Goal: Task Accomplishment & Management: Manage account settings

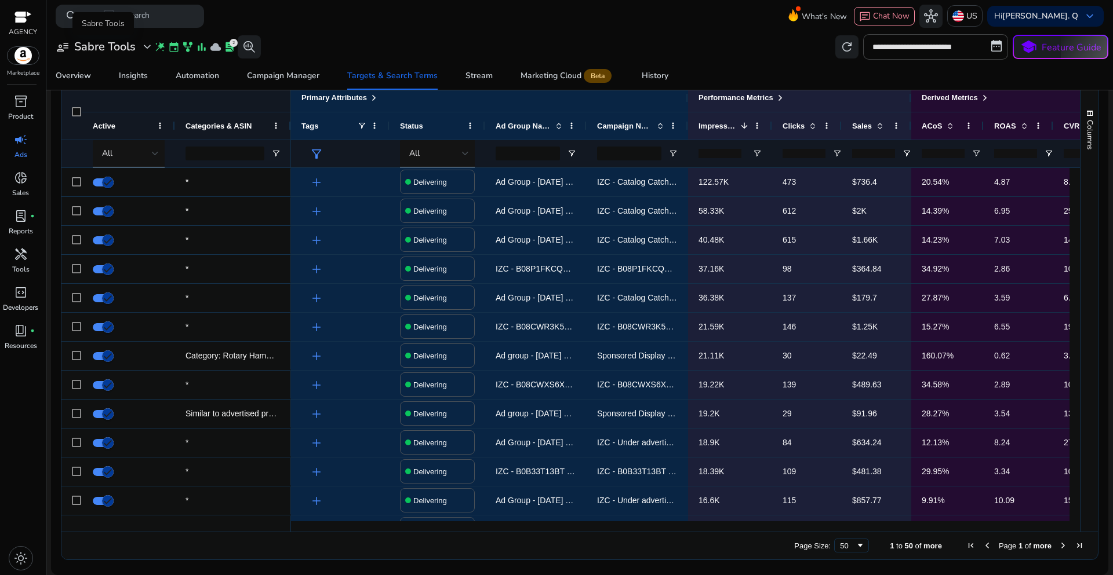
click at [141, 48] on span "expand_more" at bounding box center [147, 47] width 14 height 14
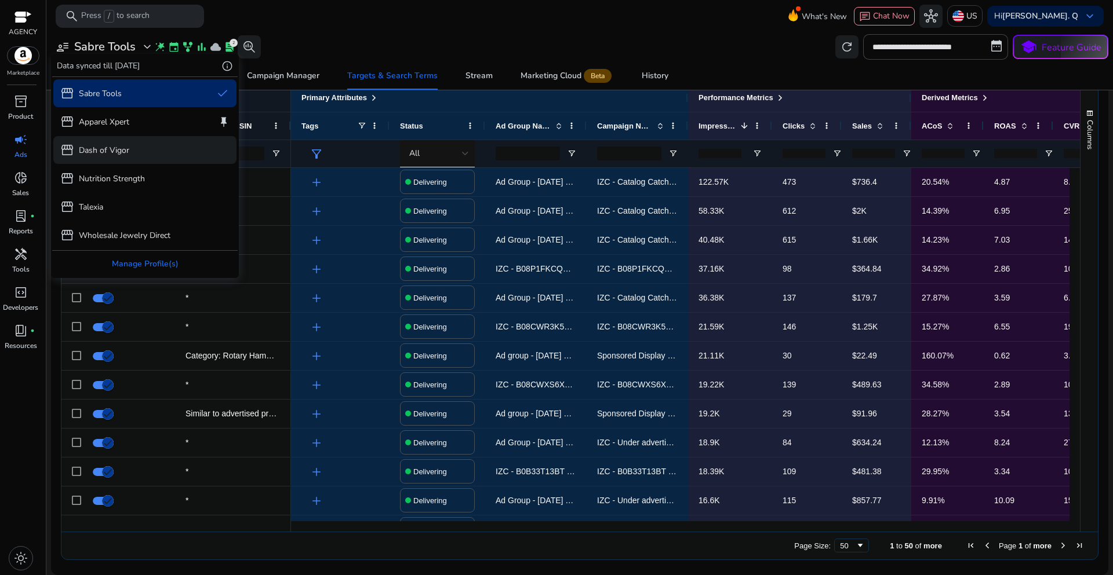
click at [95, 151] on p "Dash of Vigor" at bounding box center [104, 150] width 50 height 12
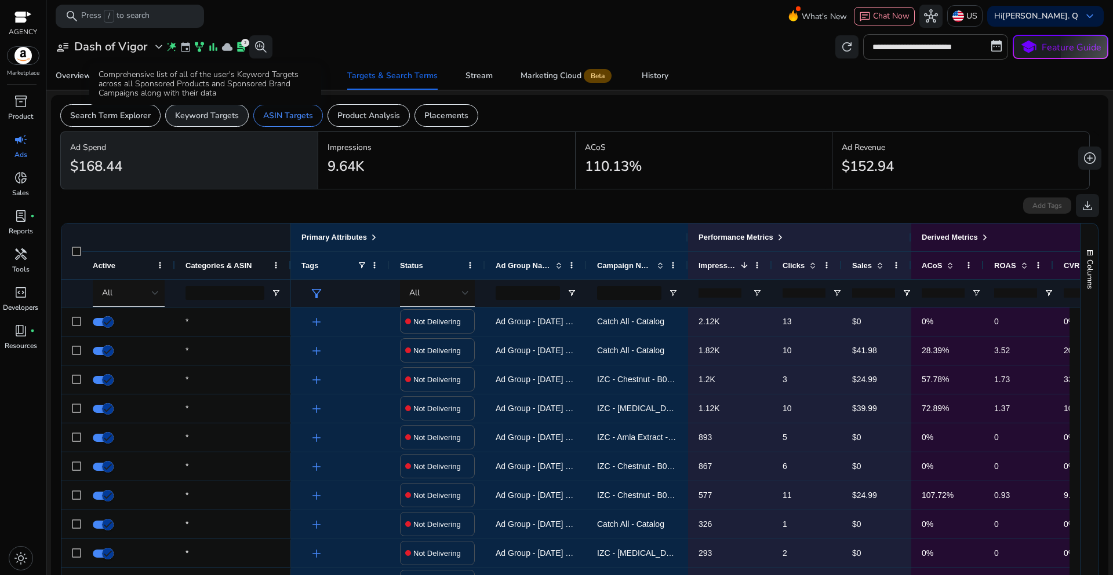
click at [218, 115] on p "Keyword Targets" at bounding box center [207, 116] width 64 height 12
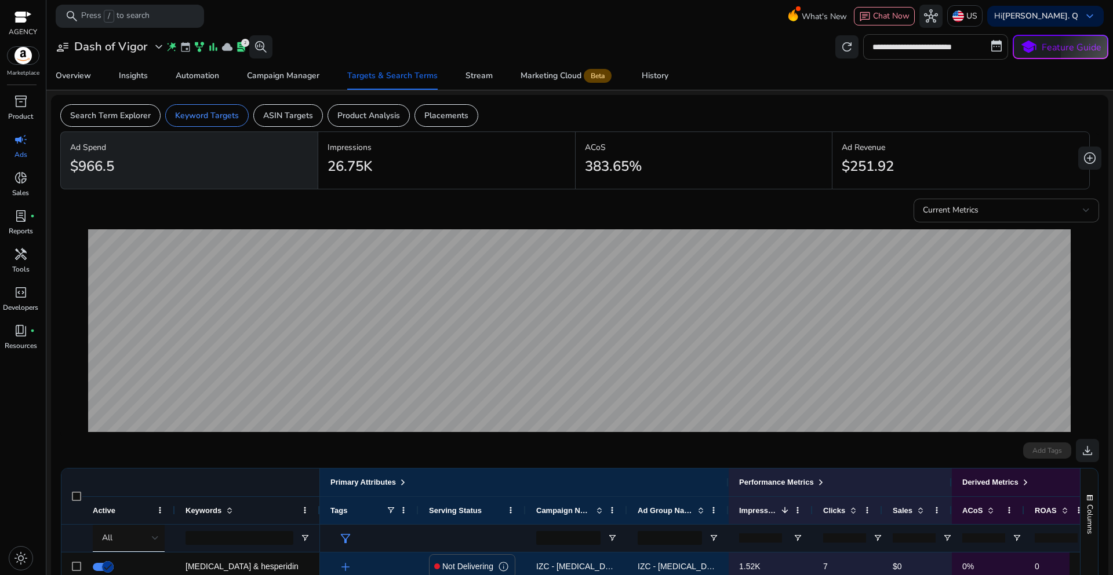
click at [972, 48] on input "**********" at bounding box center [935, 46] width 145 height 25
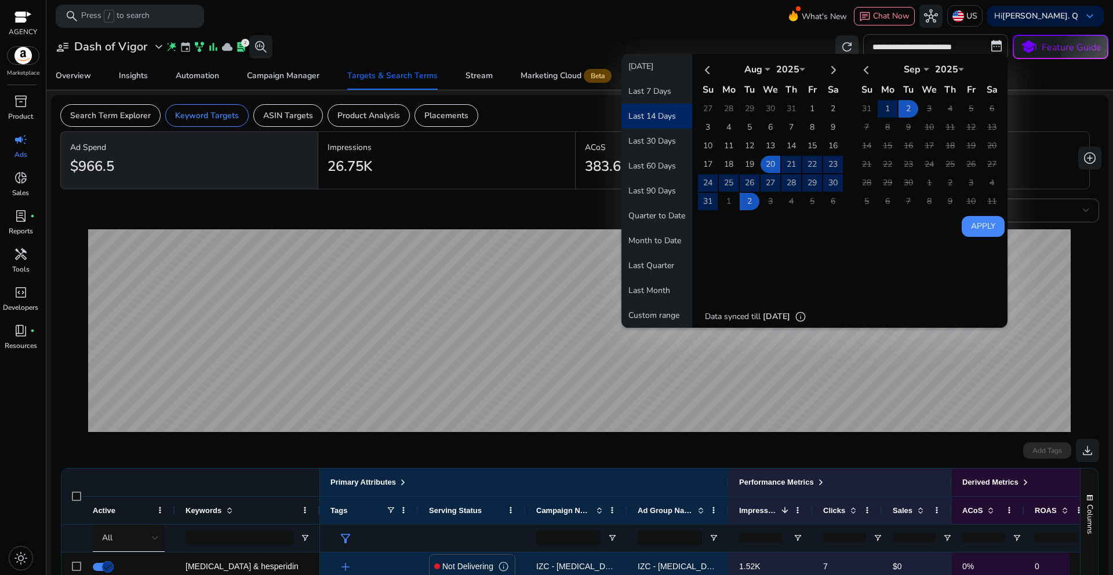
click at [649, 113] on button "Last 14 Days" at bounding box center [656, 116] width 71 height 25
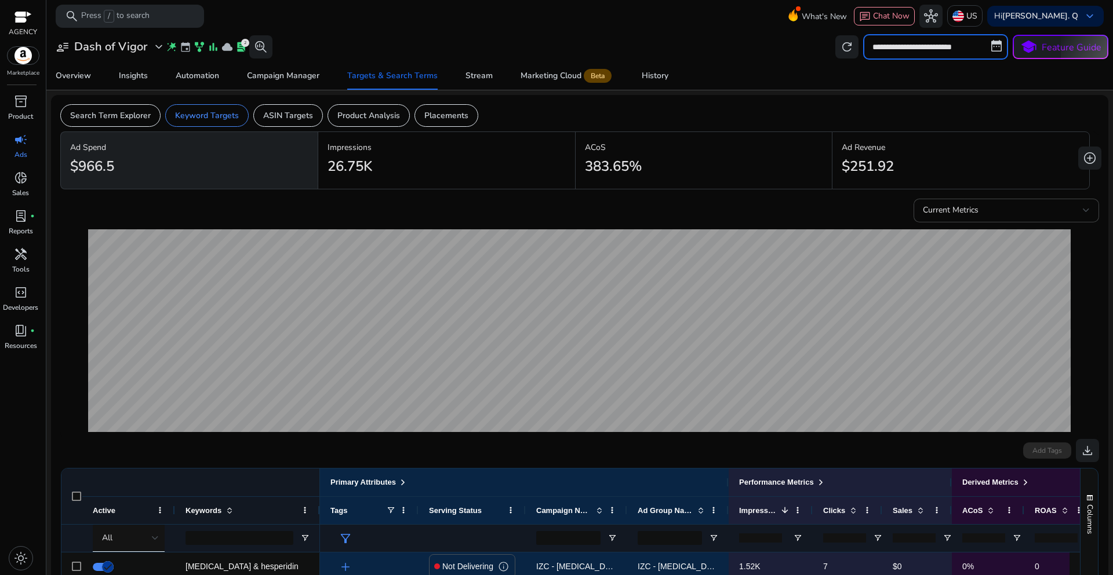
click at [942, 50] on input "**********" at bounding box center [935, 46] width 145 height 25
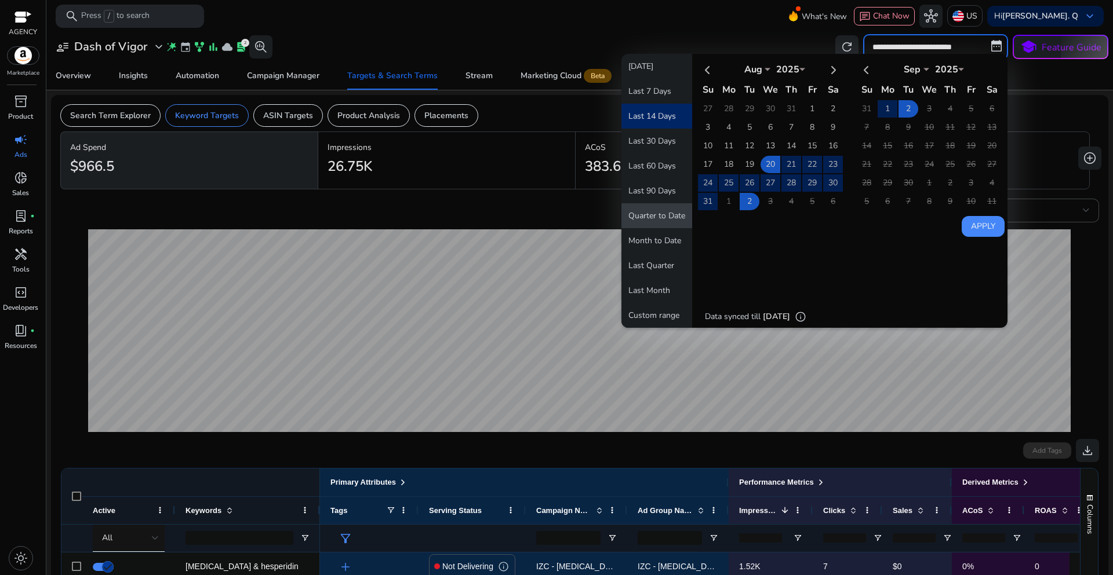
click at [663, 212] on button "Quarter to Date" at bounding box center [656, 215] width 71 height 25
type input "**********"
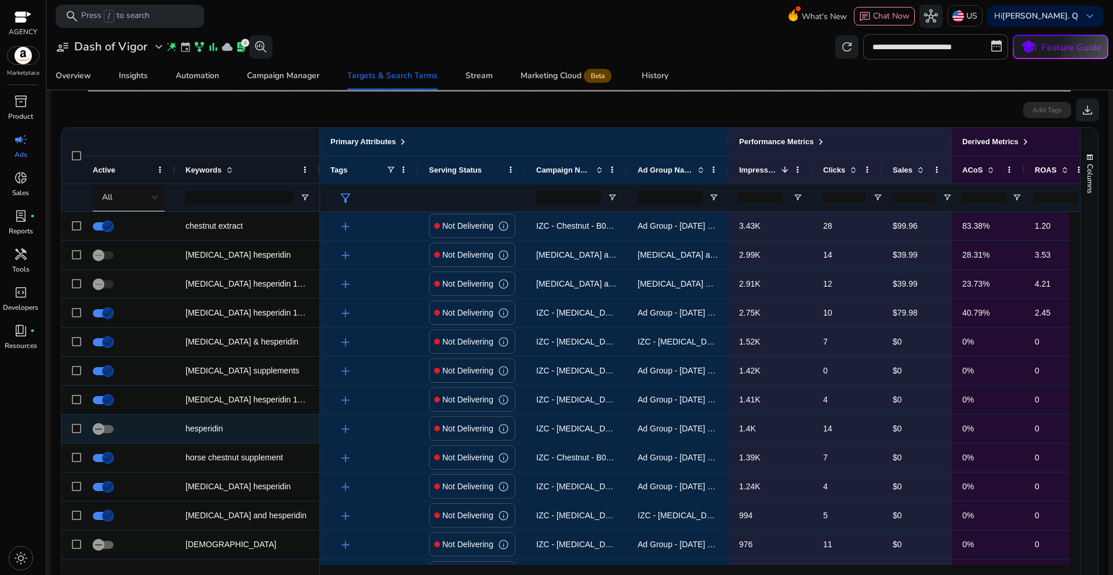
scroll to position [348, 0]
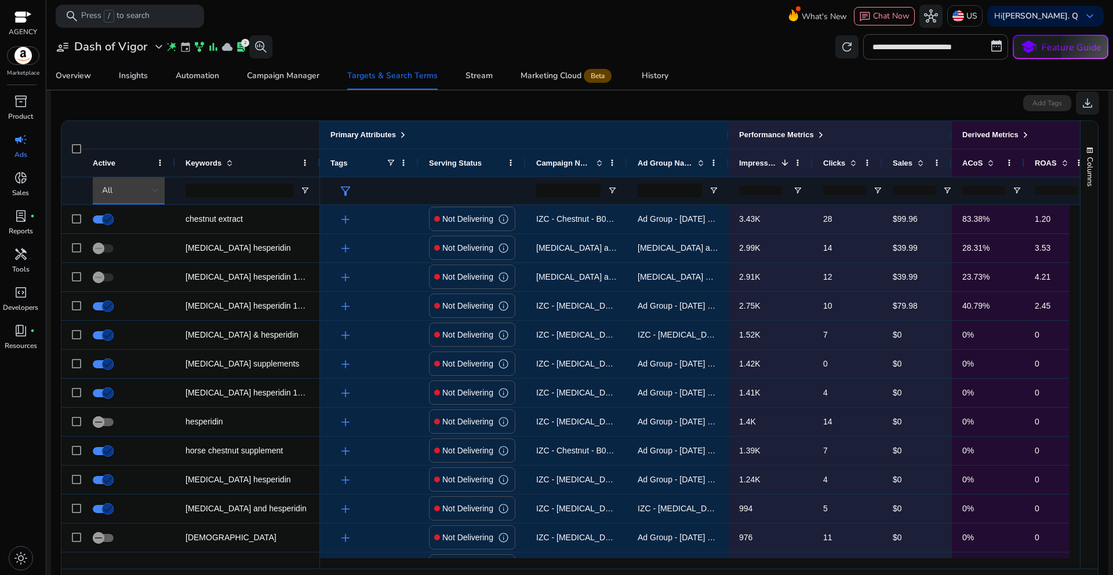
click at [157, 192] on div at bounding box center [155, 190] width 7 height 5
click at [119, 258] on mat-option "Delivering" at bounding box center [136, 251] width 87 height 28
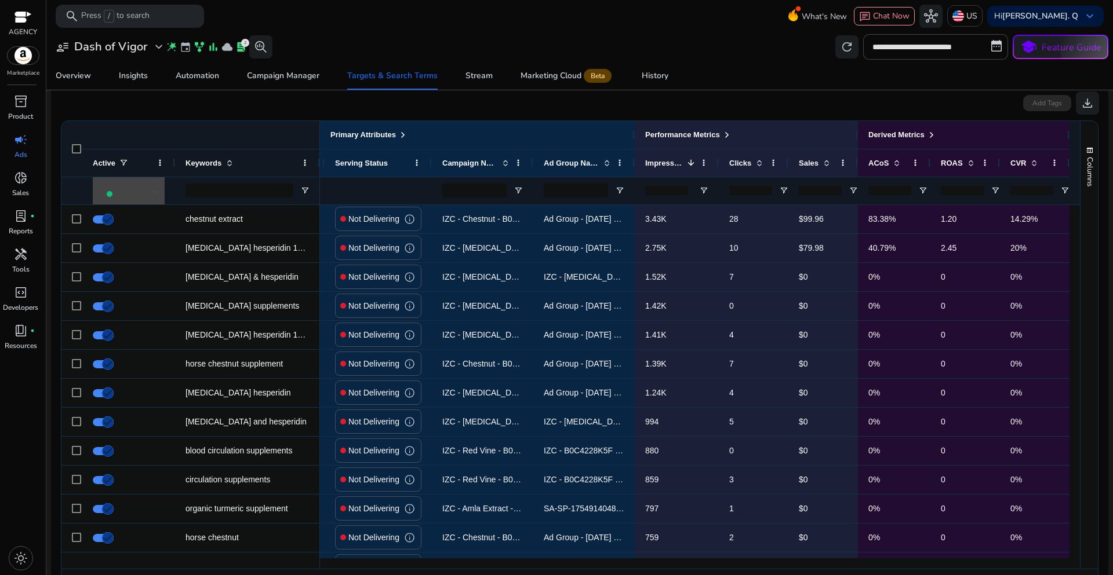
click at [821, 191] on input "number" at bounding box center [820, 190] width 43 height 9
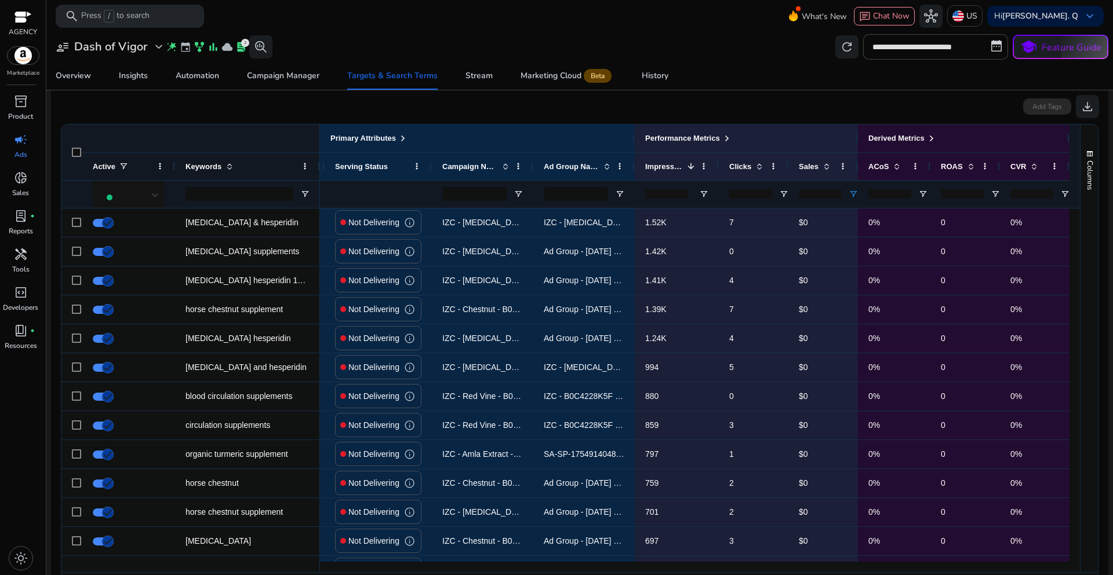
scroll to position [348, 0]
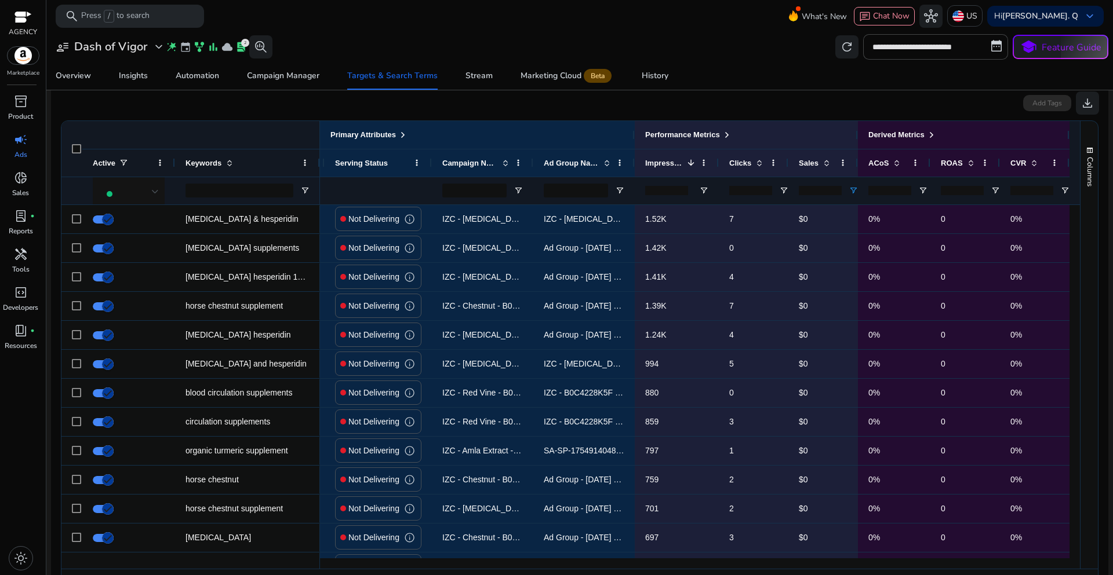
type input "*"
click at [840, 112] on div "Add Tags download" at bounding box center [579, 103] width 1038 height 23
click at [754, 165] on span at bounding box center [758, 162] width 9 height 9
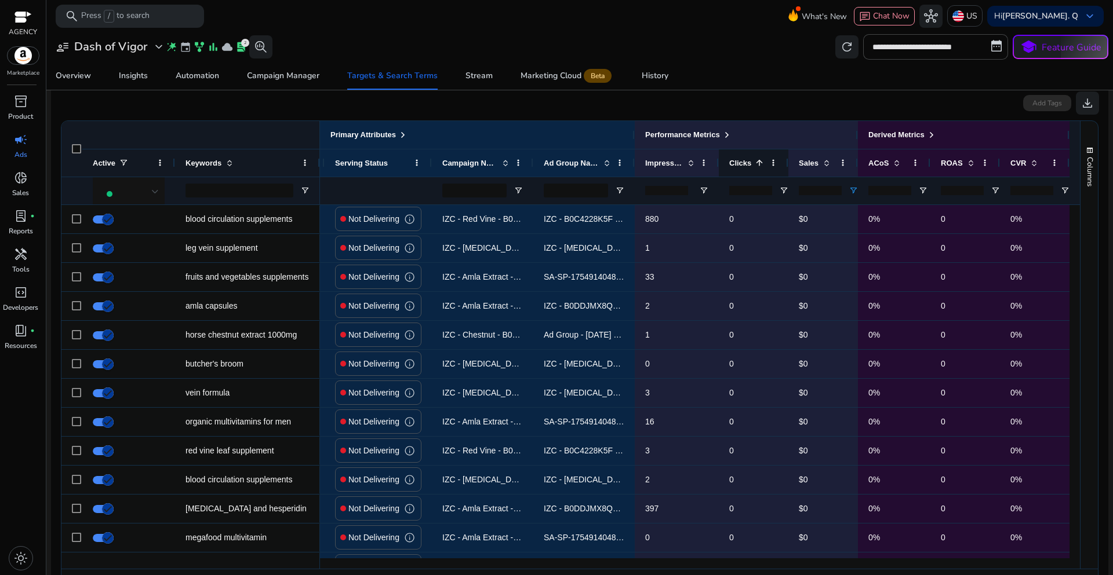
click at [759, 163] on div "Clicks 1" at bounding box center [747, 162] width 36 height 21
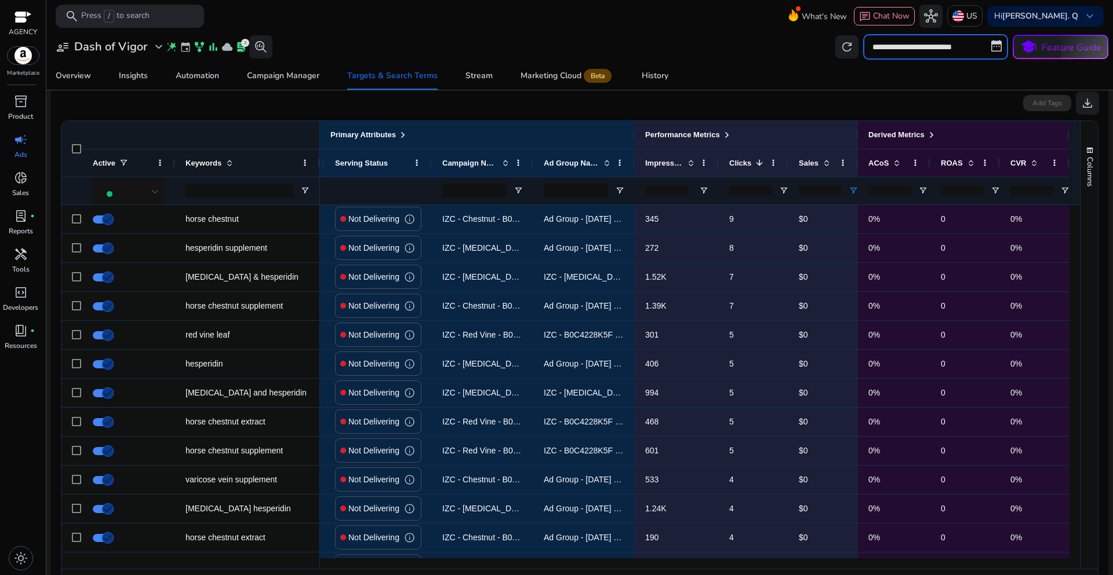
click at [935, 50] on input "**********" at bounding box center [935, 46] width 145 height 25
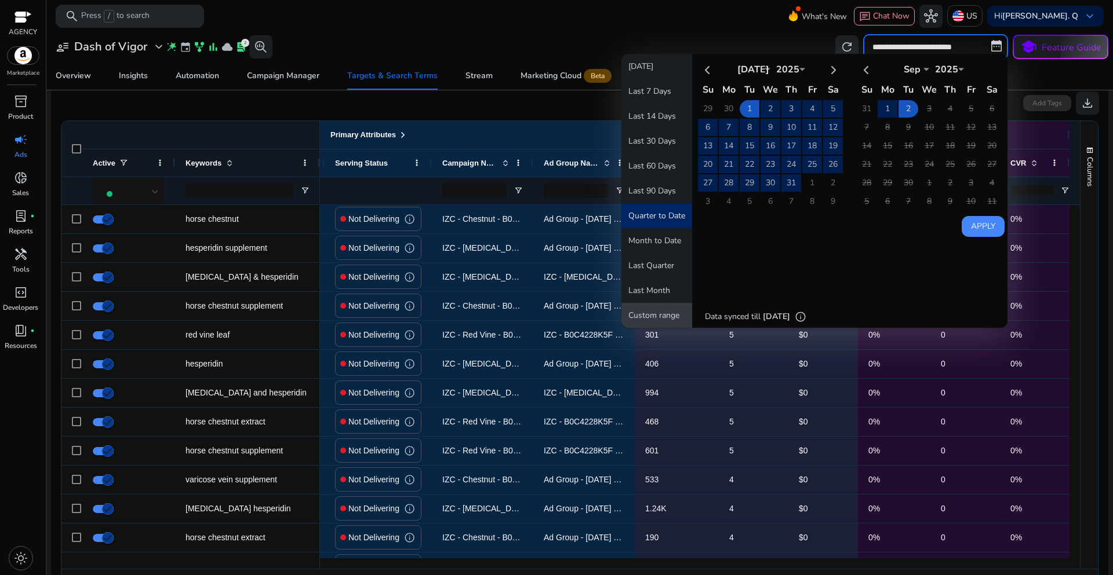
click at [653, 315] on button "Custom range" at bounding box center [656, 315] width 71 height 25
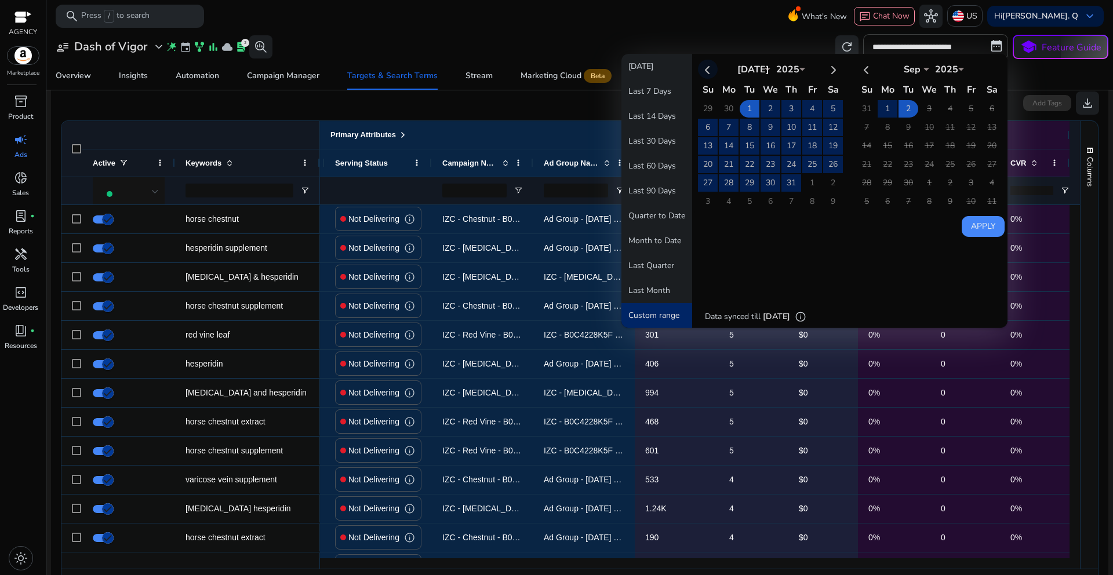
click at [700, 70] on th at bounding box center [708, 69] width 20 height 19
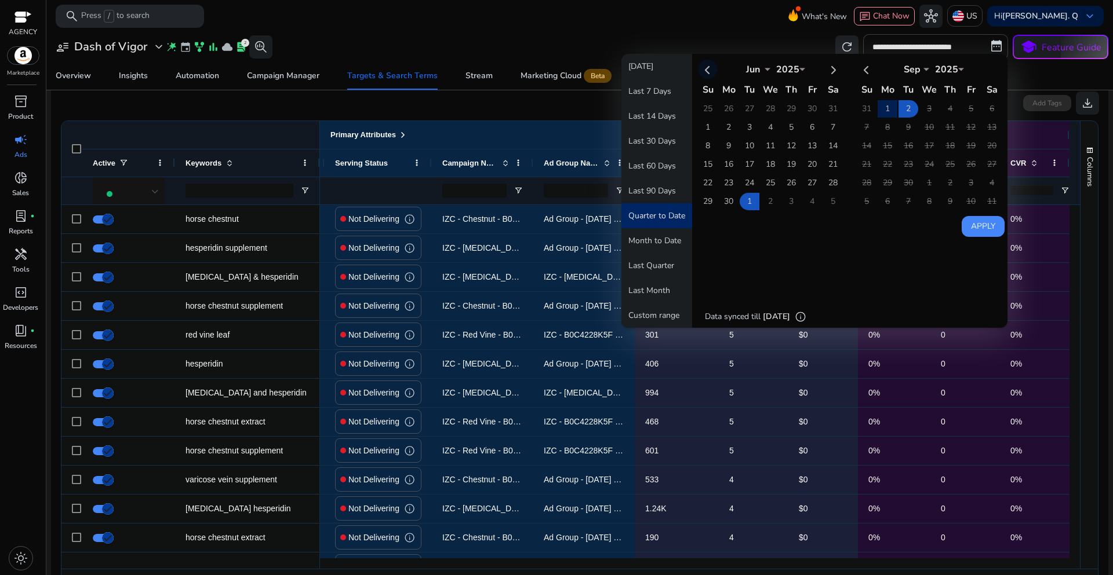
click at [703, 70] on th at bounding box center [708, 69] width 20 height 19
click at [702, 71] on th at bounding box center [708, 69] width 20 height 19
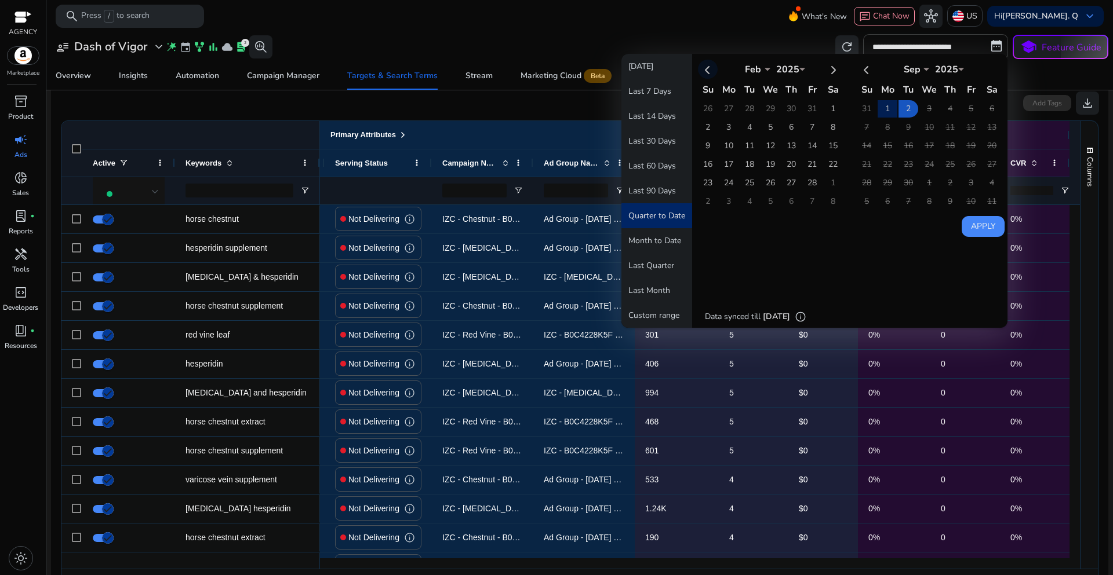
select select "*"
click at [768, 110] on td "1" at bounding box center [770, 108] width 20 height 17
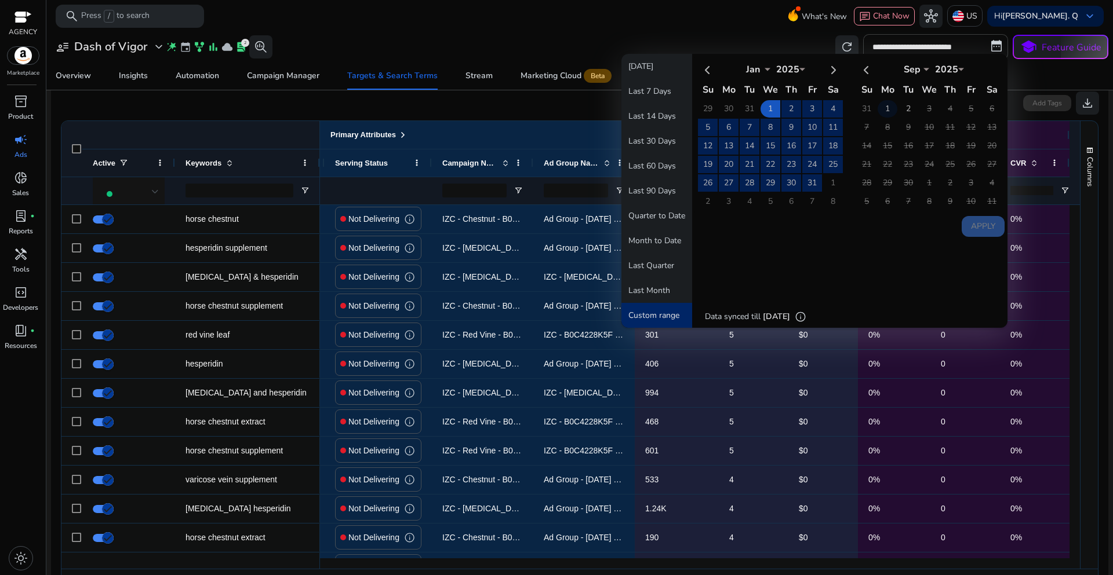
click at [884, 110] on td "1" at bounding box center [887, 108] width 20 height 17
click at [976, 227] on button "Apply" at bounding box center [982, 226] width 43 height 21
type input "**********"
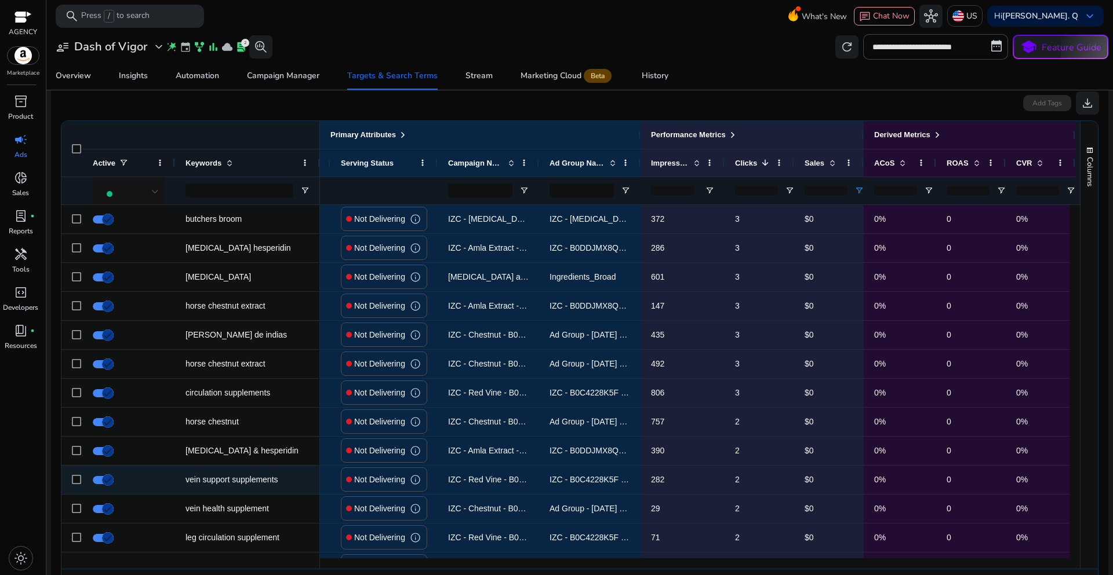
scroll to position [0, 0]
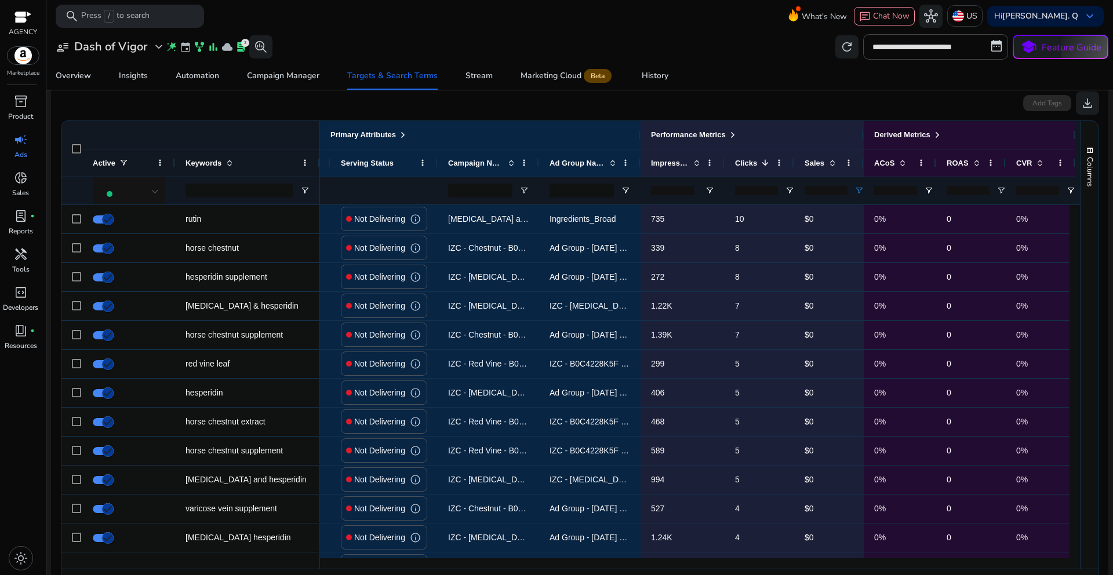
drag, startPoint x: 817, startPoint y: 190, endPoint x: 805, endPoint y: 189, distance: 12.2
click at [805, 189] on input "*" at bounding box center [825, 190] width 43 height 9
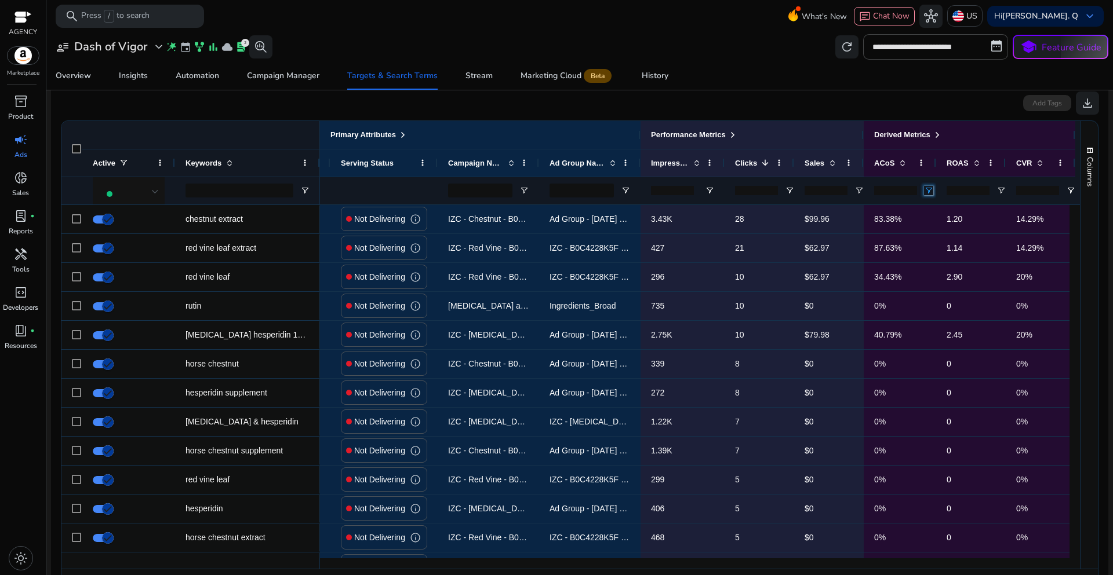
click at [928, 189] on span "Open Filter Menu" at bounding box center [928, 190] width 9 height 9
click at [905, 162] on span at bounding box center [902, 162] width 9 height 9
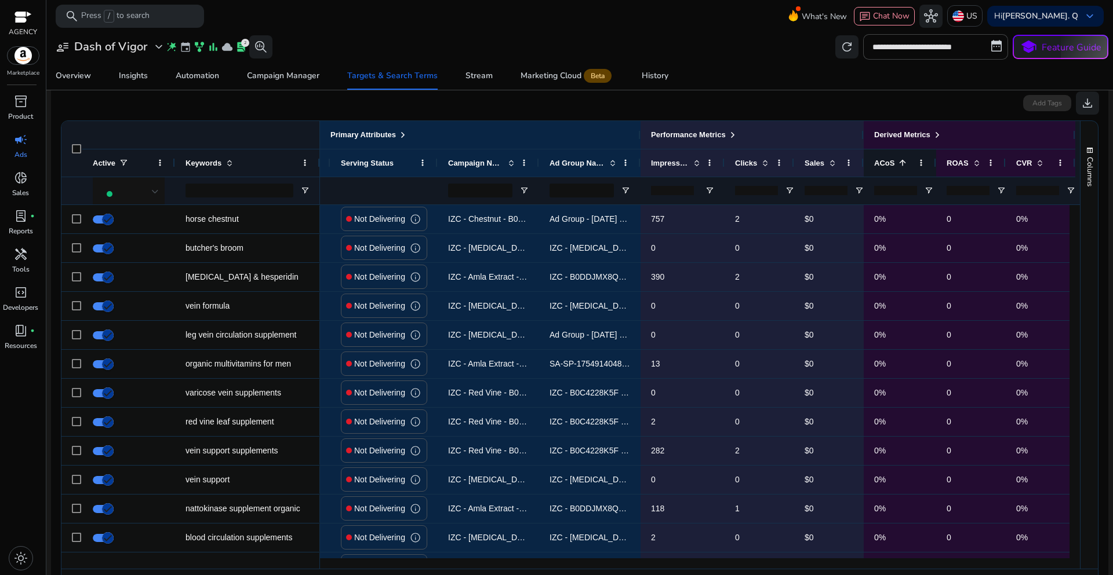
click at [905, 162] on span at bounding box center [902, 162] width 9 height 9
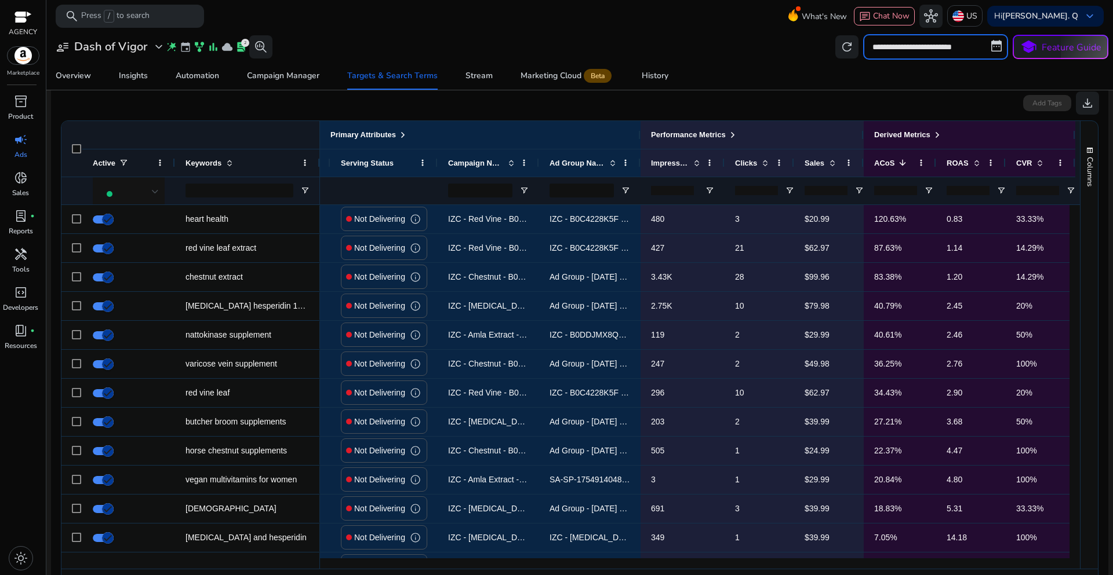
click at [941, 41] on input "**********" at bounding box center [935, 46] width 145 height 25
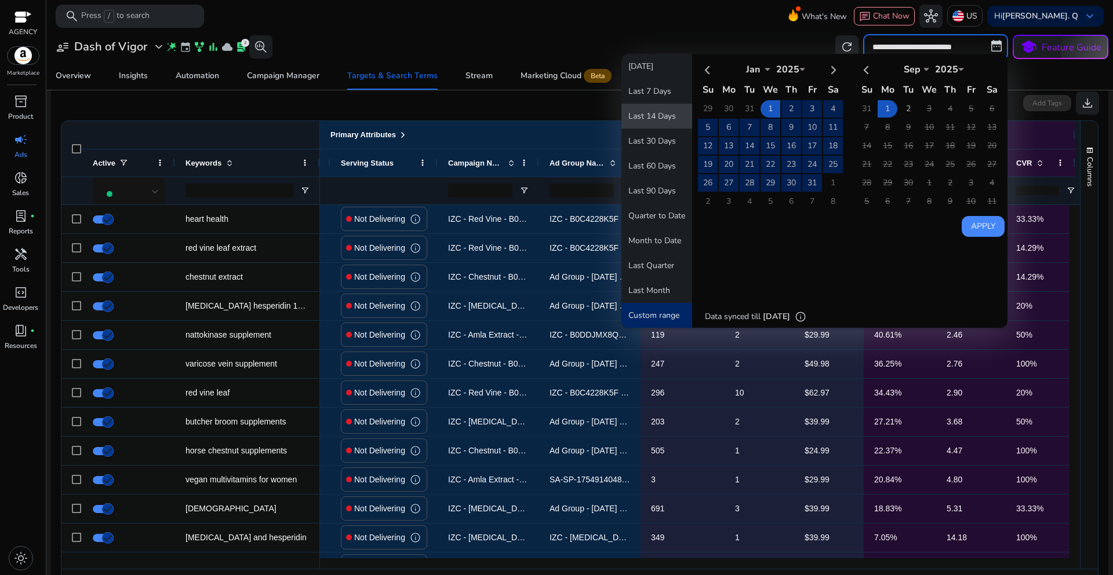
click at [660, 116] on button "Last 14 Days" at bounding box center [656, 116] width 71 height 25
type input "**********"
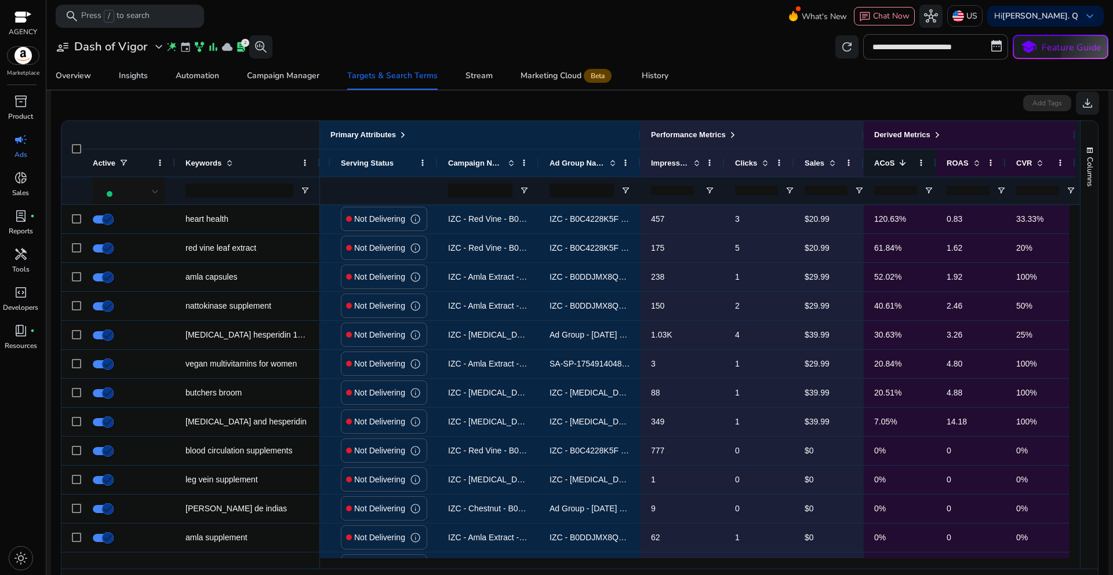
click at [903, 161] on span at bounding box center [902, 162] width 9 height 9
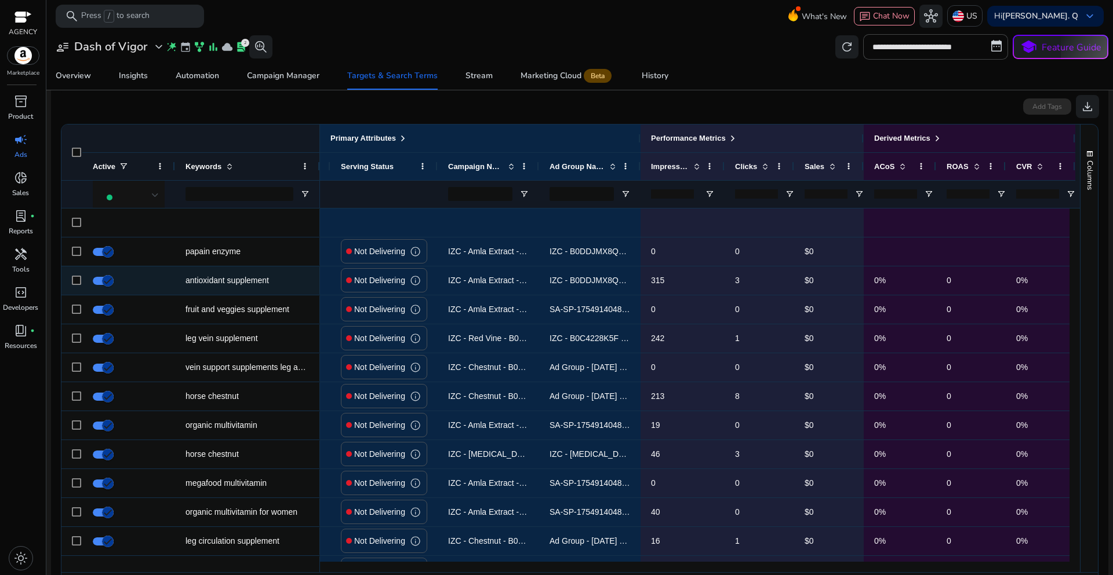
scroll to position [348, 0]
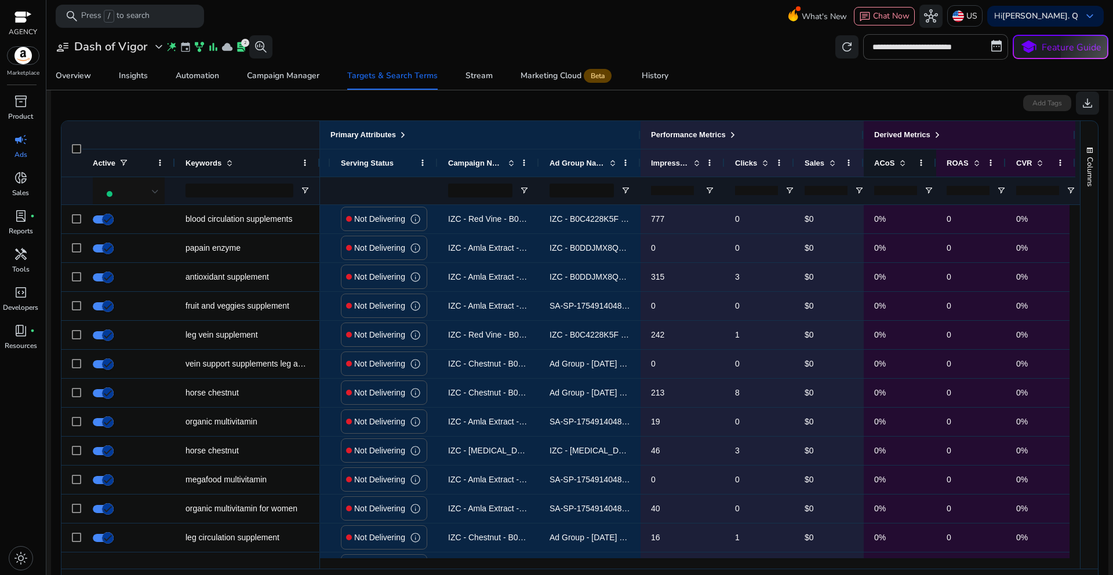
click at [902, 169] on div "ACoS" at bounding box center [893, 162] width 39 height 21
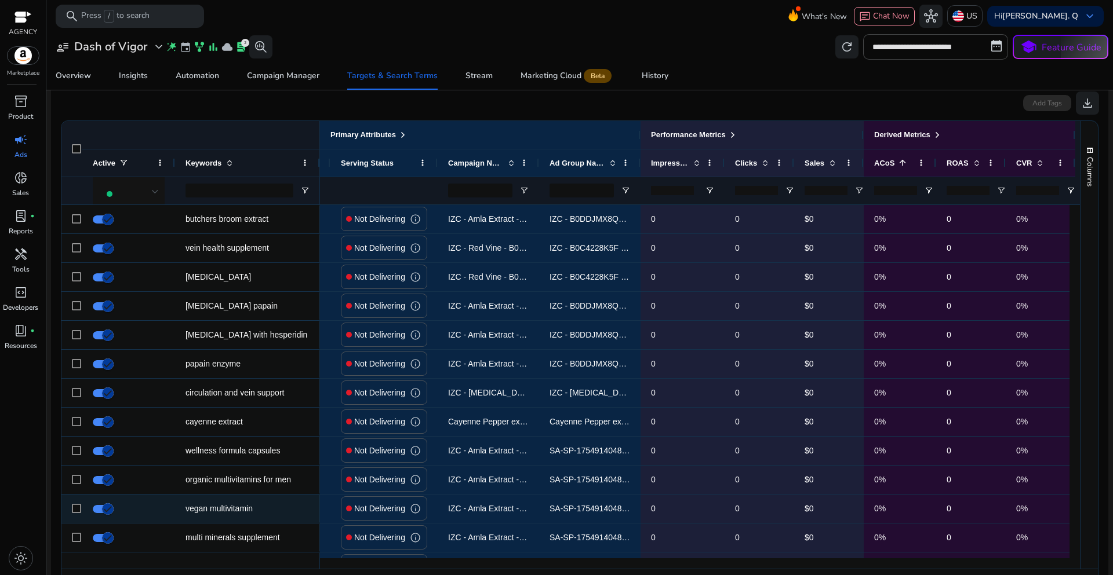
scroll to position [869, 0]
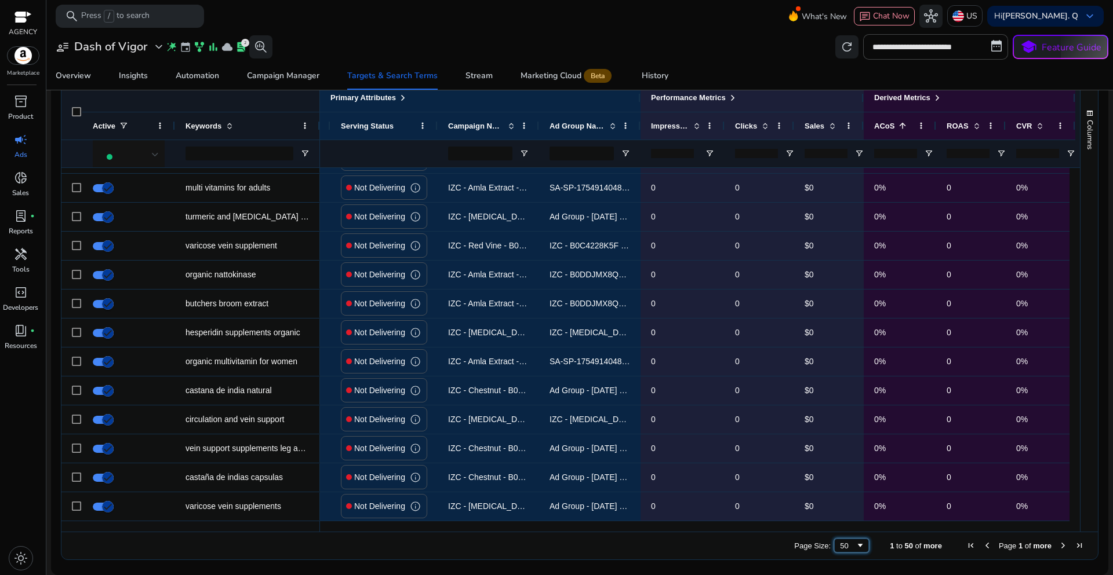
click at [855, 545] on span "Page Size" at bounding box center [859, 545] width 9 height 9
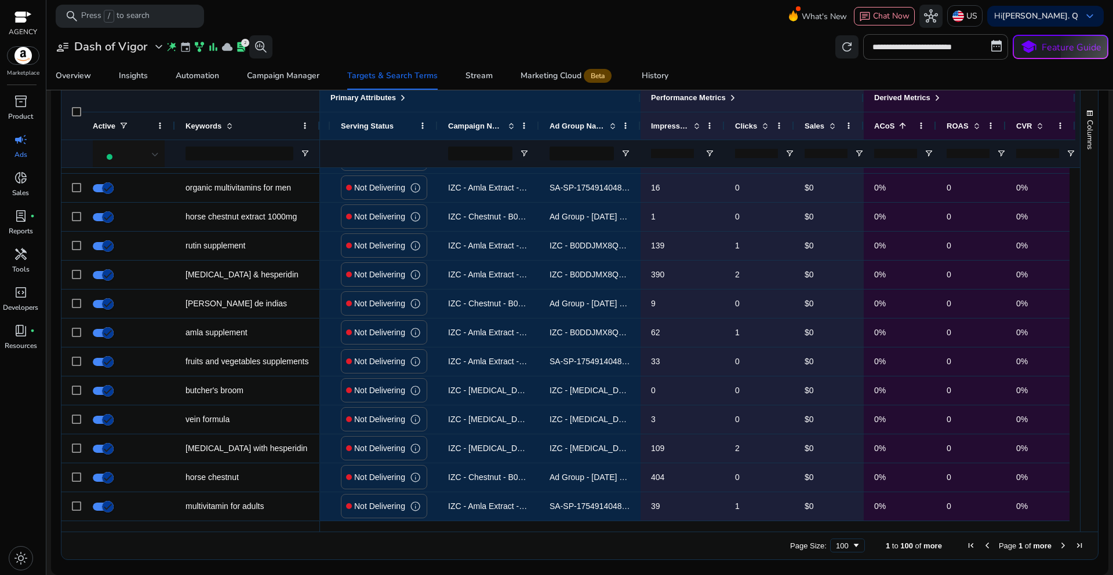
click at [1058, 544] on span "Next Page" at bounding box center [1062, 545] width 9 height 9
click at [1058, 543] on span "Next Page" at bounding box center [1062, 545] width 9 height 9
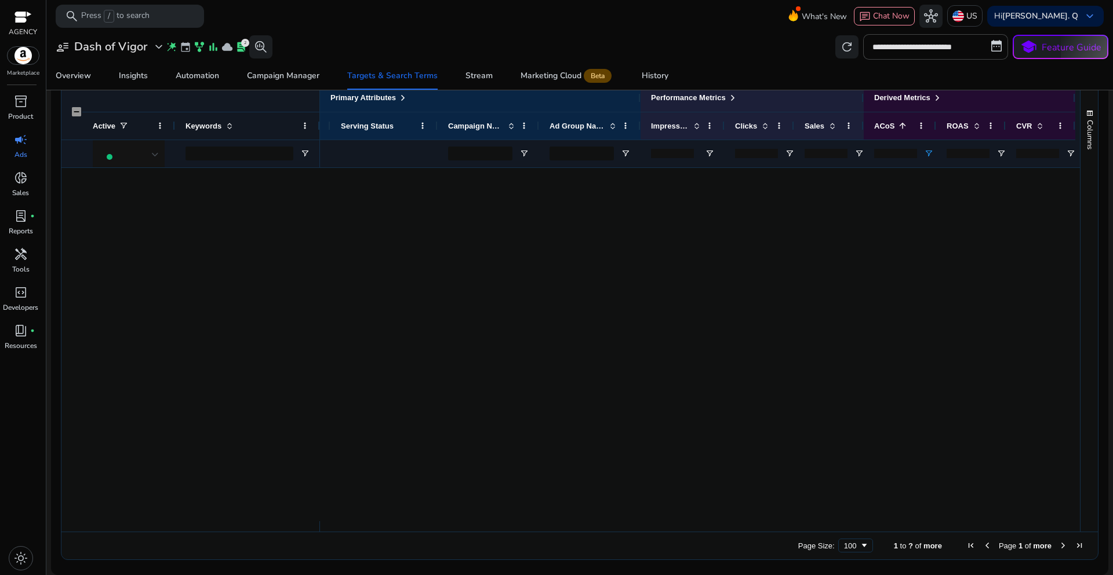
type input "*"
click at [907, 154] on input "*" at bounding box center [895, 153] width 43 height 9
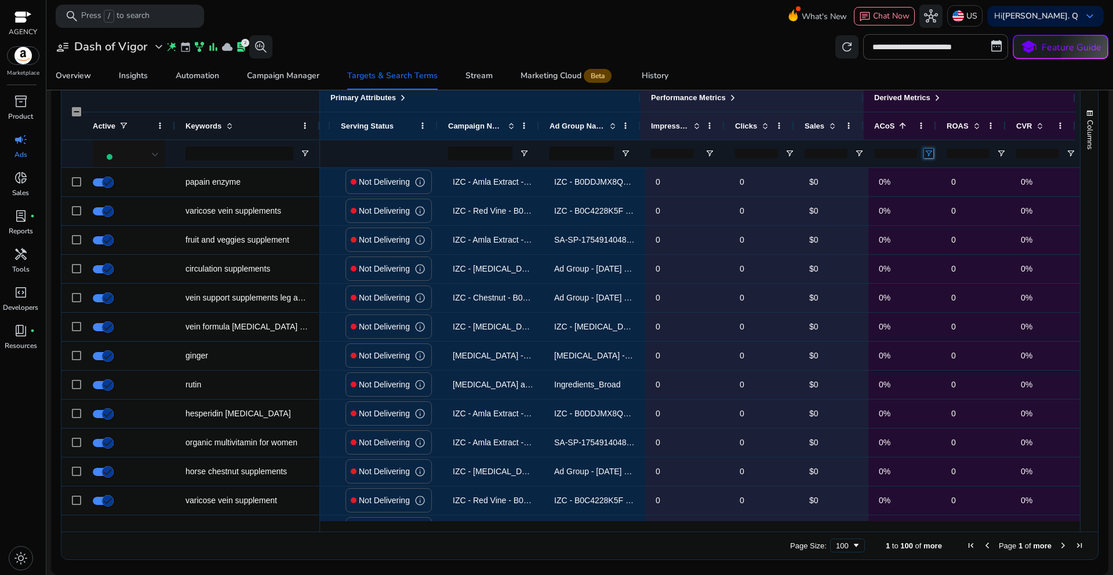
click at [924, 151] on span "Open Filter Menu" at bounding box center [928, 153] width 9 height 9
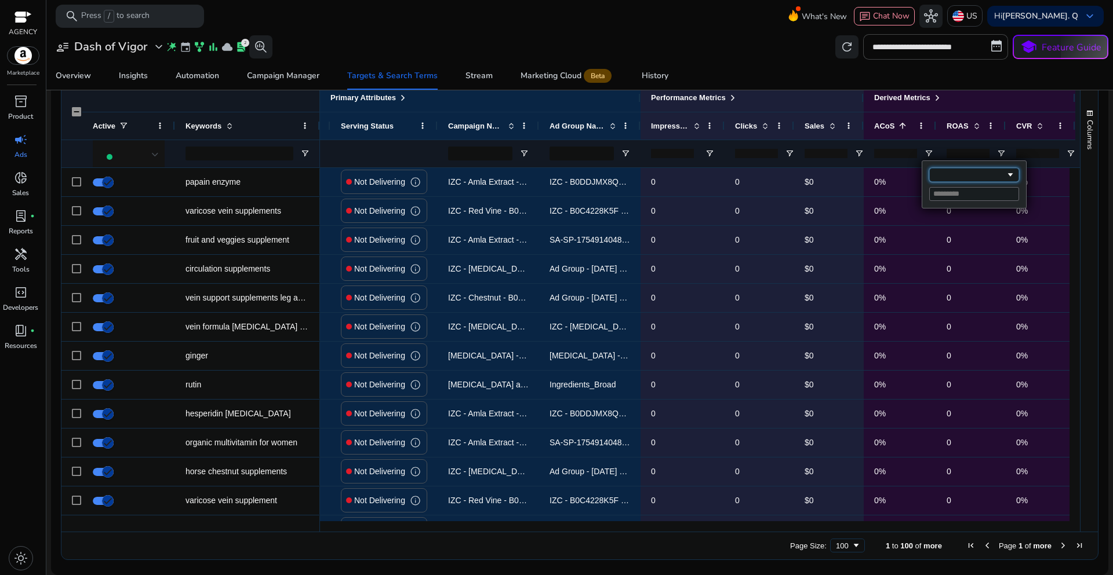
click at [951, 178] on div "Filtering operator" at bounding box center [974, 175] width 90 height 14
click at [938, 197] on input "Filter Value" at bounding box center [974, 194] width 90 height 14
type input "**"
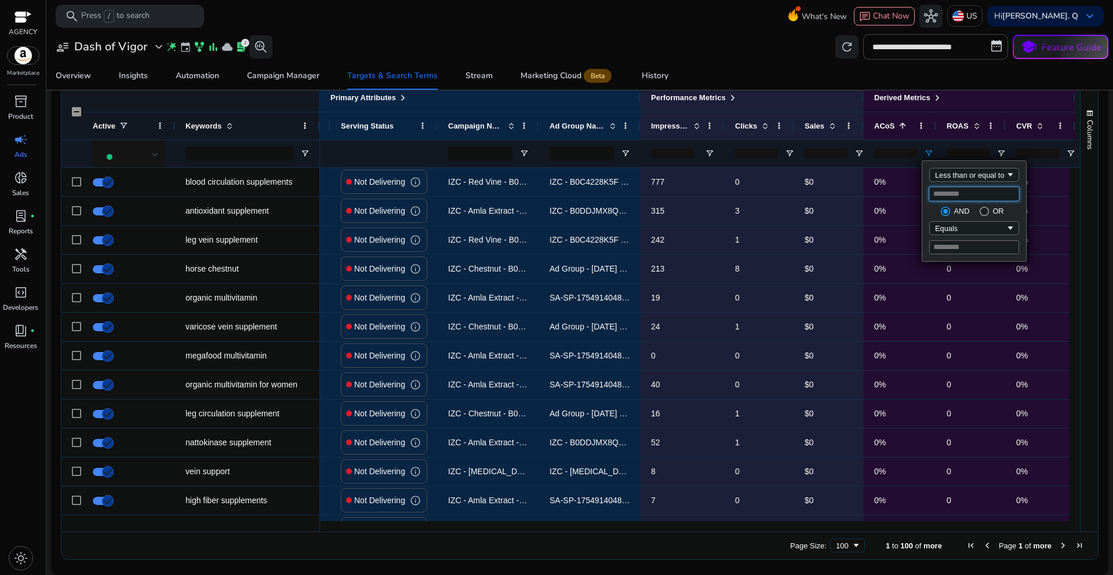
type input "*"
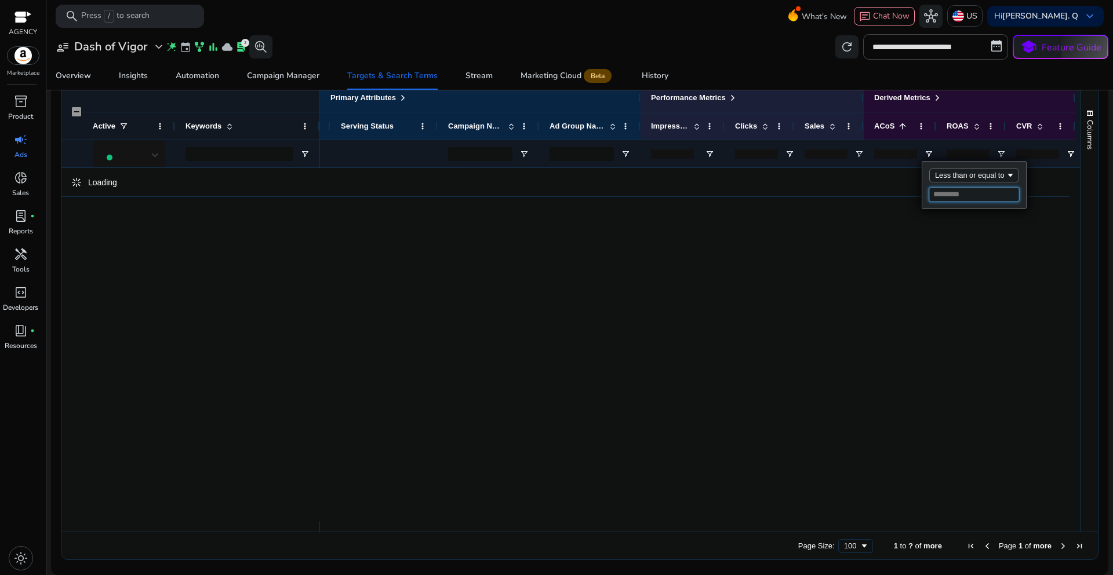
type input "**"
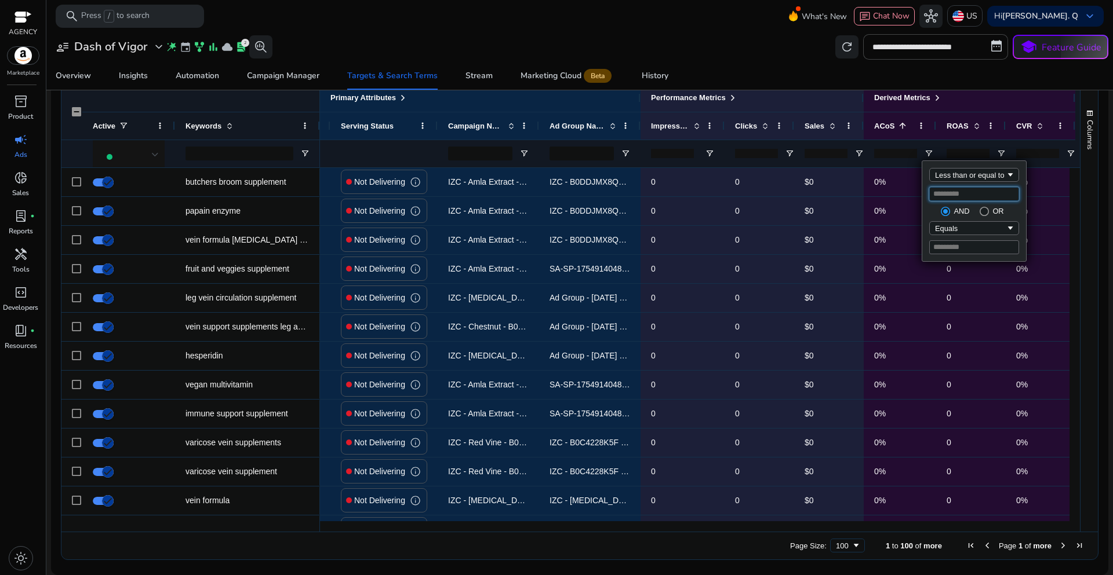
type input "***"
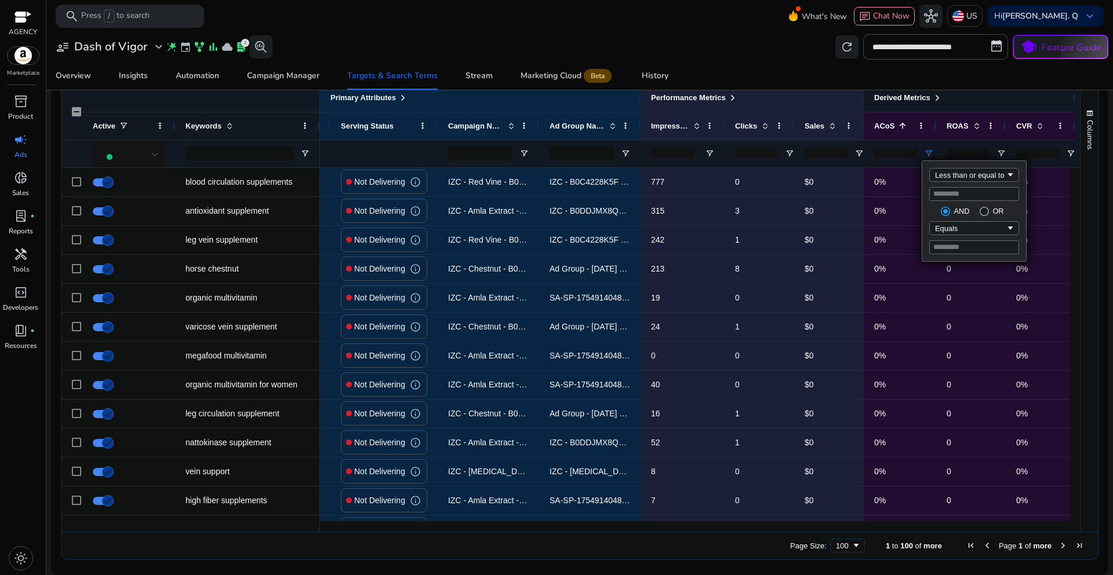
type input "***"
click at [997, 101] on div "Derived Metrics" at bounding box center [969, 97] width 191 height 15
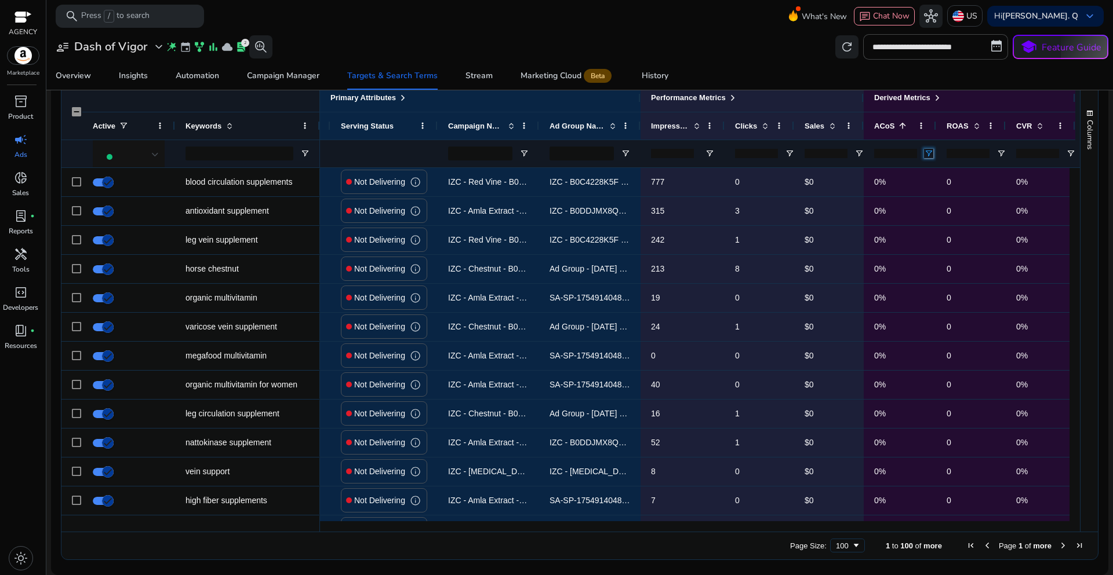
click at [924, 154] on span "Open Filter Menu" at bounding box center [928, 153] width 9 height 9
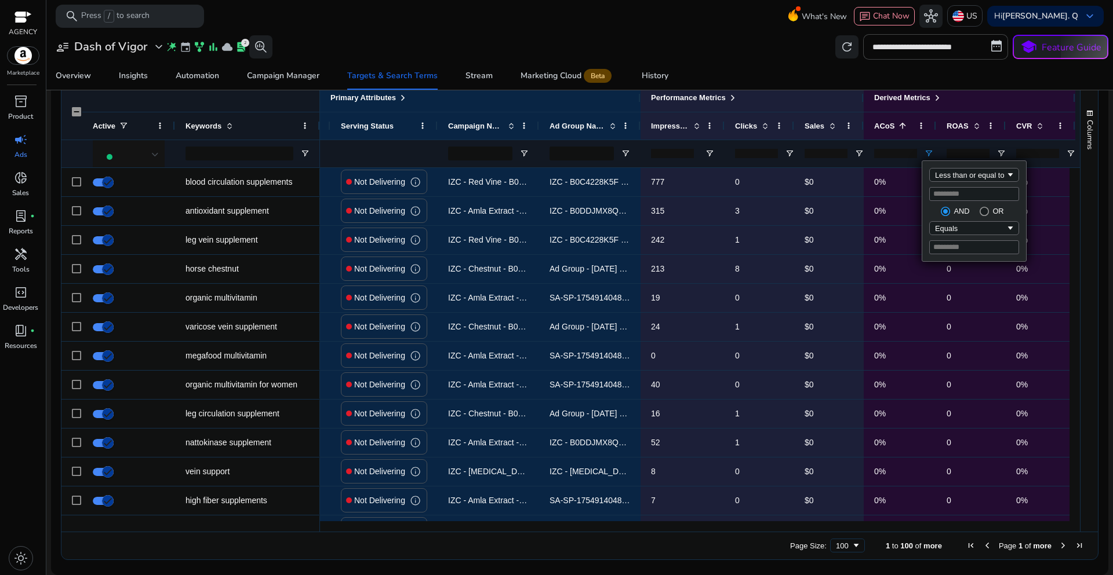
drag, startPoint x: 950, startPoint y: 192, endPoint x: 927, endPoint y: 194, distance: 23.3
click at [927, 194] on div "Less than or equal to *** AND OR Equals" at bounding box center [974, 211] width 104 height 100
type input "**"
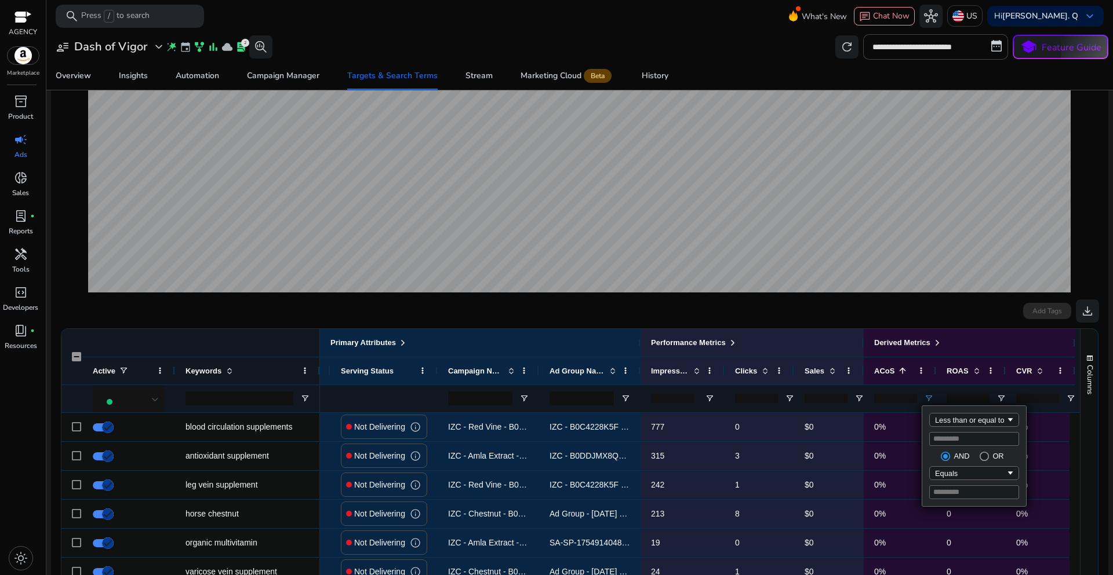
click at [951, 440] on input "**" at bounding box center [974, 439] width 90 height 14
click at [1079, 259] on app-echart "31-Aug Ad Spend $3.34" at bounding box center [579, 191] width 1038 height 217
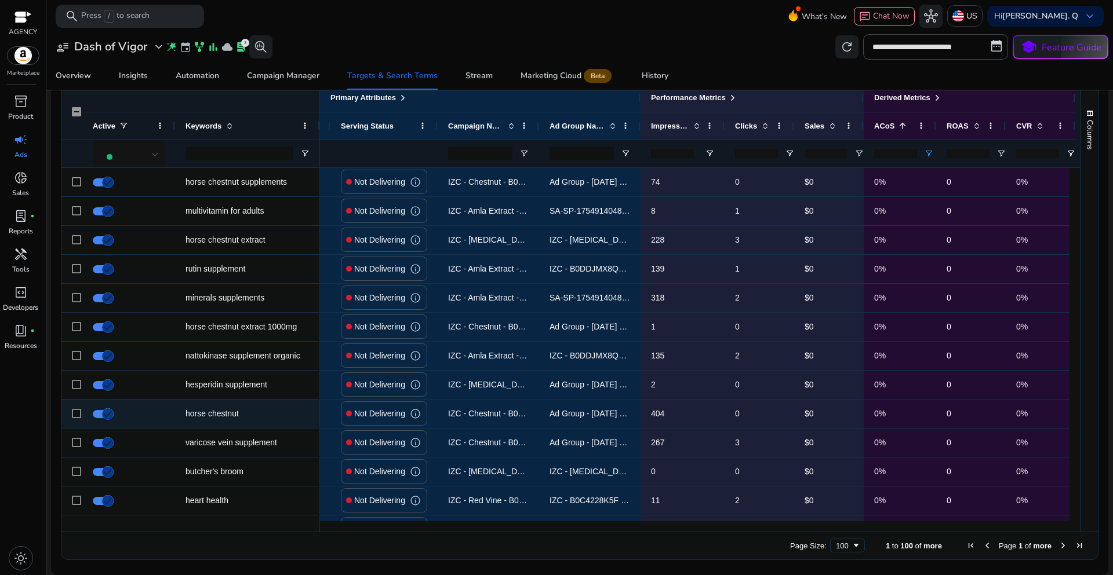
scroll to position [2260, 0]
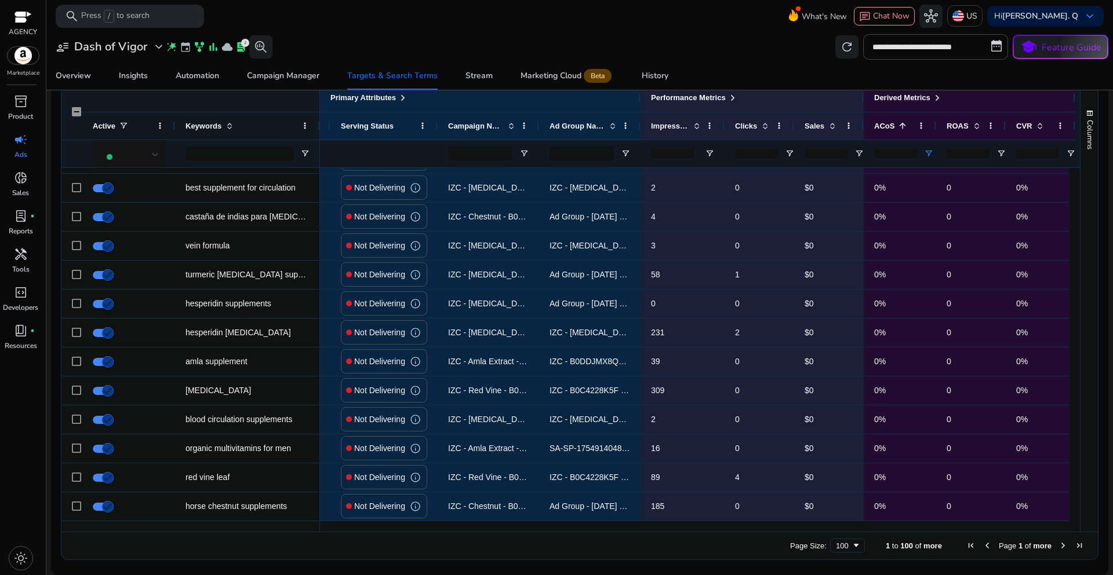
click at [899, 154] on input "**" at bounding box center [895, 153] width 43 height 9
drag, startPoint x: 890, startPoint y: 151, endPoint x: 868, endPoint y: 155, distance: 22.4
click at [868, 155] on div "**" at bounding box center [899, 154] width 72 height 28
click at [929, 151] on span "Open Filter Menu" at bounding box center [928, 153] width 9 height 9
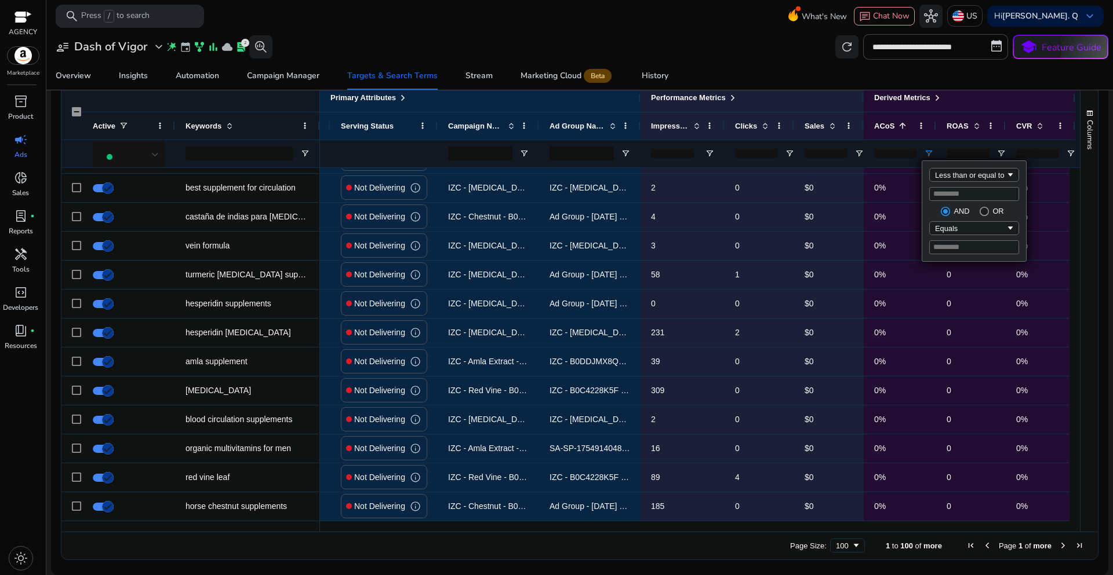
click at [944, 195] on input "**" at bounding box center [974, 194] width 90 height 14
drag, startPoint x: 948, startPoint y: 194, endPoint x: 919, endPoint y: 195, distance: 29.0
click at [919, 195] on div "Drag here to set row groups Drag here to set column labels Primary Attributes A…" at bounding box center [579, 321] width 1037 height 477
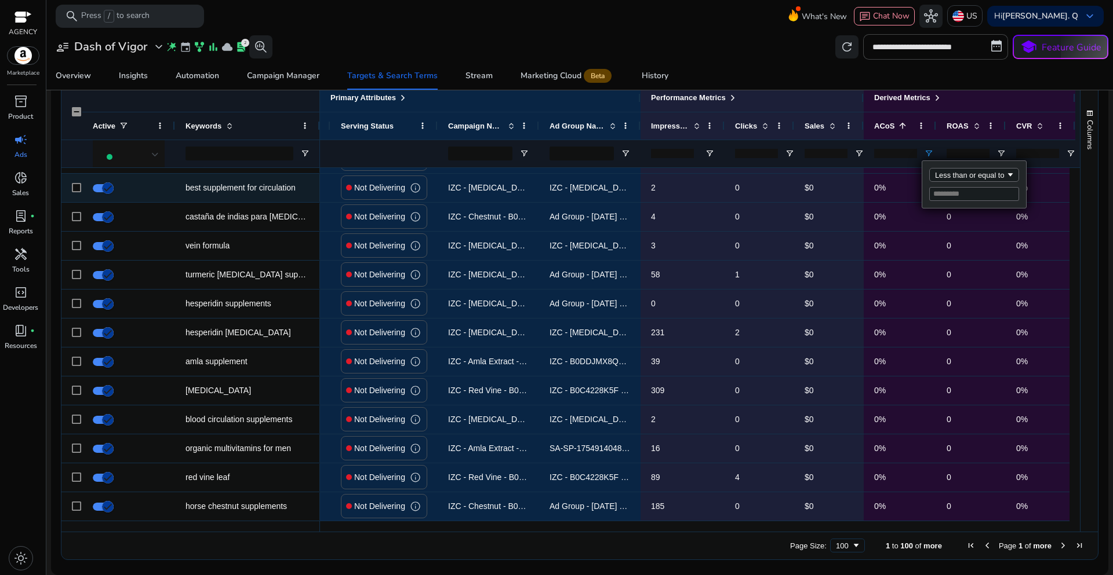
type input "**"
type input "***"
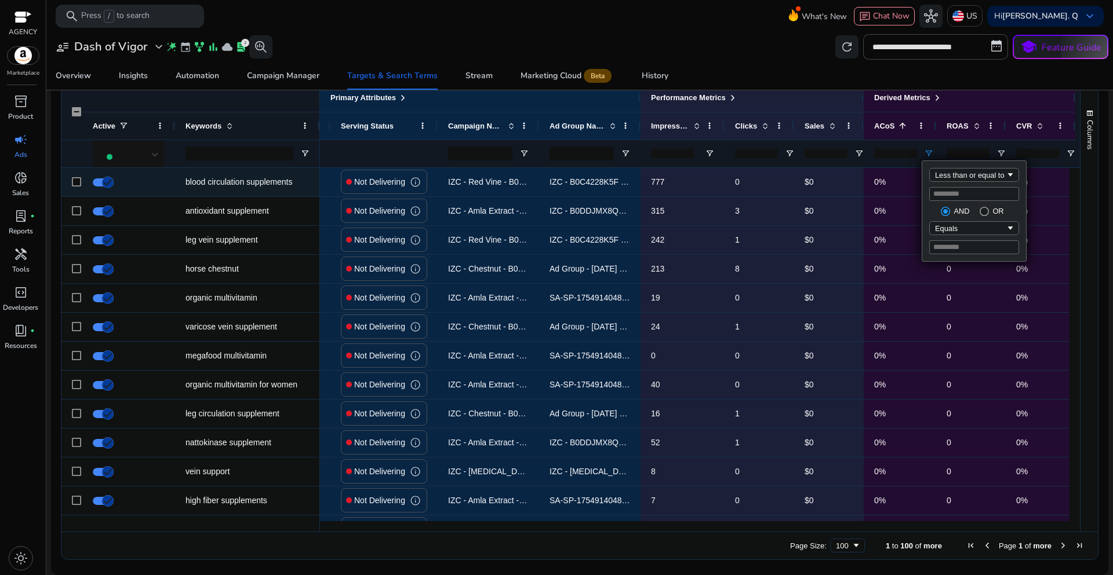
scroll to position [140, 0]
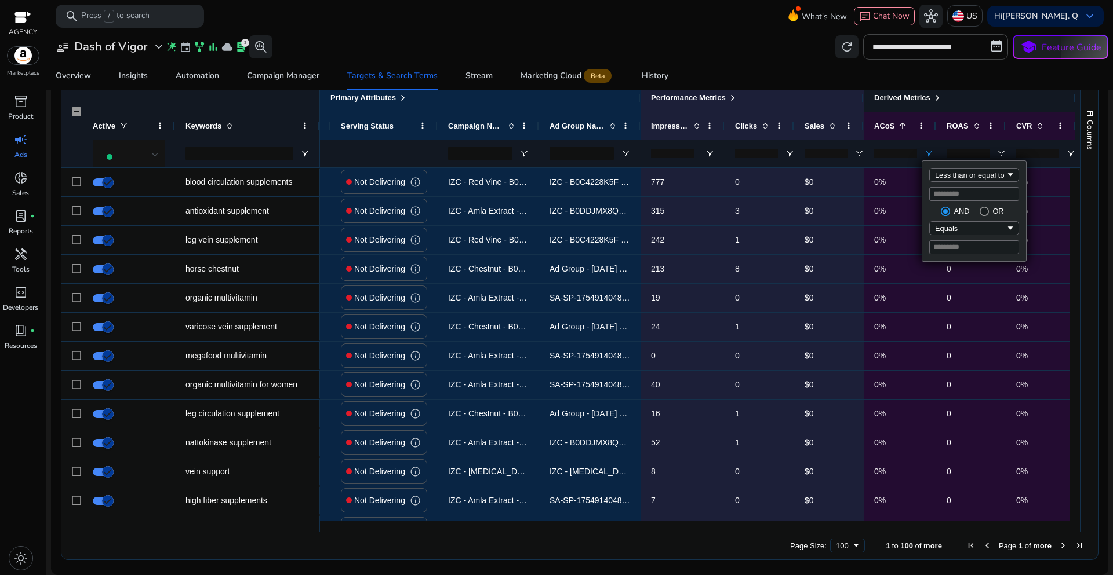
click at [979, 104] on div "Derived Metrics" at bounding box center [969, 97] width 191 height 15
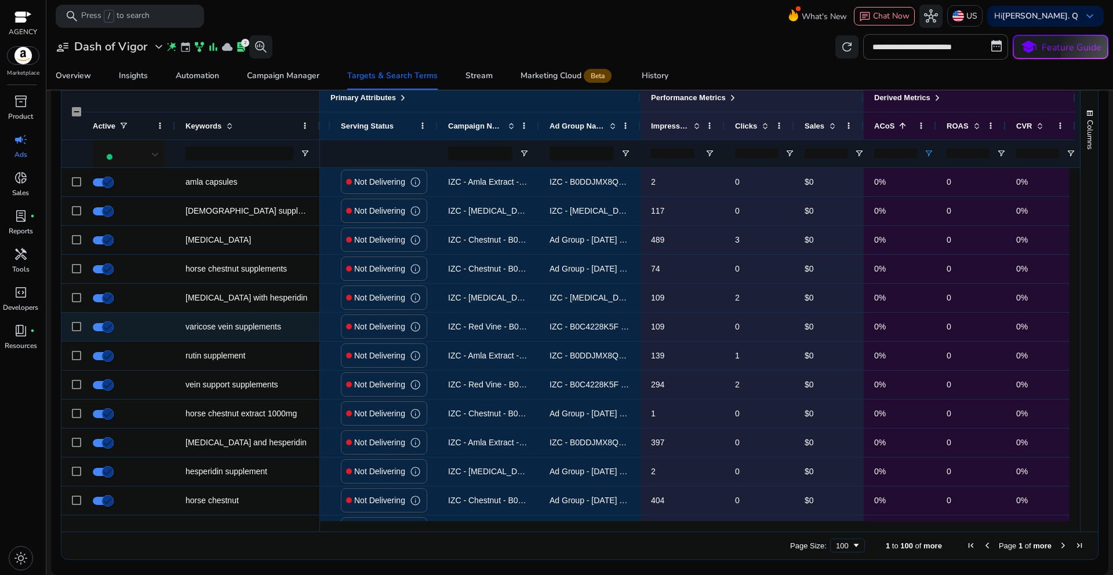
scroll to position [0, 0]
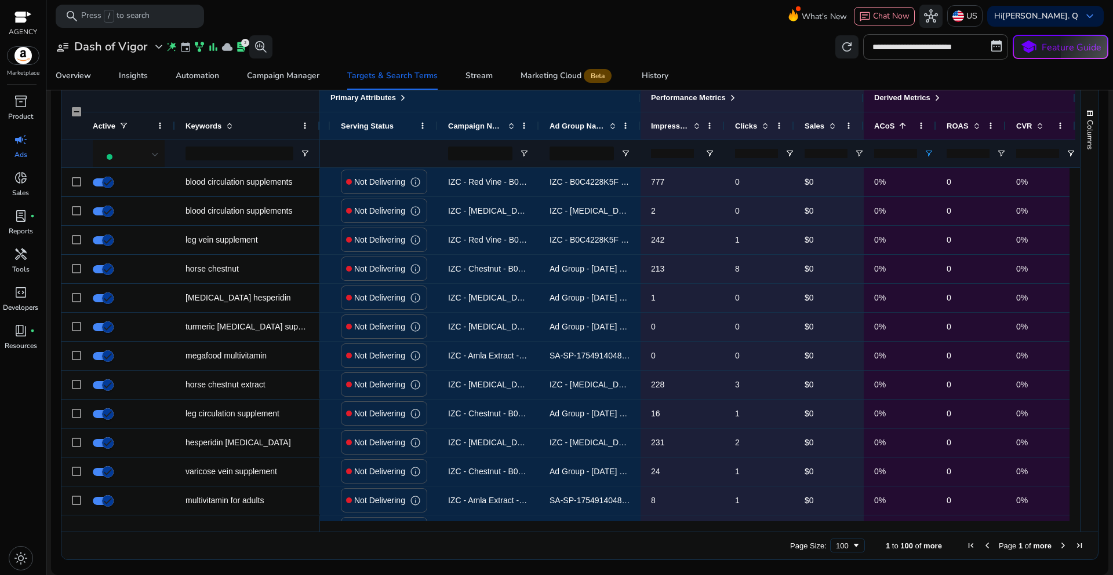
click at [891, 152] on input "***" at bounding box center [895, 153] width 43 height 9
drag, startPoint x: 898, startPoint y: 152, endPoint x: 868, endPoint y: 155, distance: 29.6
click at [868, 155] on div "***" at bounding box center [899, 154] width 72 height 28
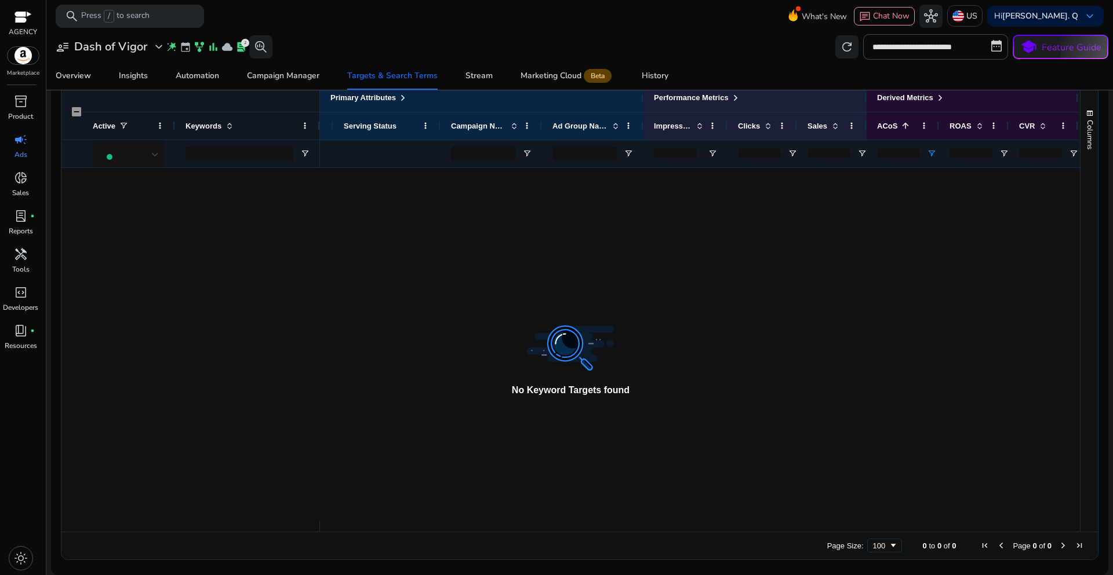
type input "*"
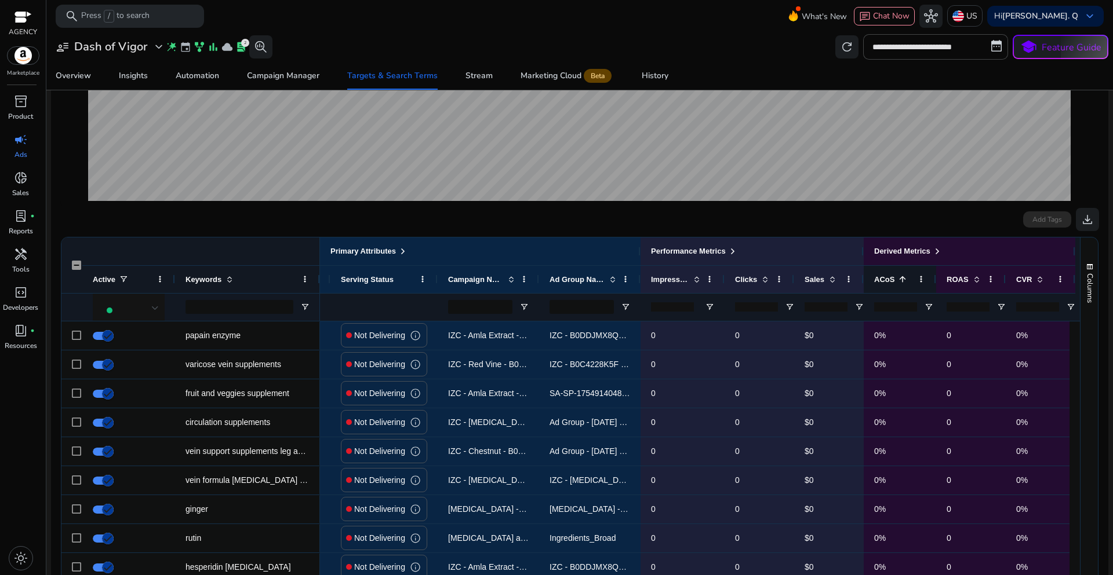
click at [903, 282] on span at bounding box center [902, 279] width 9 height 9
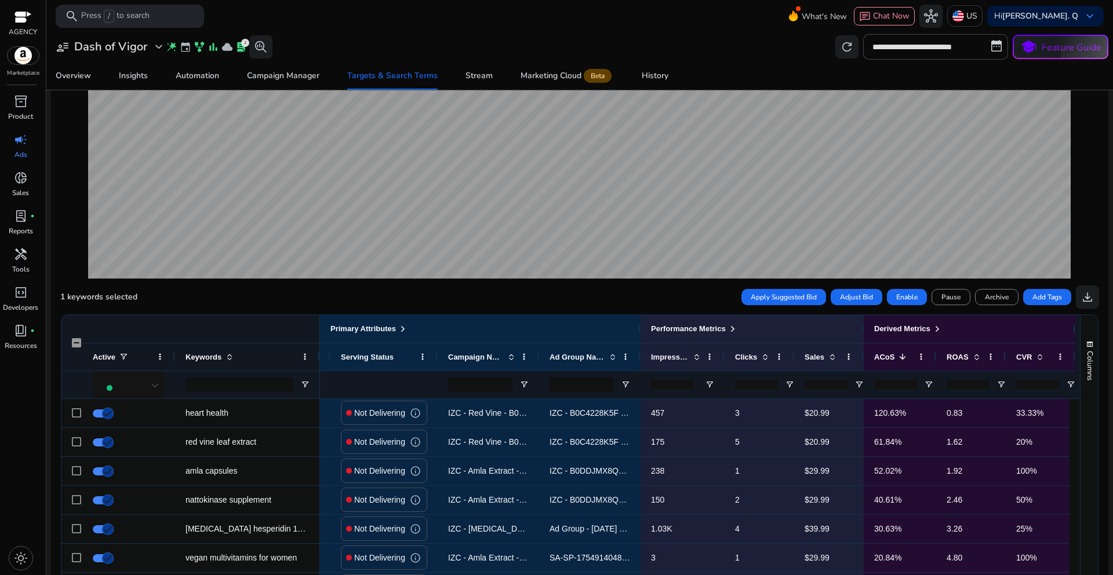
scroll to position [153, 0]
click at [850, 300] on span "Adjust Bid" at bounding box center [856, 298] width 33 height 10
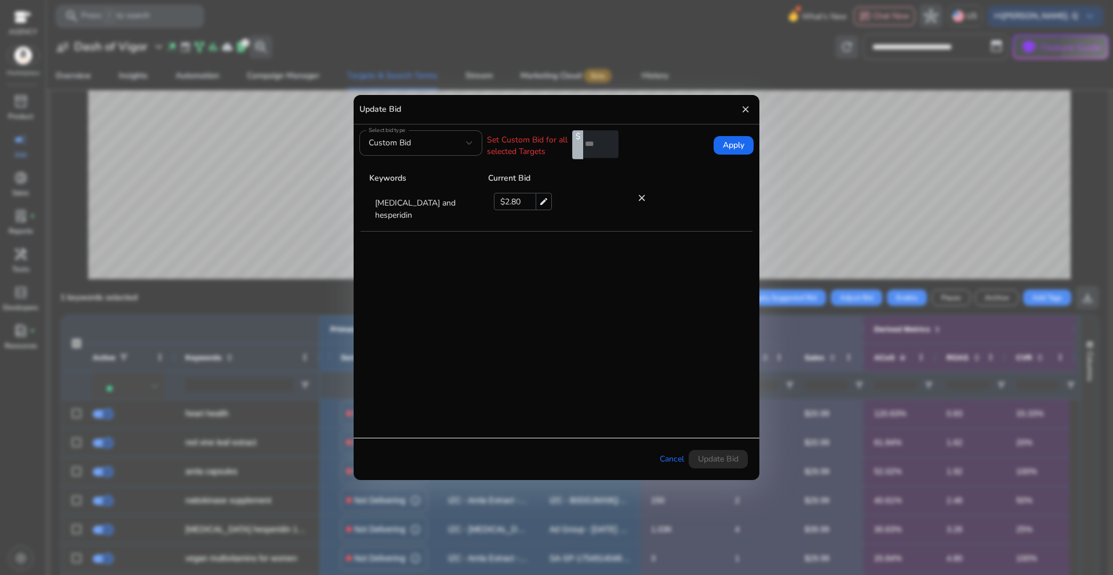
click at [529, 202] on div "$ 2.80 edit" at bounding box center [523, 201] width 58 height 17
click at [543, 205] on mat-icon "edit" at bounding box center [543, 202] width 16 height 16
click at [519, 204] on input "***" at bounding box center [511, 203] width 35 height 20
type input "****"
click at [531, 205] on mat-icon "check" at bounding box center [534, 202] width 12 height 17
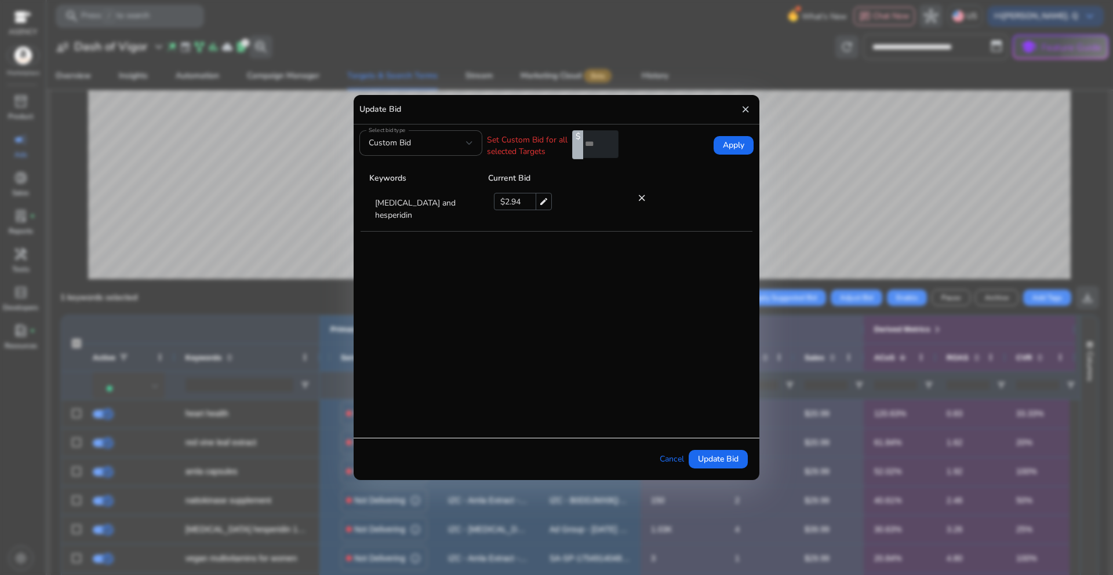
click at [629, 303] on tbody "diosmin and hesperidin $ 2.94 edit close" at bounding box center [556, 302] width 392 height 230
click at [723, 460] on span "Update Bid" at bounding box center [718, 459] width 41 height 12
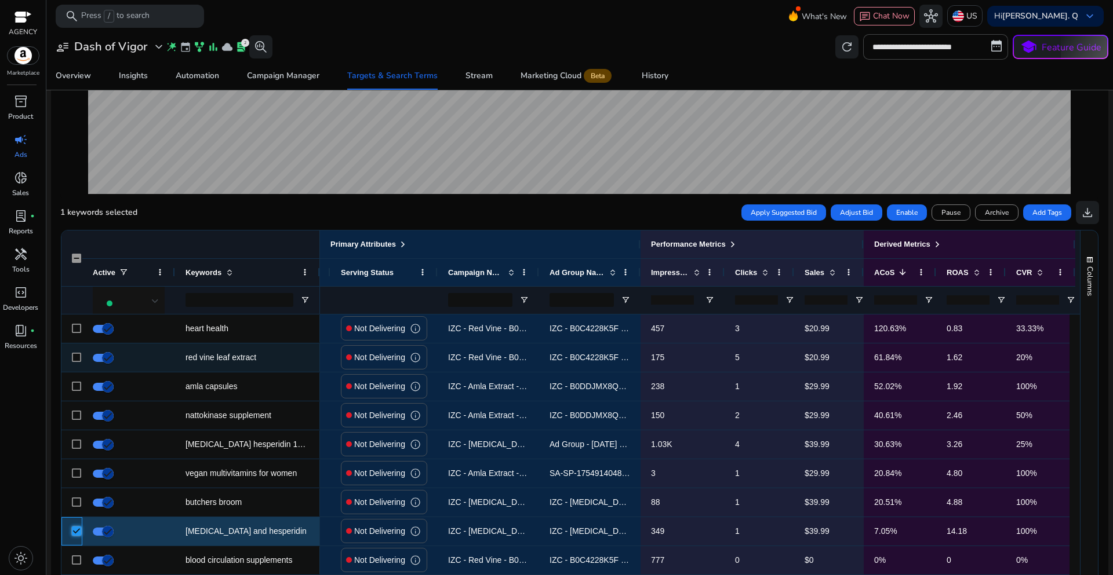
scroll to position [211, 0]
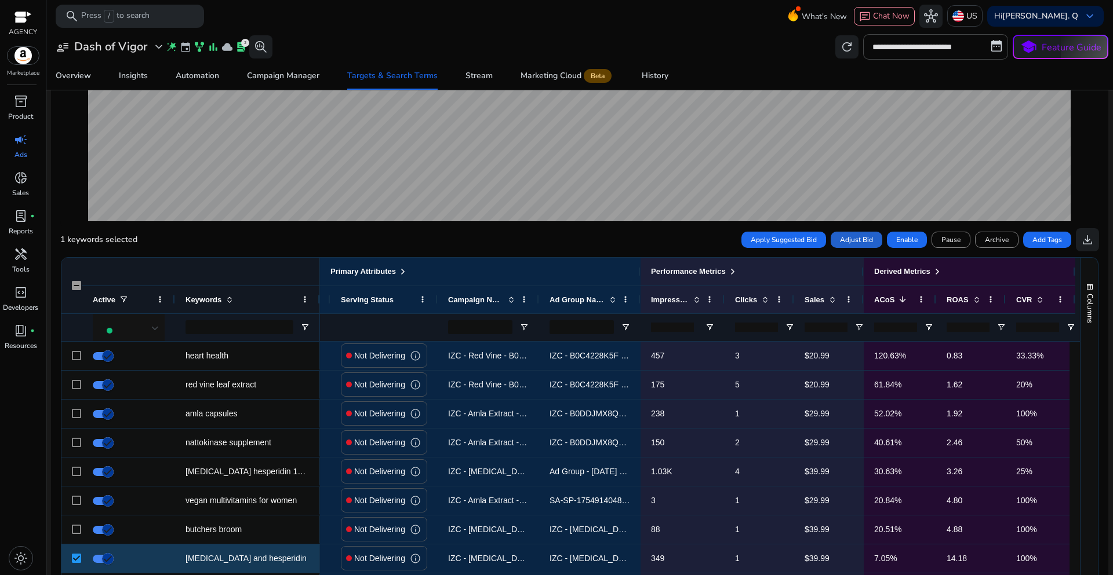
click at [847, 242] on span "Adjust Bid" at bounding box center [856, 240] width 33 height 10
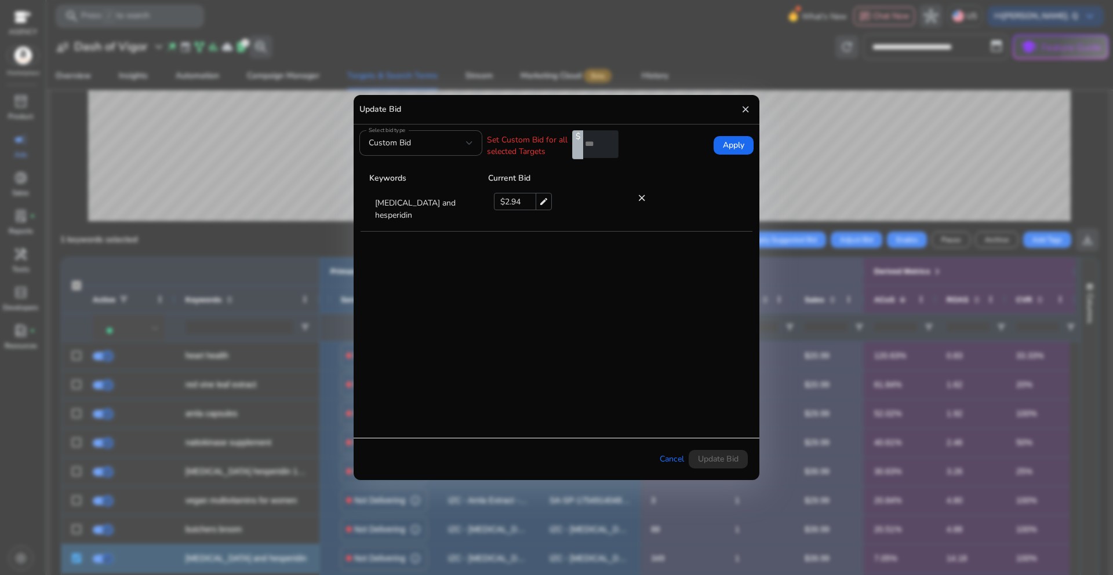
click at [746, 111] on mat-icon "close" at bounding box center [745, 109] width 10 height 17
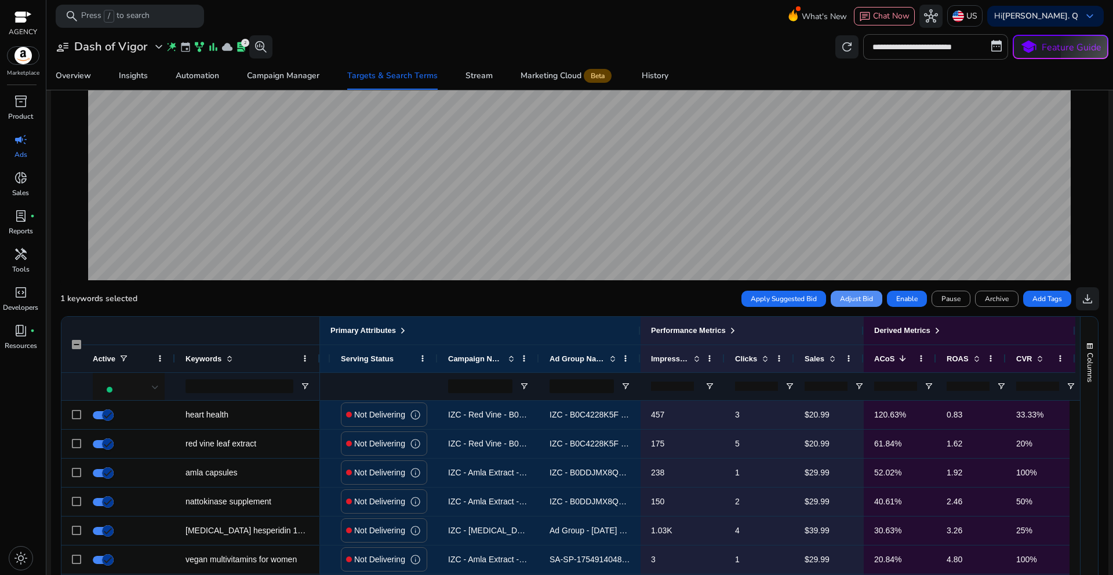
scroll to position [0, 0]
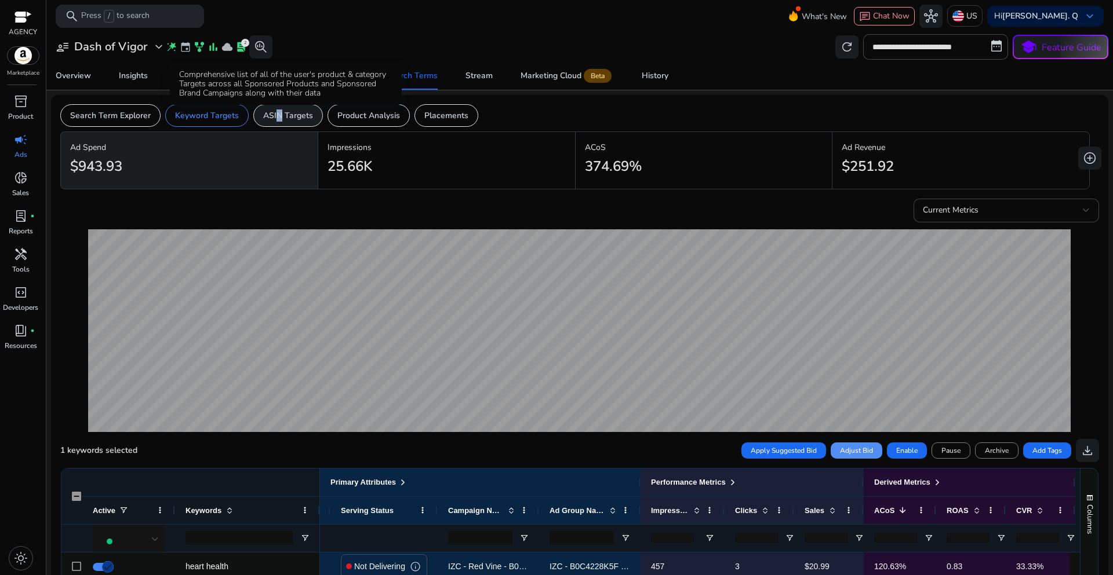
click at [275, 114] on p "ASIN Targets" at bounding box center [288, 116] width 50 height 12
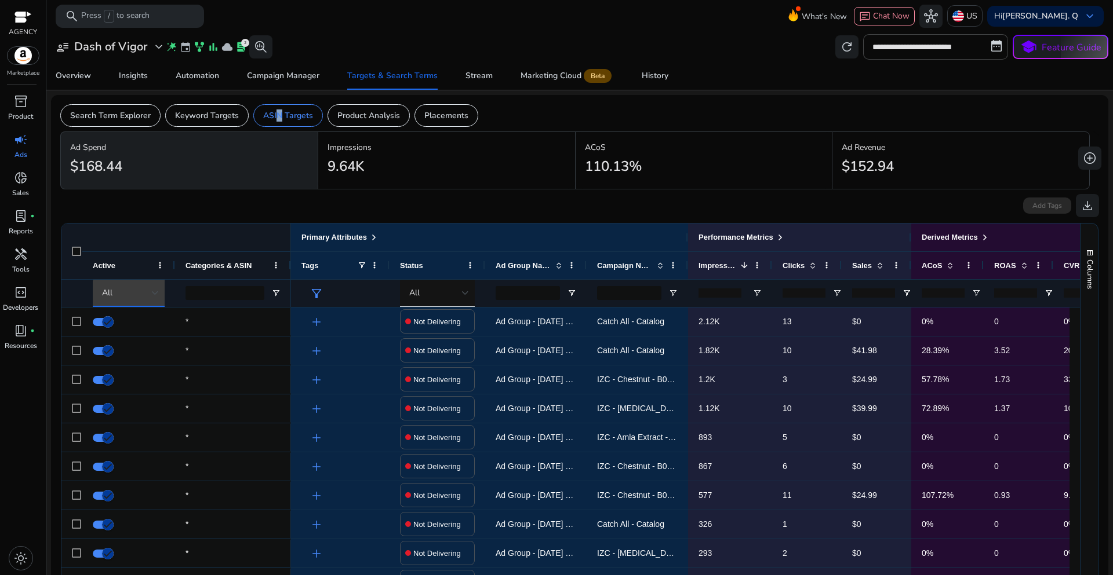
click at [152, 289] on div at bounding box center [155, 293] width 7 height 14
click at [123, 352] on span "Delivering" at bounding box center [126, 354] width 36 height 12
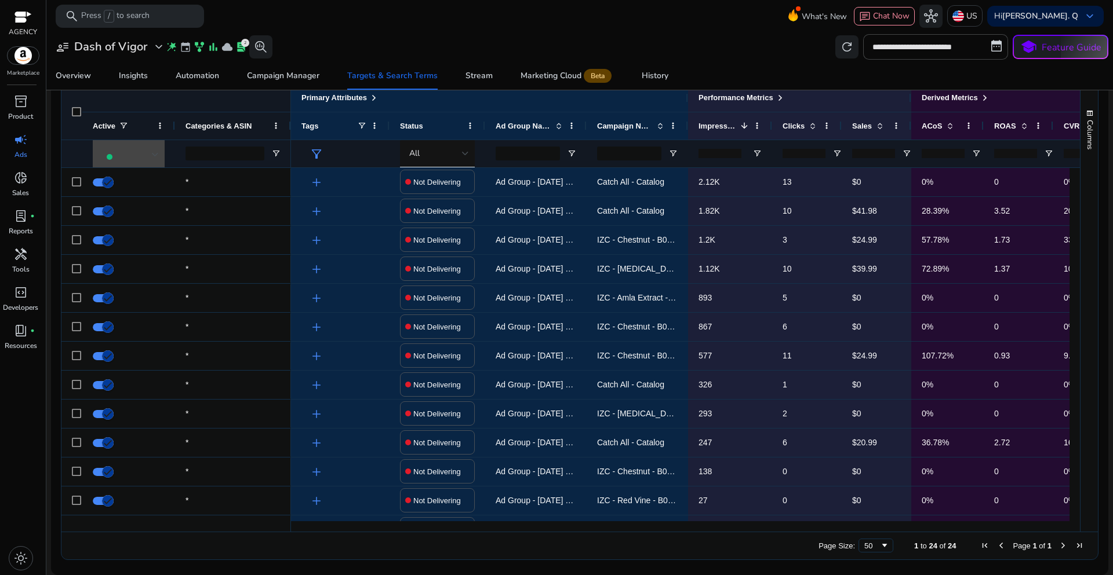
scroll to position [0, 58]
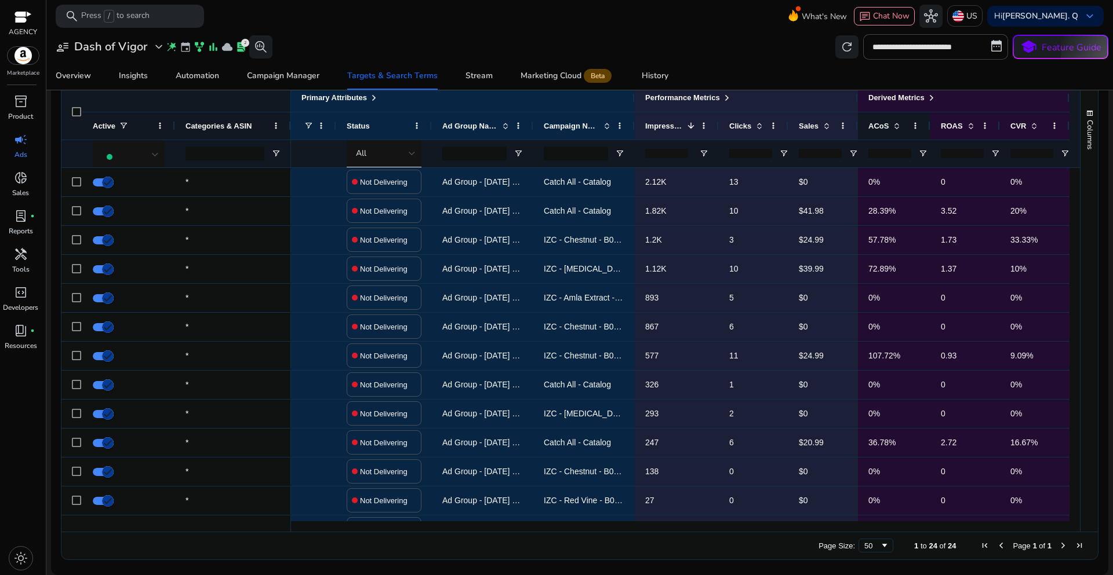
click at [892, 129] on span at bounding box center [896, 125] width 9 height 9
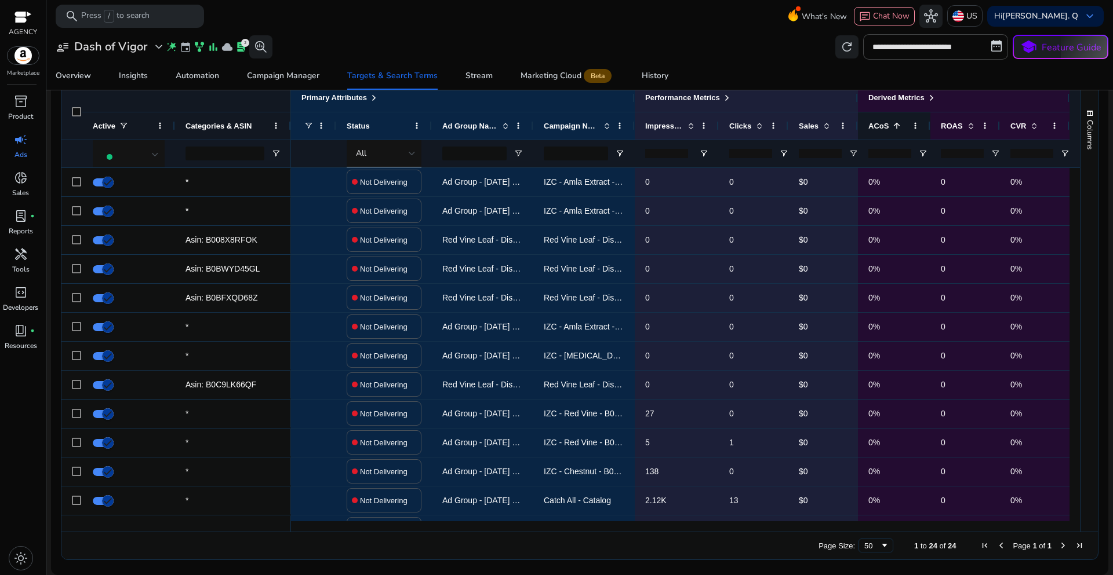
click at [892, 129] on span at bounding box center [896, 125] width 9 height 9
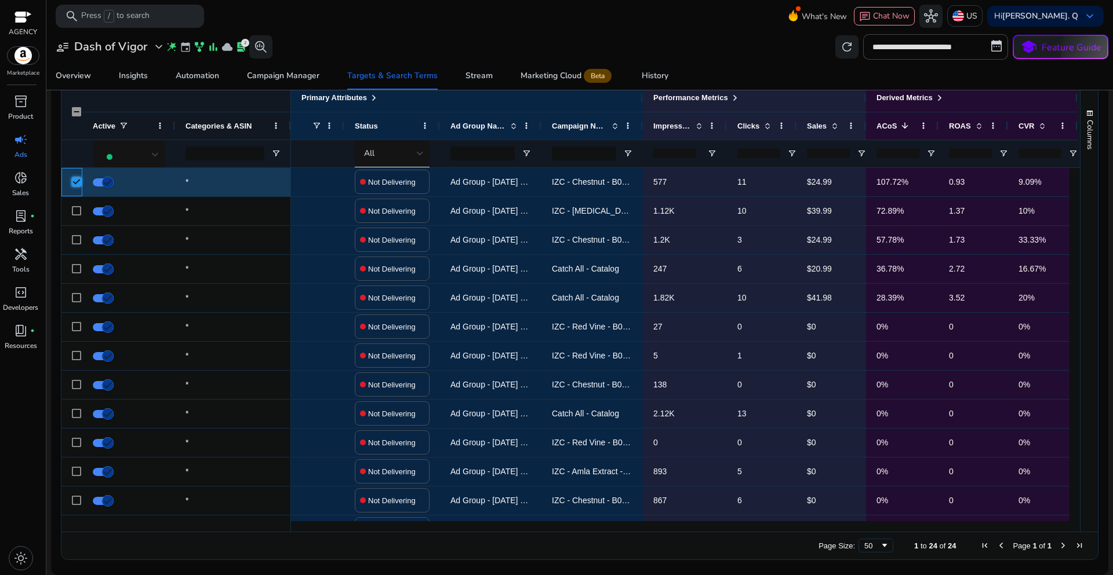
scroll to position [0, 23]
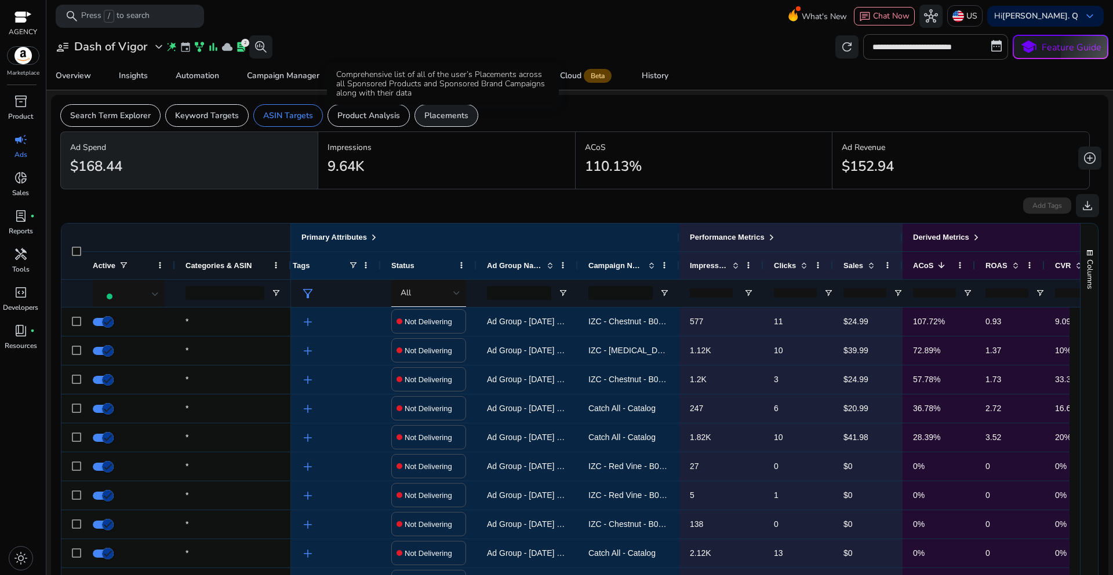
click at [433, 116] on p "Placements" at bounding box center [446, 116] width 44 height 12
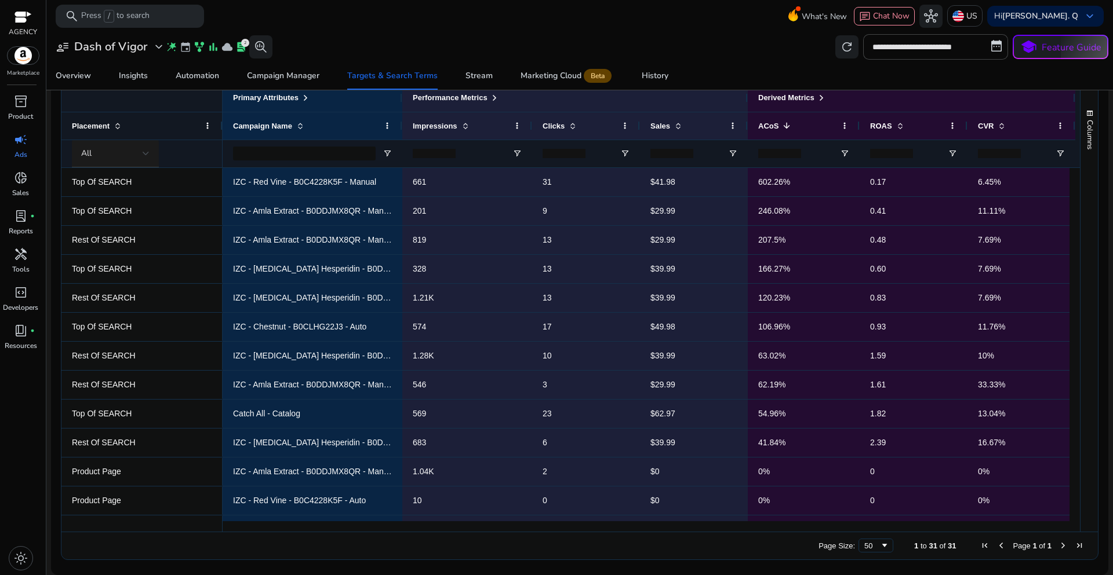
click at [150, 154] on div "All" at bounding box center [115, 154] width 87 height 28
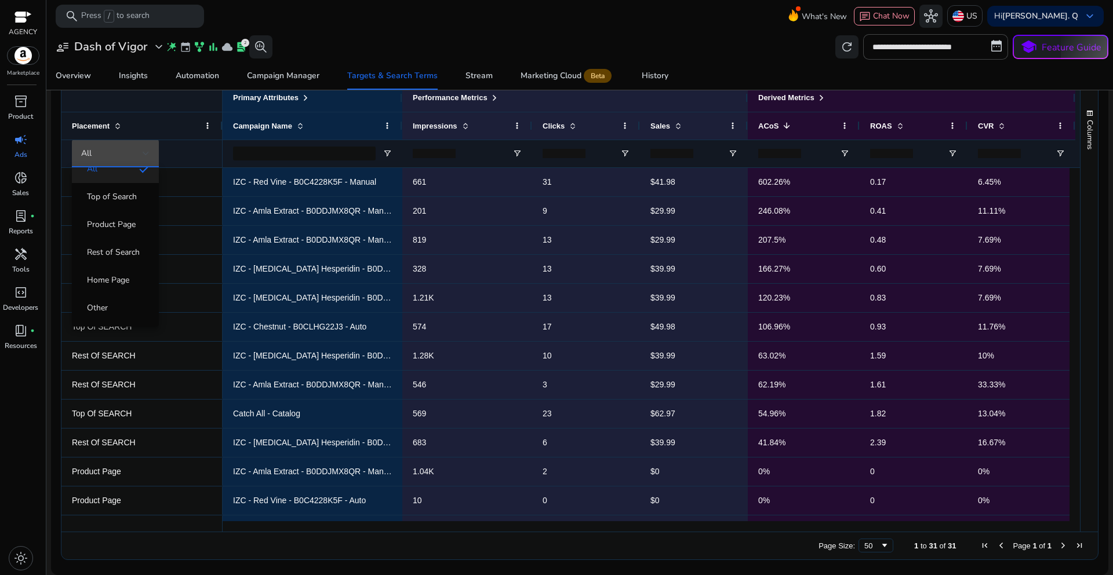
click at [366, 44] on div at bounding box center [556, 287] width 1113 height 575
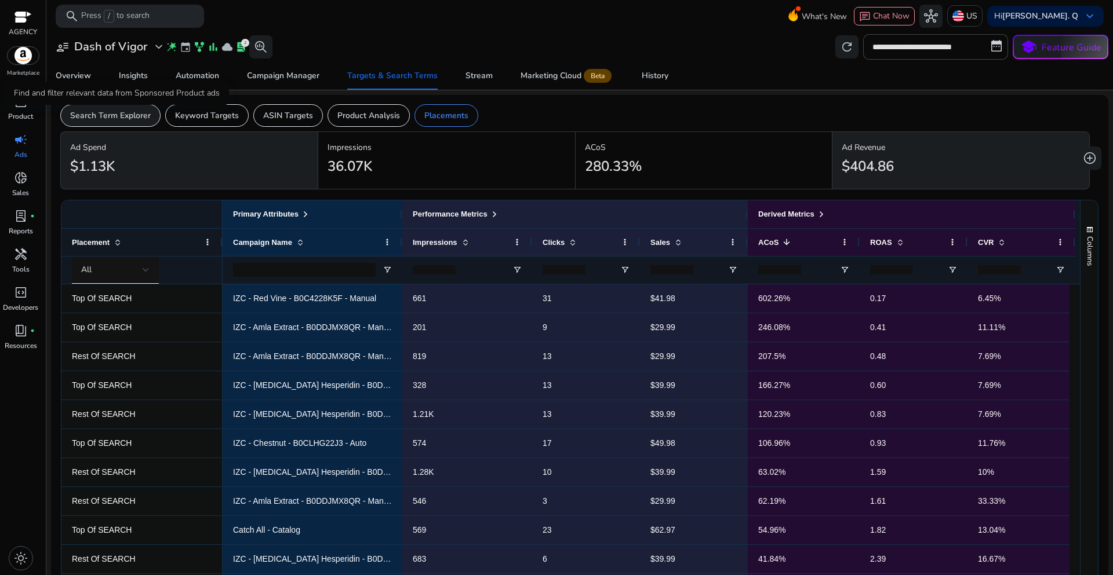
click at [134, 118] on p "Search Term Explorer" at bounding box center [110, 116] width 81 height 12
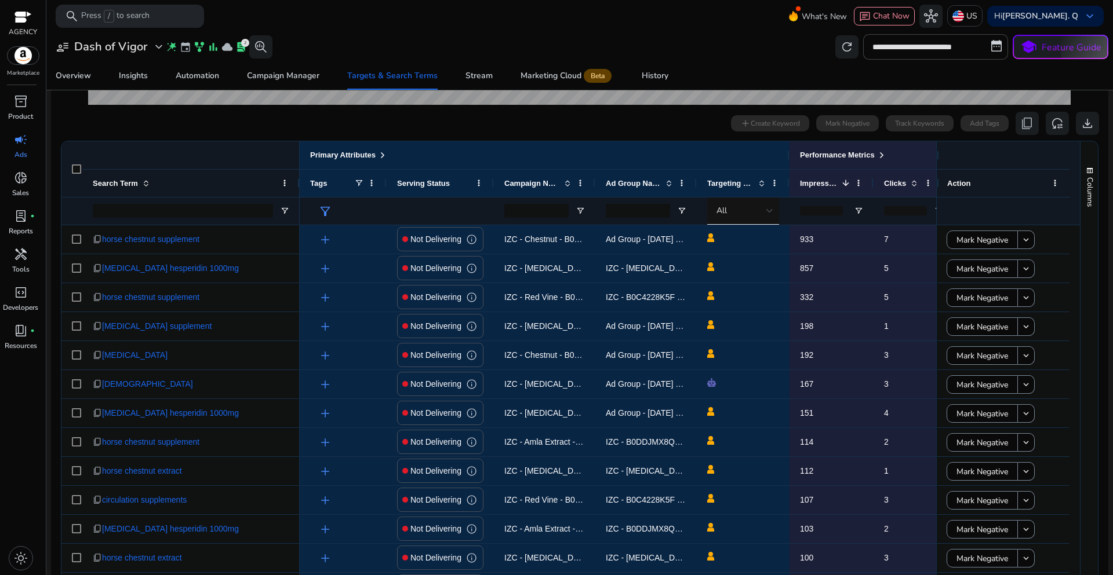
scroll to position [348, 0]
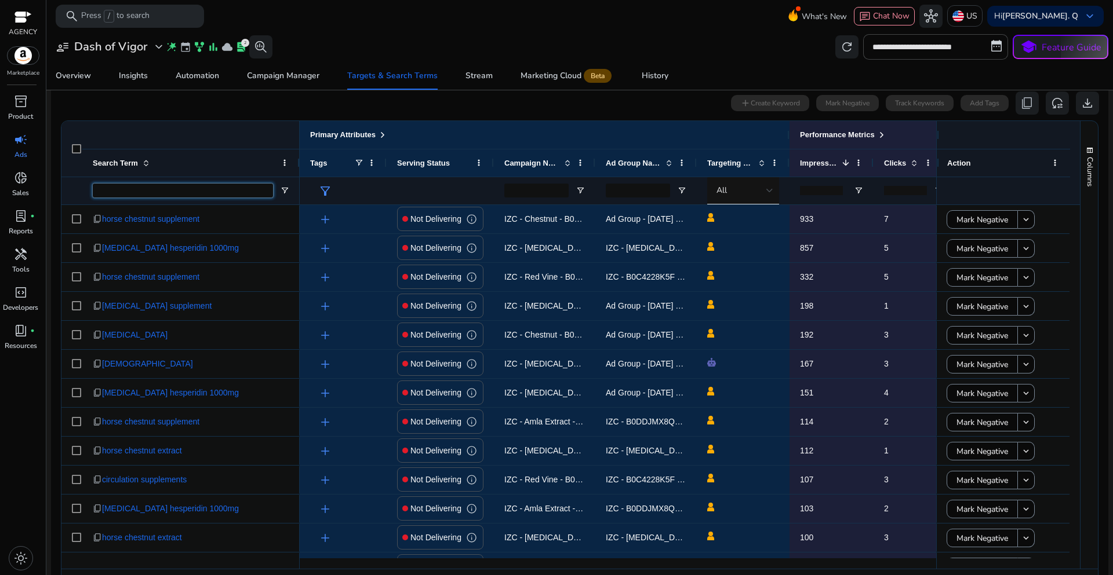
click at [247, 194] on input "Search Term Filter Input" at bounding box center [183, 191] width 180 height 14
click at [561, 101] on div "0 search terms selected add Create Keyword Mark Negative Track Keywords Add Tag…" at bounding box center [579, 103] width 1038 height 23
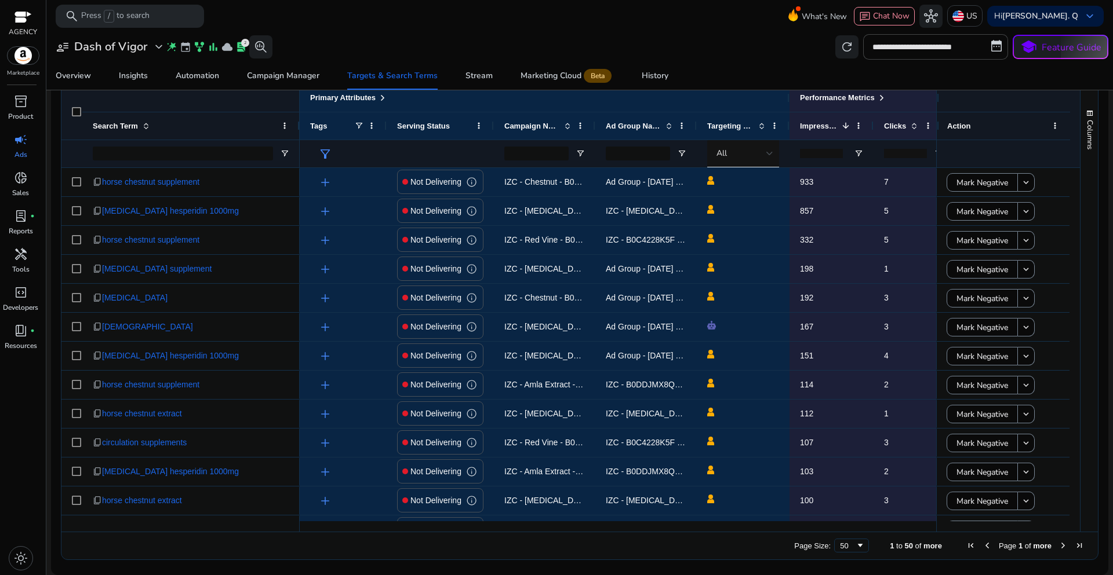
scroll to position [0, 293]
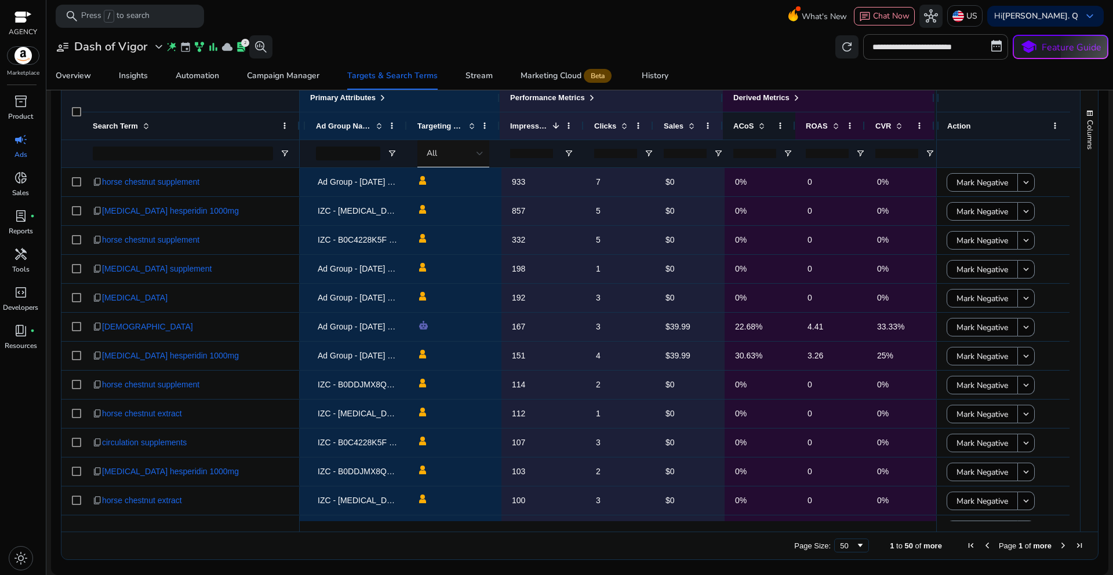
click at [753, 129] on span at bounding box center [759, 125] width 13 height 9
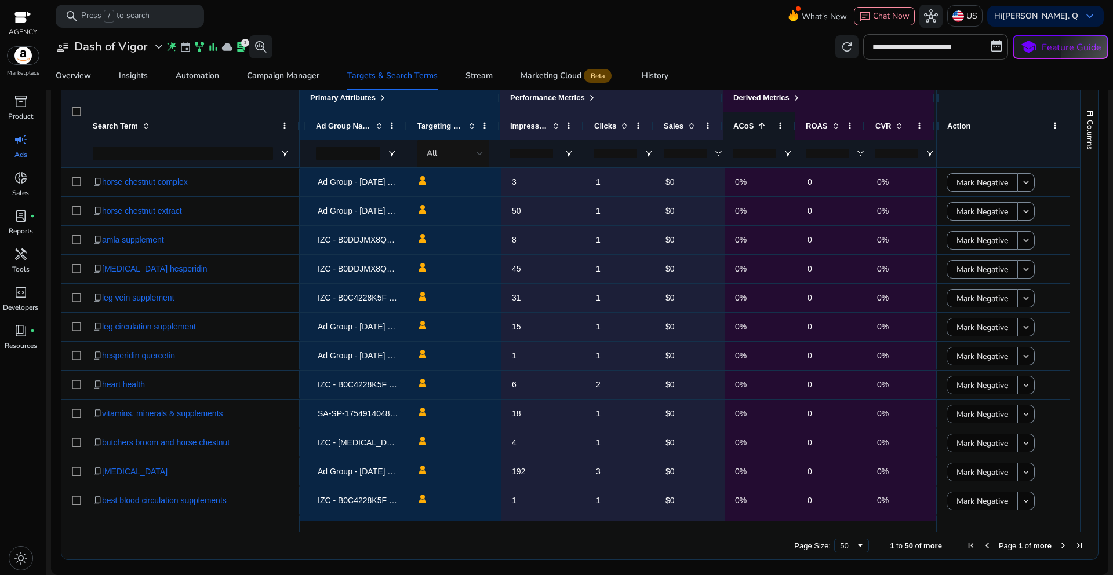
click at [753, 129] on span at bounding box center [759, 125] width 13 height 9
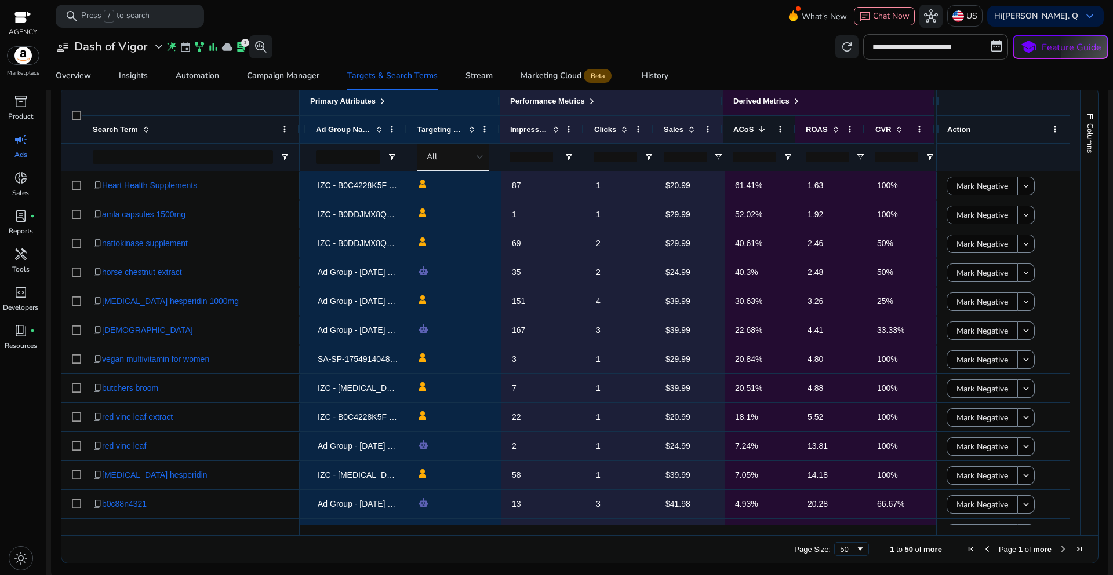
scroll to position [385, 0]
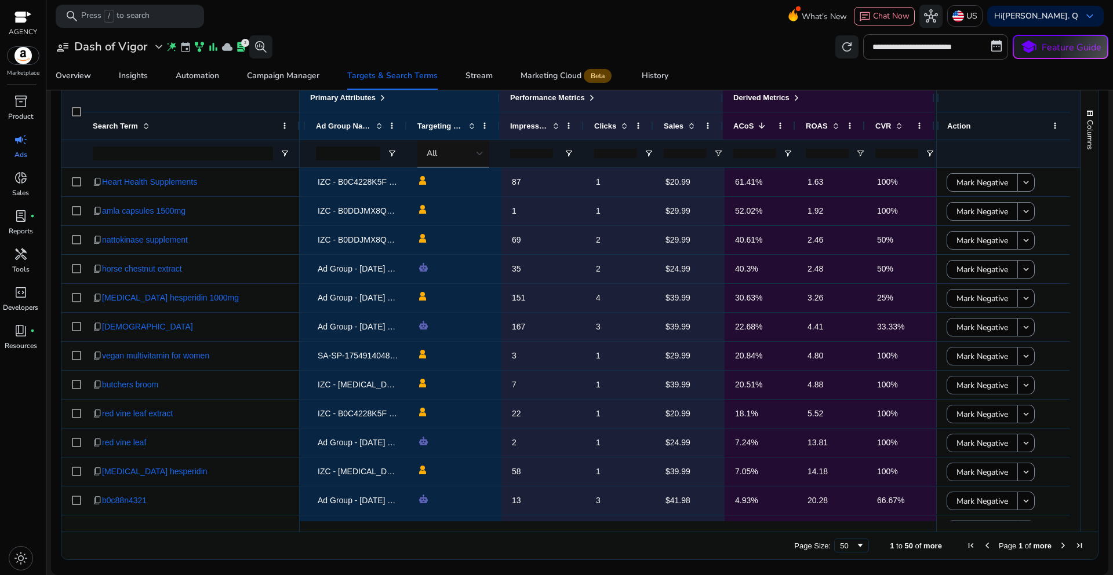
click at [675, 154] on input "number" at bounding box center [684, 153] width 43 height 9
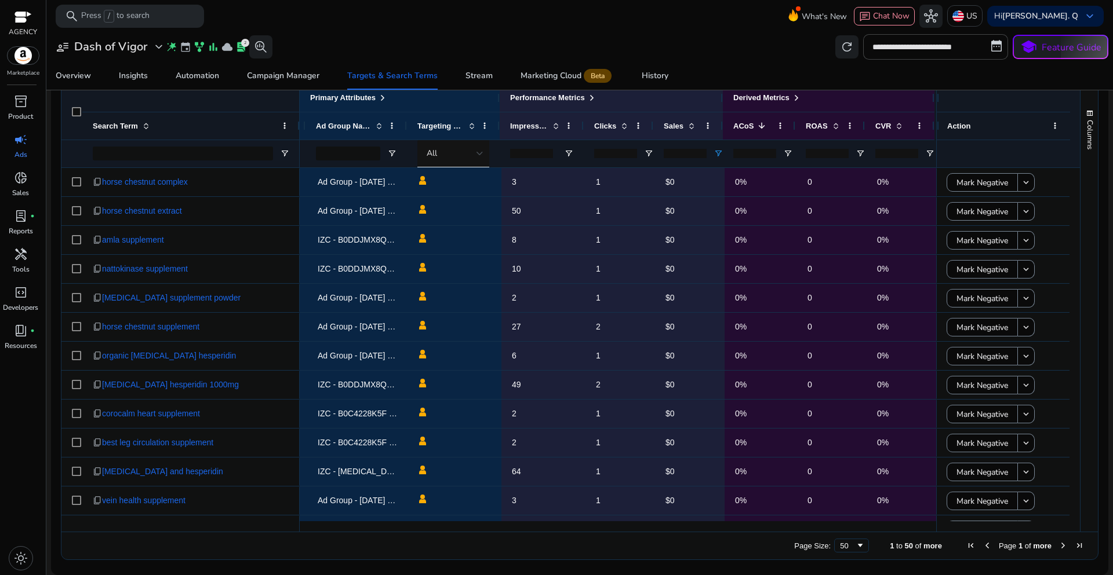
type input "*"
click at [618, 155] on input "number" at bounding box center [615, 153] width 43 height 9
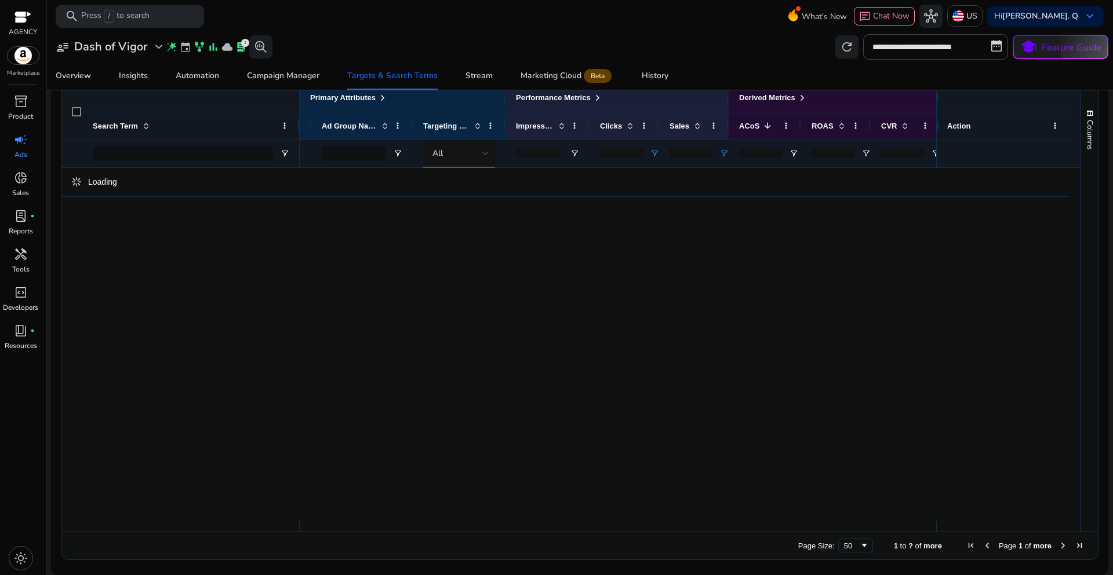
scroll to position [140, 0]
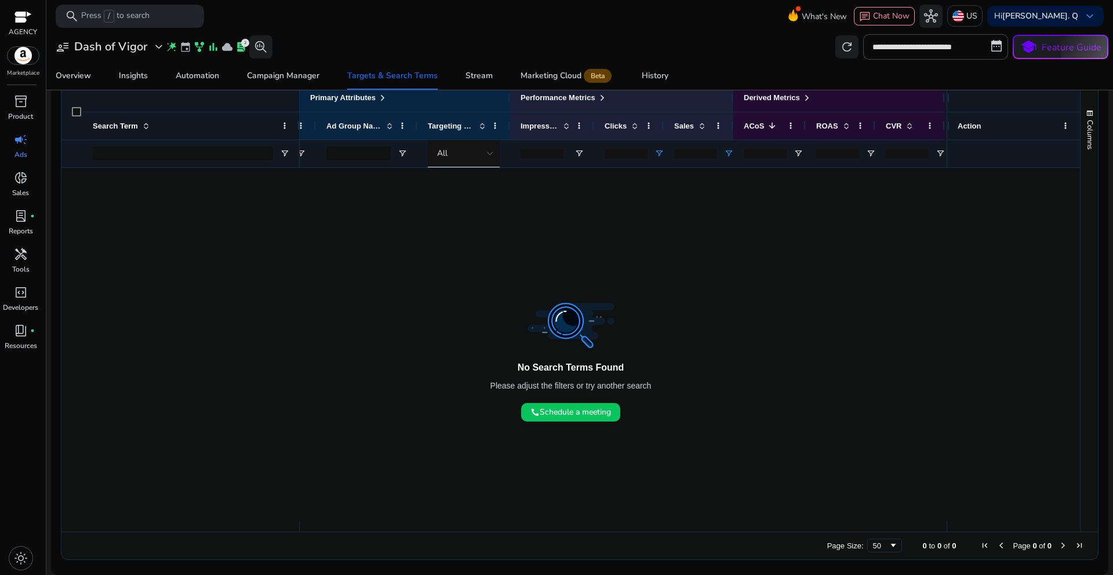
type input "**"
click at [737, 66] on div "Overview Insights Automation Campaign Manager Targets & Search Terms Stream Mar…" at bounding box center [580, 76] width 1076 height 28
drag, startPoint x: 619, startPoint y: 152, endPoint x: 577, endPoint y: 152, distance: 41.7
click at [577, 153] on div "All ** *" at bounding box center [482, 154] width 924 height 28
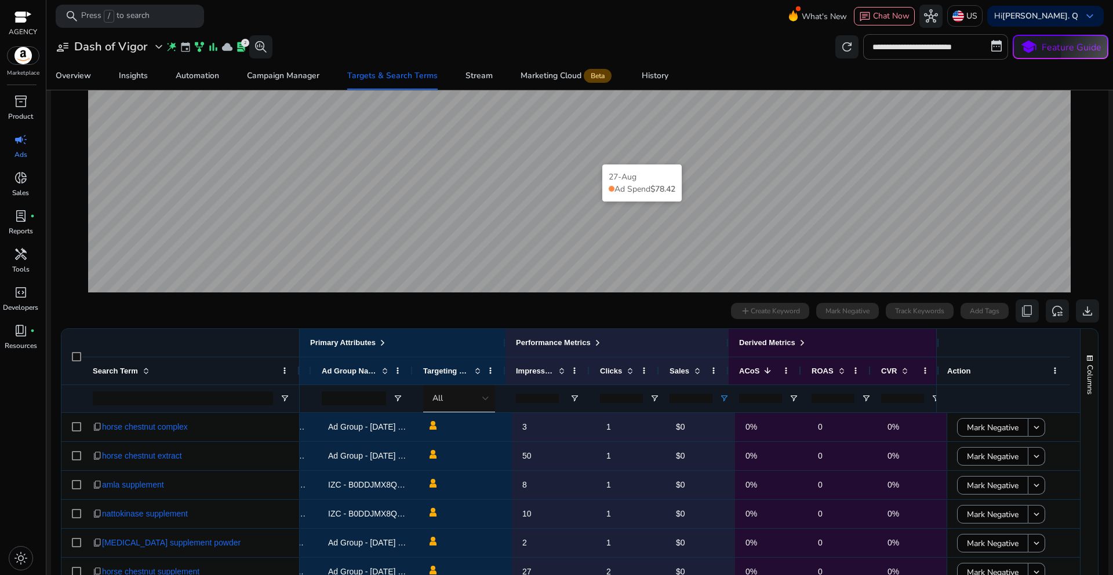
scroll to position [0, 282]
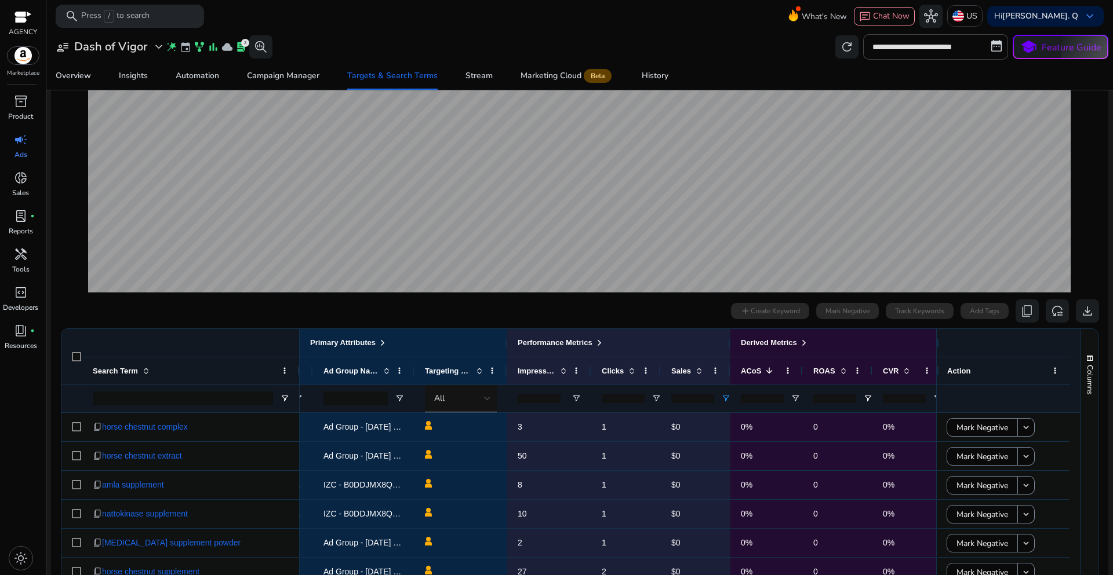
click at [790, 50] on div "**********" at bounding box center [579, 46] width 1057 height 25
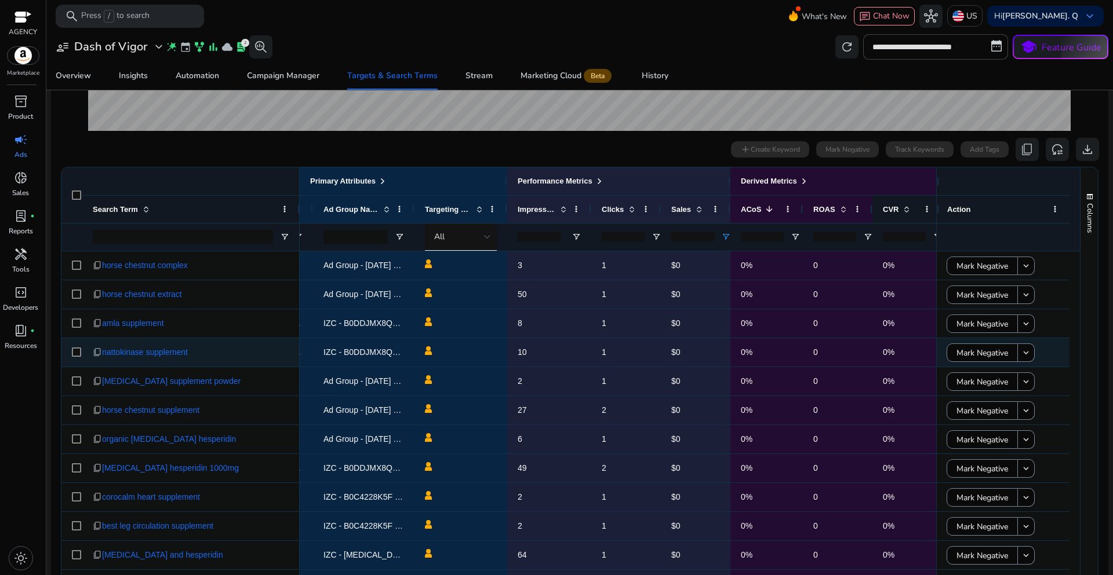
scroll to position [371, 0]
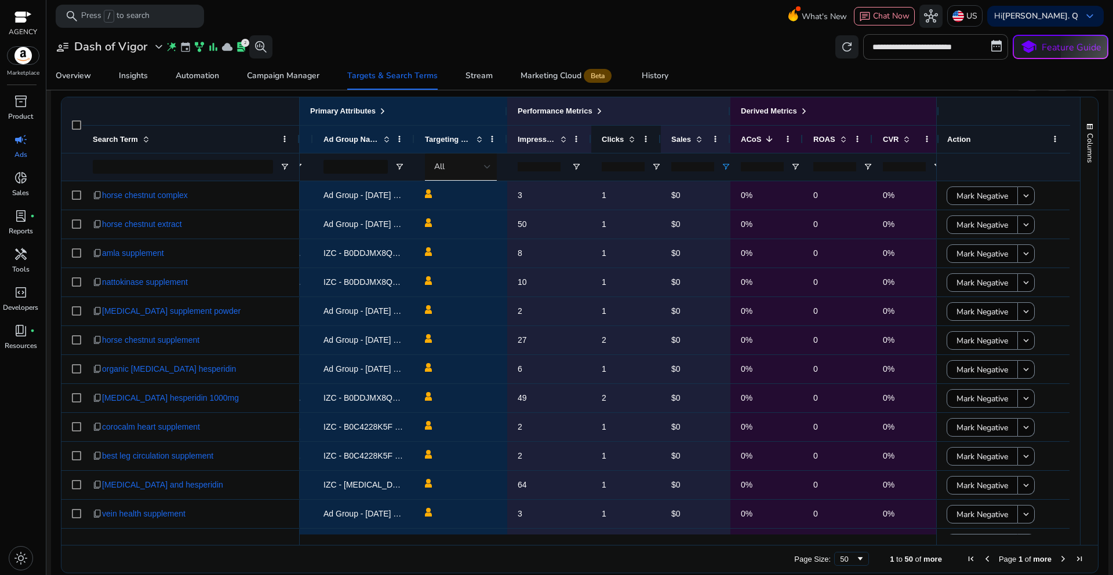
click at [628, 139] on span at bounding box center [631, 138] width 9 height 9
click at [633, 141] on span at bounding box center [631, 138] width 9 height 9
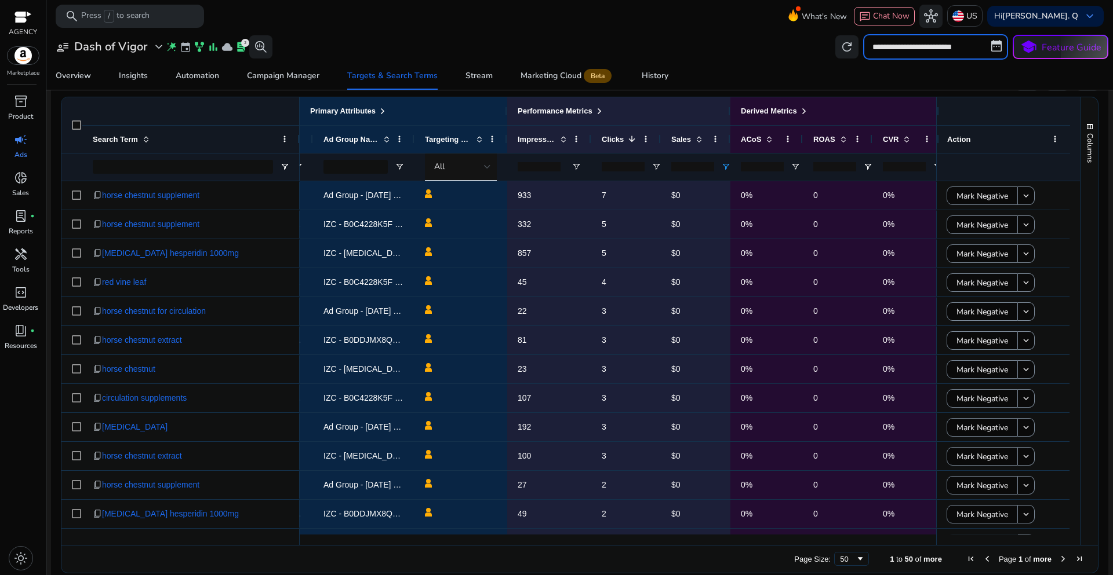
click at [912, 45] on input "**********" at bounding box center [935, 46] width 145 height 25
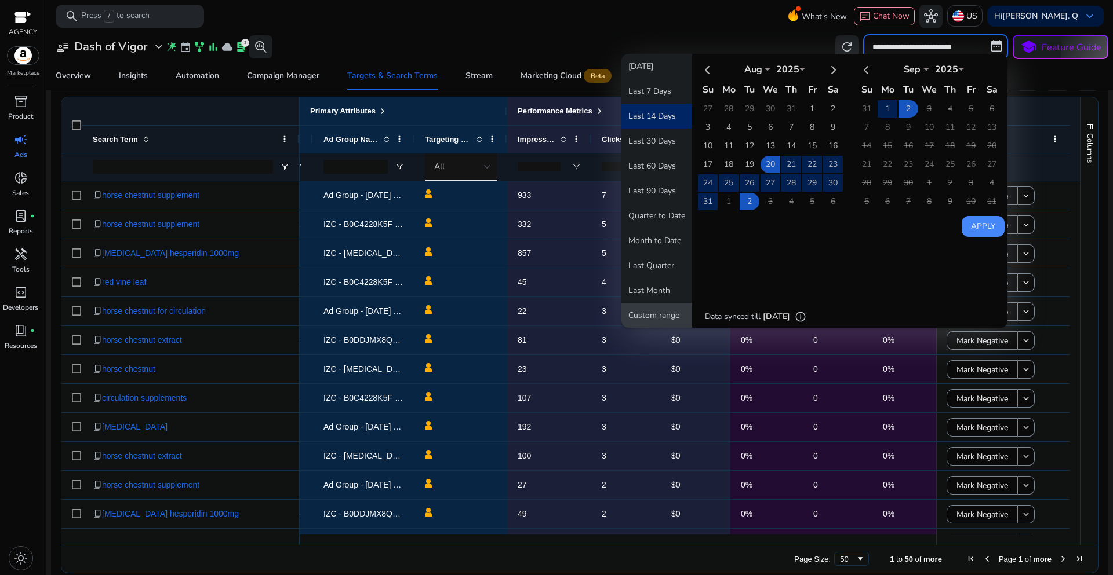
click at [659, 313] on button "Custom range" at bounding box center [656, 315] width 71 height 25
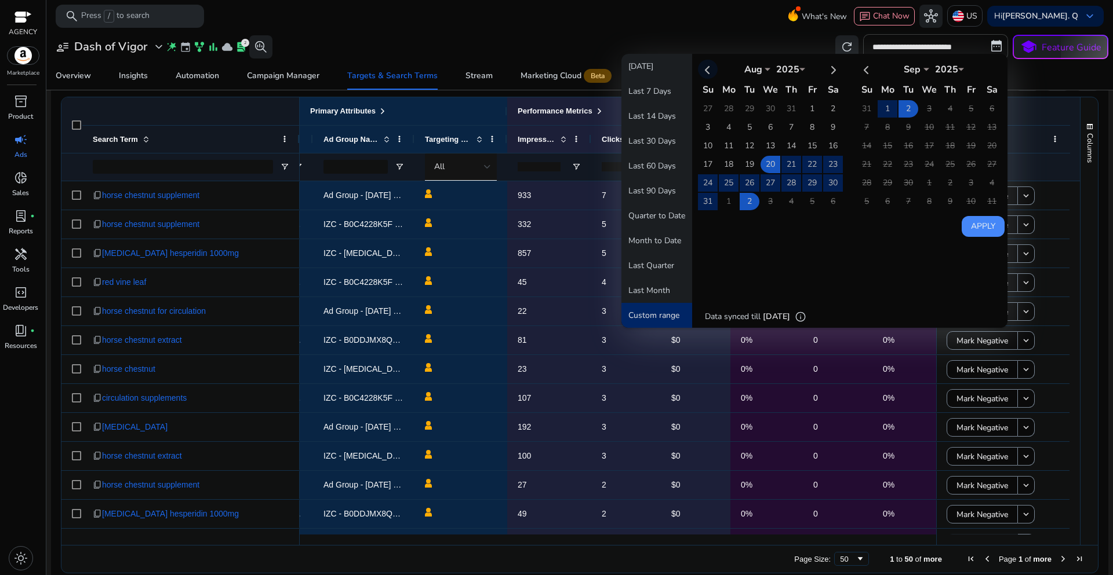
click at [704, 70] on th at bounding box center [708, 69] width 20 height 19
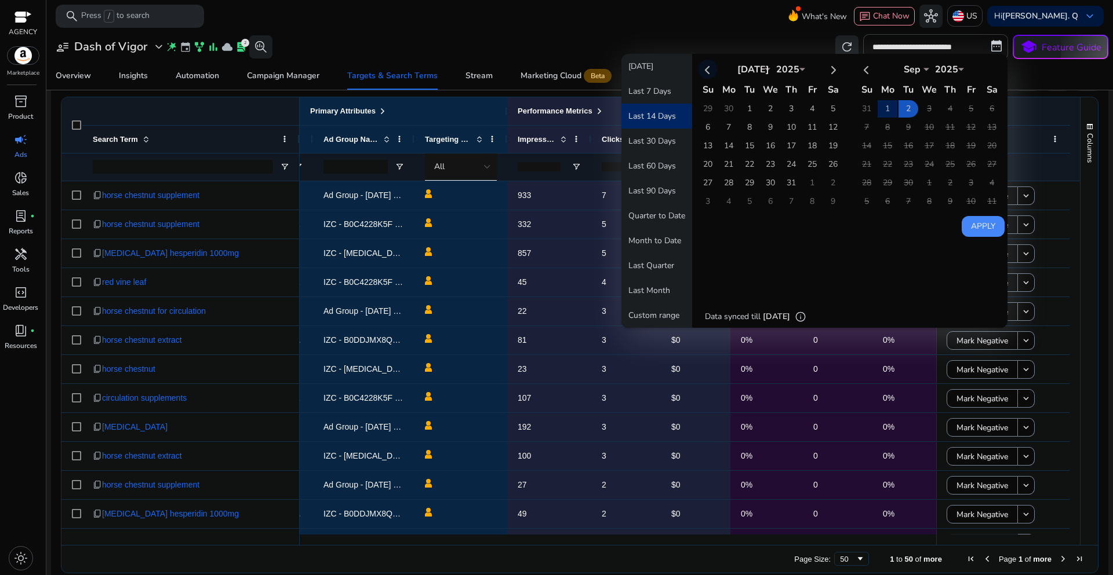
click at [704, 70] on th at bounding box center [708, 69] width 20 height 19
select select "*"
click at [704, 70] on th at bounding box center [708, 69] width 20 height 19
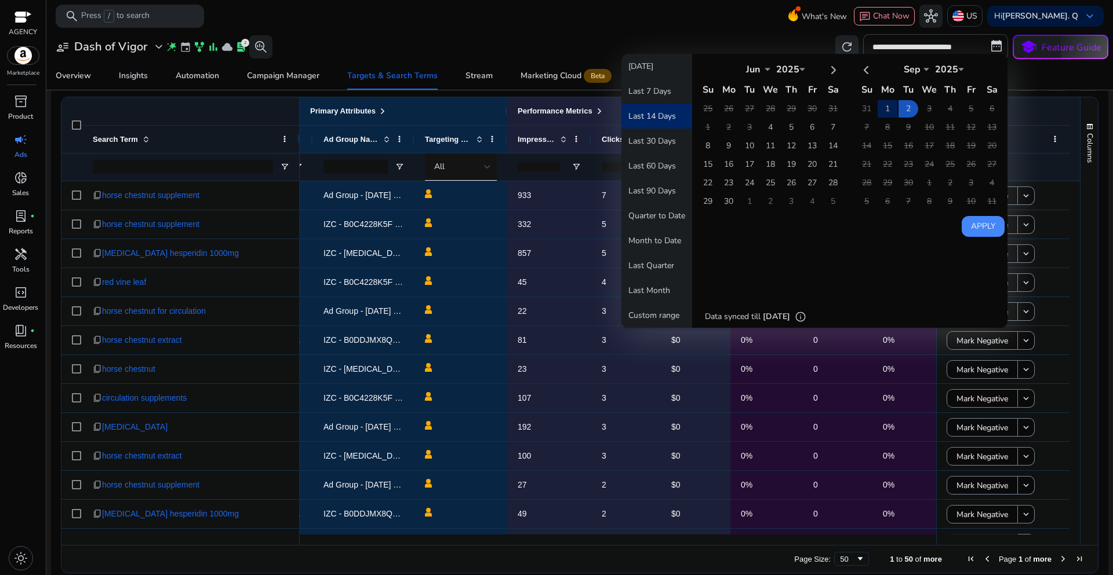
click at [704, 70] on th at bounding box center [708, 69] width 20 height 19
click at [634, 318] on button "Custom range" at bounding box center [656, 315] width 71 height 25
click at [759, 76] on th "Jun *** *** *** *** *** *** *** *** *** *** *** *** 2025 ****" at bounding box center [770, 69] width 103 height 19
click at [757, 72] on select "*** *** *** *** *** *** *** *** *** *** *** ***" at bounding box center [752, 67] width 35 height 9
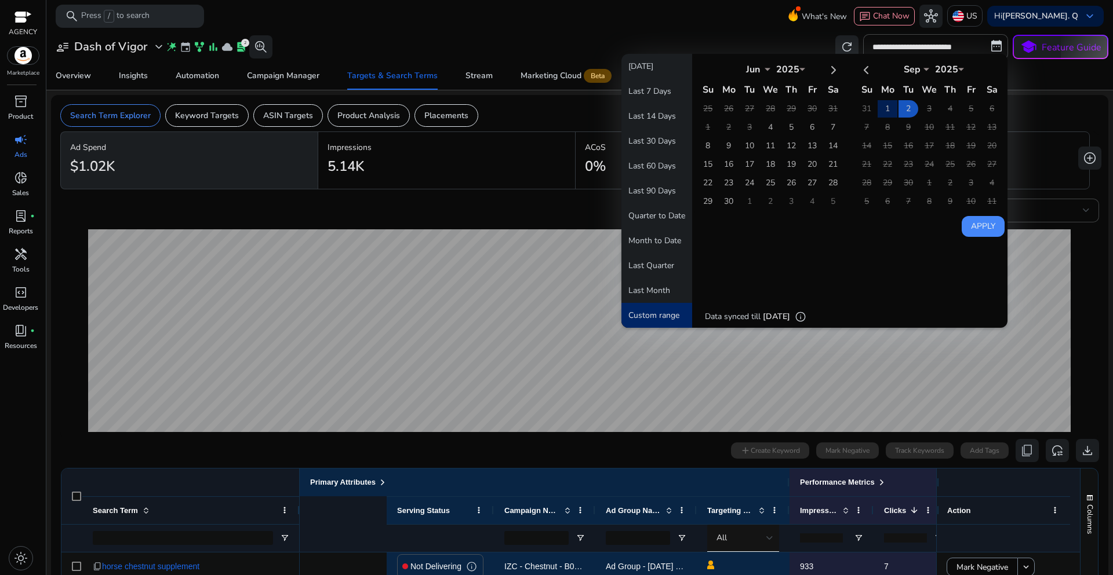
select select "*"
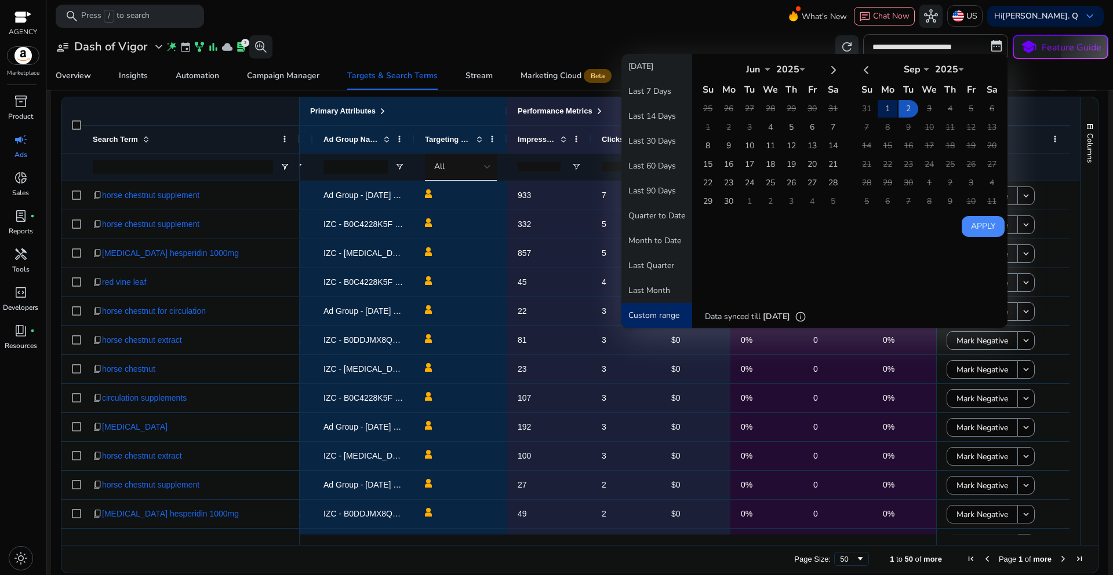
click at [871, 242] on div "[DATE] Last 7 Days Last 14 Days Last 30 Days Last 60 Days Last 90 Days Quarter …" at bounding box center [814, 191] width 386 height 274
click at [764, 125] on td "4" at bounding box center [770, 127] width 20 height 17
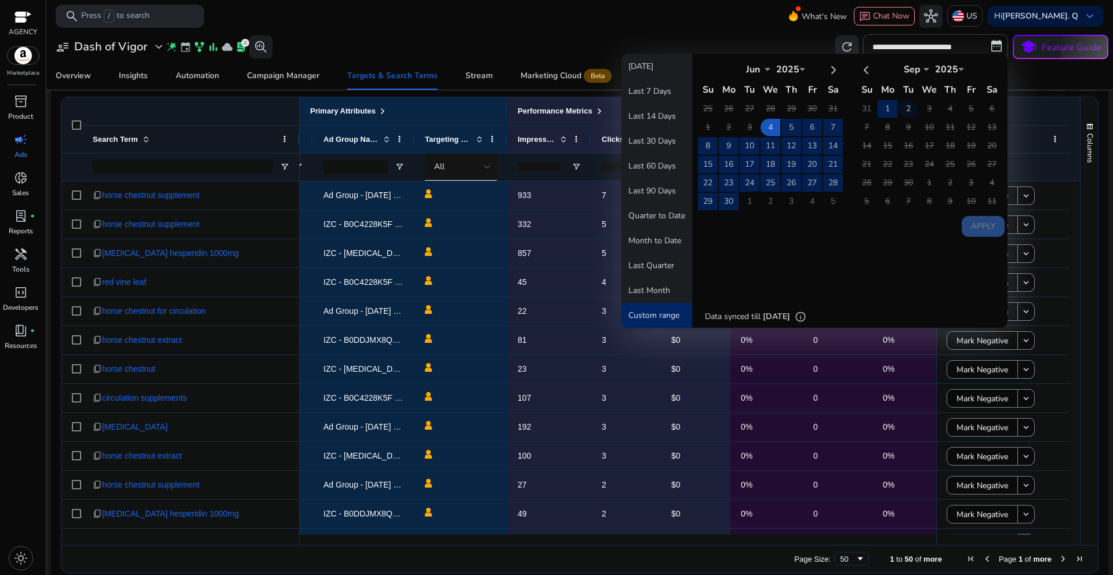
click at [906, 112] on td "2" at bounding box center [908, 108] width 20 height 17
click at [971, 228] on button "Apply" at bounding box center [982, 226] width 43 height 21
type input "**********"
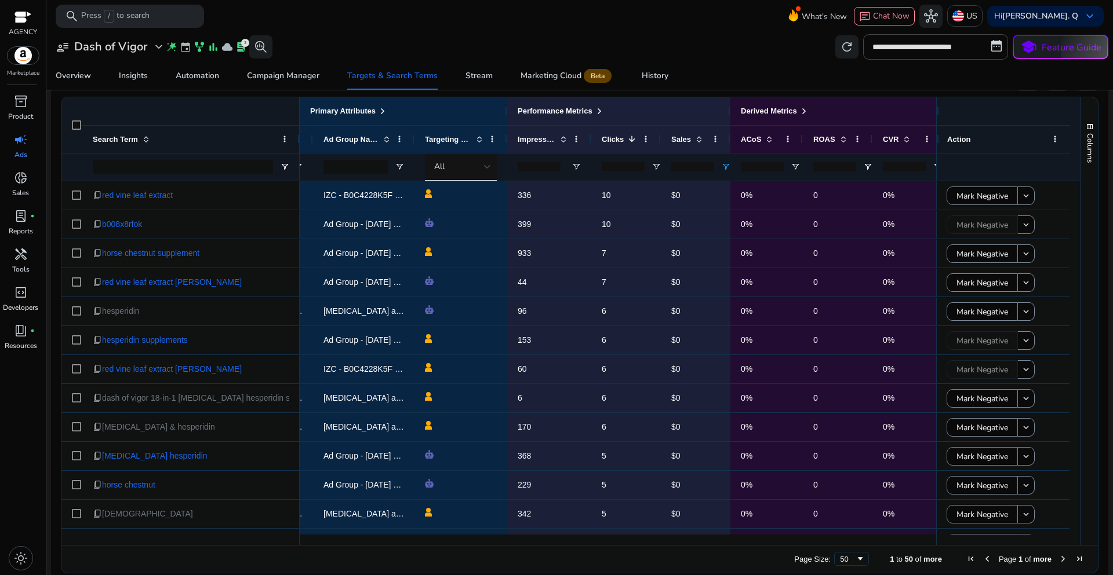
scroll to position [0, 0]
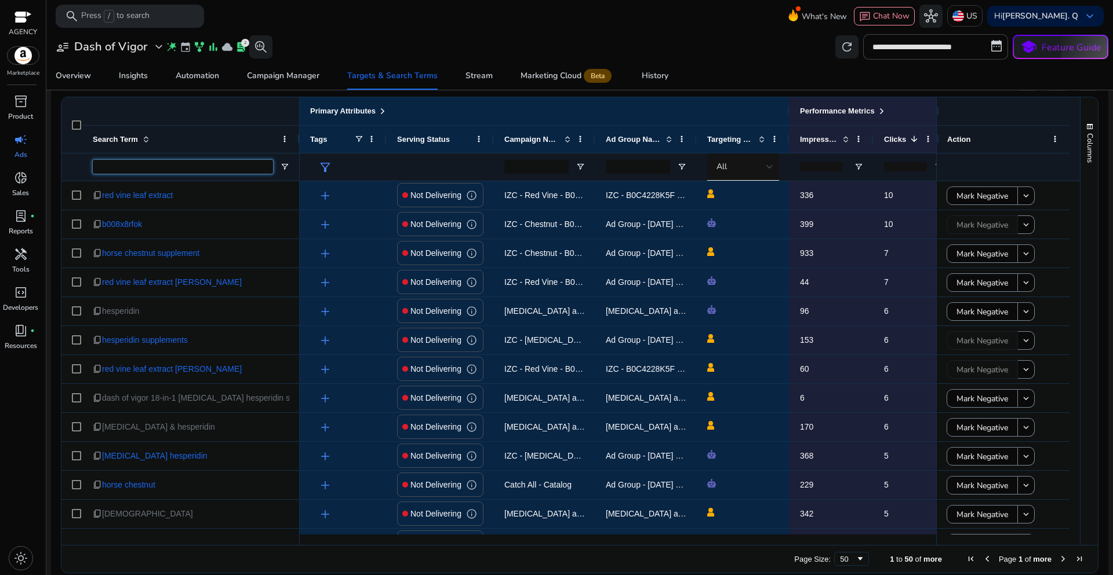
click at [242, 165] on input "Search Term Filter Input" at bounding box center [183, 167] width 180 height 14
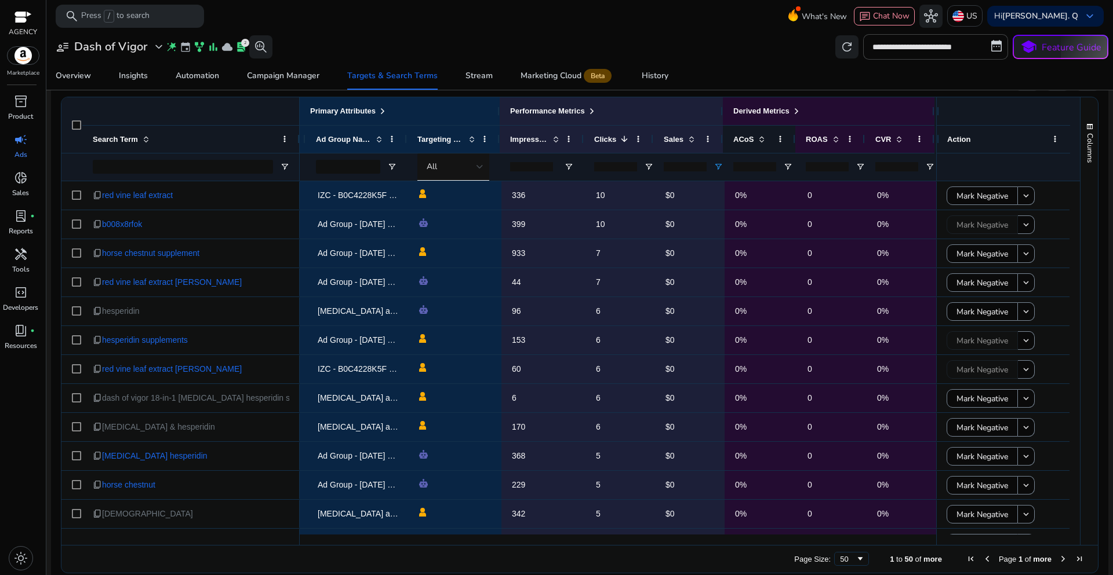
click at [753, 141] on span at bounding box center [759, 138] width 13 height 9
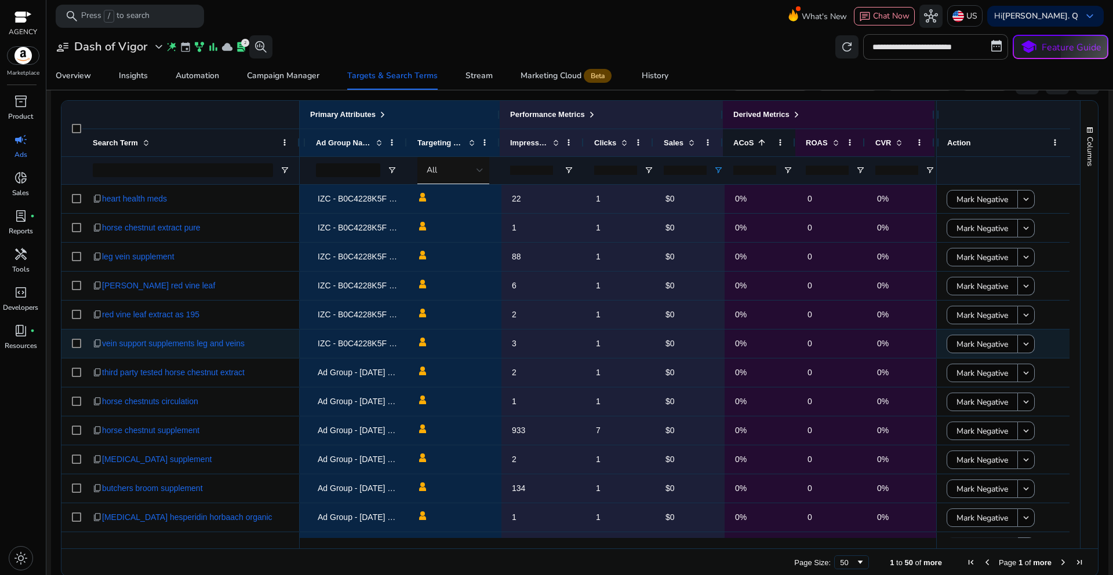
scroll to position [371, 0]
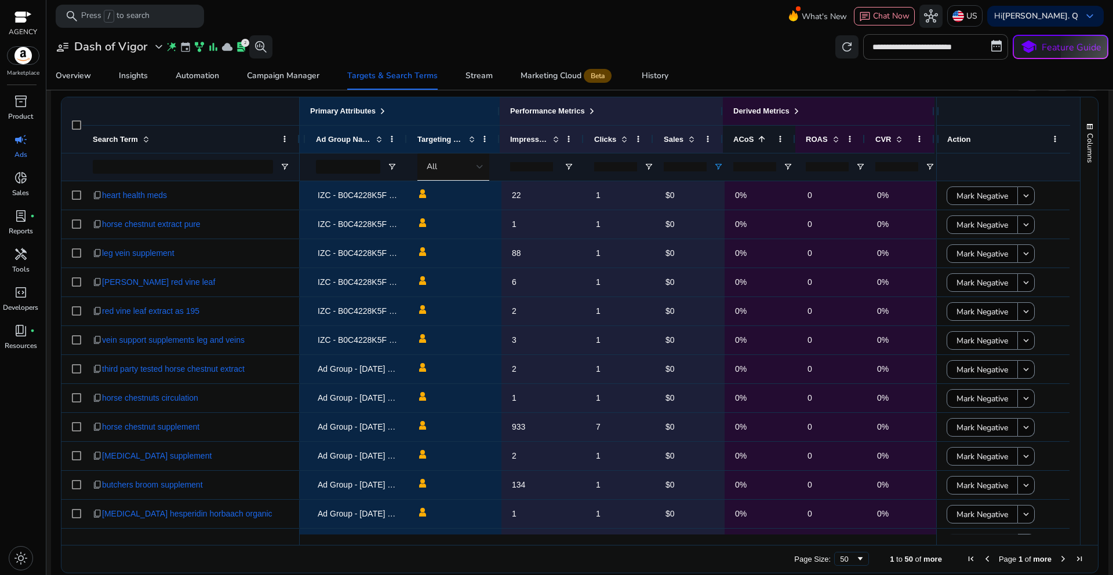
click at [757, 140] on span at bounding box center [761, 138] width 9 height 9
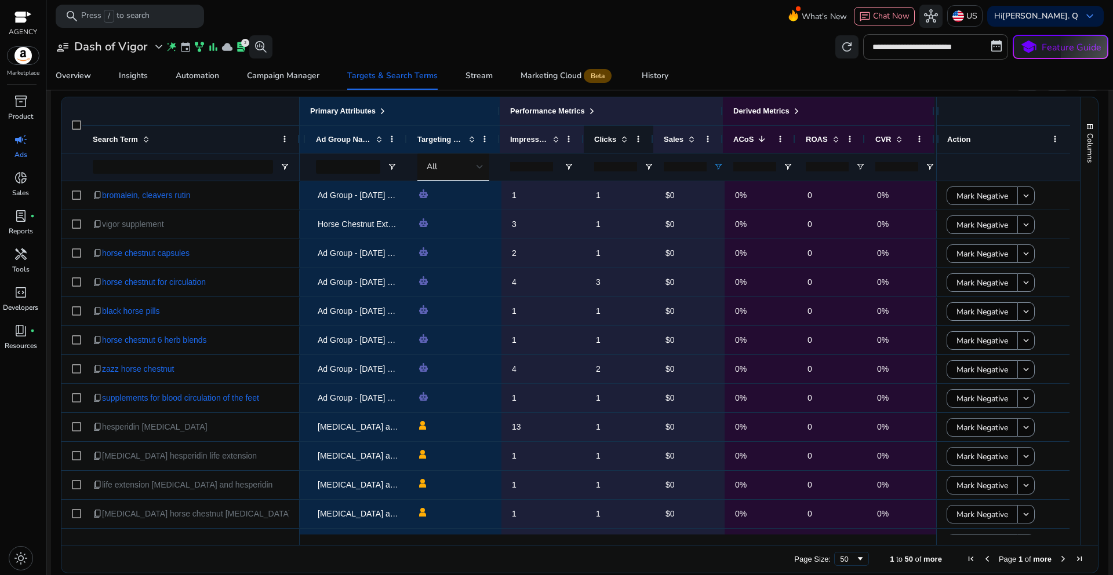
click at [616, 143] on span at bounding box center [622, 138] width 13 height 9
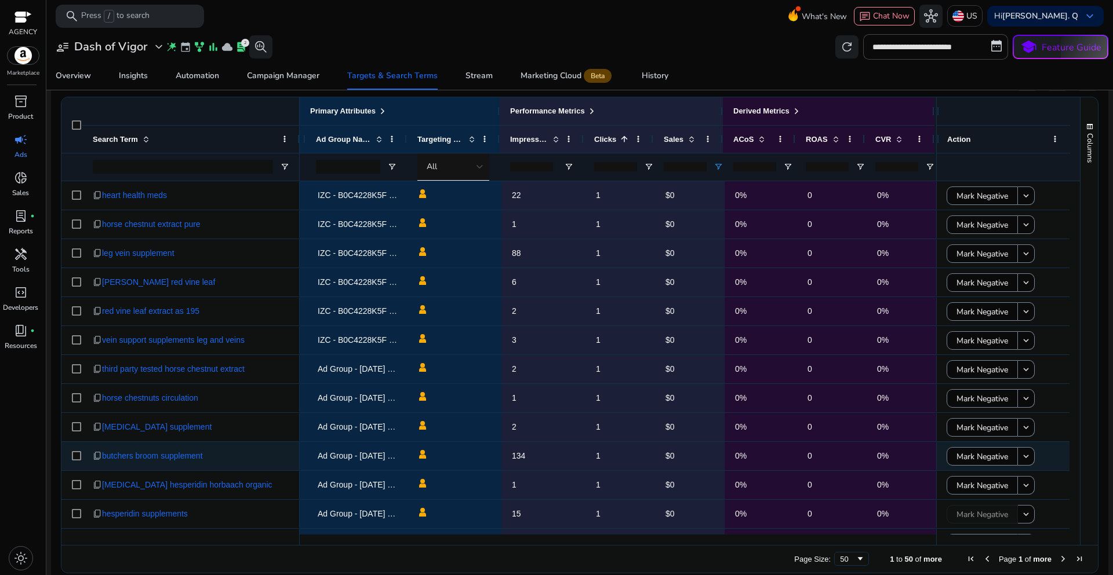
scroll to position [154, 0]
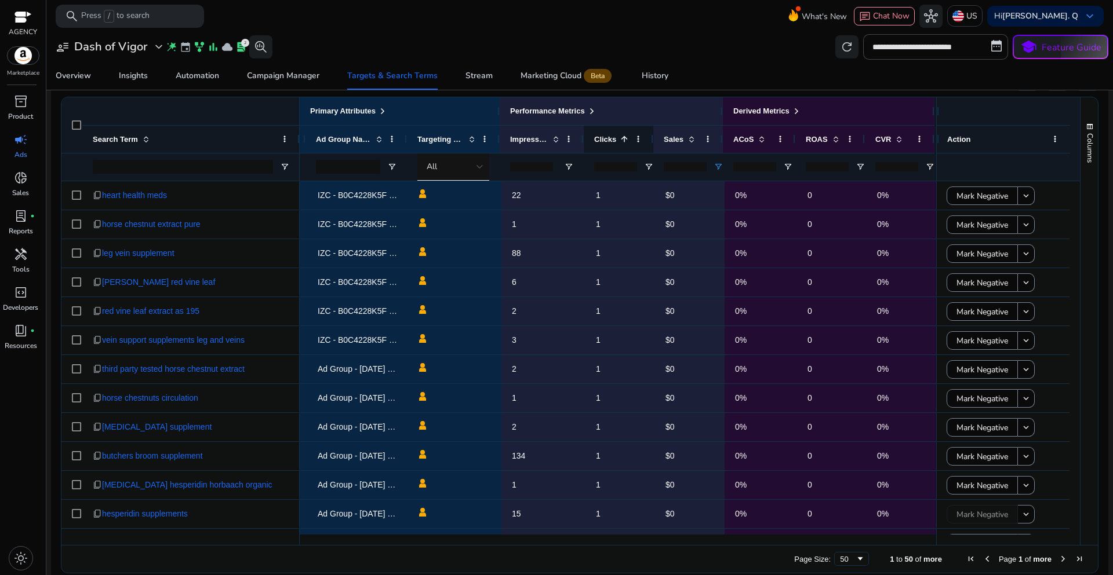
click at [619, 143] on span at bounding box center [623, 138] width 9 height 9
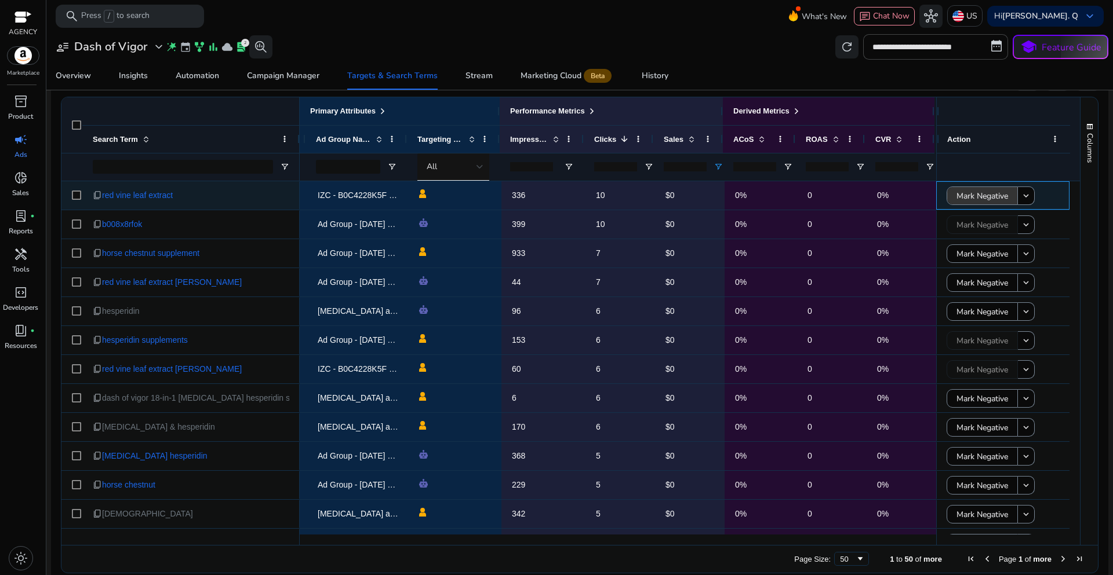
click at [995, 195] on span "Mark Negative" at bounding box center [982, 196] width 52 height 24
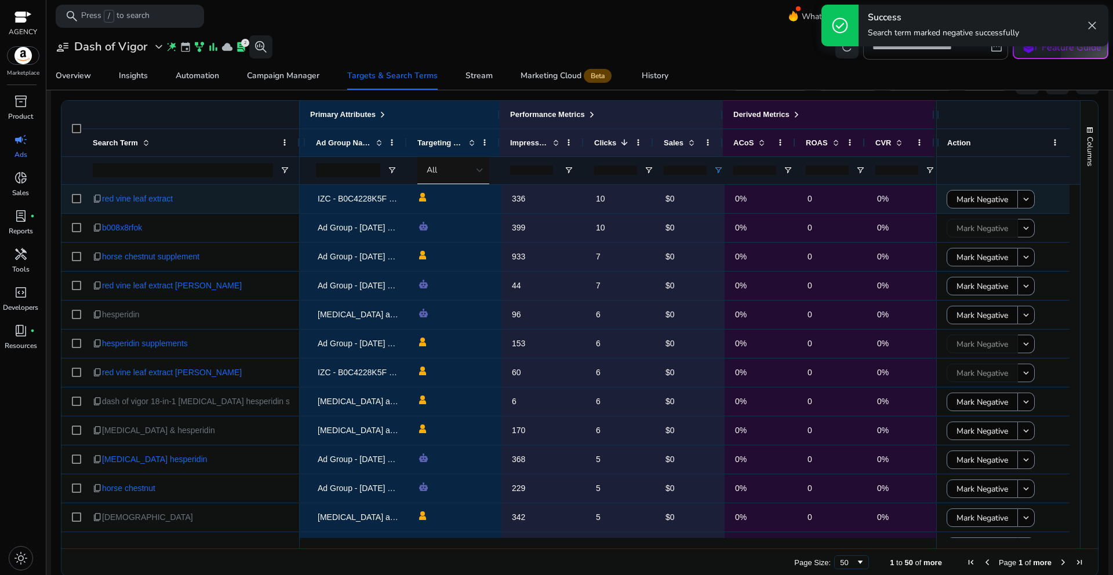
scroll to position [371, 0]
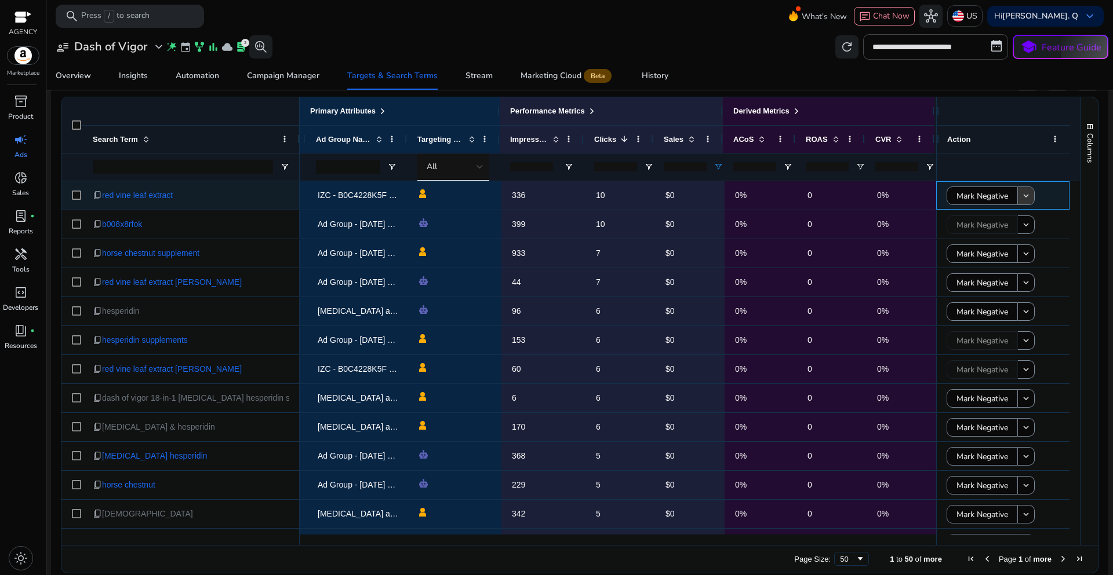
click at [1023, 191] on span at bounding box center [1026, 196] width 16 height 28
click at [991, 200] on span "Mark Negative" at bounding box center [982, 196] width 52 height 24
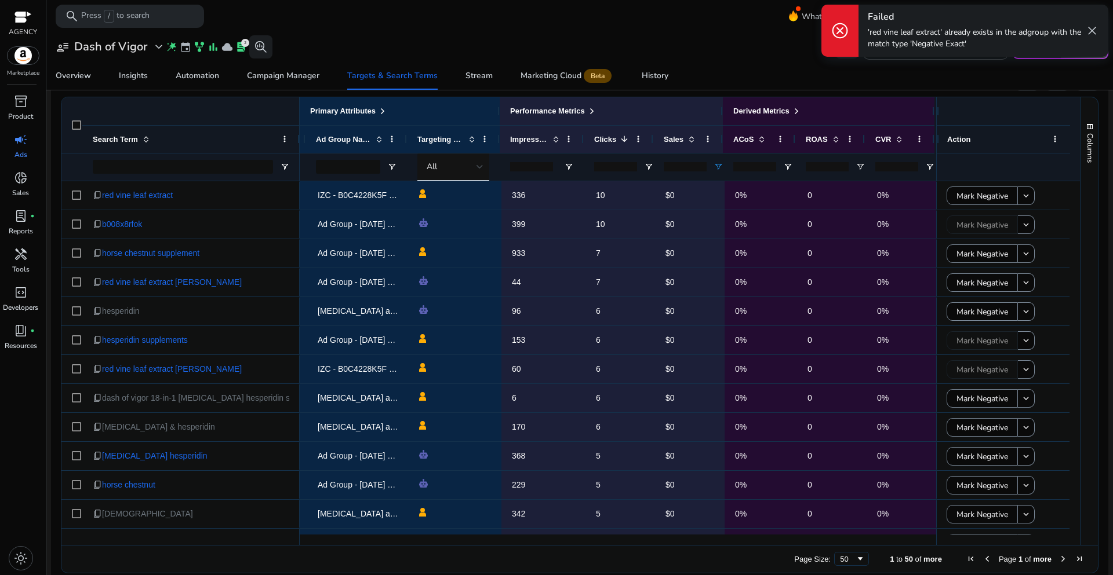
click at [673, 20] on mat-toolbar "search Press / to search What's New chat Chat Now hub US Hi Evelyn. Q keyboard_…" at bounding box center [579, 16] width 1066 height 32
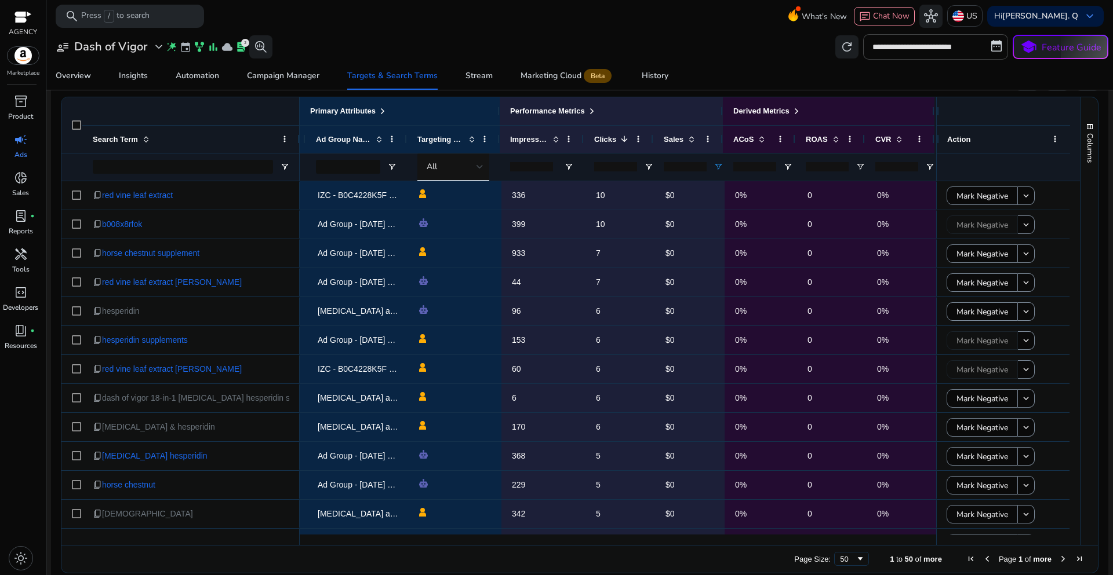
click at [773, 80] on div "Overview Insights Automation Campaign Manager Targets & Search Terms Stream Mar…" at bounding box center [580, 76] width 1076 height 28
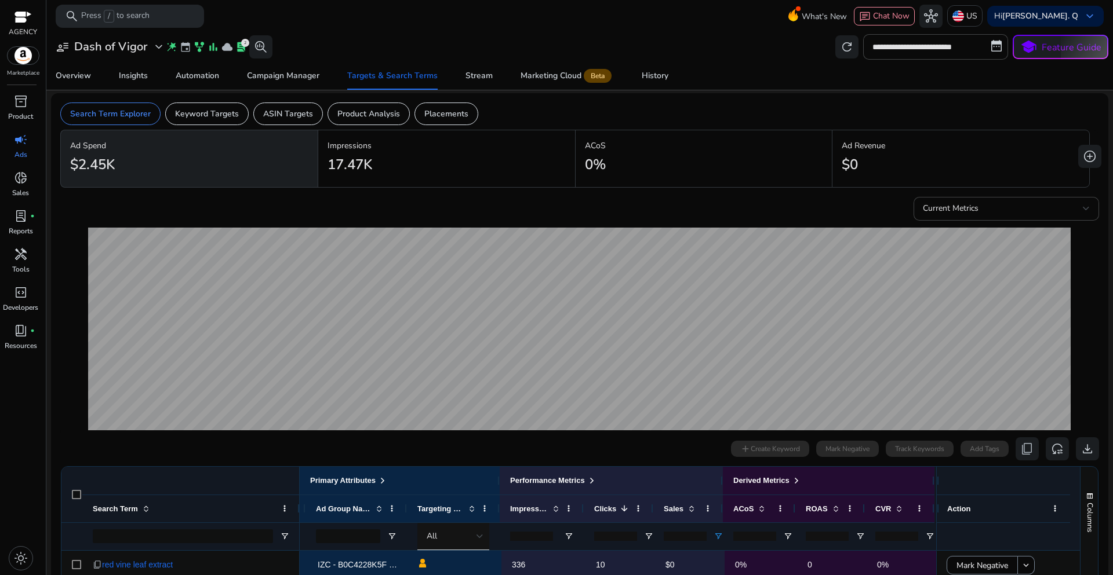
scroll to position [0, 0]
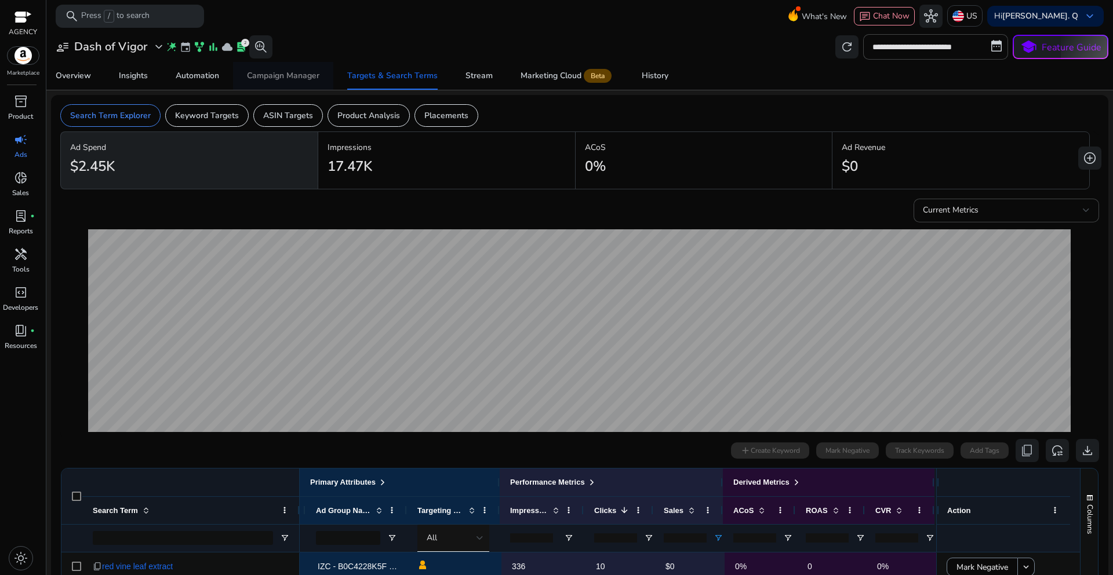
click at [286, 72] on div "Campaign Manager" at bounding box center [283, 76] width 72 height 8
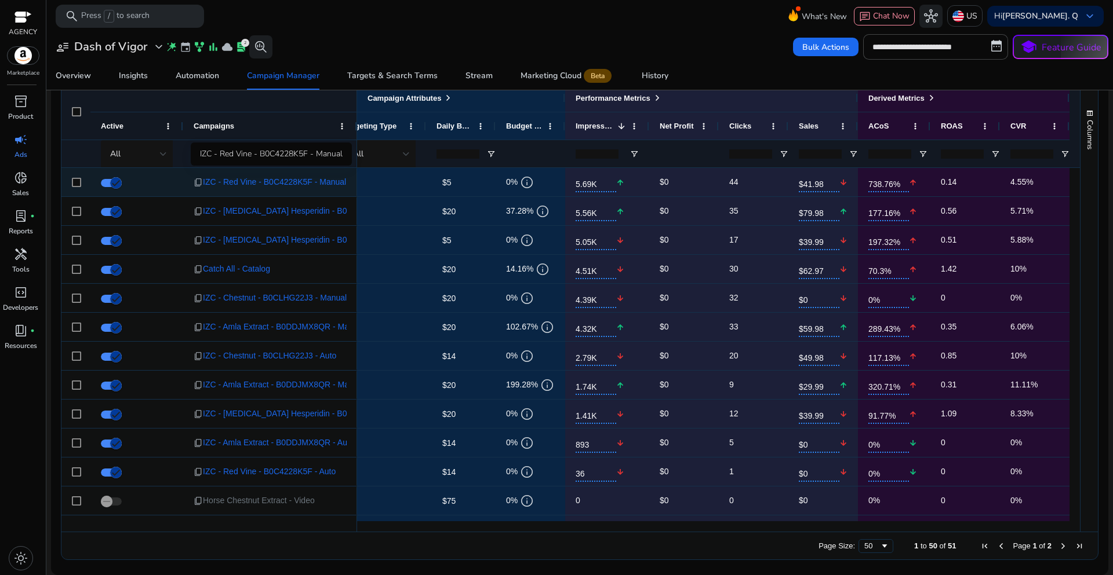
click at [317, 183] on span "IZC - Red Vine - B0C4228K5F - Manual" at bounding box center [274, 182] width 143 height 24
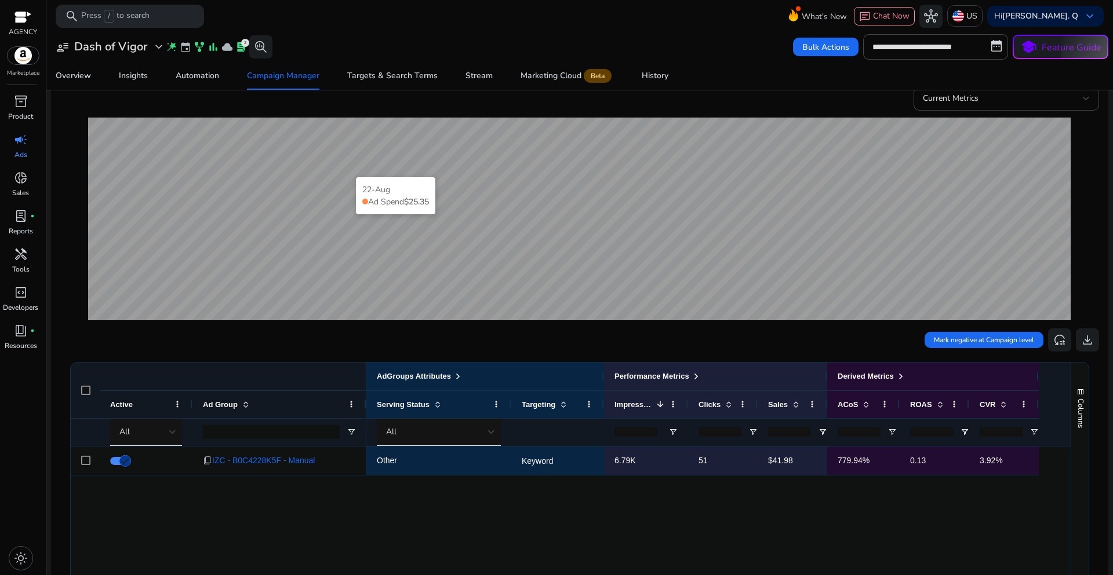
scroll to position [174, 0]
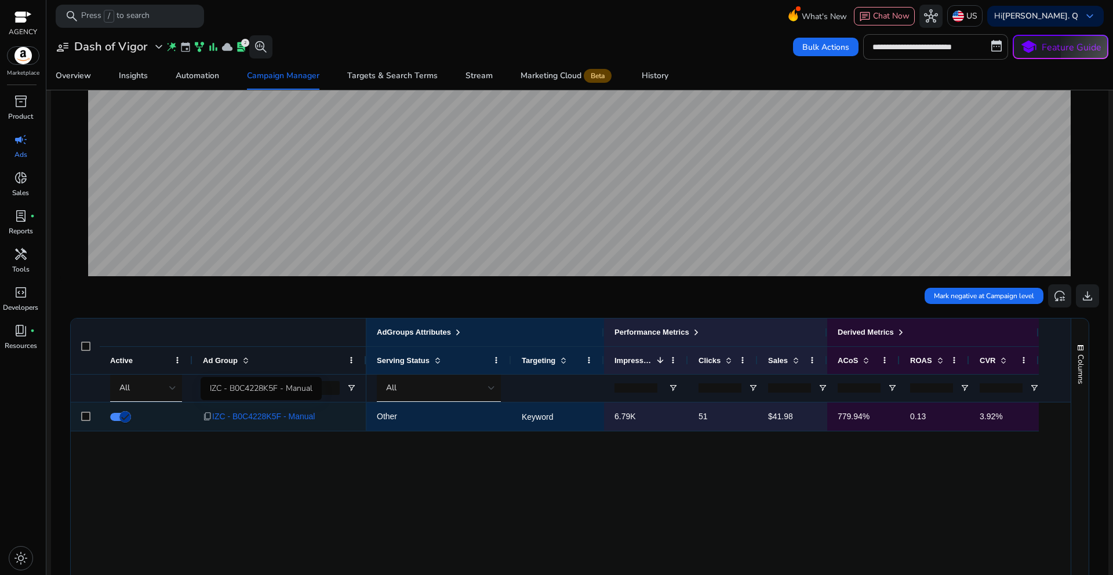
click at [275, 415] on span "IZC - B0C4228K5F - Manual" at bounding box center [263, 417] width 103 height 24
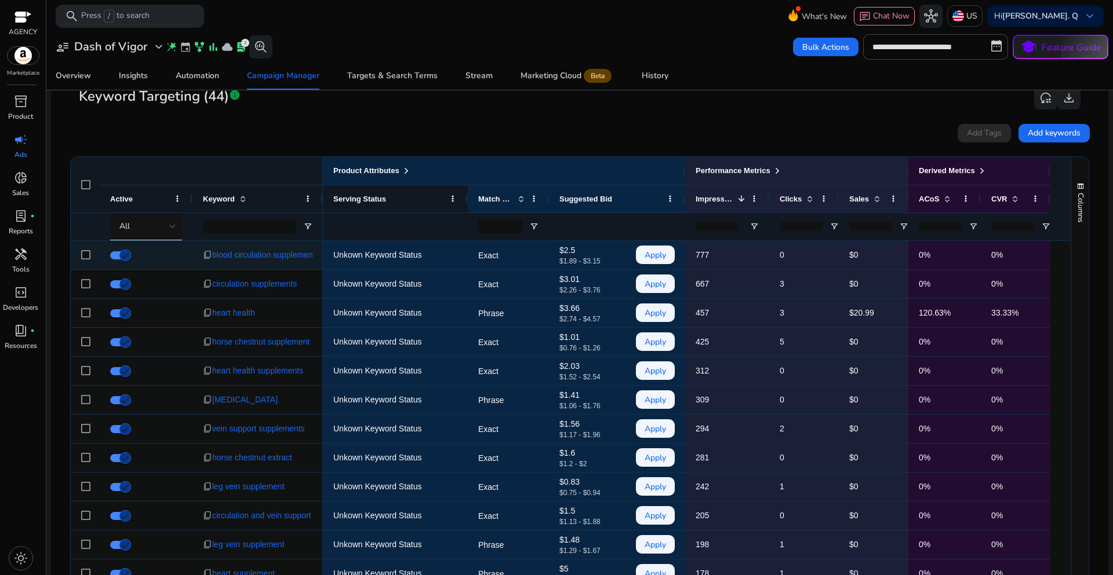
scroll to position [406, 0]
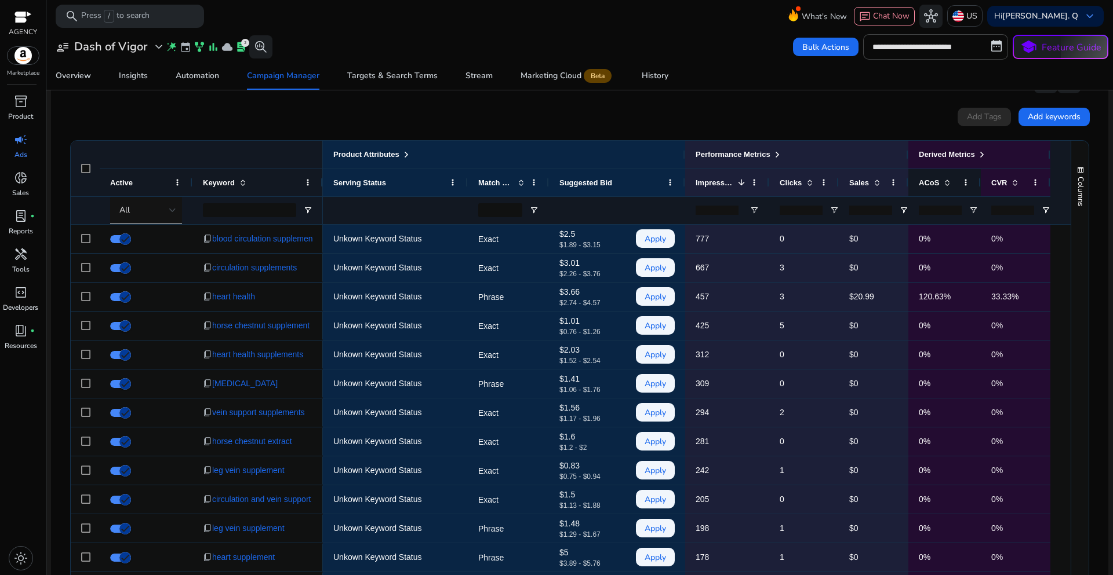
click at [935, 184] on span "ACoS" at bounding box center [928, 182] width 20 height 9
click at [942, 185] on span at bounding box center [946, 182] width 9 height 9
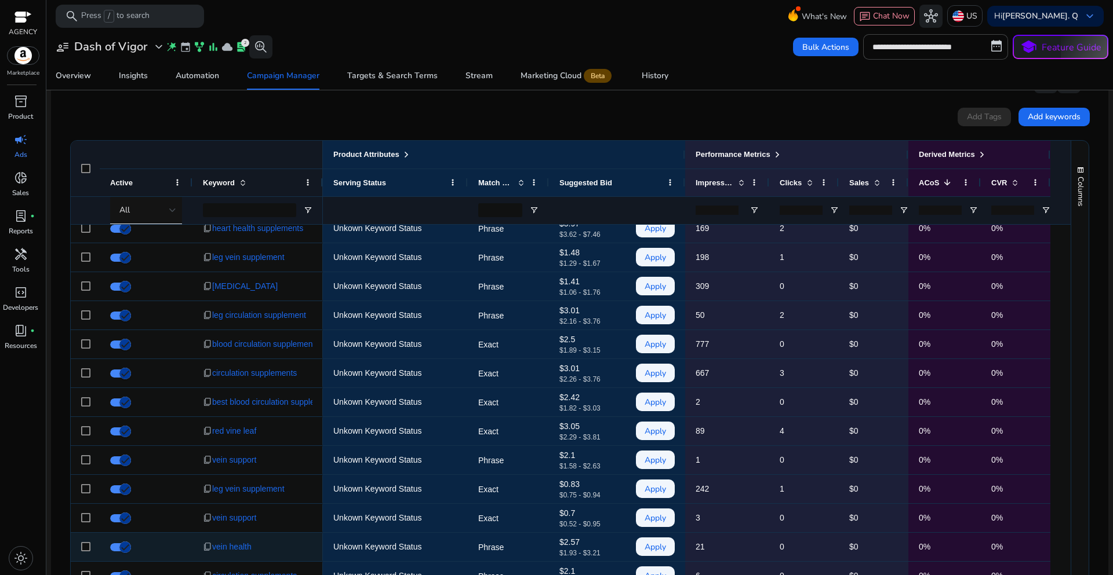
scroll to position [0, 0]
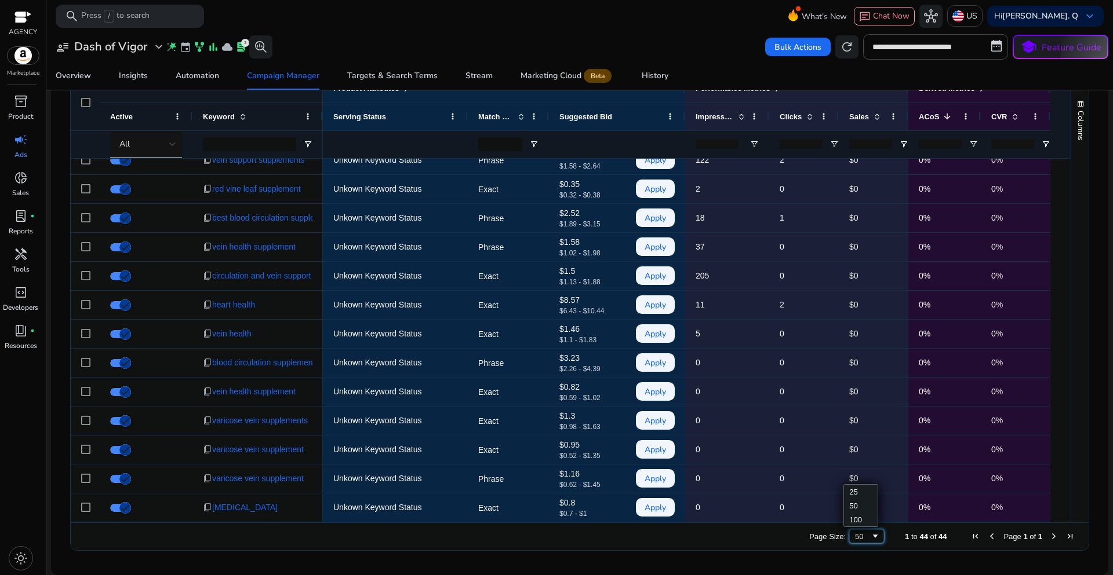
click at [870, 534] on span "Page Size" at bounding box center [874, 536] width 9 height 9
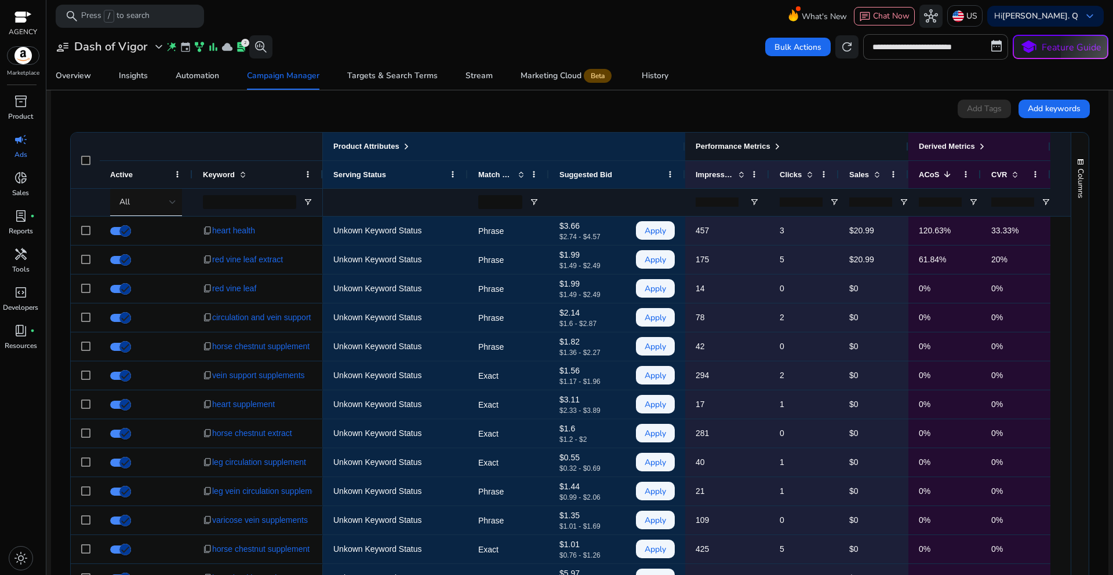
click at [775, 150] on span at bounding box center [776, 146] width 9 height 9
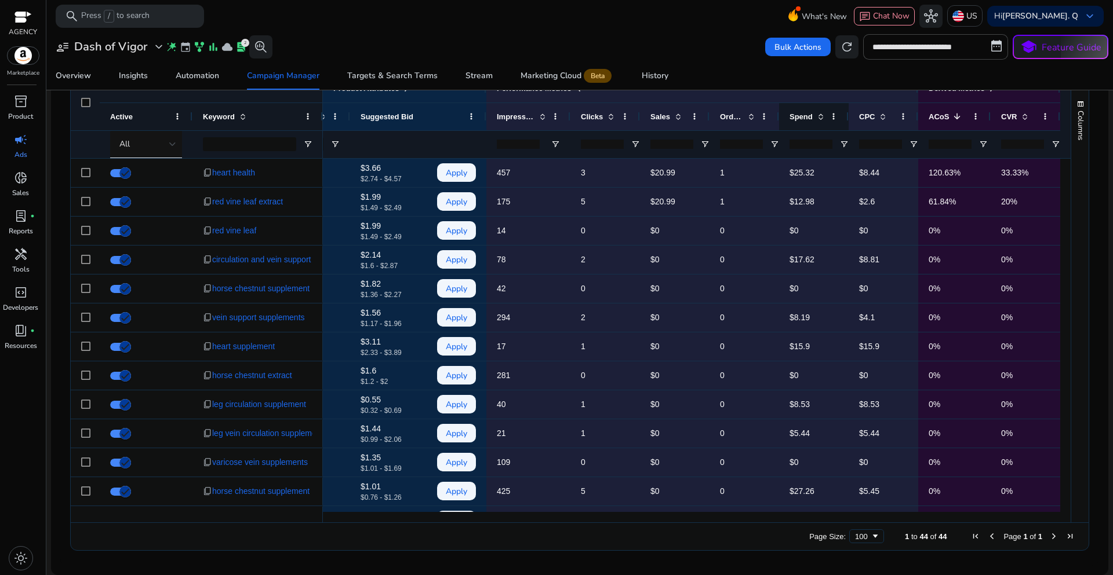
click at [816, 117] on span at bounding box center [820, 116] width 9 height 9
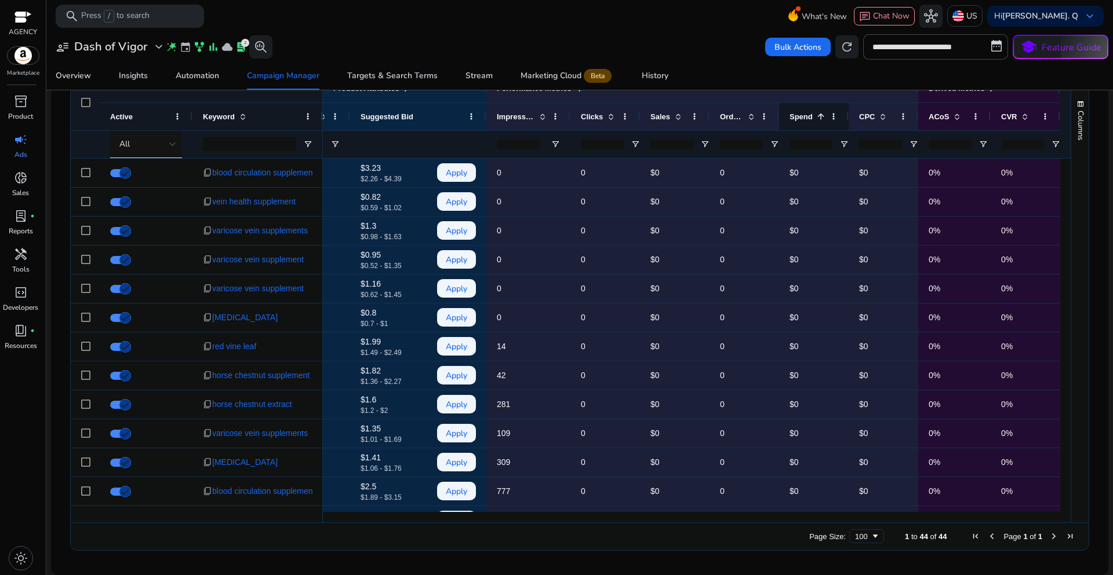
click at [816, 117] on span at bounding box center [820, 116] width 9 height 9
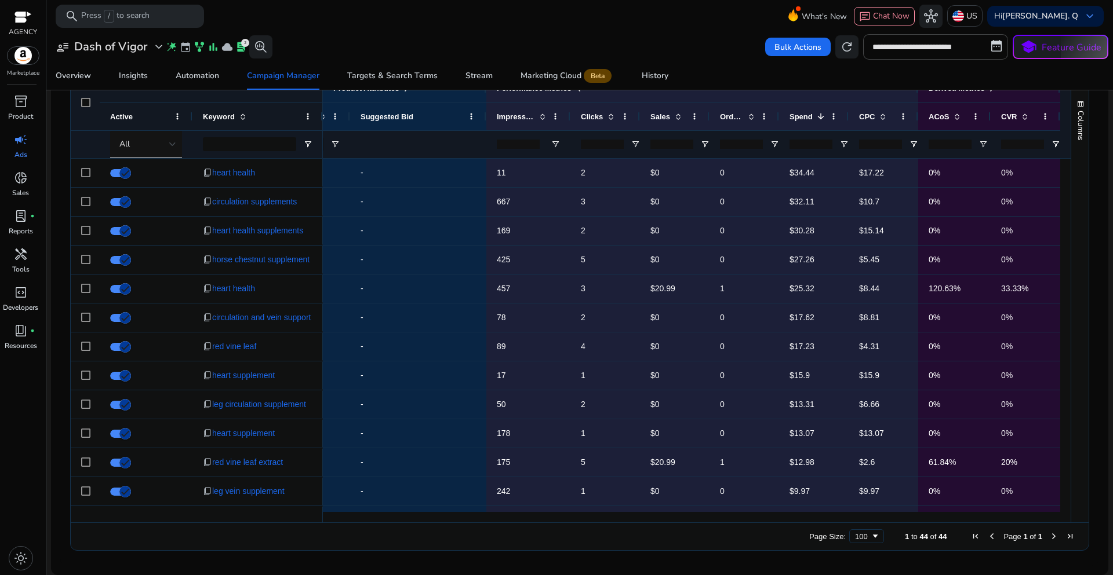
click at [666, 145] on input "number" at bounding box center [671, 144] width 43 height 9
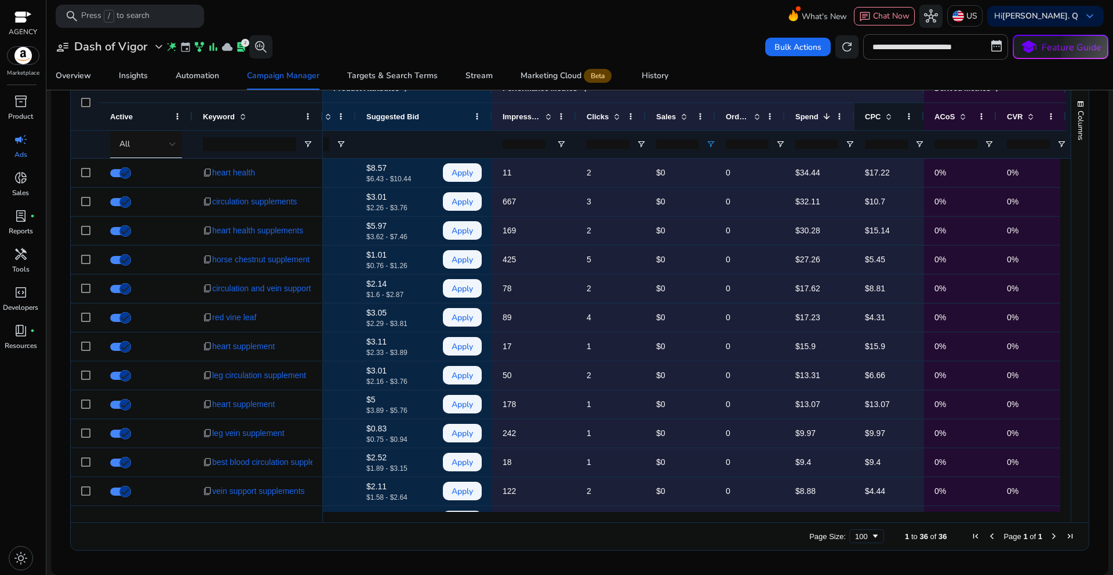
type input "*"
click at [887, 115] on span at bounding box center [888, 116] width 9 height 9
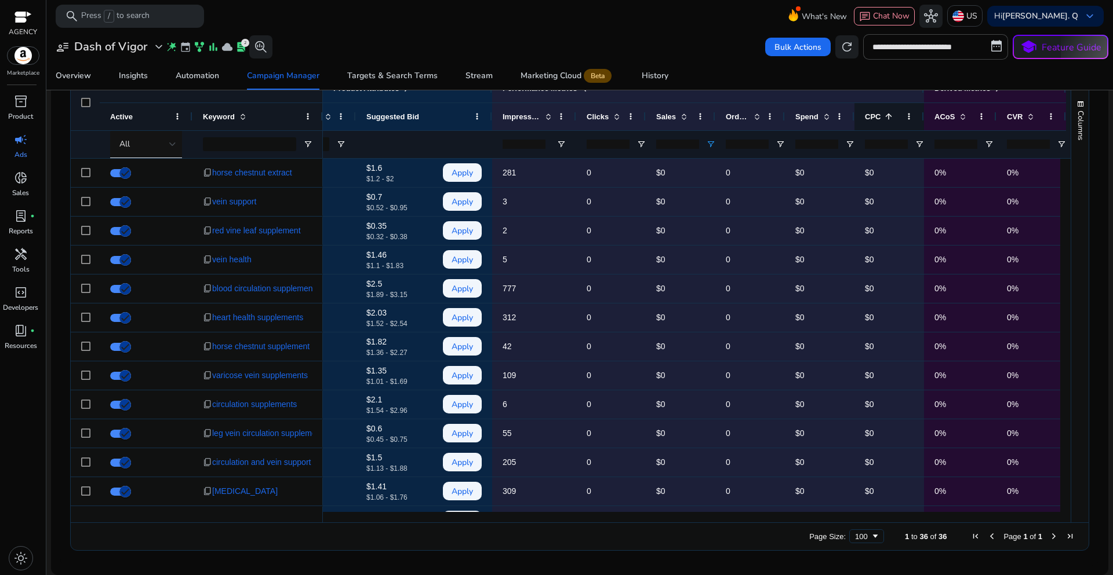
click at [886, 121] on span at bounding box center [888, 116] width 9 height 9
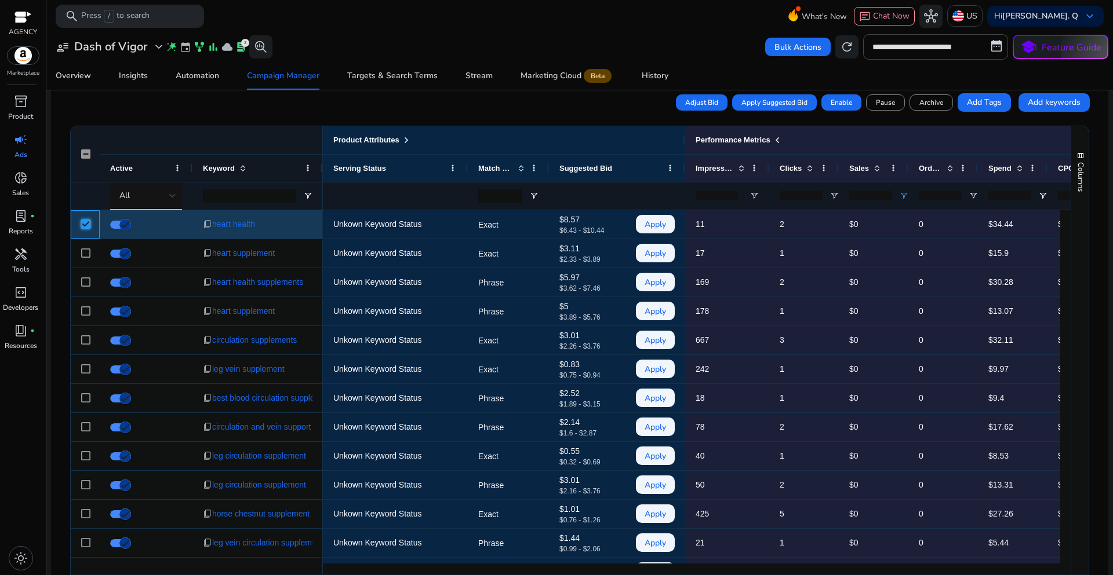
scroll to position [430, 0]
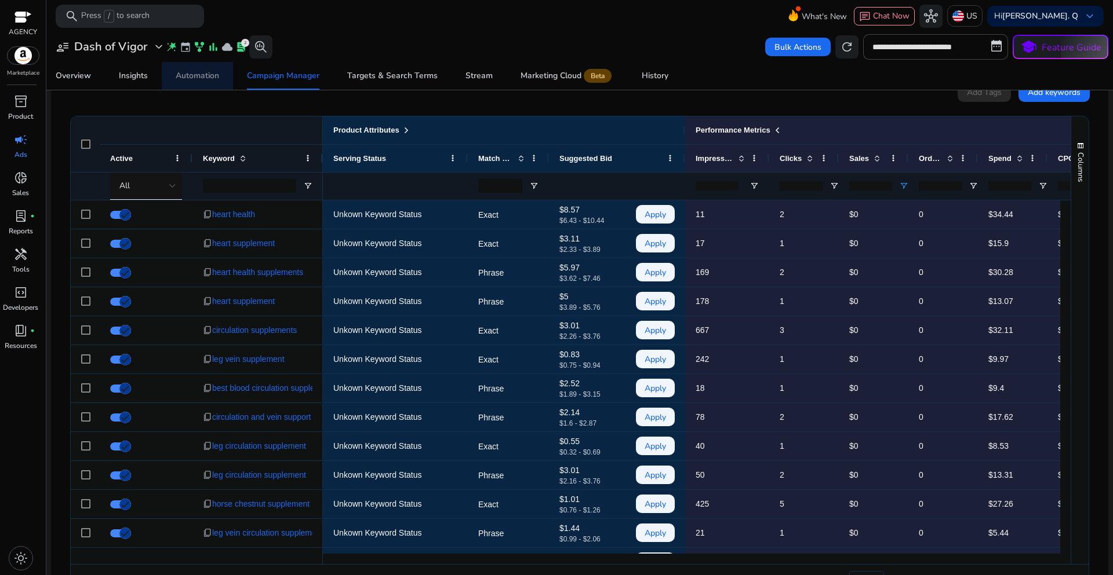
click at [211, 78] on div "Automation" at bounding box center [197, 76] width 43 height 8
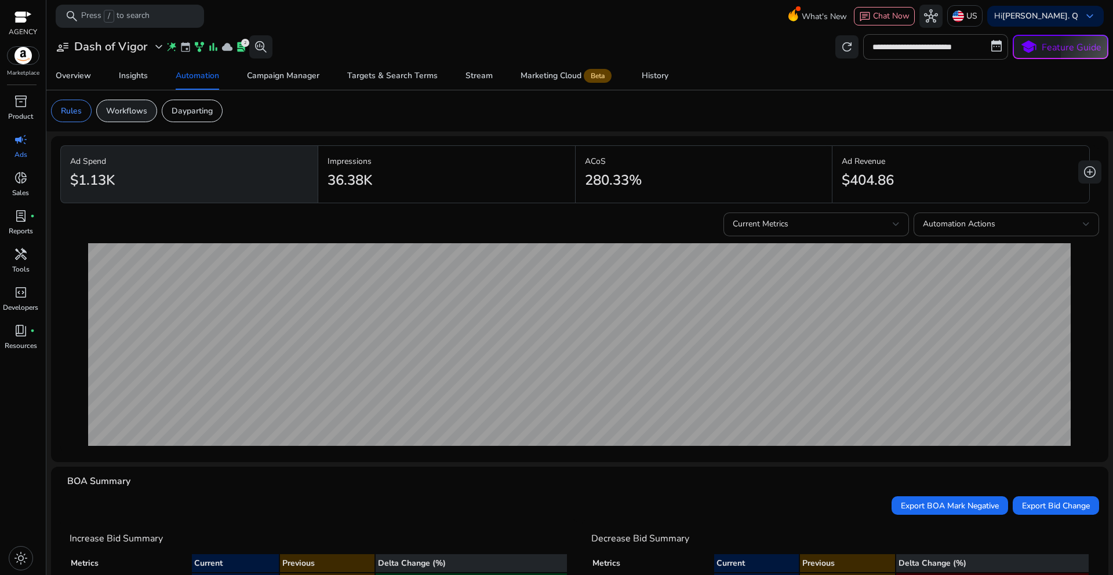
click at [132, 112] on p "Workflows" at bounding box center [126, 111] width 41 height 12
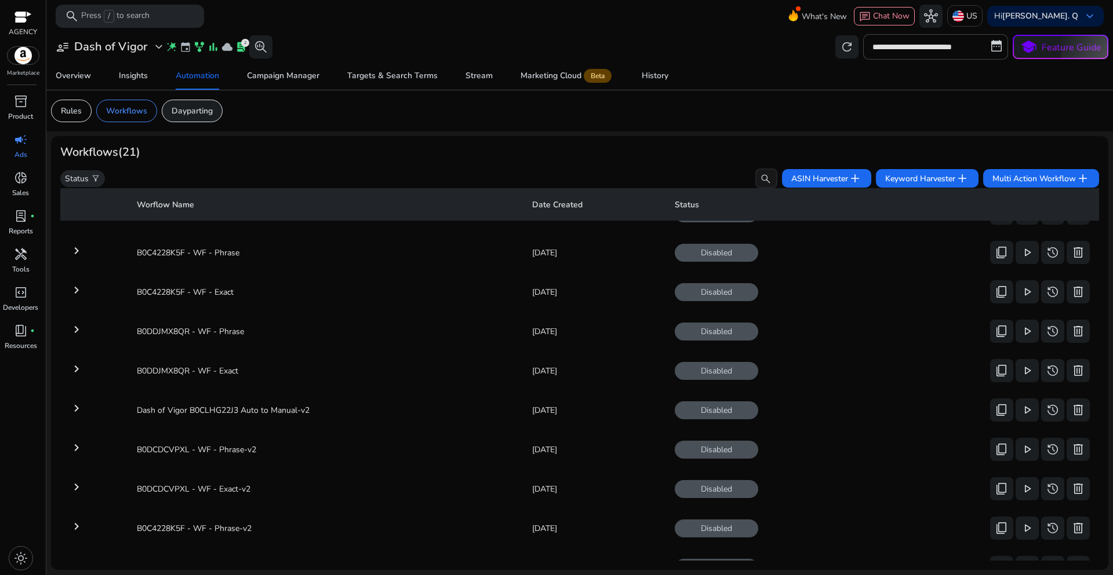
scroll to position [110, 0]
click at [206, 115] on p "Dayparting" at bounding box center [192, 111] width 41 height 12
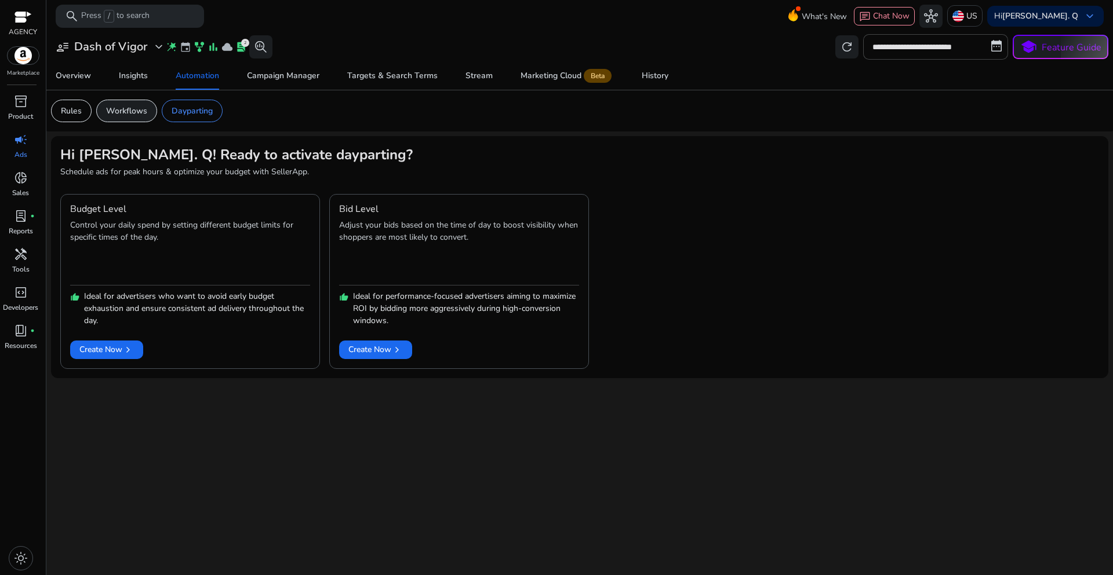
click at [126, 111] on p "Workflows" at bounding box center [126, 111] width 41 height 12
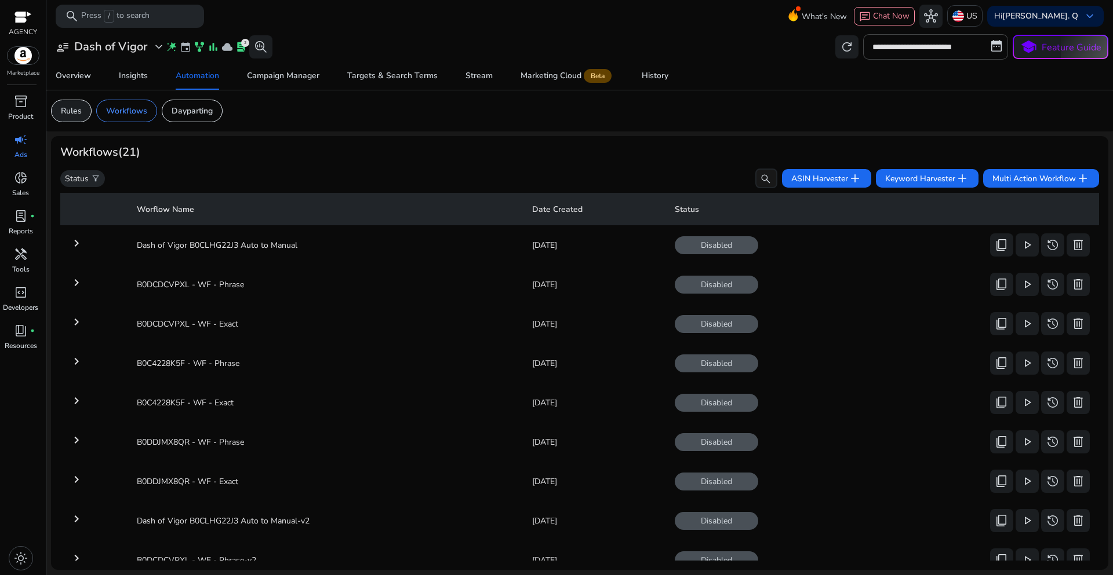
click at [79, 113] on p "Rules" at bounding box center [71, 111] width 21 height 12
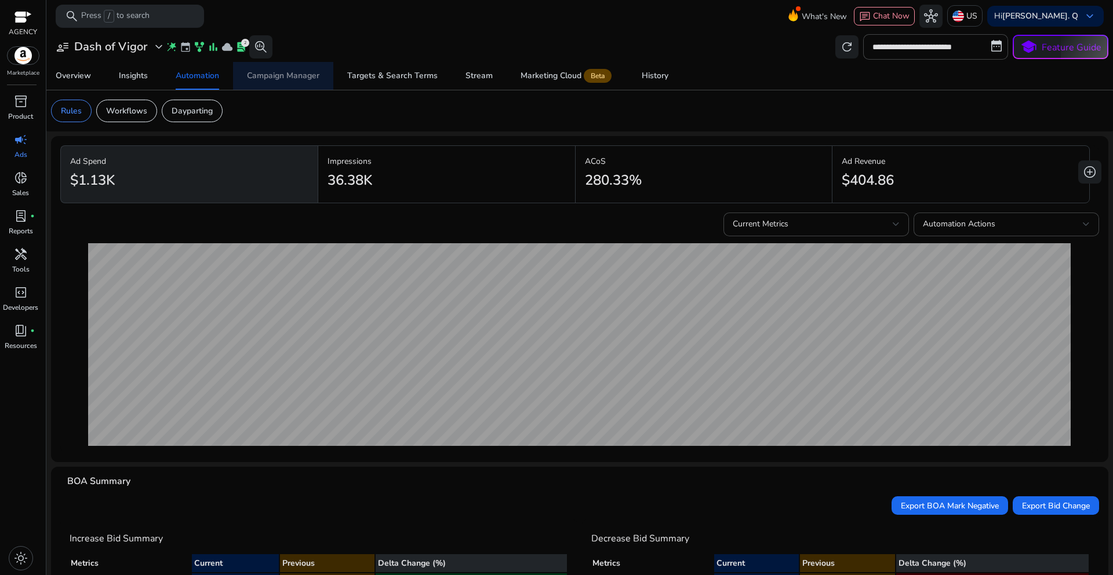
click at [302, 82] on span "Campaign Manager" at bounding box center [283, 76] width 72 height 28
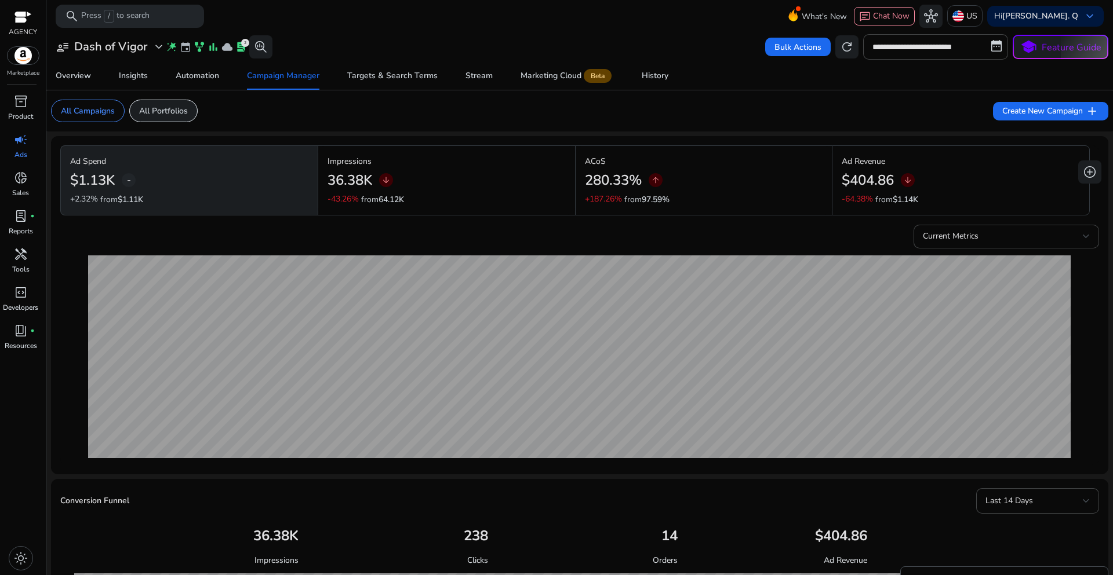
click at [180, 115] on p "All Portfolios" at bounding box center [163, 111] width 49 height 12
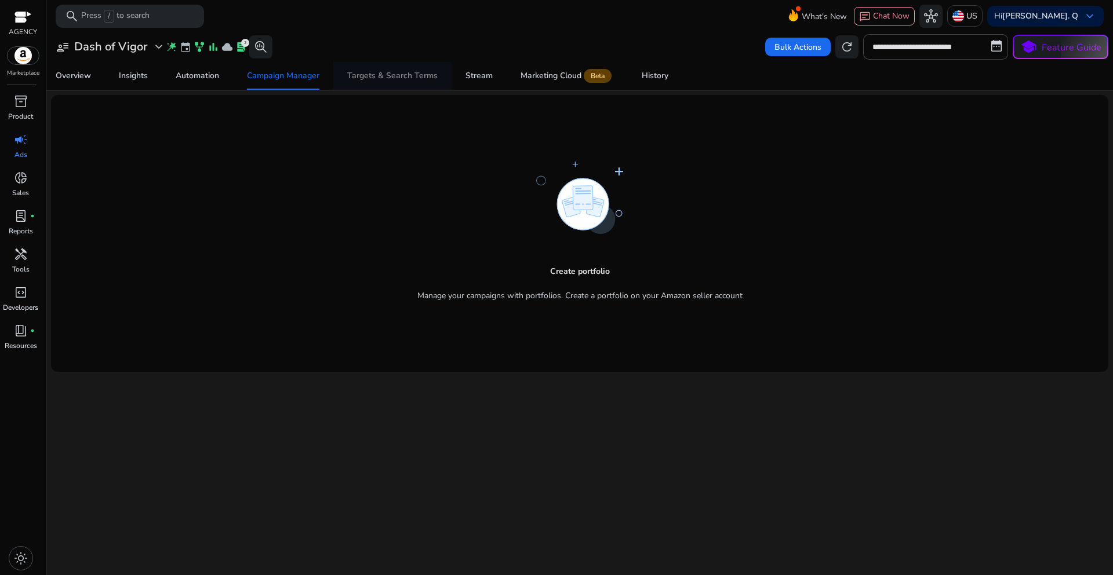
click at [387, 79] on div "Targets & Search Terms" at bounding box center [392, 76] width 90 height 8
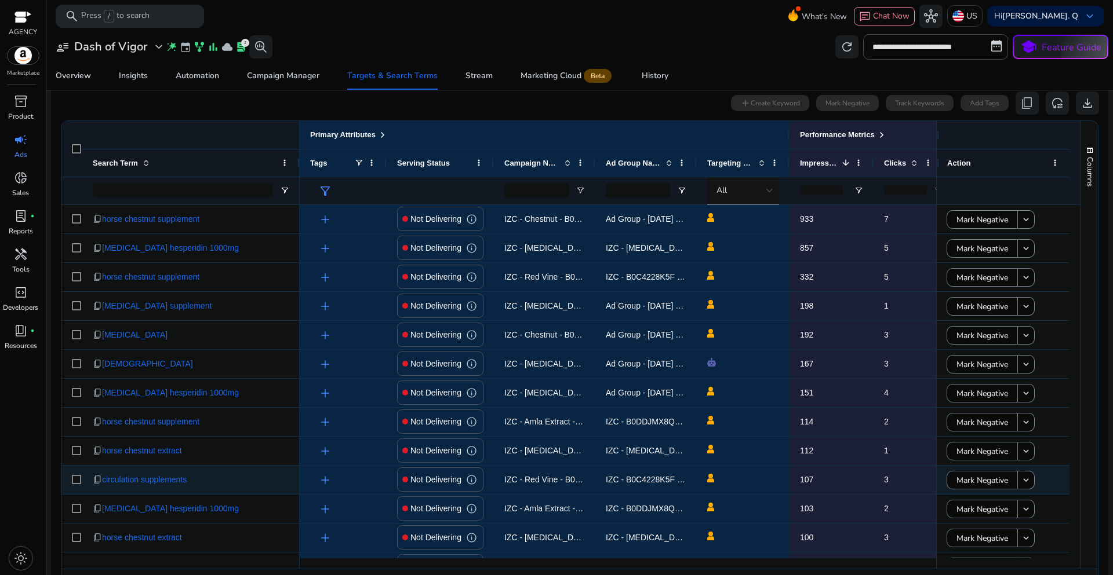
scroll to position [116, 0]
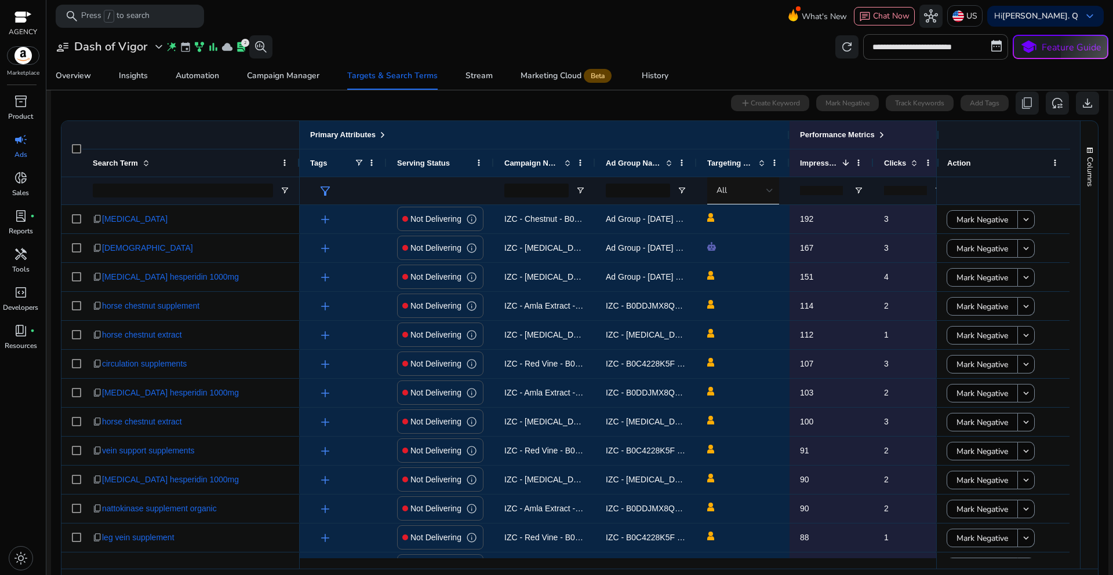
drag, startPoint x: 414, startPoint y: 570, endPoint x: 807, endPoint y: 575, distance: 393.5
click at [807, 575] on div "Page Size: 50 1 to 50 of more Page 1 of more" at bounding box center [579, 583] width 1036 height 28
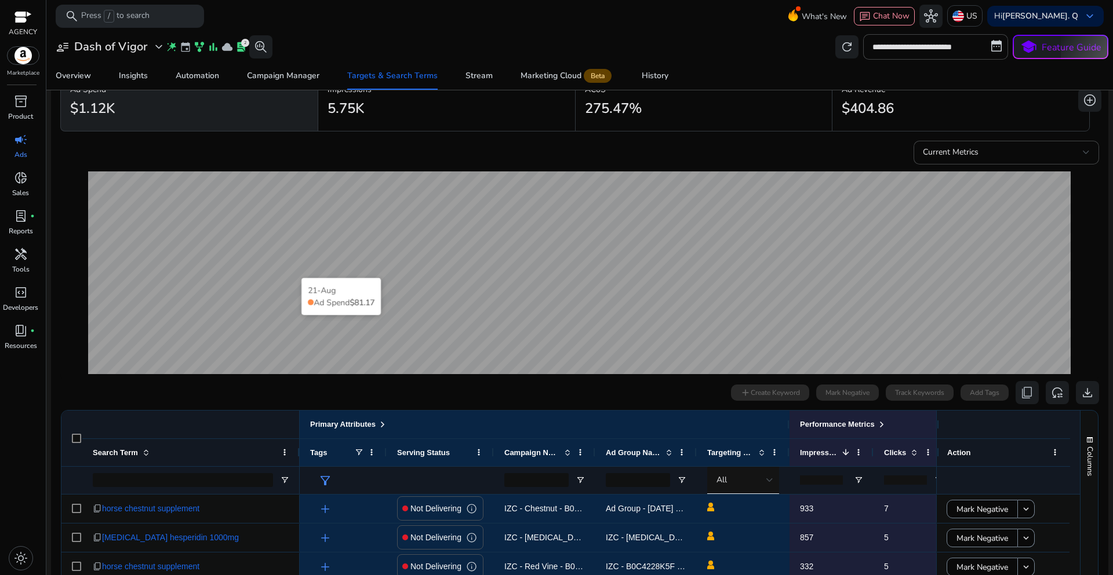
scroll to position [0, 0]
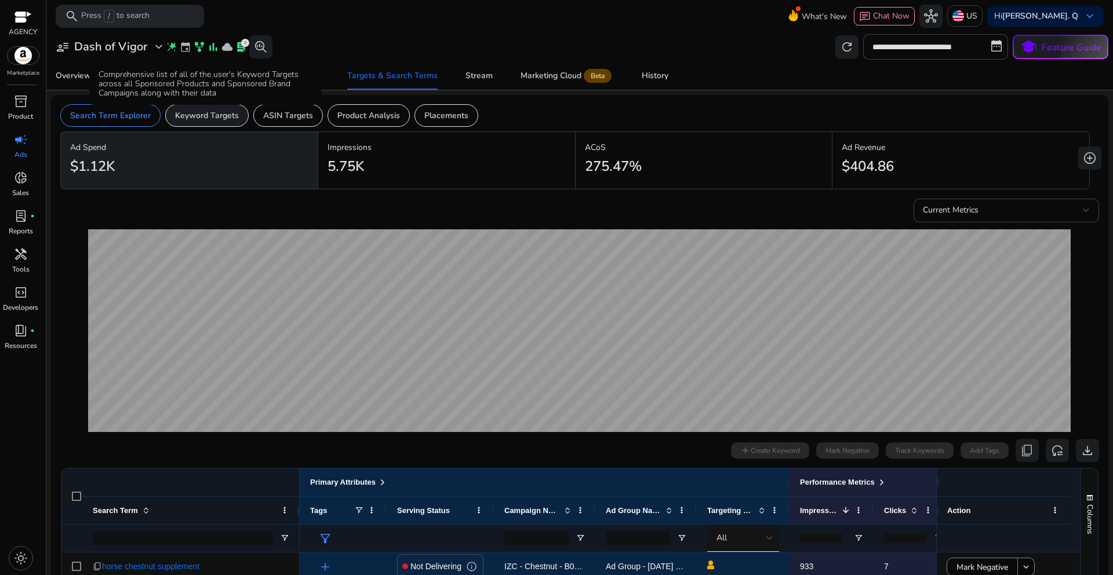
click at [209, 115] on p "Keyword Targets" at bounding box center [207, 116] width 64 height 12
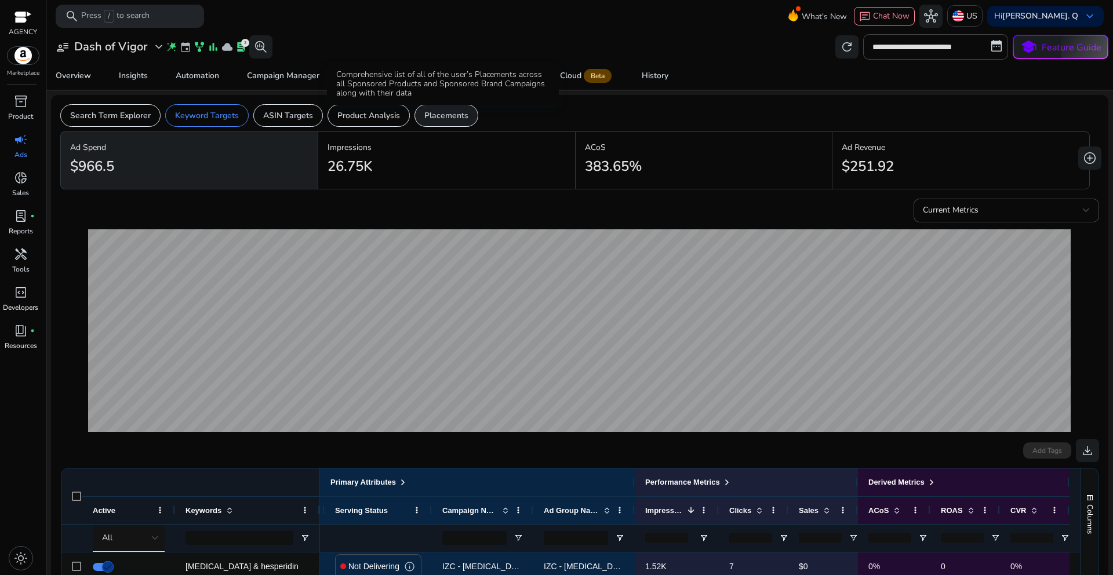
click at [455, 117] on p "Placements" at bounding box center [446, 116] width 44 height 12
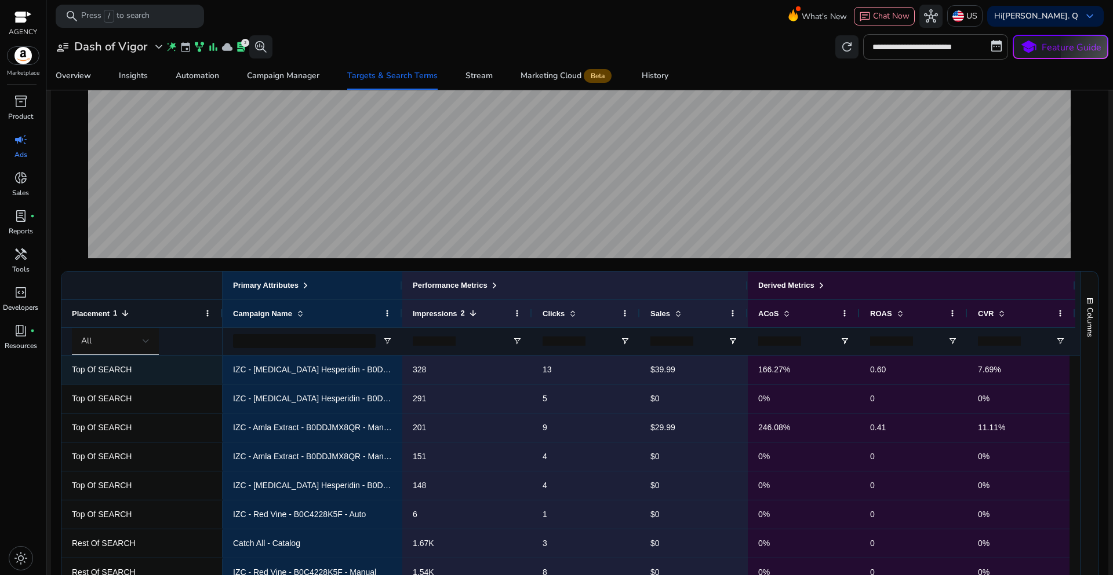
scroll to position [116, 0]
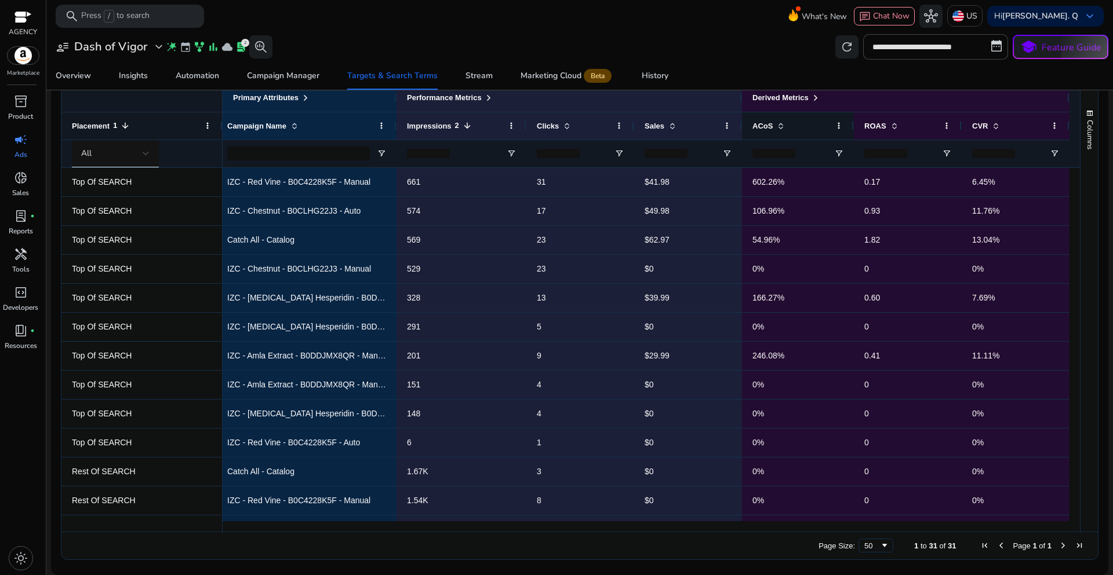
click at [776, 129] on span at bounding box center [780, 125] width 9 height 9
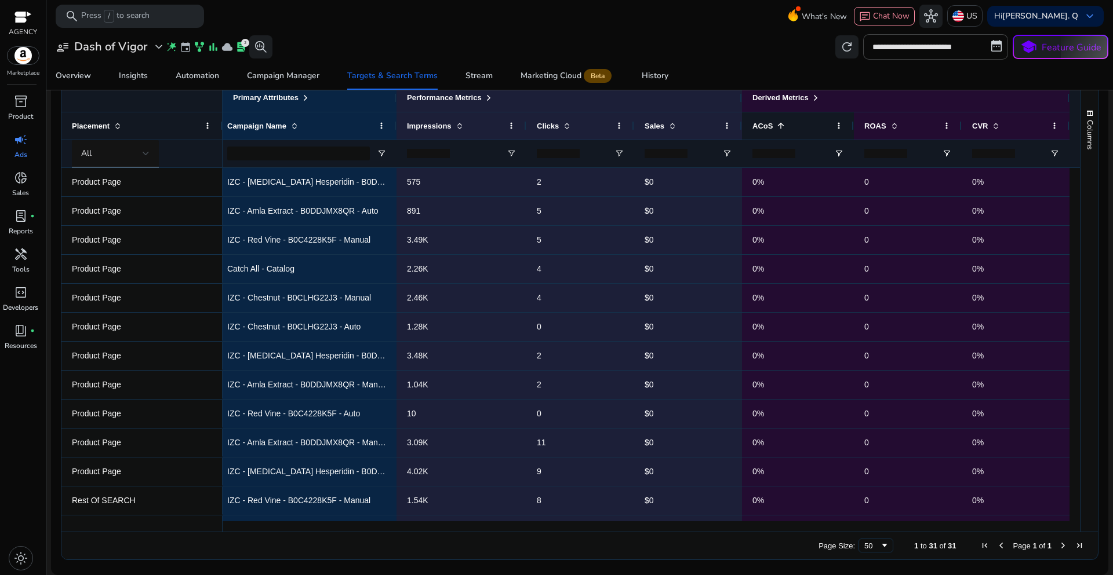
click at [776, 129] on span at bounding box center [780, 125] width 9 height 9
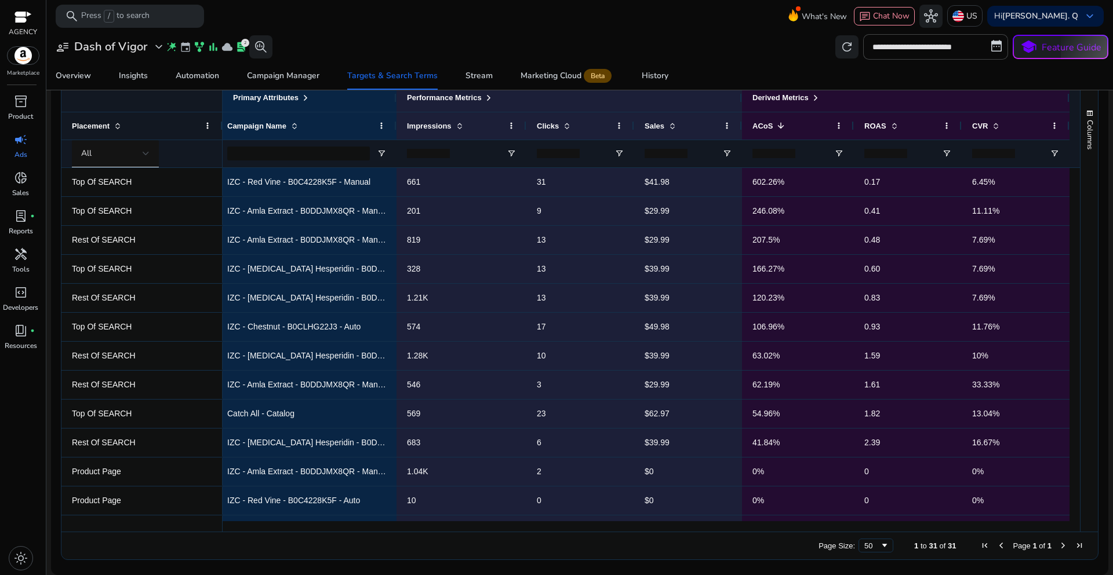
drag, startPoint x: 468, startPoint y: 532, endPoint x: 406, endPoint y: 531, distance: 62.6
click at [406, 531] on div "Drag here to set row groups Drag here to set column labels Placement All Primar…" at bounding box center [579, 321] width 1037 height 477
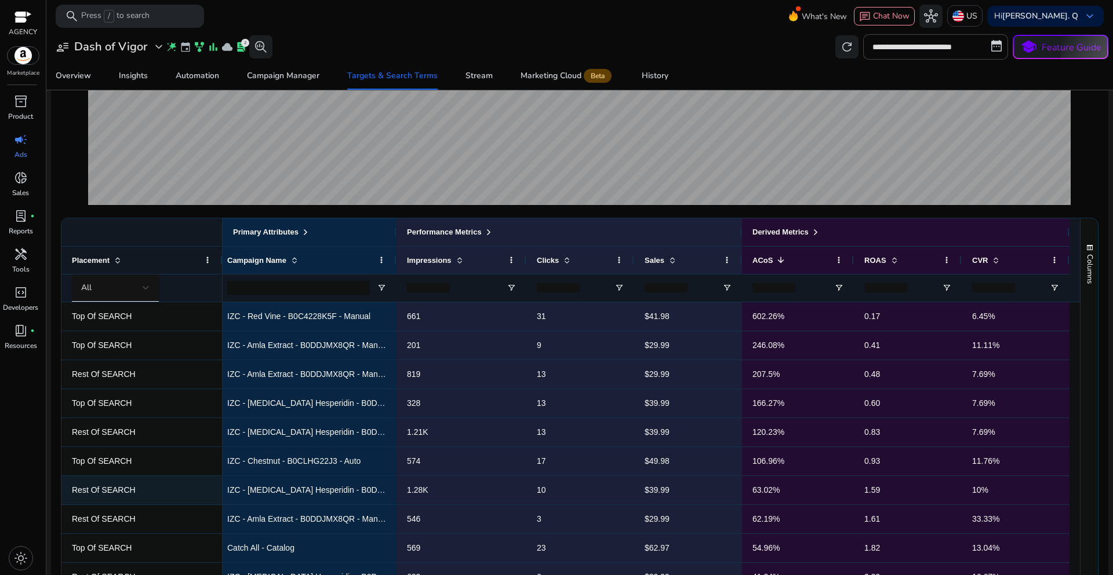
scroll to position [224, 0]
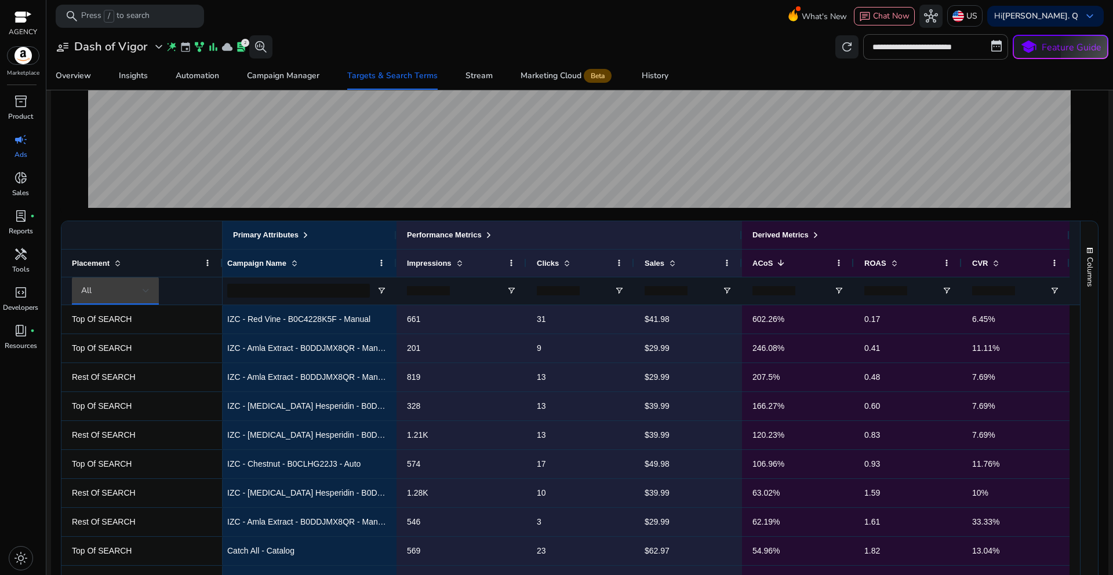
click at [140, 290] on div "All" at bounding box center [111, 291] width 61 height 13
click at [112, 212] on div at bounding box center [556, 287] width 1113 height 575
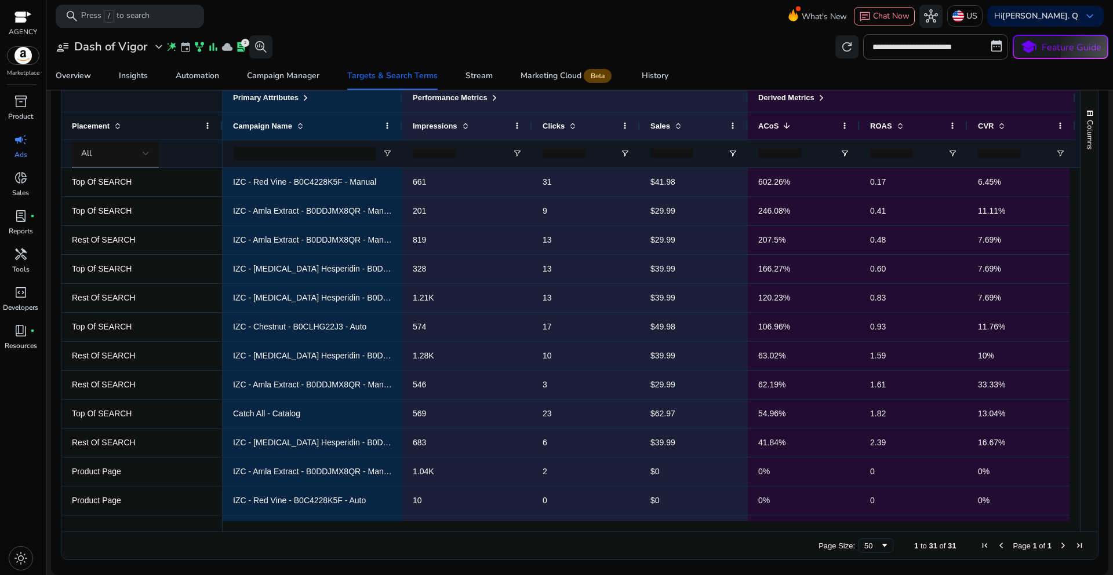
scroll to position [0, 10]
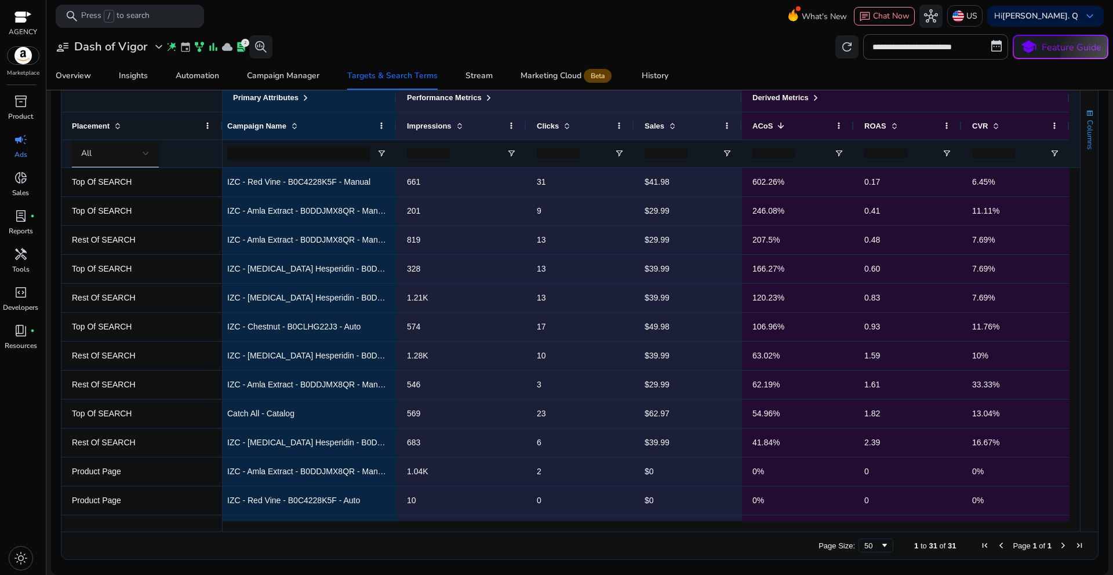
click at [1087, 136] on span "Columns" at bounding box center [1089, 135] width 10 height 30
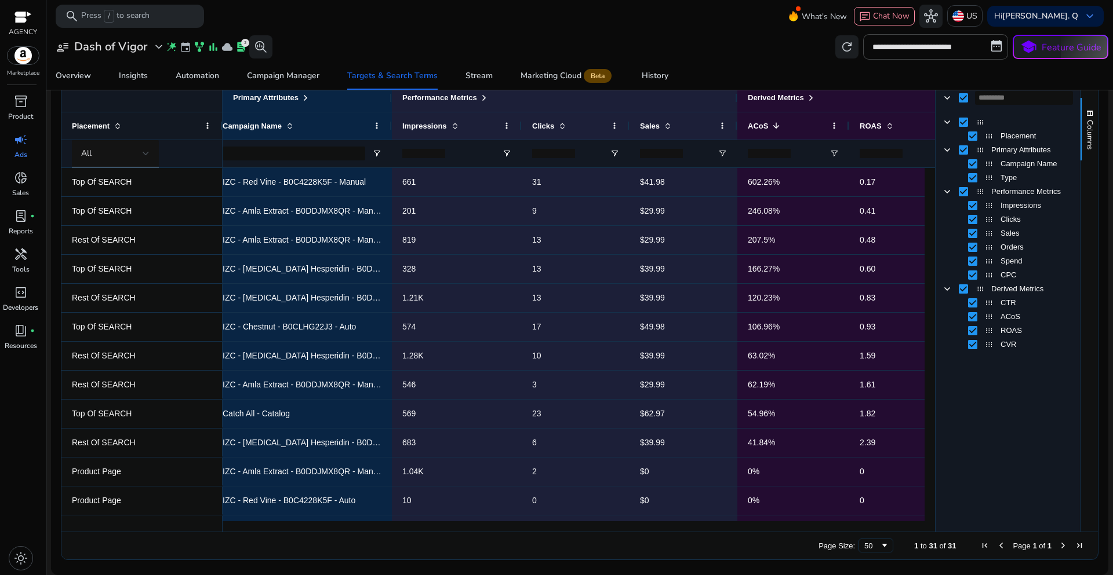
scroll to position [304, 0]
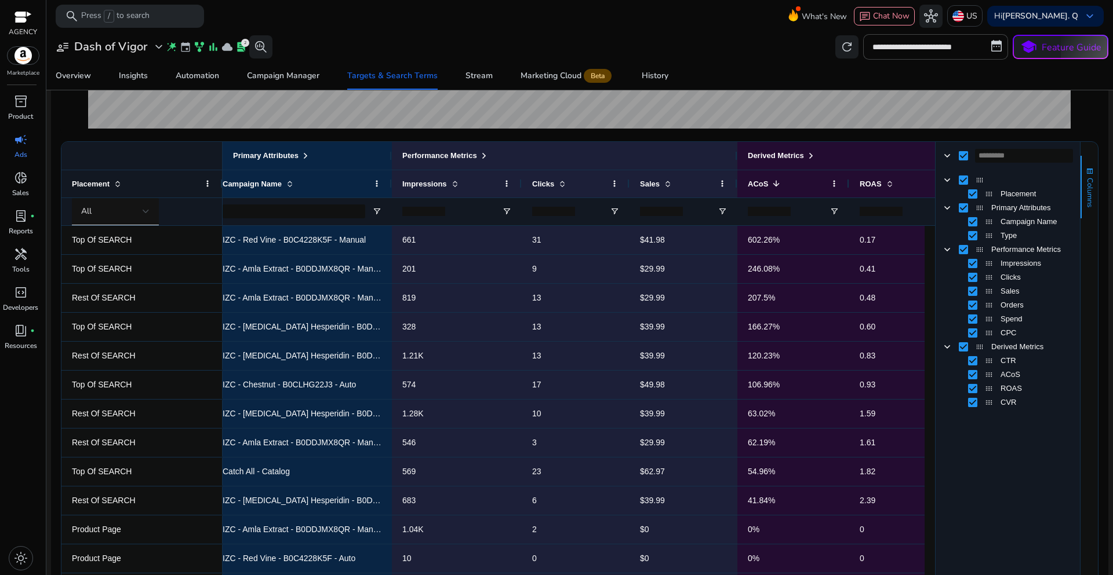
click at [1085, 185] on span "Columns" at bounding box center [1089, 193] width 10 height 30
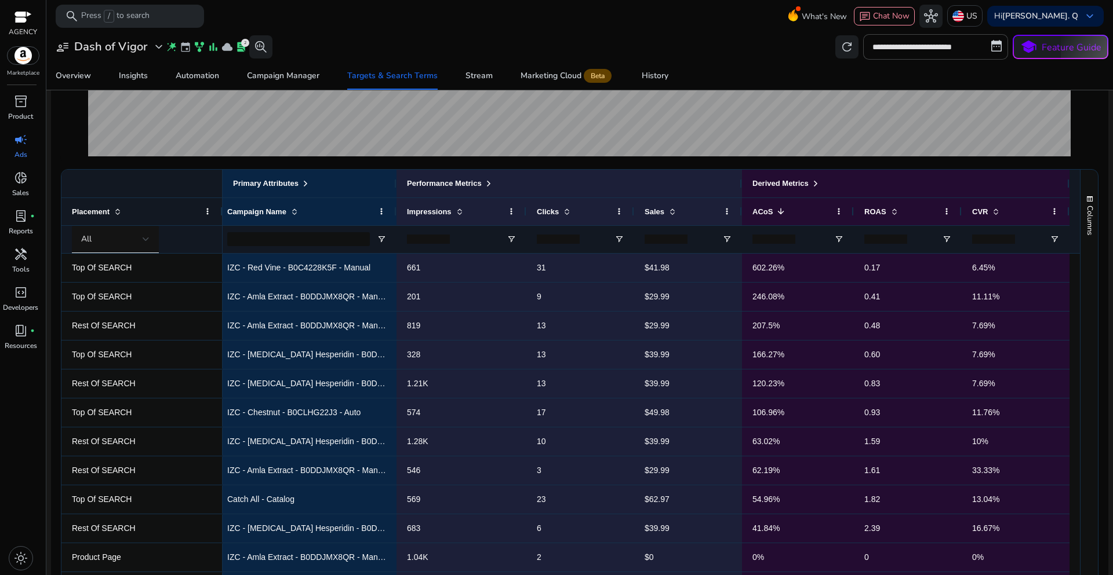
scroll to position [279, 0]
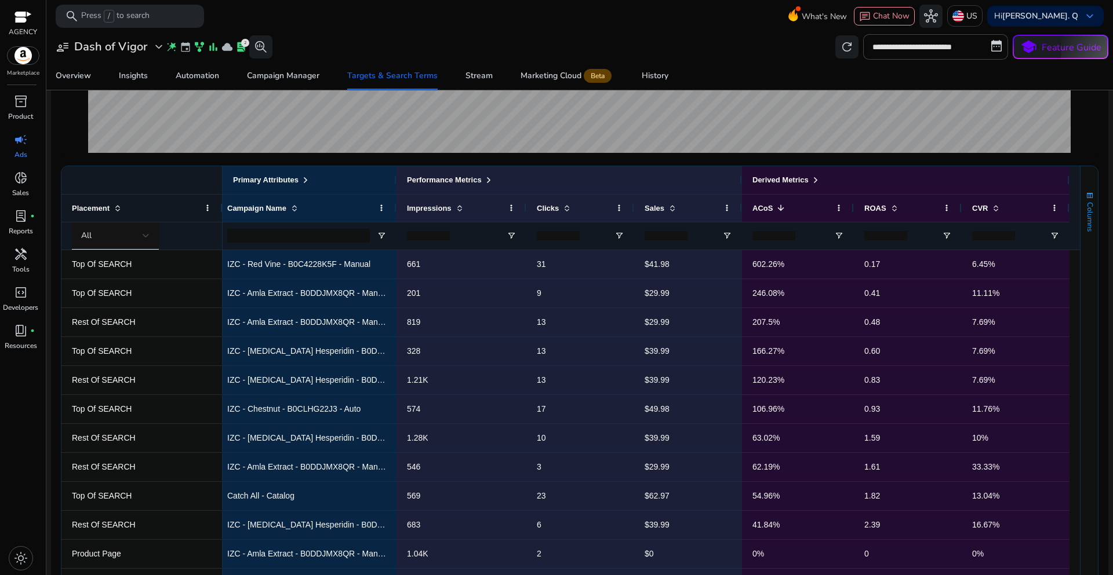
click at [1087, 208] on span "Columns" at bounding box center [1089, 217] width 10 height 30
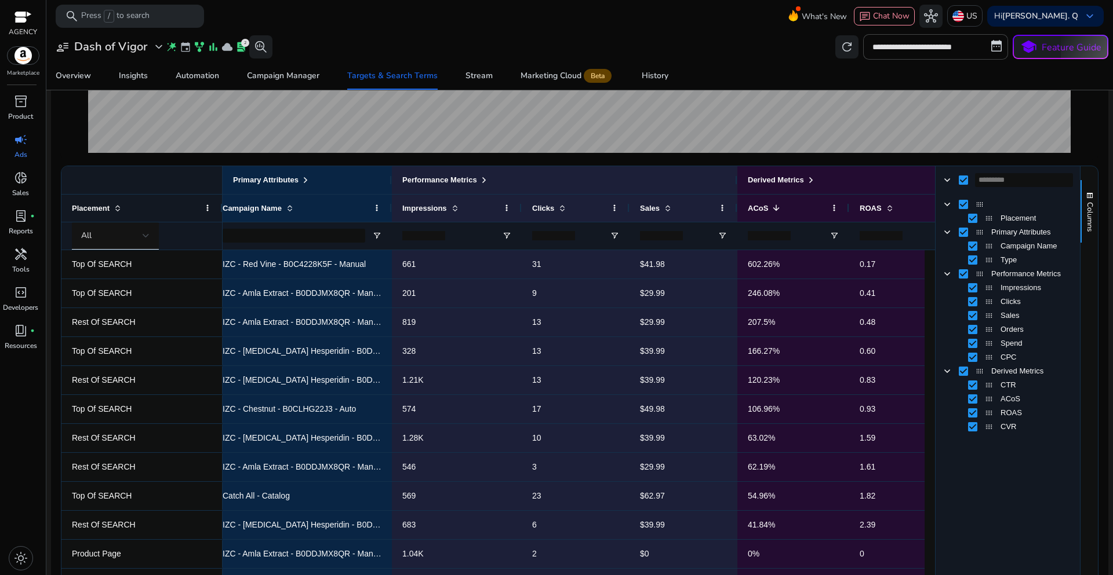
click at [942, 206] on span "Column Group" at bounding box center [946, 204] width 9 height 9
click at [942, 234] on span "Primary Attributes Column Group" at bounding box center [946, 232] width 9 height 9
click at [1084, 216] on span "Columns" at bounding box center [1089, 217] width 10 height 30
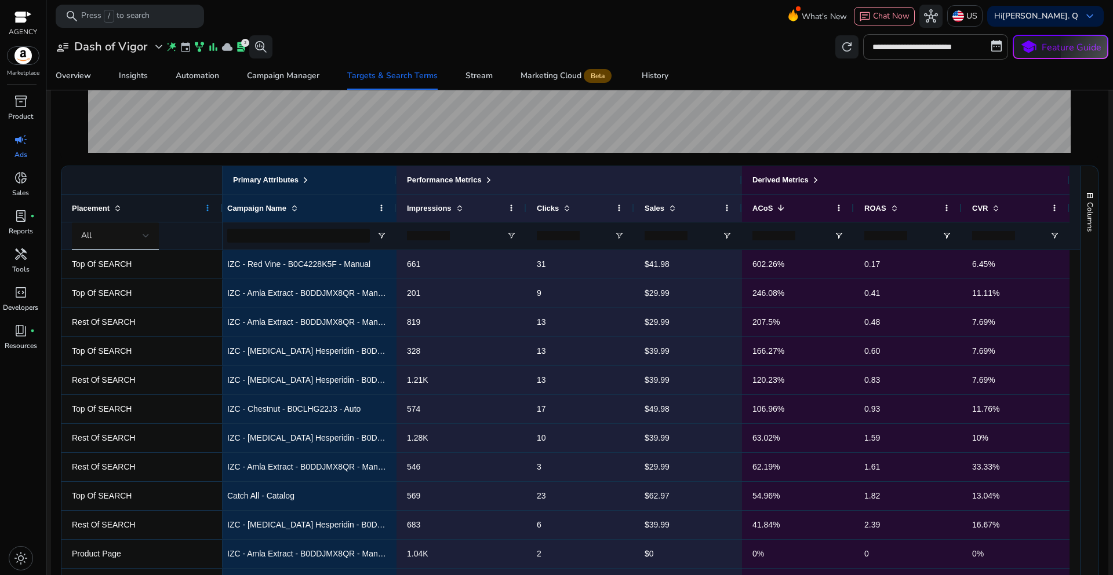
click at [211, 208] on span at bounding box center [207, 207] width 9 height 9
click at [1096, 151] on mat-card "Search Term Explorer Keyword Targets ASIN Targets Product Analysis Placements A…" at bounding box center [579, 237] width 1057 height 842
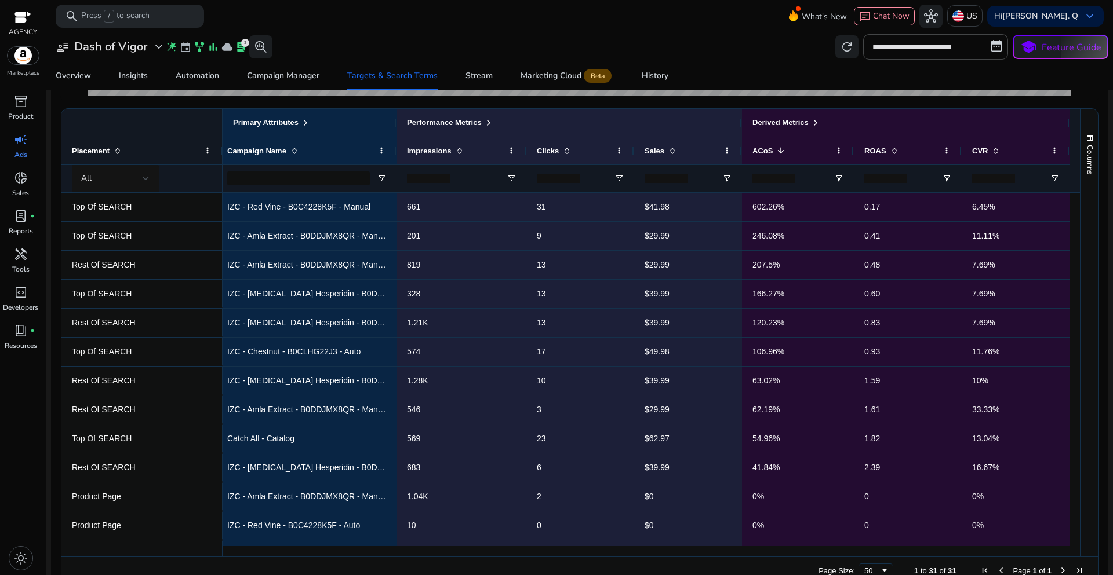
scroll to position [348, 0]
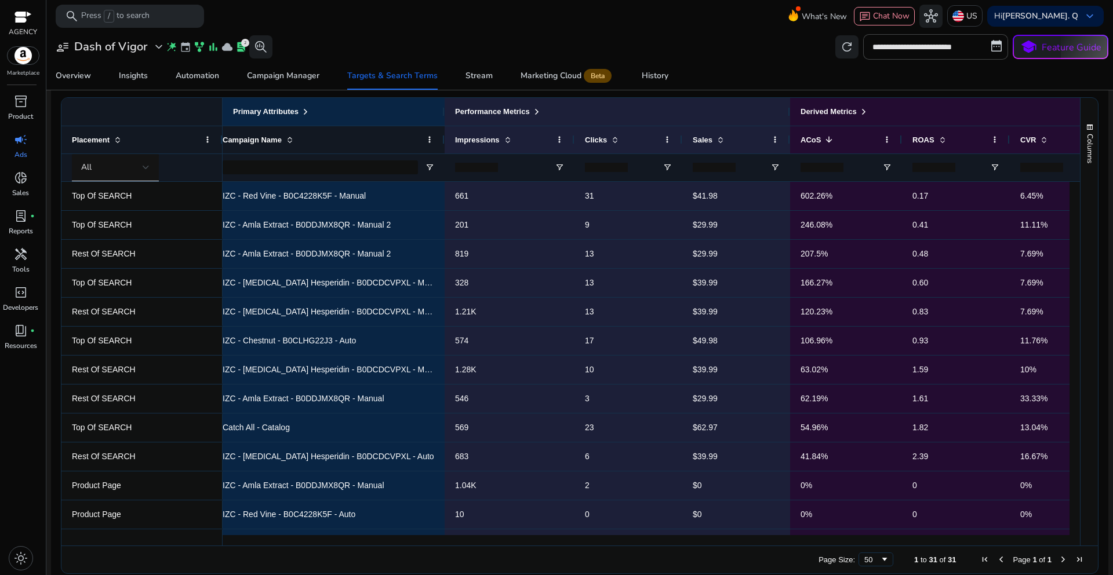
drag, startPoint x: 391, startPoint y: 143, endPoint x: 443, endPoint y: 138, distance: 52.9
click at [443, 138] on div at bounding box center [444, 139] width 5 height 27
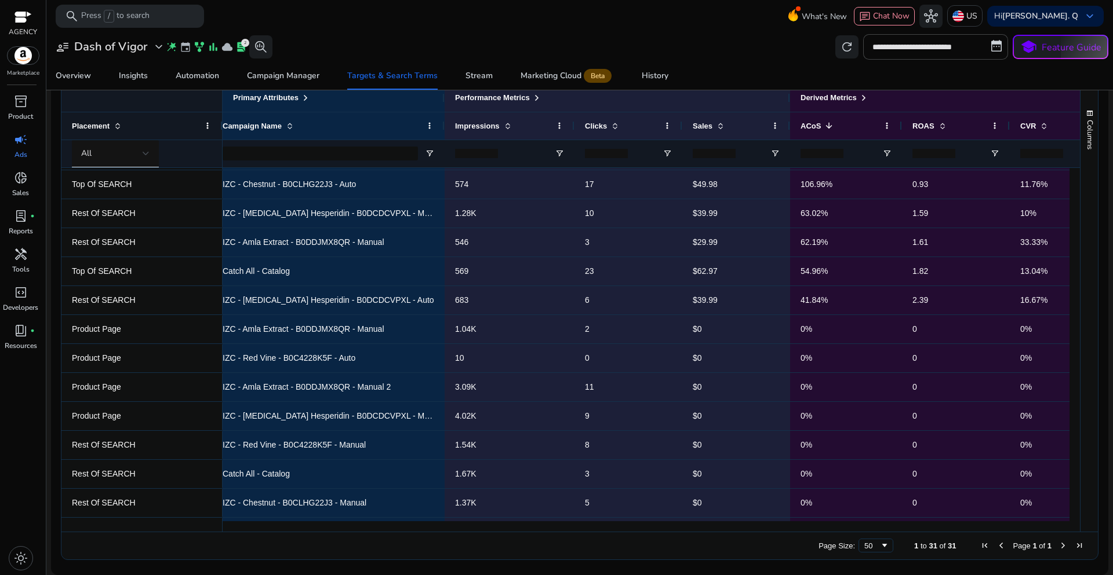
scroll to position [144, 0]
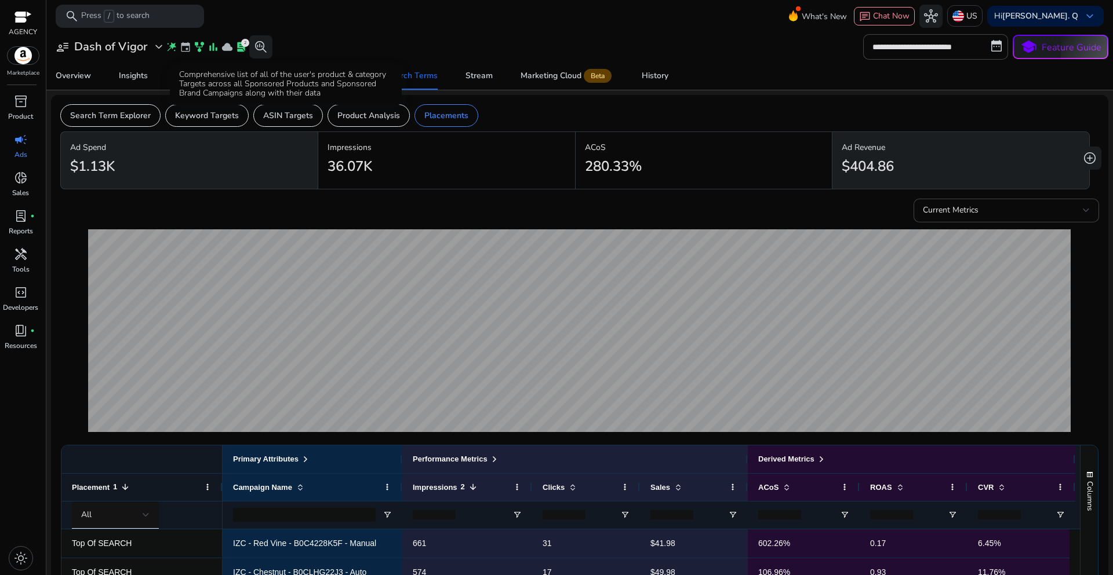
click at [267, 74] on div "Comprehensive list of all of the user's product & category Targets across all S…" at bounding box center [286, 84] width 232 height 42
click at [294, 74] on div "Campaign Manager" at bounding box center [283, 76] width 72 height 8
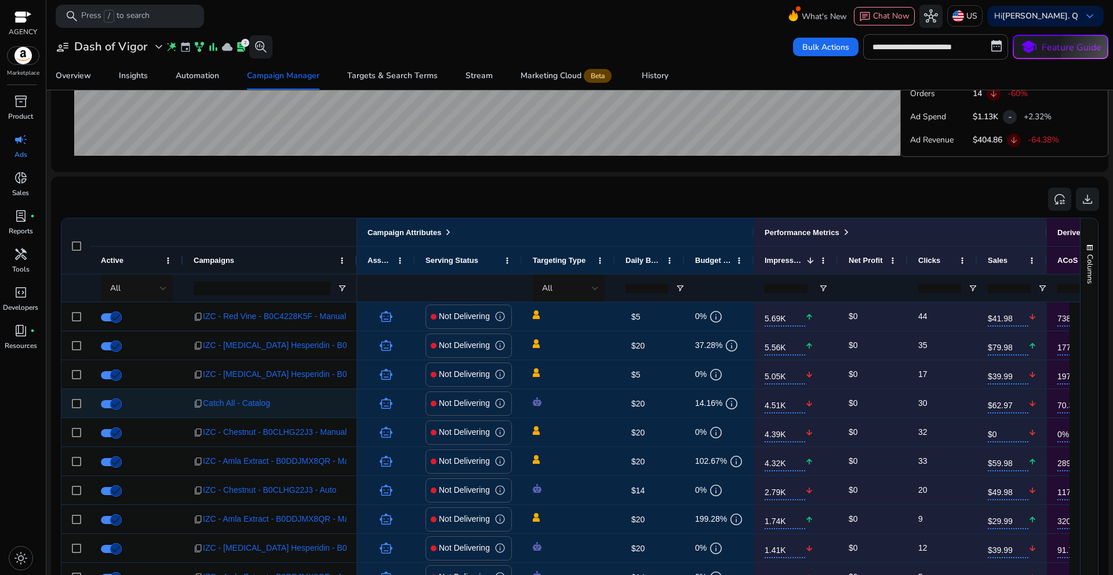
scroll to position [650, 0]
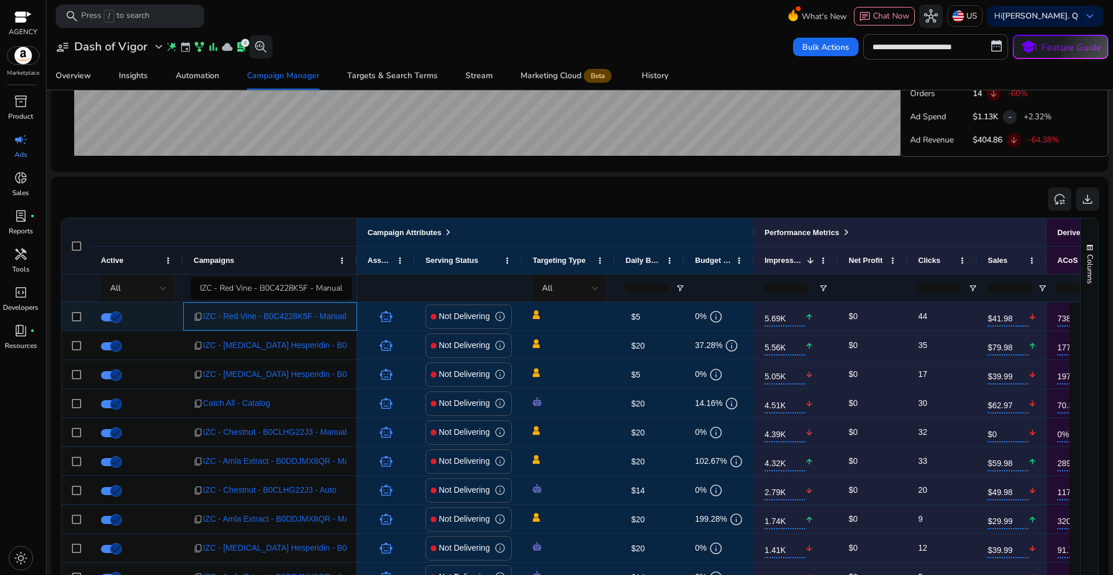
click at [307, 314] on span "IZC - Red Vine - B0C4228K5F - Manual" at bounding box center [274, 317] width 143 height 24
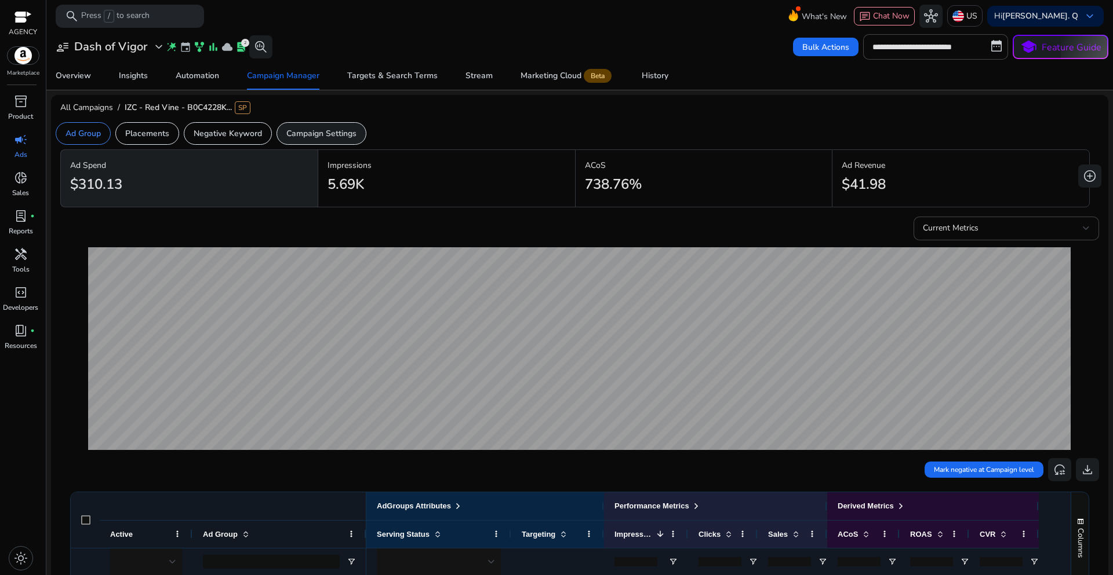
click at [341, 135] on p "Campaign Settings" at bounding box center [321, 133] width 70 height 12
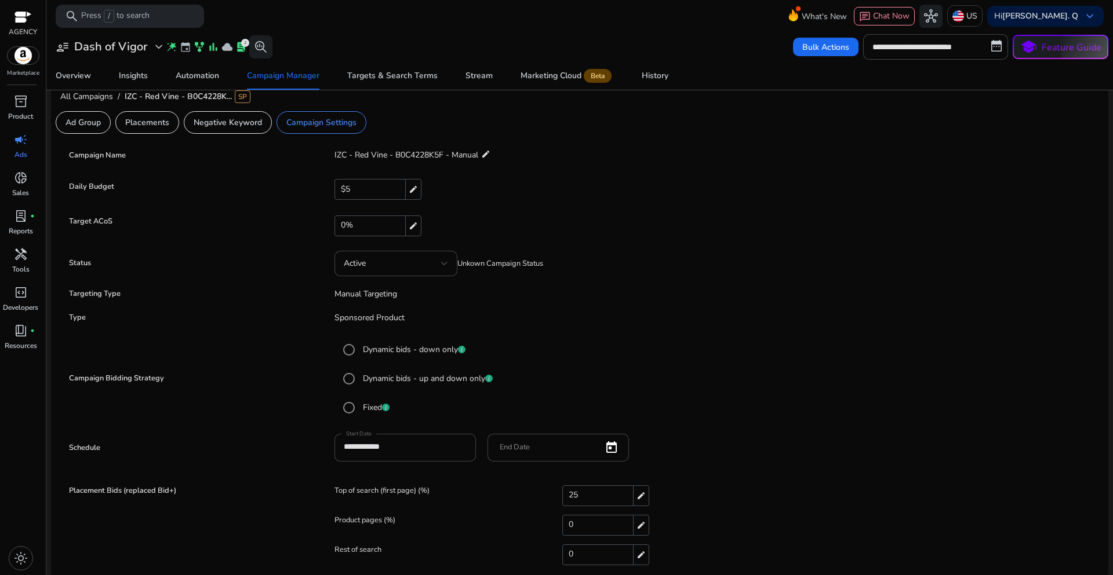
scroll to position [16, 0]
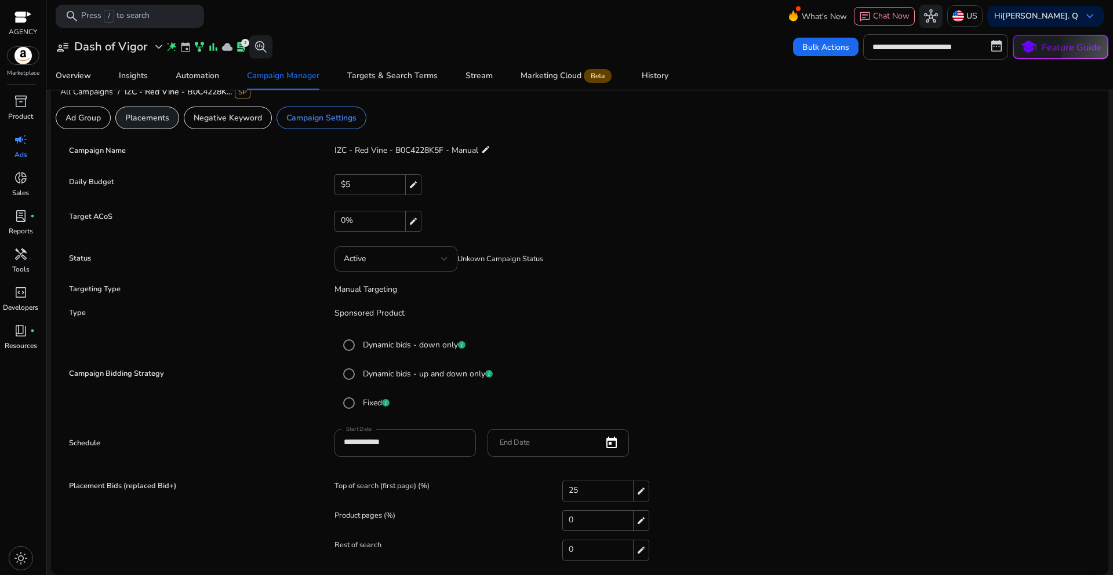
click at [150, 123] on p "Placements" at bounding box center [147, 118] width 44 height 12
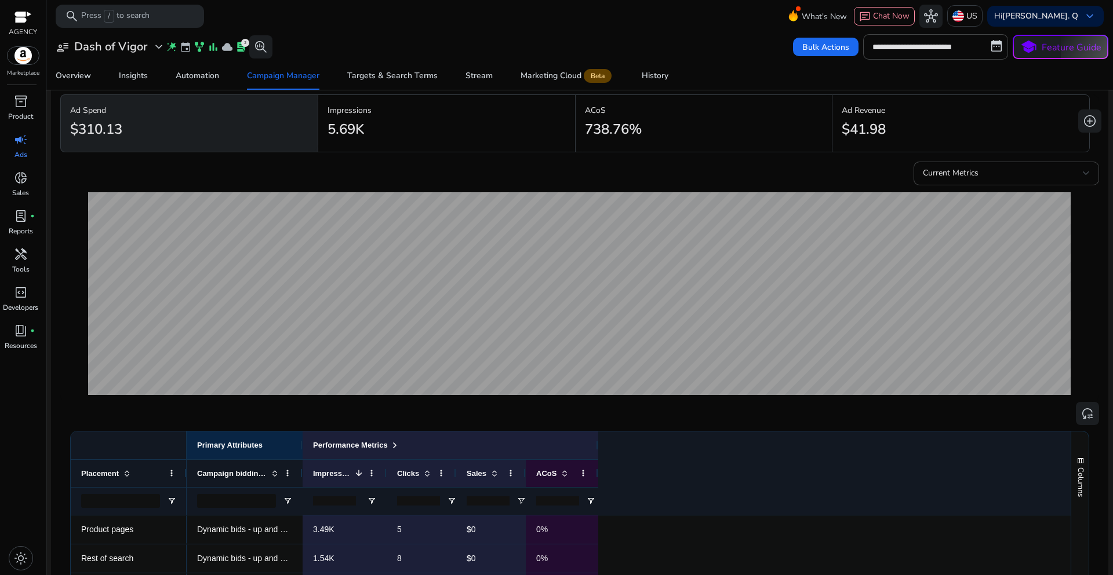
scroll to position [0, 0]
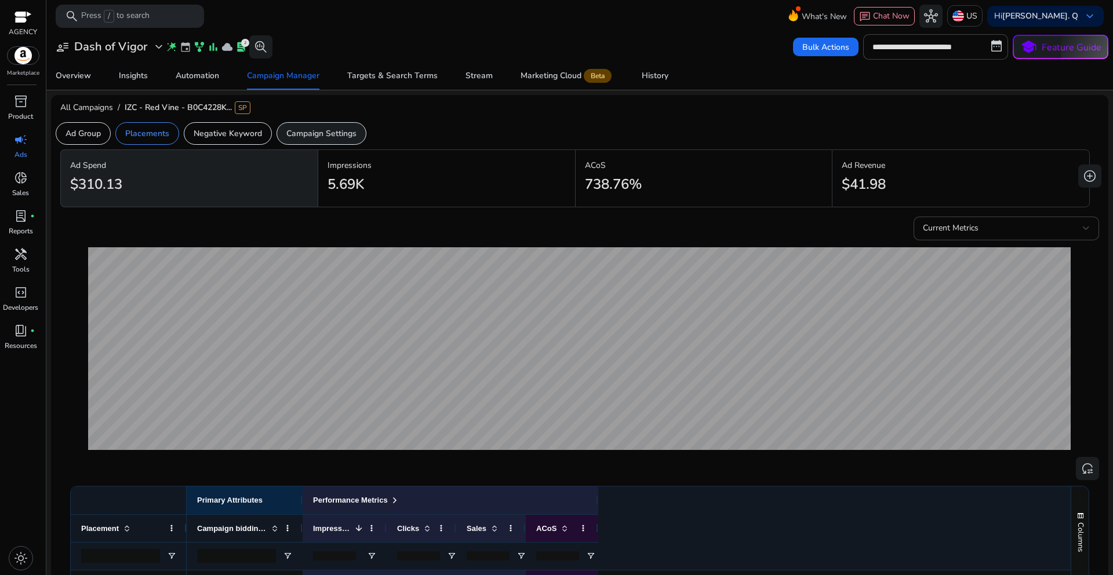
click at [313, 137] on p "Campaign Settings" at bounding box center [321, 133] width 70 height 12
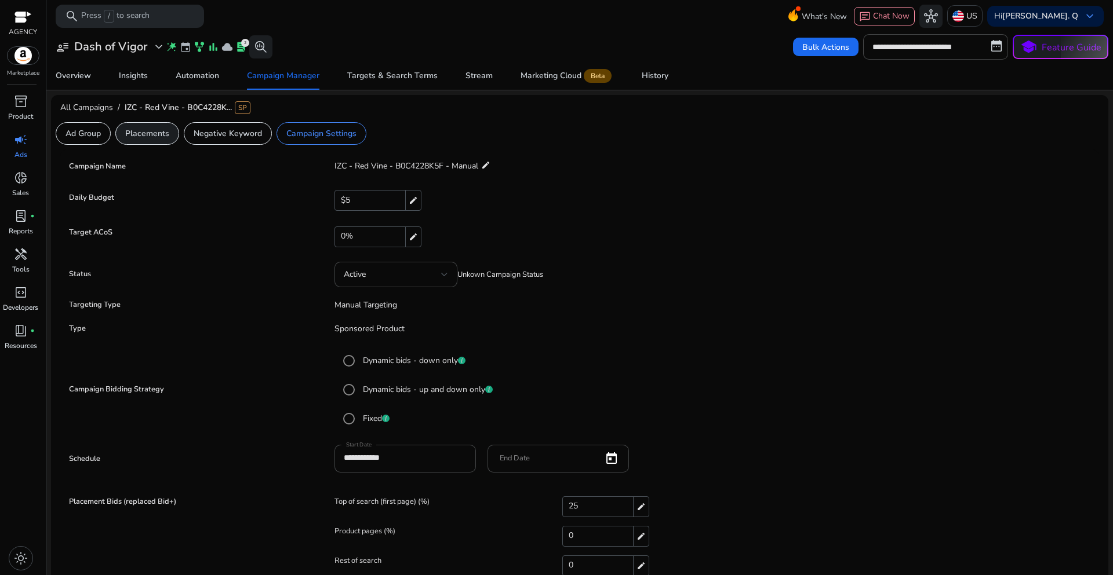
click at [155, 143] on div "Placements" at bounding box center [147, 133] width 64 height 23
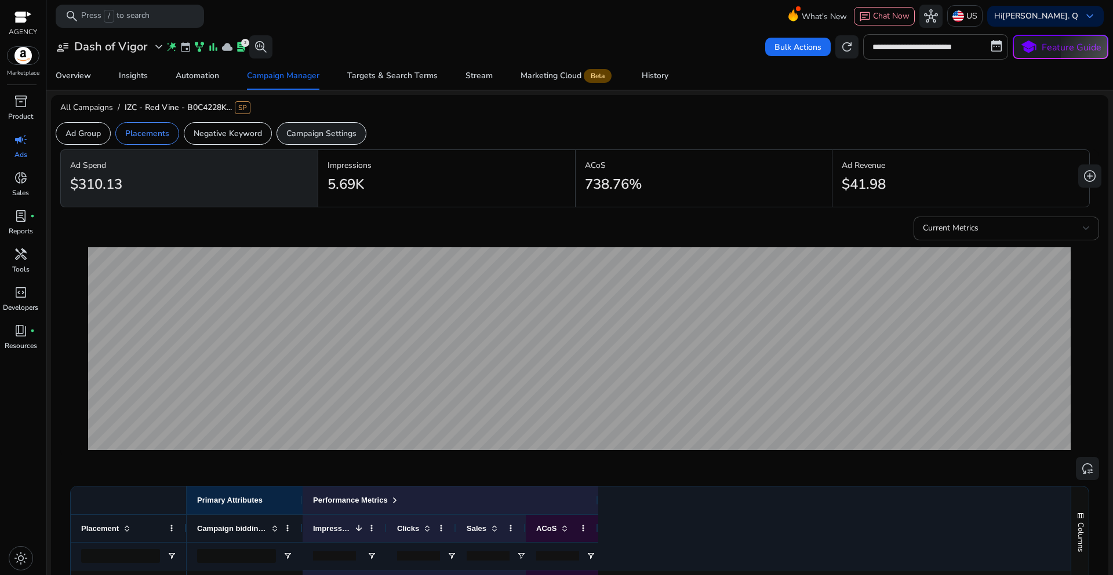
click at [335, 136] on p "Campaign Settings" at bounding box center [321, 133] width 70 height 12
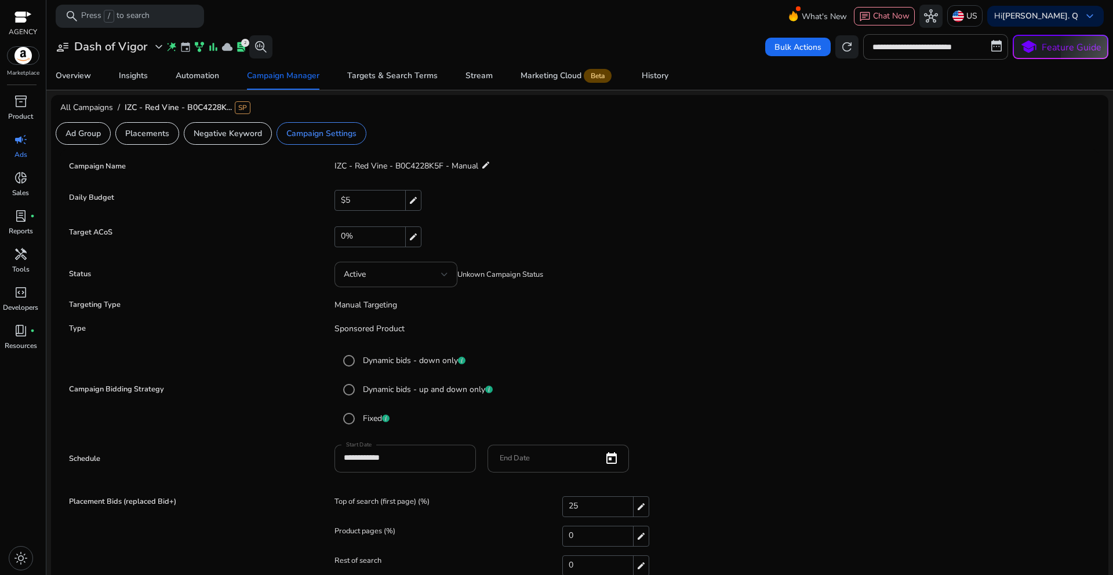
scroll to position [16, 0]
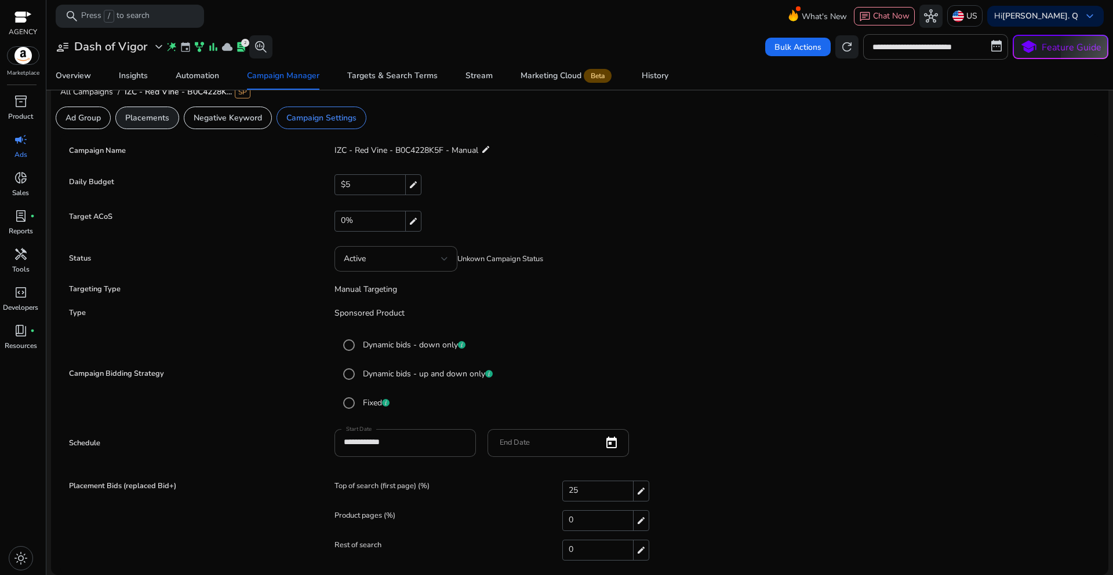
click at [156, 116] on p "Placements" at bounding box center [147, 118] width 44 height 12
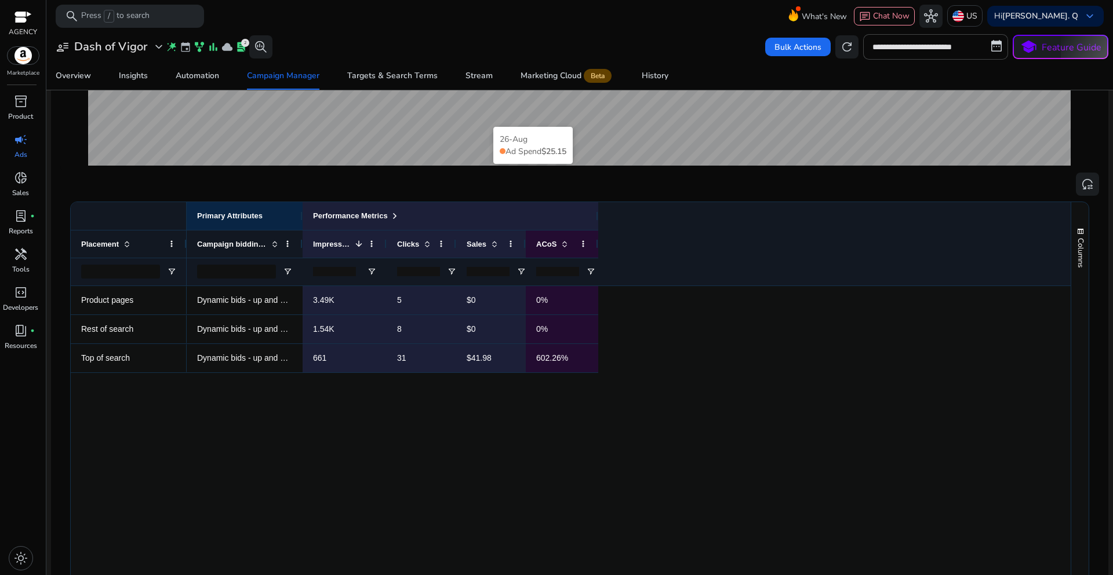
scroll to position [290, 0]
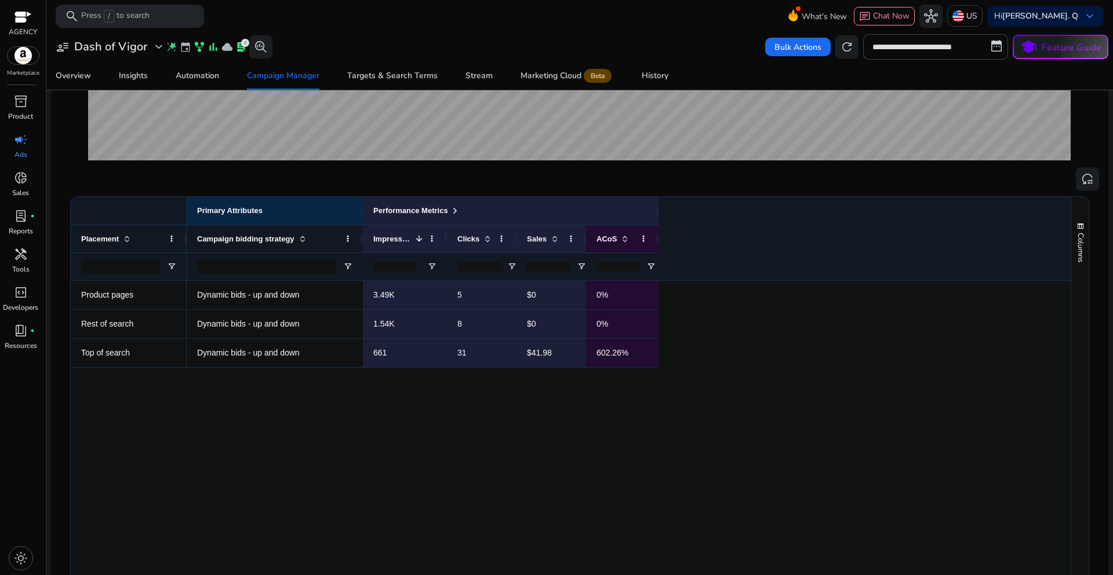
drag, startPoint x: 300, startPoint y: 239, endPoint x: 360, endPoint y: 239, distance: 60.3
click at [360, 239] on div at bounding box center [362, 238] width 5 height 27
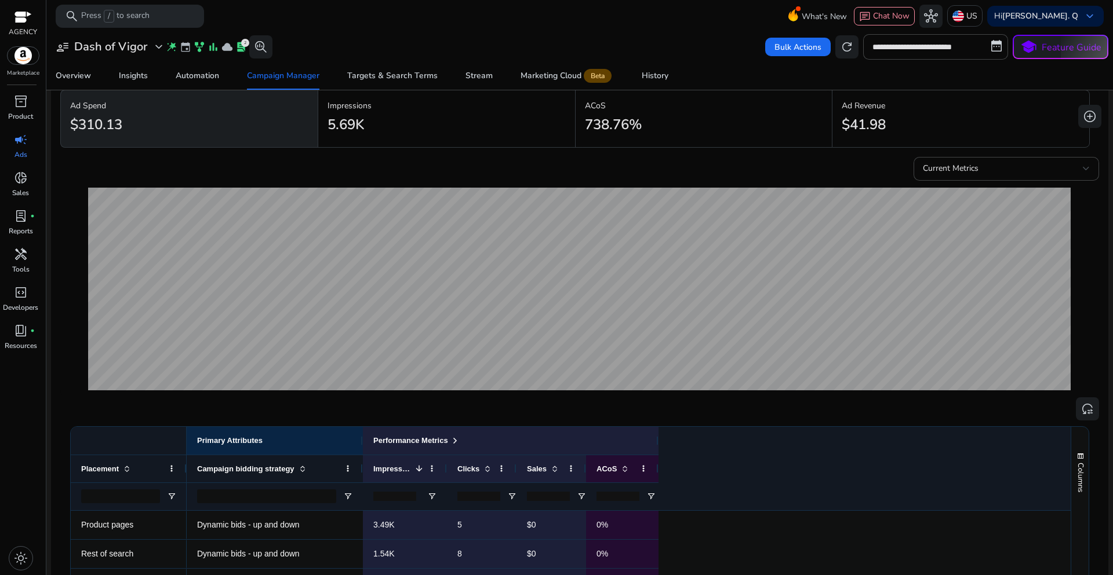
scroll to position [0, 0]
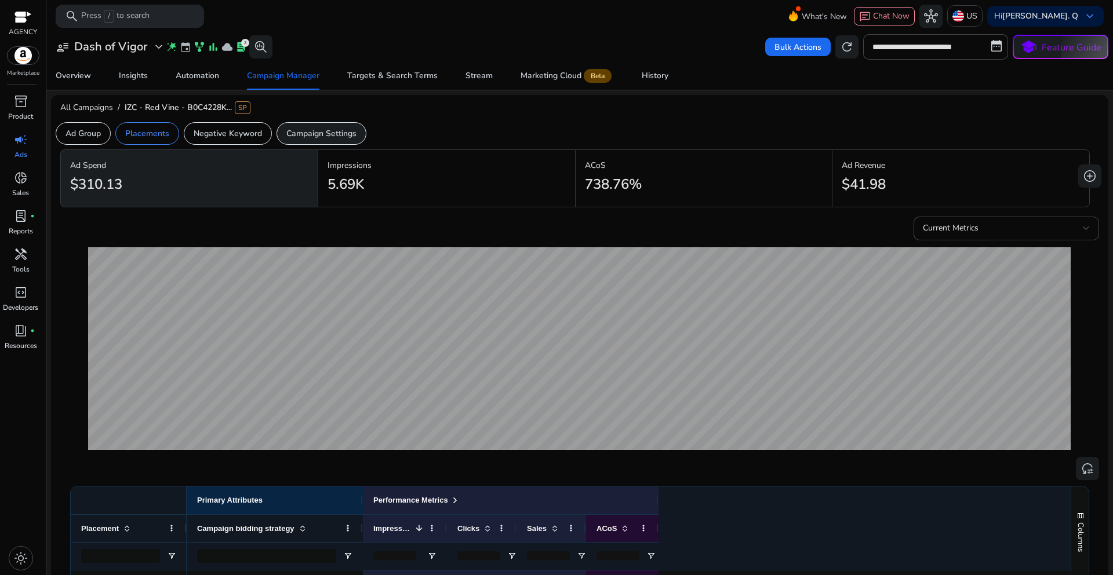
click at [308, 132] on p "Campaign Settings" at bounding box center [321, 133] width 70 height 12
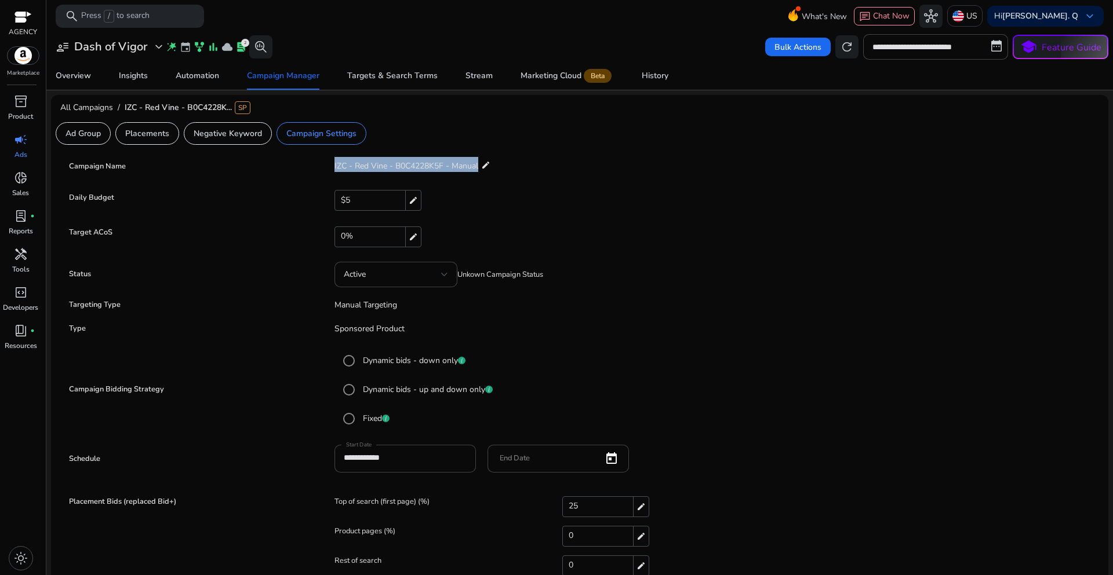
drag, startPoint x: 479, startPoint y: 166, endPoint x: 330, endPoint y: 167, distance: 148.9
click at [330, 167] on app-editable-input-field "IZC - Red Vine - B0C4228K5F - Manual edit" at bounding box center [406, 166] width 167 height 23
copy span "IZC - Red Vine - B0C4228K5F - Manual"
click at [725, 188] on form "**********" at bounding box center [579, 370] width 1027 height 430
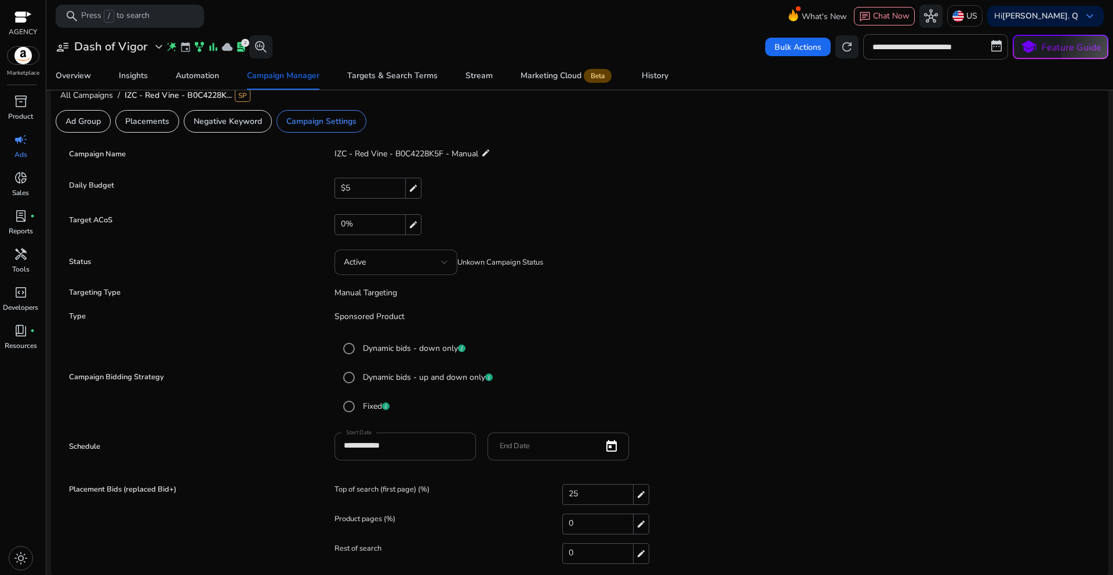
scroll to position [16, 0]
click at [151, 123] on p "Placements" at bounding box center [147, 118] width 44 height 12
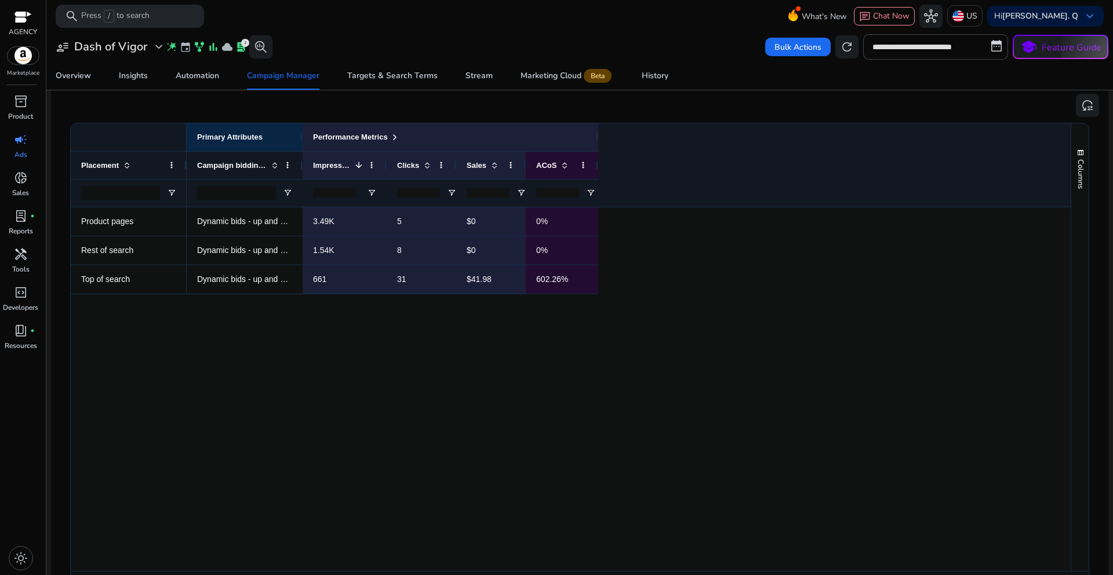
scroll to position [305, 0]
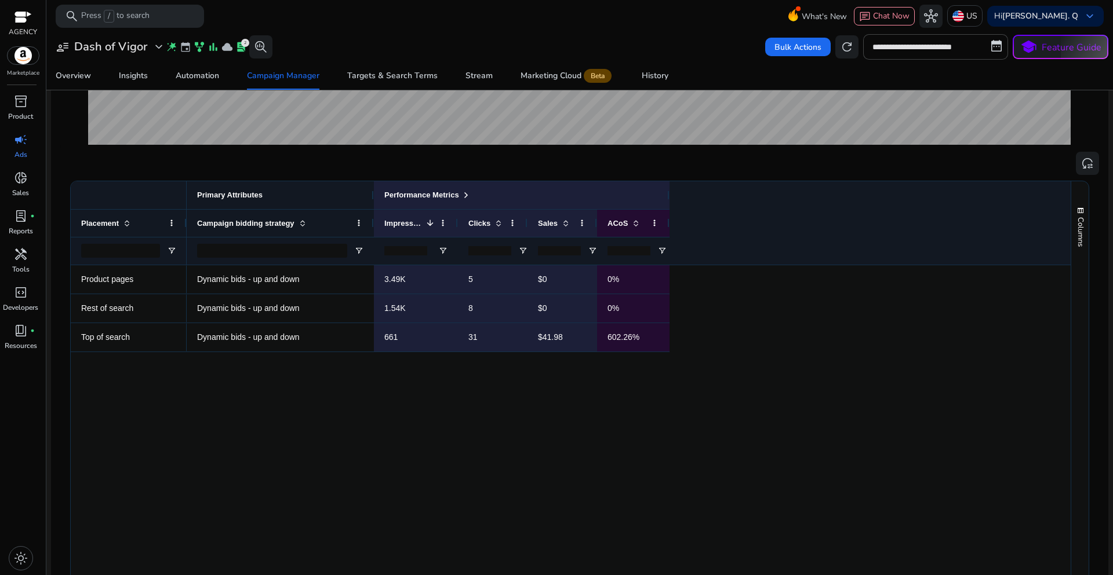
drag, startPoint x: 303, startPoint y: 196, endPoint x: 374, endPoint y: 206, distance: 71.9
click at [374, 206] on div at bounding box center [373, 195] width 5 height 28
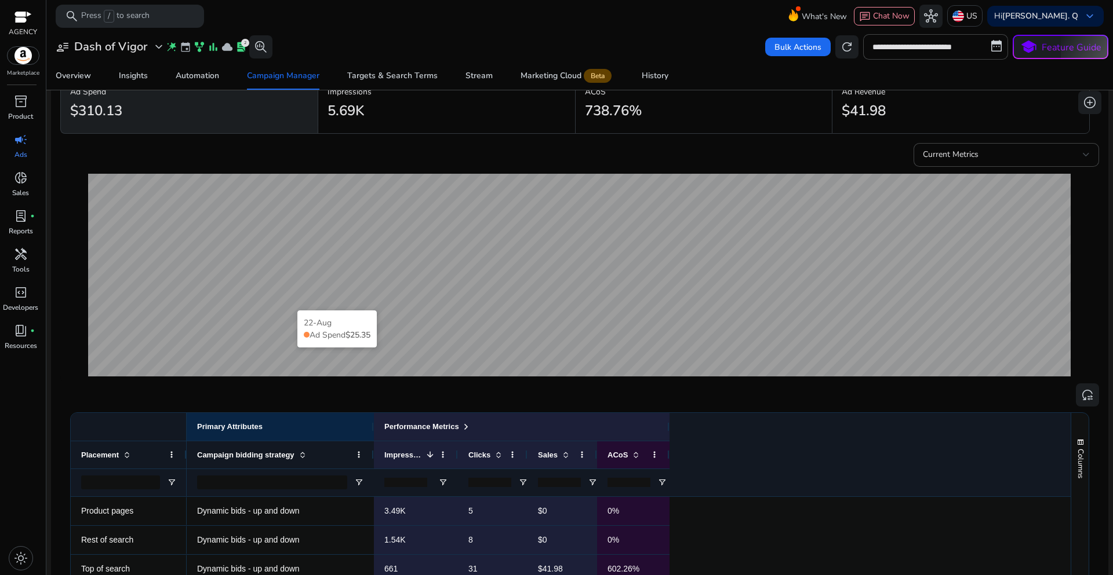
scroll to position [0, 0]
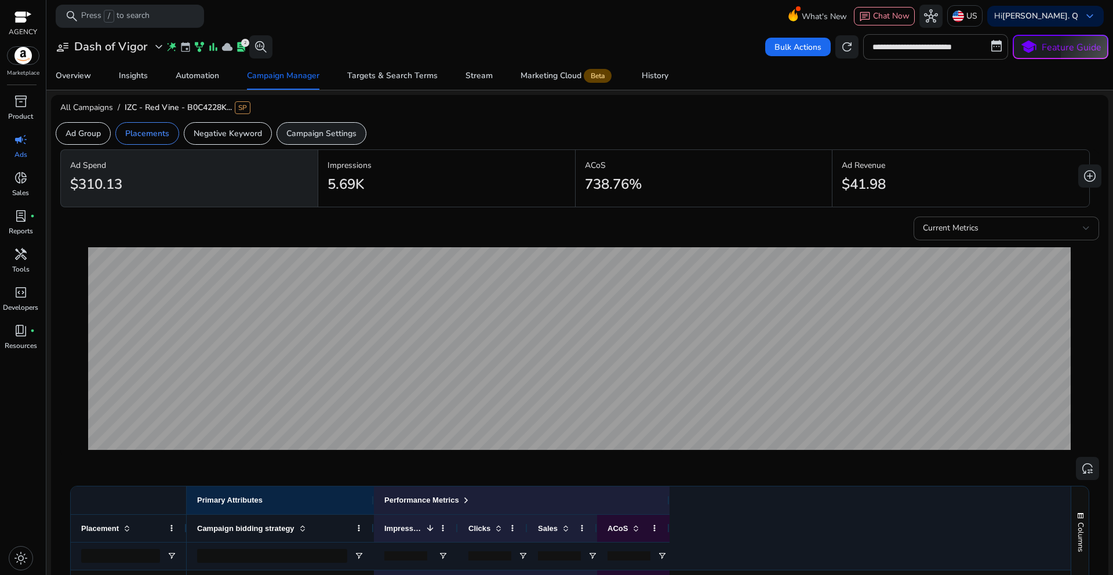
click at [307, 136] on p "Campaign Settings" at bounding box center [321, 133] width 70 height 12
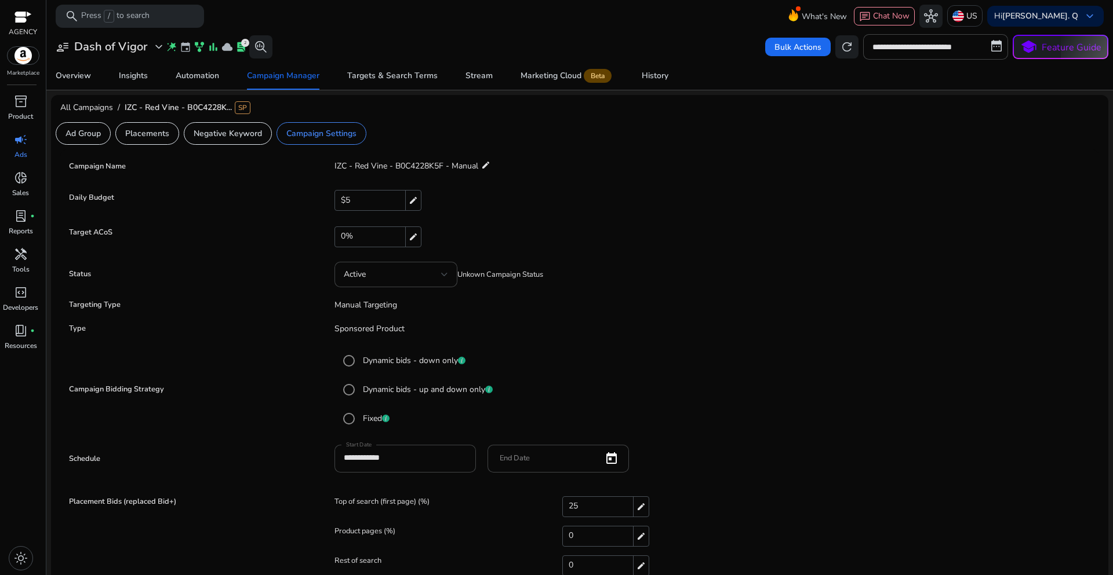
scroll to position [16, 0]
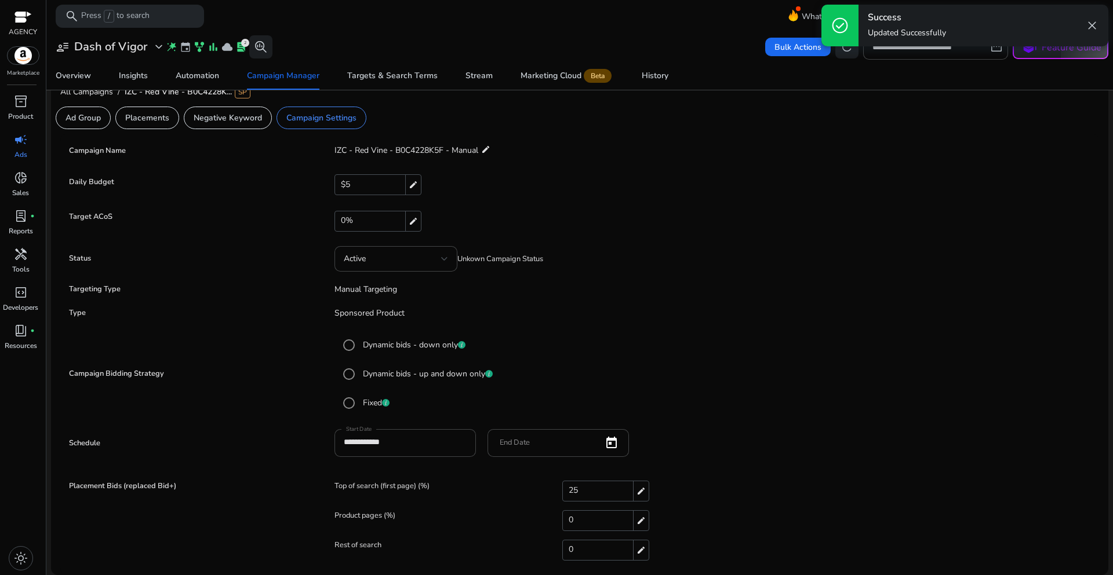
click at [636, 491] on mat-icon "edit" at bounding box center [641, 492] width 16 height 20
click at [602, 491] on input "**" at bounding box center [663, 492] width 201 height 19
type input "*"
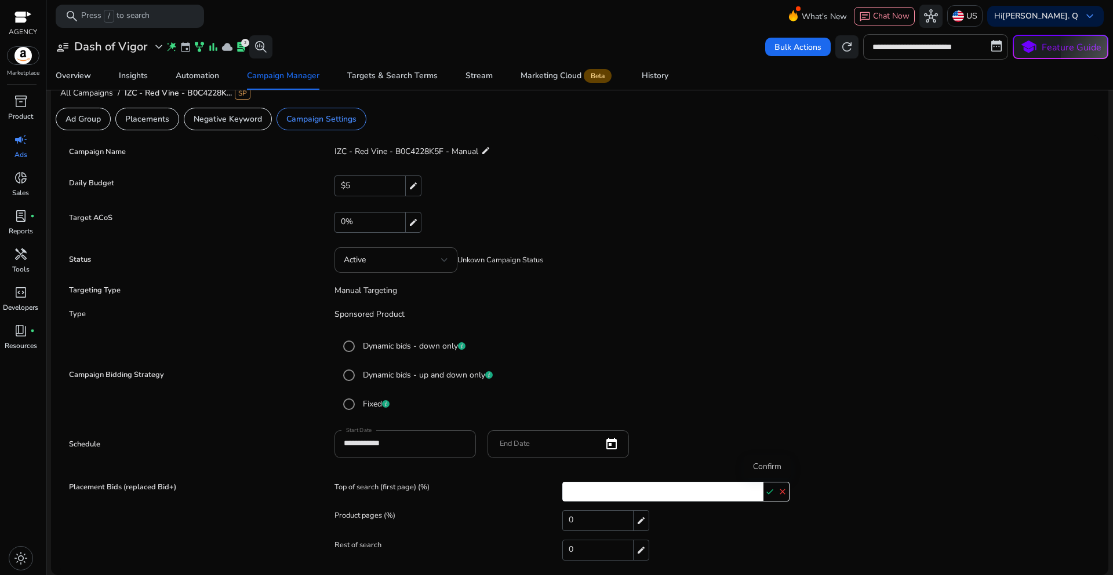
type input "**"
click at [765, 494] on mat-icon "check" at bounding box center [769, 491] width 13 height 17
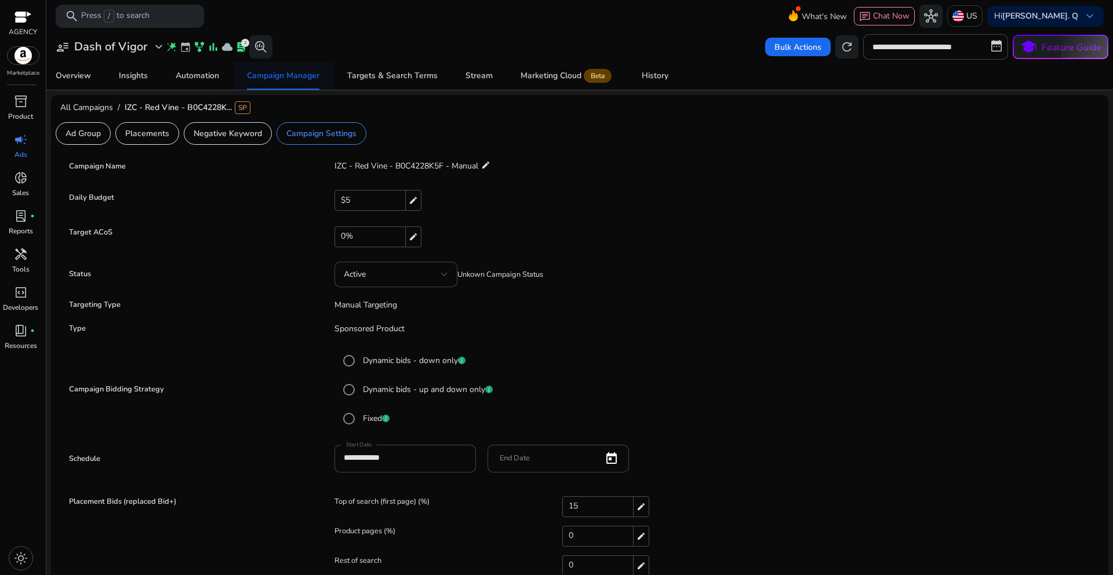
click at [279, 79] on div "Campaign Manager" at bounding box center [283, 76] width 72 height 8
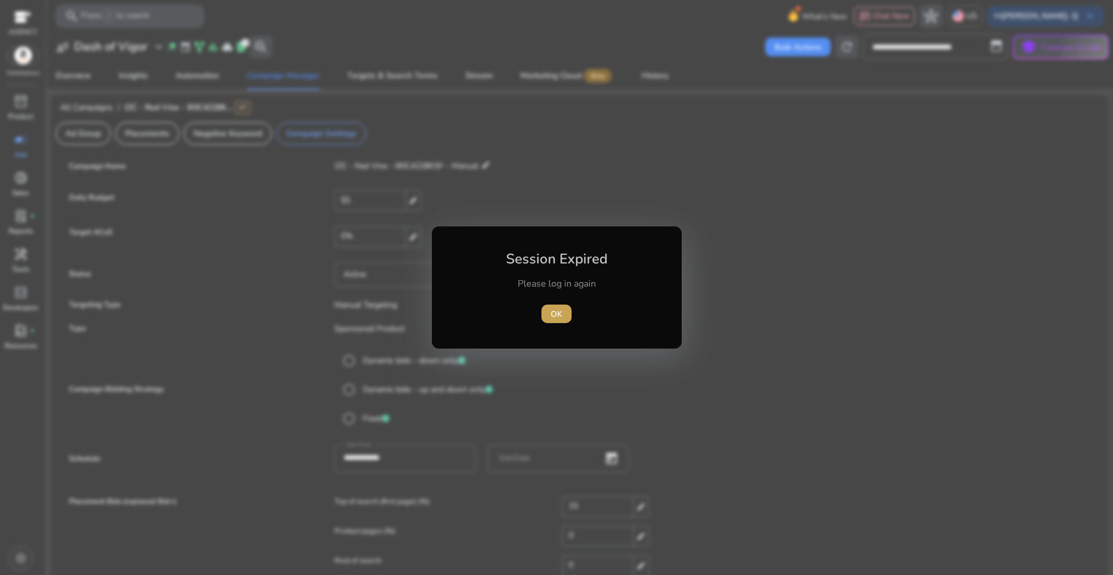
click at [553, 315] on span "OK" at bounding box center [556, 314] width 12 height 12
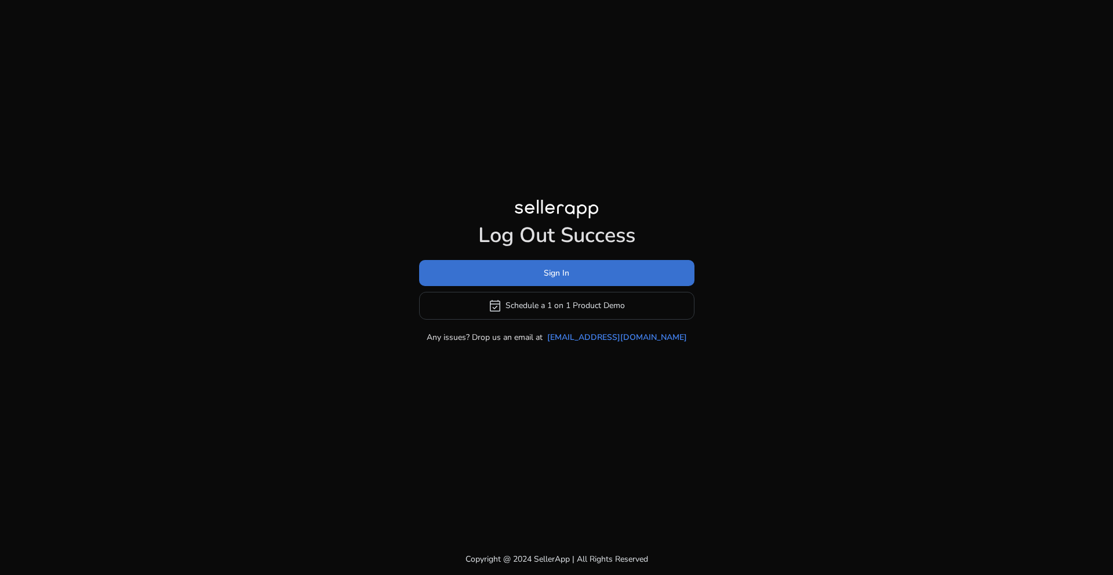
click at [557, 274] on span "Sign In" at bounding box center [556, 273] width 25 height 12
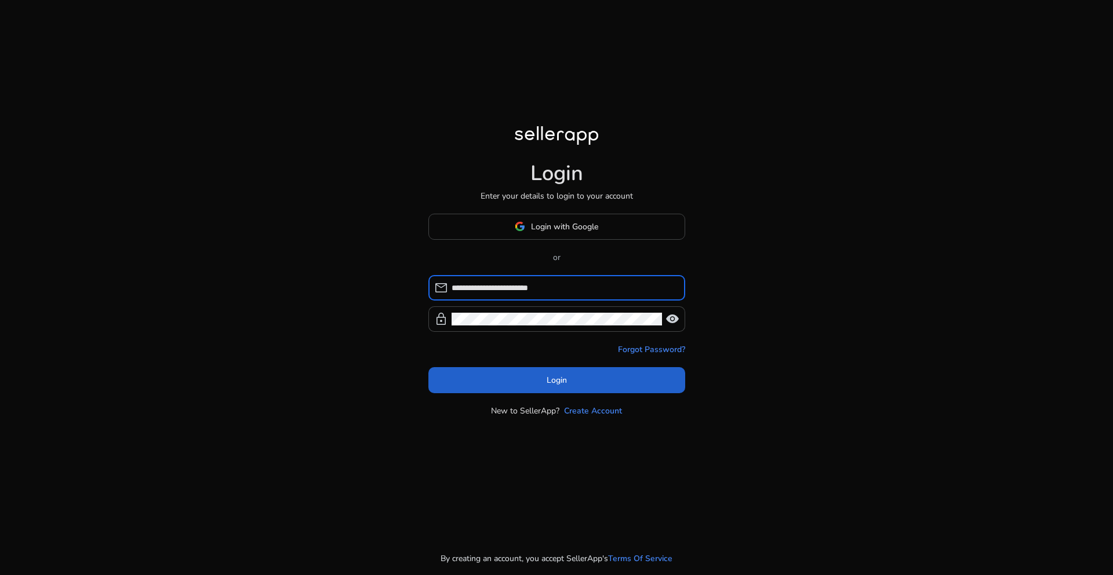
click at [567, 382] on span at bounding box center [556, 380] width 257 height 28
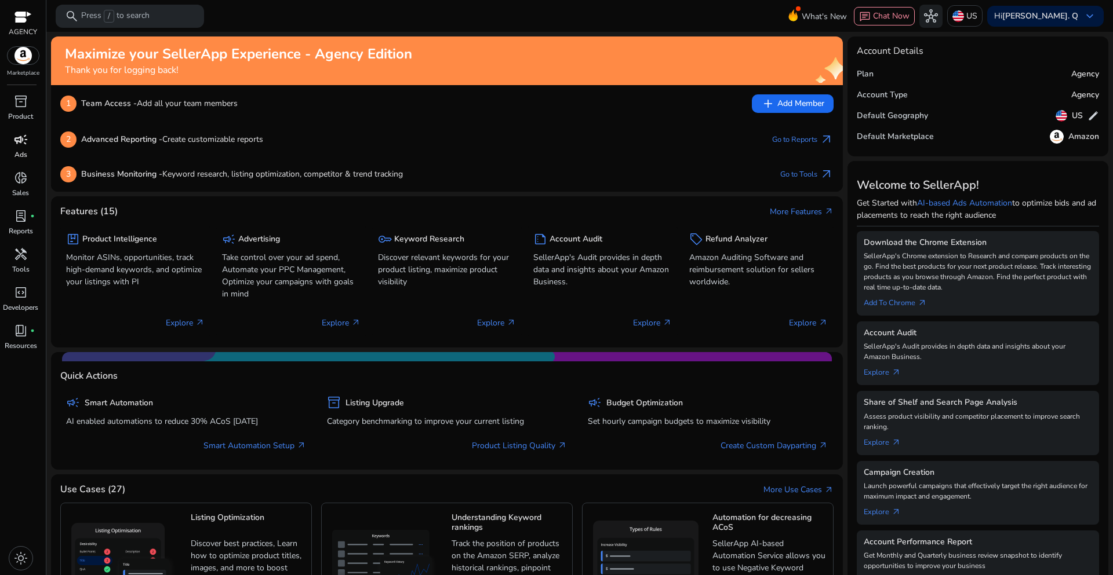
click at [20, 144] on span "campaign" at bounding box center [21, 140] width 14 height 14
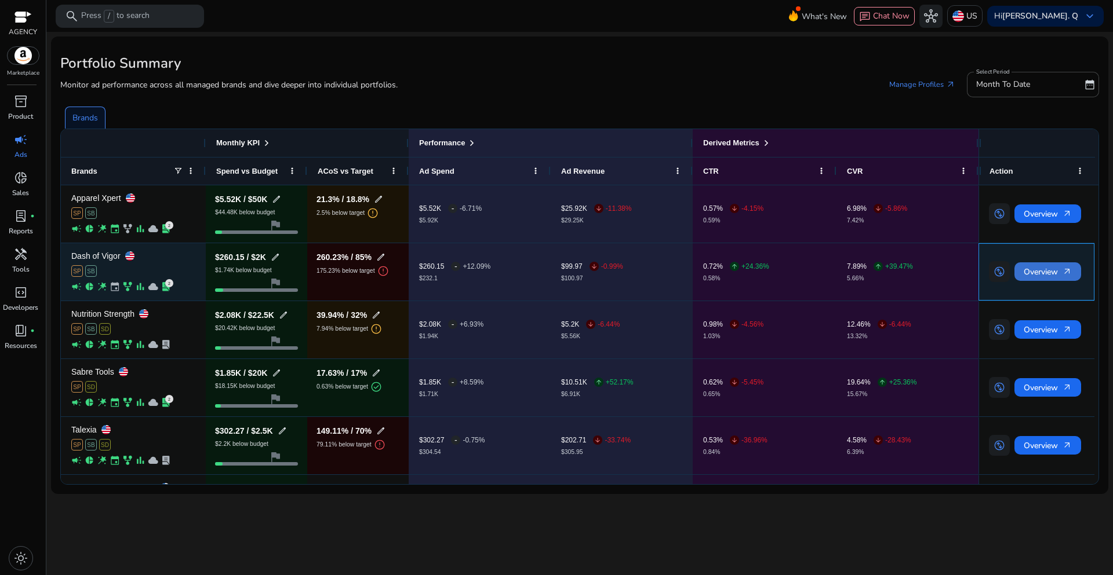
click at [1038, 270] on span "Overview arrow_outward" at bounding box center [1047, 272] width 48 height 24
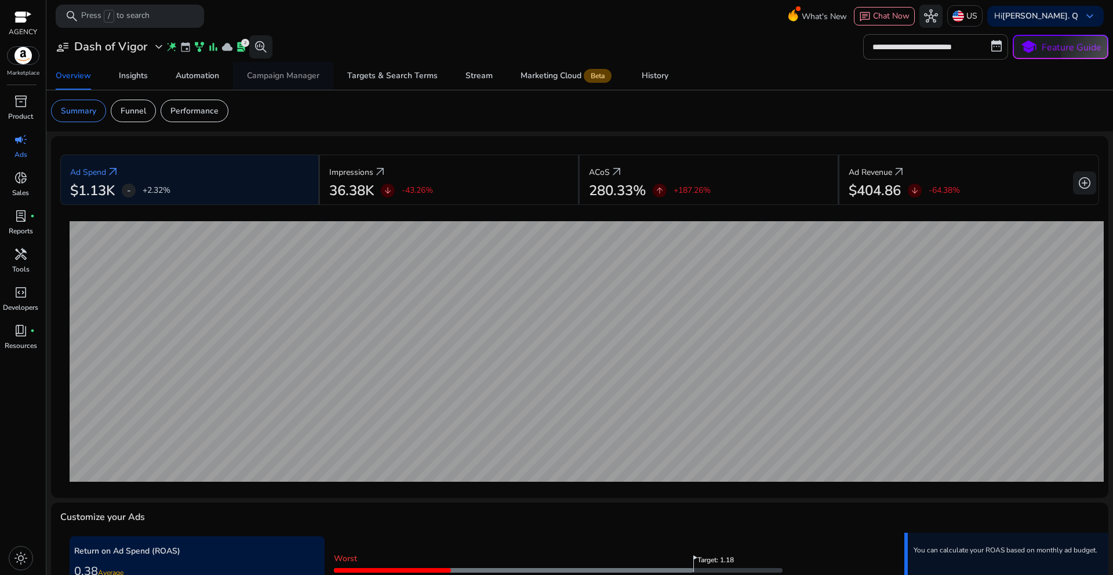
click at [290, 72] on div "Campaign Manager" at bounding box center [283, 76] width 72 height 8
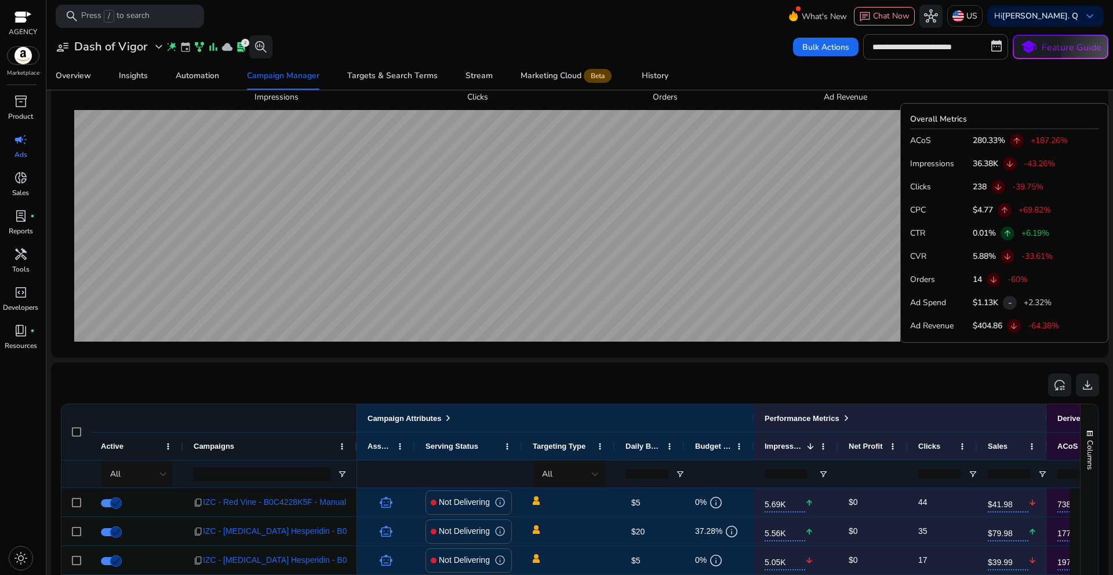
scroll to position [695, 0]
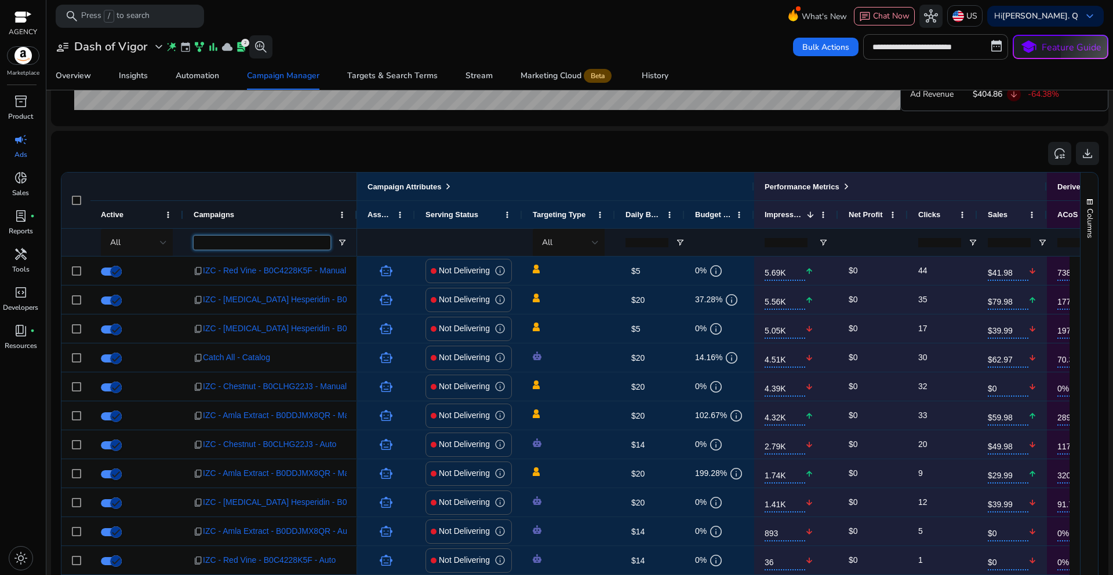
click at [240, 246] on input "Campaigns Filter Input" at bounding box center [262, 243] width 137 height 14
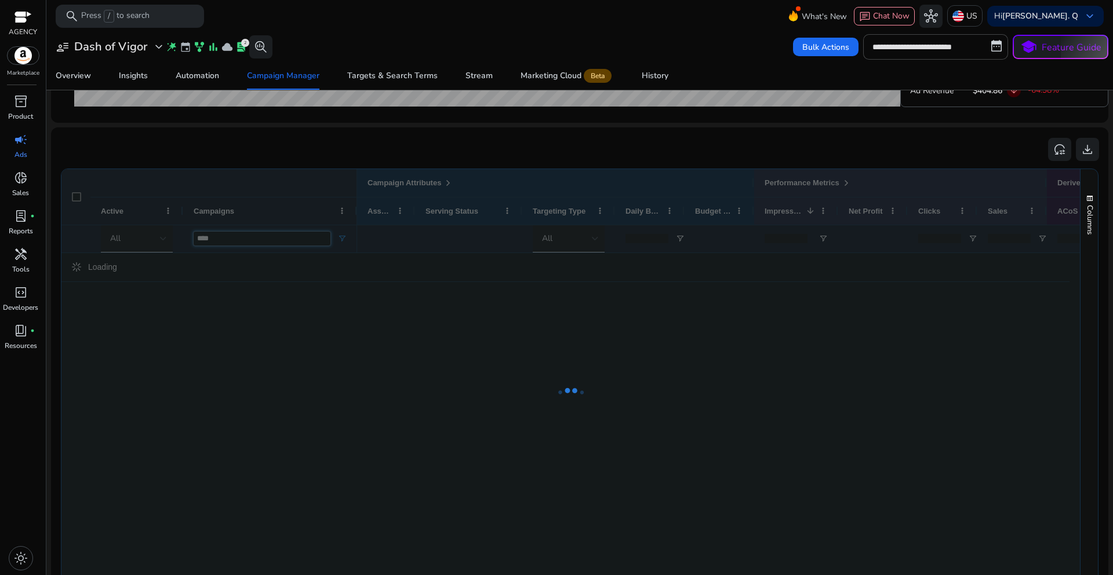
type input "****"
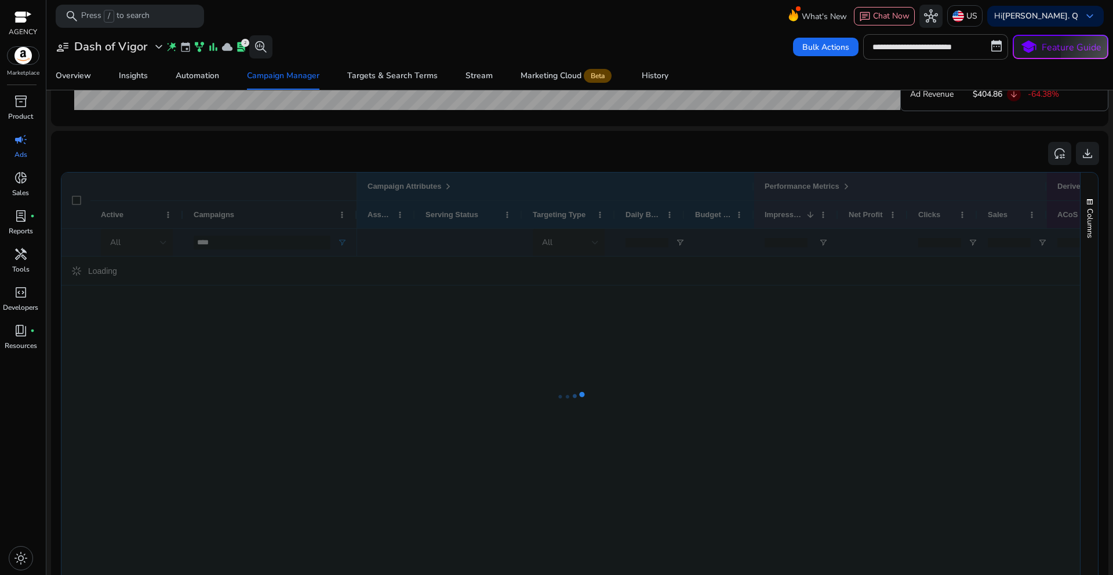
click at [321, 151] on div "reset_settings download" at bounding box center [579, 153] width 1038 height 26
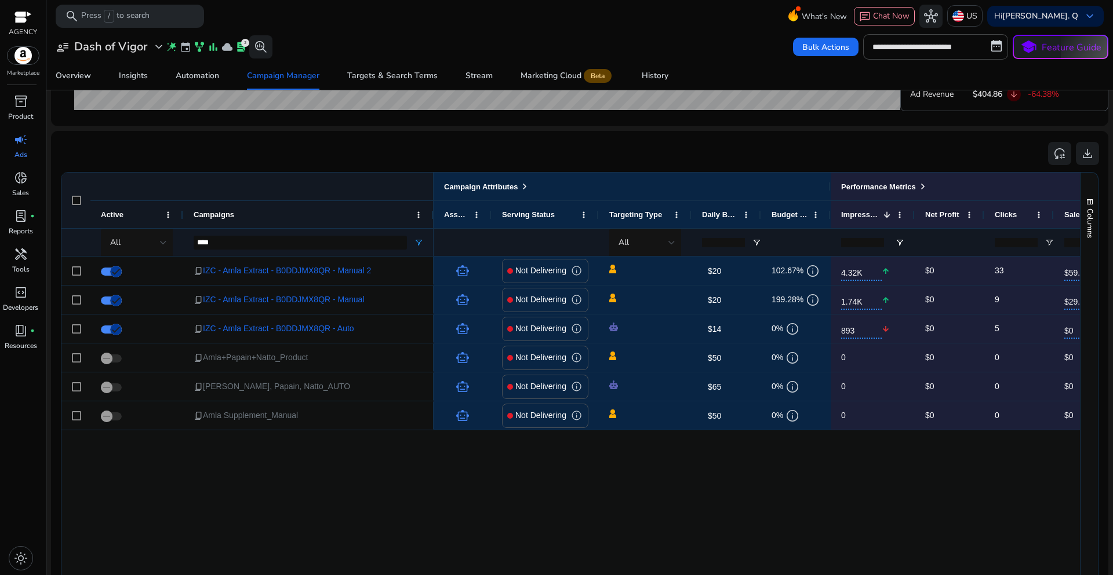
drag, startPoint x: 355, startPoint y: 220, endPoint x: 432, endPoint y: 225, distance: 76.6
click at [432, 225] on div at bounding box center [433, 214] width 5 height 27
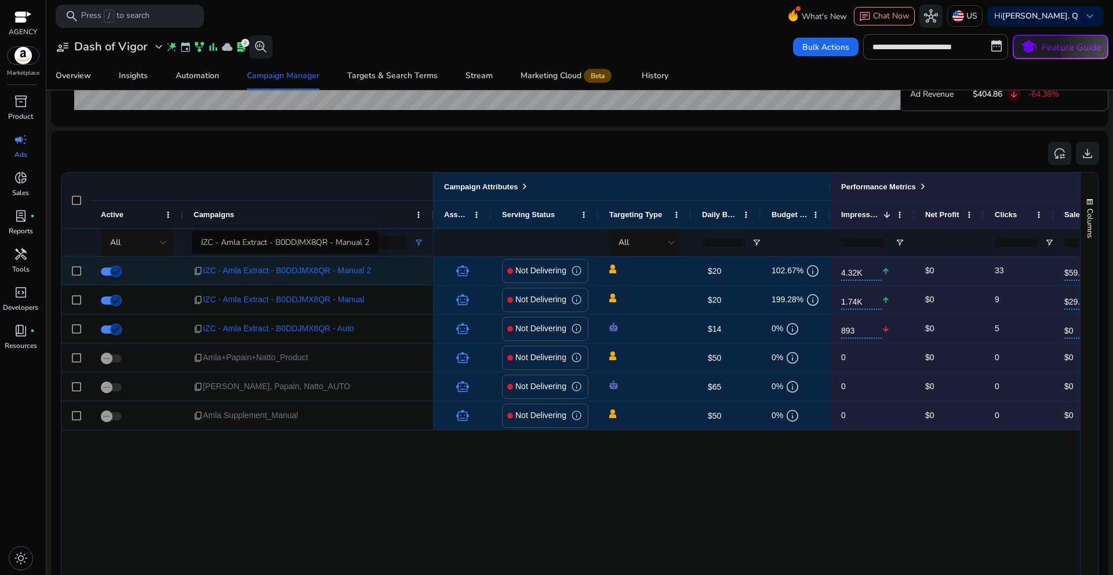
click at [347, 275] on span "IZC - Amla Extract - B0DDJMX8QR - Manual 2" at bounding box center [287, 271] width 168 height 24
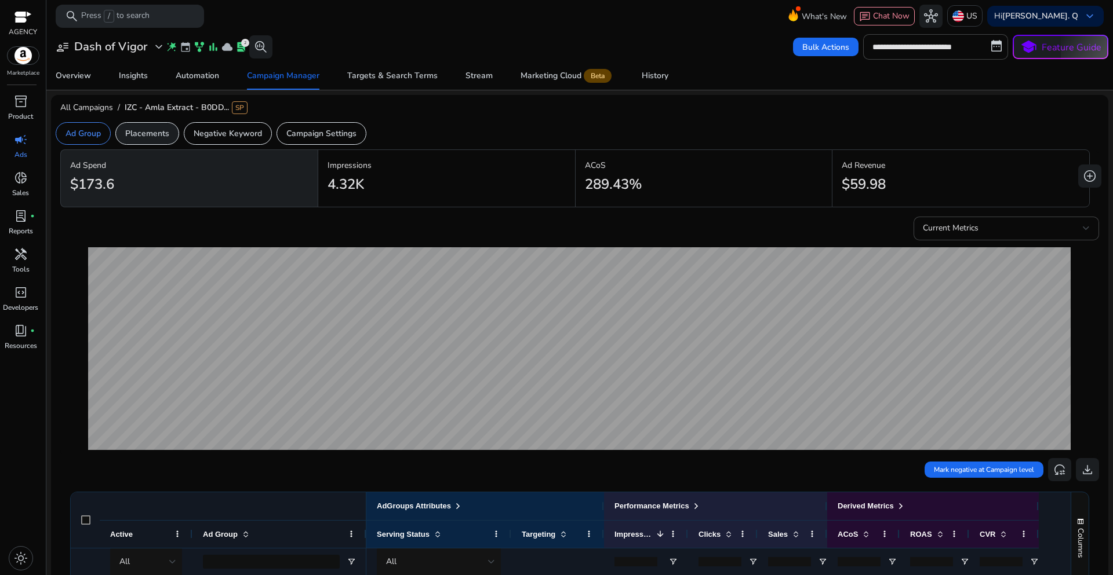
click at [152, 134] on p "Placements" at bounding box center [147, 133] width 44 height 12
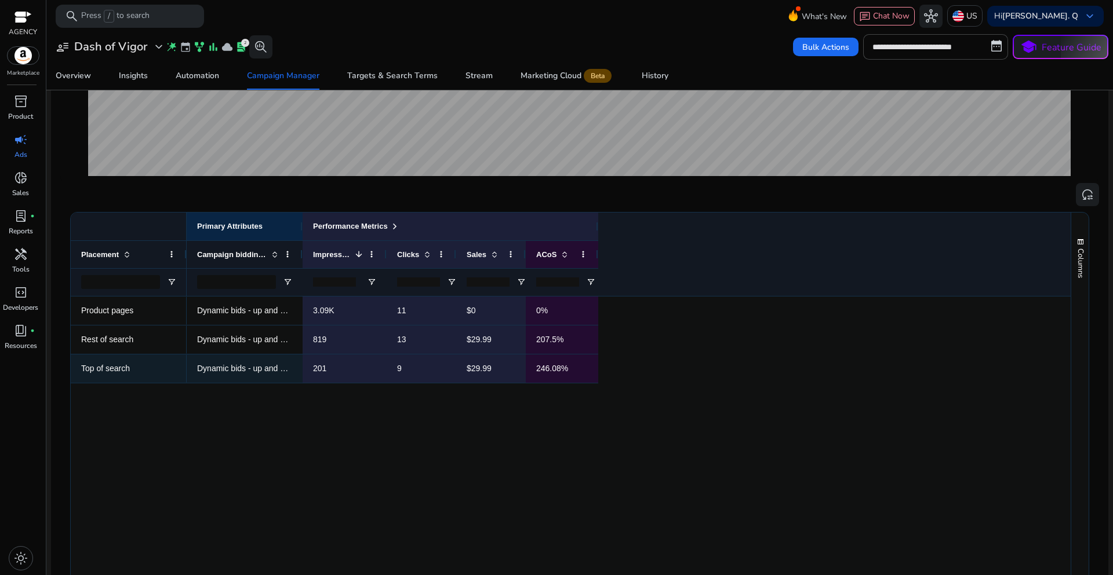
scroll to position [348, 0]
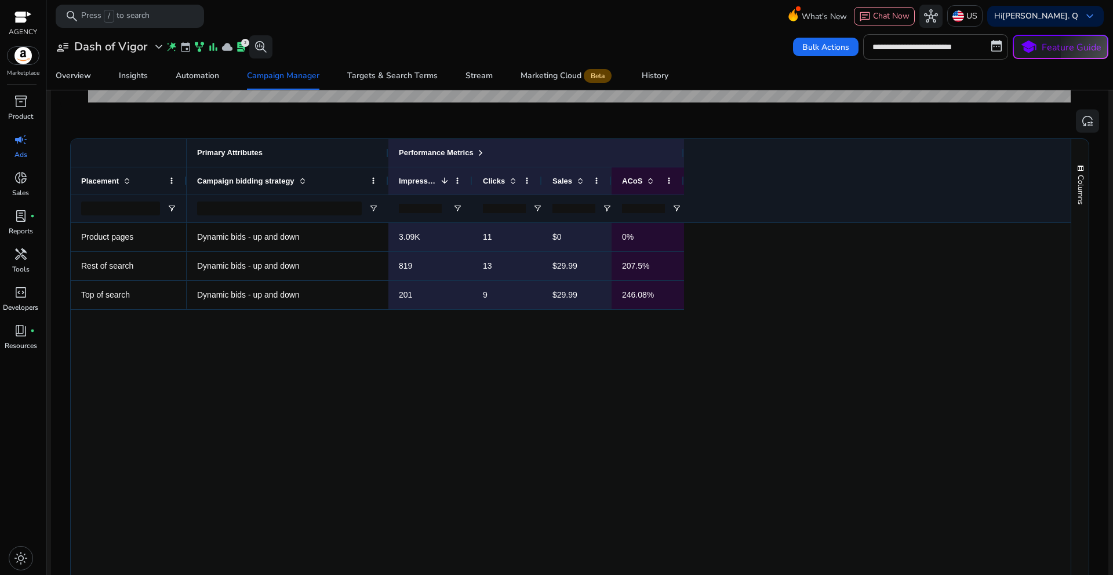
drag, startPoint x: 301, startPoint y: 158, endPoint x: 387, endPoint y: 161, distance: 85.8
click at [387, 161] on div at bounding box center [387, 153] width 5 height 28
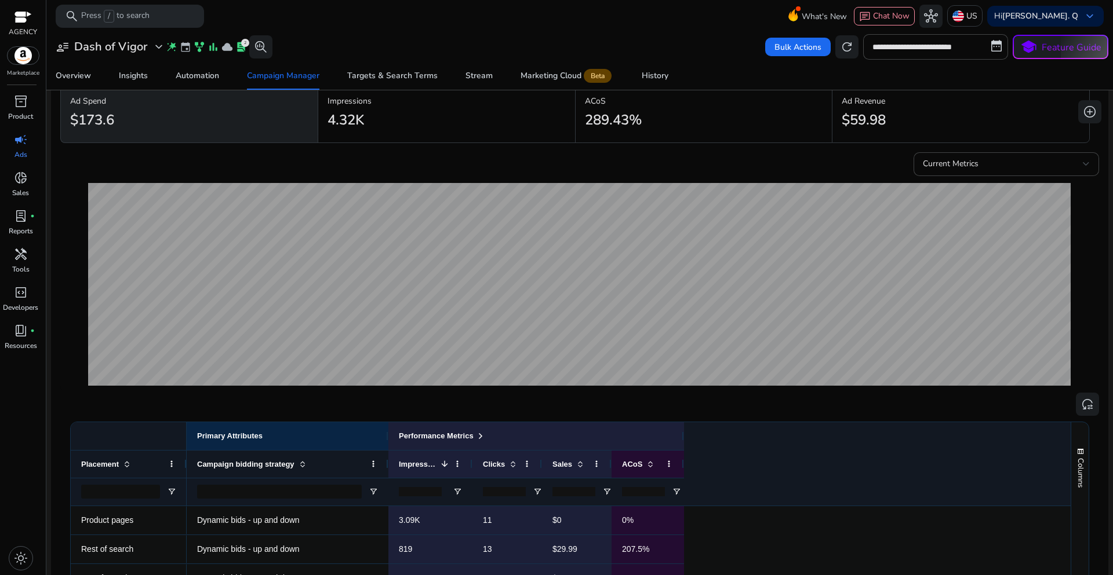
scroll to position [0, 0]
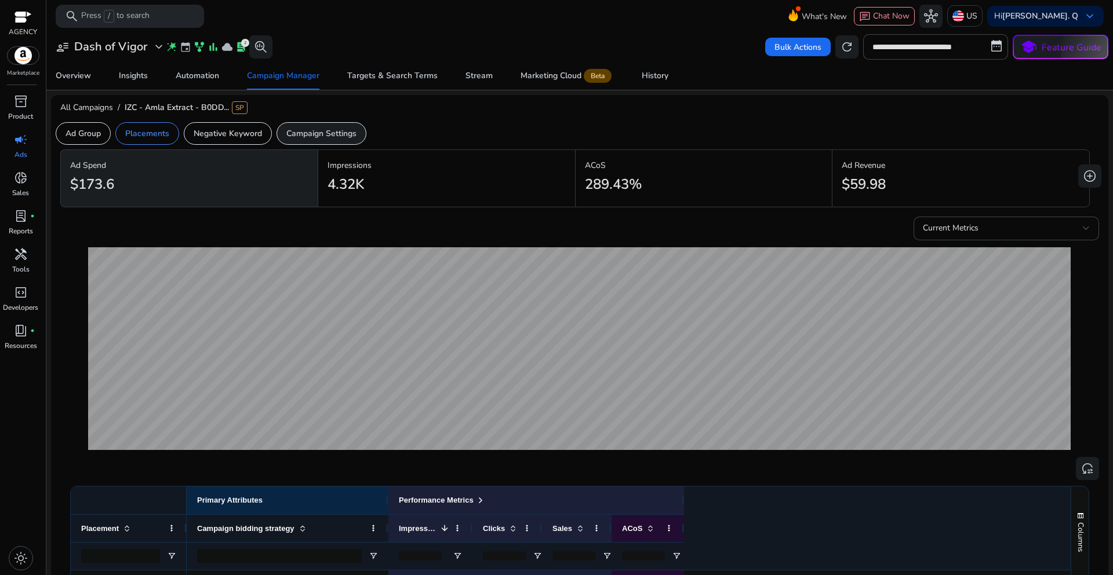
click at [336, 140] on div "Campaign Settings" at bounding box center [321, 133] width 90 height 23
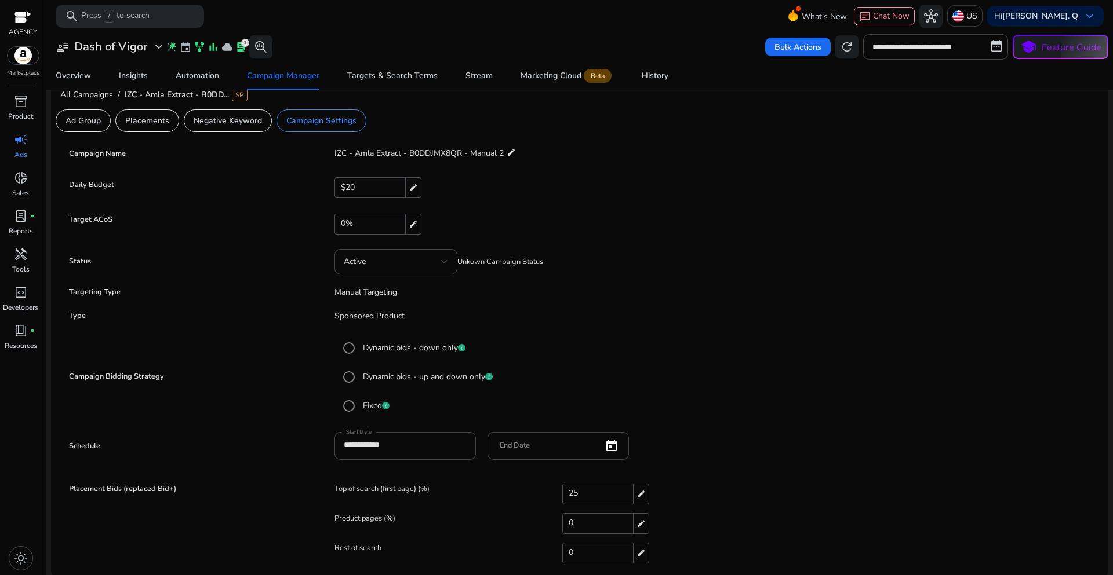
scroll to position [16, 0]
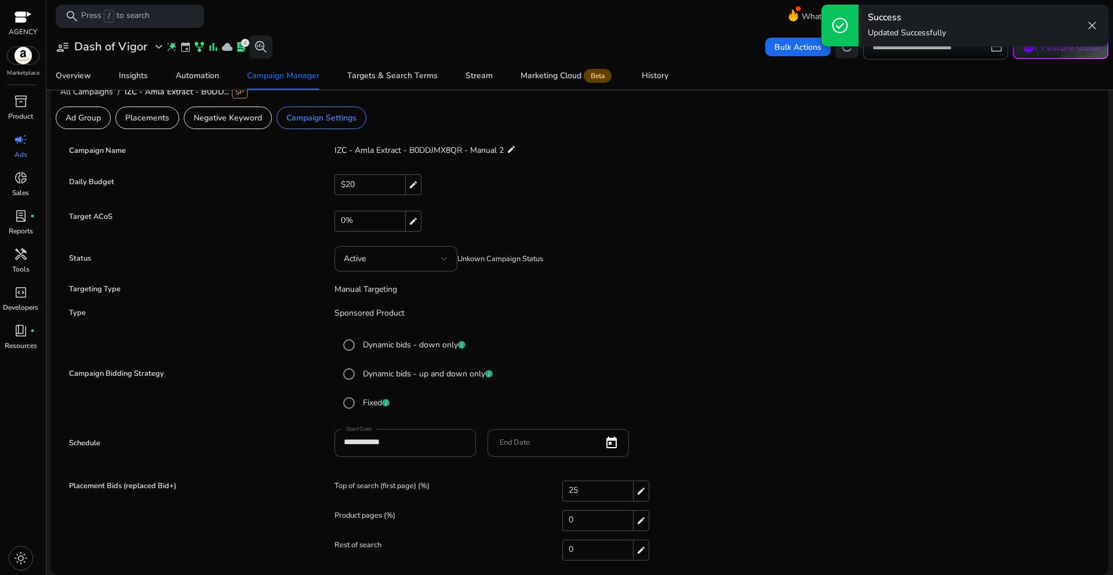
click at [594, 491] on div "25 edit" at bounding box center [605, 491] width 87 height 21
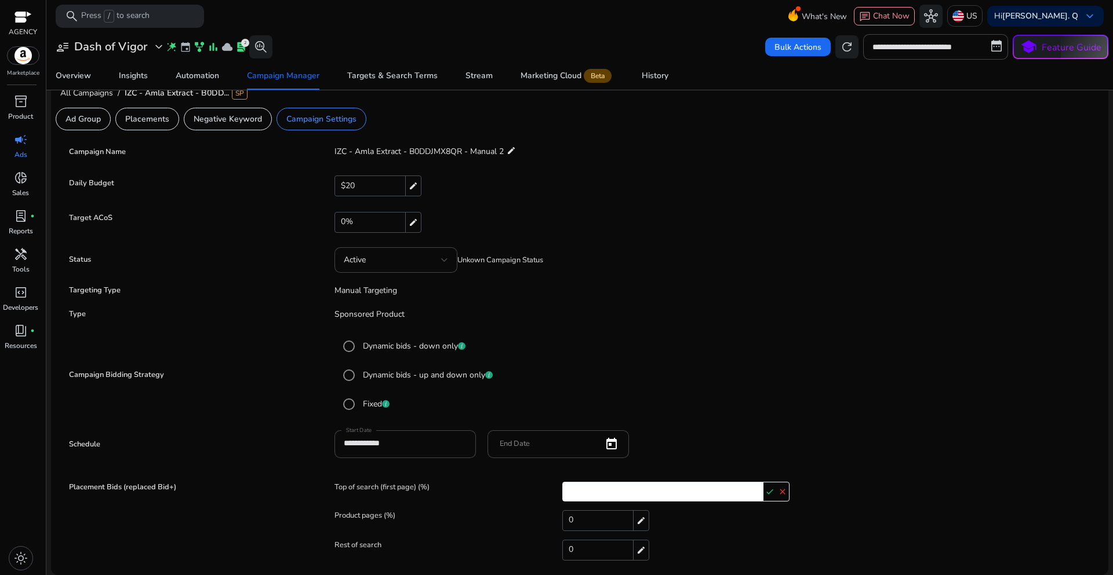
drag, startPoint x: 586, startPoint y: 492, endPoint x: 557, endPoint y: 490, distance: 28.4
click at [557, 490] on div "Top of search (first page) (%) ** check close" at bounding box center [713, 493] width 759 height 23
type input "**"
click at [765, 492] on mat-icon "check" at bounding box center [769, 491] width 13 height 17
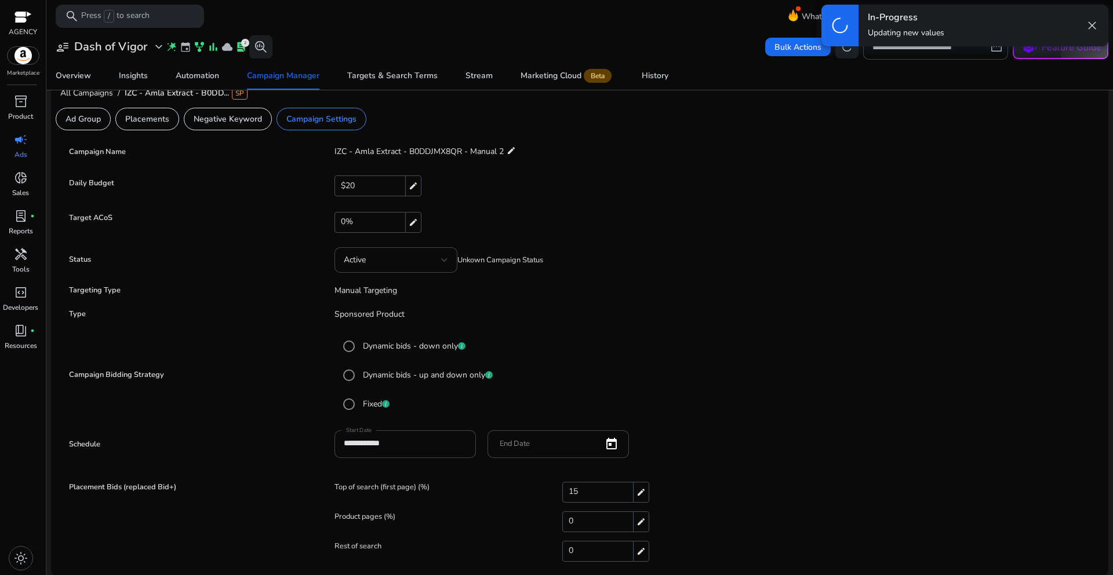
click at [799, 417] on mat-radio-group "Dynamic bids - down only Dynamic bids - up and down only Fixed" at bounding box center [713, 375] width 759 height 87
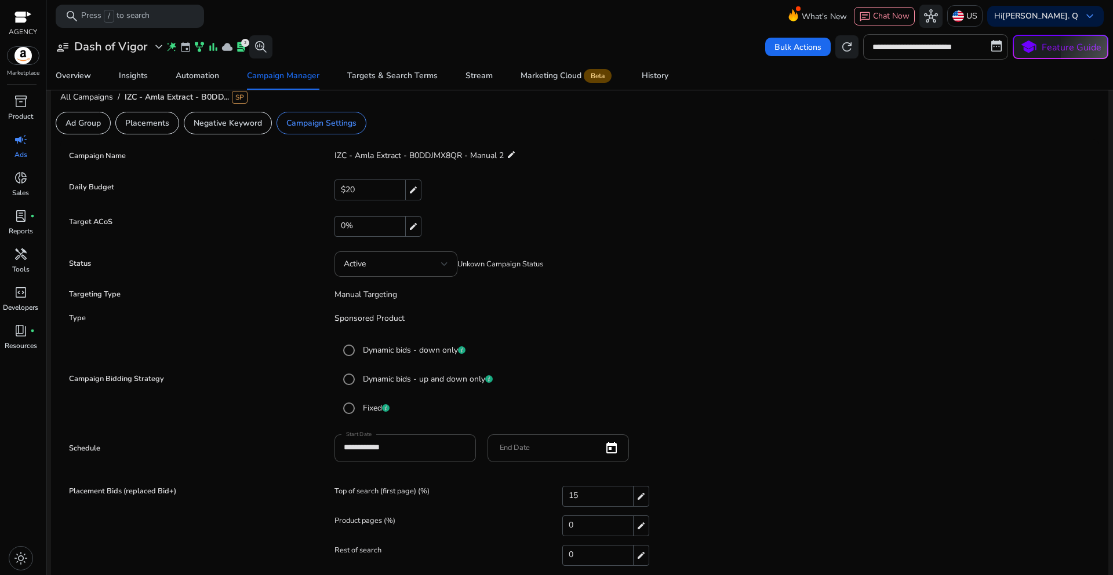
scroll to position [16, 0]
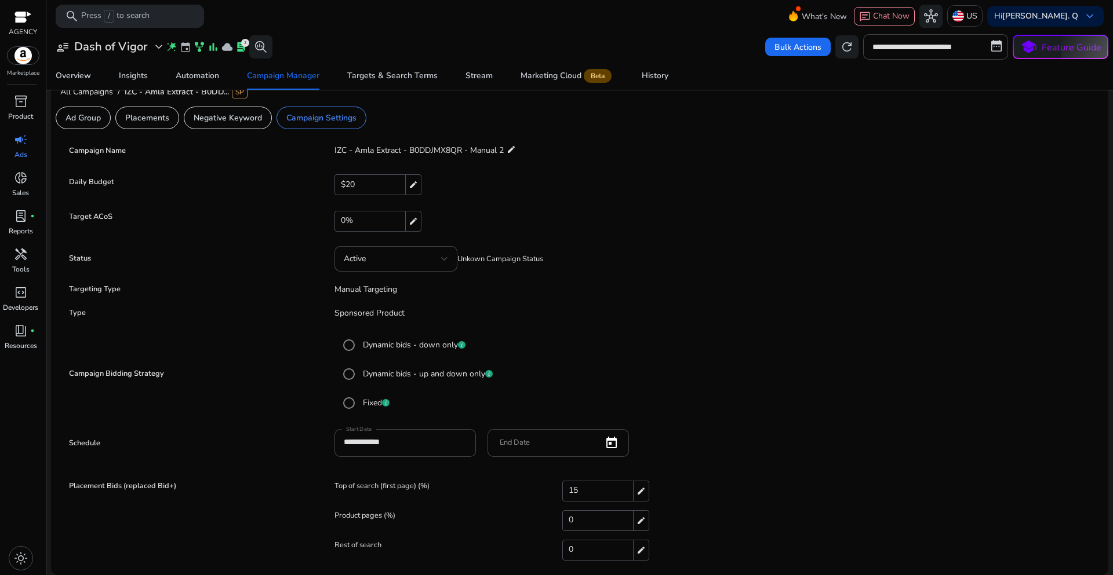
click at [739, 494] on div "15 edit" at bounding box center [676, 491] width 228 height 21
click at [759, 414] on mat-radio-button "Fixed" at bounding box center [713, 403] width 753 height 23
click at [207, 121] on p "Negative Keyword" at bounding box center [228, 118] width 68 height 12
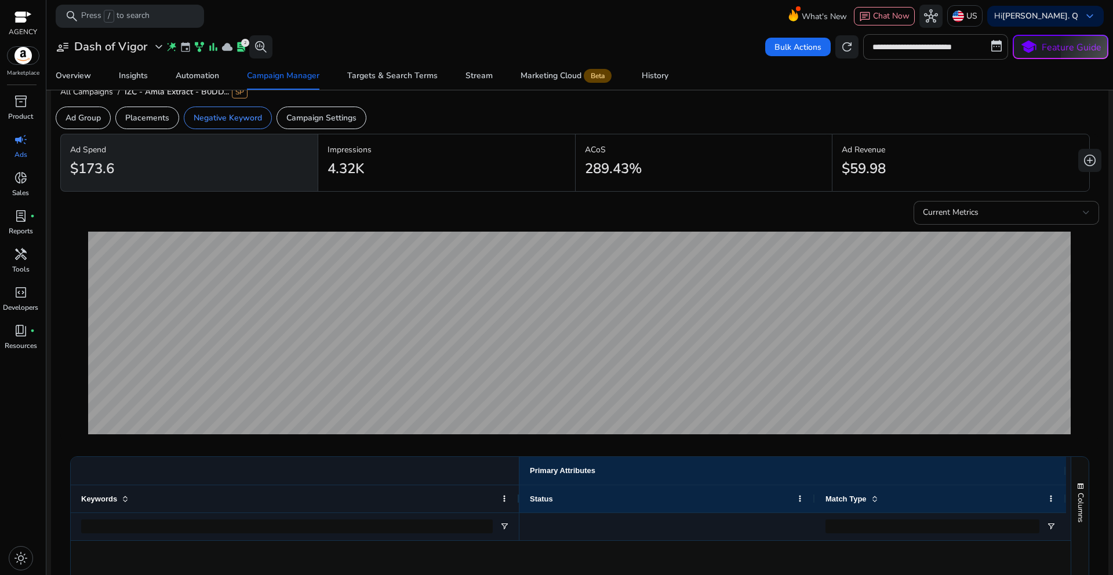
click at [323, 131] on div "Ad Group Placements Negative Keyword Campaign Settings" at bounding box center [211, 118] width 320 height 32
click at [324, 125] on div "Campaign Settings" at bounding box center [321, 118] width 90 height 23
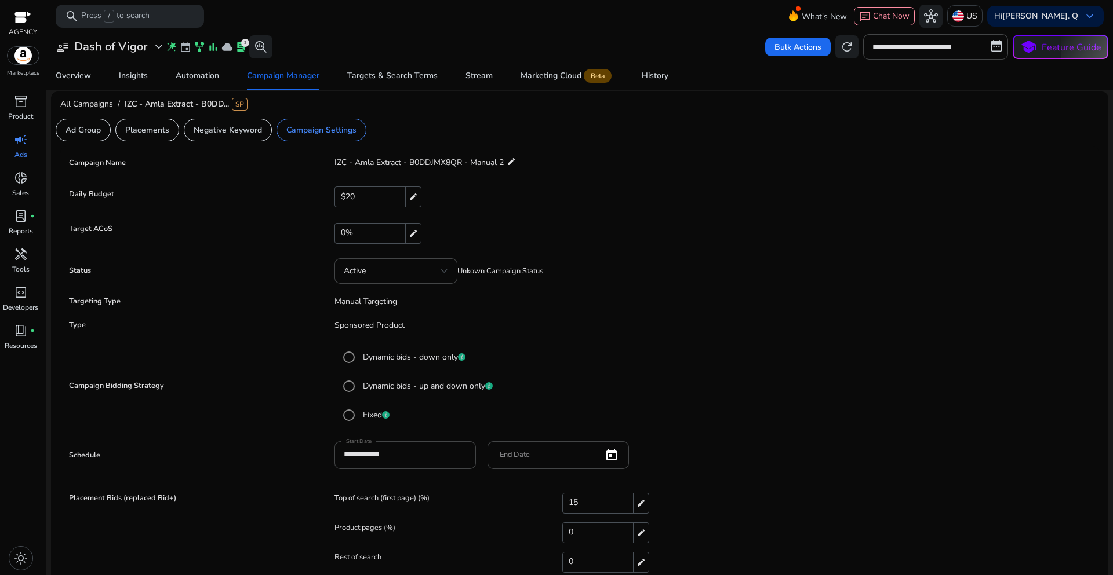
scroll to position [0, 0]
click at [141, 138] on p "Placements" at bounding box center [147, 133] width 44 height 12
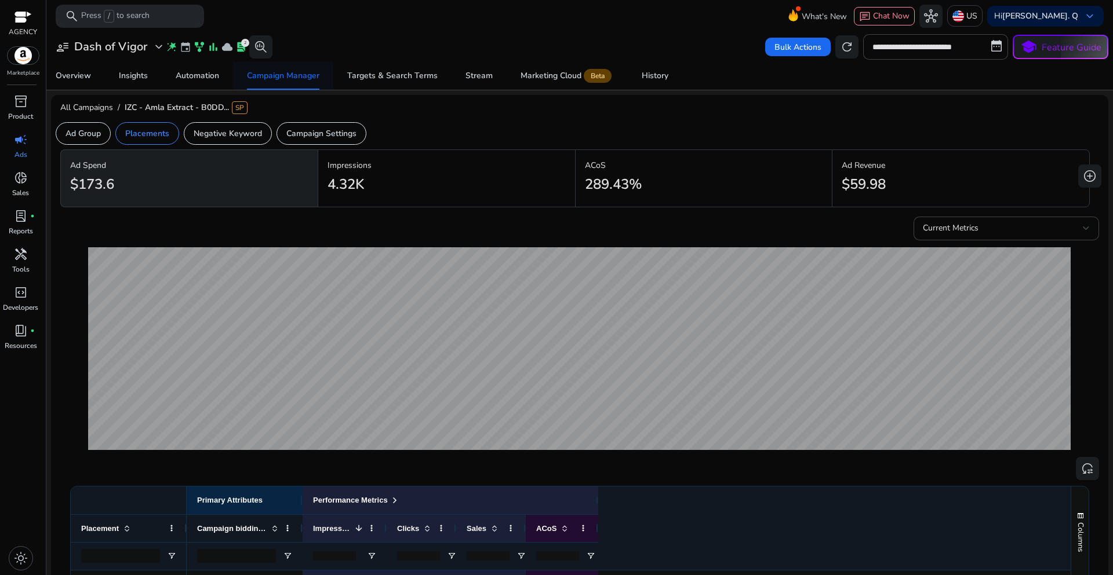
click at [275, 81] on span "Campaign Manager" at bounding box center [283, 76] width 72 height 28
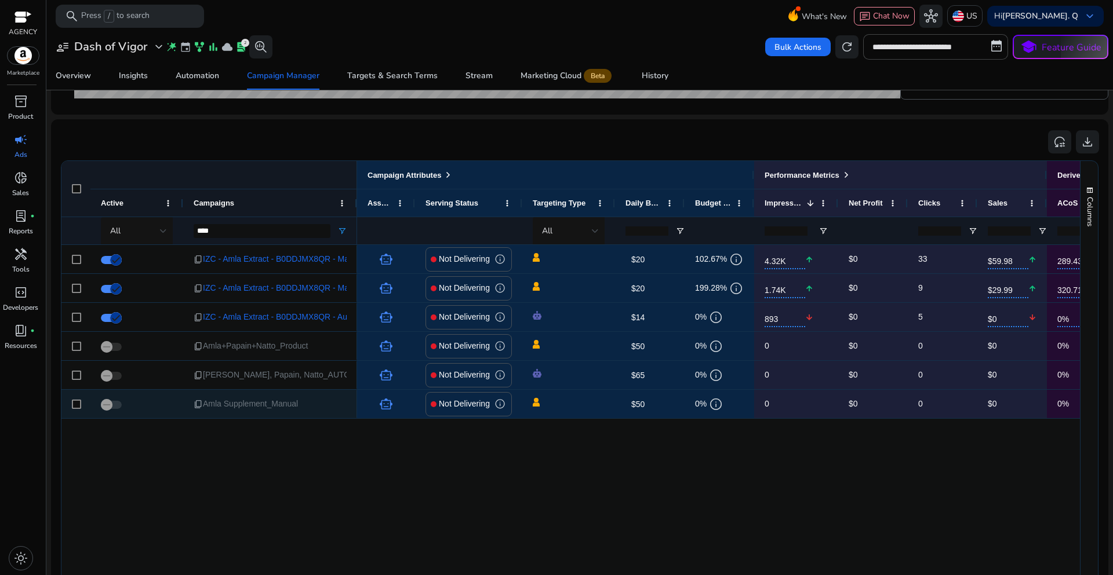
scroll to position [708, 0]
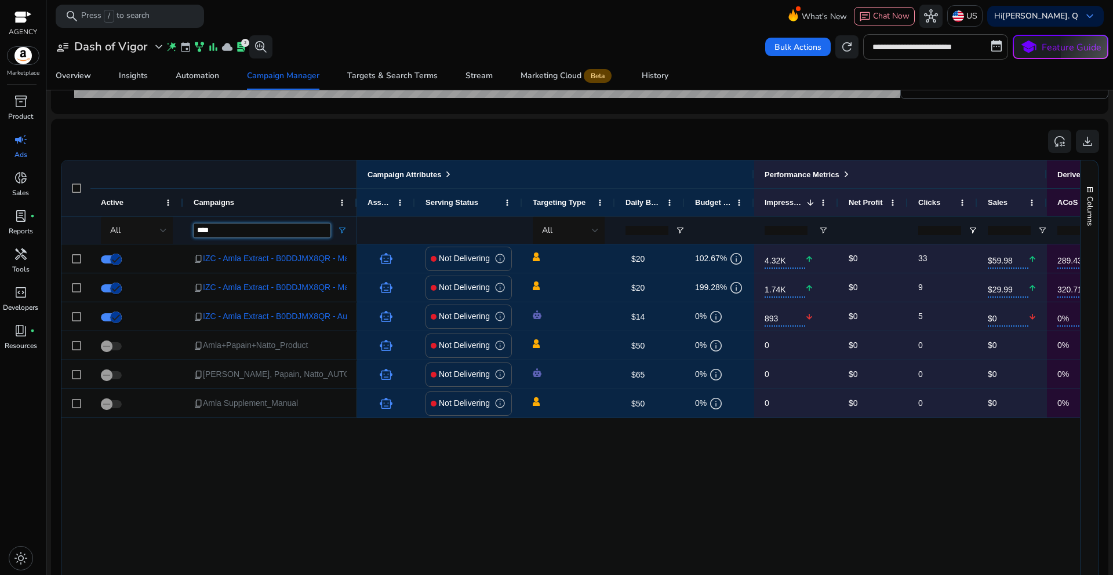
drag, startPoint x: 223, startPoint y: 232, endPoint x: 178, endPoint y: 227, distance: 45.4
click at [178, 227] on div "All ****" at bounding box center [209, 230] width 296 height 28
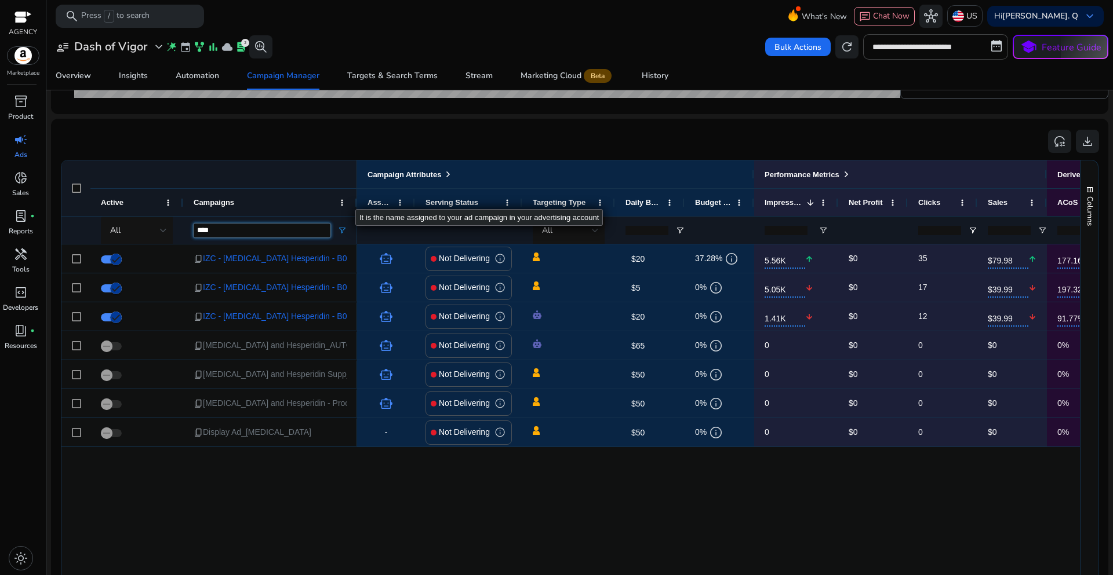
type input "****"
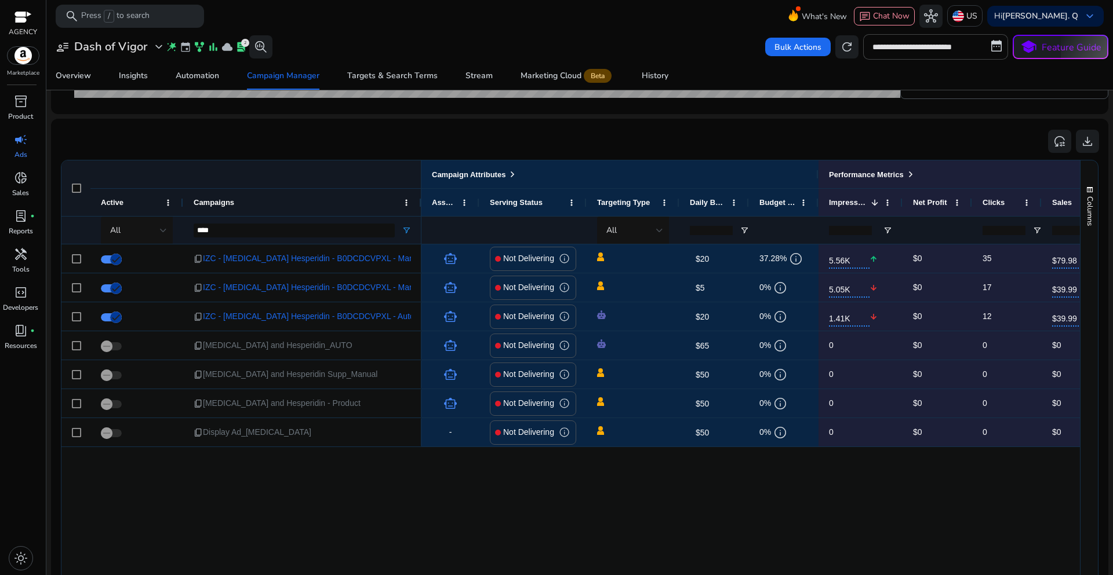
drag, startPoint x: 355, startPoint y: 199, endPoint x: 421, endPoint y: 199, distance: 65.5
click at [421, 199] on div at bounding box center [420, 202] width 5 height 27
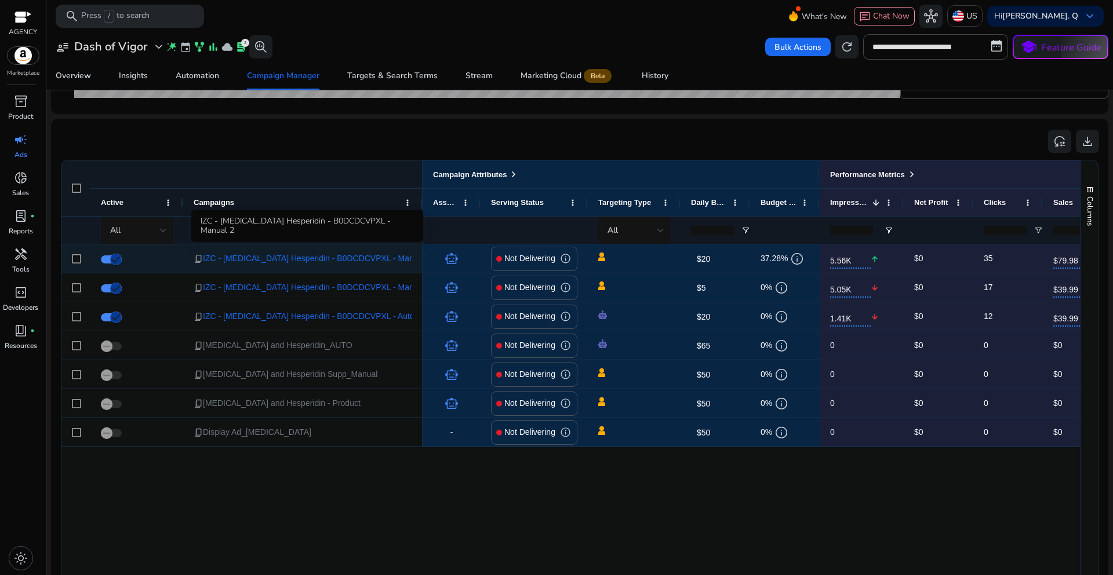
click at [355, 257] on span "IZC - [MEDICAL_DATA] Hesperidin - B0DCDCVPXL - Manual 2" at bounding box center [317, 259] width 228 height 24
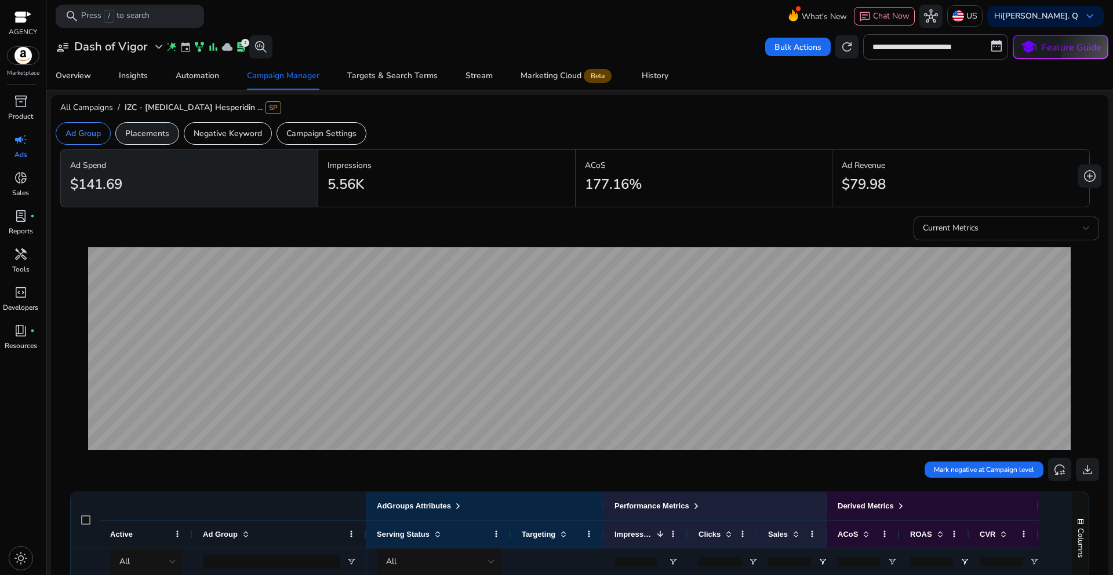
click at [152, 137] on p "Placements" at bounding box center [147, 133] width 44 height 12
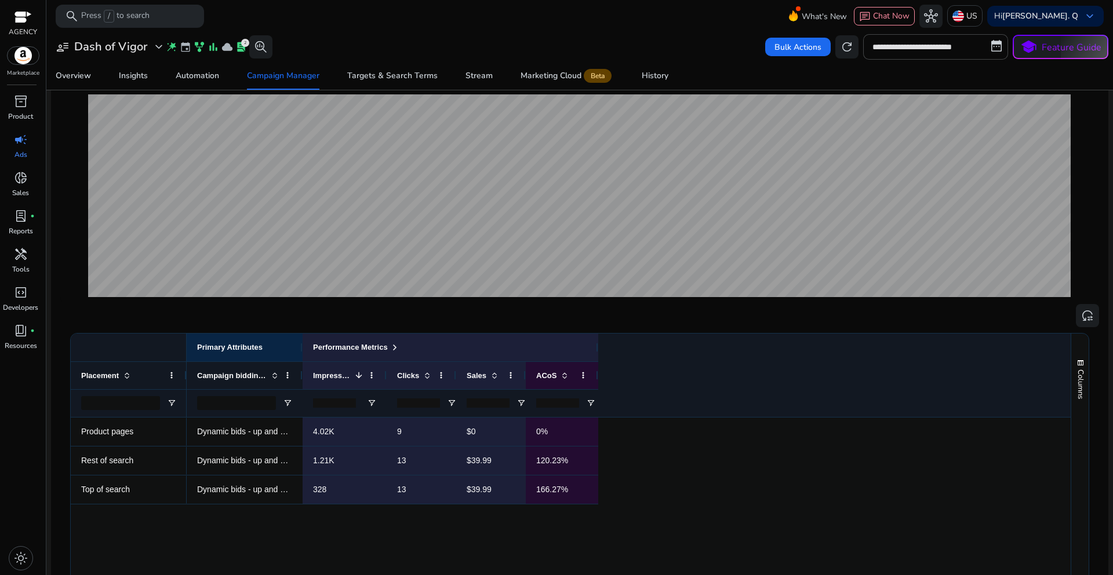
scroll to position [174, 0]
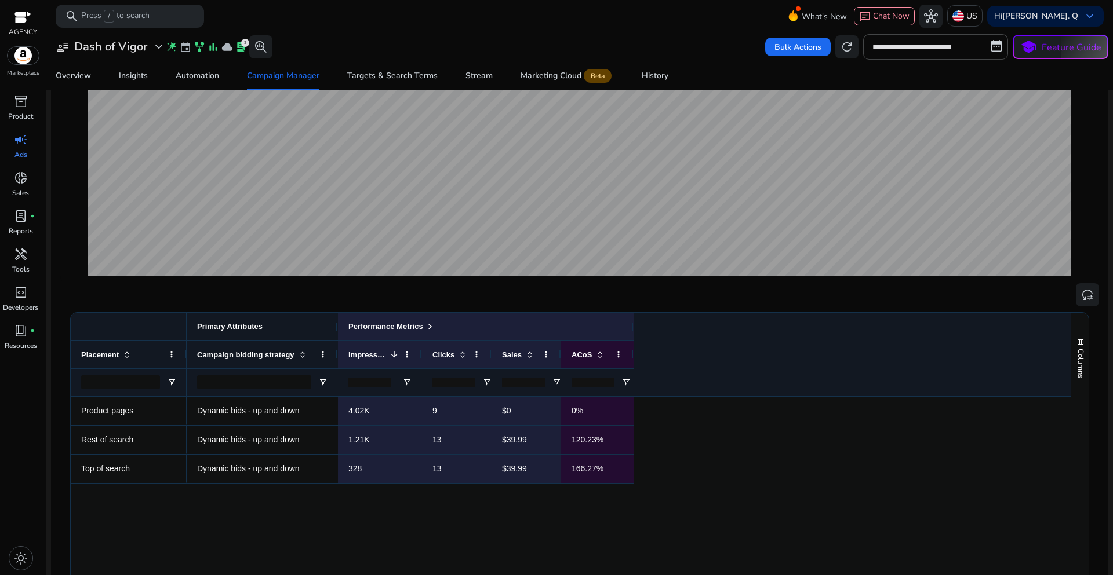
drag, startPoint x: 301, startPoint y: 332, endPoint x: 337, endPoint y: 330, distance: 35.4
click at [337, 330] on div at bounding box center [337, 327] width 5 height 28
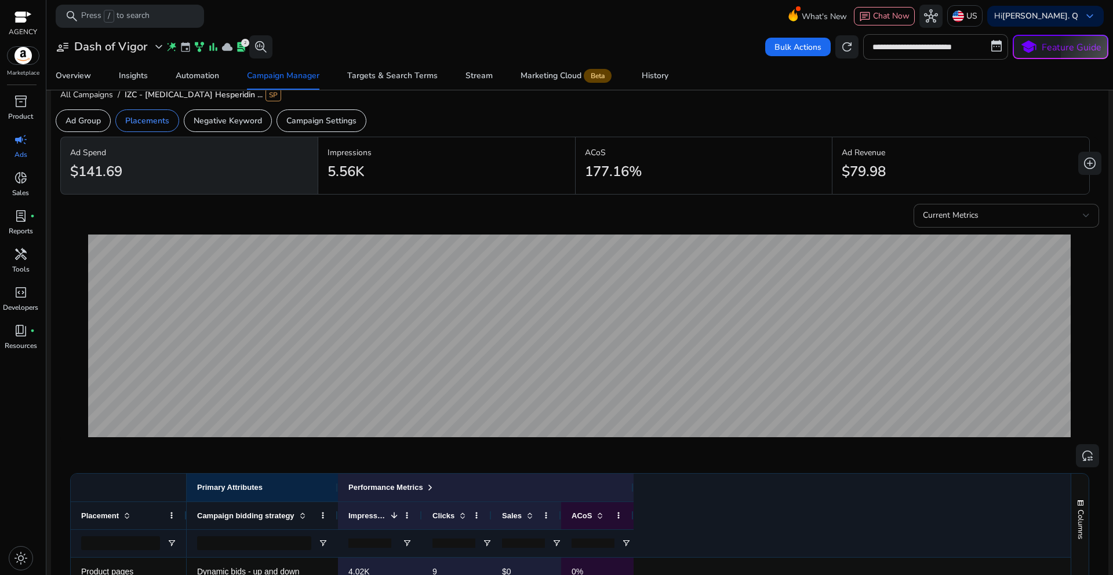
scroll to position [0, 0]
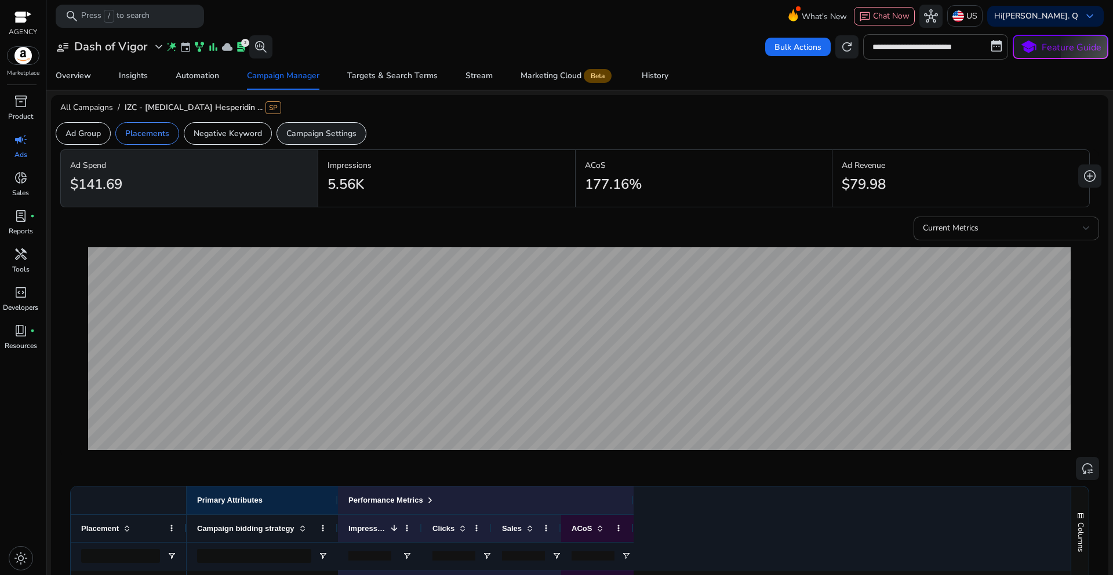
click at [322, 136] on p "Campaign Settings" at bounding box center [321, 133] width 70 height 12
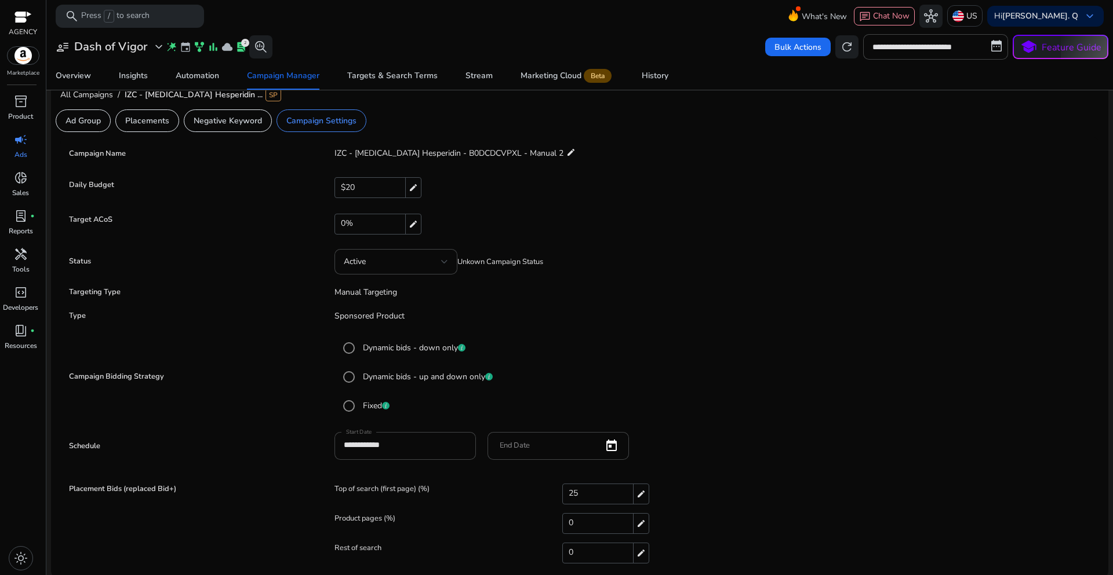
scroll to position [16, 0]
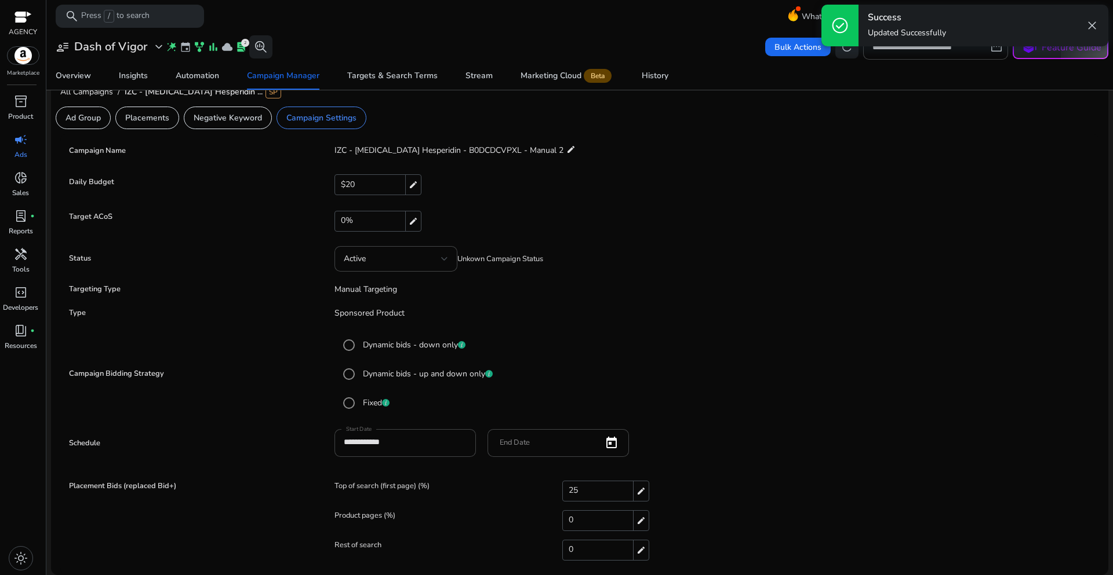
click at [578, 491] on div "25 edit" at bounding box center [605, 491] width 87 height 21
drag, startPoint x: 585, startPoint y: 494, endPoint x: 540, endPoint y: 491, distance: 44.8
click at [539, 494] on div "Top of search (first page) (%) ** check close" at bounding box center [713, 493] width 759 height 23
type input "**"
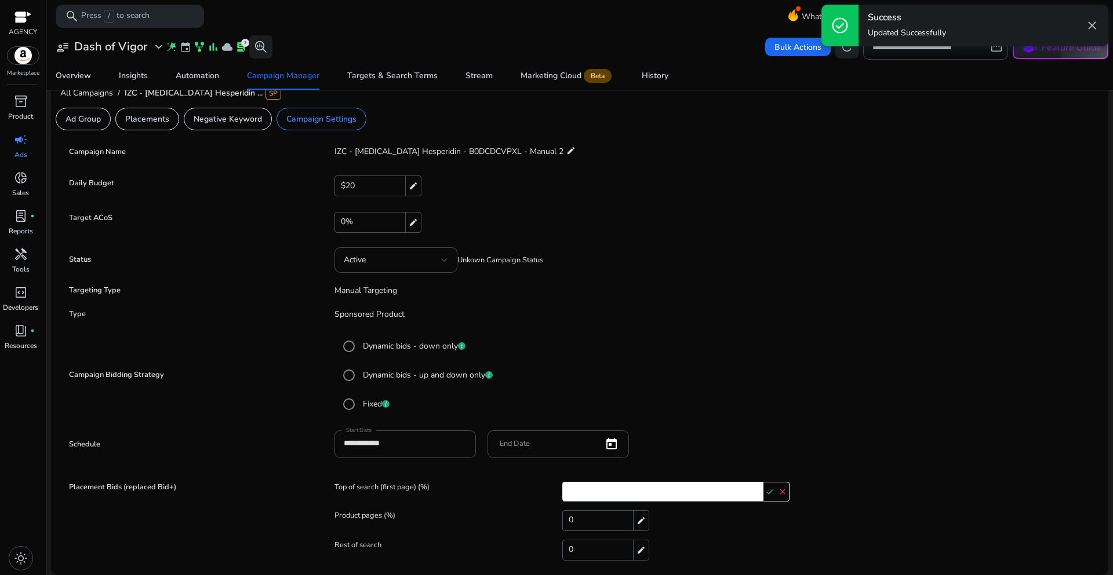
click at [754, 356] on mat-radio-button "Dynamic bids - down only" at bounding box center [713, 346] width 753 height 23
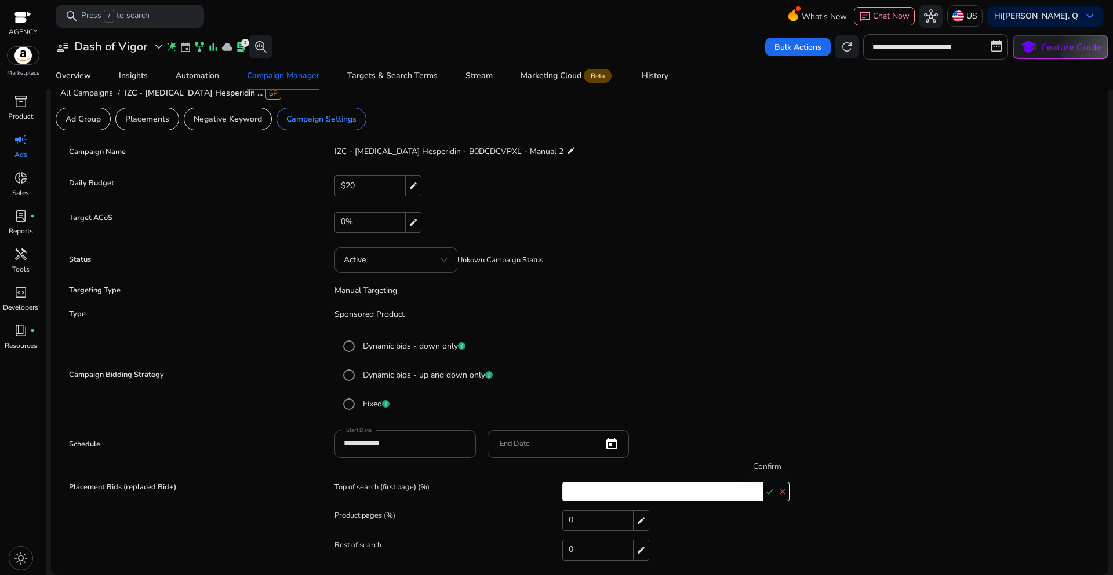
click at [768, 494] on mat-icon "check" at bounding box center [769, 491] width 13 height 17
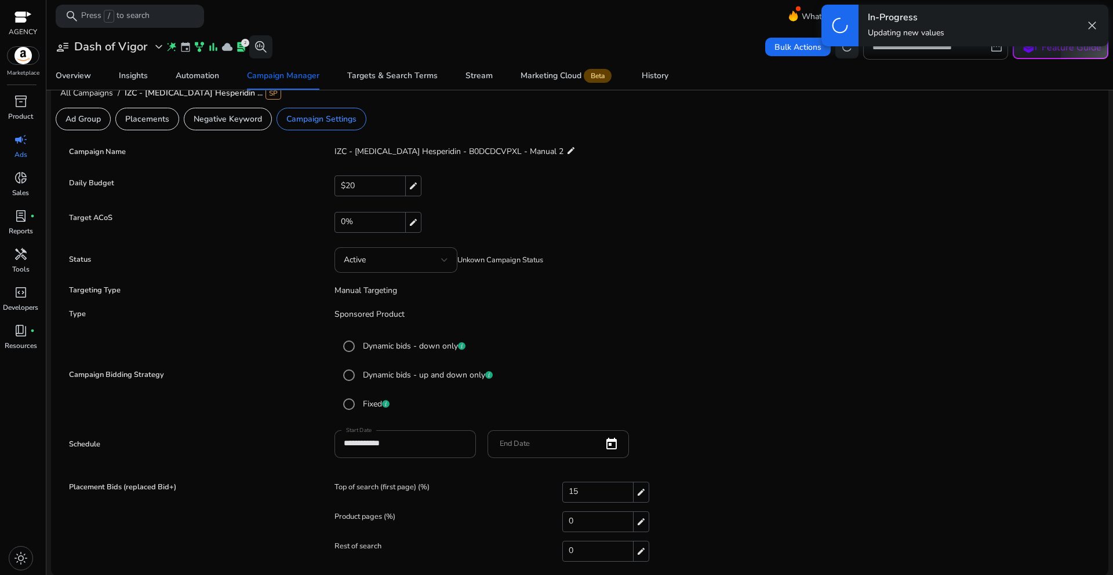
click at [886, 416] on mat-radio-group "Dynamic bids - down only Dynamic bids - up and down only Fixed" at bounding box center [713, 375] width 759 height 87
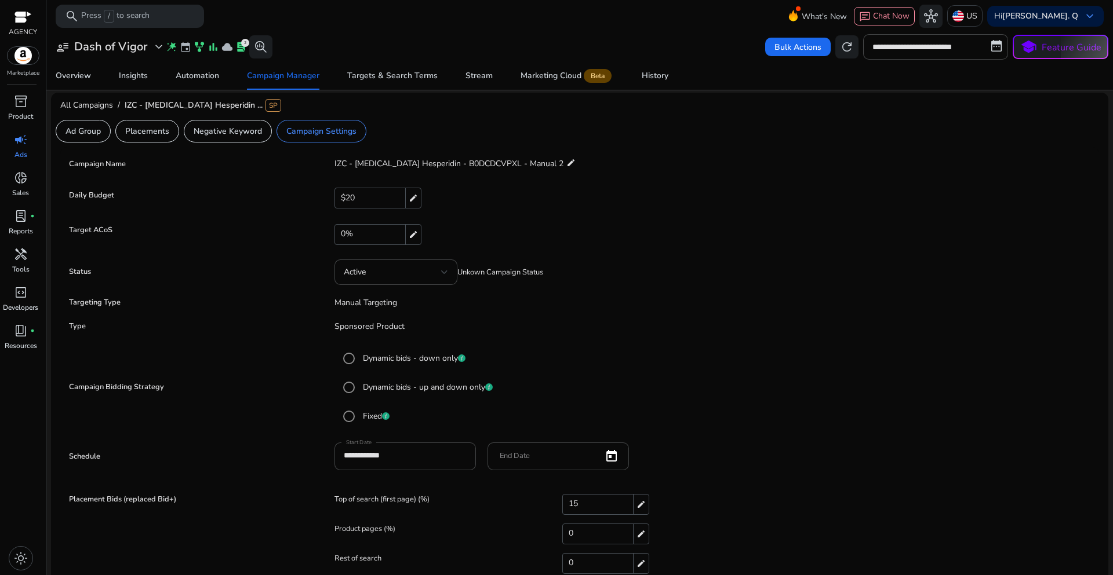
scroll to position [0, 0]
click at [284, 80] on div "Campaign Manager" at bounding box center [283, 76] width 72 height 8
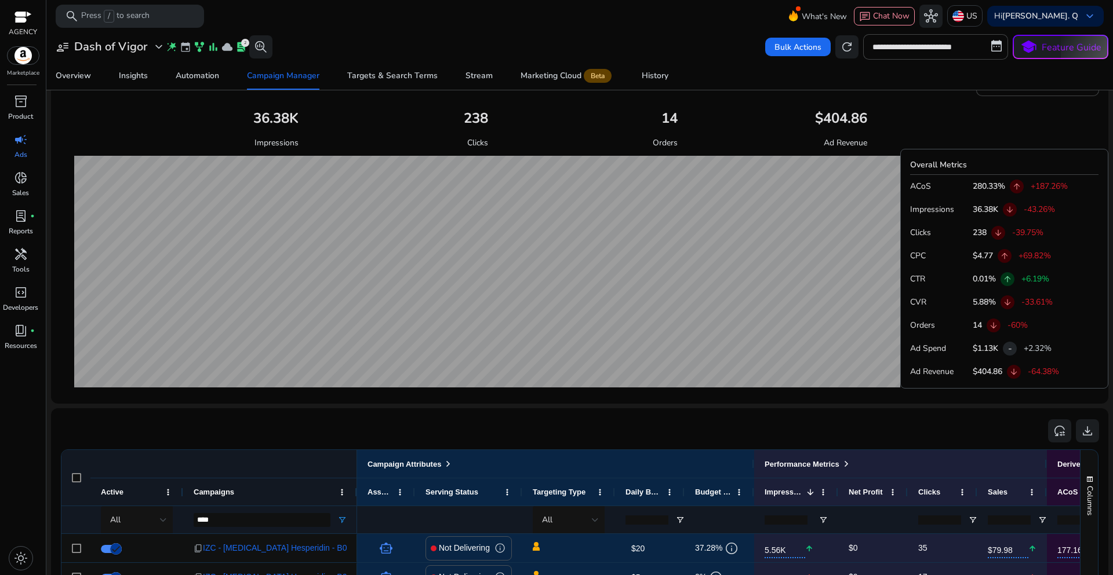
scroll to position [592, 0]
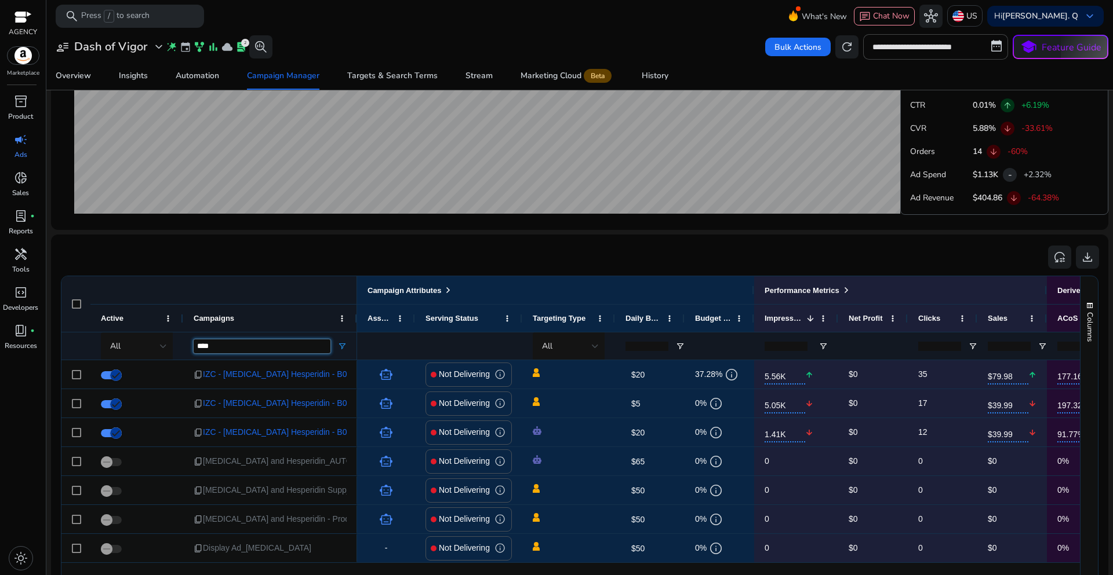
drag, startPoint x: 219, startPoint y: 351, endPoint x: 187, endPoint y: 349, distance: 32.5
click at [187, 349] on div "****" at bounding box center [270, 346] width 174 height 28
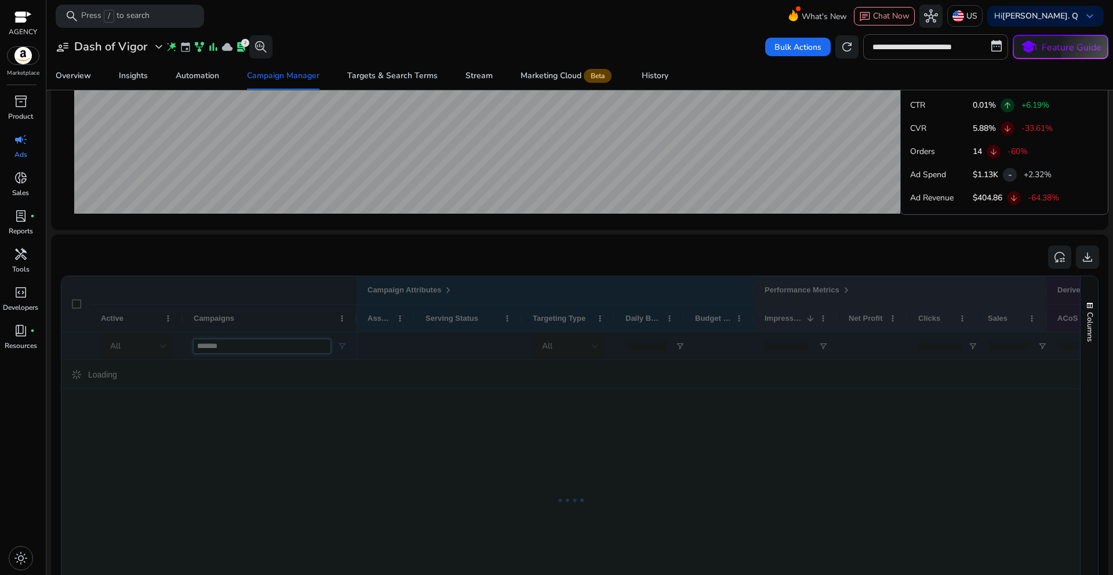
type input "*******"
click at [386, 255] on div "reset_settings download" at bounding box center [579, 257] width 1038 height 26
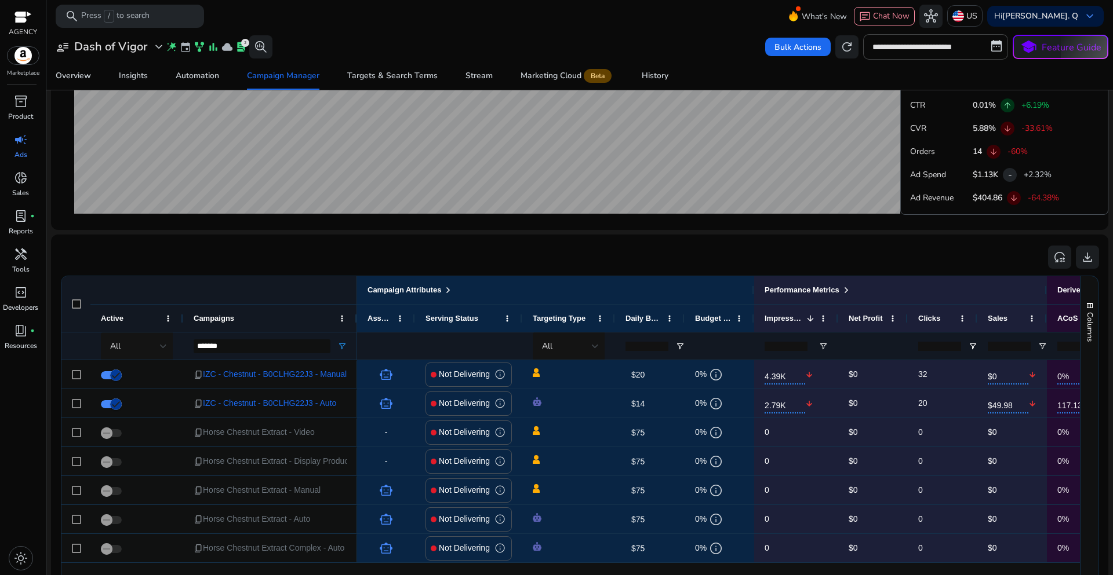
scroll to position [650, 0]
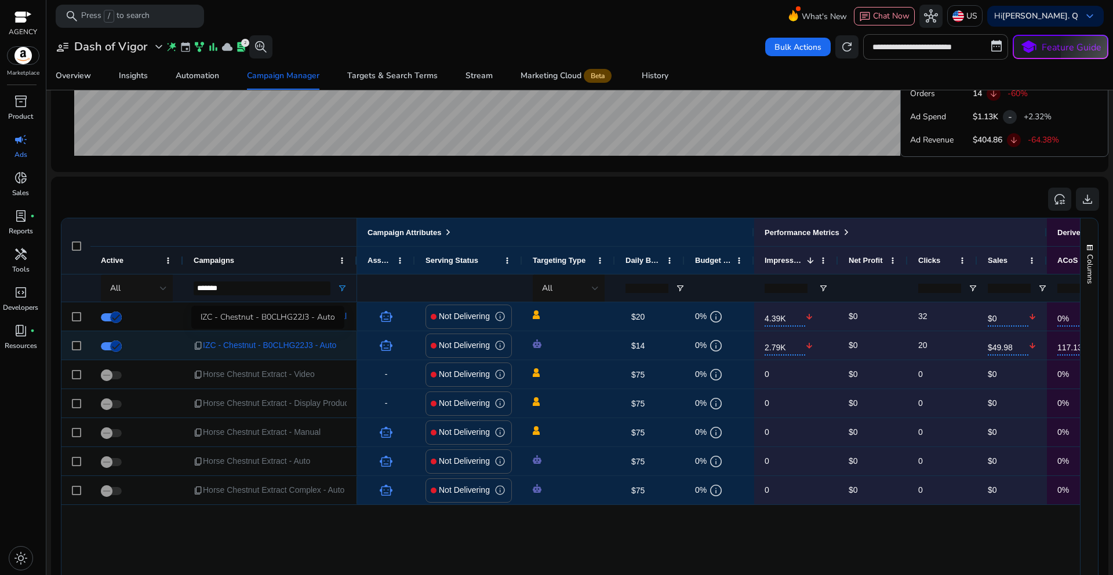
click at [312, 344] on span "IZC - Chestnut - B0CLHG22J3 - Auto" at bounding box center [269, 346] width 133 height 24
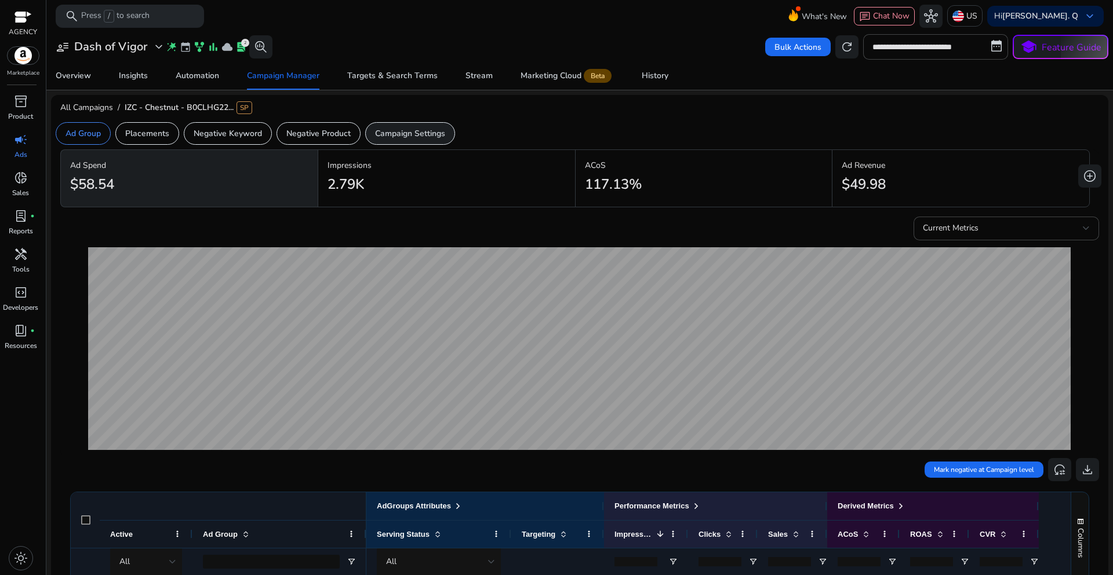
click at [423, 137] on p "Campaign Settings" at bounding box center [410, 133] width 70 height 12
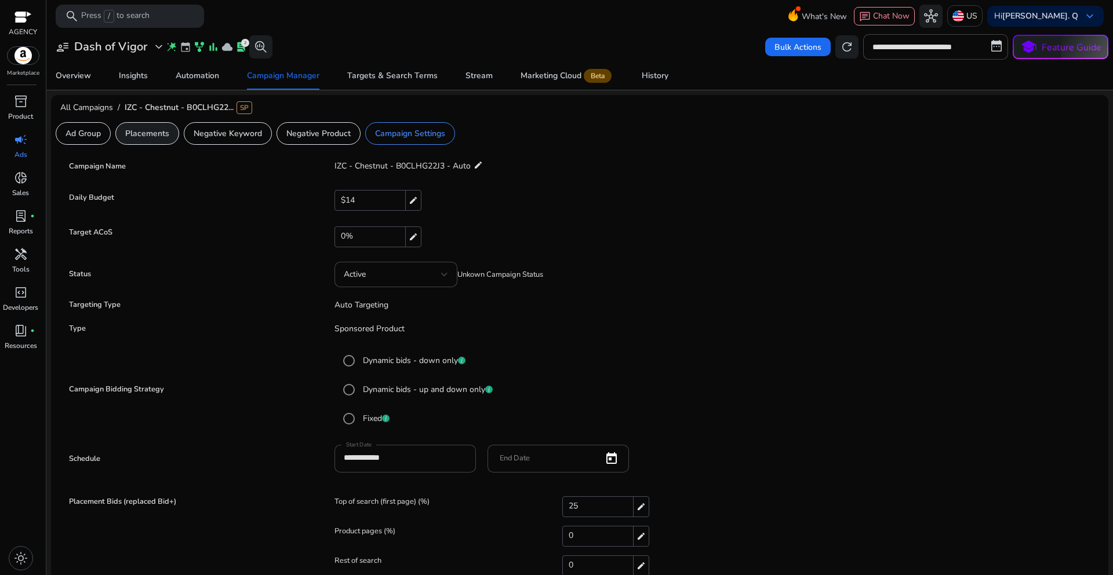
click at [151, 138] on p "Placements" at bounding box center [147, 133] width 44 height 12
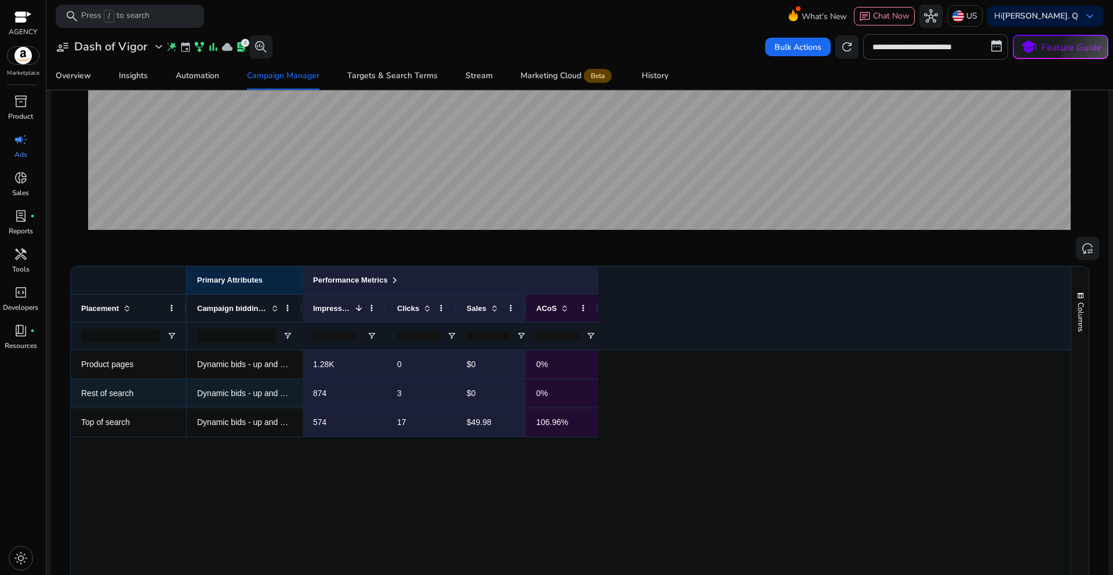
scroll to position [290, 0]
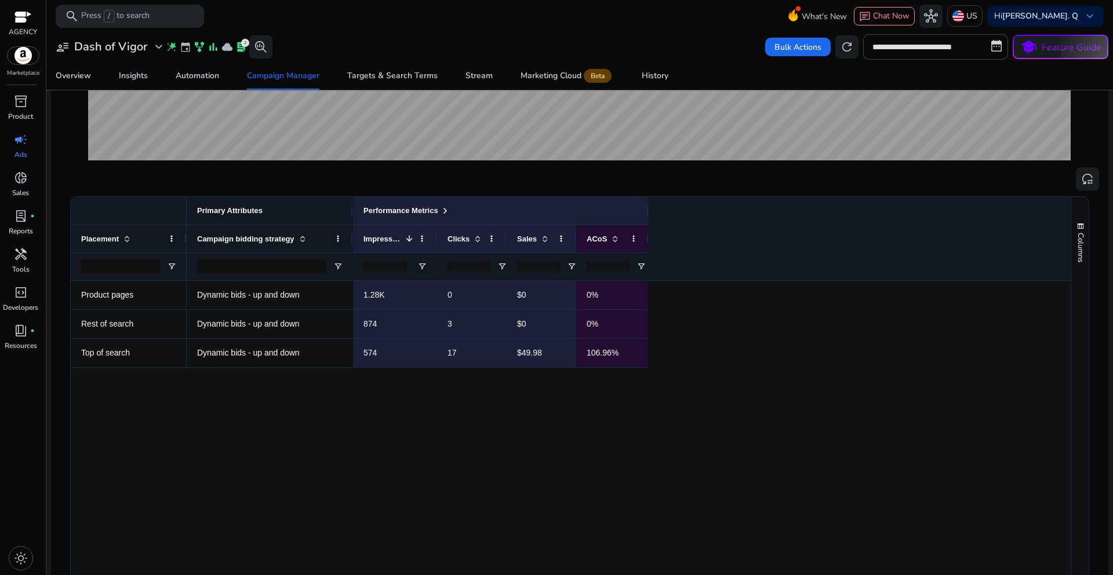
drag, startPoint x: 301, startPoint y: 215, endPoint x: 337, endPoint y: 221, distance: 36.4
click at [350, 220] on div at bounding box center [352, 211] width 5 height 28
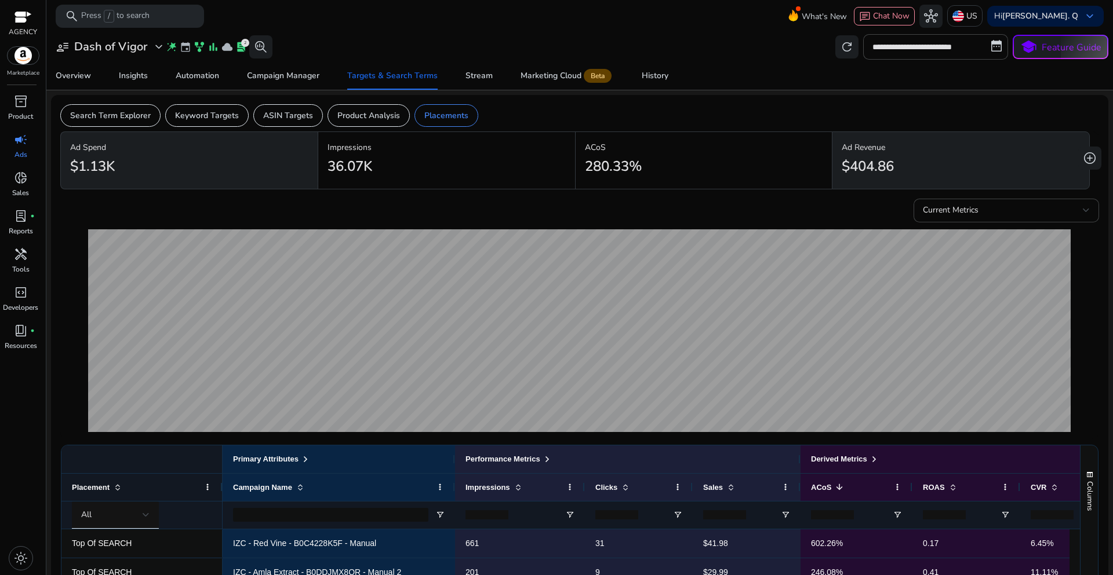
scroll to position [0, 10]
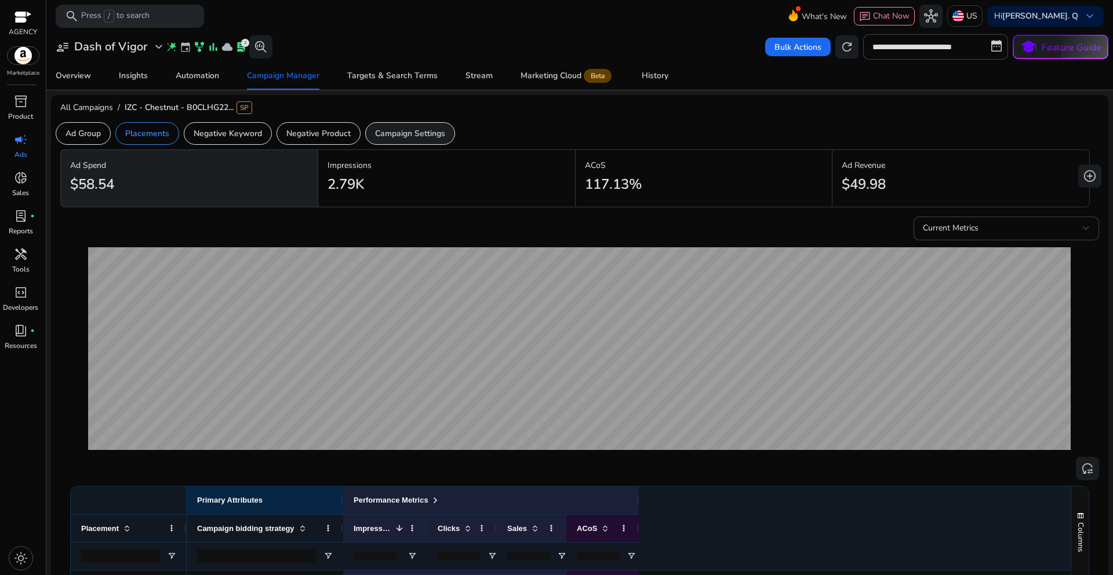
click at [407, 136] on p "Campaign Settings" at bounding box center [410, 133] width 70 height 12
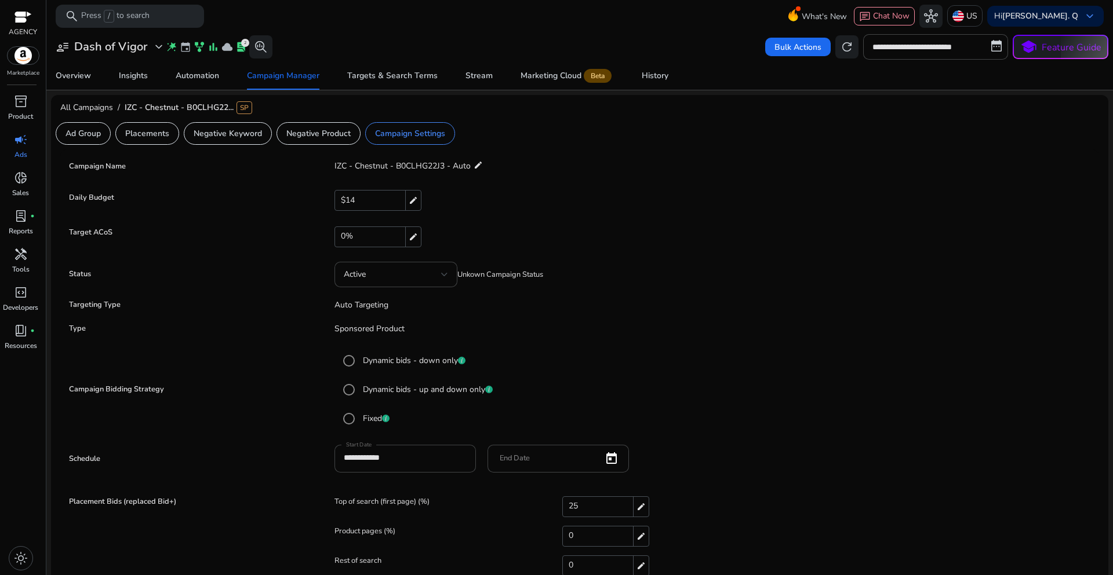
scroll to position [16, 0]
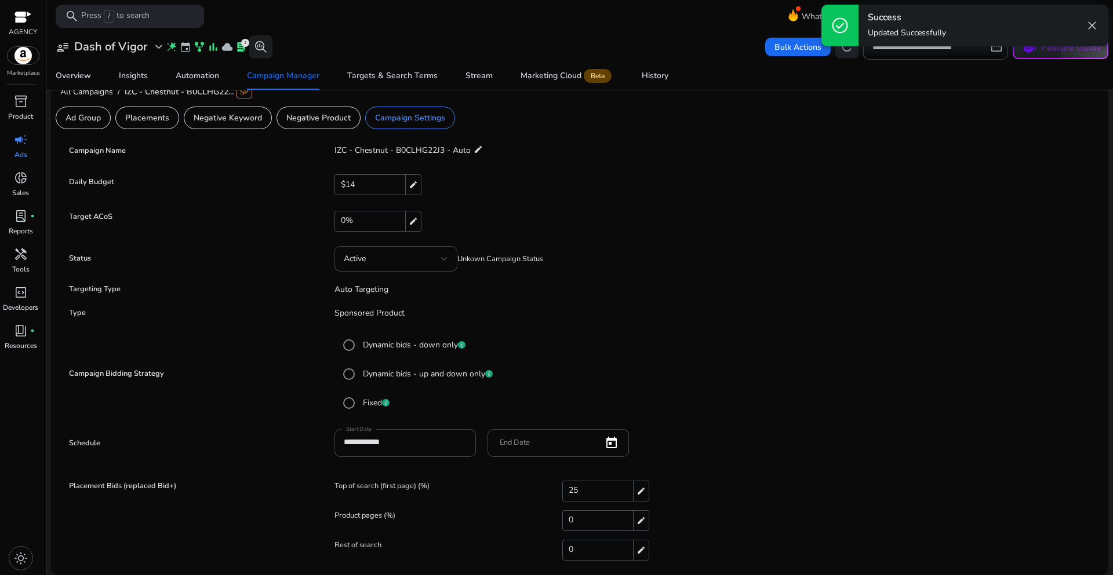
click at [589, 490] on div "25 edit" at bounding box center [605, 491] width 87 height 21
drag, startPoint x: 568, startPoint y: 493, endPoint x: 541, endPoint y: 493, distance: 26.7
click at [541, 493] on div "Top of search (first page) (%) ** check close" at bounding box center [713, 493] width 759 height 23
type input "**"
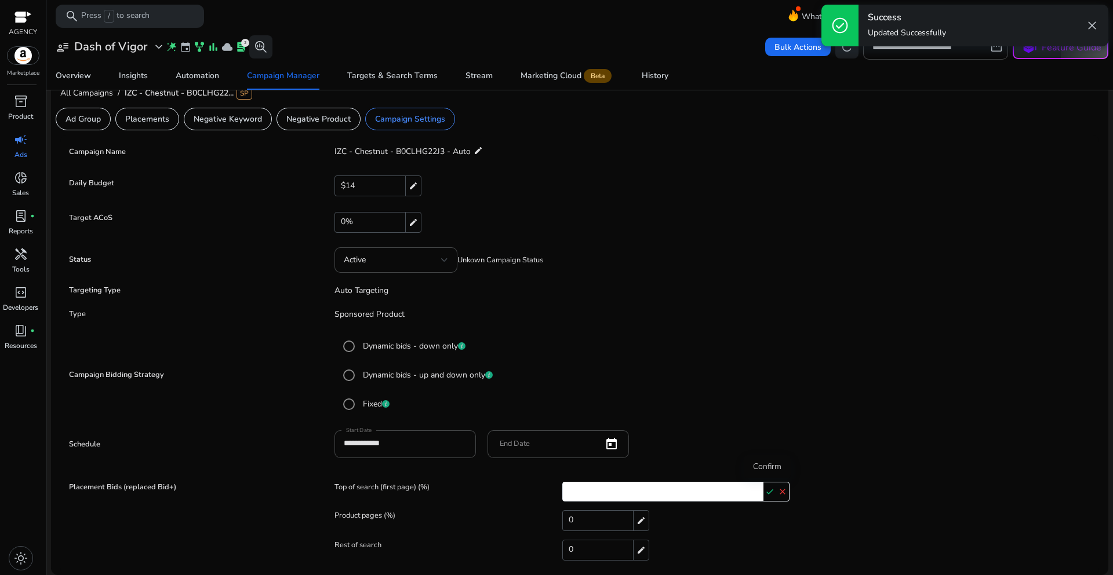
click at [764, 490] on mat-icon "check" at bounding box center [769, 491] width 13 height 17
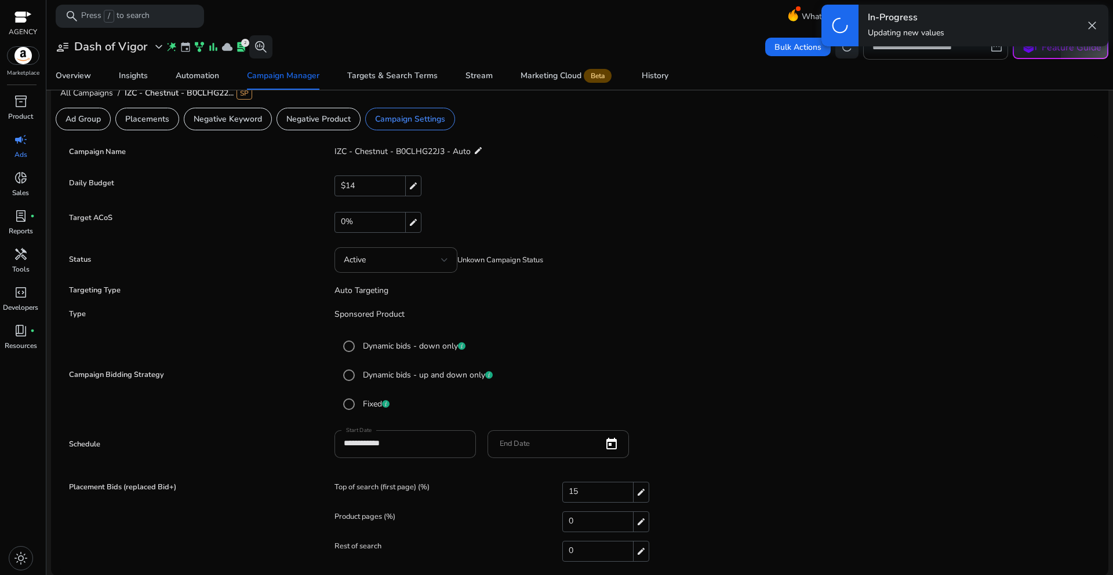
click at [798, 394] on mat-radio-button "Fixed" at bounding box center [713, 404] width 753 height 23
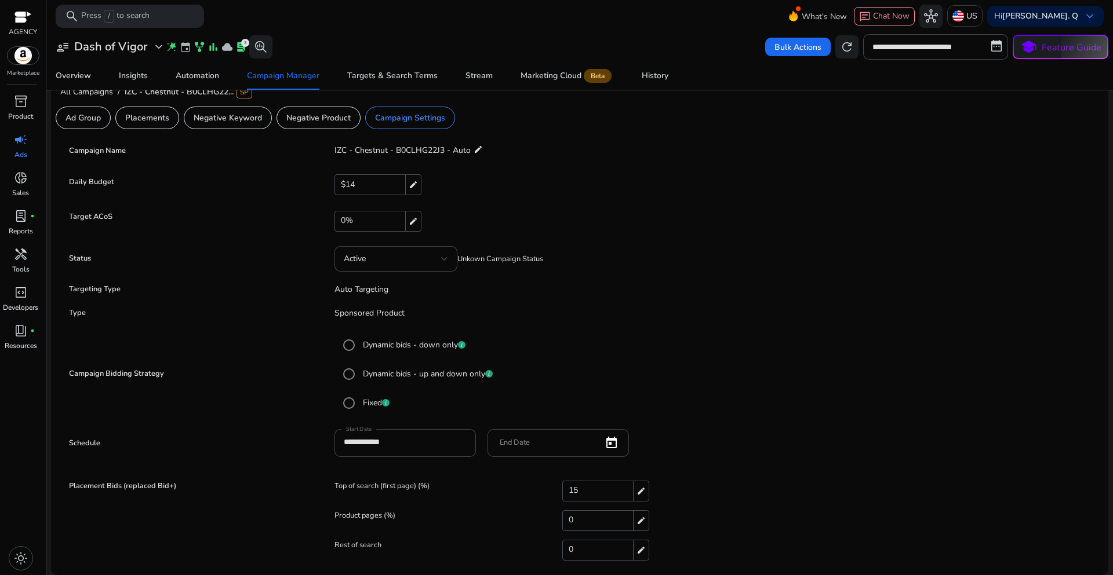
click at [725, 433] on div "**********" at bounding box center [579, 449] width 1027 height 40
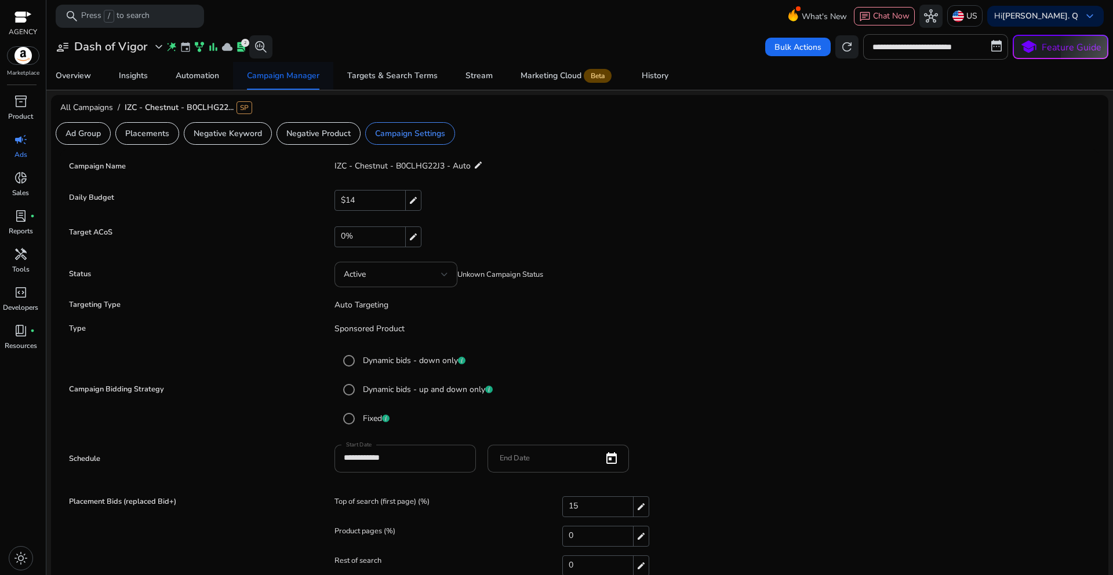
click at [278, 82] on span "Campaign Manager" at bounding box center [283, 76] width 72 height 28
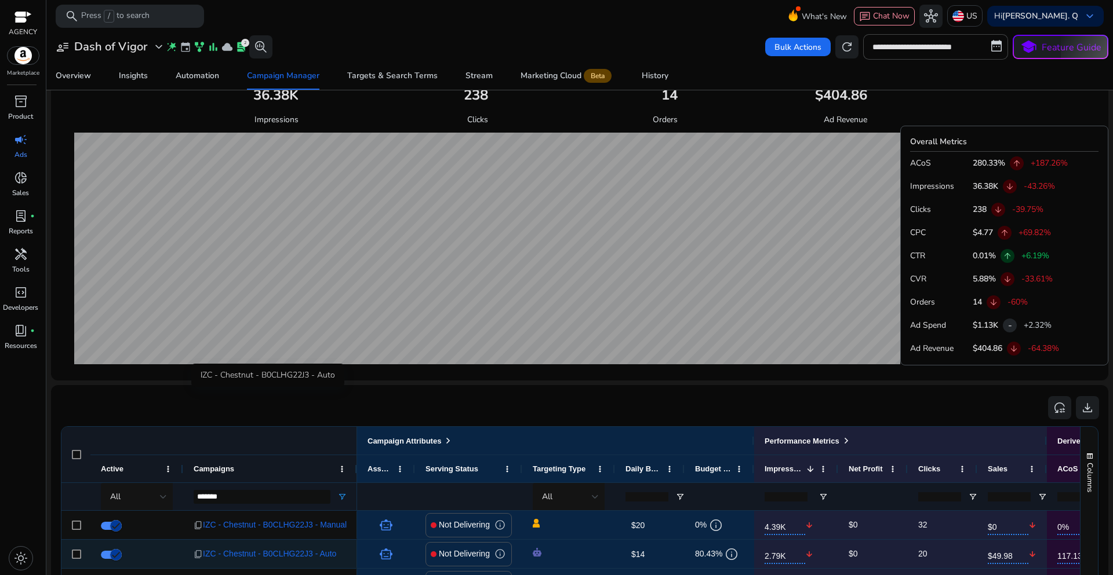
scroll to position [592, 0]
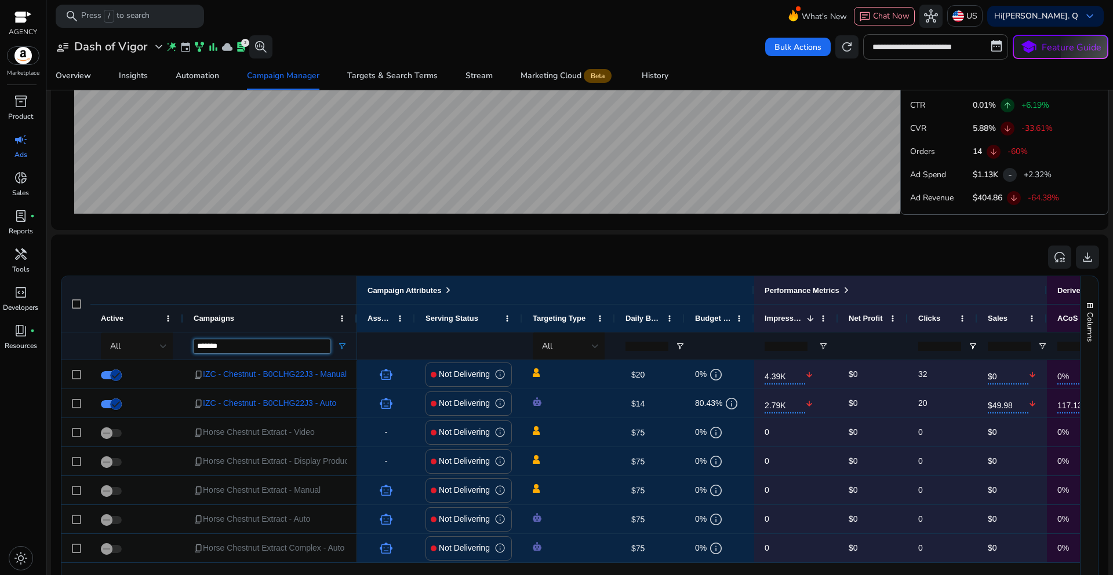
drag, startPoint x: 243, startPoint y: 350, endPoint x: 189, endPoint y: 349, distance: 53.9
click at [189, 349] on div "*******" at bounding box center [270, 346] width 174 height 28
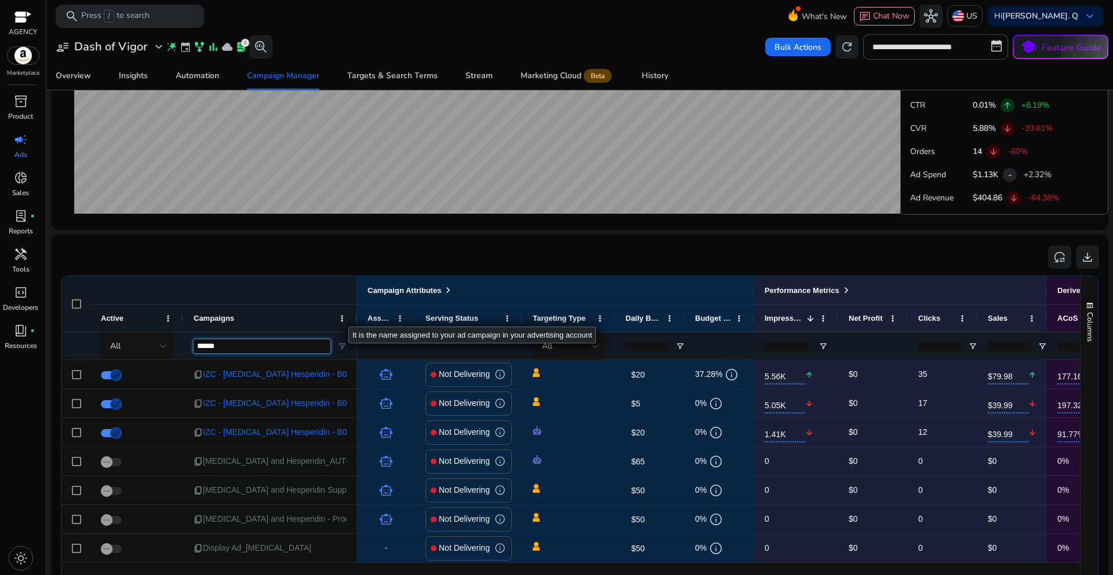
type input "******"
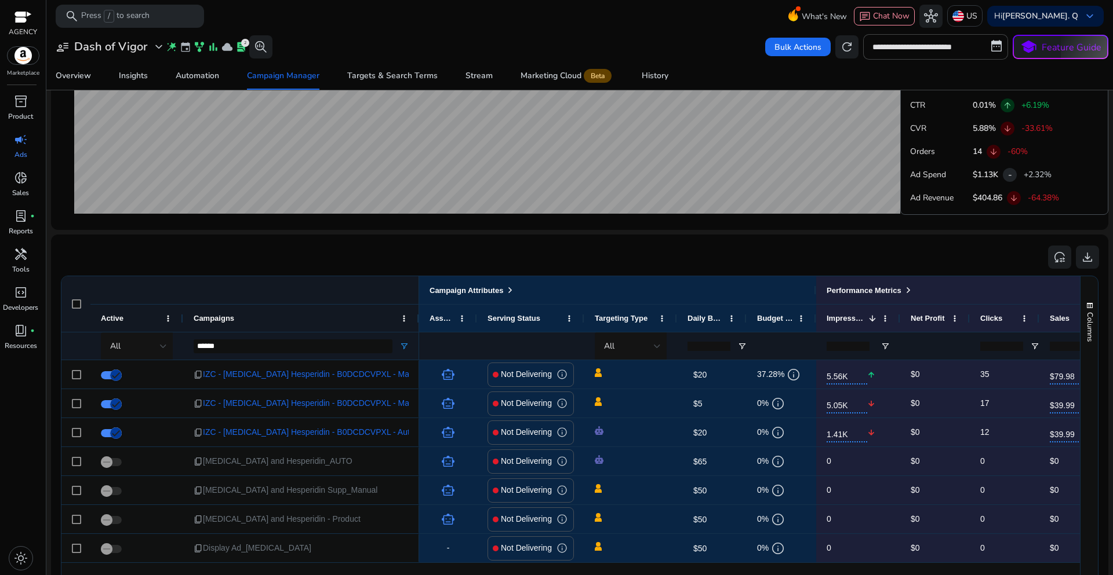
drag, startPoint x: 355, startPoint y: 309, endPoint x: 417, endPoint y: 310, distance: 62.0
click at [417, 310] on div at bounding box center [418, 318] width 5 height 27
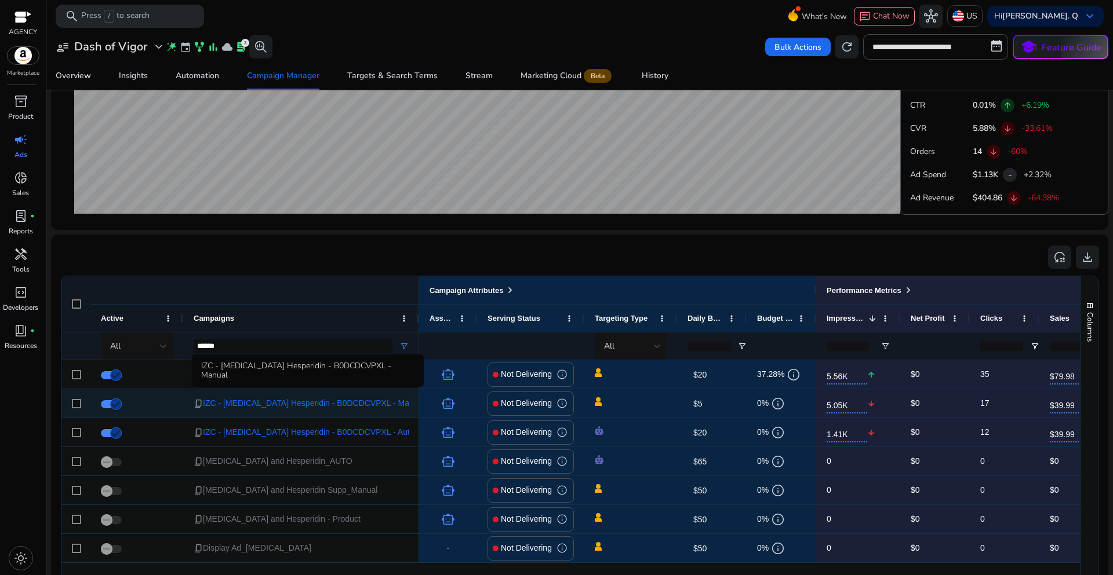
click at [318, 401] on span "IZC - [MEDICAL_DATA] Hesperidin - B0DCDCVPXL - Manual" at bounding box center [314, 404] width 222 height 24
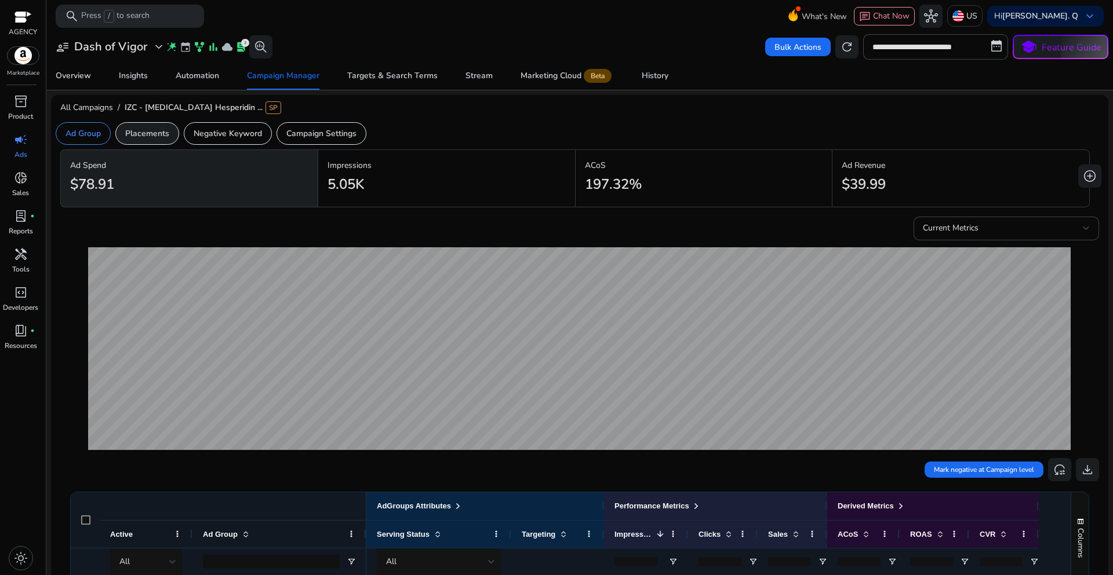
click at [159, 136] on p "Placements" at bounding box center [147, 133] width 44 height 12
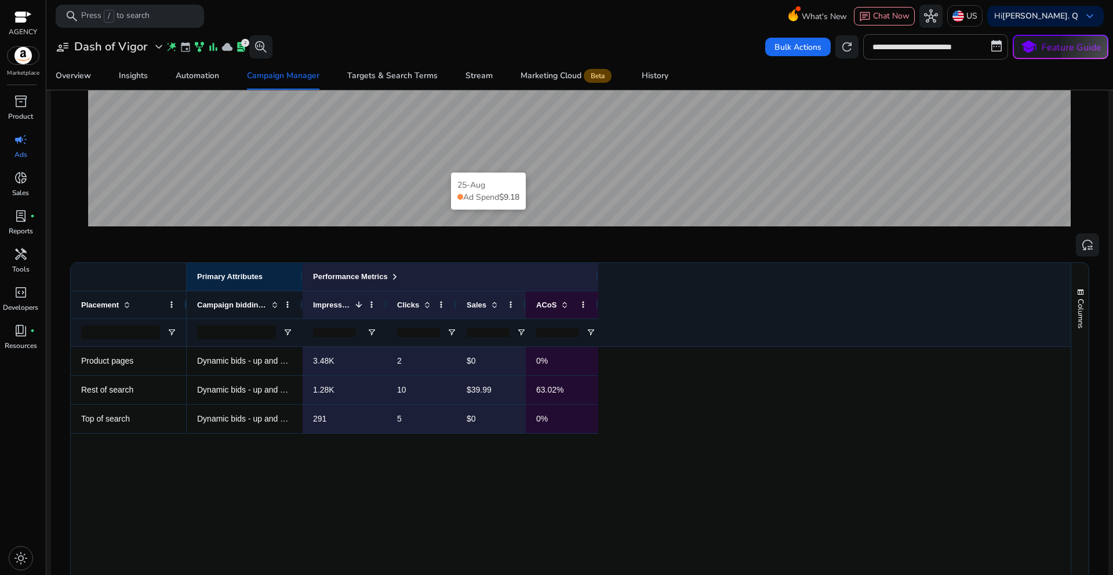
scroll to position [290, 0]
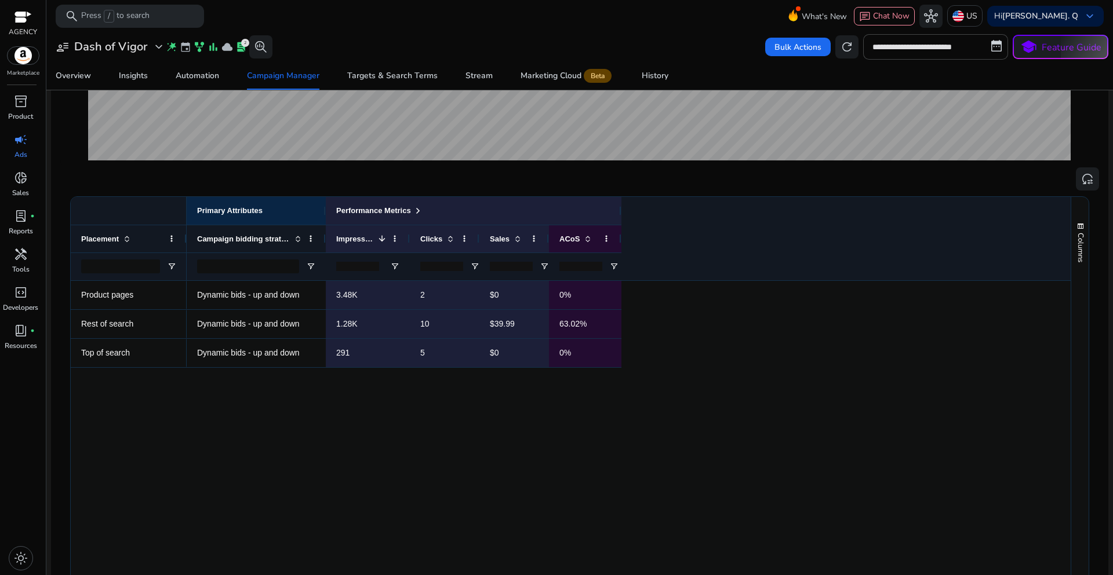
drag, startPoint x: 300, startPoint y: 236, endPoint x: 323, endPoint y: 240, distance: 23.4
click at [323, 240] on div at bounding box center [325, 238] width 5 height 27
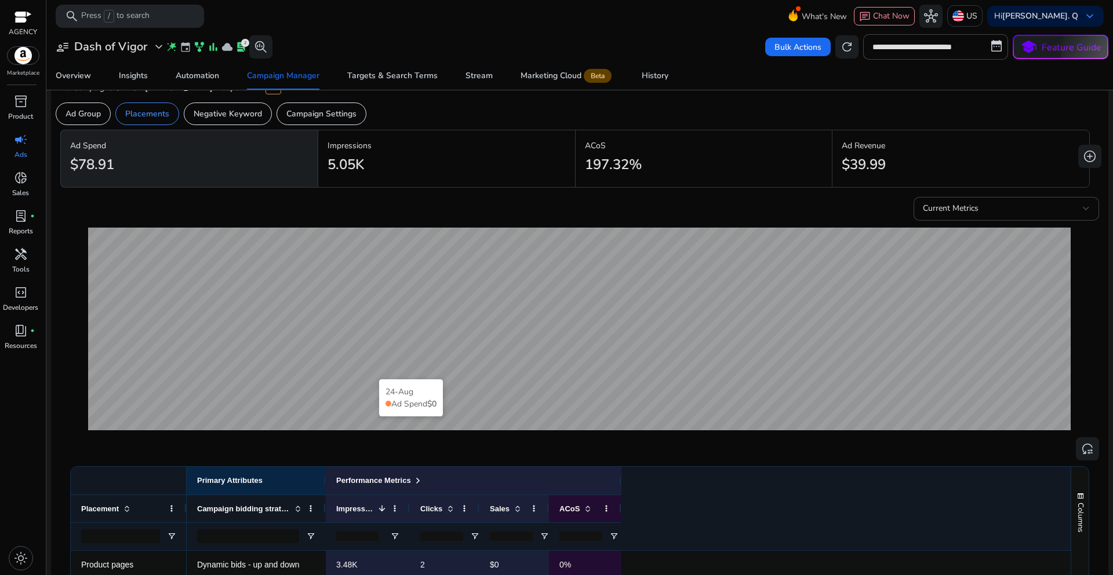
scroll to position [0, 0]
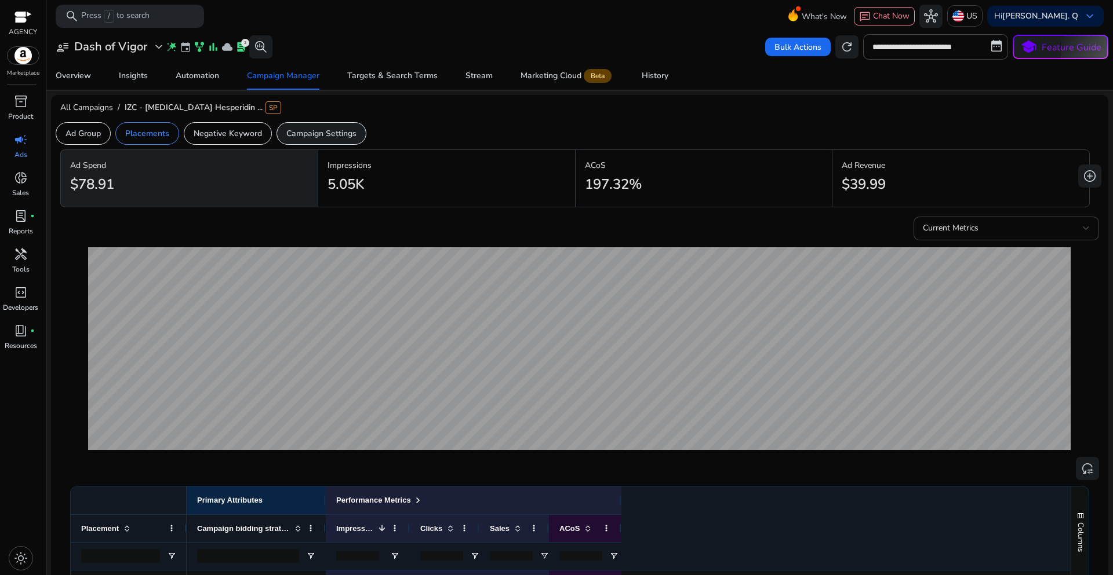
click at [338, 134] on p "Campaign Settings" at bounding box center [321, 133] width 70 height 12
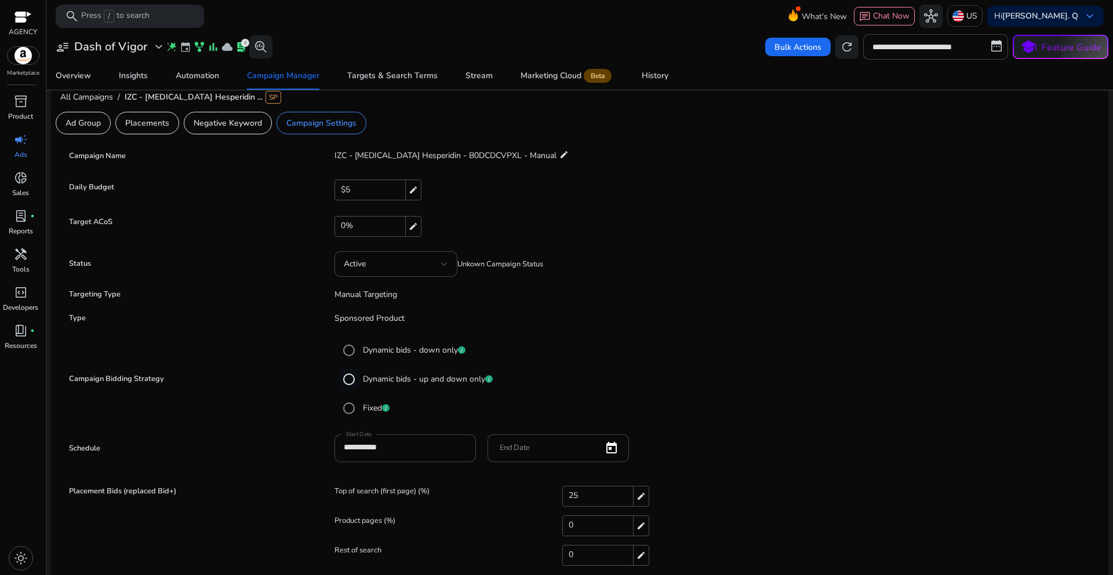
scroll to position [16, 0]
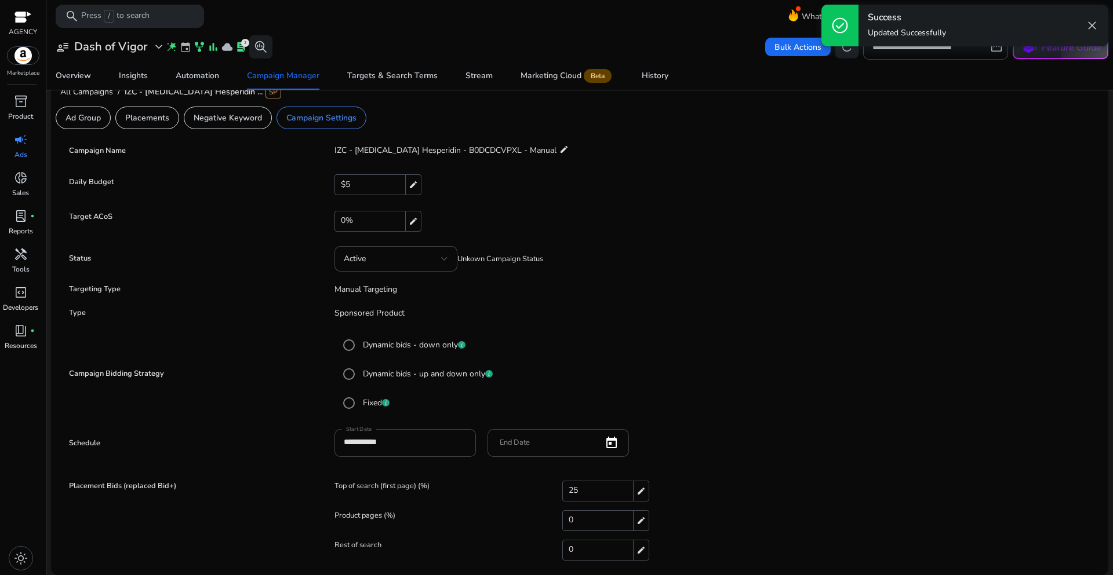
click at [584, 490] on div "25 edit" at bounding box center [605, 491] width 87 height 21
drag, startPoint x: 584, startPoint y: 490, endPoint x: 558, endPoint y: 490, distance: 25.5
click at [558, 490] on div "Top of search (first page) (%) ** check close" at bounding box center [713, 493] width 759 height 23
type input "**"
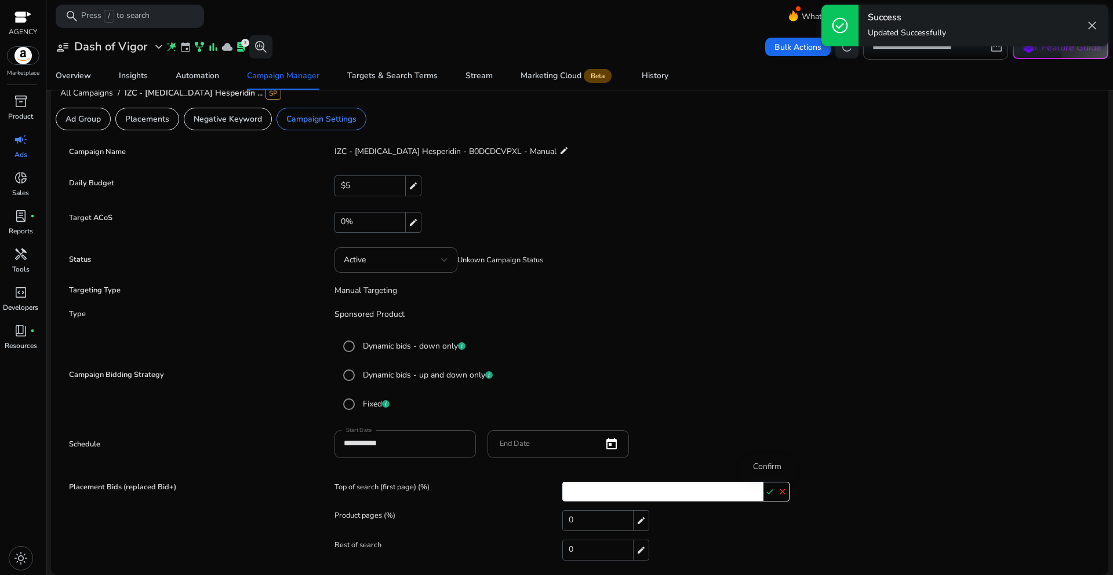
click at [765, 493] on mat-icon "check" at bounding box center [769, 491] width 13 height 17
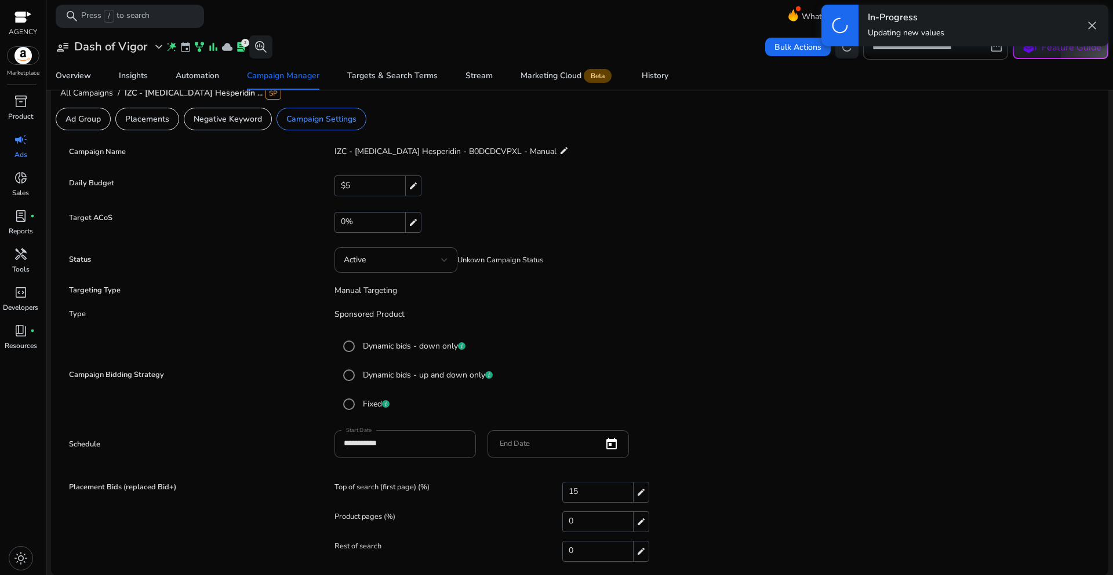
click at [844, 362] on mat-radio-group "Dynamic bids - down only Dynamic bids - up and down only Fixed" at bounding box center [713, 375] width 759 height 87
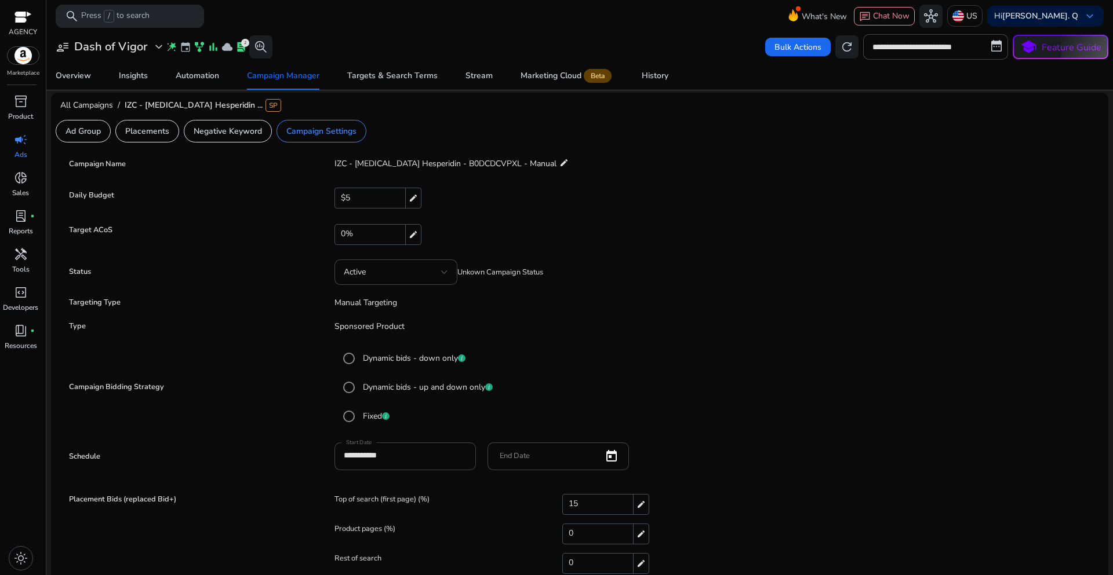
scroll to position [0, 0]
click at [273, 76] on div "Campaign Manager" at bounding box center [283, 76] width 72 height 8
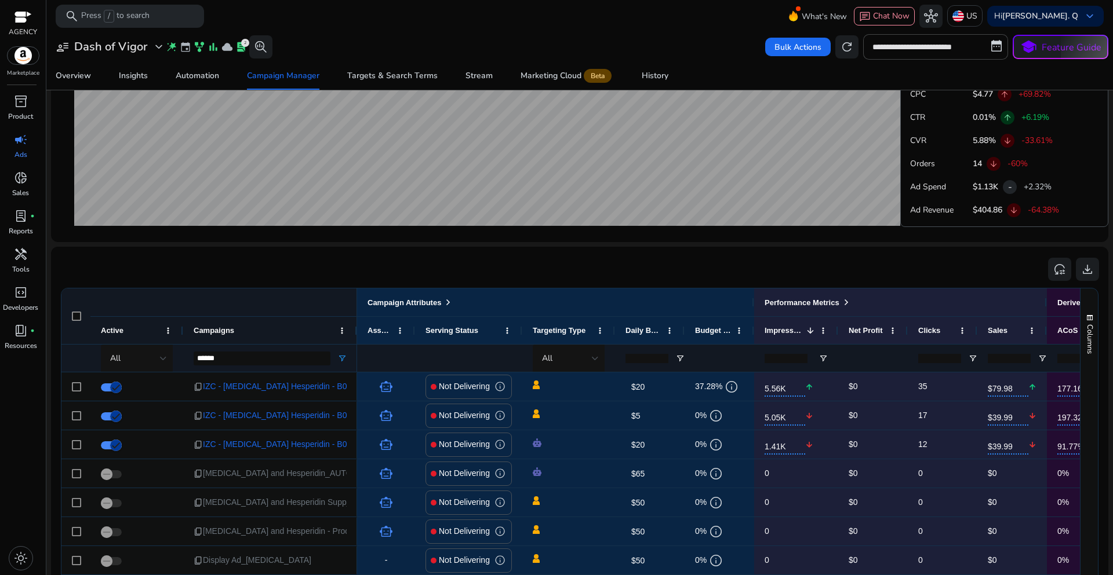
scroll to position [637, 0]
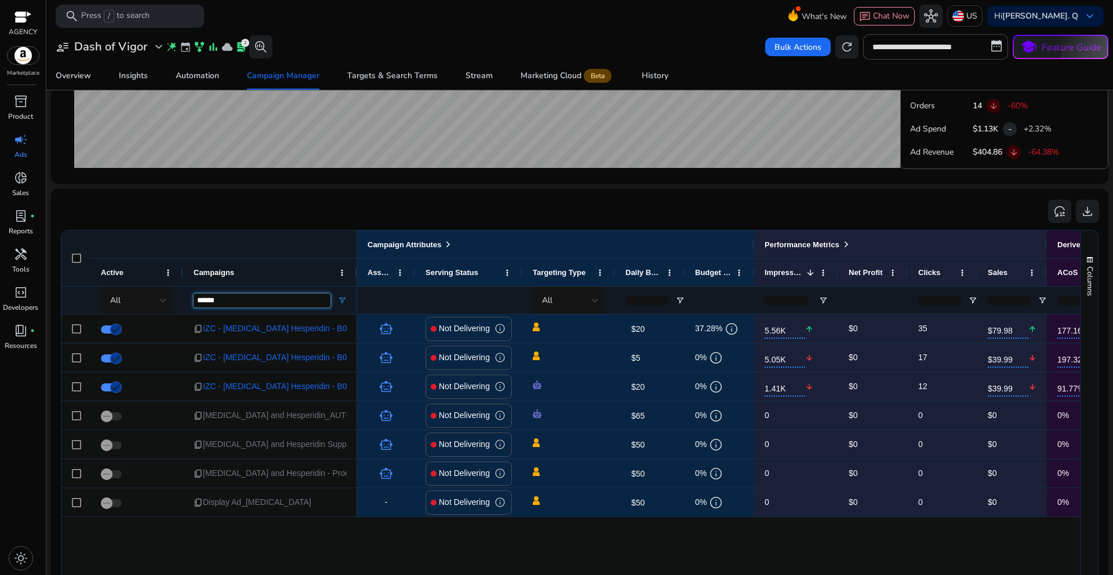
drag, startPoint x: 226, startPoint y: 300, endPoint x: 177, endPoint y: 301, distance: 48.7
click at [177, 301] on div "All ******" at bounding box center [209, 300] width 296 height 28
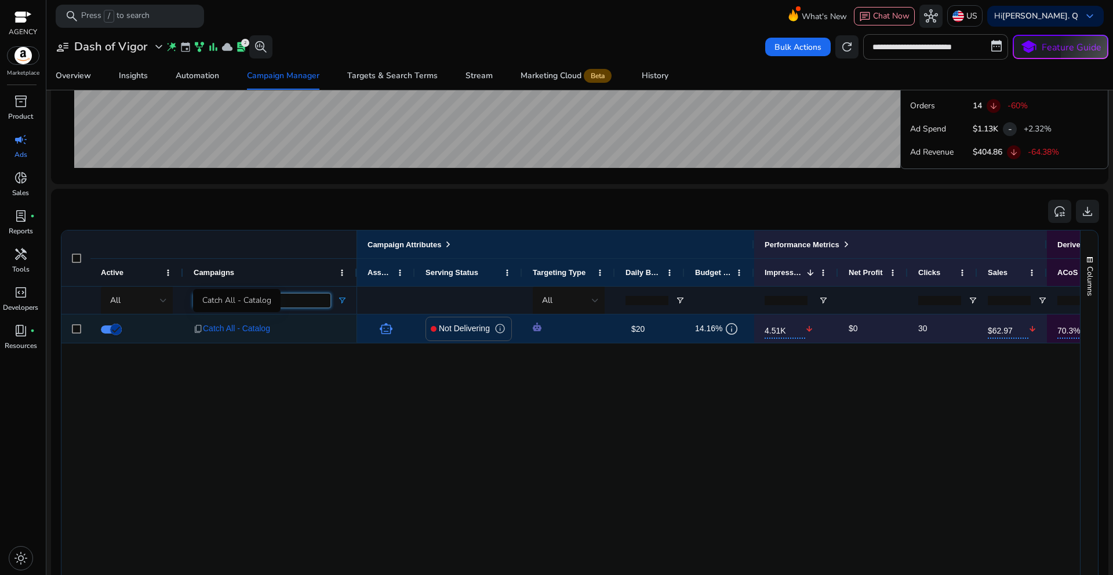
type input "*****"
click at [256, 333] on span "Catch All - Catalog" at bounding box center [236, 329] width 67 height 24
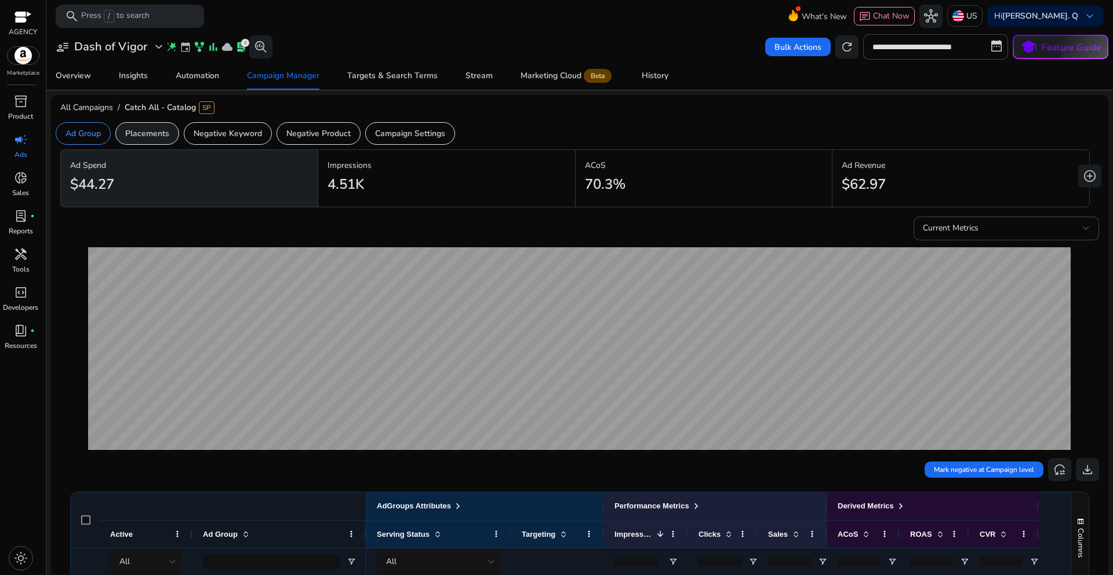
click at [159, 140] on div "Placements" at bounding box center [147, 133] width 64 height 23
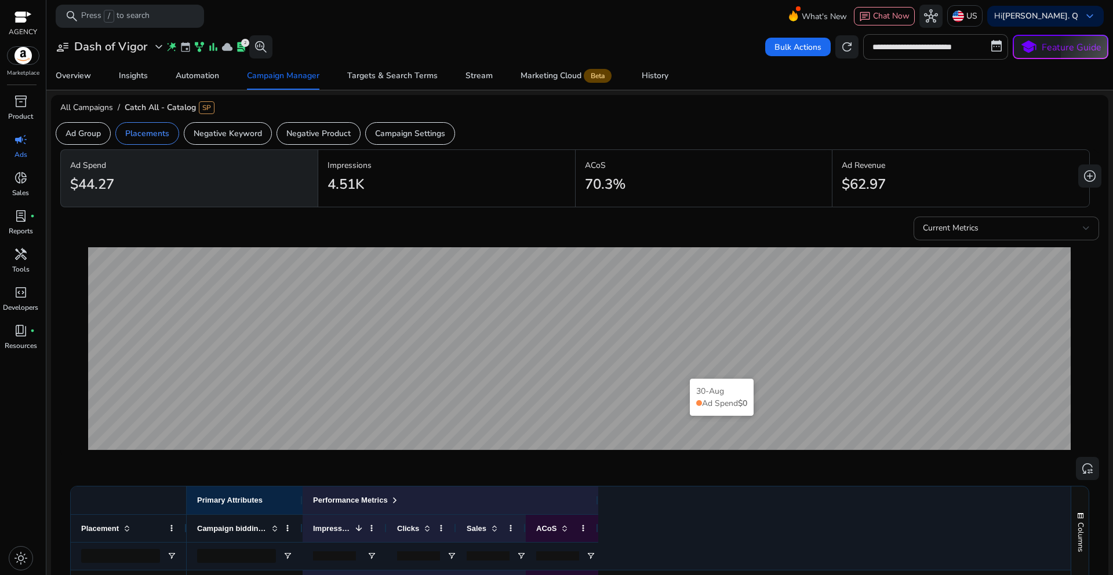
scroll to position [232, 0]
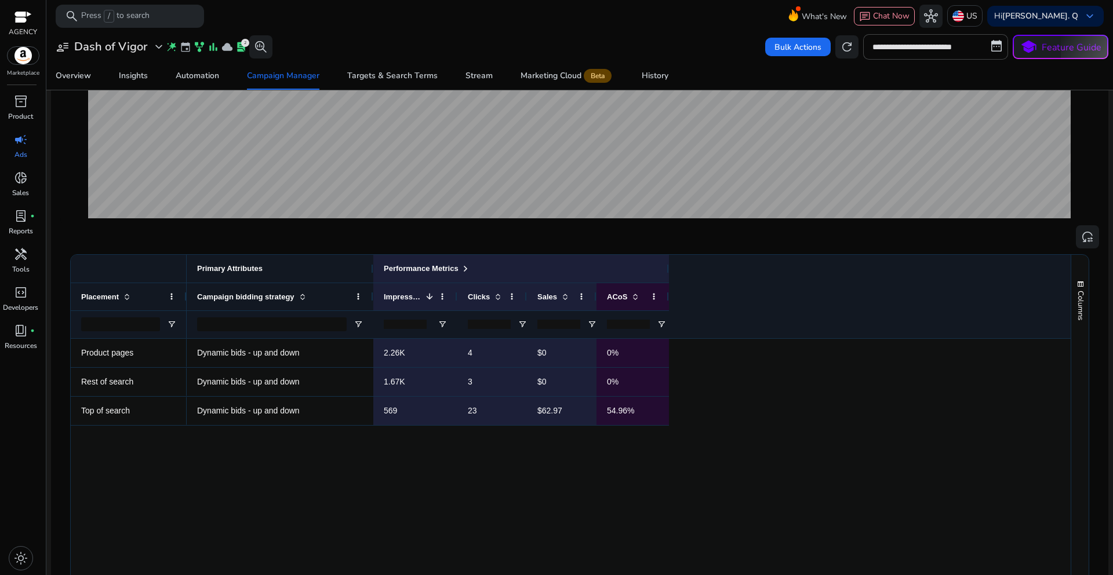
drag, startPoint x: 300, startPoint y: 268, endPoint x: 371, endPoint y: 278, distance: 71.5
click at [371, 278] on div at bounding box center [372, 269] width 5 height 28
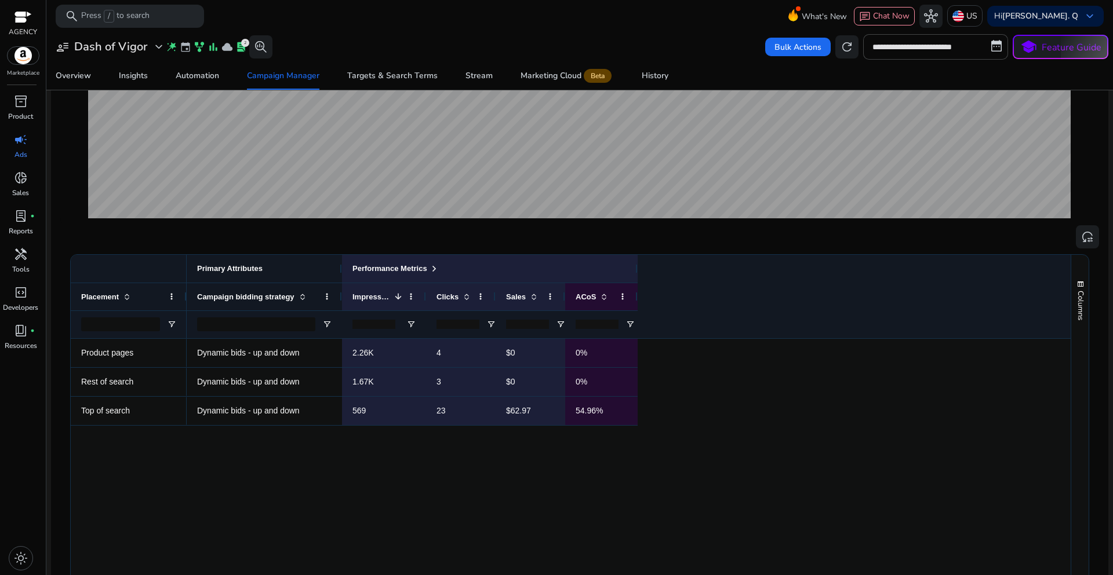
drag, startPoint x: 371, startPoint y: 278, endPoint x: 340, endPoint y: 276, distance: 31.9
click at [340, 276] on div at bounding box center [341, 269] width 5 height 28
click at [271, 72] on div "Campaign Manager" at bounding box center [283, 76] width 72 height 8
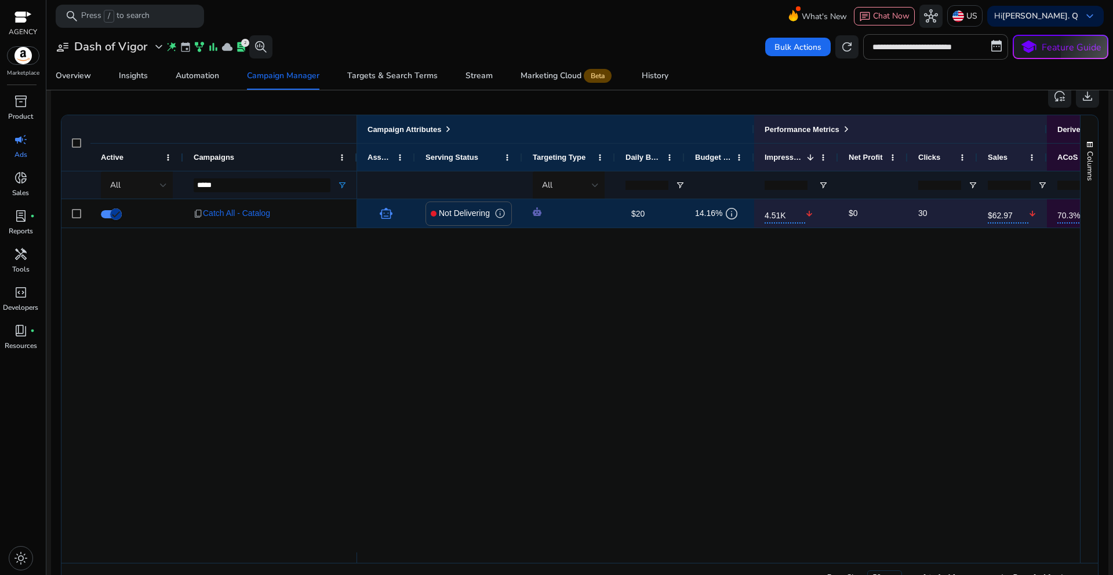
scroll to position [753, 0]
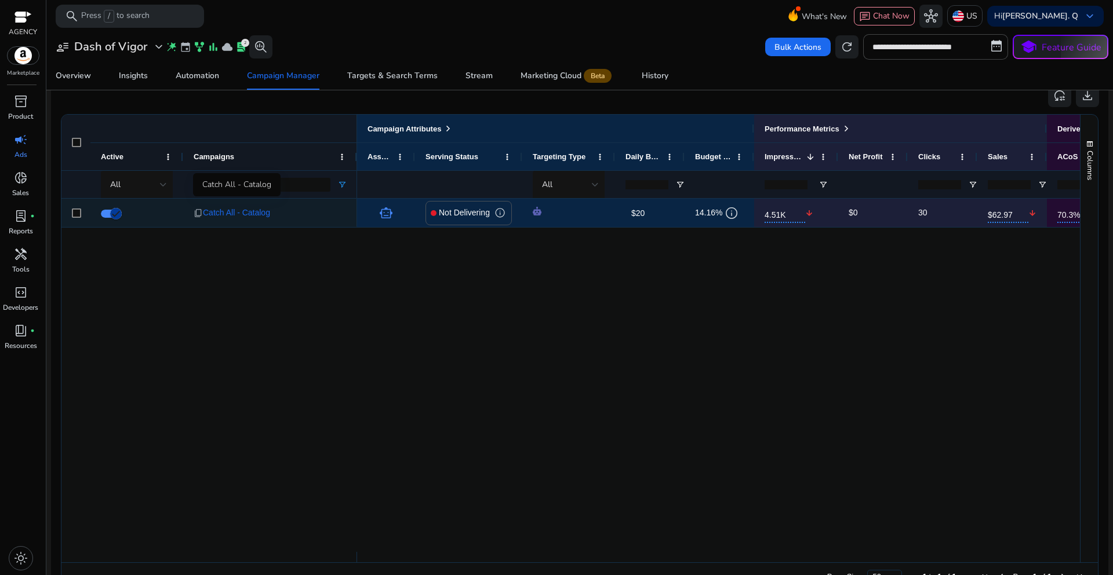
click at [262, 220] on span "Catch All - Catalog" at bounding box center [236, 213] width 67 height 24
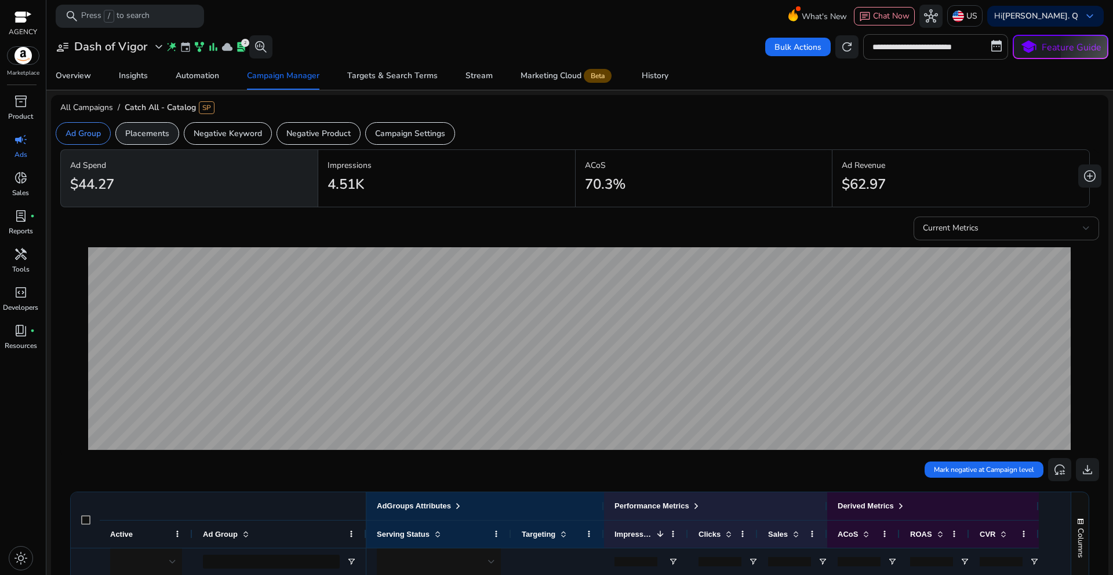
click at [163, 140] on div "Placements" at bounding box center [147, 133] width 64 height 23
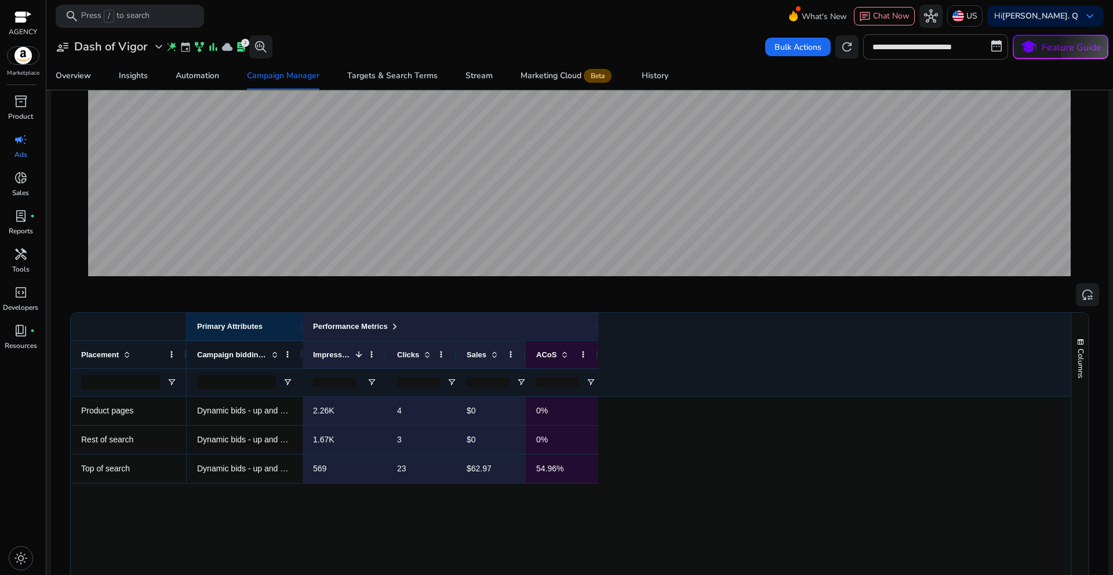
scroll to position [232, 0]
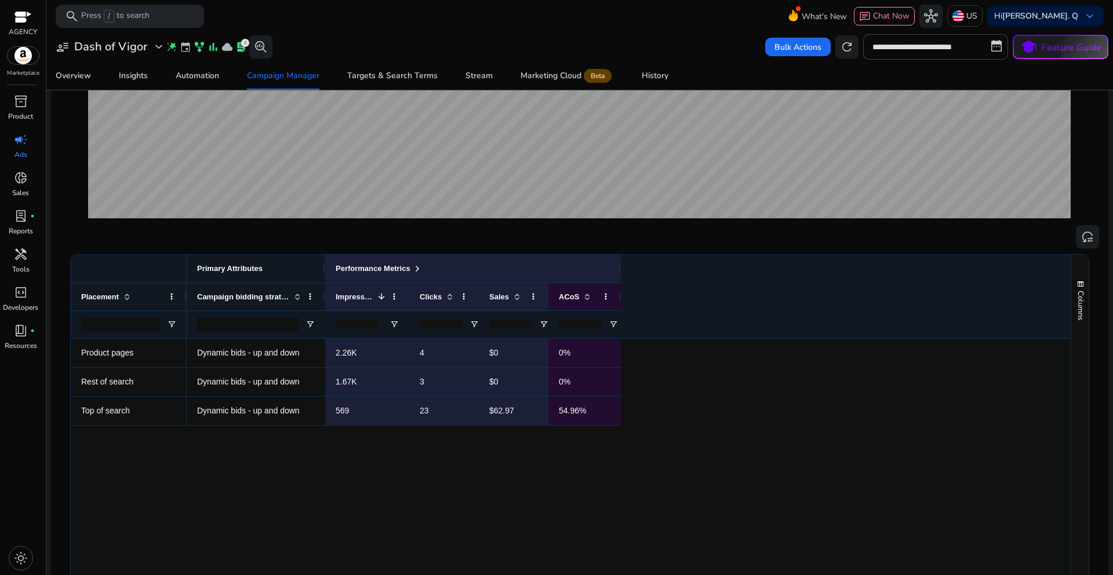
drag, startPoint x: 300, startPoint y: 278, endPoint x: 322, endPoint y: 278, distance: 22.6
click at [322, 278] on div at bounding box center [324, 269] width 5 height 28
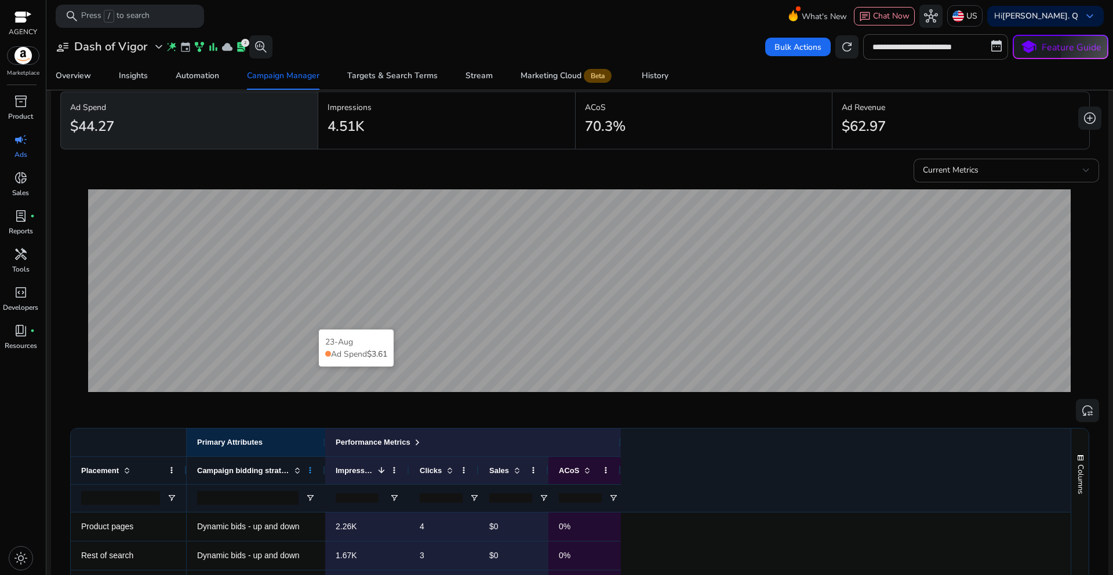
scroll to position [0, 0]
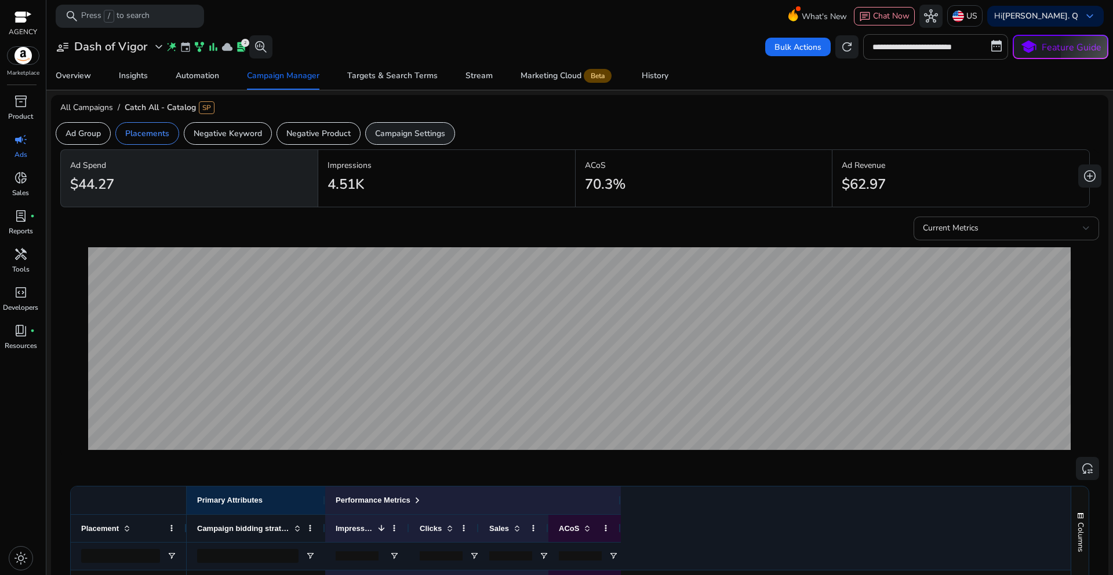
click at [410, 129] on p "Campaign Settings" at bounding box center [410, 133] width 70 height 12
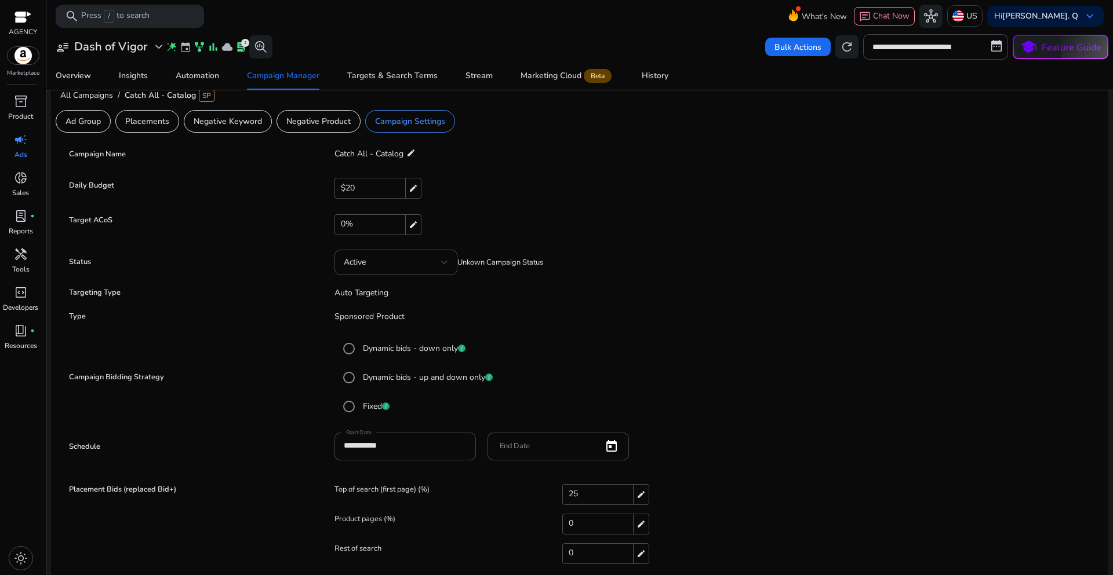
scroll to position [16, 0]
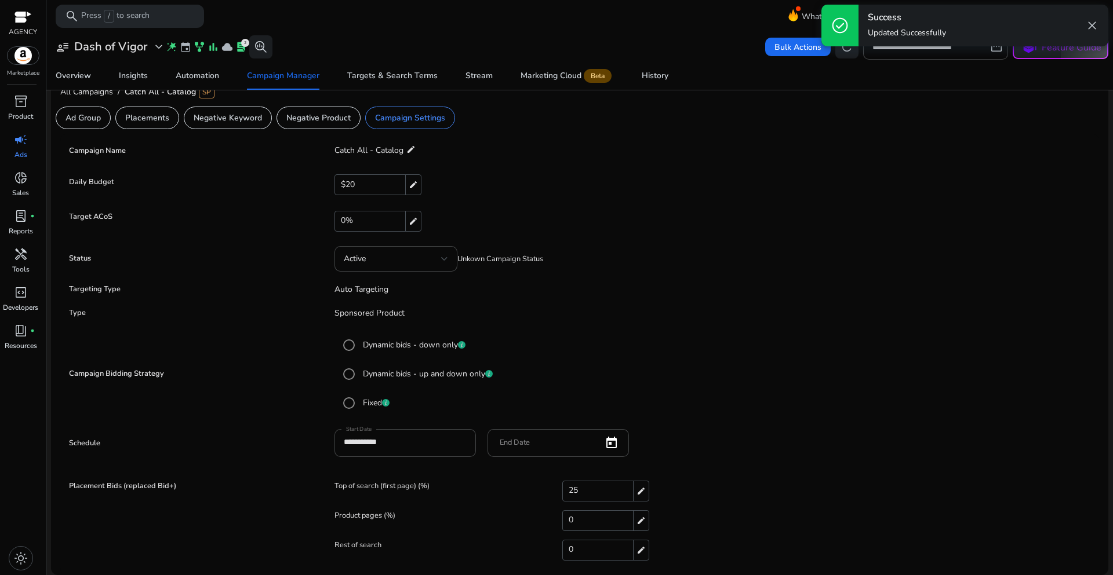
click at [581, 488] on div "25 edit" at bounding box center [605, 491] width 87 height 21
drag, startPoint x: 584, startPoint y: 488, endPoint x: 552, endPoint y: 490, distance: 31.9
click at [553, 490] on div "Top of search (first page) (%) ** check close" at bounding box center [713, 493] width 759 height 23
type input "**"
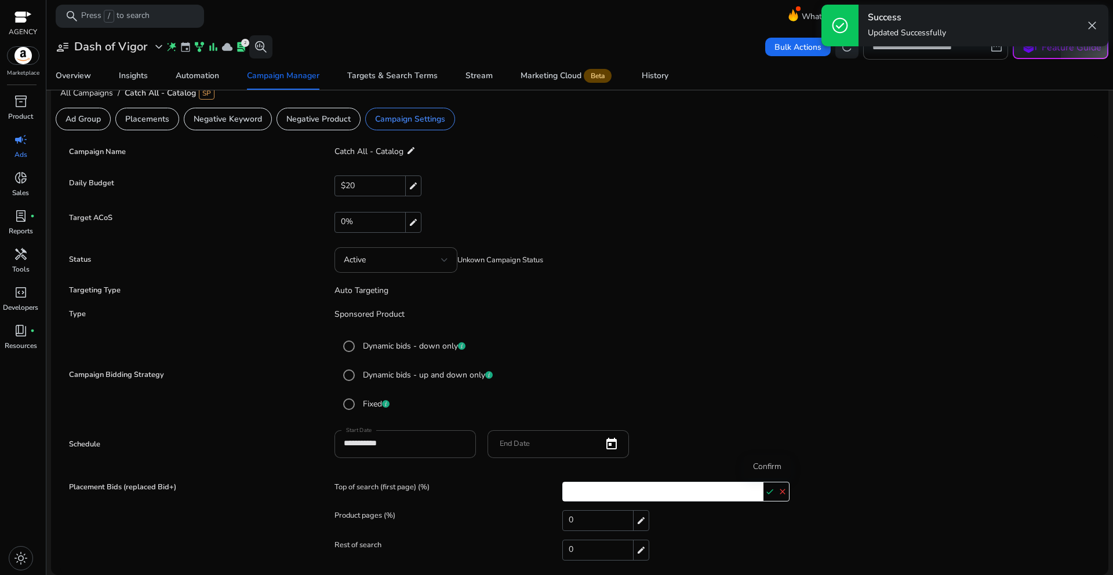
click at [768, 493] on mat-icon "check" at bounding box center [769, 491] width 13 height 17
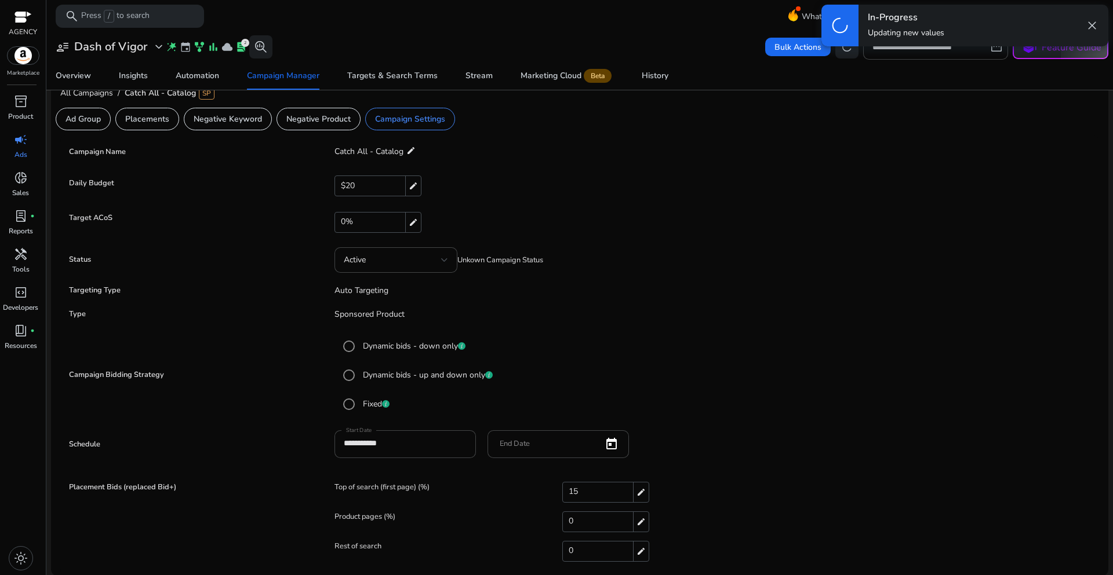
click at [811, 438] on div "**********" at bounding box center [579, 451] width 1027 height 40
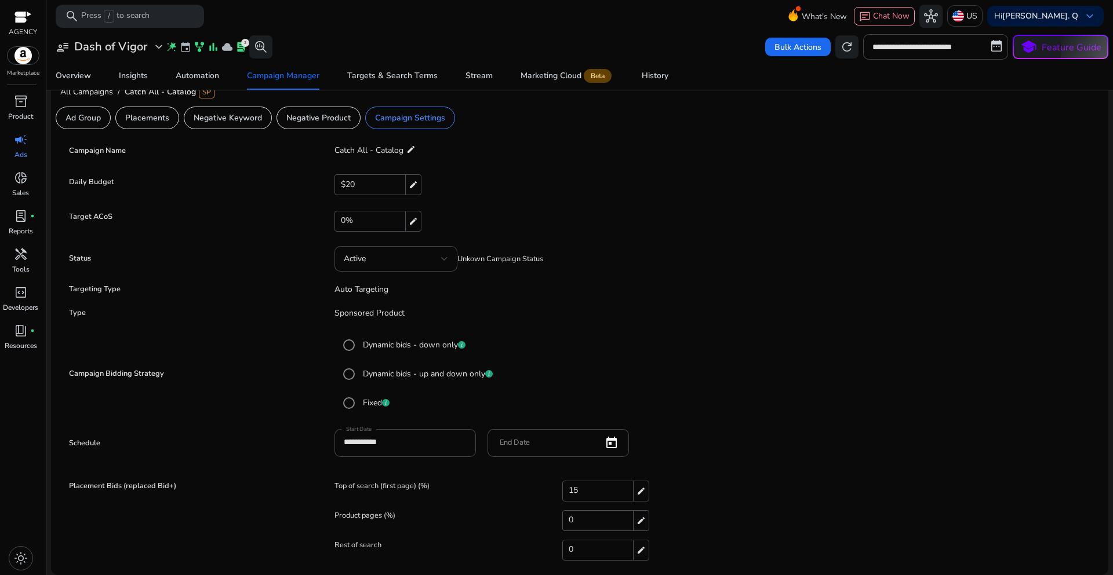
scroll to position [0, 0]
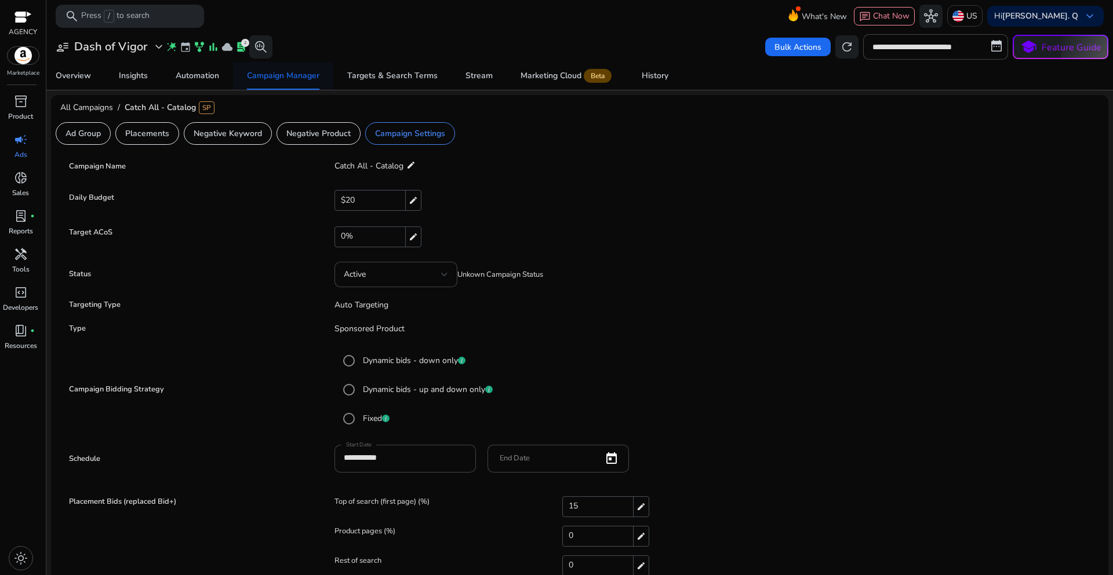
click at [289, 79] on div "Campaign Manager" at bounding box center [283, 76] width 72 height 8
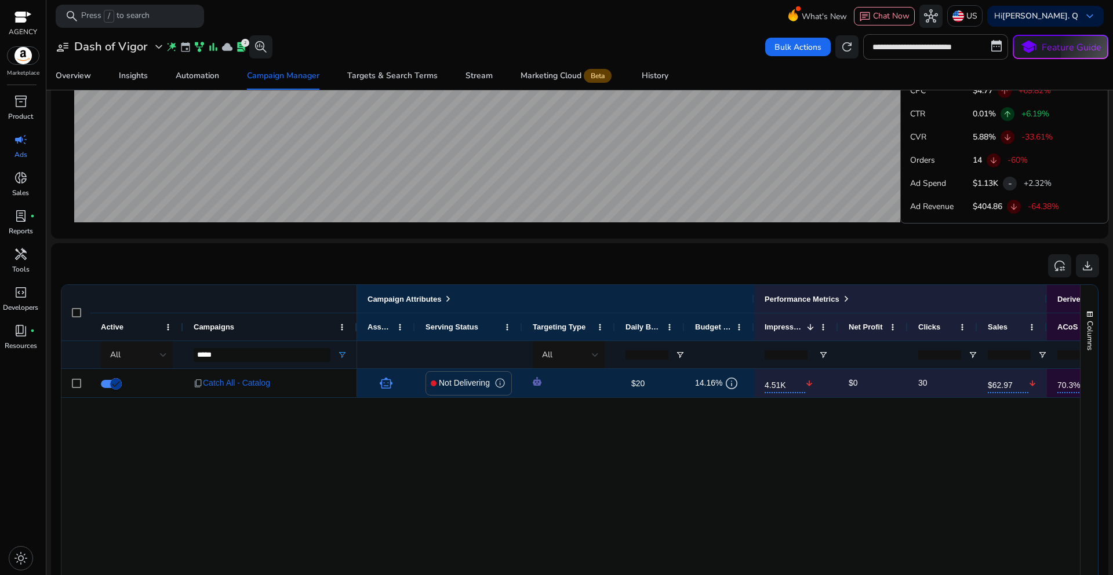
scroll to position [637, 0]
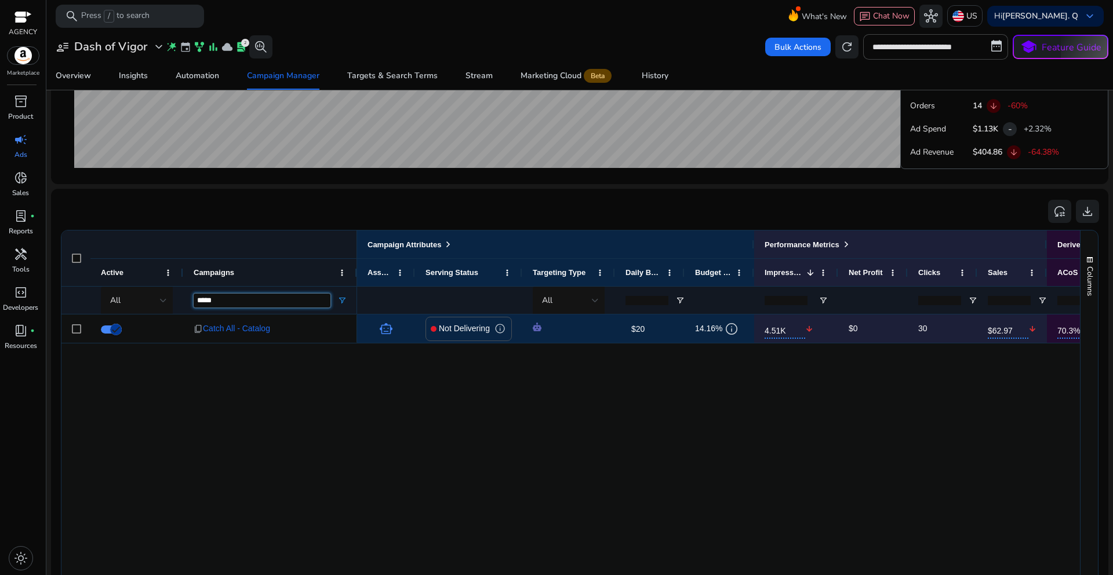
drag, startPoint x: 218, startPoint y: 300, endPoint x: 191, endPoint y: 306, distance: 27.8
click at [191, 306] on div "*****" at bounding box center [270, 300] width 174 height 28
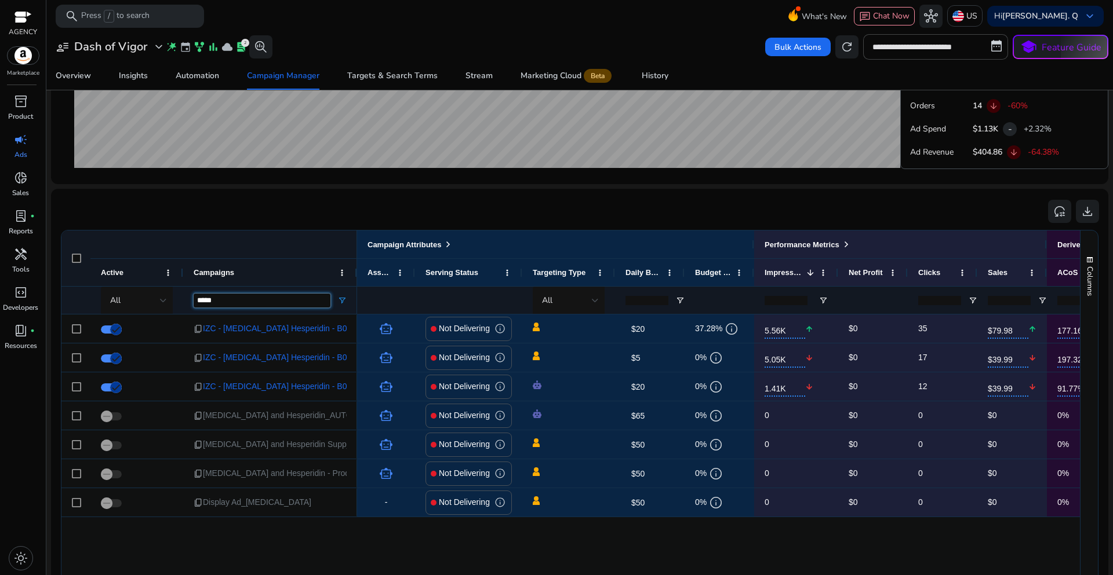
type input "*****"
click at [353, 272] on div "Campaigns" at bounding box center [270, 272] width 174 height 28
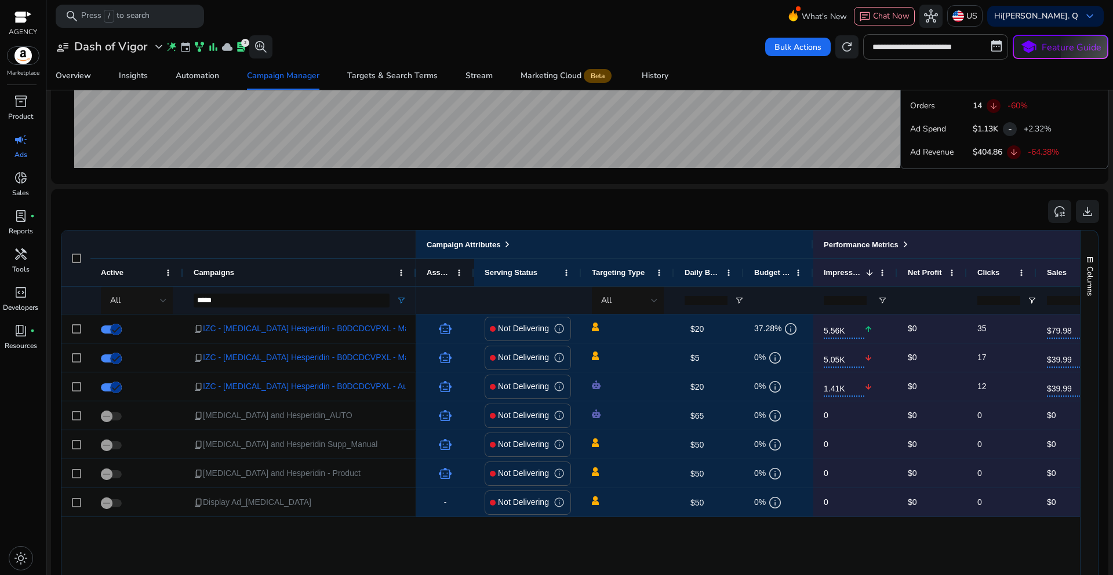
drag, startPoint x: 355, startPoint y: 273, endPoint x: 414, endPoint y: 275, distance: 59.2
click at [414, 275] on div at bounding box center [415, 272] width 5 height 27
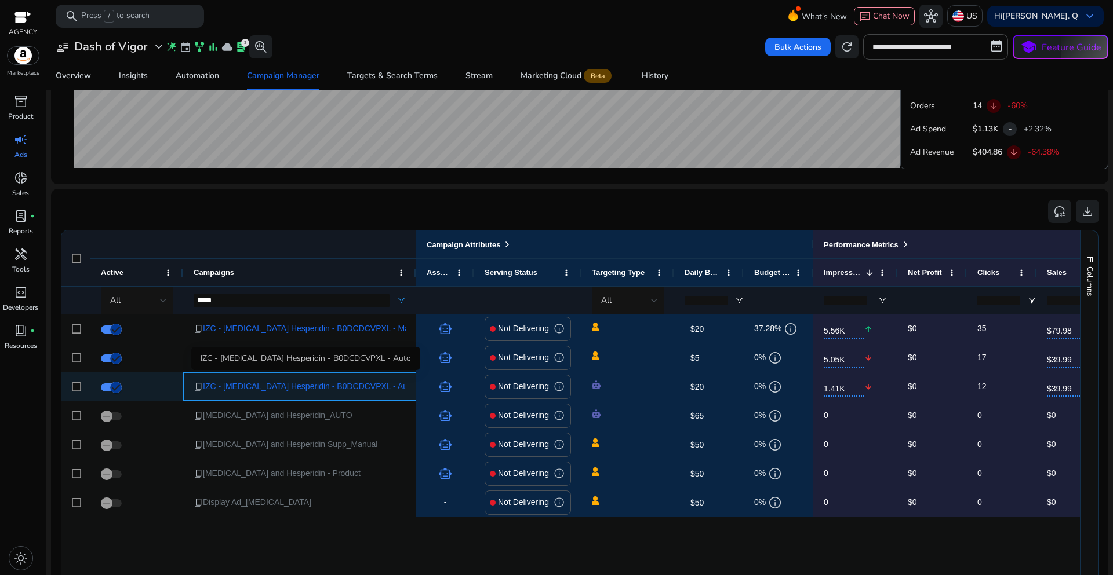
click at [334, 391] on span "IZC - [MEDICAL_DATA] Hesperidin - B0DCDCVPXL - Auto" at bounding box center [309, 387] width 212 height 24
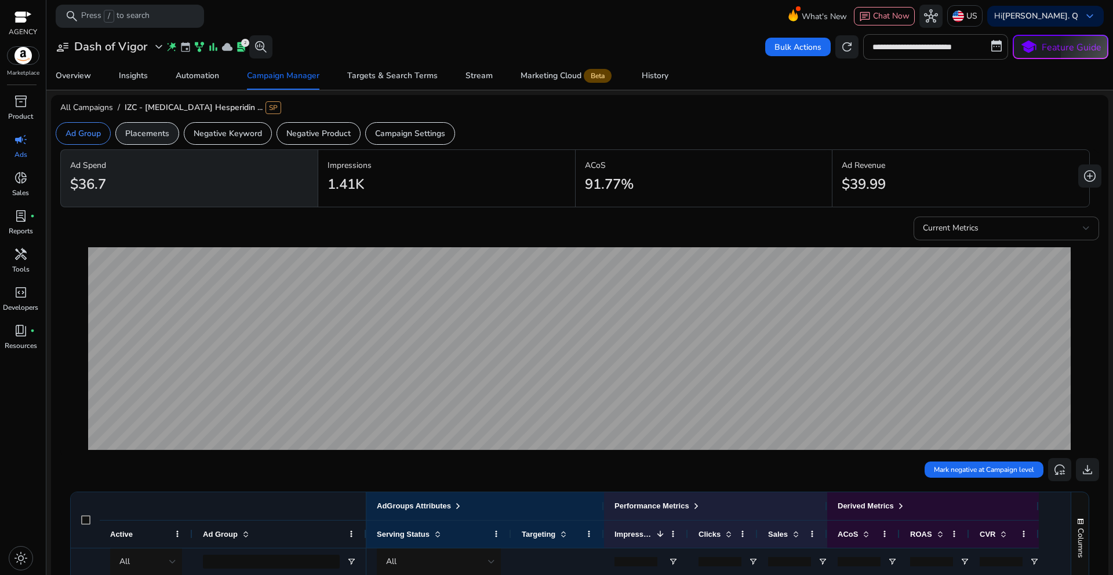
click at [154, 133] on p "Placements" at bounding box center [147, 133] width 44 height 12
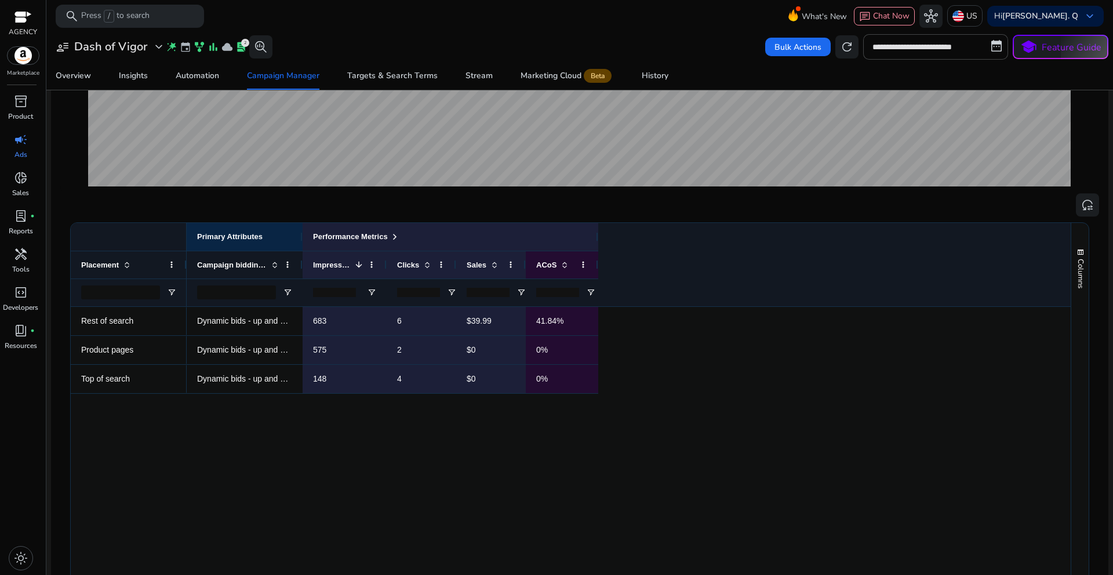
scroll to position [290, 0]
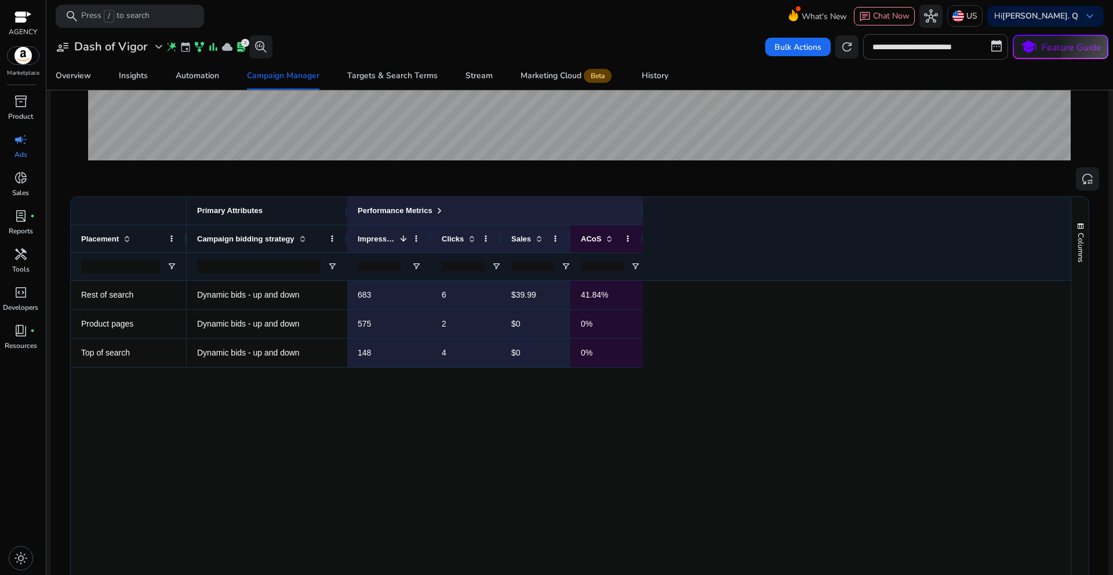
drag, startPoint x: 302, startPoint y: 219, endPoint x: 347, endPoint y: 220, distance: 44.6
click at [347, 220] on div at bounding box center [346, 211] width 5 height 28
click at [380, 421] on div "Dynamic bids - up and down 683 6 $39.99 41.84% Dynamic bids - up and down 575 2…" at bounding box center [629, 463] width 884 height 364
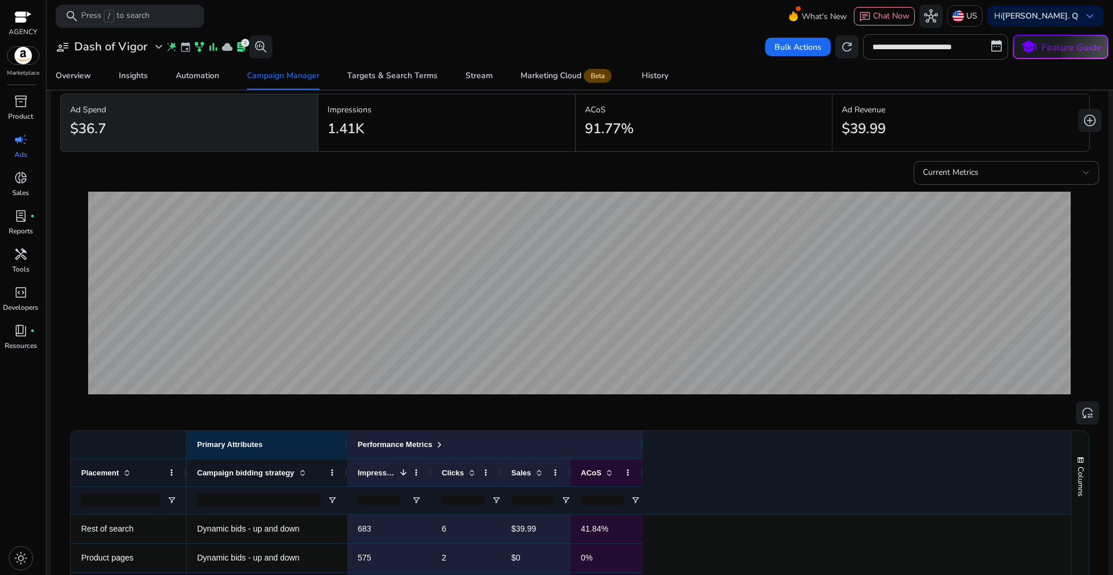
scroll to position [0, 0]
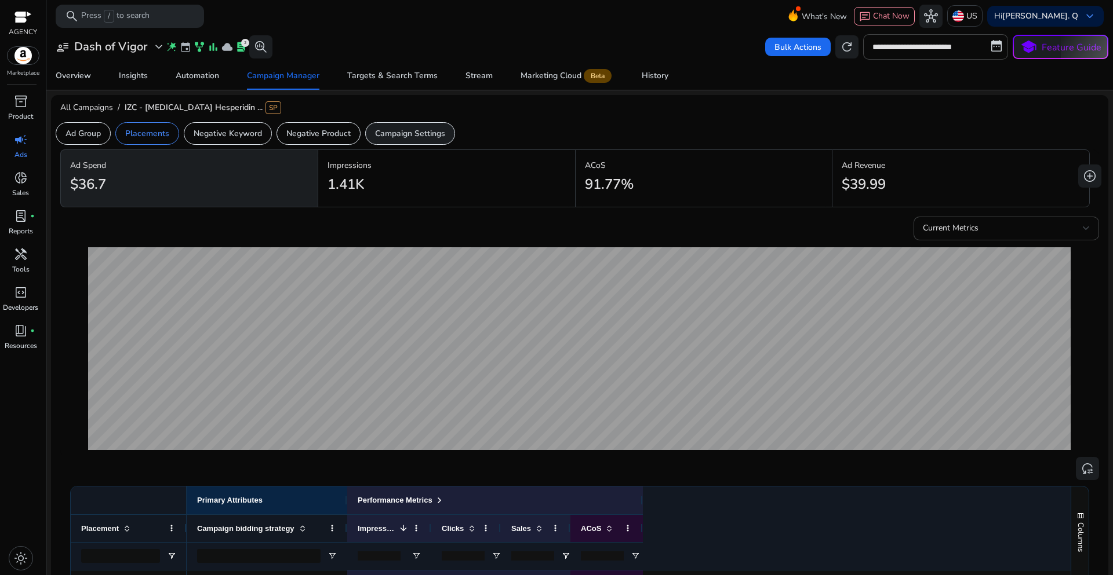
click at [403, 142] on div "Campaign Settings" at bounding box center [410, 133] width 90 height 23
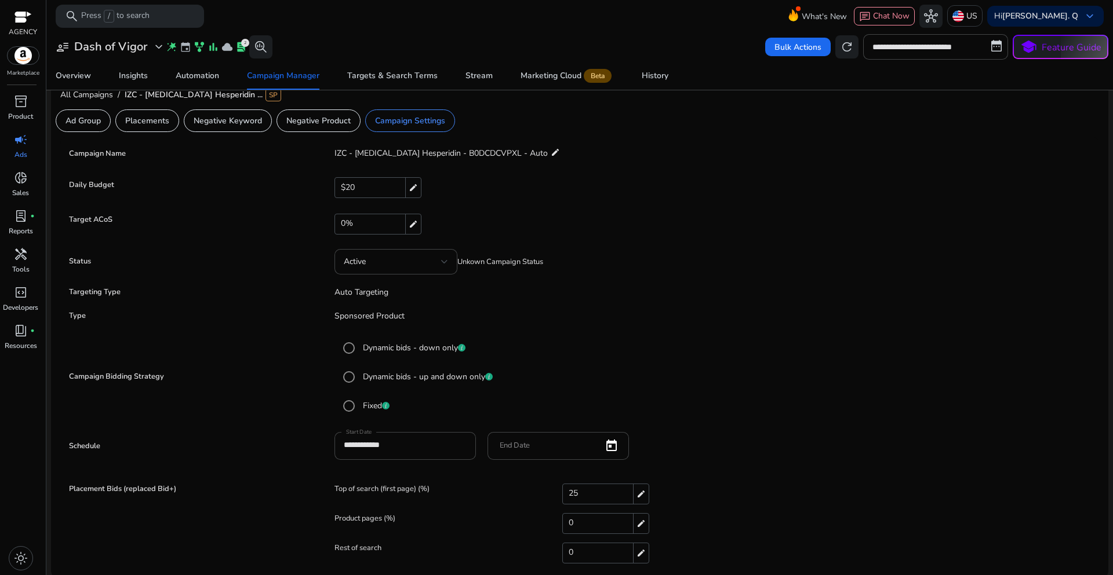
scroll to position [16, 0]
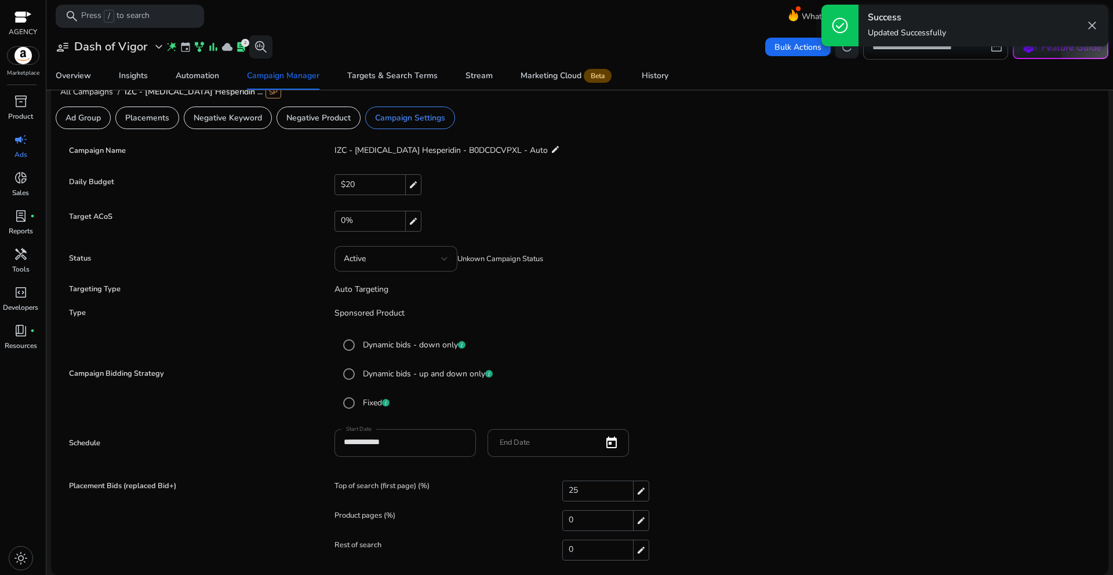
click at [583, 490] on div "25 edit" at bounding box center [605, 491] width 87 height 21
drag, startPoint x: 593, startPoint y: 494, endPoint x: 552, endPoint y: 494, distance: 40.6
click at [552, 494] on div "Top of search (first page) (%) ** check close" at bounding box center [713, 493] width 759 height 23
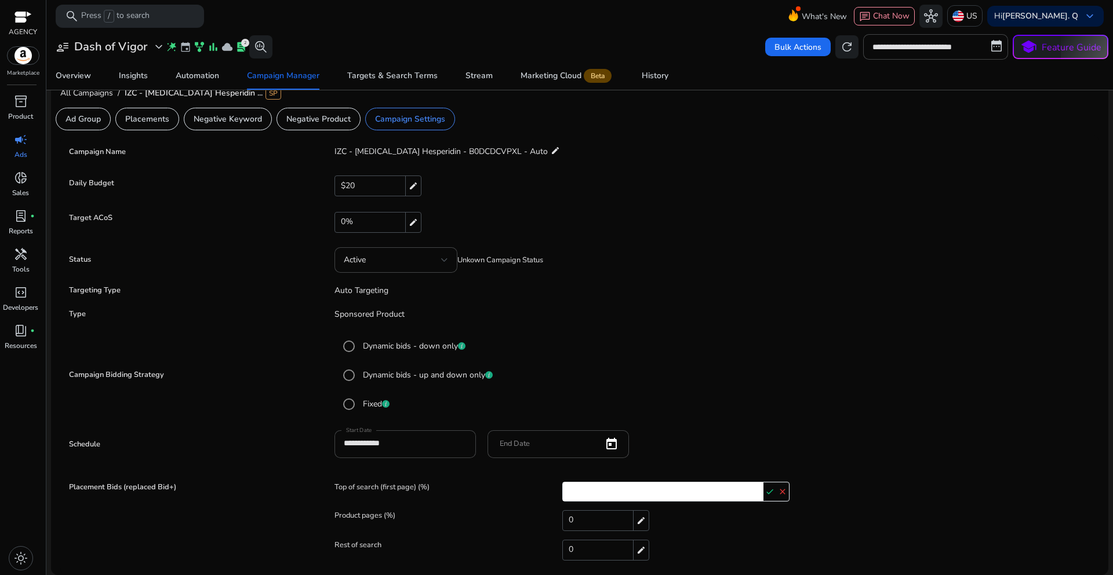
click at [771, 342] on mat-radio-button "Dynamic bids - down only" at bounding box center [713, 346] width 753 height 23
click at [767, 494] on mat-icon "check" at bounding box center [769, 491] width 13 height 17
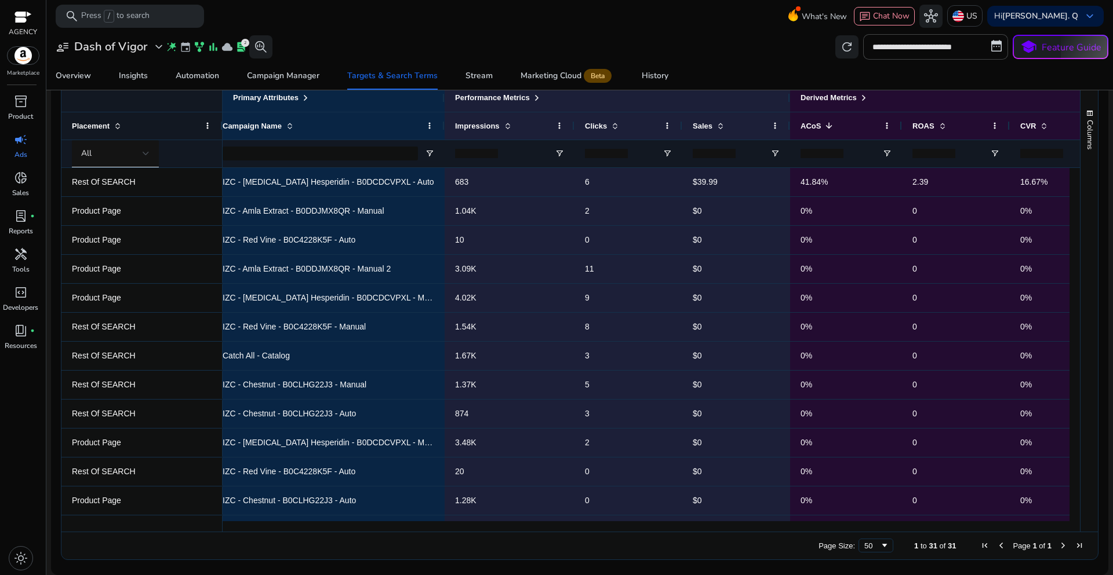
scroll to position [263, 0]
click at [895, 52] on input "**********" at bounding box center [935, 46] width 145 height 25
select select "*"
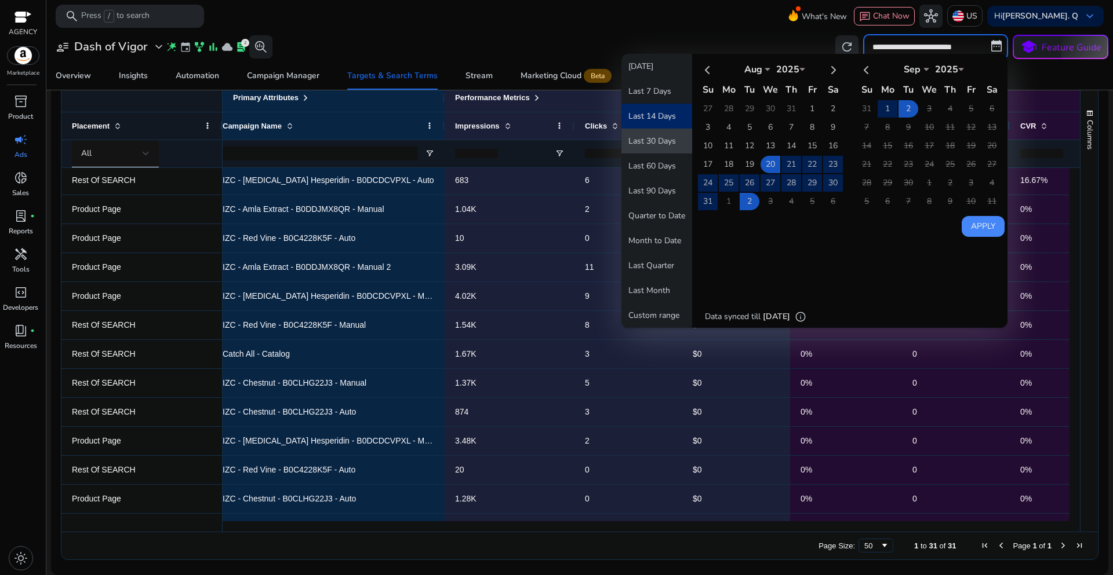
click at [658, 140] on button "Last 30 Days" at bounding box center [656, 141] width 71 height 25
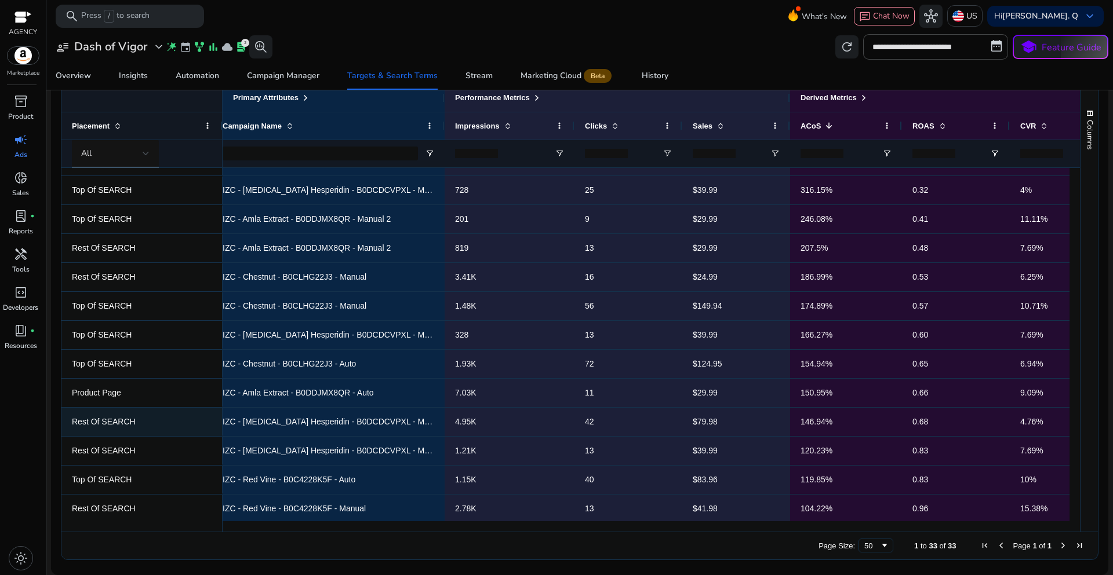
scroll to position [0, 0]
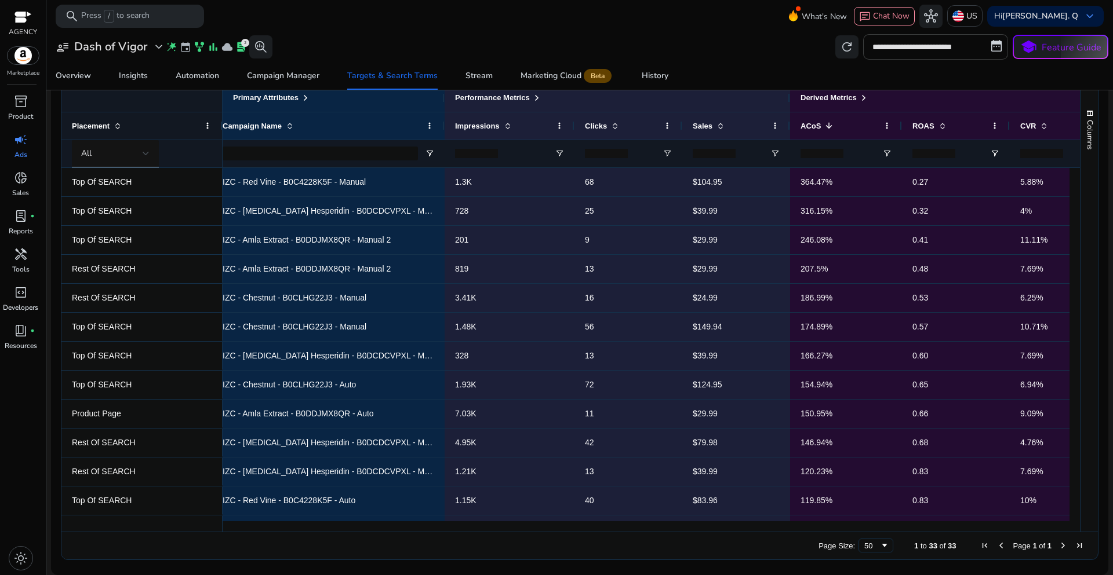
click at [927, 41] on input "**********" at bounding box center [935, 46] width 145 height 25
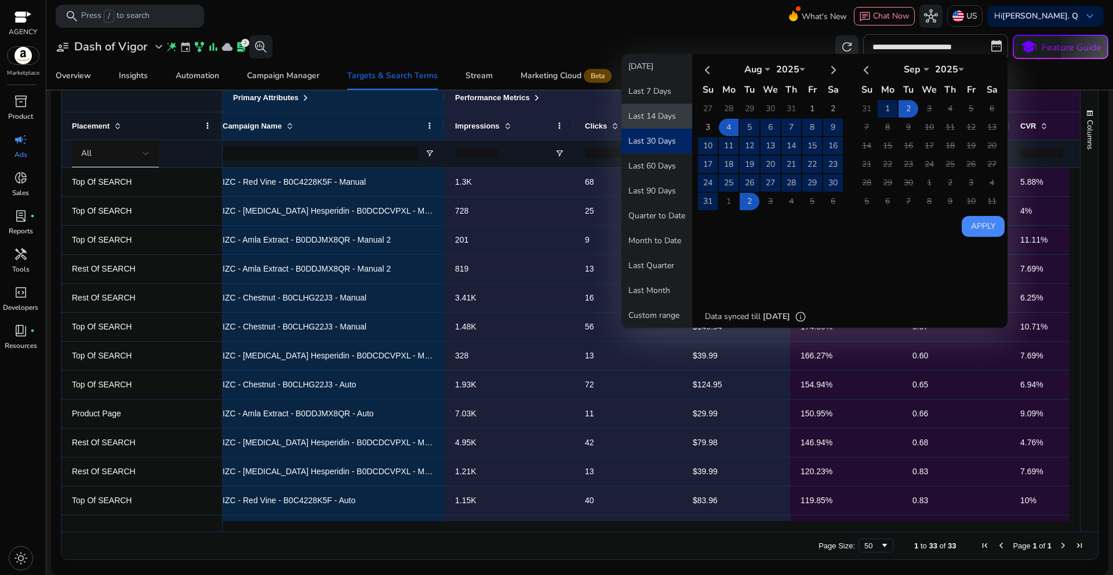
click at [665, 113] on button "Last 14 Days" at bounding box center [656, 116] width 71 height 25
type input "**********"
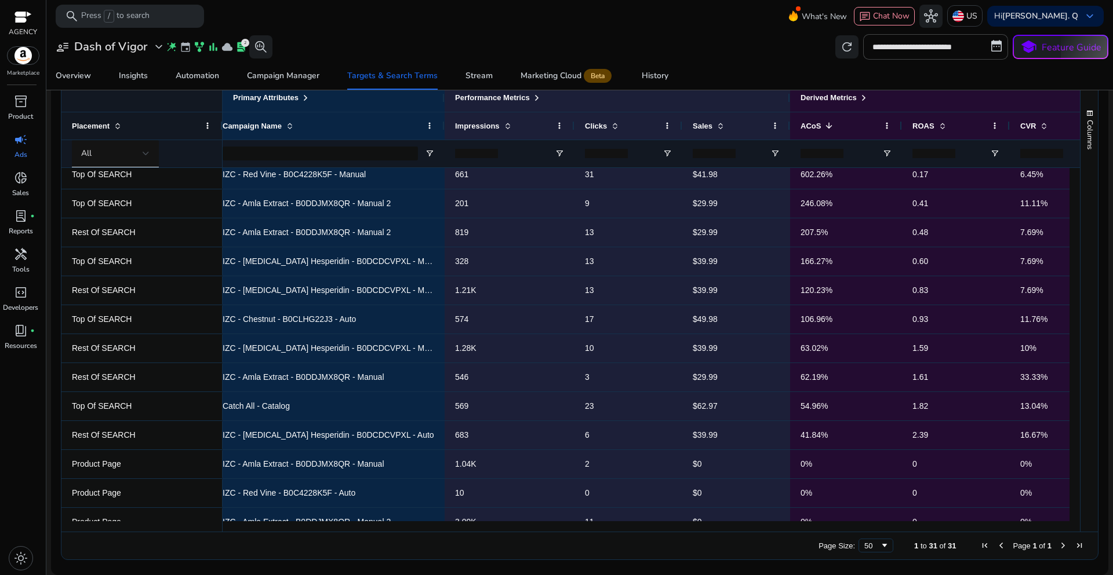
scroll to position [28, 0]
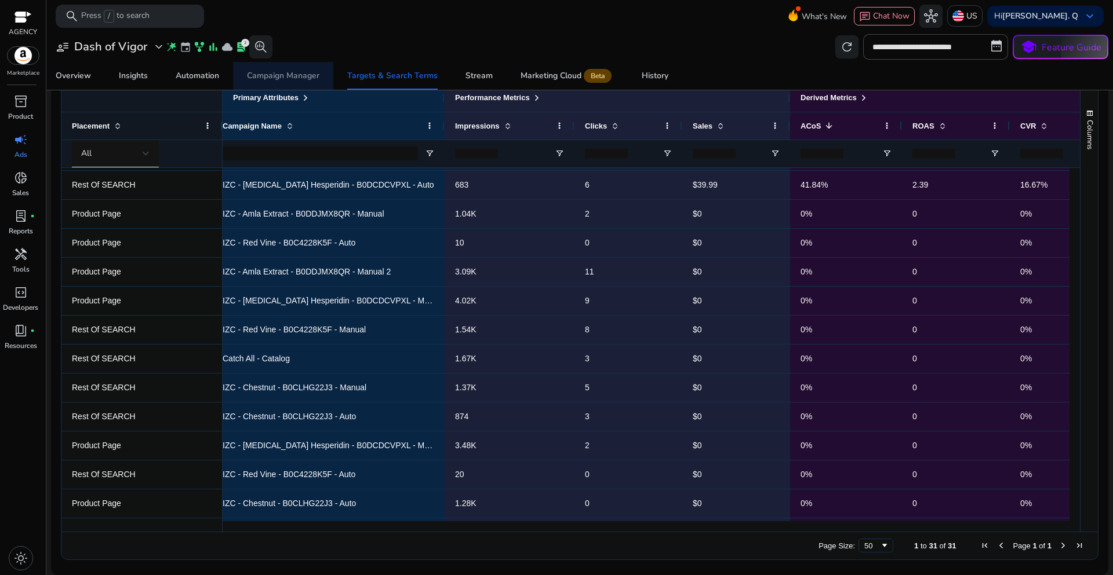
click at [280, 77] on div "Campaign Manager" at bounding box center [283, 76] width 72 height 8
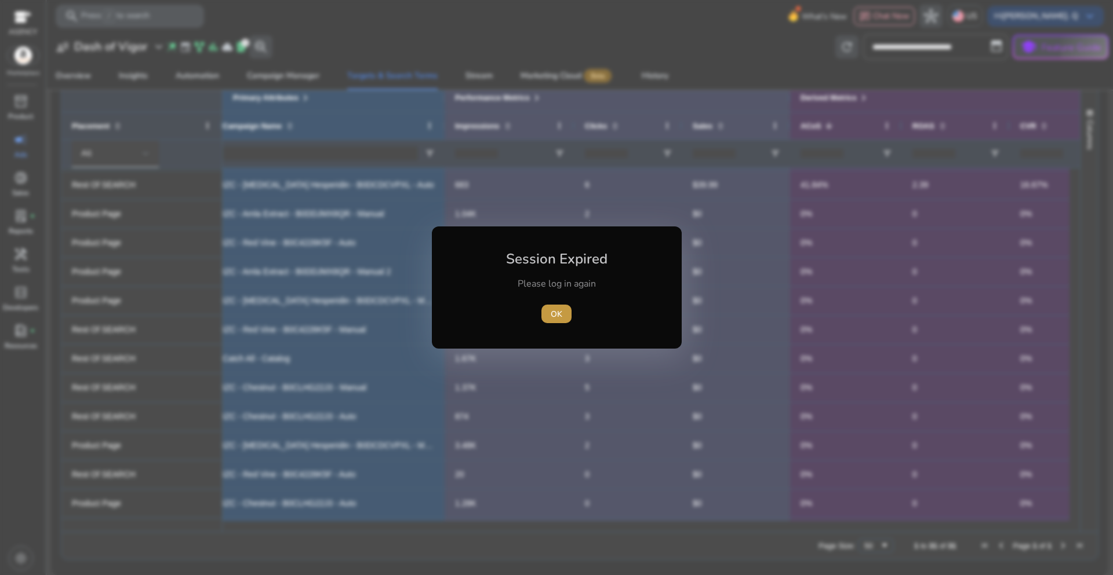
click at [556, 316] on span "OK" at bounding box center [556, 314] width 12 height 12
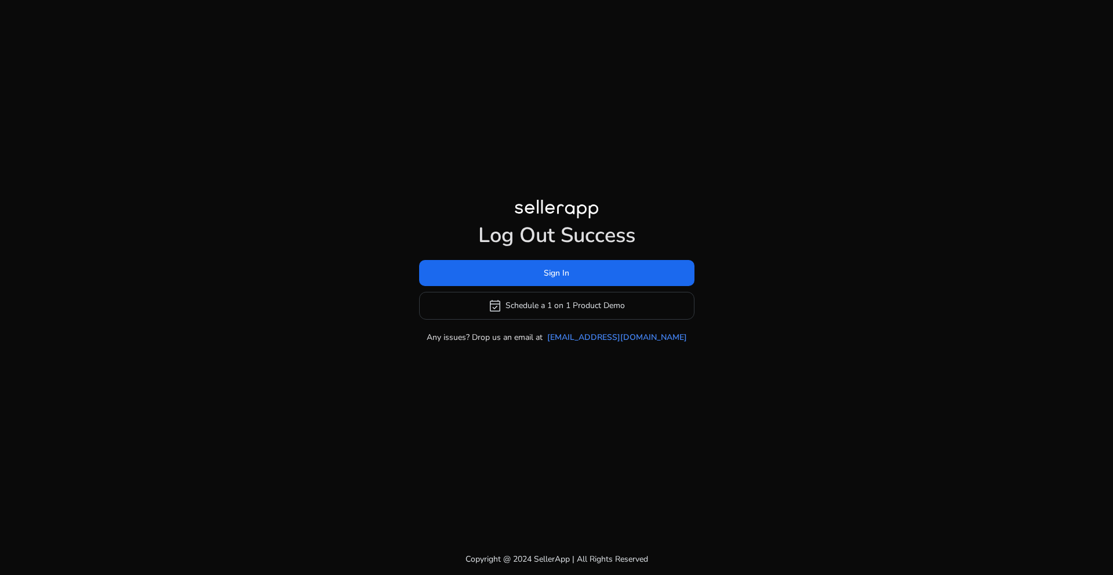
click at [564, 290] on div "Sign In event_available Schedule a 1 on 1 Product Demo" at bounding box center [556, 290] width 275 height 60
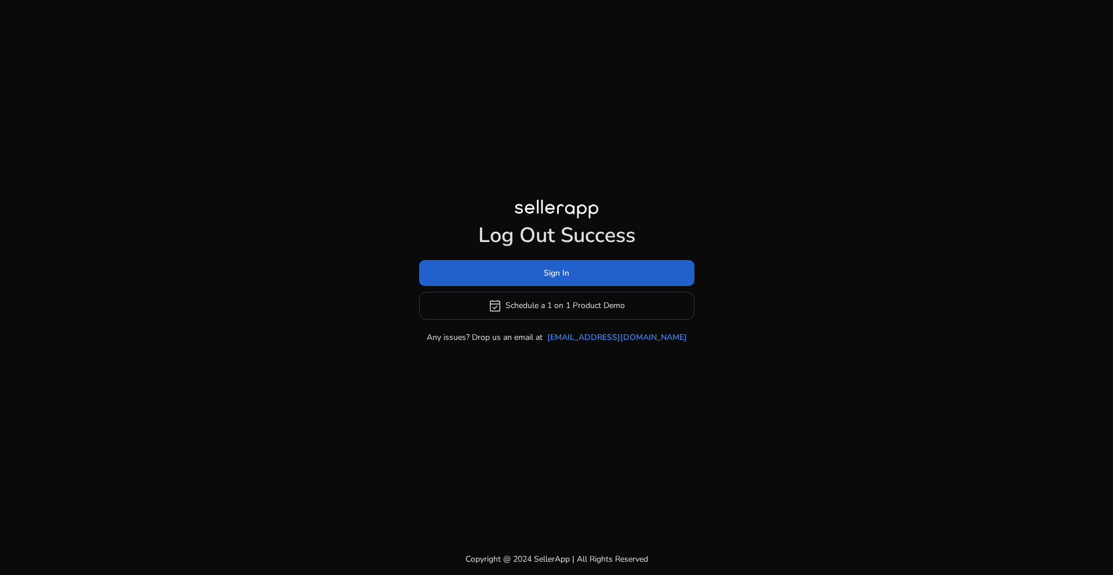
click at [567, 271] on span "Sign In" at bounding box center [556, 273] width 25 height 12
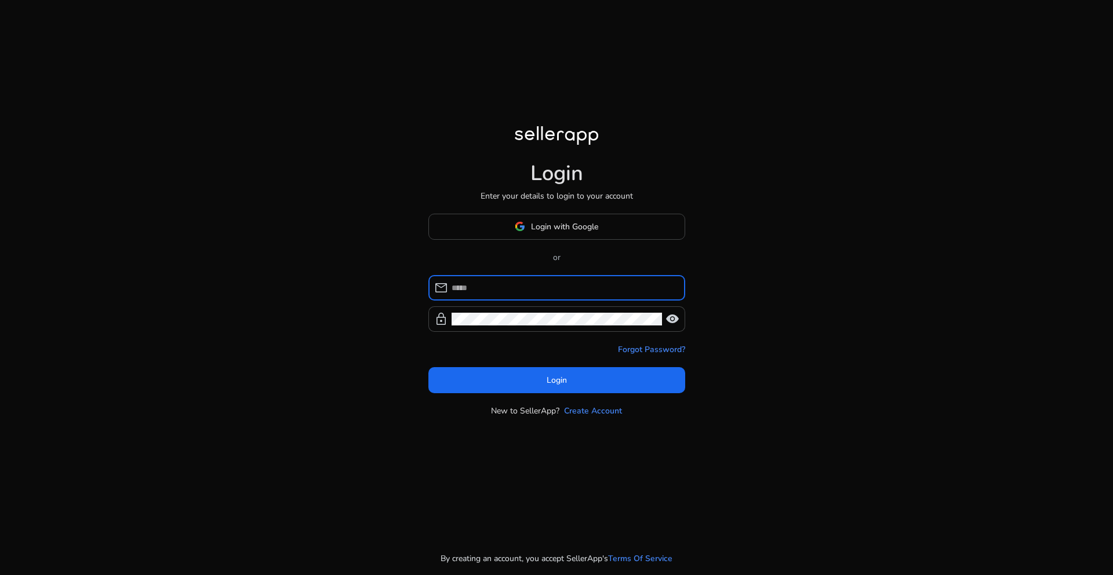
type input "**********"
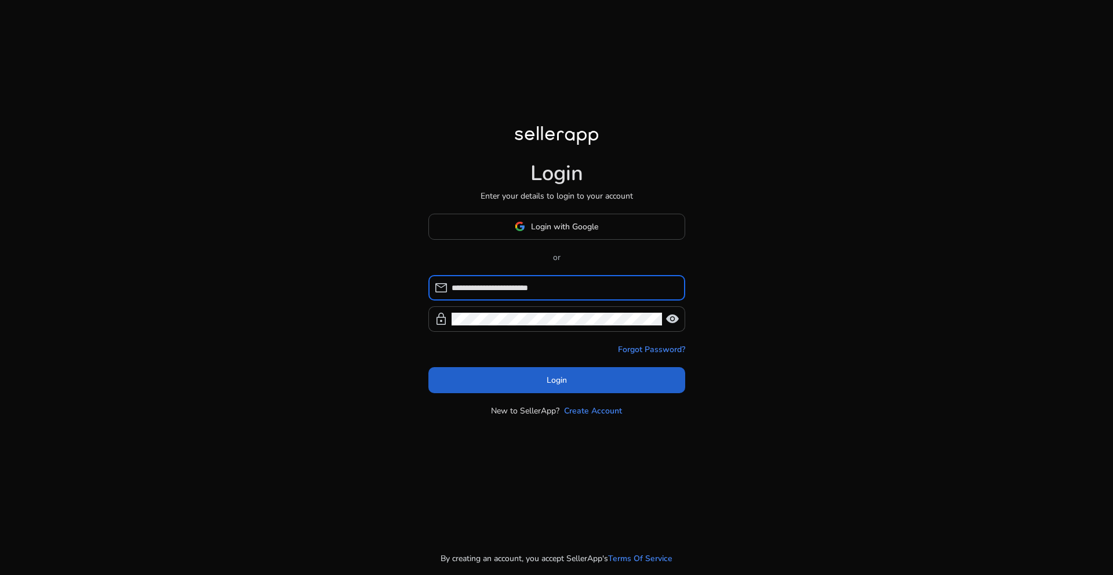
click at [566, 384] on span "Login" at bounding box center [556, 380] width 20 height 12
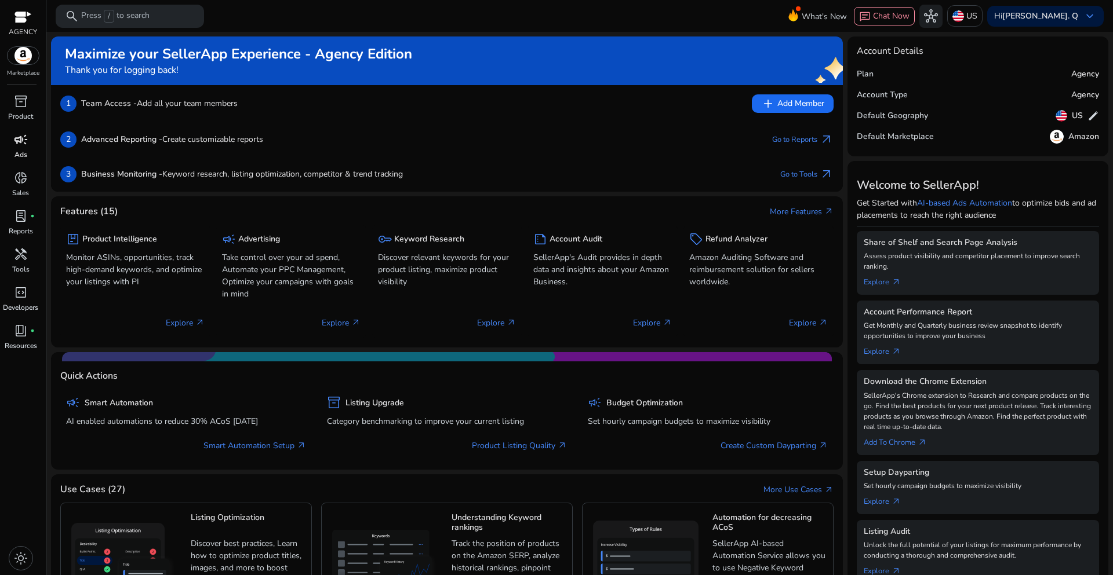
click at [18, 152] on p "Ads" at bounding box center [20, 155] width 13 height 10
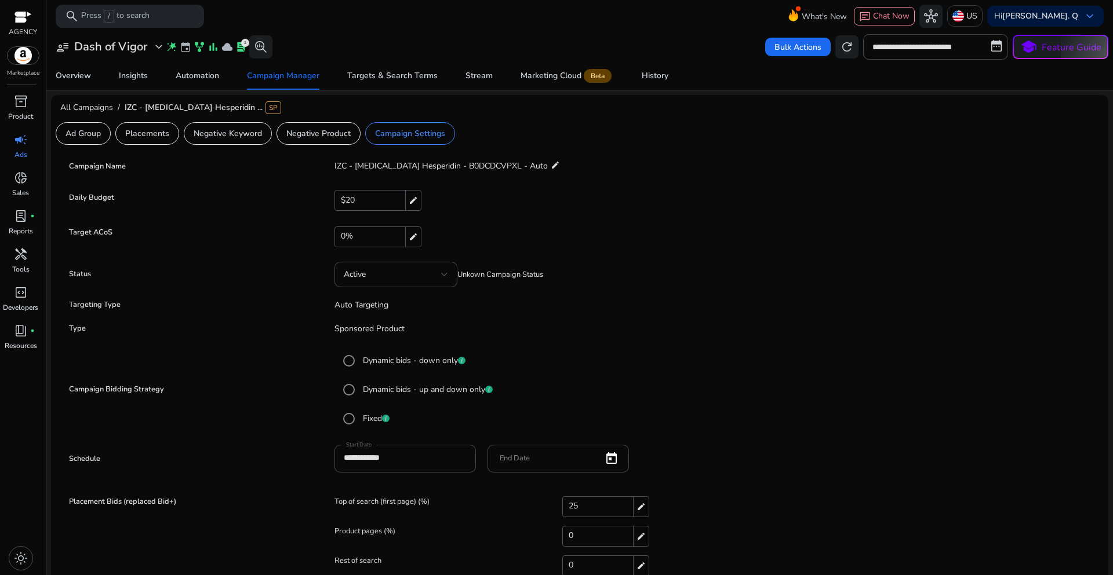
scroll to position [14, 0]
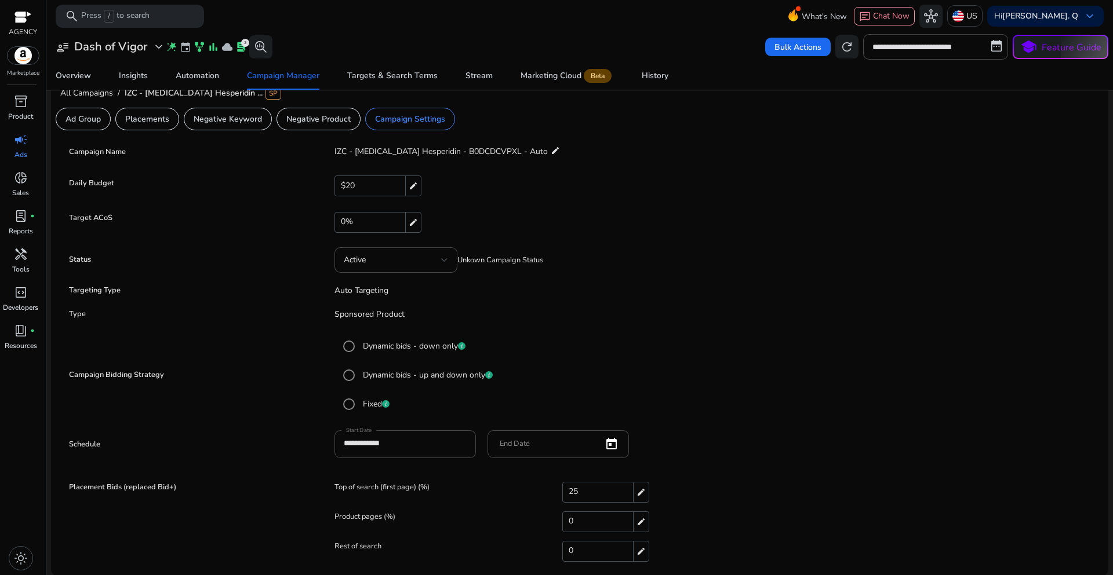
click at [737, 329] on form "**********" at bounding box center [579, 356] width 1027 height 430
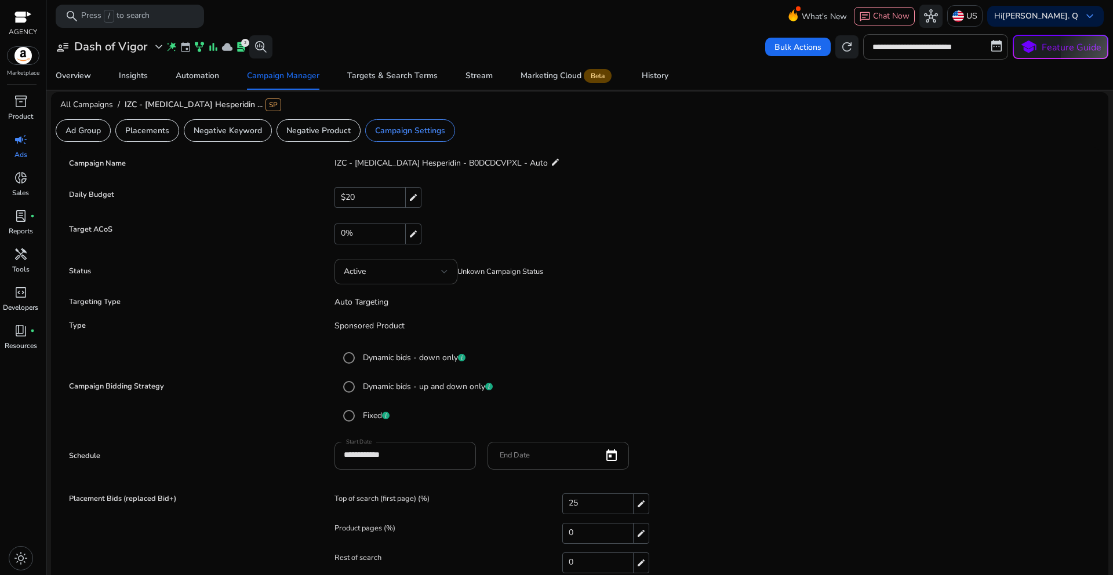
scroll to position [0, 0]
click at [300, 79] on div "Campaign Manager" at bounding box center [283, 76] width 72 height 8
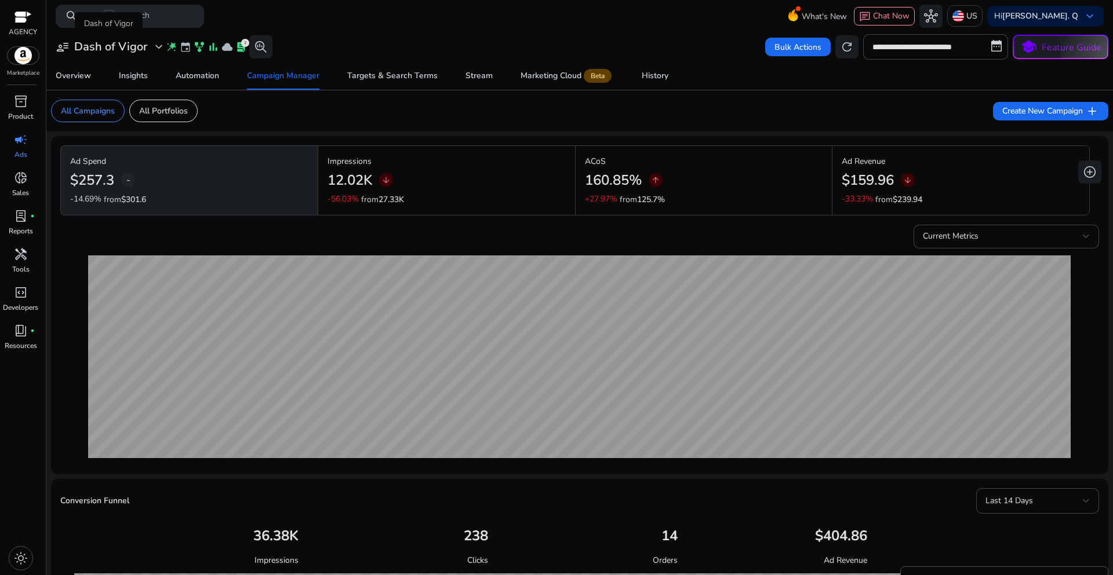
click at [157, 52] on span "expand_more" at bounding box center [159, 47] width 14 height 14
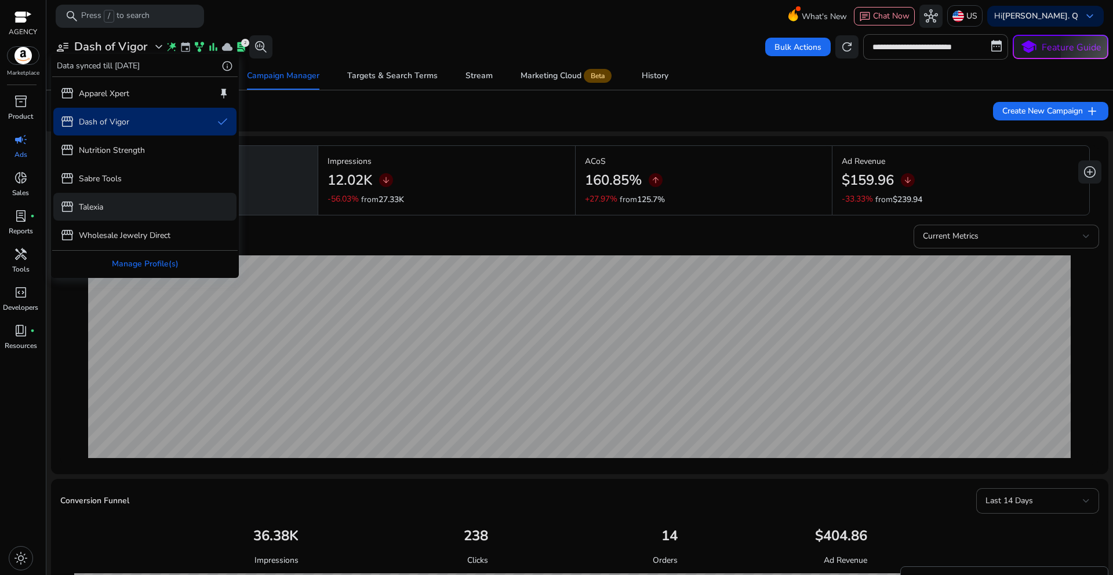
click at [93, 206] on p "Talexia" at bounding box center [91, 207] width 24 height 12
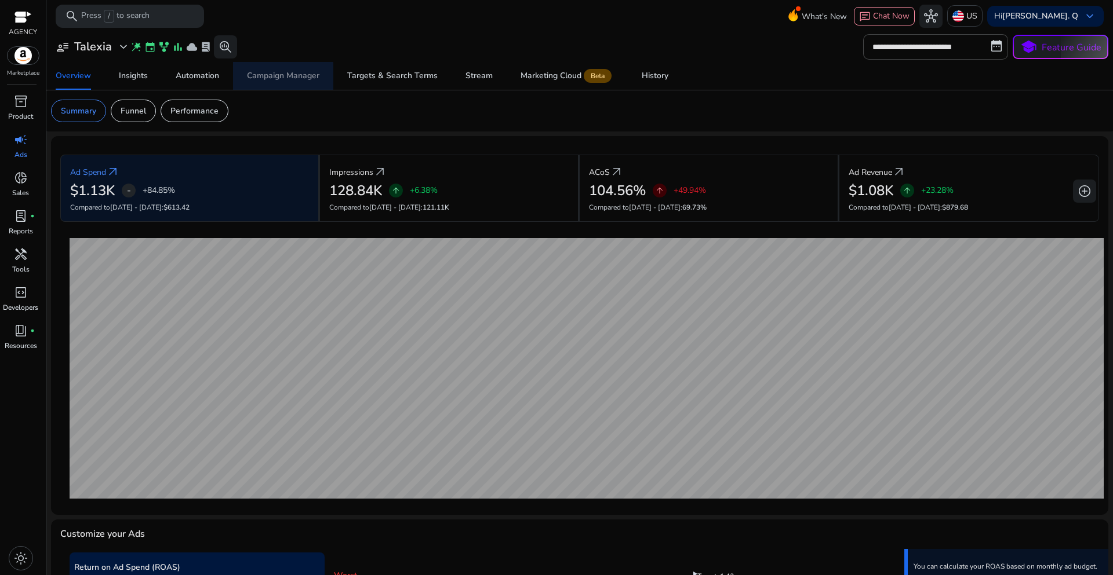
click at [260, 86] on span "Campaign Manager" at bounding box center [283, 76] width 72 height 28
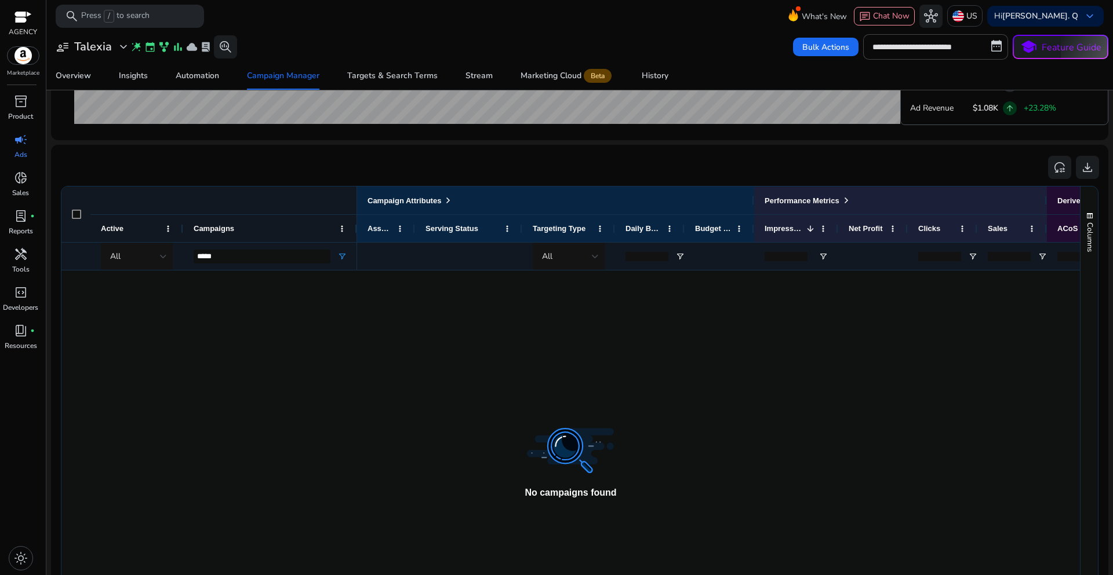
scroll to position [522, 0]
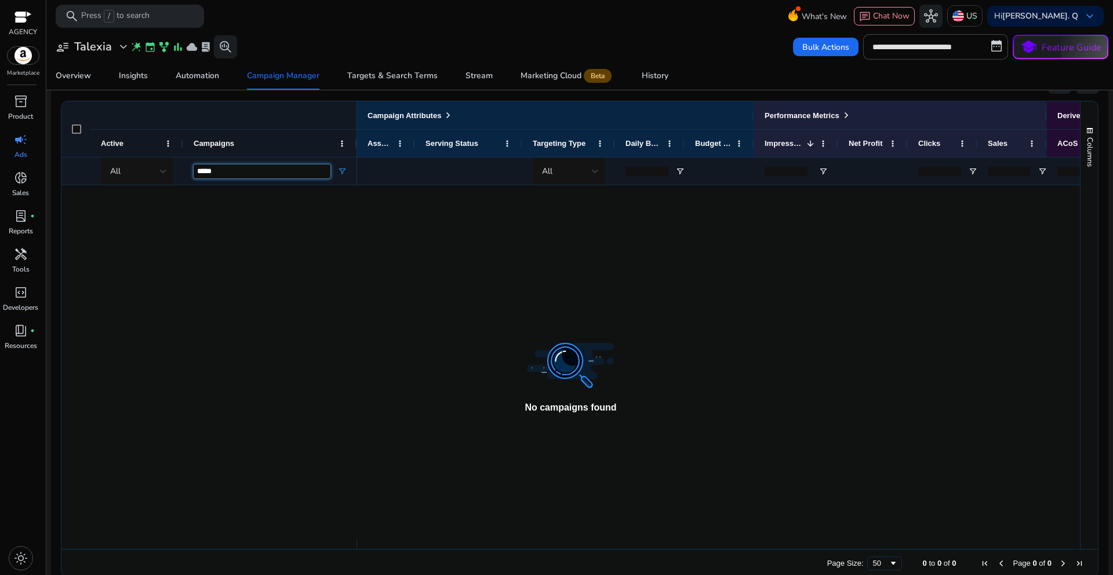
drag, startPoint x: 228, startPoint y: 172, endPoint x: 184, endPoint y: 164, distance: 44.8
click at [184, 164] on div "*****" at bounding box center [270, 171] width 174 height 28
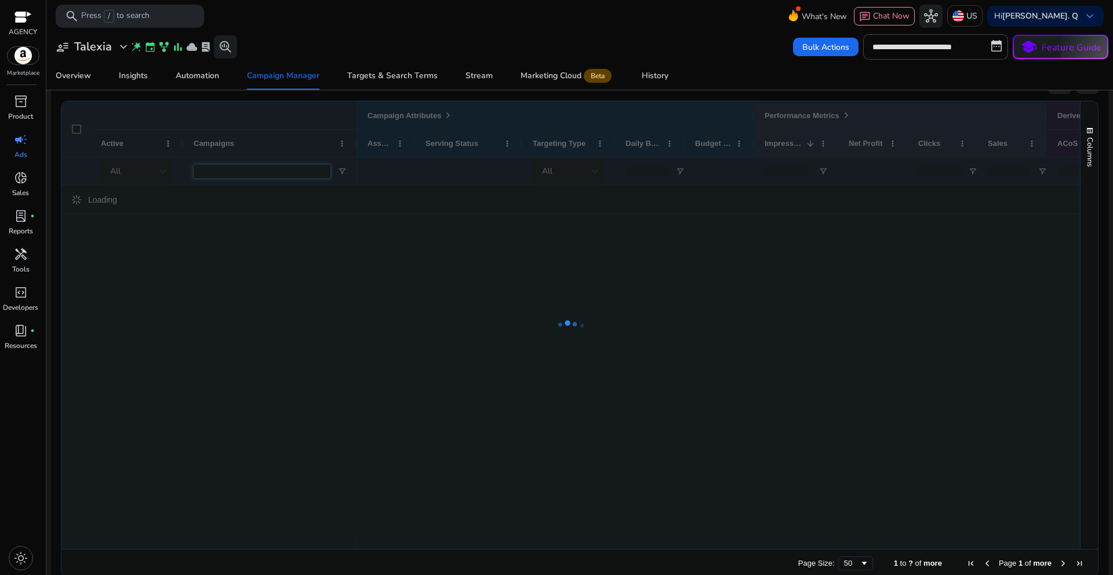
scroll to position [767, 0]
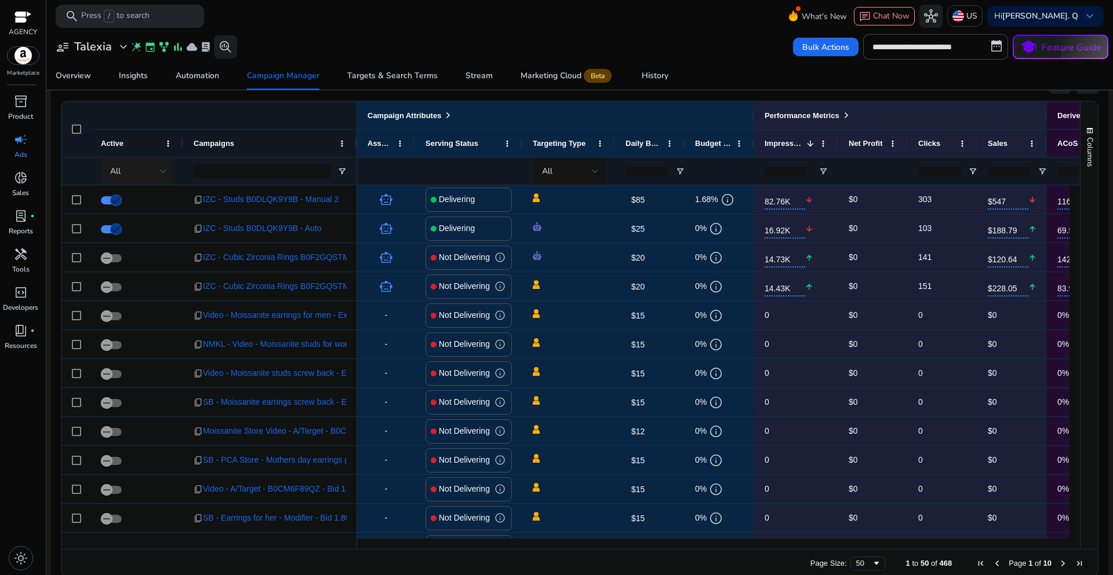
click at [165, 173] on div at bounding box center [163, 171] width 7 height 5
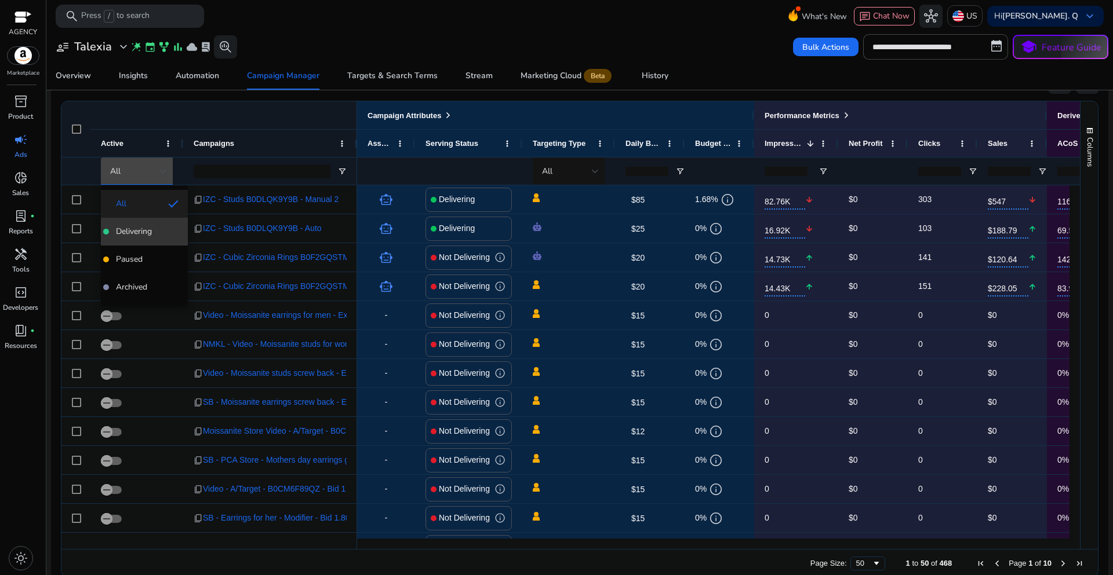
click at [136, 226] on span "Delivering" at bounding box center [134, 232] width 36 height 12
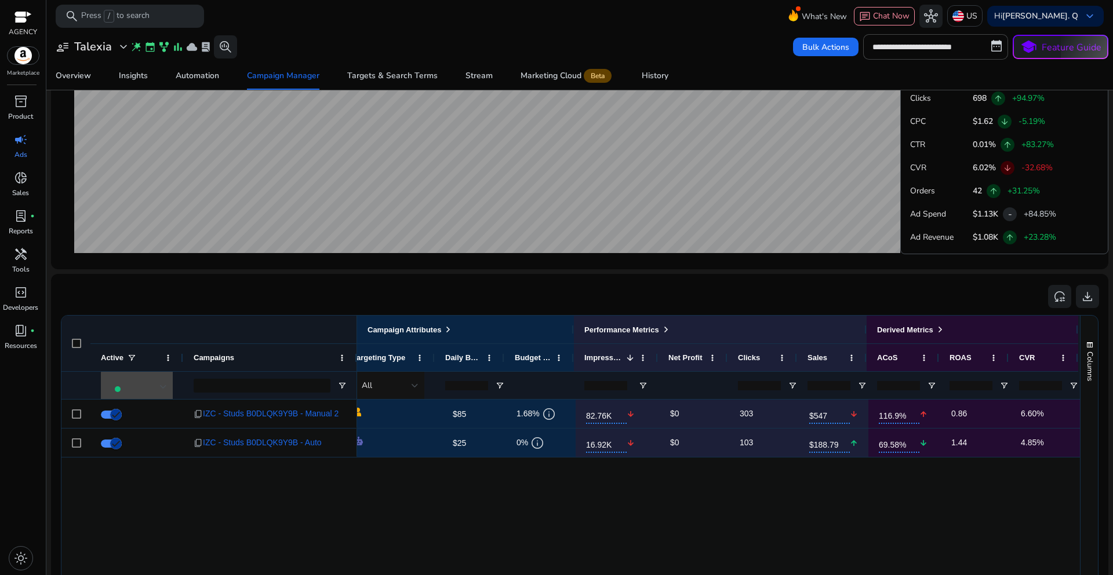
scroll to position [535, 0]
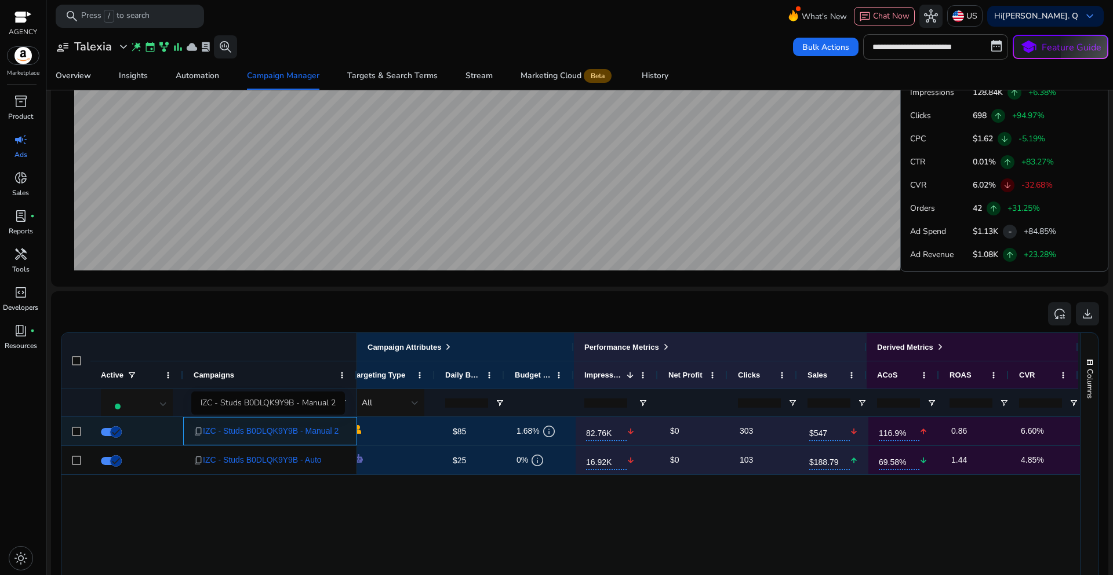
click at [312, 432] on span "IZC - Studs B0DLQK9Y9B - Manual 2" at bounding box center [271, 432] width 136 height 24
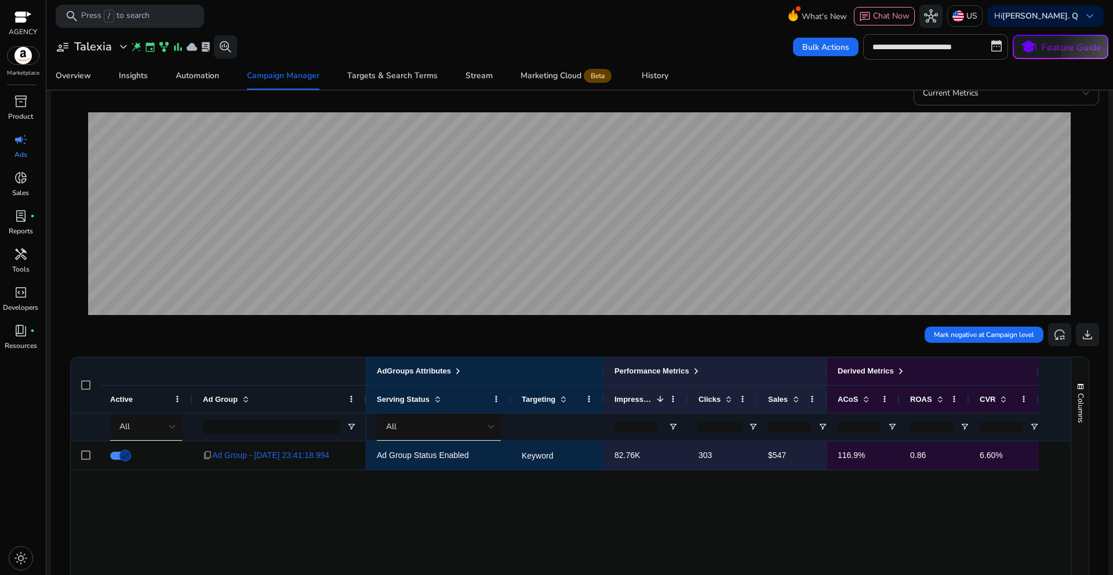
scroll to position [290, 0]
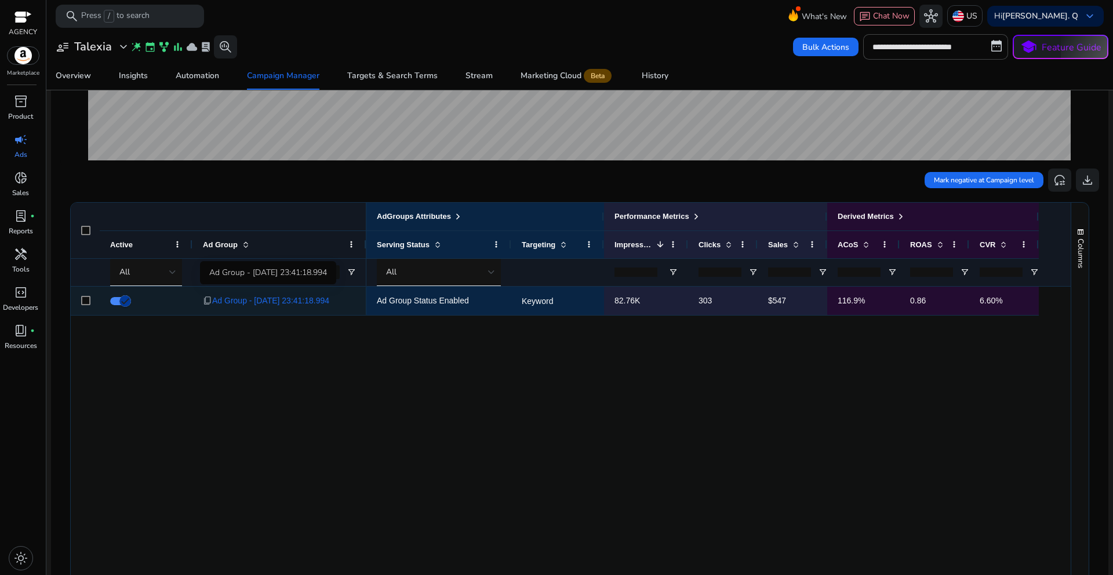
click at [293, 302] on span "Ad Group - [DATE] 23:41:18.994" at bounding box center [270, 301] width 117 height 24
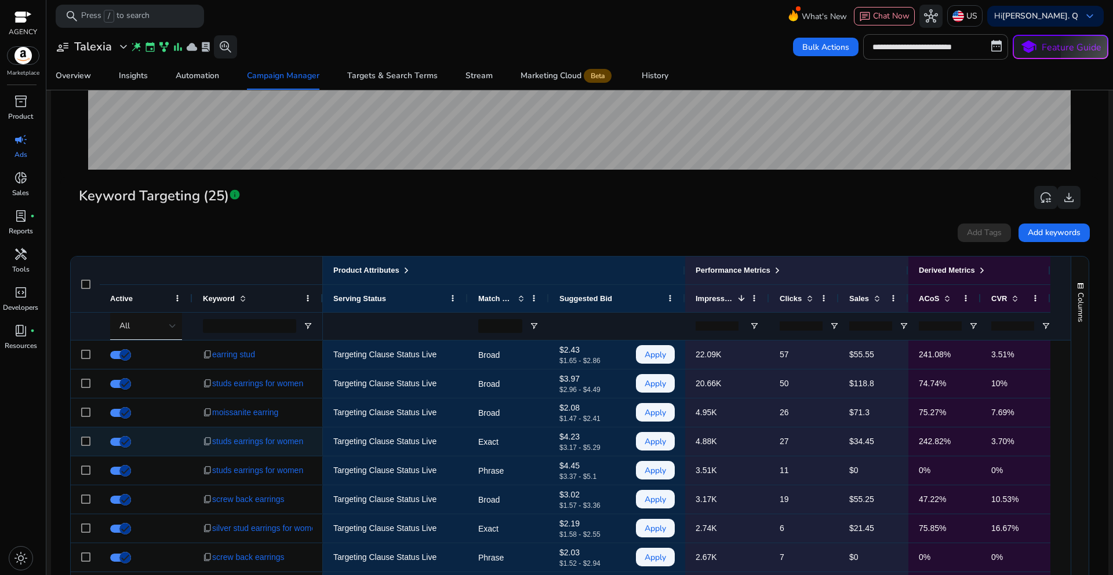
scroll to position [406, 0]
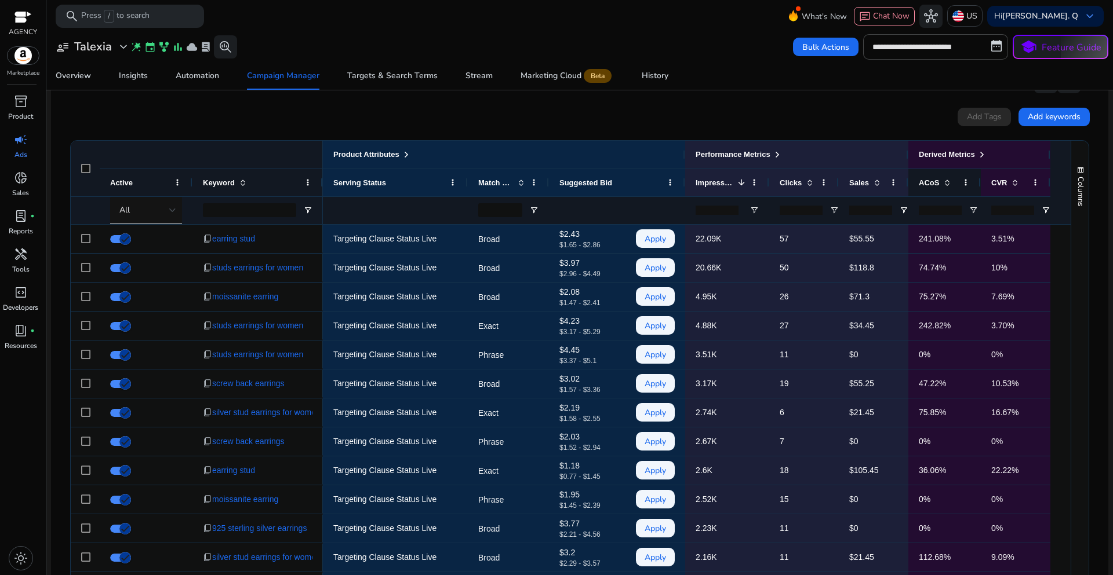
click at [947, 183] on span at bounding box center [946, 182] width 9 height 9
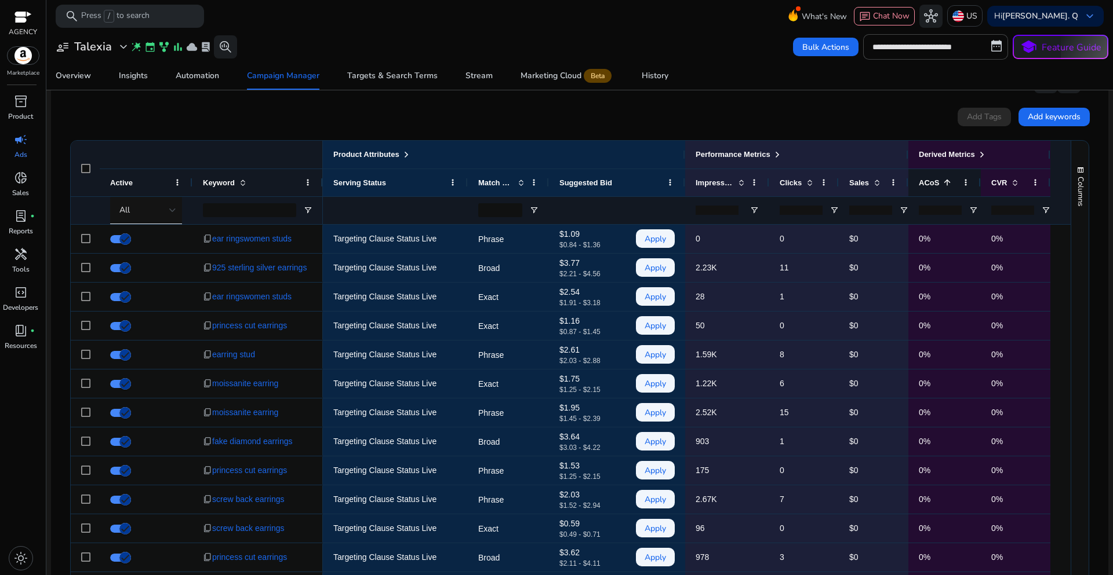
click at [947, 183] on span at bounding box center [946, 182] width 9 height 9
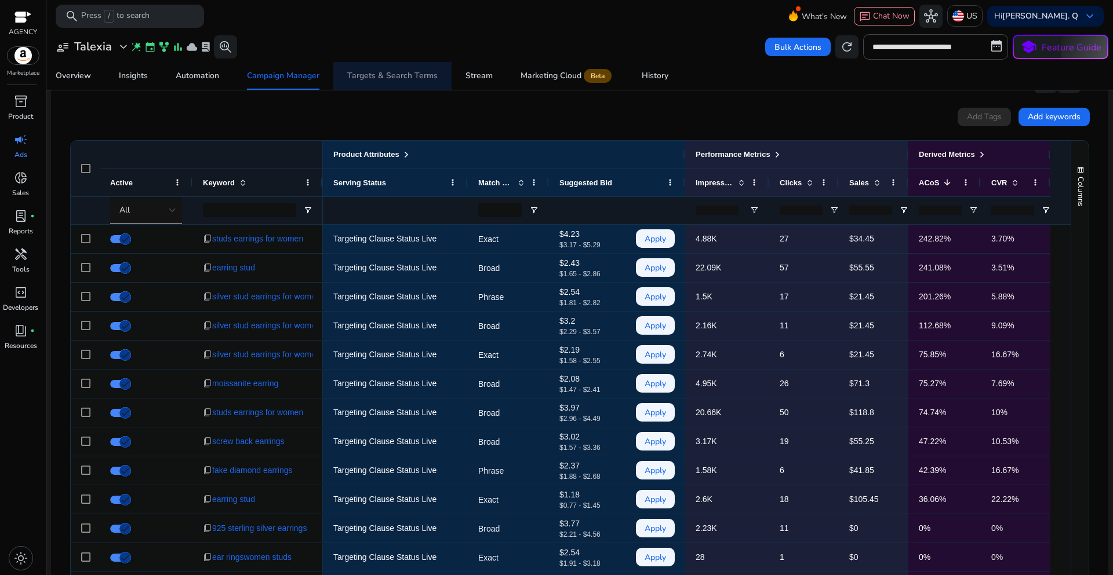
click at [394, 74] on div "Targets & Search Terms" at bounding box center [392, 76] width 90 height 8
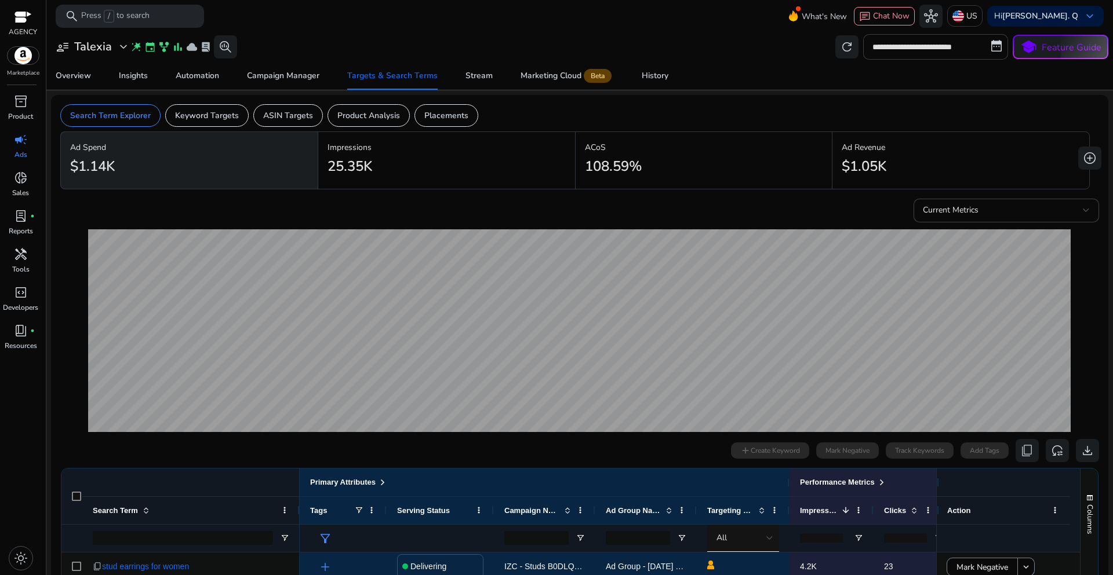
click at [936, 51] on input "**********" at bounding box center [935, 46] width 145 height 25
select select "*"
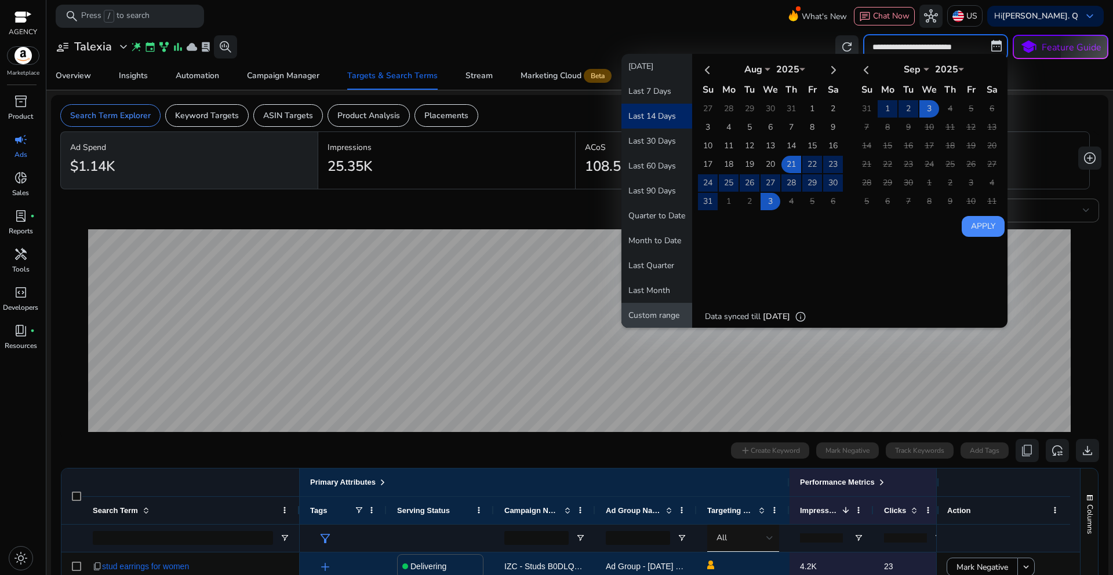
click at [643, 313] on button "Custom range" at bounding box center [656, 315] width 71 height 25
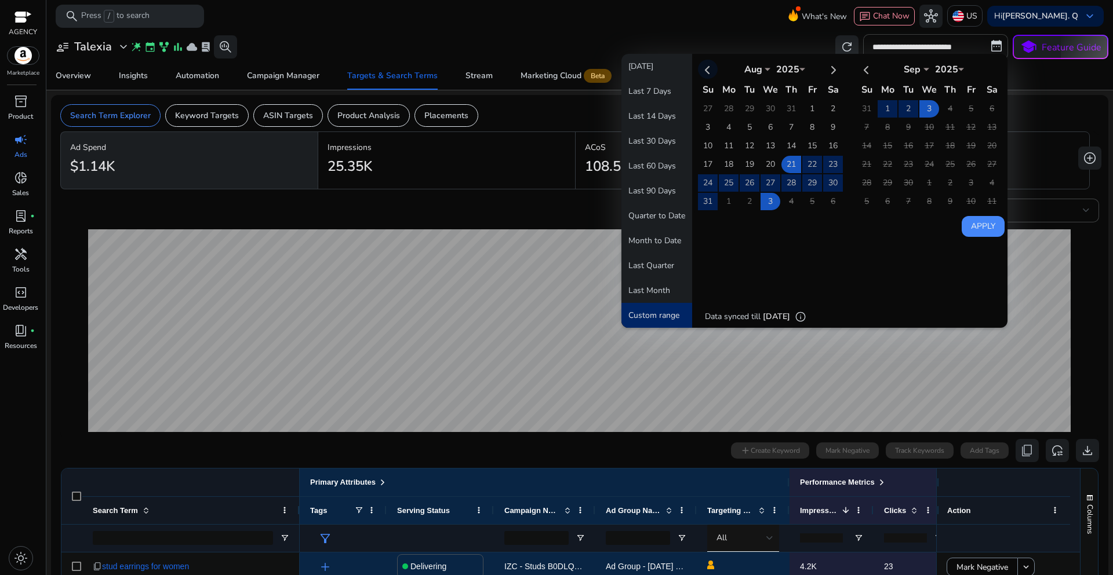
click at [705, 71] on th at bounding box center [708, 69] width 20 height 19
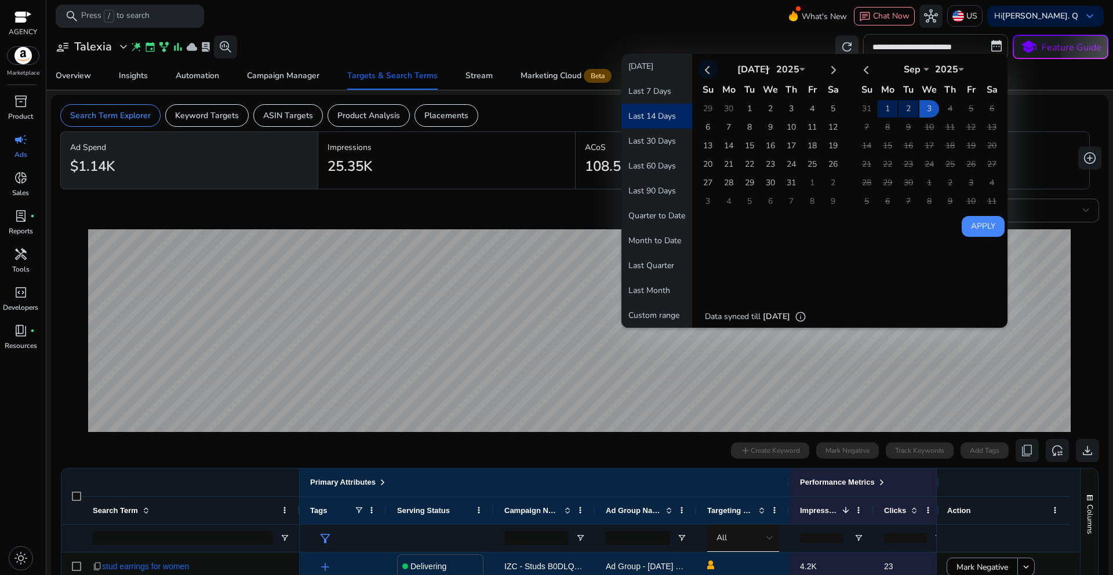
click at [705, 71] on th at bounding box center [708, 69] width 20 height 19
select select "*"
click at [786, 126] on td "5" at bounding box center [791, 127] width 20 height 17
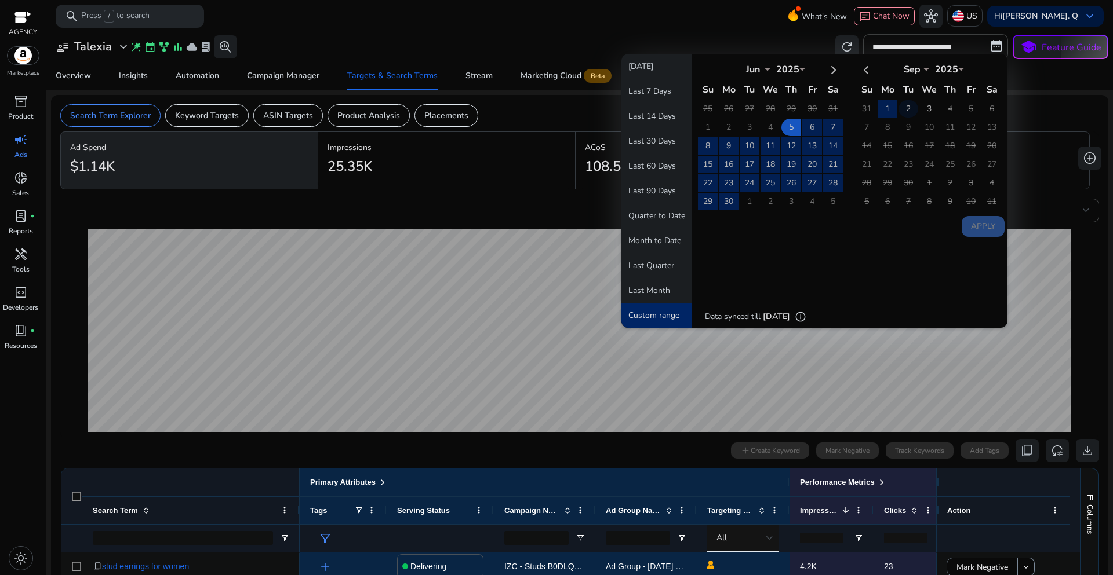
click at [899, 108] on td "2" at bounding box center [908, 108] width 20 height 17
click at [972, 232] on button "Apply" at bounding box center [982, 226] width 43 height 21
type input "**********"
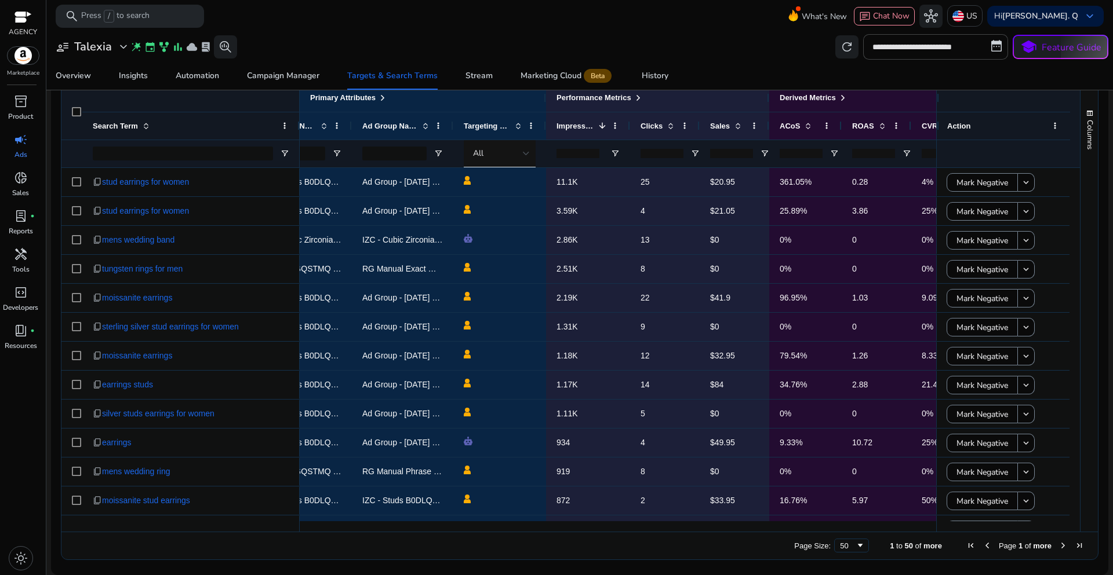
scroll to position [0, 240]
click at [813, 126] on span at bounding box center [811, 125] width 9 height 9
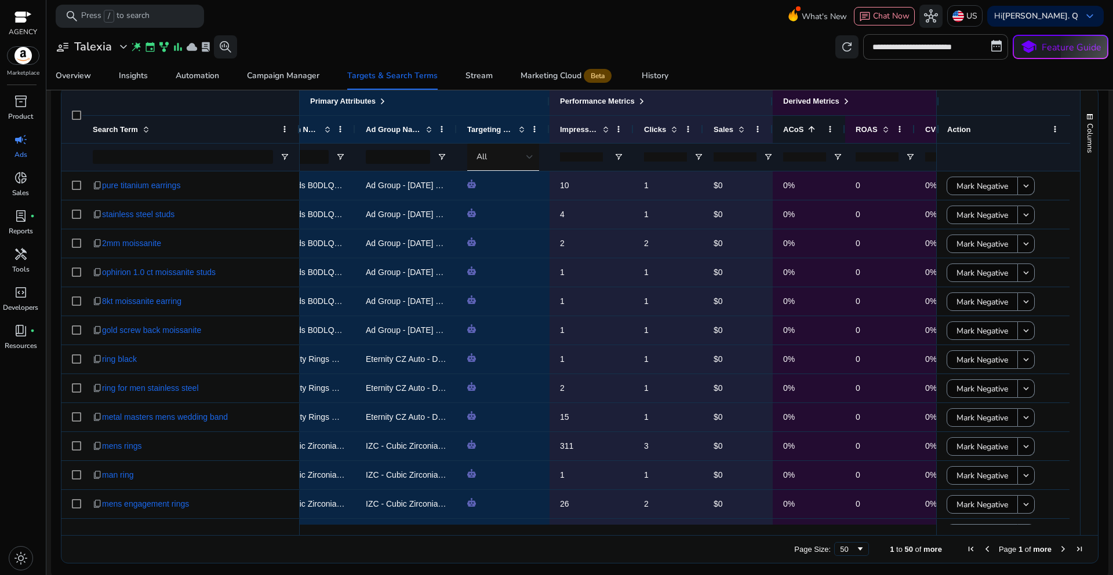
scroll to position [385, 0]
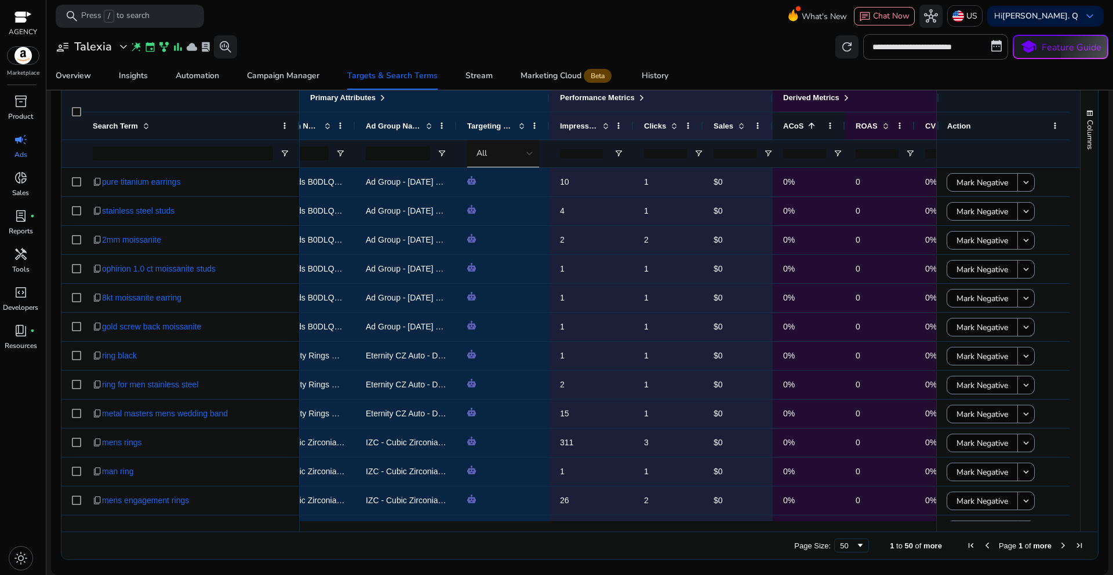
click at [813, 126] on span at bounding box center [811, 125] width 9 height 9
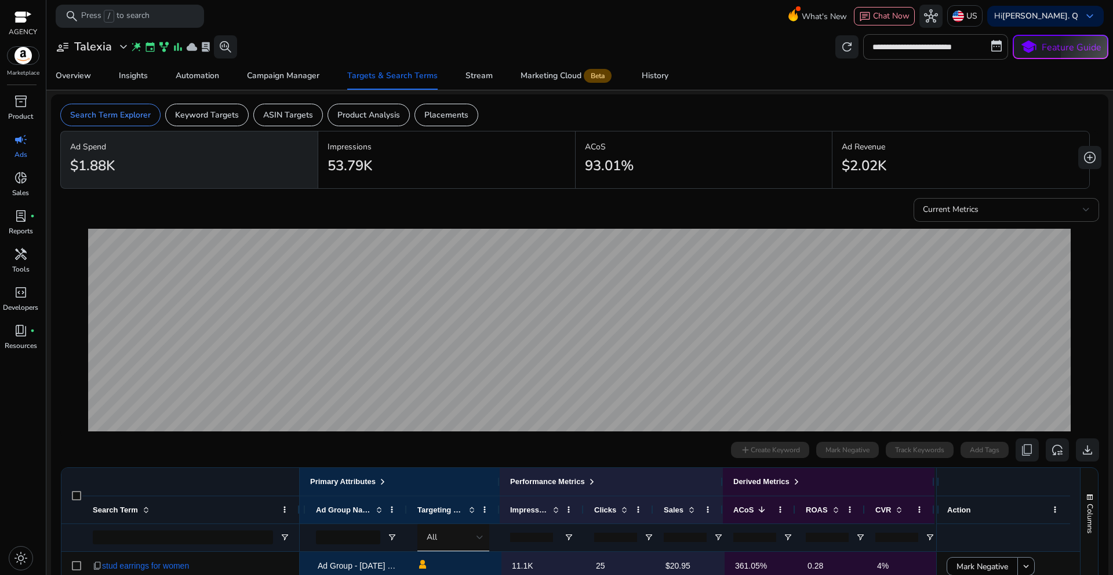
scroll to position [0, 0]
click at [224, 121] on p "Keyword Targets" at bounding box center [207, 116] width 64 height 12
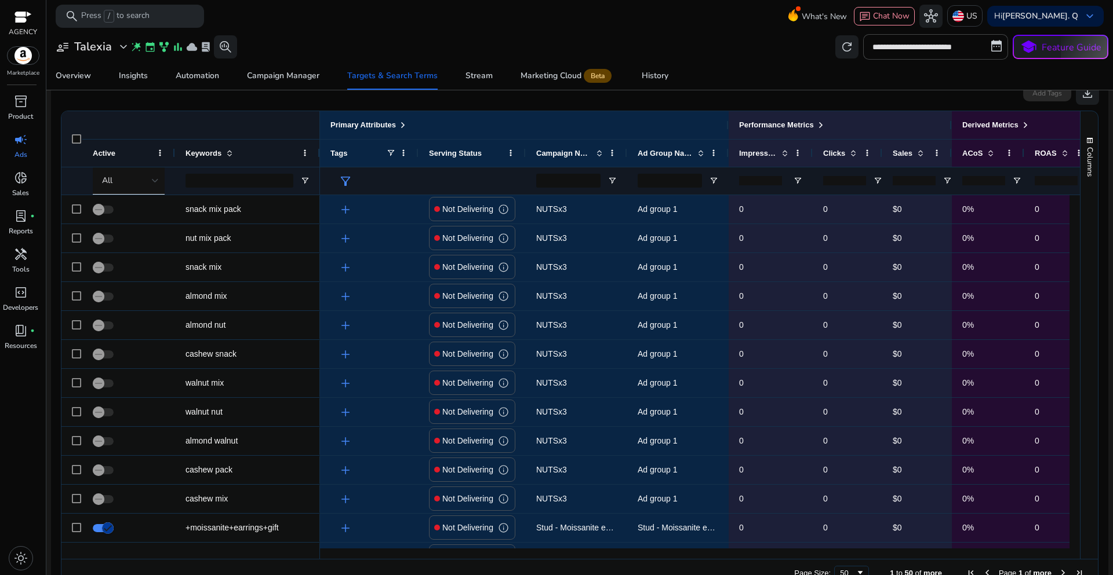
scroll to position [367, 0]
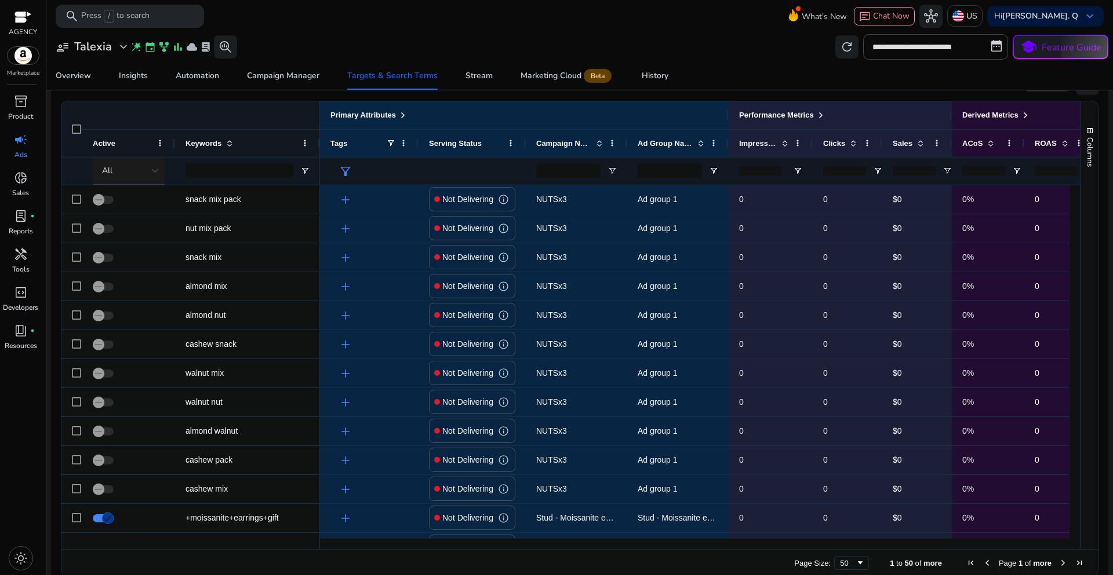
click at [152, 167] on div at bounding box center [155, 171] width 7 height 14
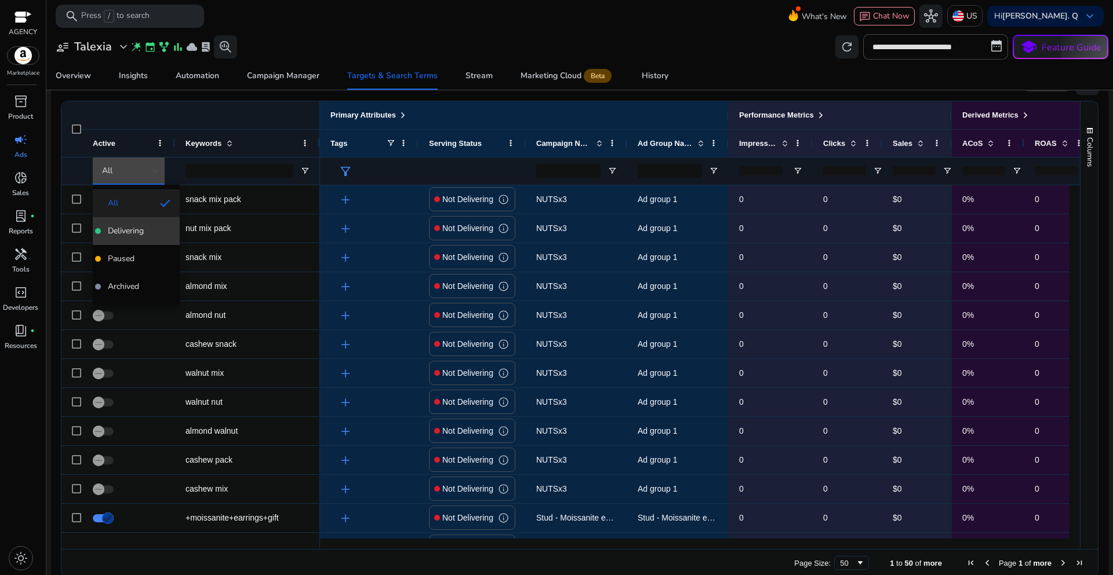
click at [119, 233] on span "Delivering" at bounding box center [126, 231] width 36 height 12
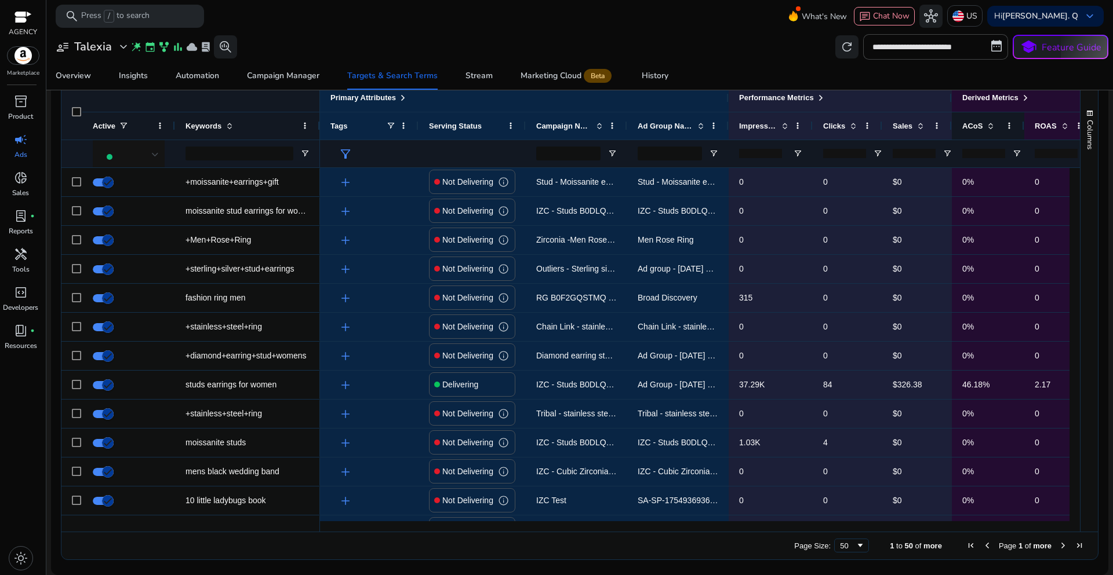
click at [989, 124] on span at bounding box center [990, 125] width 9 height 9
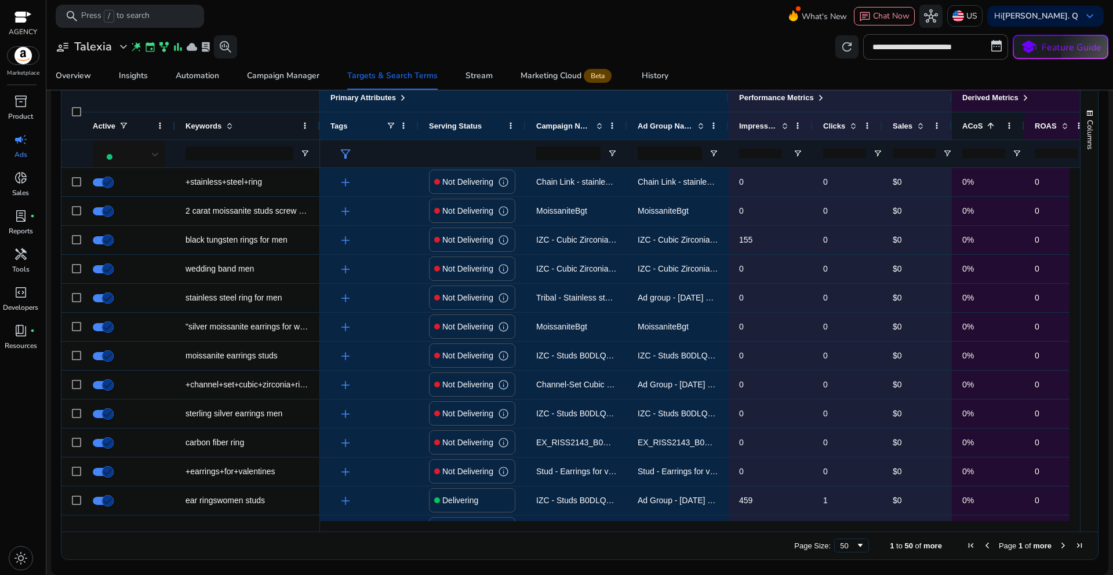
click at [989, 124] on span at bounding box center [990, 125] width 9 height 9
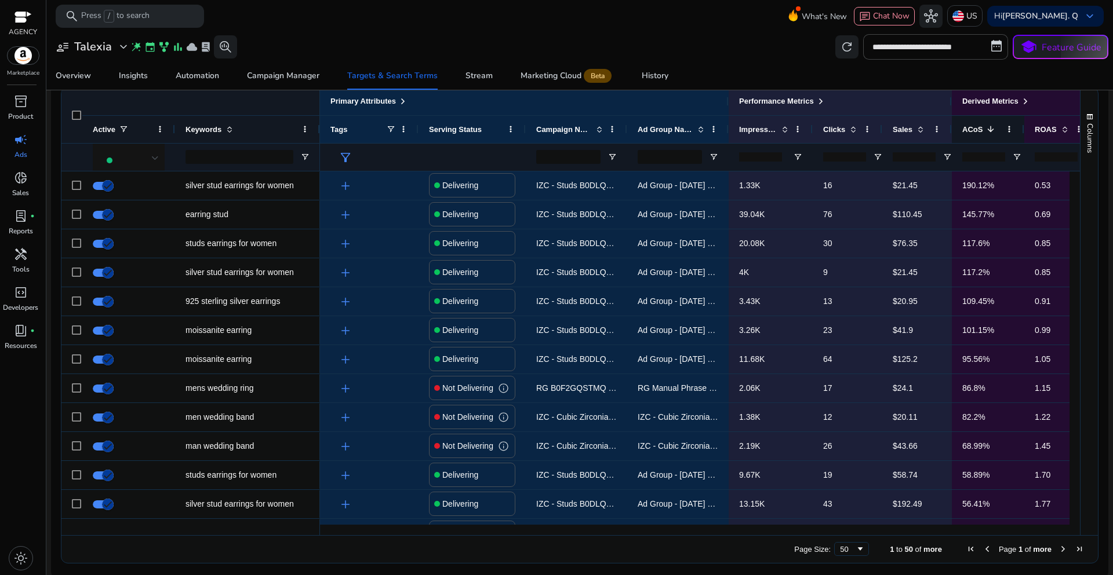
scroll to position [385, 0]
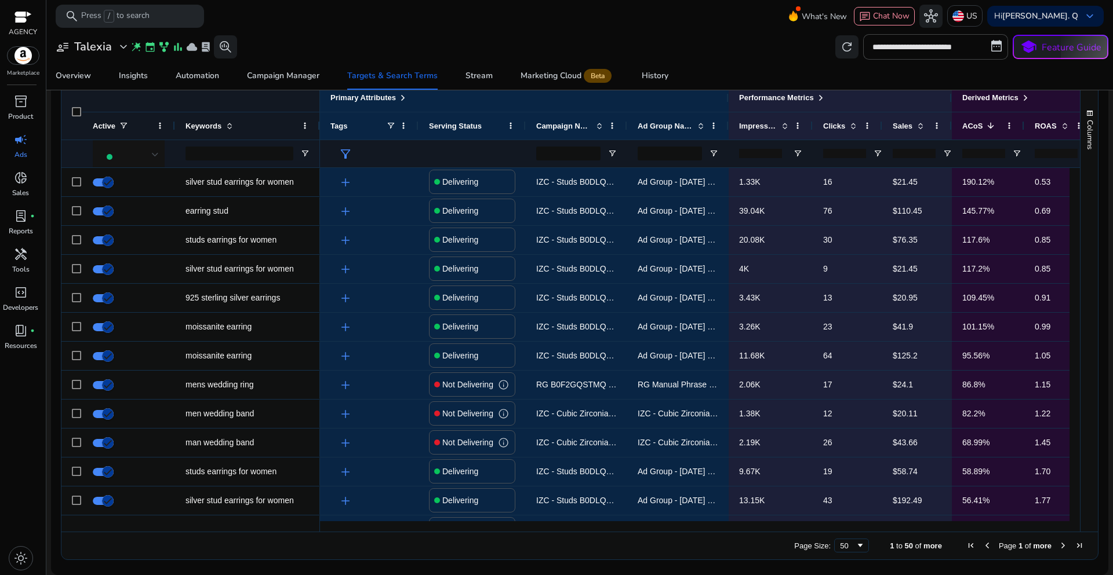
click at [909, 150] on input "number" at bounding box center [913, 153] width 43 height 9
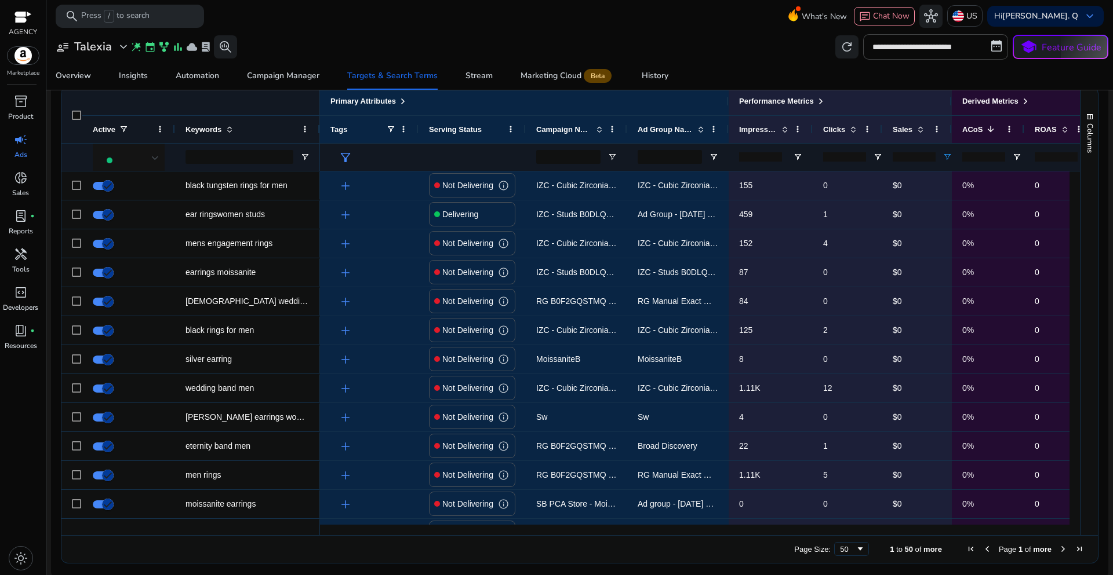
type input "*"
click at [914, 82] on div "Overview Insights Automation Campaign Manager Targets & Search Terms Stream Mar…" at bounding box center [580, 76] width 1076 height 28
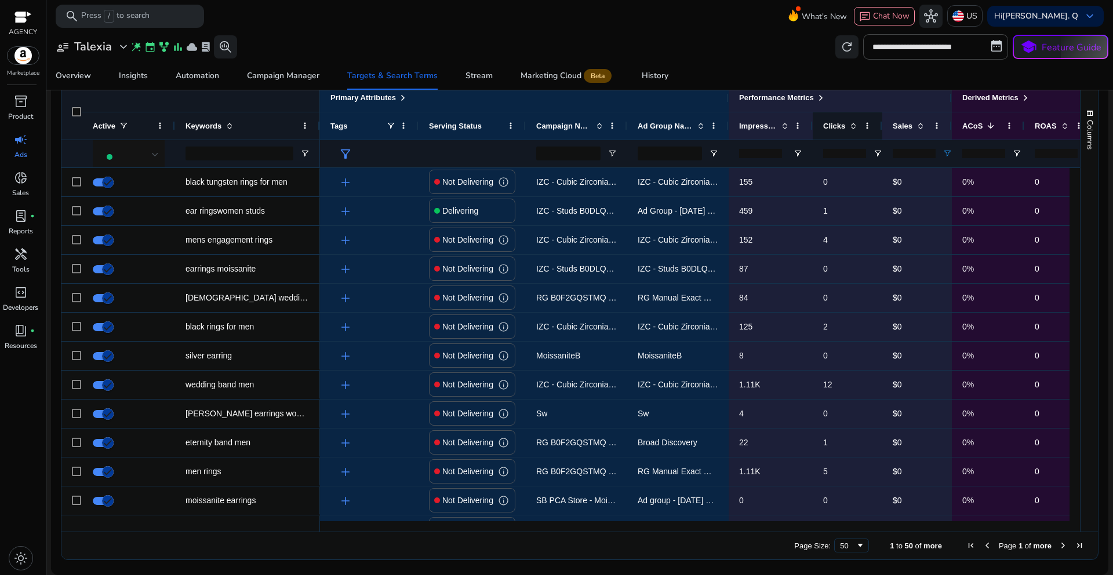
click at [851, 122] on span at bounding box center [852, 125] width 9 height 9
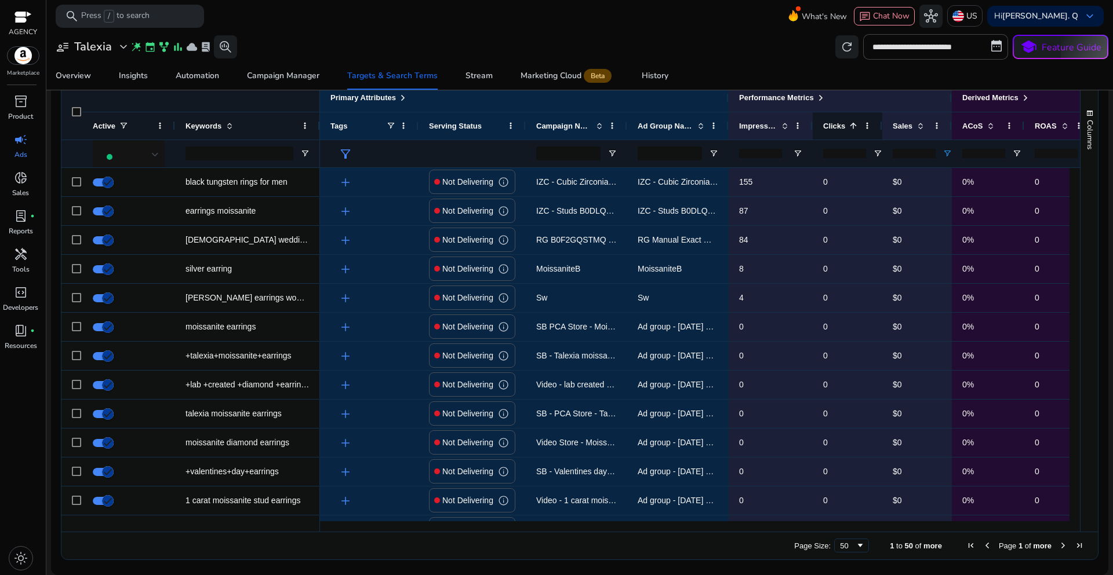
click at [851, 130] on span at bounding box center [852, 125] width 9 height 9
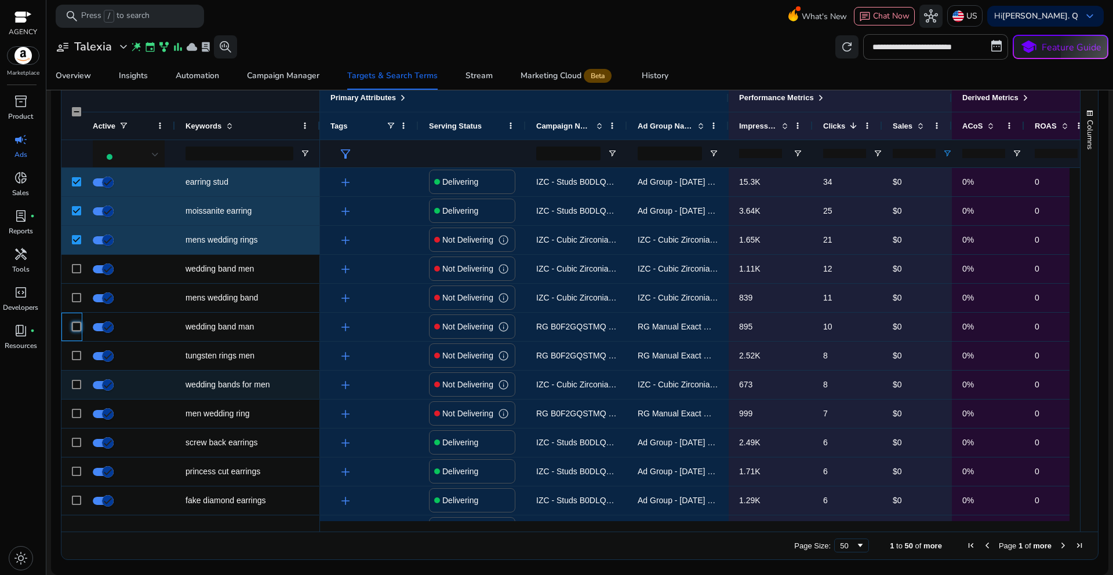
scroll to position [327, 0]
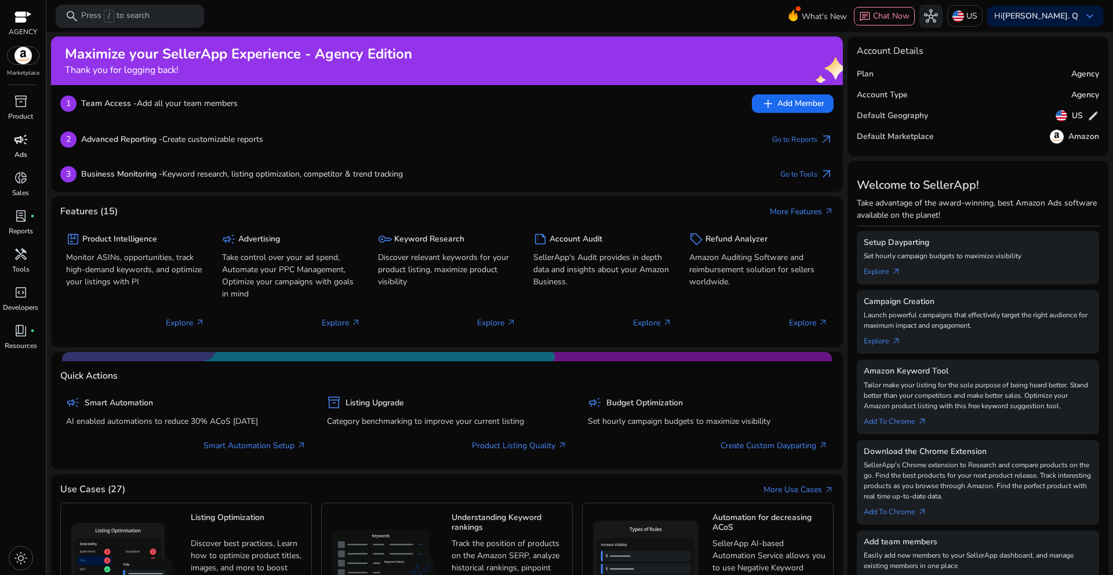
click at [20, 154] on p "Ads" at bounding box center [20, 155] width 13 height 10
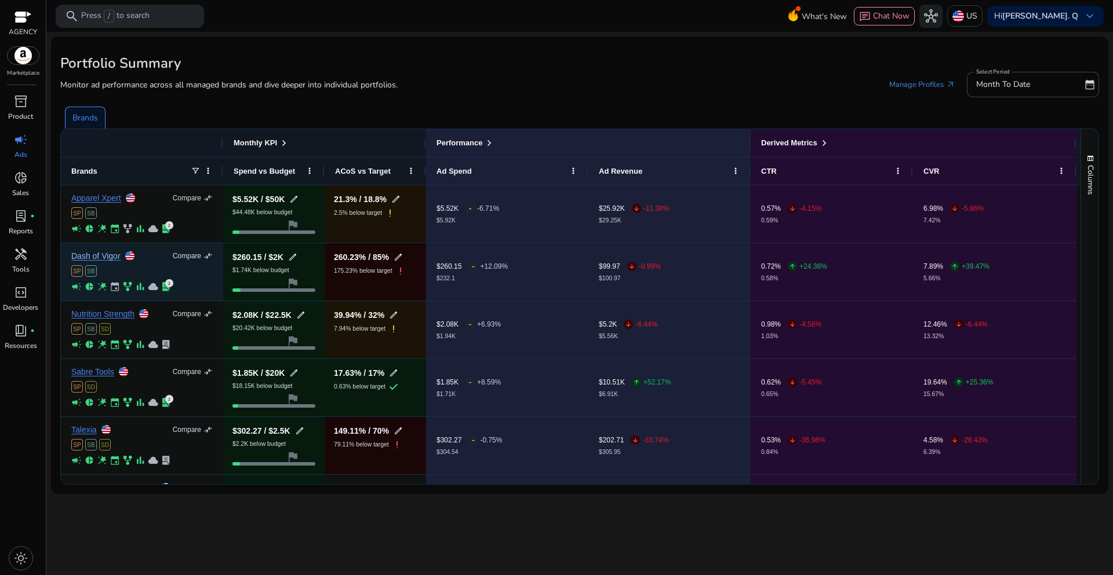
click at [100, 261] on link "Dash of Vigor" at bounding box center [95, 256] width 49 height 9
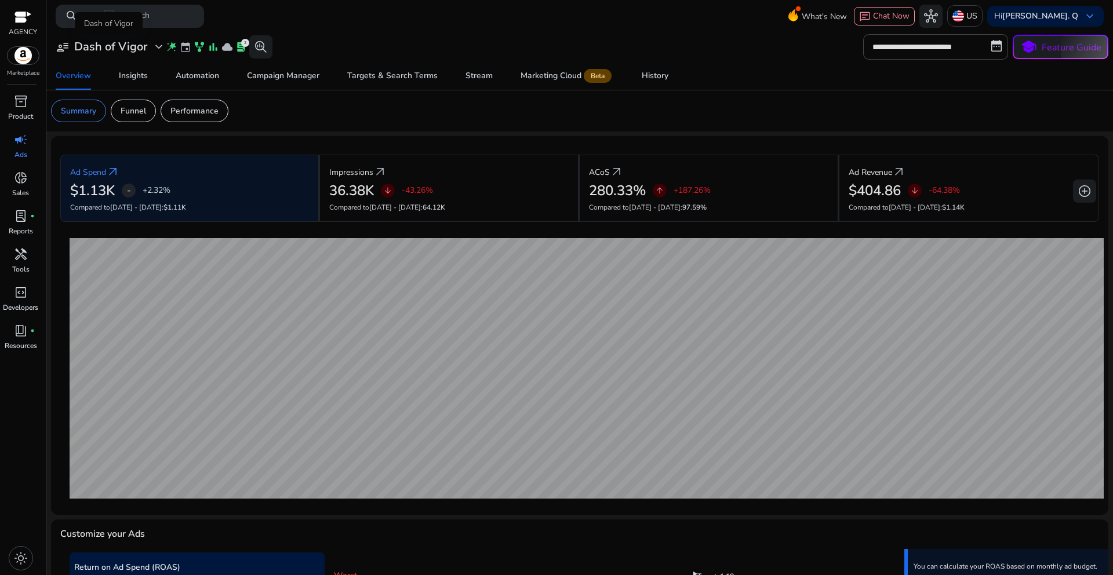
click at [161, 47] on span "expand_more" at bounding box center [159, 47] width 14 height 14
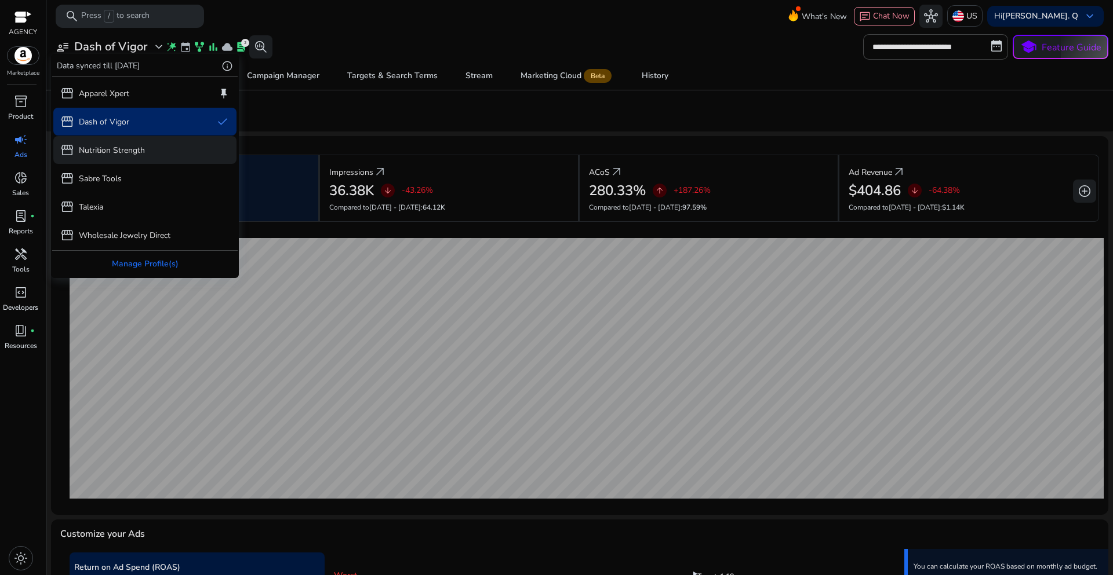
click at [138, 155] on p "Nutrition Strength" at bounding box center [112, 150] width 66 height 12
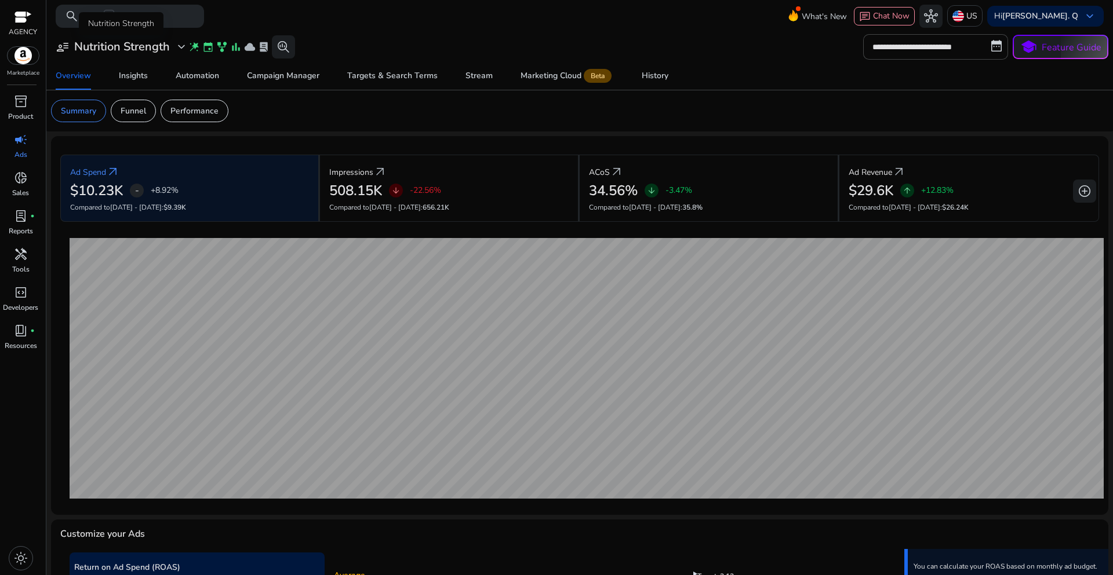
click at [181, 46] on span "expand_more" at bounding box center [181, 47] width 14 height 14
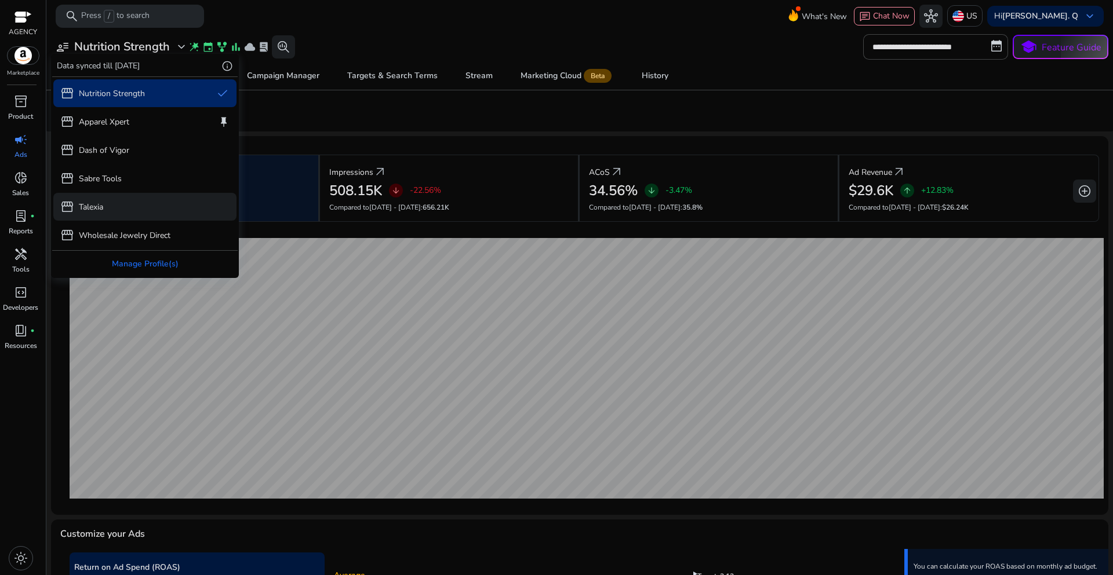
click at [89, 213] on p "Talexia" at bounding box center [91, 207] width 24 height 12
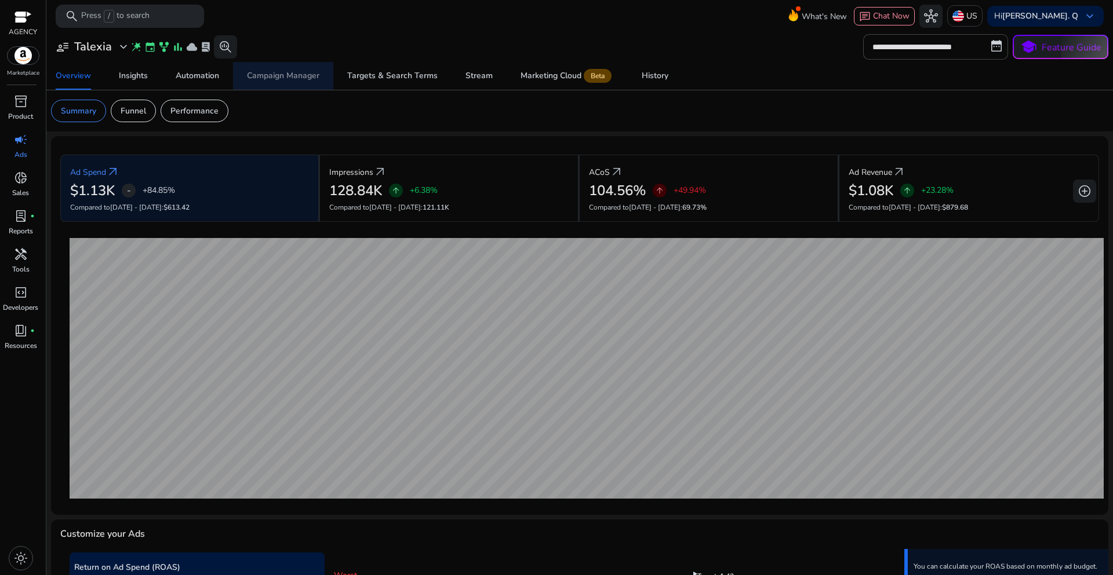
click at [286, 75] on div "Campaign Manager" at bounding box center [283, 76] width 72 height 8
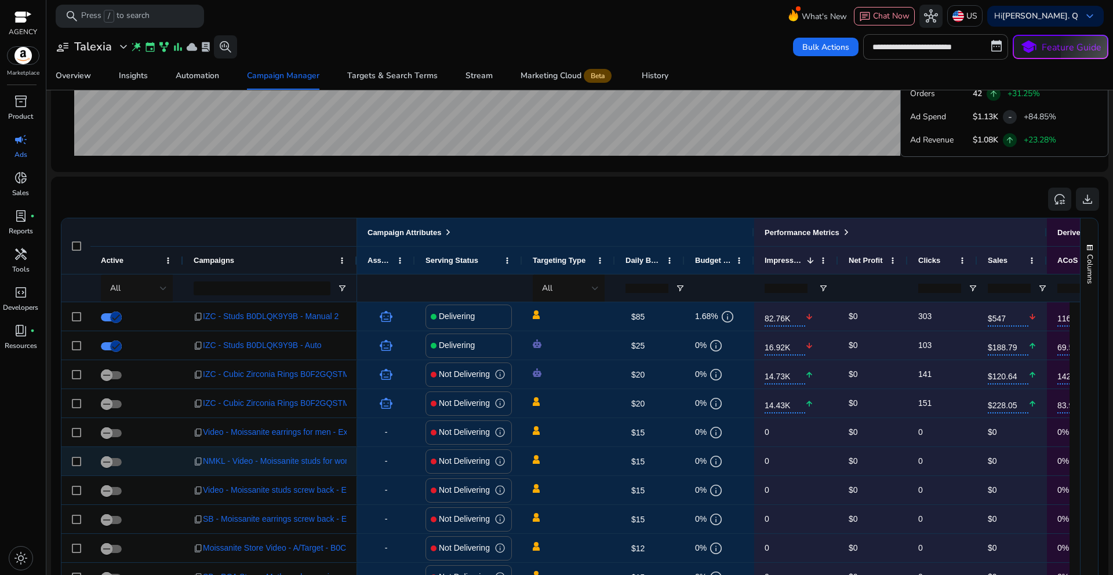
scroll to position [765, 0]
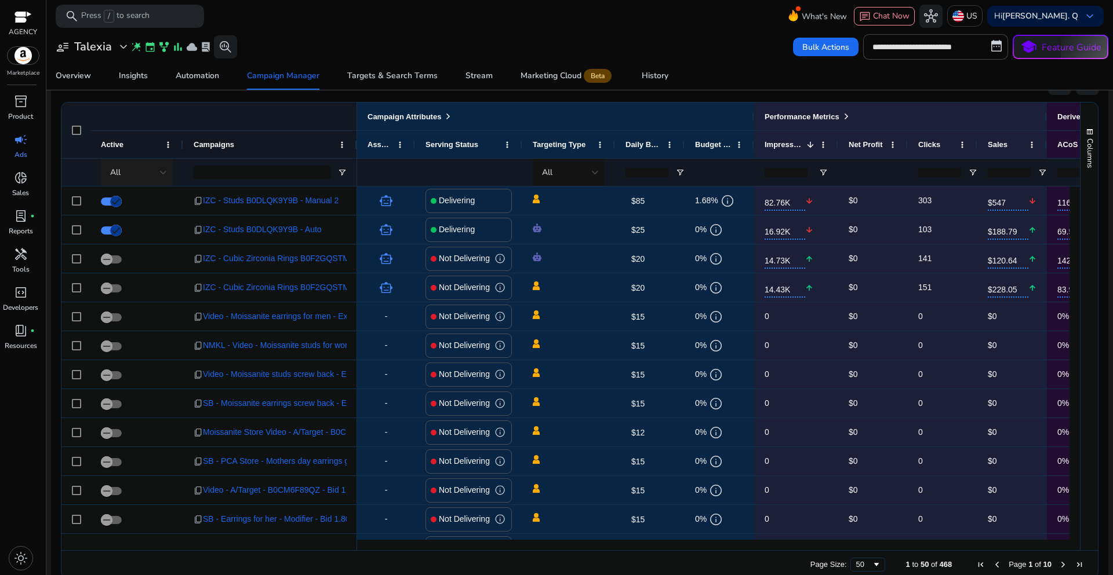
click at [165, 176] on div at bounding box center [163, 173] width 7 height 14
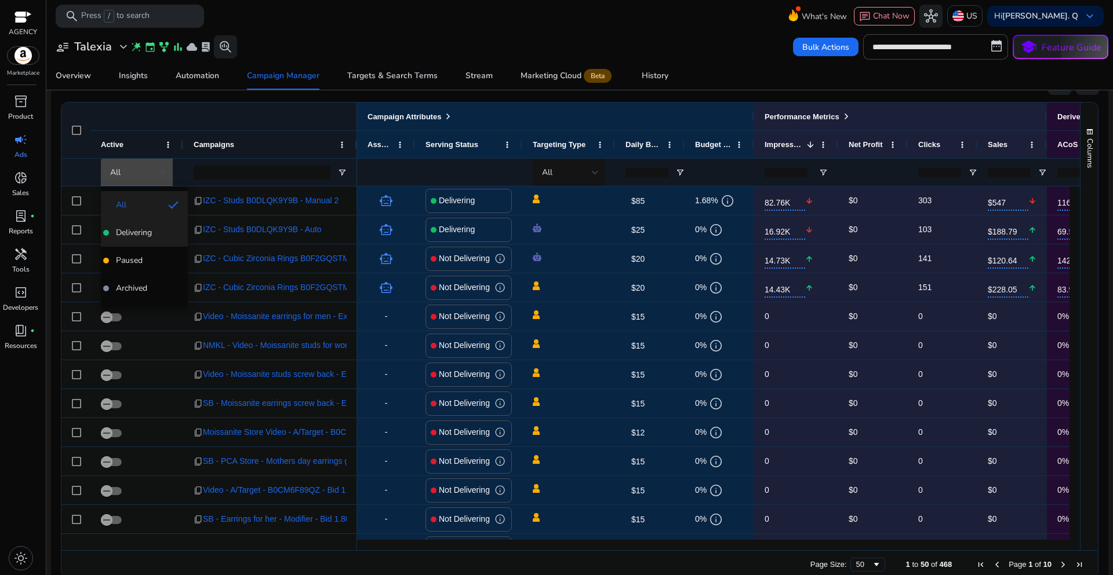
click at [142, 228] on span "Delivering" at bounding box center [134, 233] width 36 height 12
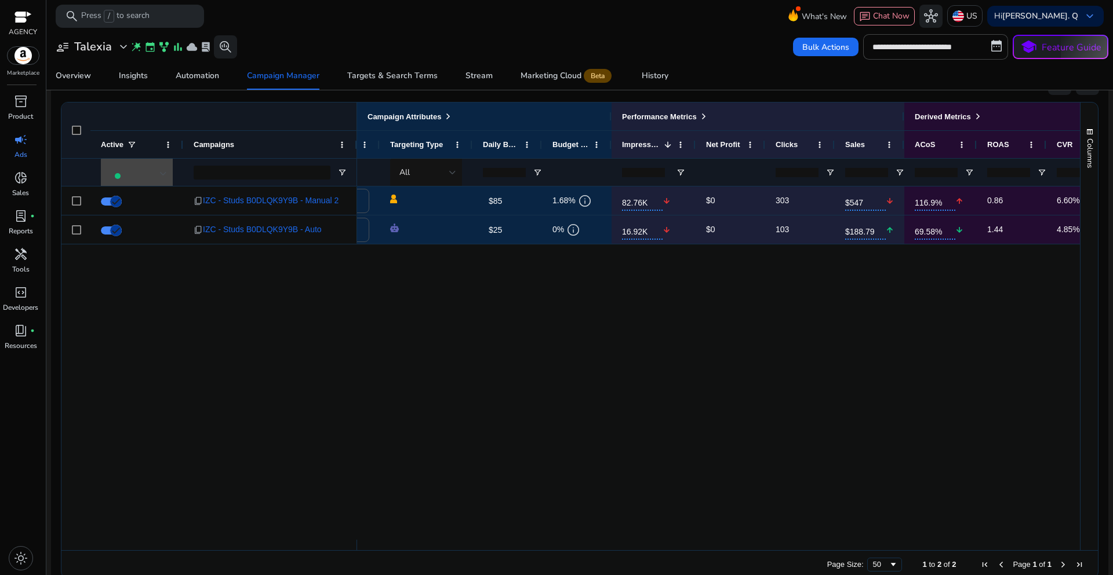
scroll to position [0, 0]
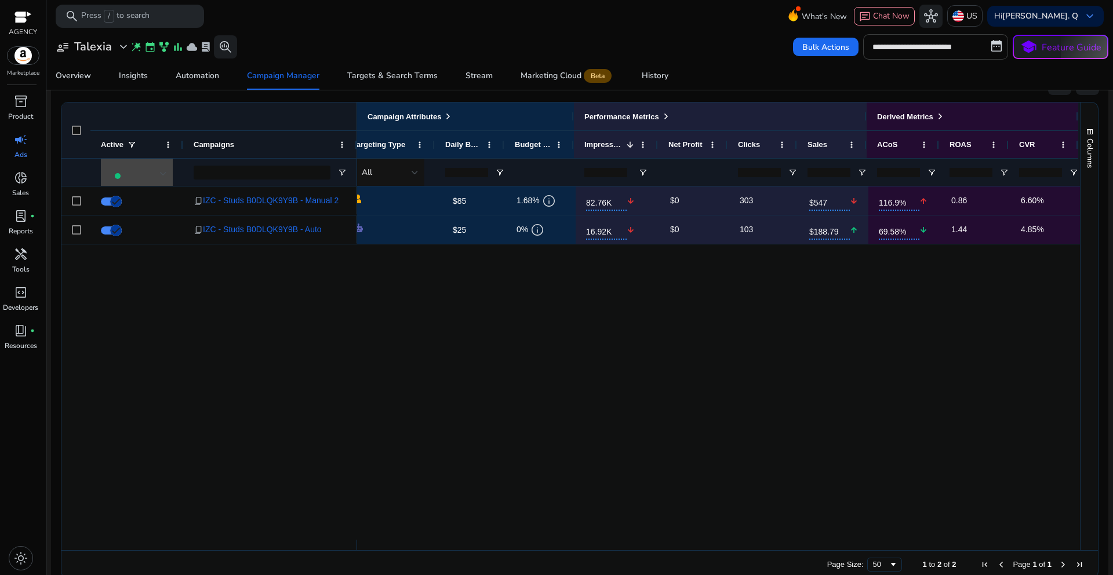
click at [910, 47] on input "**********" at bounding box center [935, 46] width 145 height 25
select select "*"
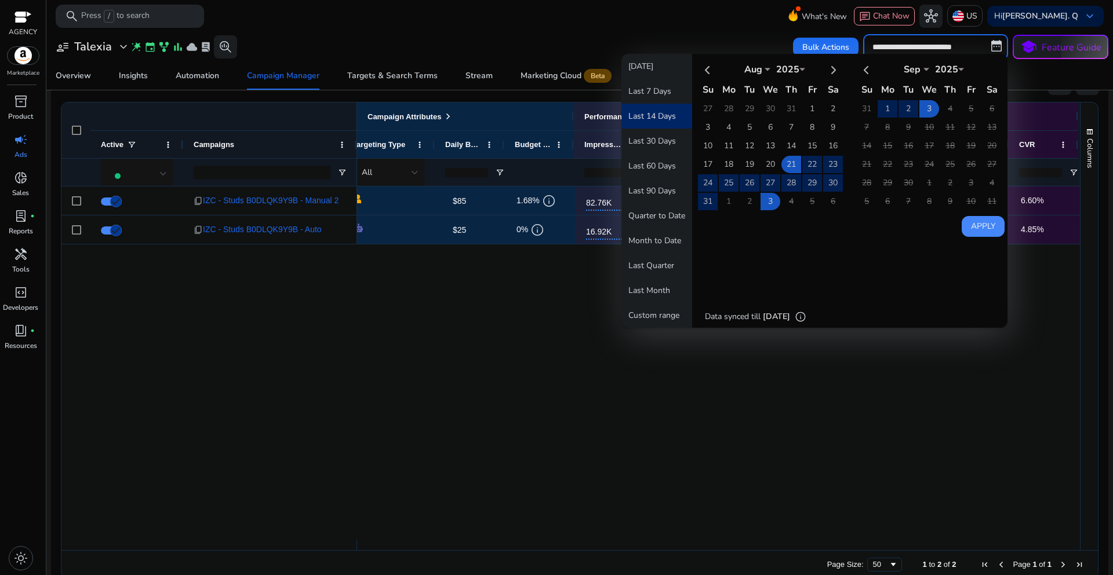
click at [622, 435] on div "Delivering $85 edit 1.68% info 82.76K arrow_downward $0 303 $547 arrow_downward…" at bounding box center [718, 363] width 723 height 353
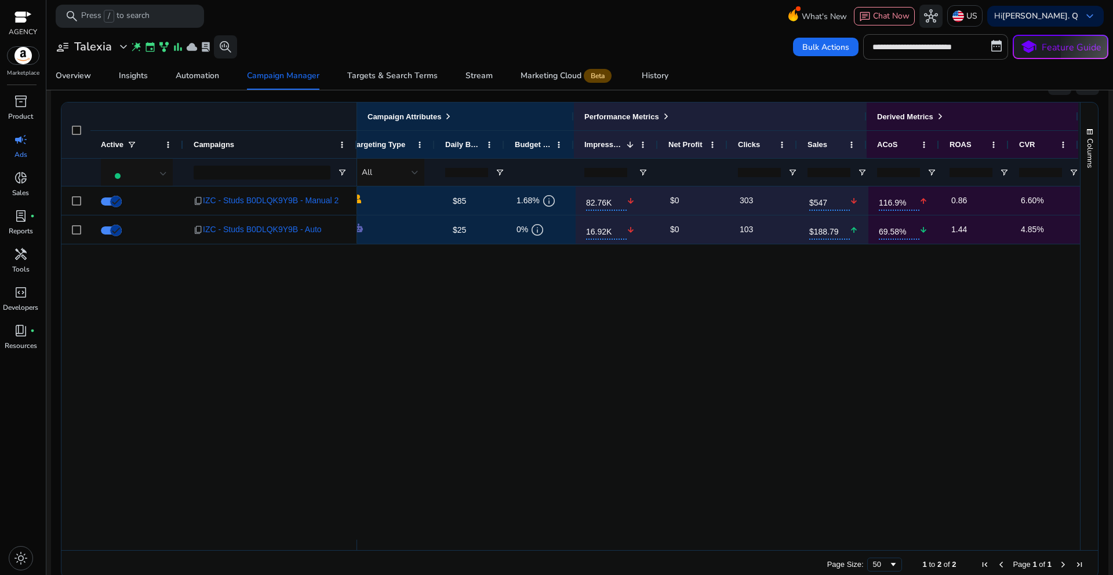
click at [754, 358] on div "Delivering $85 edit 1.68% info 82.76K arrow_downward $0 303 $547 arrow_downward…" at bounding box center [718, 363] width 723 height 353
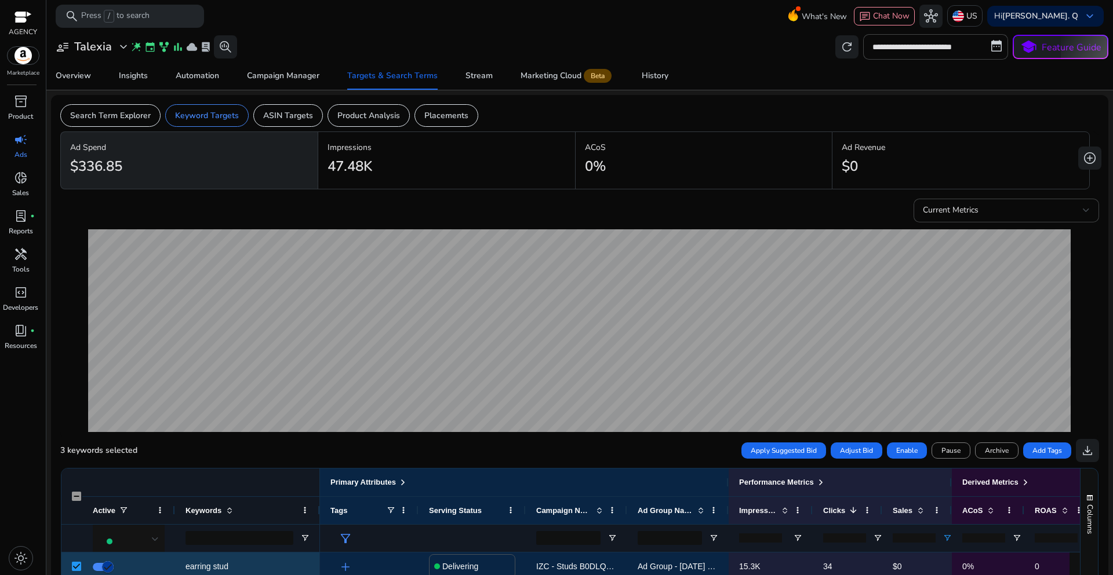
scroll to position [327, 0]
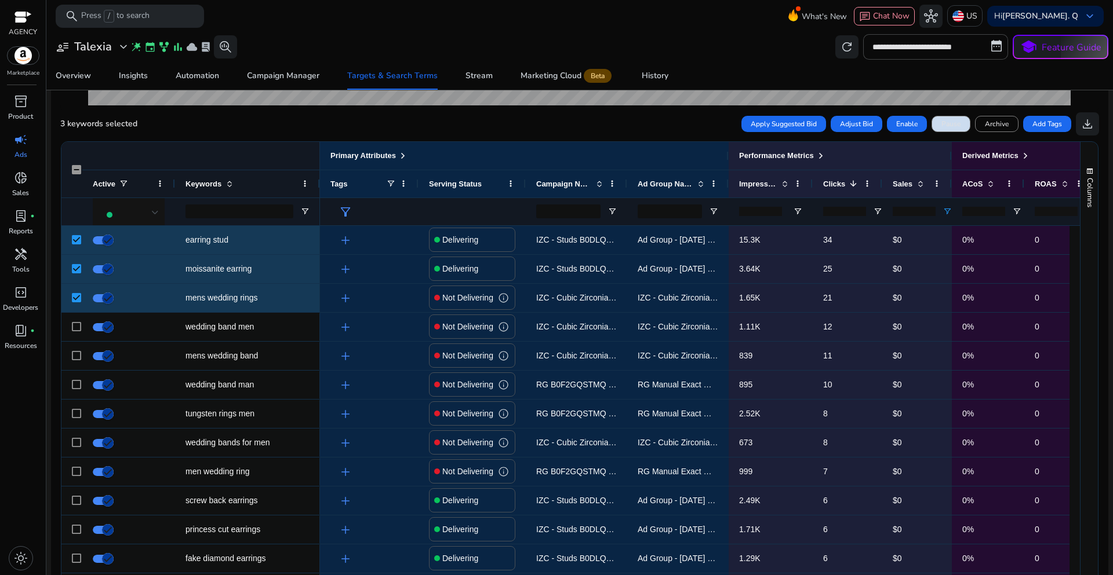
click at [949, 122] on span "Pause" at bounding box center [950, 124] width 19 height 10
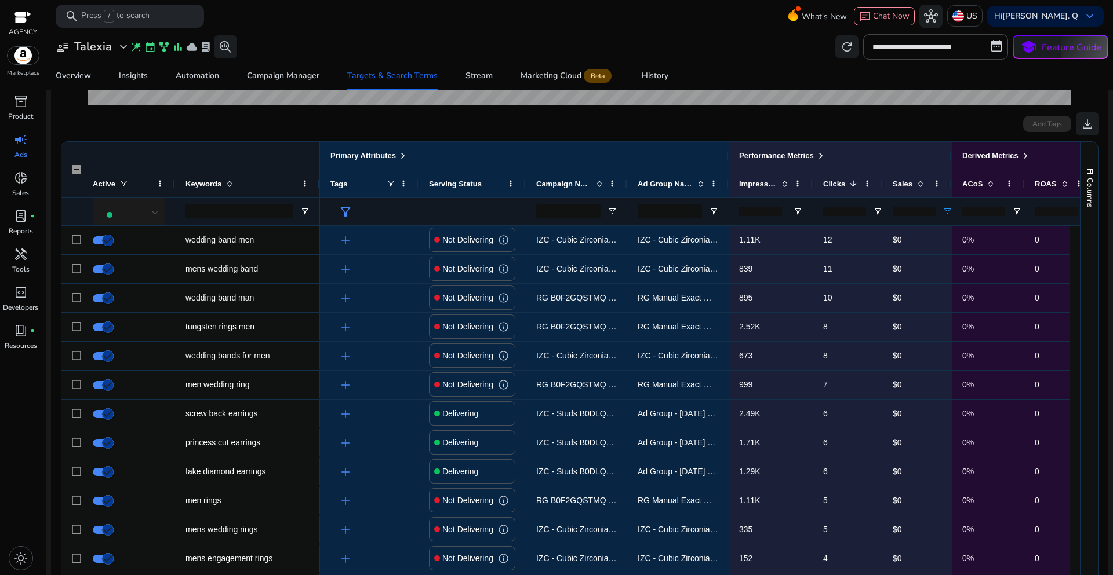
click at [155, 215] on div at bounding box center [155, 212] width 7 height 5
click at [130, 303] on span "Paused" at bounding box center [121, 301] width 27 height 12
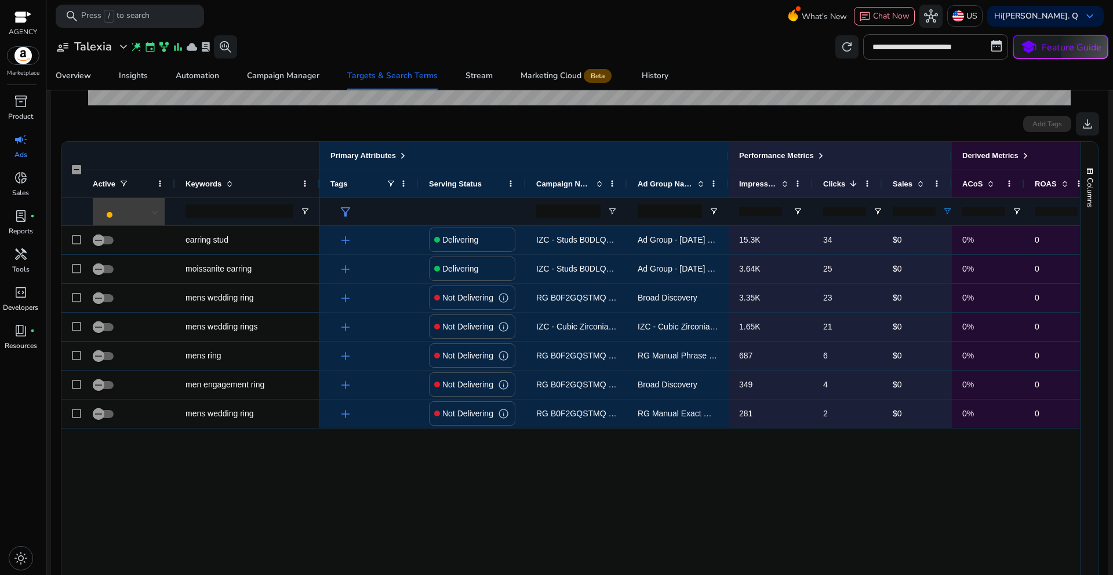
click at [117, 213] on div at bounding box center [130, 213] width 57 height 14
click at [123, 270] on span "Delivering" at bounding box center [126, 273] width 36 height 12
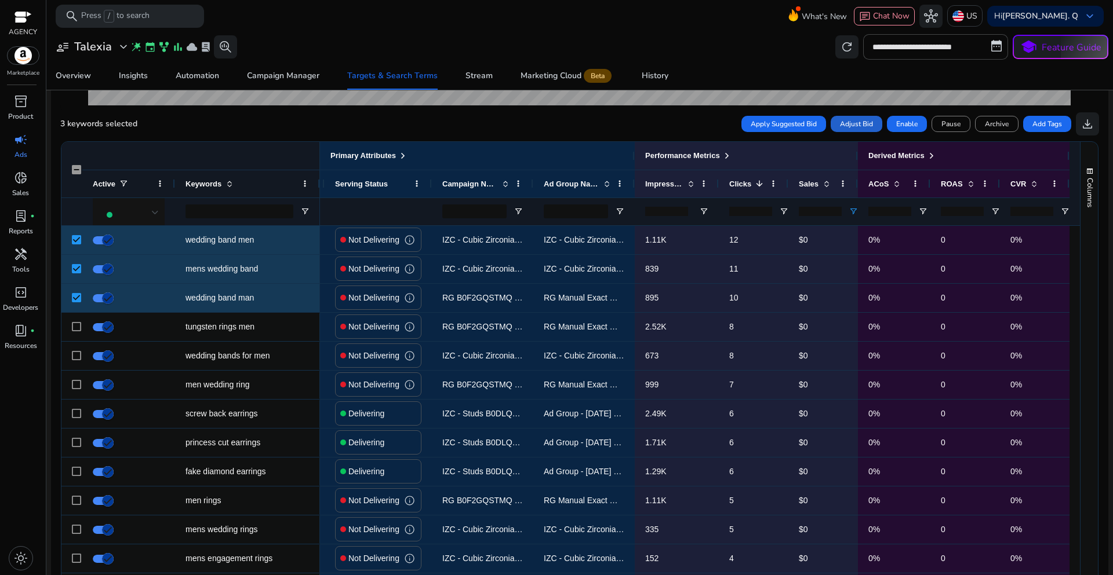
click at [846, 125] on span "Adjust Bid" at bounding box center [856, 124] width 33 height 10
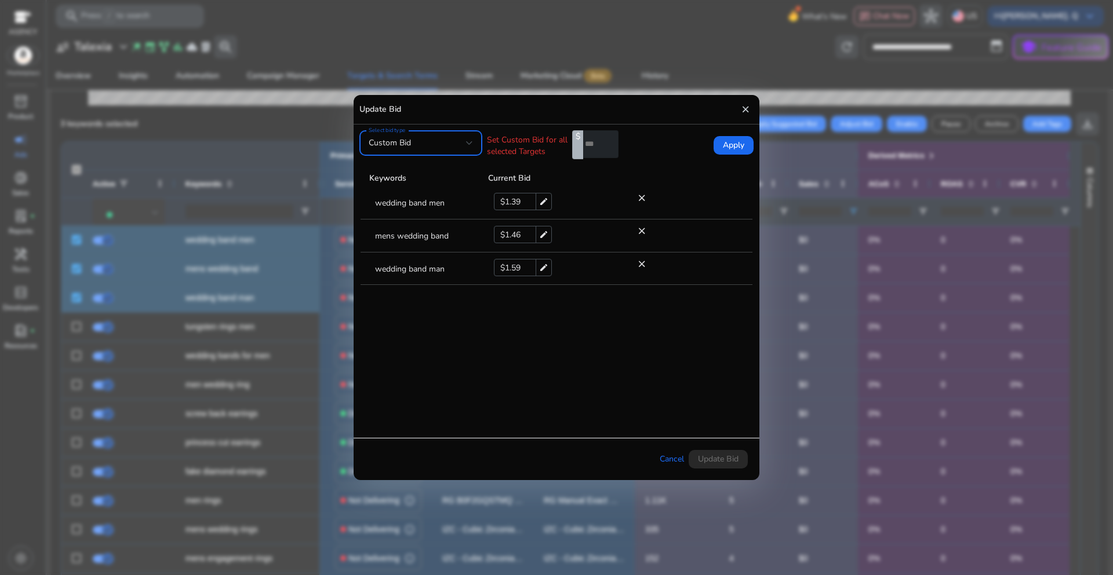
click at [464, 145] on div "Custom Bid" at bounding box center [417, 143] width 97 height 13
click at [592, 312] on div at bounding box center [556, 287] width 1113 height 575
click at [577, 138] on span "$" at bounding box center [577, 144] width 11 height 29
click at [592, 146] on input "*" at bounding box center [600, 144] width 35 height 28
click at [612, 145] on input "**" at bounding box center [600, 144] width 35 height 28
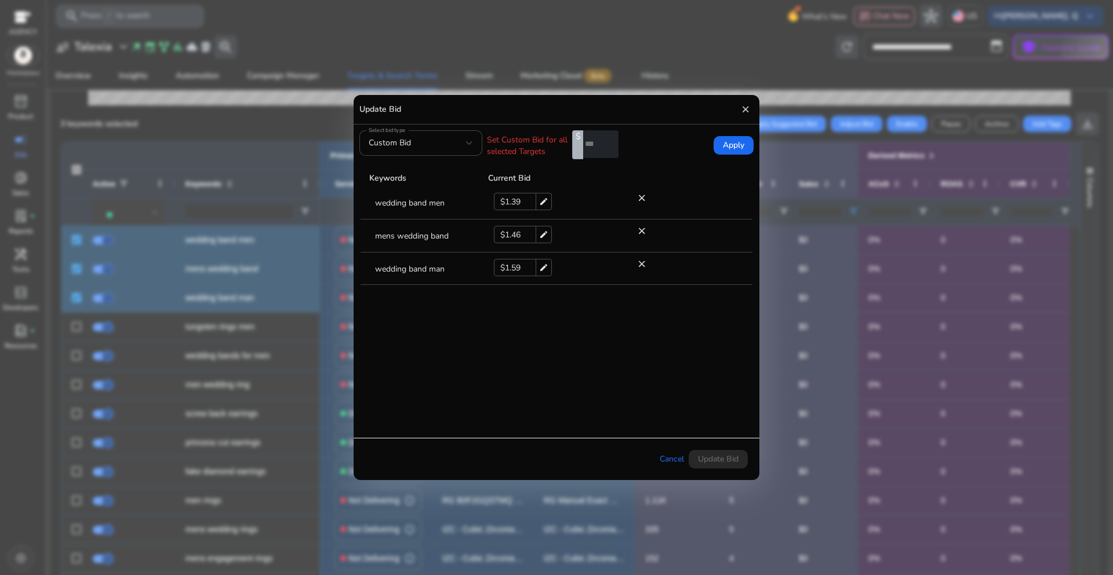
click at [612, 145] on input "**" at bounding box center [600, 144] width 35 height 28
type input "**"
click at [612, 145] on input "**" at bounding box center [600, 144] width 35 height 28
drag, startPoint x: 596, startPoint y: 143, endPoint x: 573, endPoint y: 140, distance: 23.3
click at [573, 140] on div "$ **" at bounding box center [595, 144] width 46 height 29
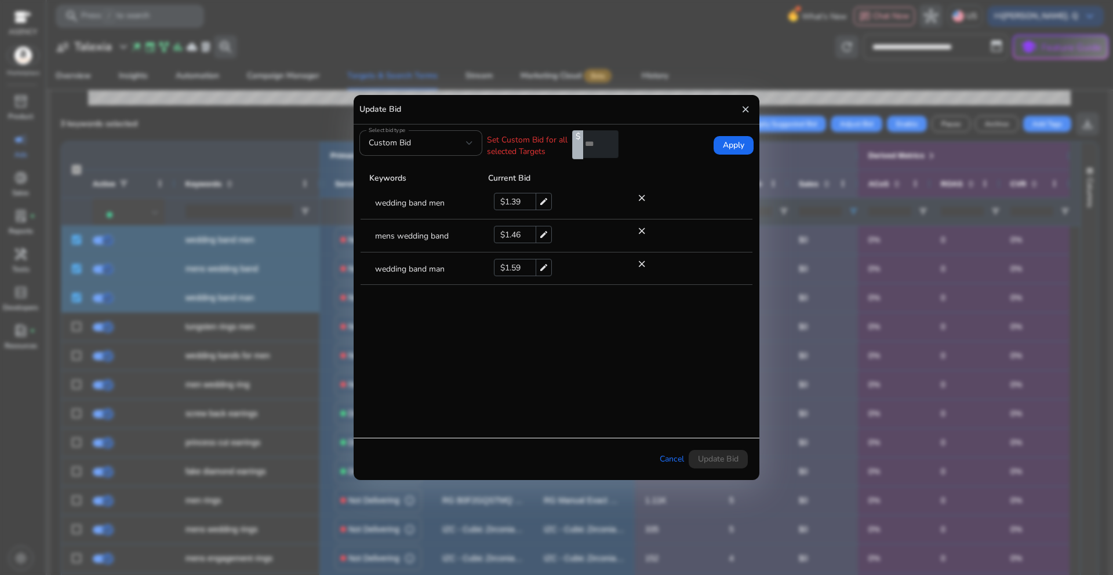
click at [541, 345] on tbody "wedding band men $ 1.39 edit close mens wedding band $ 1.46 edit close wedding …" at bounding box center [556, 302] width 392 height 230
click at [466, 143] on div at bounding box center [469, 143] width 7 height 5
click at [453, 173] on span "Custom Bid" at bounding box center [411, 174] width 85 height 13
click at [526, 150] on p "Set Custom Bid for all selected Targets" at bounding box center [527, 145] width 81 height 23
click at [575, 138] on span "$" at bounding box center [577, 144] width 11 height 29
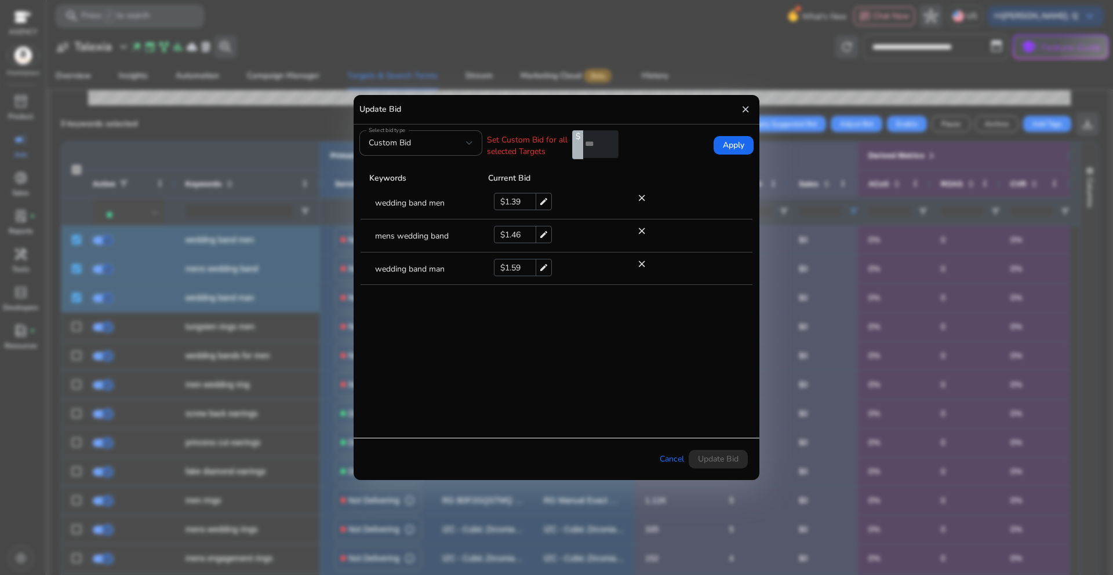
click at [576, 147] on span "$" at bounding box center [577, 144] width 11 height 29
click at [585, 145] on input "number" at bounding box center [600, 144] width 35 height 28
drag, startPoint x: 575, startPoint y: 137, endPoint x: 581, endPoint y: 143, distance: 7.4
click at [581, 137] on span "$" at bounding box center [577, 144] width 11 height 29
click at [578, 153] on span "$" at bounding box center [577, 144] width 11 height 29
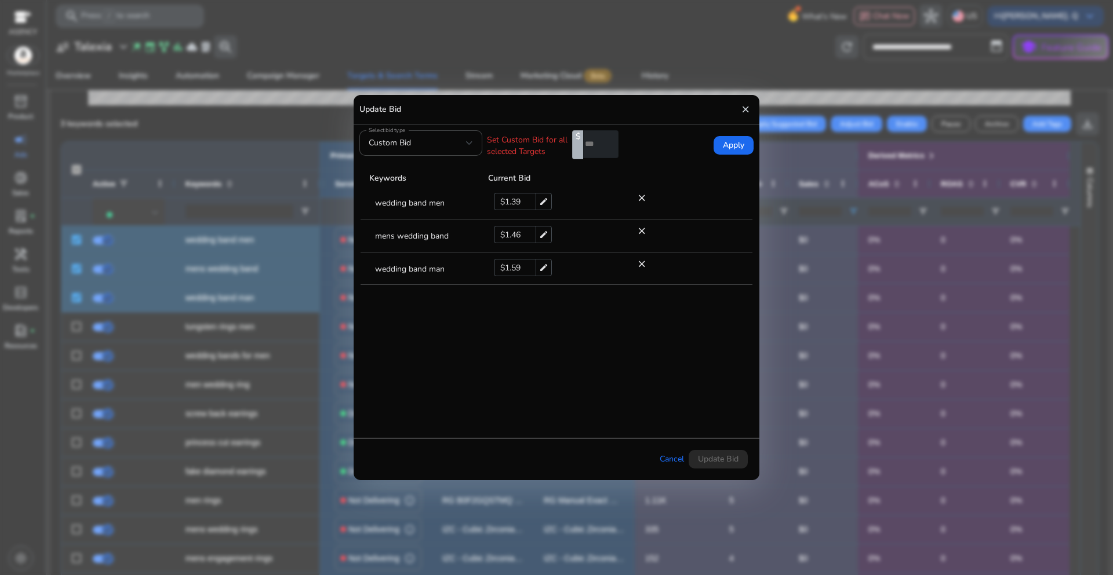
click at [584, 152] on input "number" at bounding box center [600, 144] width 35 height 28
click at [464, 143] on div "Custom Bid" at bounding box center [417, 143] width 97 height 13
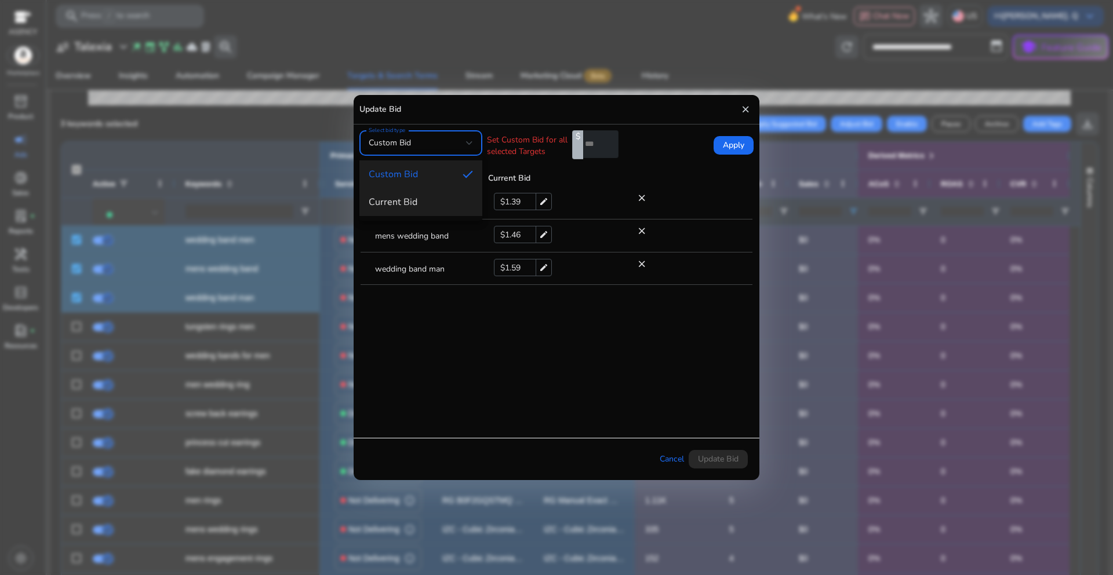
click at [410, 198] on span "Current Bid" at bounding box center [421, 202] width 104 height 13
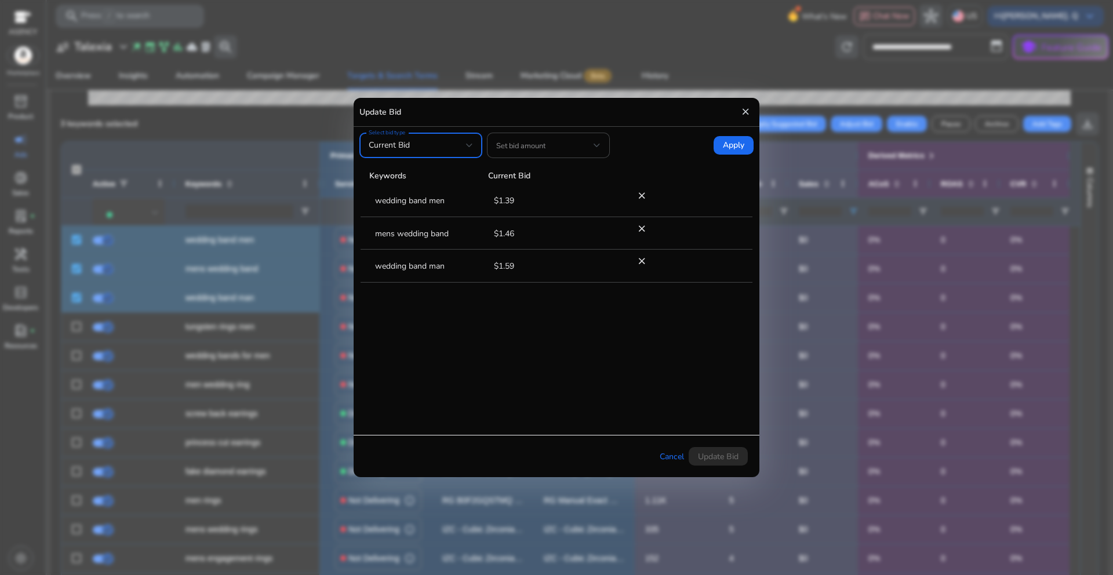
click at [468, 148] on div at bounding box center [469, 145] width 7 height 5
click at [420, 173] on span "Custom Bid" at bounding box center [421, 176] width 104 height 13
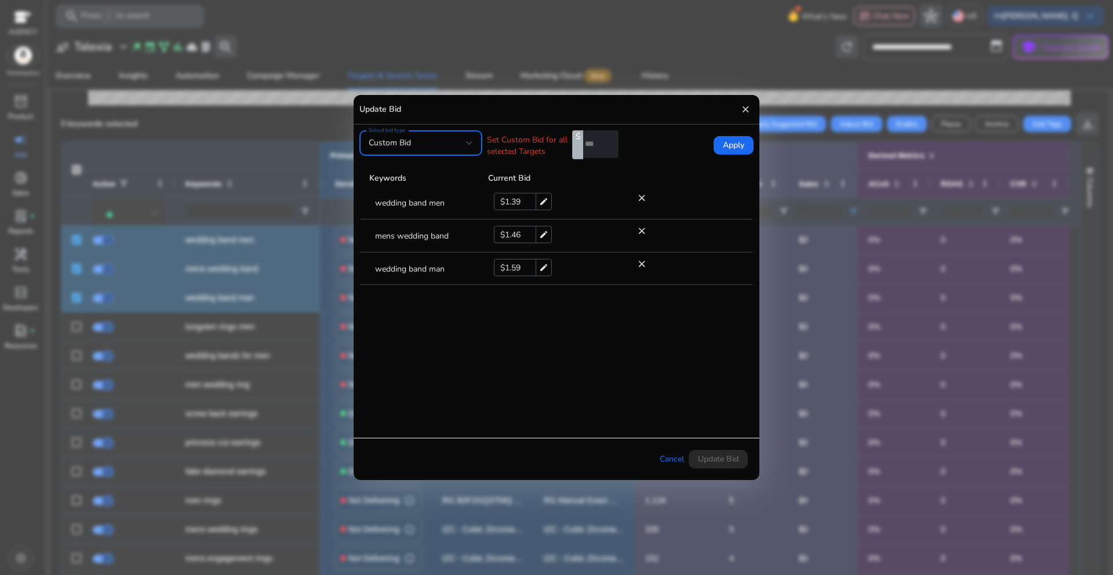
click at [576, 137] on span "$" at bounding box center [577, 144] width 11 height 29
click at [576, 153] on span "$" at bounding box center [577, 144] width 11 height 29
click at [593, 154] on input "number" at bounding box center [600, 144] width 35 height 28
click at [574, 137] on span "$" at bounding box center [577, 144] width 11 height 29
click at [576, 150] on span "$" at bounding box center [577, 144] width 11 height 29
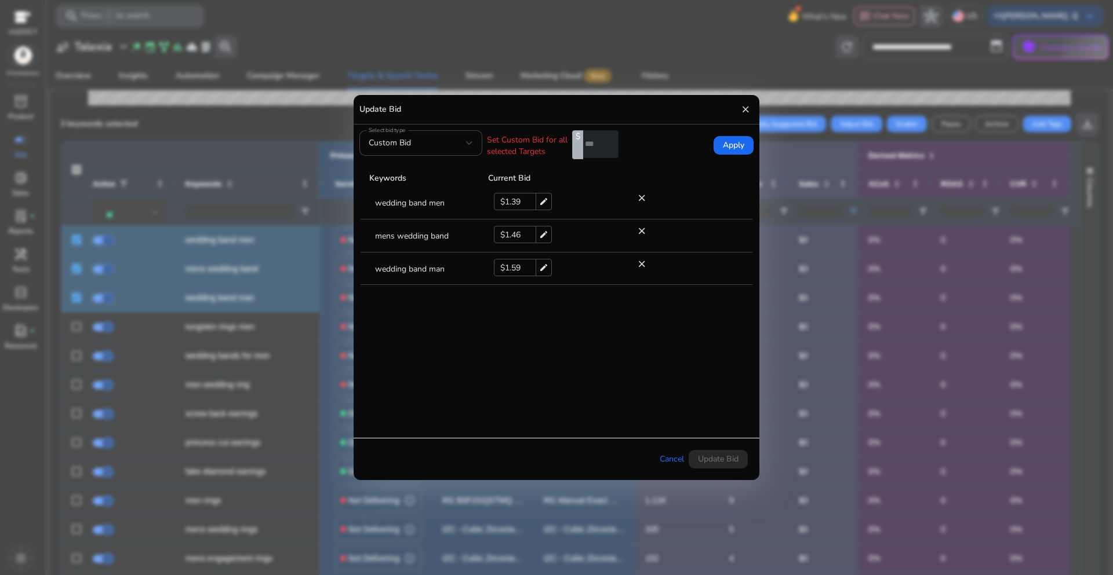
click at [579, 154] on span "$" at bounding box center [577, 144] width 11 height 29
click at [590, 151] on input "number" at bounding box center [600, 144] width 35 height 28
click at [641, 150] on form "Select bid type Custom Bid Set Custom Bid for all selected Targets $ Apply" at bounding box center [556, 145] width 394 height 31
drag, startPoint x: 575, startPoint y: 136, endPoint x: 585, endPoint y: 141, distance: 11.1
click at [582, 137] on div "$" at bounding box center [595, 144] width 46 height 29
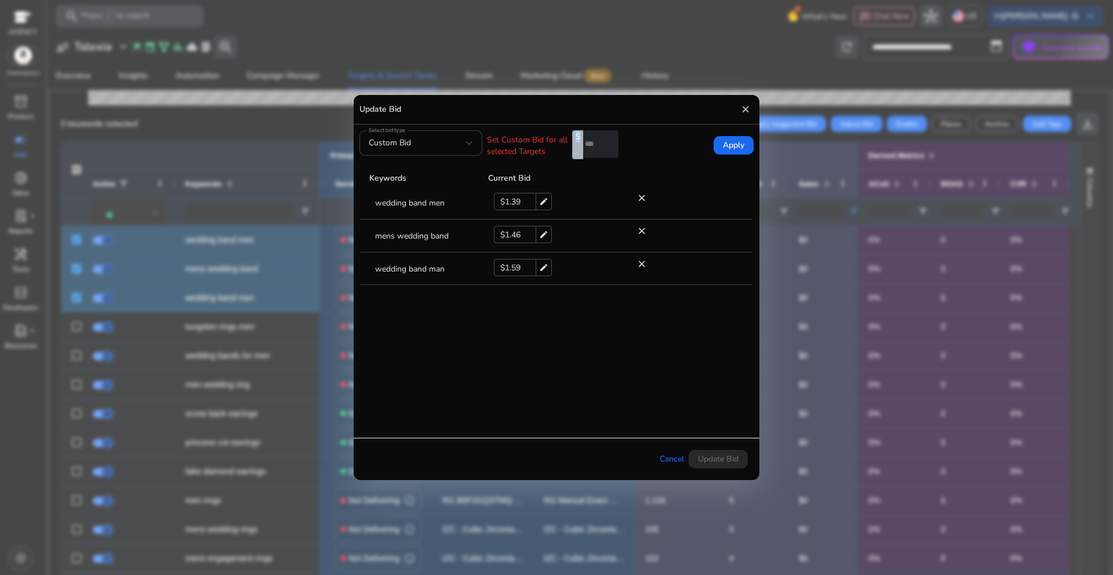
click at [591, 147] on input "number" at bounding box center [600, 144] width 35 height 28
drag, startPoint x: 575, startPoint y: 138, endPoint x: 581, endPoint y: 139, distance: 5.8
click at [581, 139] on span "$" at bounding box center [577, 144] width 11 height 29
click at [577, 151] on span "$" at bounding box center [577, 144] width 11 height 29
click at [577, 154] on span "$" at bounding box center [577, 144] width 11 height 29
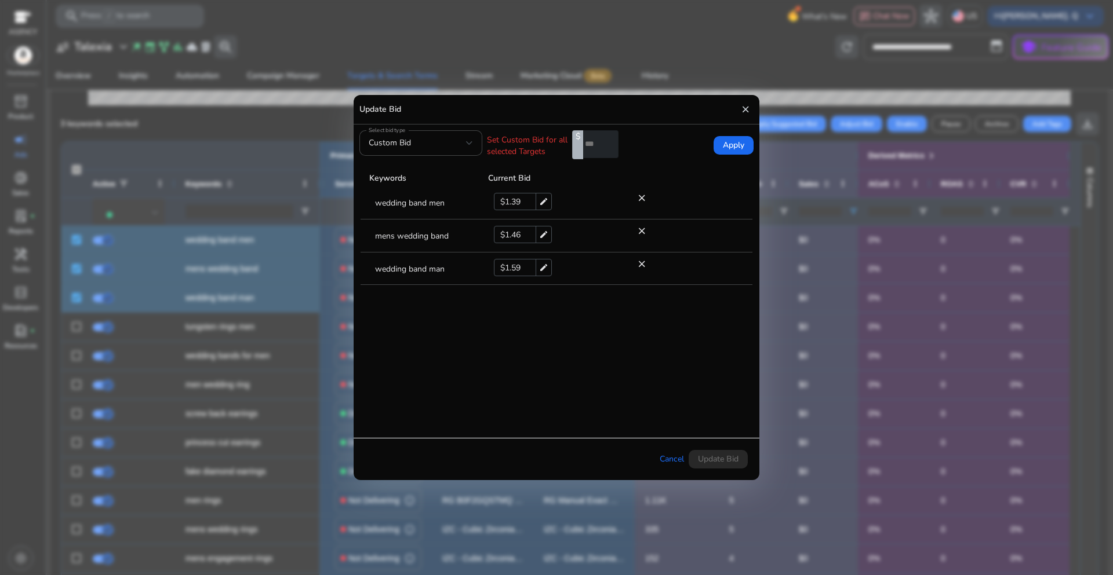
click at [604, 143] on input "number" at bounding box center [600, 144] width 35 height 28
click at [596, 147] on input "number" at bounding box center [600, 144] width 35 height 28
type input "*"
type input "**"
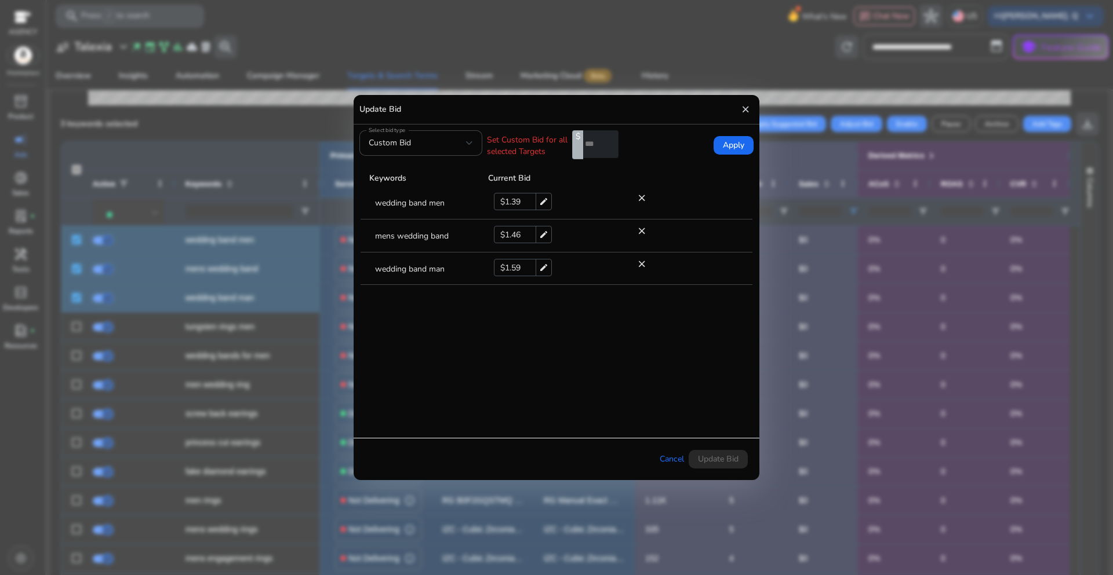
drag, startPoint x: 0, startPoint y: 0, endPoint x: 581, endPoint y: 145, distance: 598.4
click at [581, 145] on div "$ **" at bounding box center [595, 144] width 46 height 29
click at [575, 140] on span "$" at bounding box center [577, 144] width 11 height 29
click at [577, 154] on span "$" at bounding box center [577, 144] width 11 height 29
click at [593, 147] on input "number" at bounding box center [600, 144] width 35 height 28
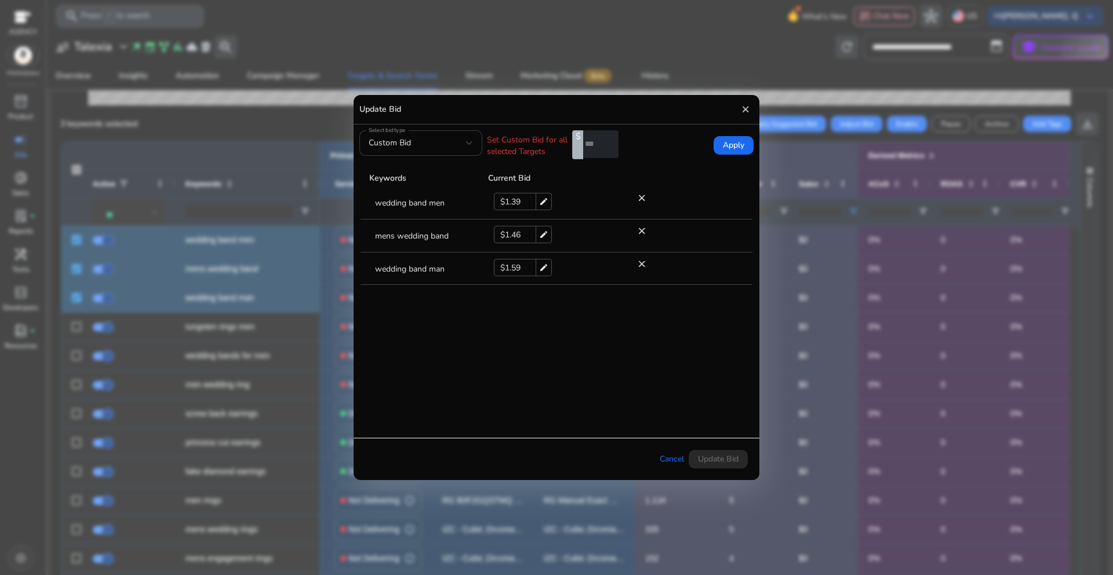
click at [462, 144] on div "Custom Bid" at bounding box center [417, 143] width 97 height 13
click at [581, 373] on div at bounding box center [556, 287] width 1113 height 575
click at [468, 141] on div at bounding box center [469, 143] width 7 height 5
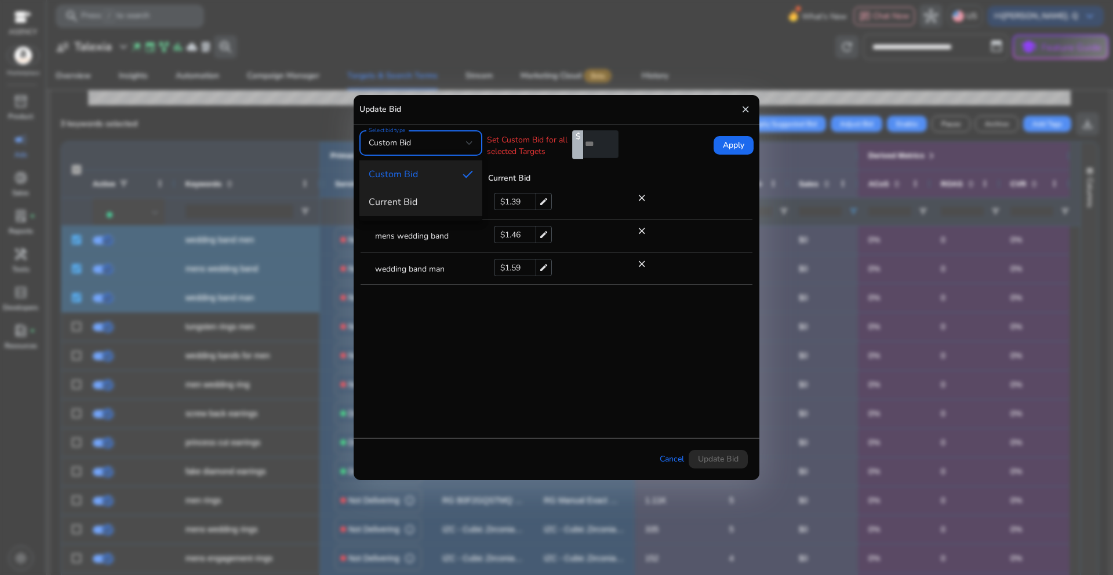
click at [413, 203] on span "Current Bid" at bounding box center [421, 202] width 104 height 13
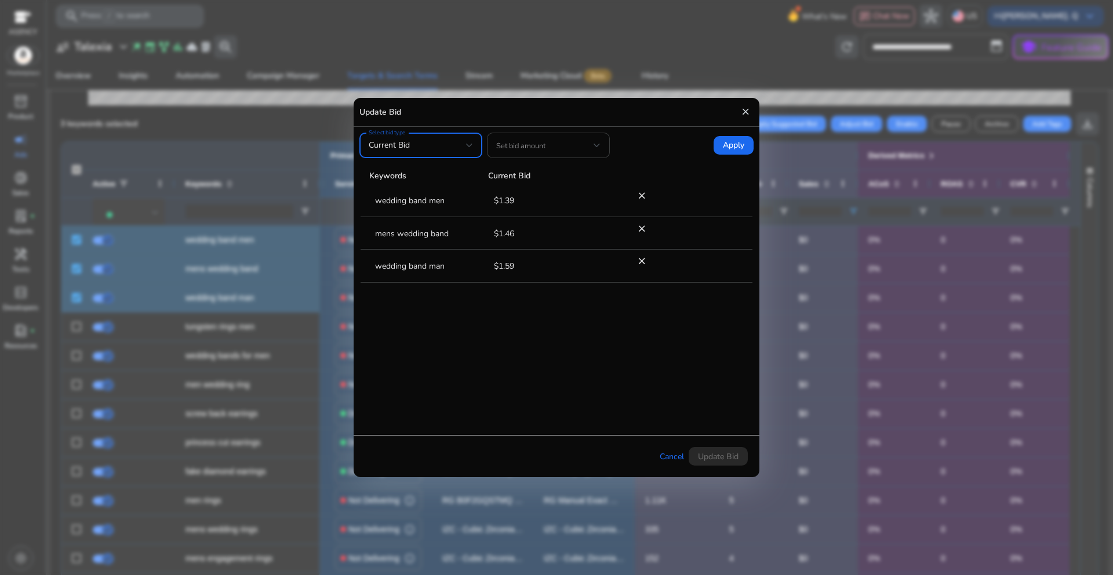
click at [596, 147] on div at bounding box center [596, 145] width 7 height 5
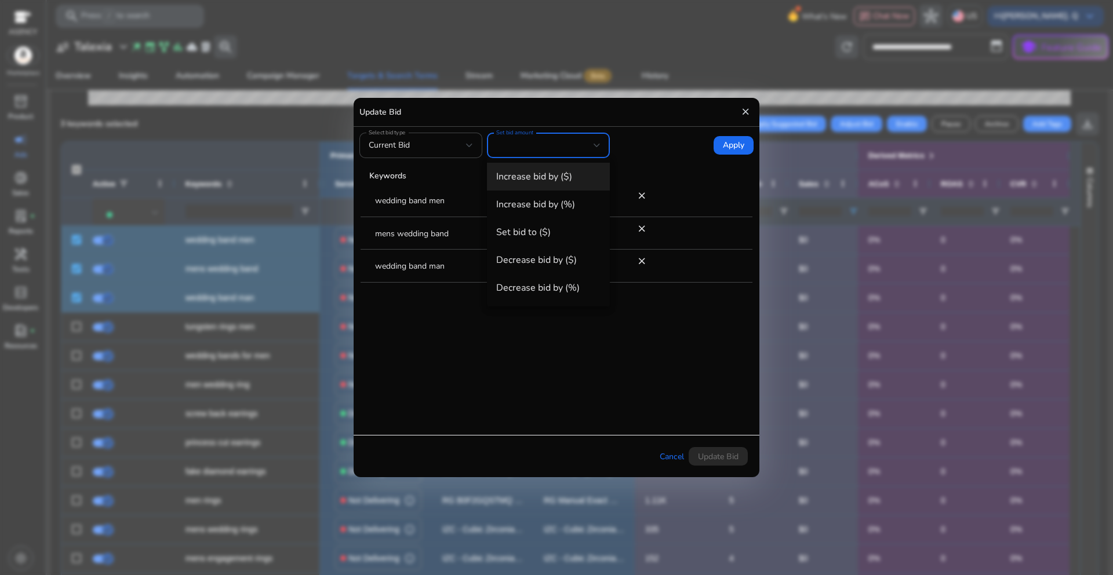
click at [660, 173] on div at bounding box center [556, 287] width 1113 height 575
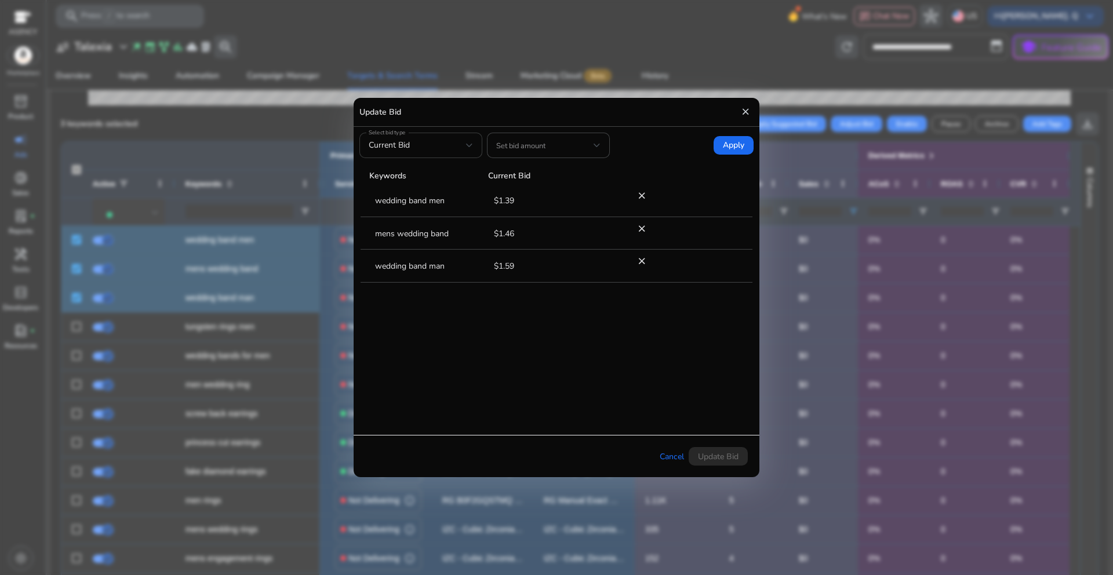
click at [469, 151] on div at bounding box center [469, 145] width 7 height 14
click at [581, 143] on div at bounding box center [556, 287] width 1113 height 575
click at [593, 143] on div at bounding box center [596, 145] width 7 height 5
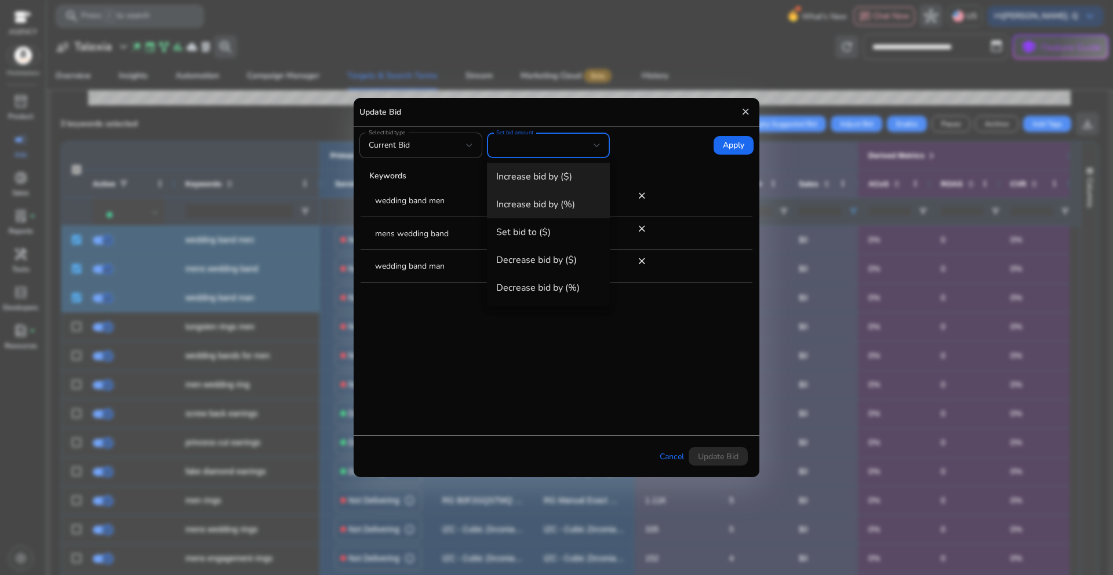
click at [577, 203] on span "Increase bid by (%)" at bounding box center [548, 204] width 104 height 13
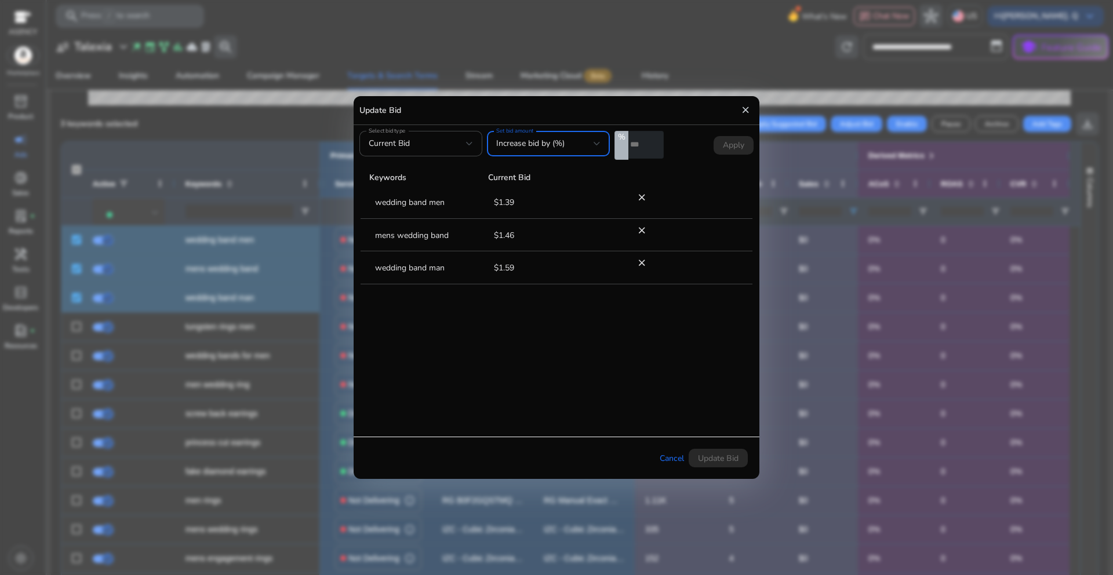
click at [592, 148] on div "Increase bid by (%)" at bounding box center [544, 143] width 97 height 13
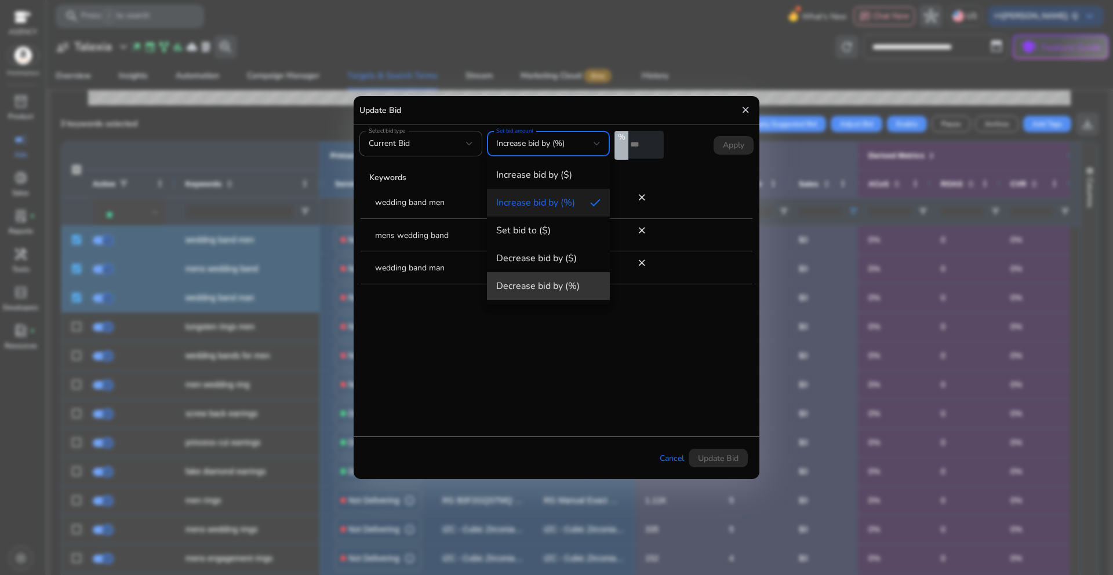
click at [535, 283] on span "Decrease bid by (%)" at bounding box center [548, 286] width 104 height 13
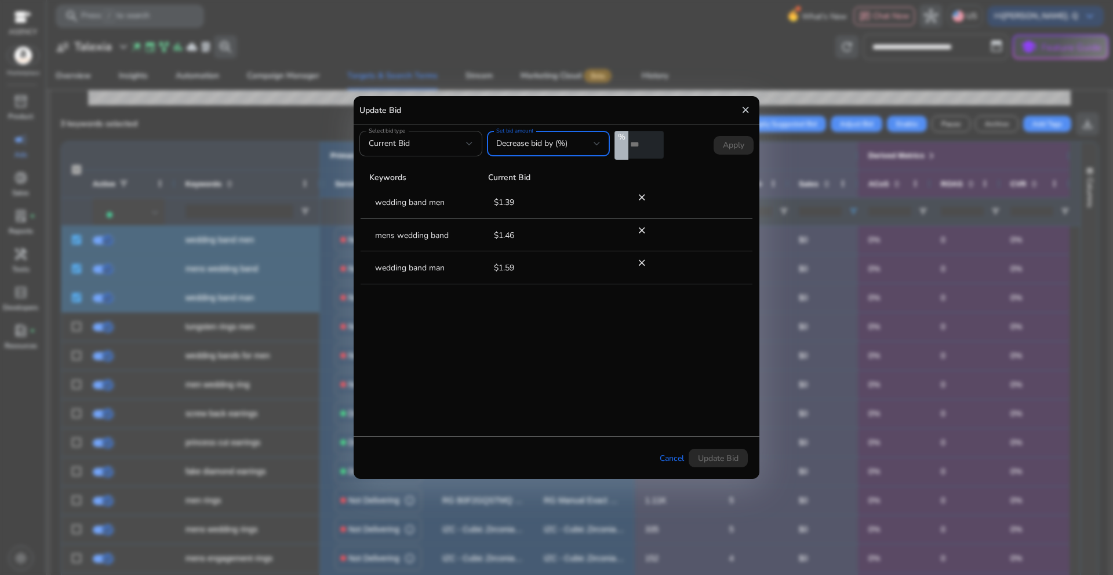
click at [641, 147] on input "number" at bounding box center [645, 145] width 35 height 28
drag, startPoint x: 635, startPoint y: 143, endPoint x: 621, endPoint y: 143, distance: 13.9
click at [621, 143] on div "% *" at bounding box center [638, 145] width 49 height 29
drag, startPoint x: 640, startPoint y: 145, endPoint x: 621, endPoint y: 145, distance: 19.7
click at [621, 145] on div "% *" at bounding box center [638, 145] width 49 height 29
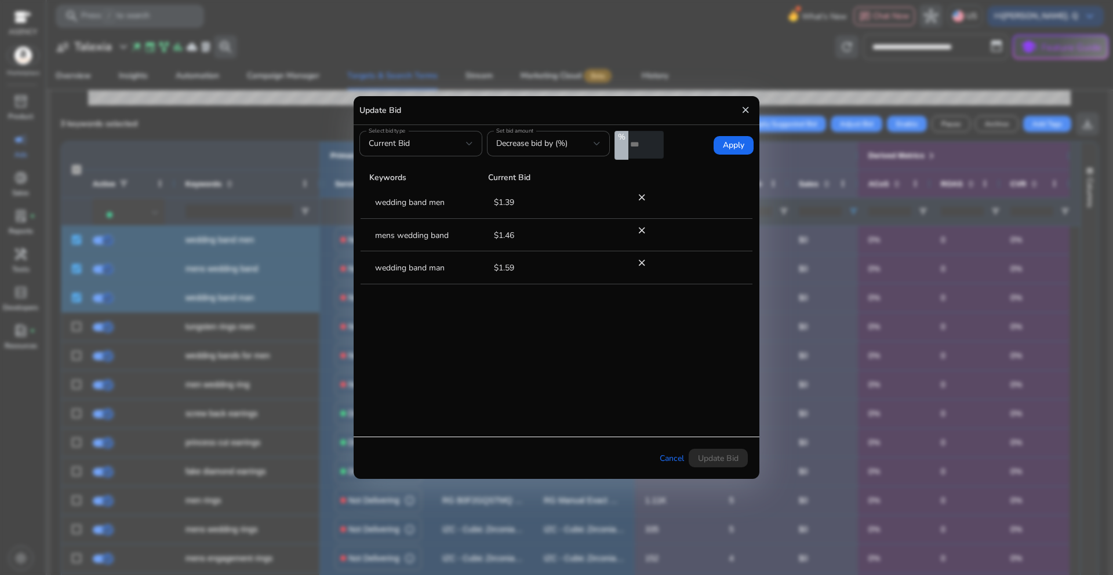
type input "*"
click at [634, 315] on tbody "wedding band men $1.39 close mens wedding band $1.46 close wedding band man $1.…" at bounding box center [556, 301] width 392 height 230
click at [738, 147] on span "Apply" at bounding box center [733, 146] width 21 height 12
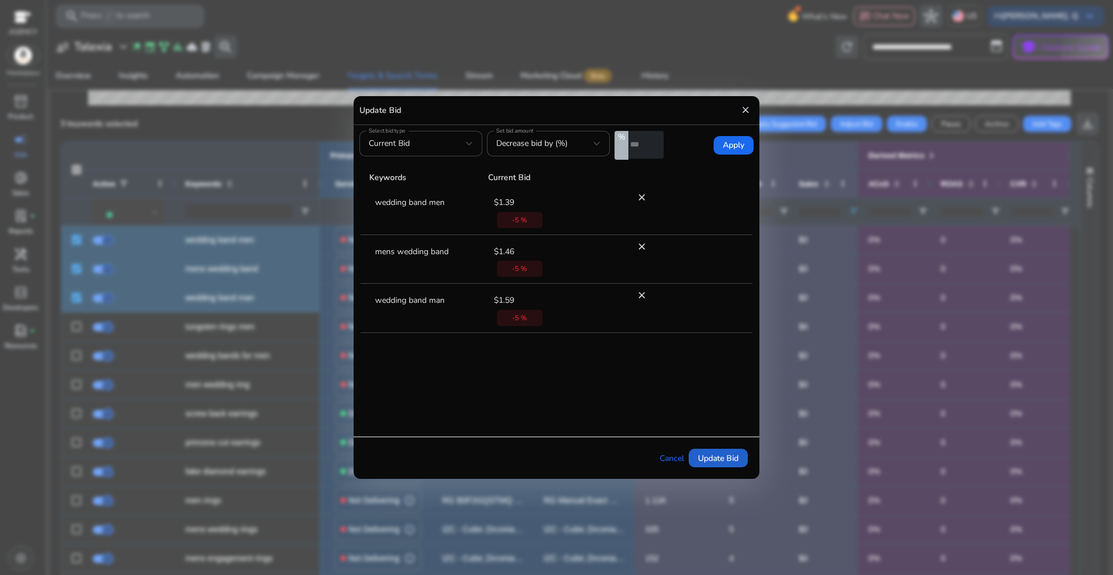
click at [693, 455] on span at bounding box center [717, 458] width 59 height 28
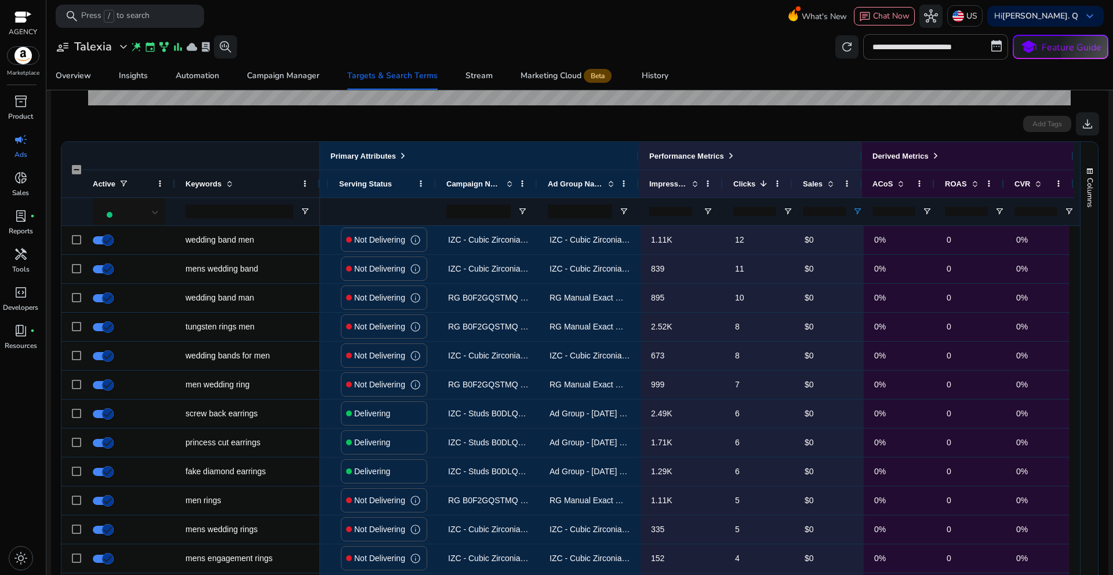
scroll to position [0, 88]
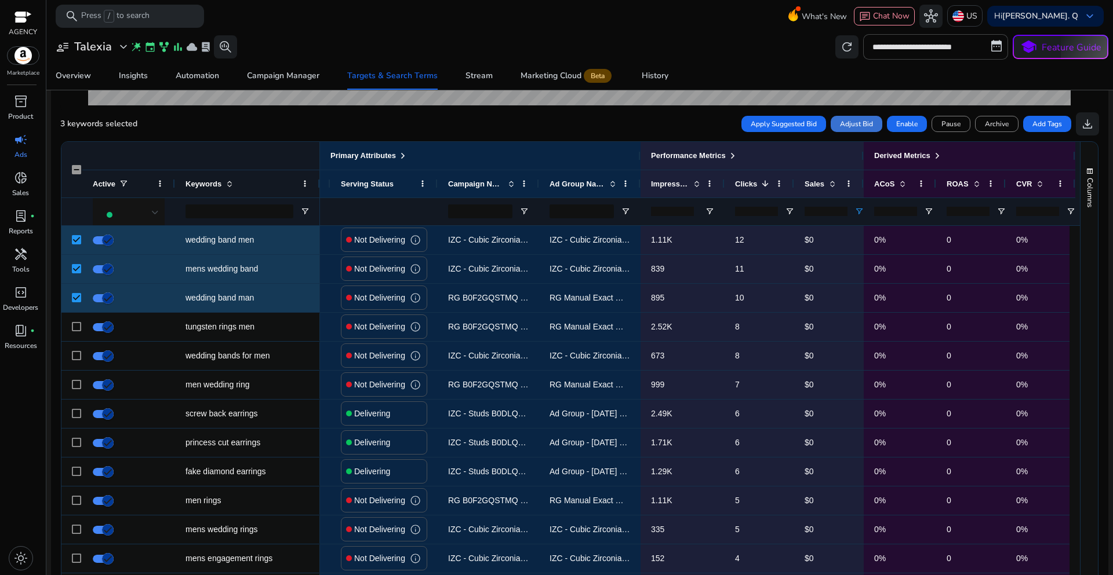
click at [854, 126] on span "Adjust Bid" at bounding box center [856, 124] width 33 height 10
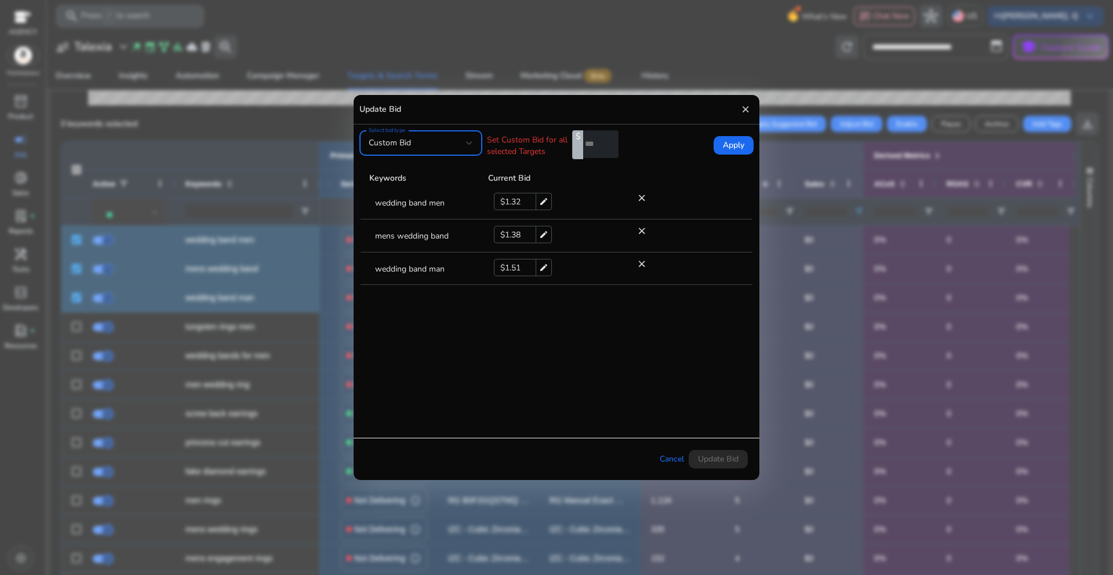
click at [743, 114] on mat-icon "close" at bounding box center [745, 109] width 10 height 17
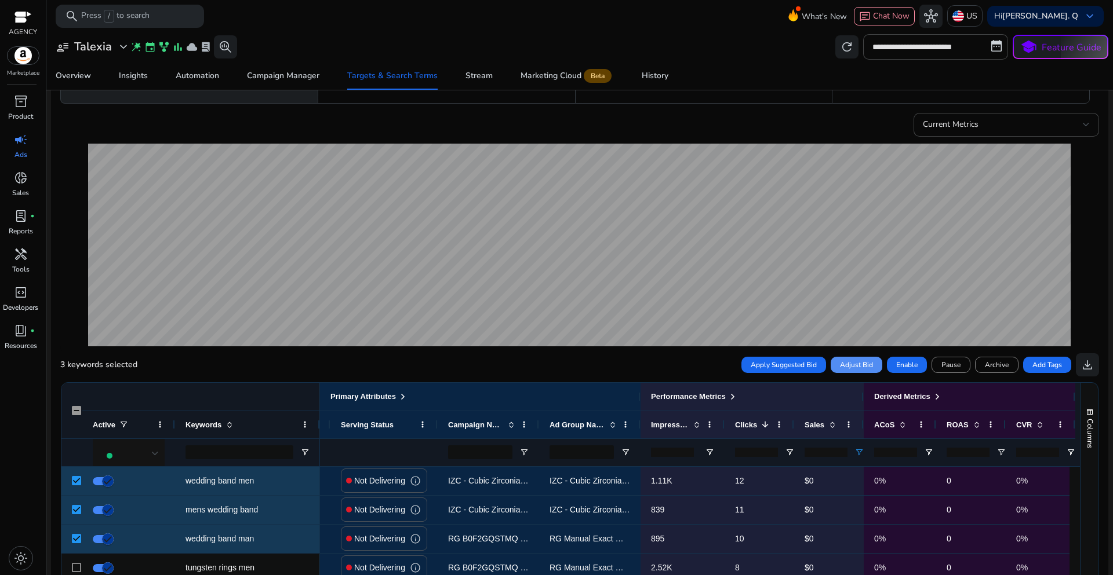
scroll to position [0, 0]
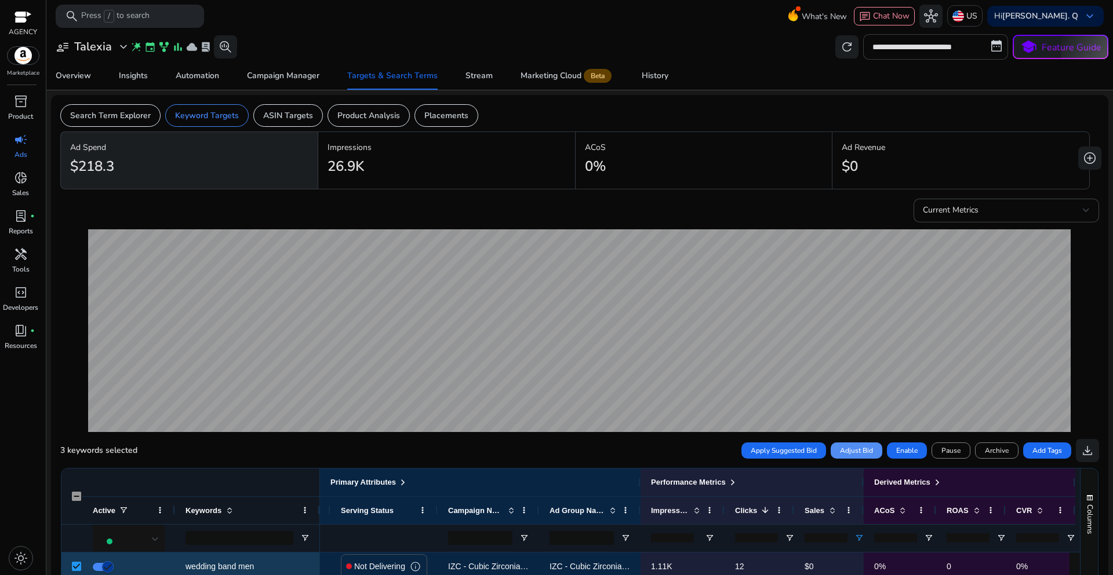
click at [928, 54] on input "**********" at bounding box center [935, 46] width 145 height 25
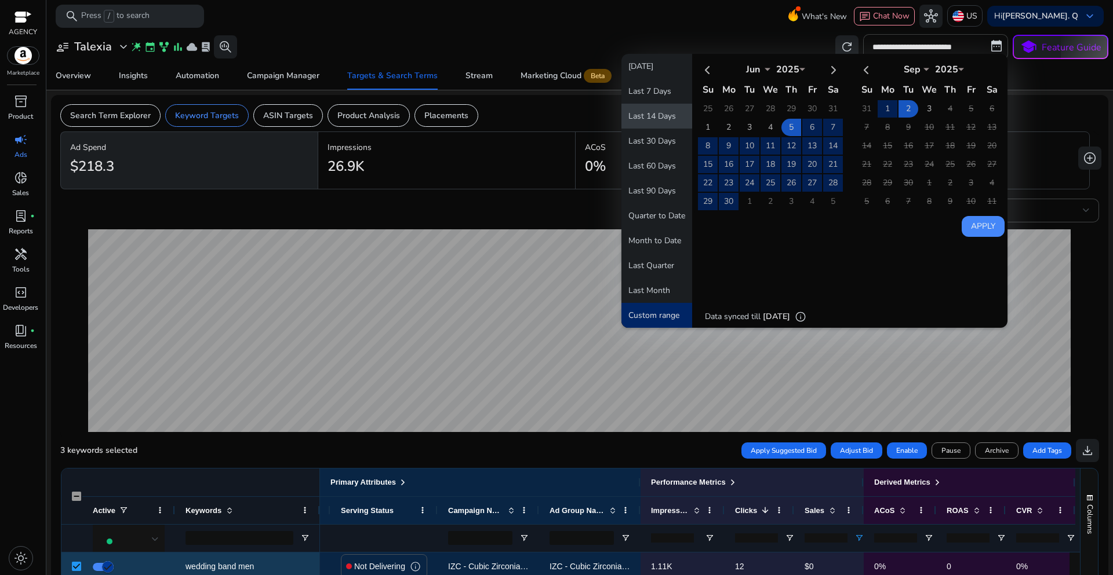
click at [659, 115] on button "Last 14 Days" at bounding box center [656, 116] width 71 height 25
type input "**********"
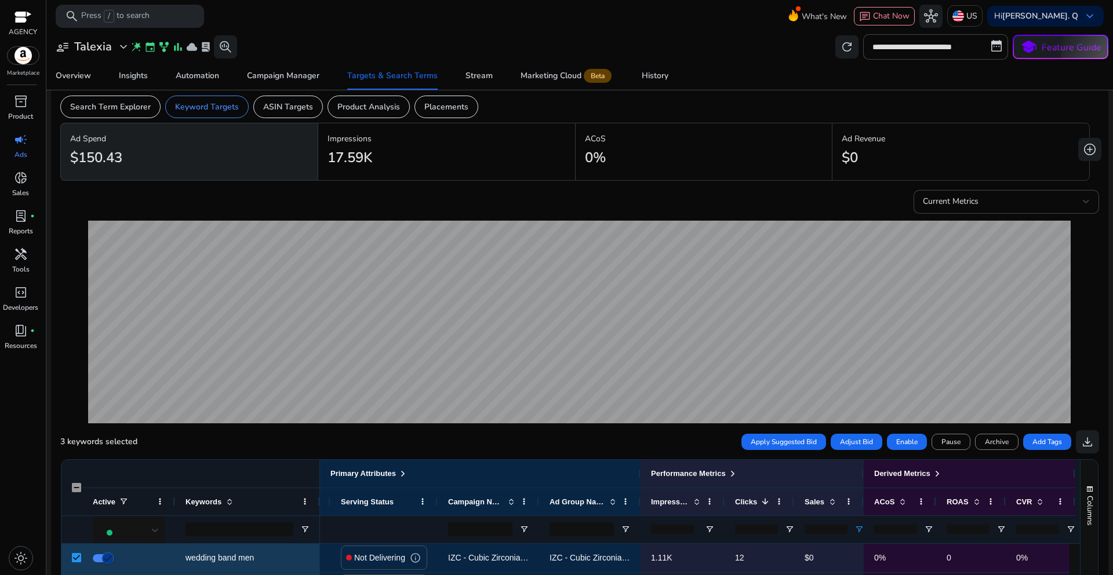
scroll to position [19, 0]
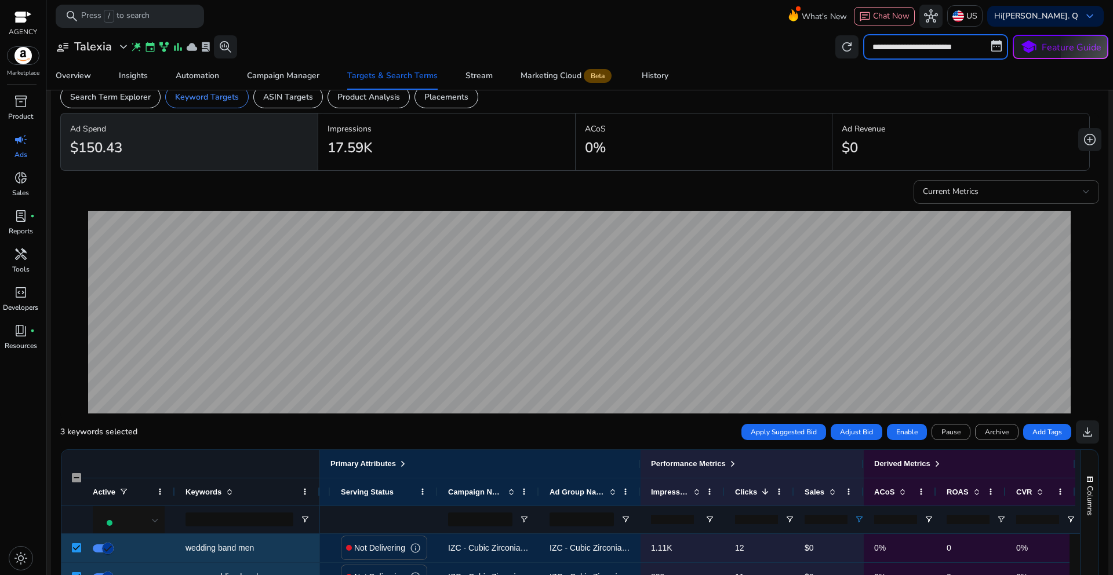
click at [913, 52] on input "**********" at bounding box center [935, 46] width 145 height 25
select select "*"
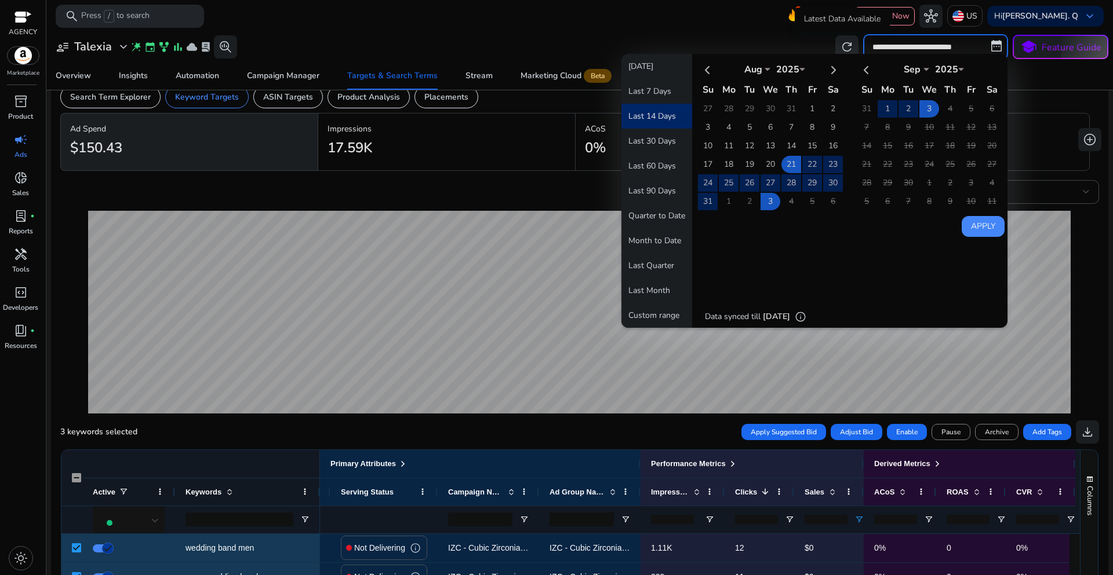
click at [774, 20] on mat-toolbar "search Press / to search What's New chat Chat Now hub US Hi Evelyn. Q keyboard_…" at bounding box center [579, 16] width 1066 height 32
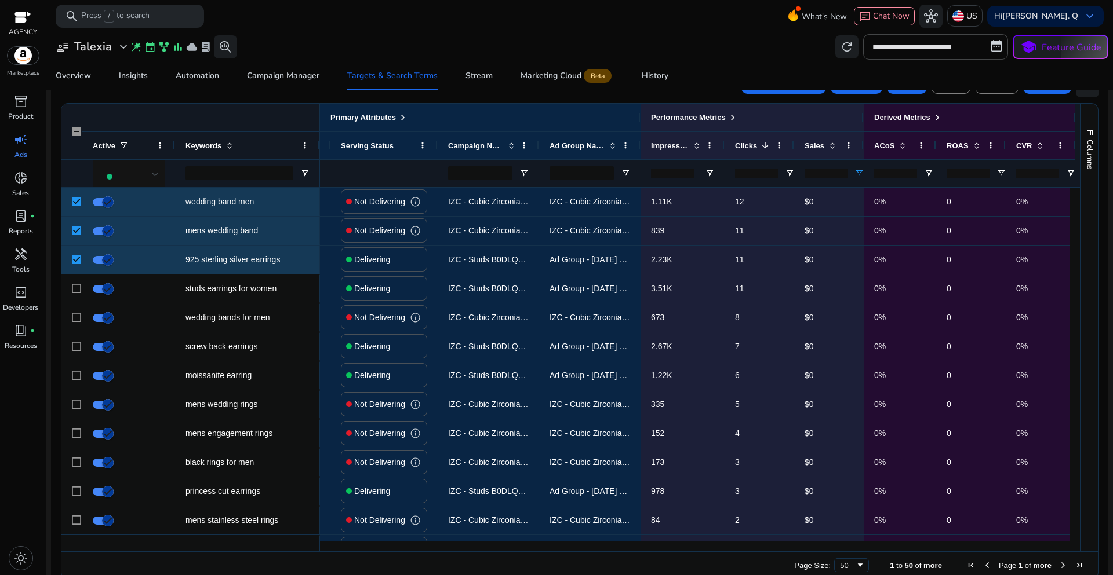
scroll to position [367, 0]
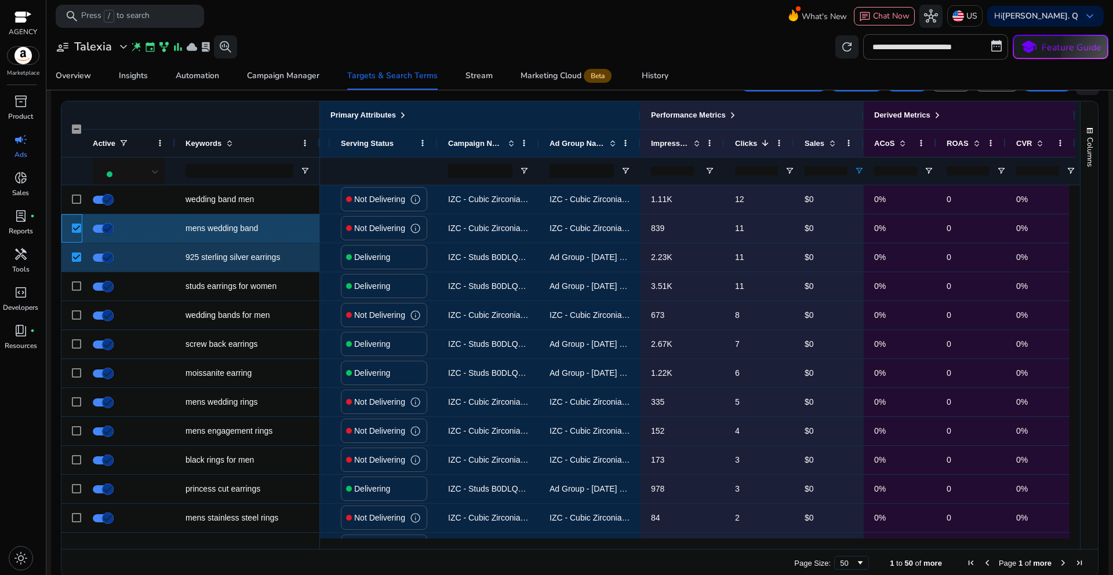
click at [71, 227] on div at bounding box center [71, 228] width 21 height 28
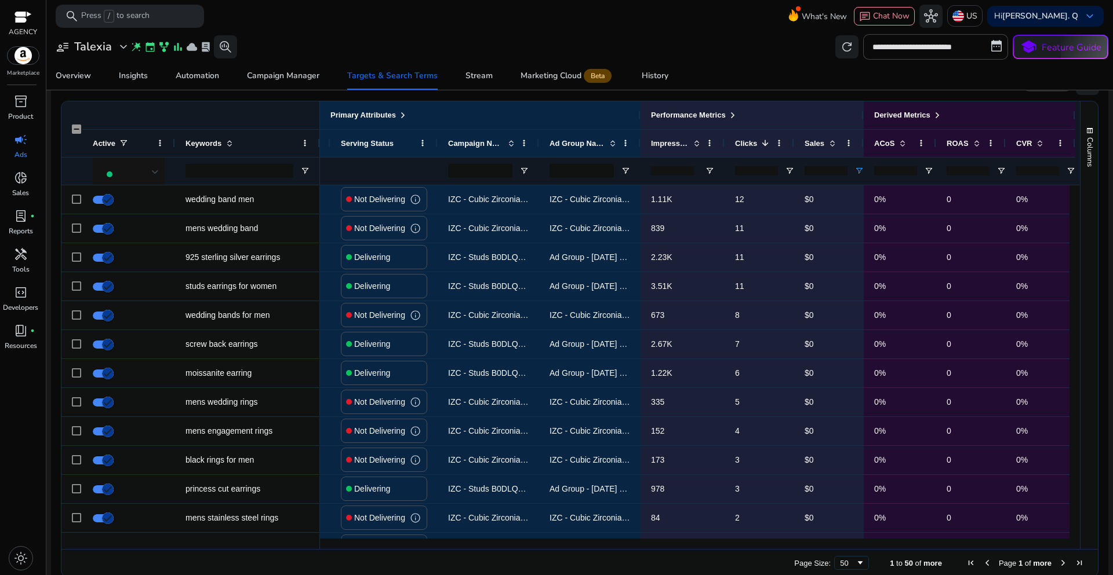
drag, startPoint x: 816, startPoint y: 170, endPoint x: 803, endPoint y: 169, distance: 14.0
click at [803, 169] on div "*" at bounding box center [829, 171] width 70 height 28
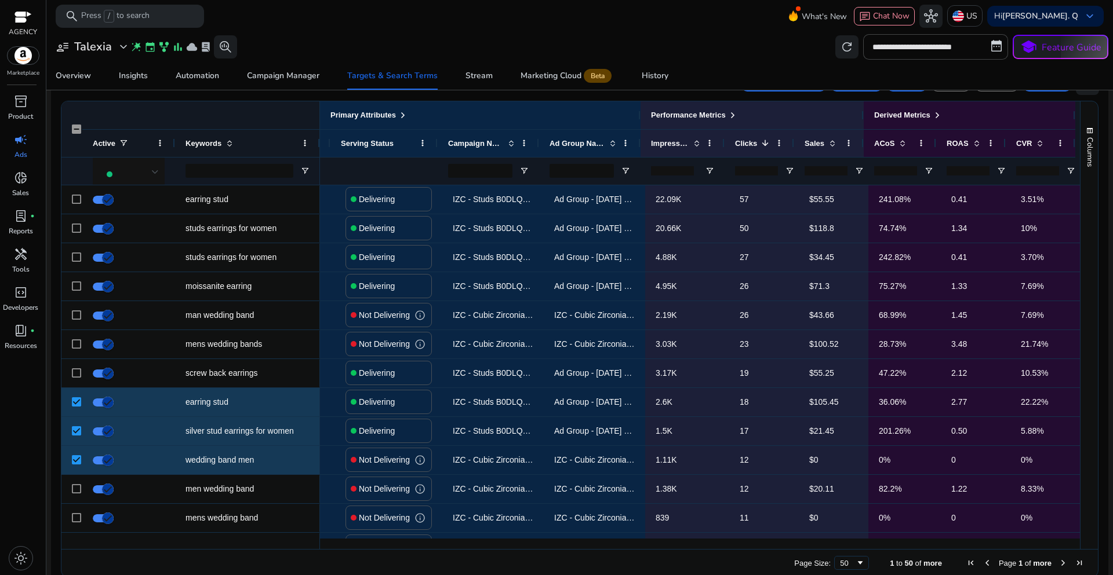
click at [775, 76] on div "Overview Insights Automation Campaign Manager Targets & Search Terms Stream Mar…" at bounding box center [580, 76] width 1076 height 28
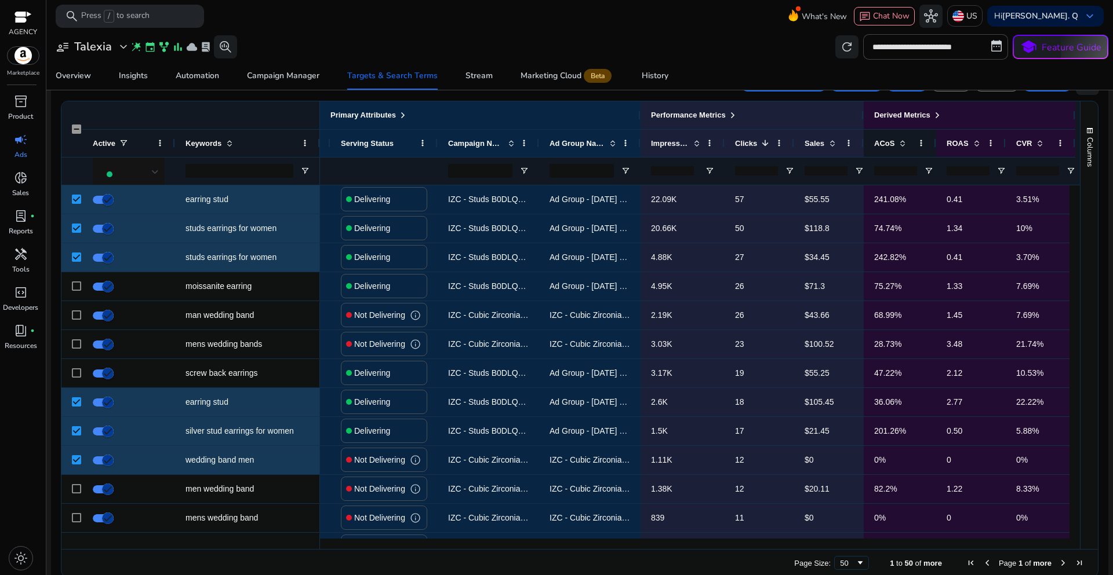
click at [899, 144] on span at bounding box center [902, 142] width 9 height 9
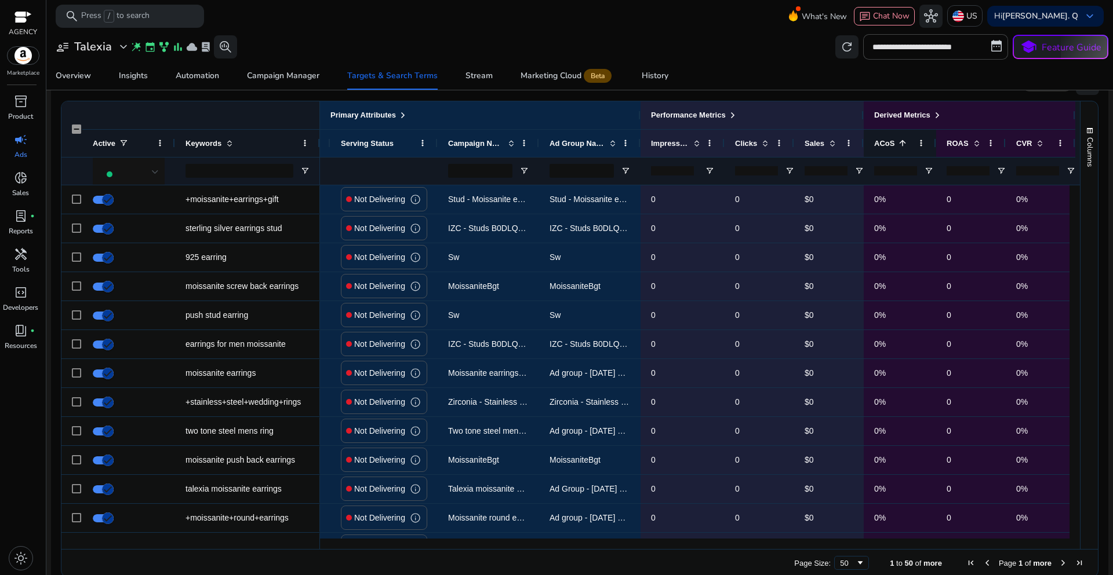
click at [901, 145] on span at bounding box center [902, 142] width 9 height 9
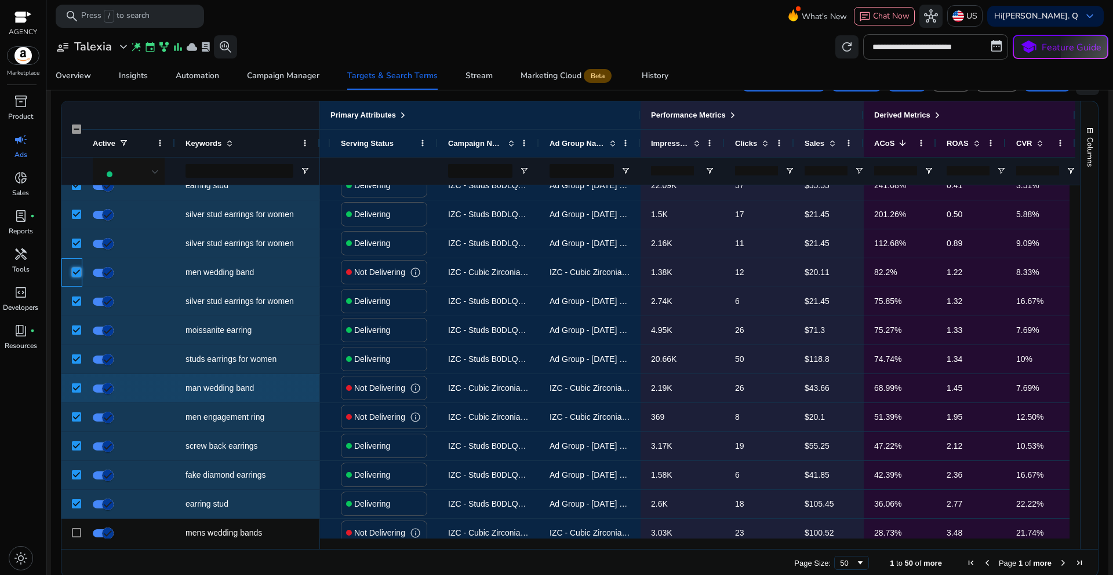
scroll to position [0, 0]
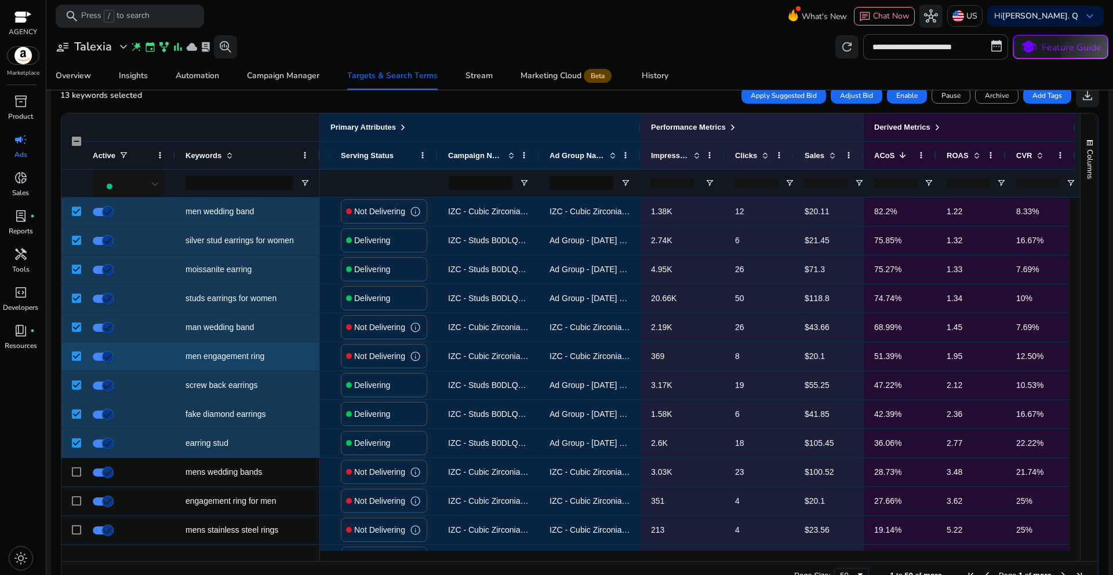
scroll to position [174, 0]
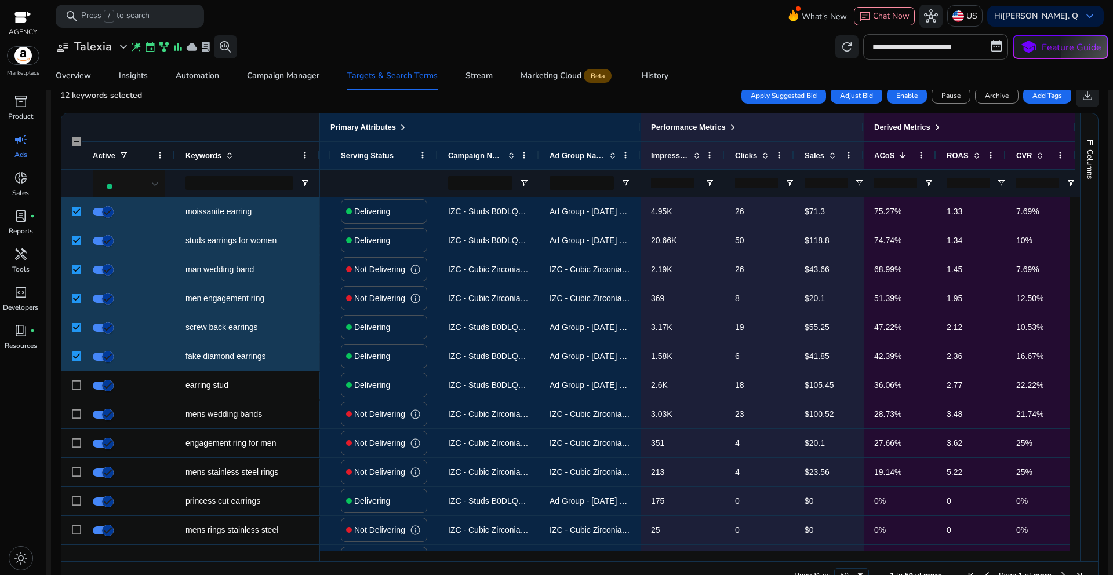
click at [1107, 293] on mat-sidenav-content "**********" at bounding box center [579, 287] width 1066 height 575
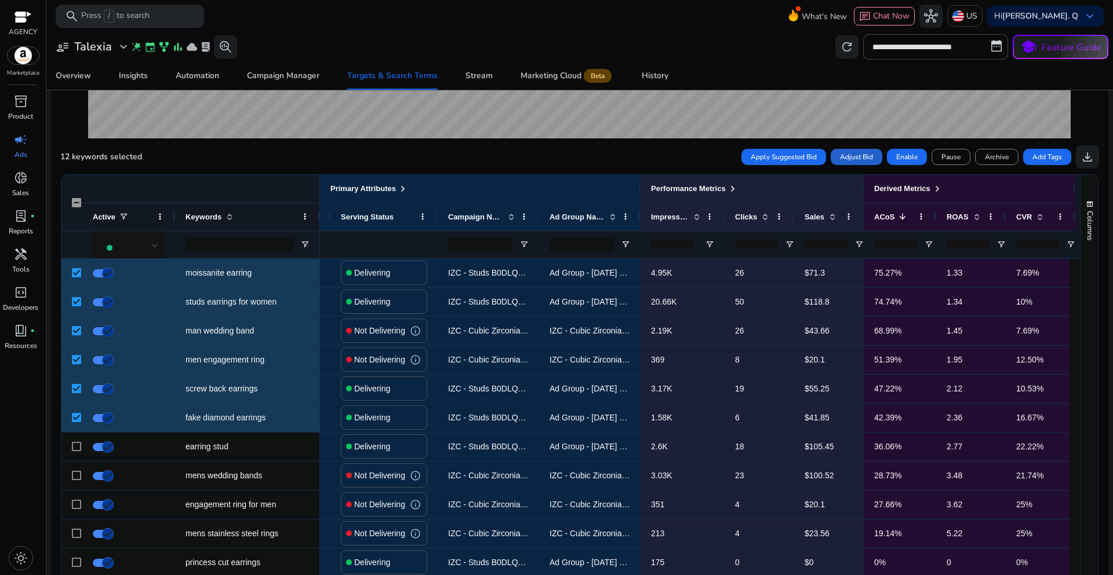
click at [858, 160] on span "Adjust Bid" at bounding box center [856, 157] width 33 height 10
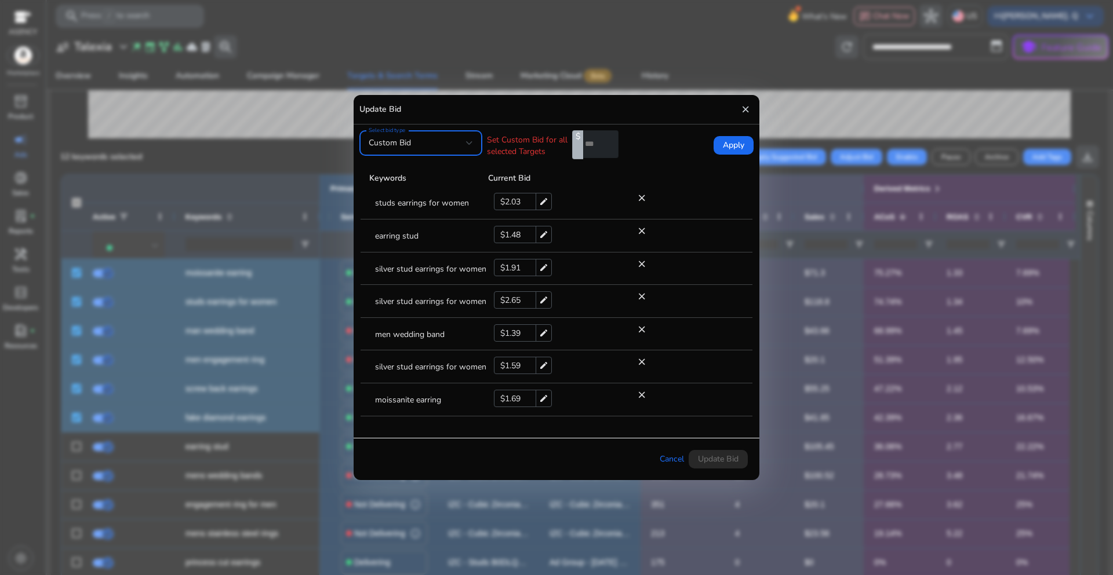
click at [471, 146] on div at bounding box center [469, 143] width 7 height 14
click at [407, 205] on span "Current Bid" at bounding box center [421, 202] width 104 height 13
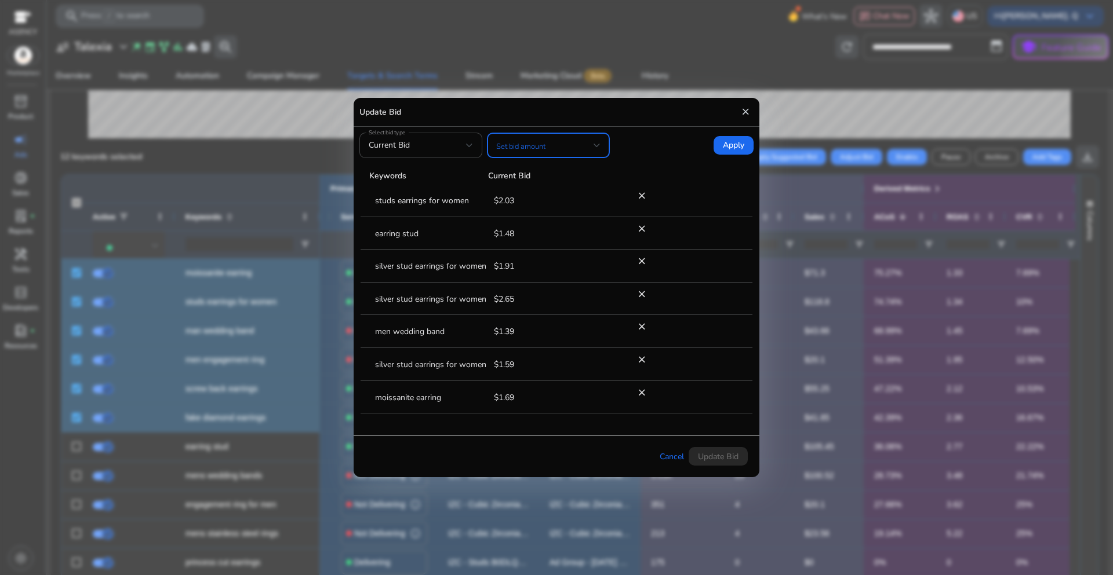
click at [592, 145] on span at bounding box center [544, 145] width 97 height 13
click at [657, 145] on div at bounding box center [556, 287] width 1113 height 575
click at [663, 154] on form "Select bid type Current Bid Set bid amount Apply" at bounding box center [556, 145] width 394 height 25
click at [592, 144] on span at bounding box center [544, 145] width 97 height 13
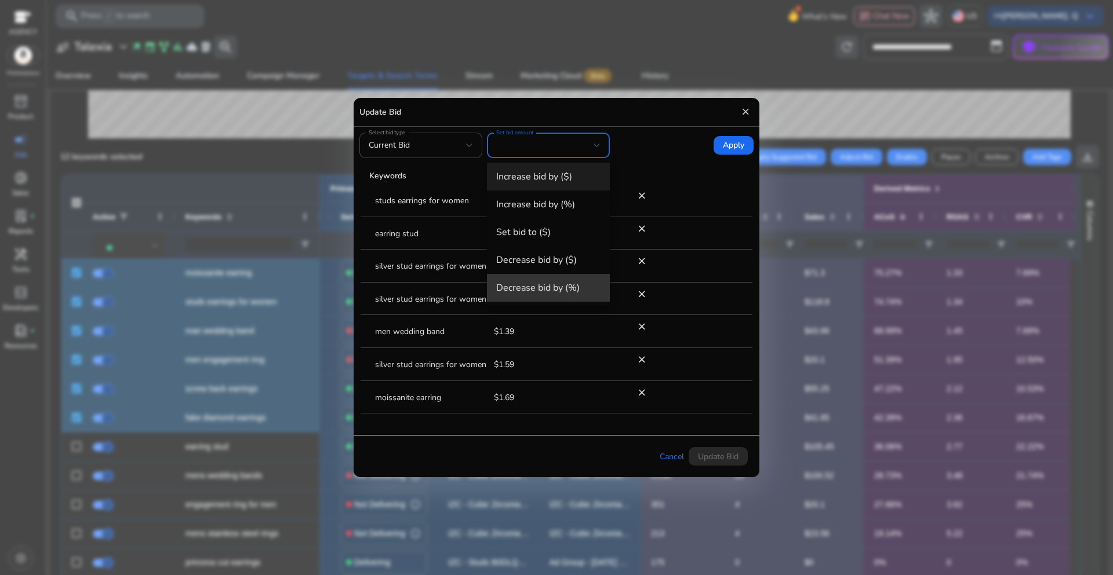
click at [542, 285] on span "Decrease bid by (%)" at bounding box center [548, 288] width 104 height 13
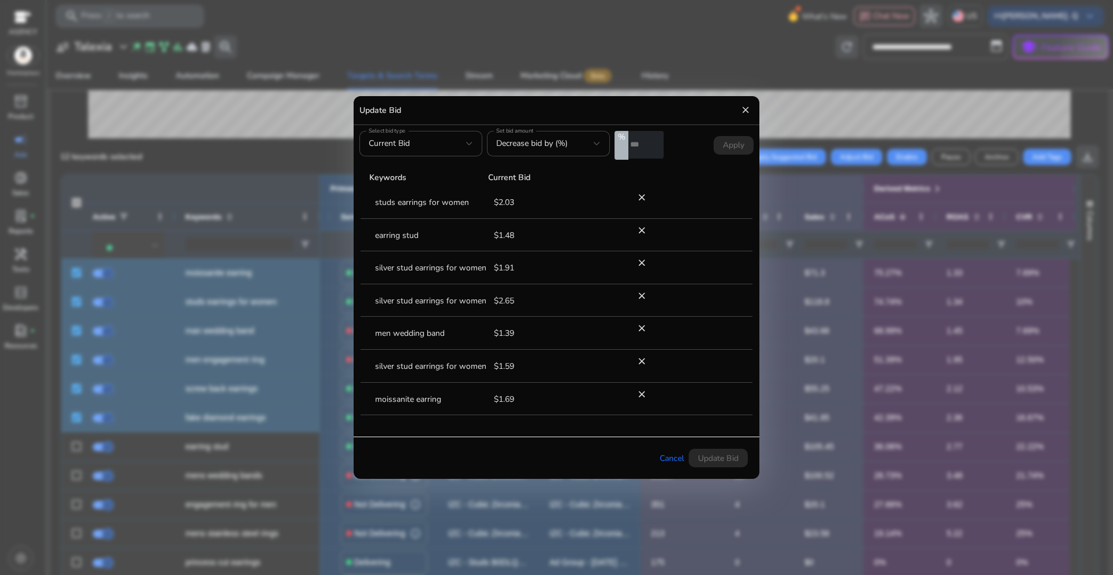
drag, startPoint x: 636, startPoint y: 149, endPoint x: 628, endPoint y: 145, distance: 9.4
click at [628, 145] on div "% *" at bounding box center [638, 145] width 49 height 29
type input "*"
click at [668, 170] on tr "Keywords Current Bid" at bounding box center [556, 177] width 392 height 15
click at [725, 145] on span "Apply" at bounding box center [733, 146] width 21 height 12
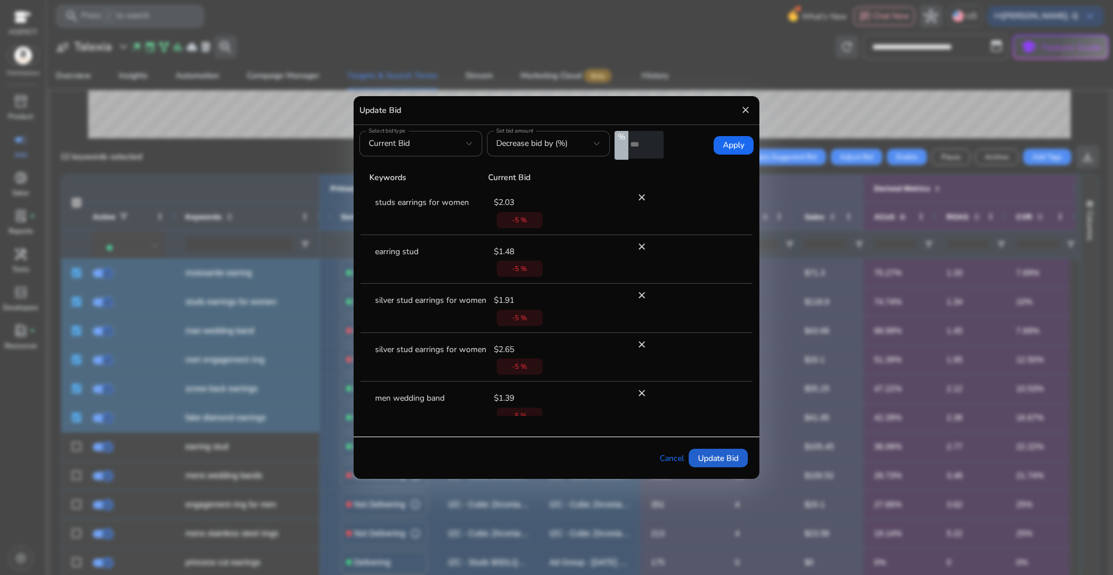
click at [708, 462] on span "Update Bid" at bounding box center [718, 459] width 41 height 12
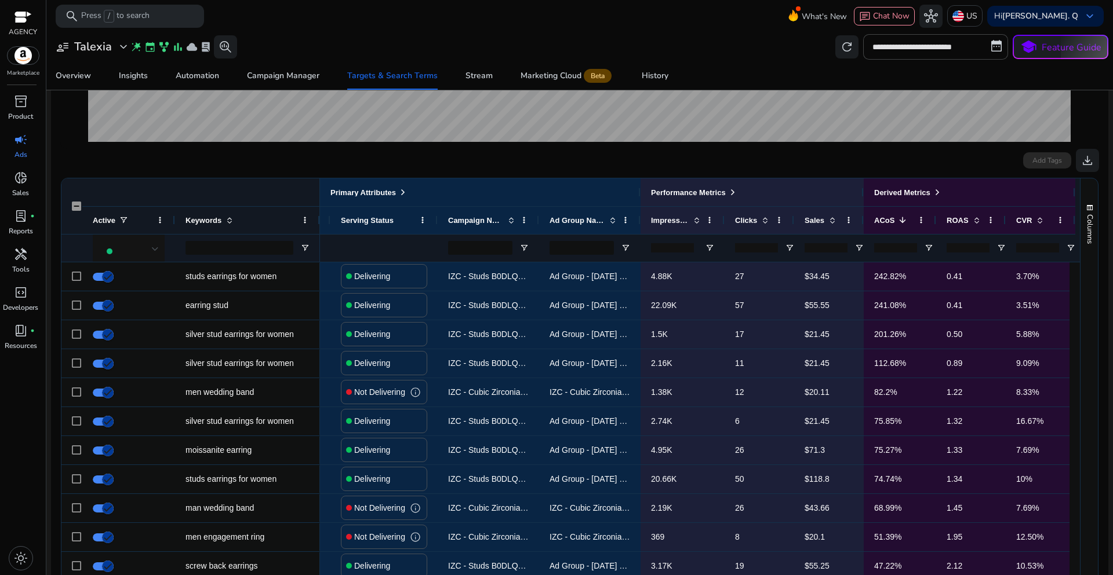
scroll to position [294, 0]
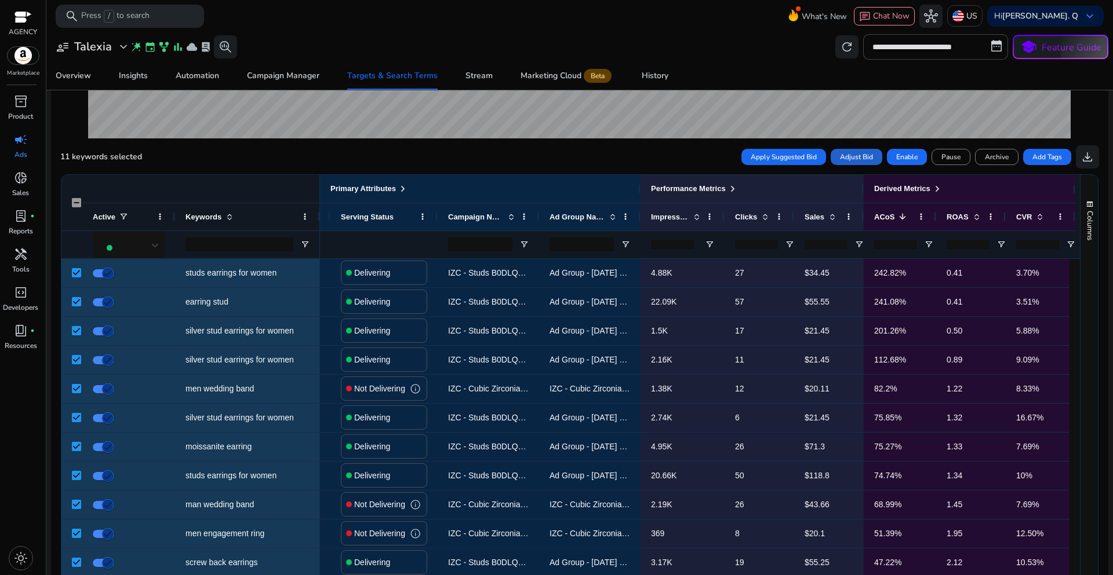
click at [855, 159] on span "Adjust Bid" at bounding box center [856, 157] width 33 height 10
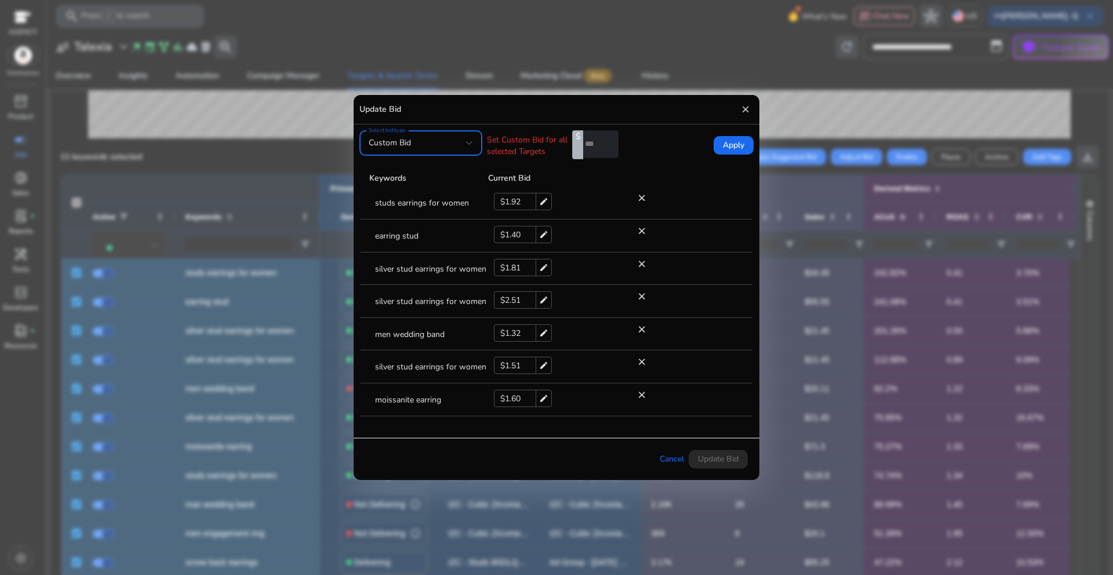
click at [742, 110] on mat-icon "close" at bounding box center [745, 109] width 10 height 17
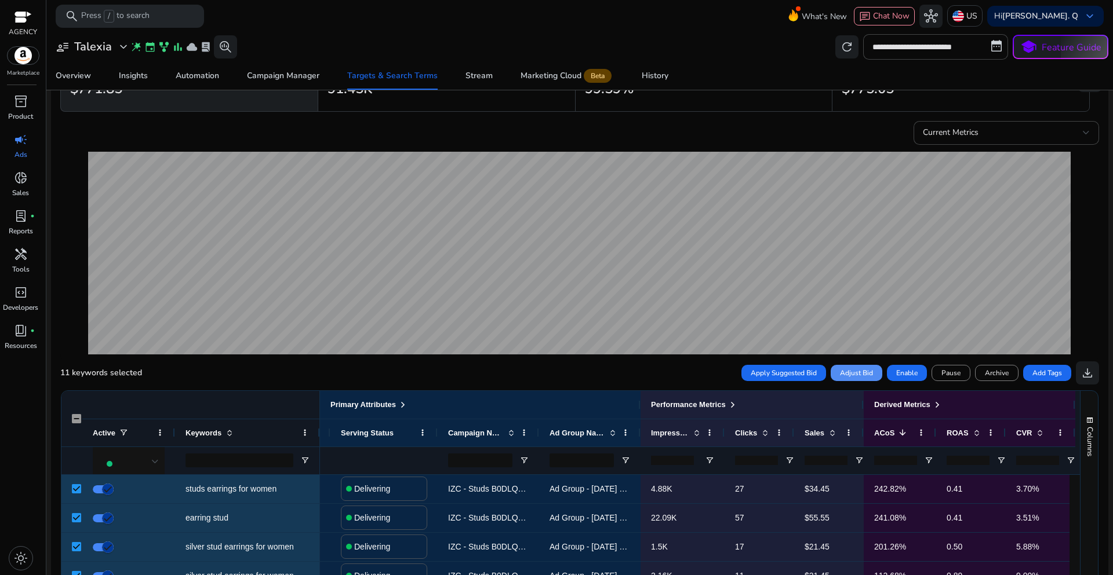
scroll to position [0, 0]
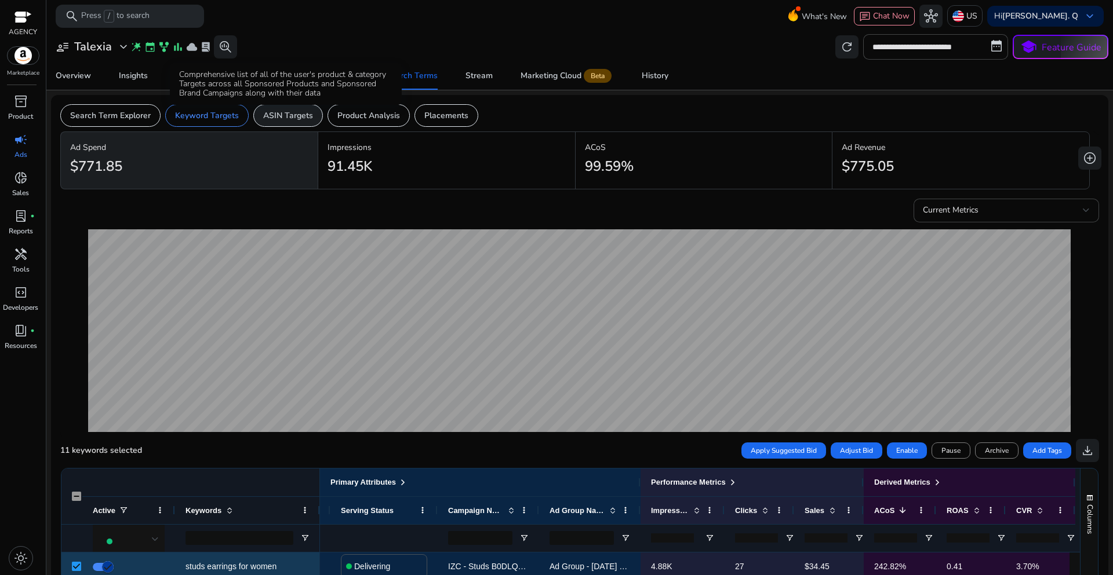
click at [290, 120] on p "ASIN Targets" at bounding box center [288, 116] width 50 height 12
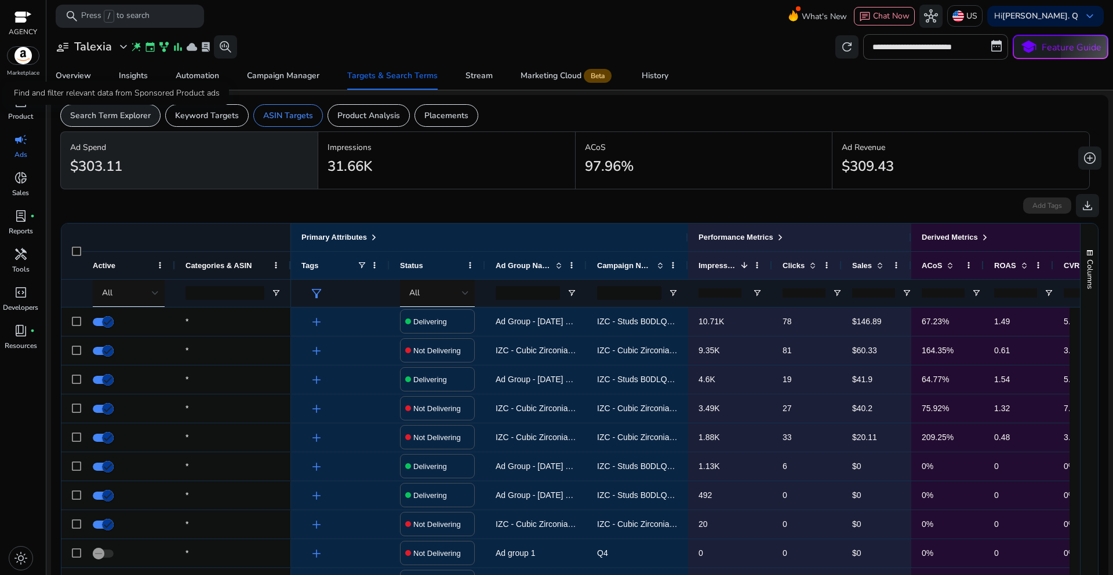
click at [94, 111] on p "Search Term Explorer" at bounding box center [110, 116] width 81 height 12
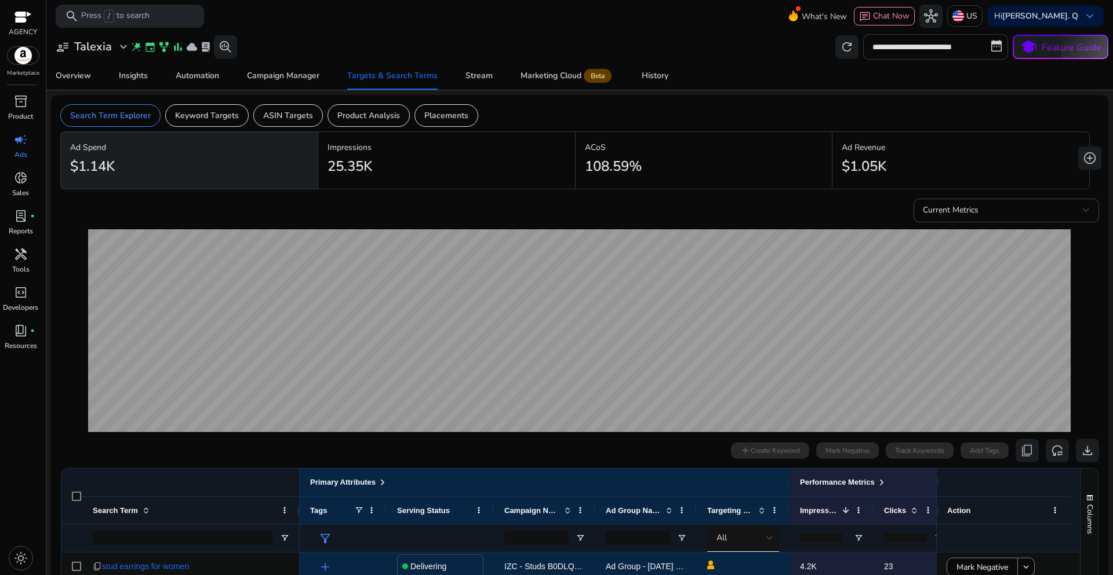
click at [924, 46] on input "**********" at bounding box center [935, 46] width 145 height 25
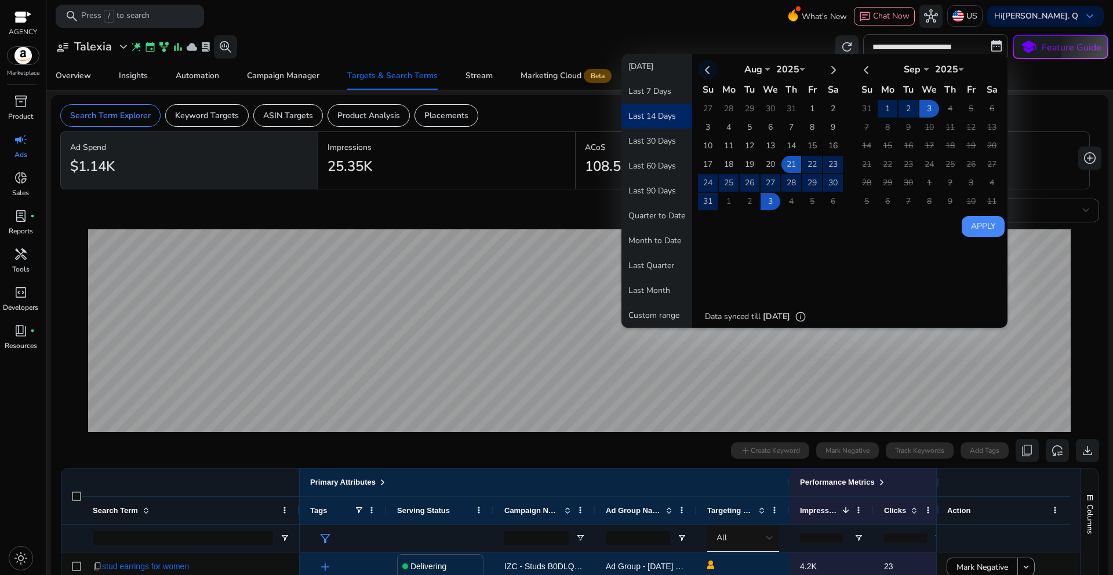
click at [702, 75] on th at bounding box center [708, 69] width 20 height 19
select select "*"
click at [786, 131] on td "5" at bounding box center [791, 127] width 20 height 17
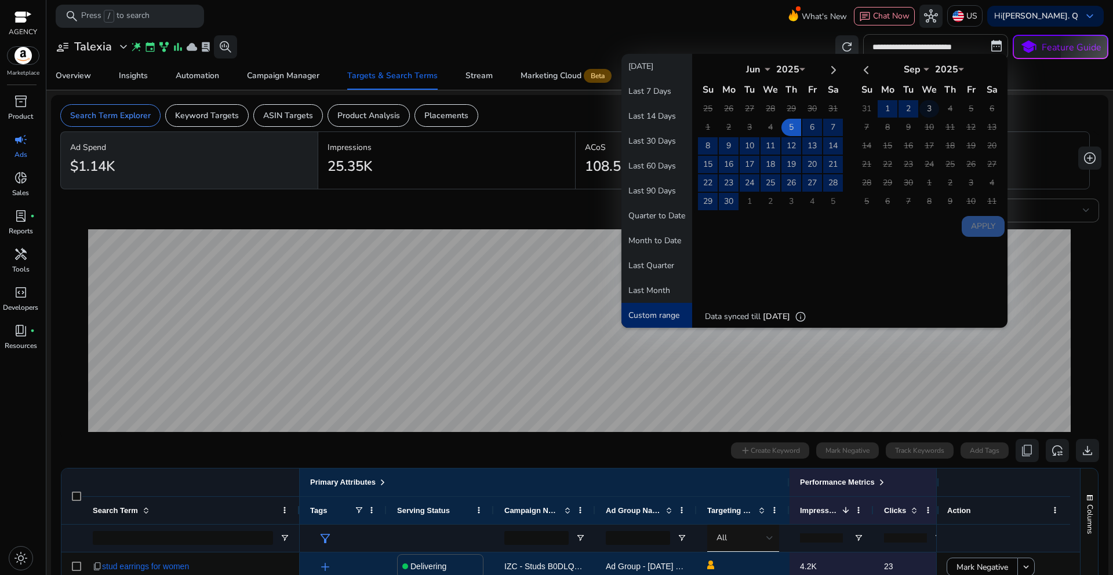
click at [922, 111] on td "3" at bounding box center [929, 108] width 20 height 17
click at [972, 228] on button "Apply" at bounding box center [982, 226] width 43 height 21
type input "**********"
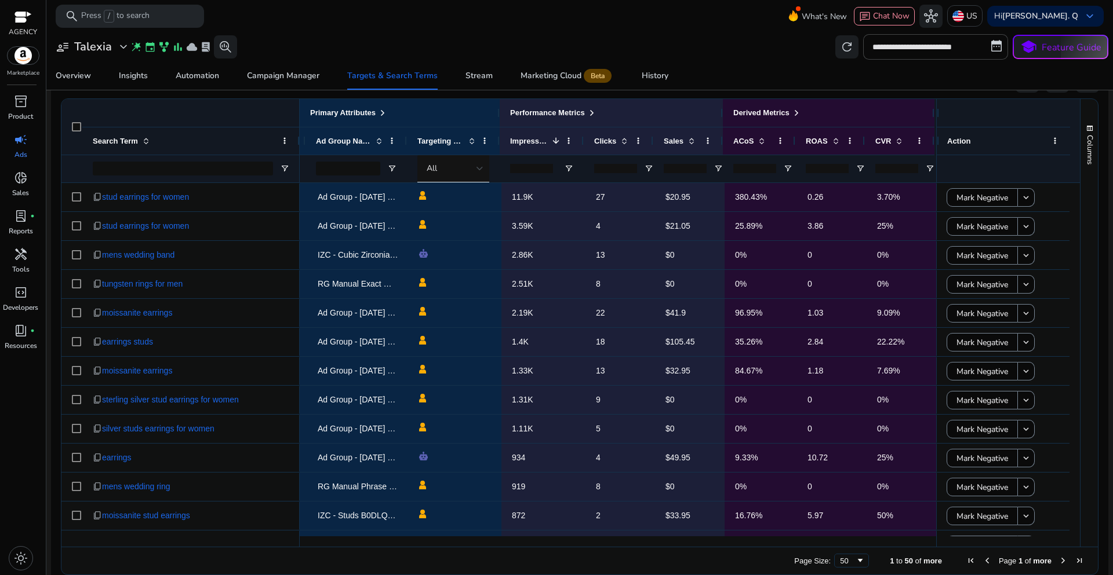
click at [676, 166] on input "number" at bounding box center [684, 168] width 43 height 9
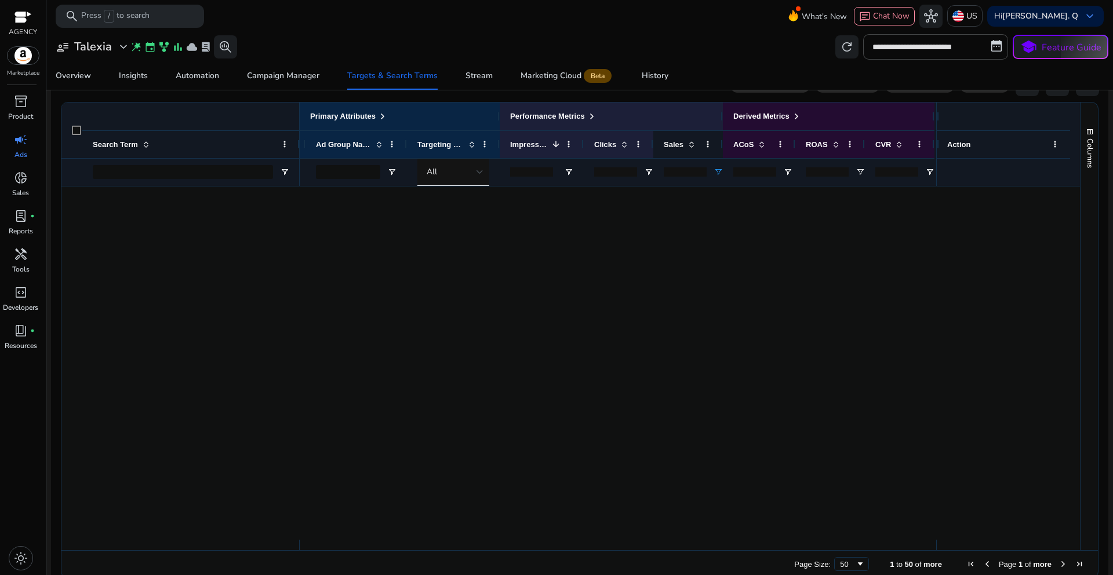
scroll to position [370, 0]
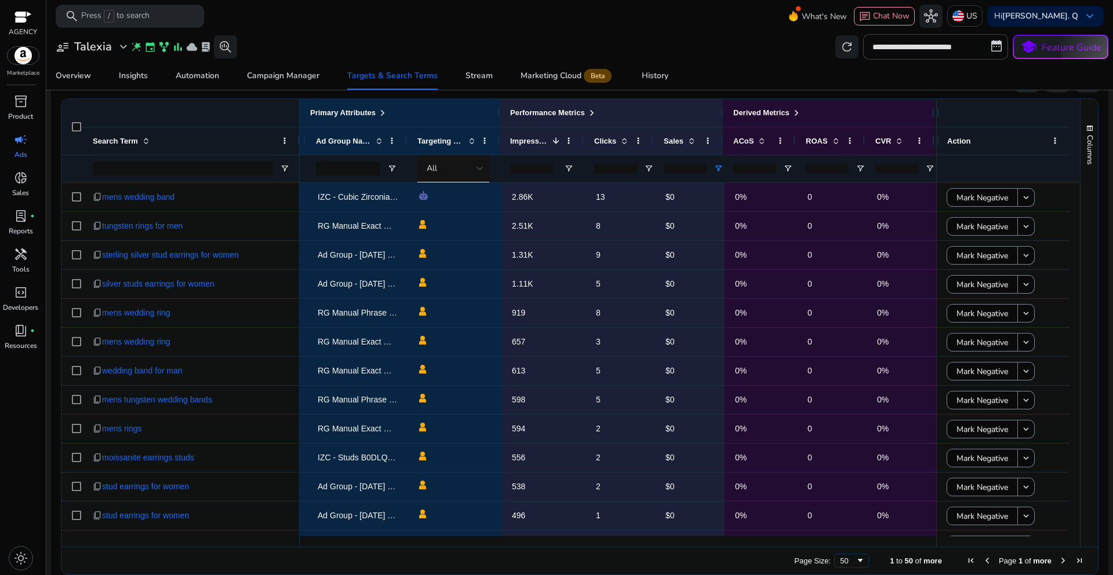
type input "*"
click at [735, 74] on div "Overview Insights Automation Campaign Manager Targets & Search Terms Stream Mar…" at bounding box center [580, 76] width 1076 height 28
click at [757, 141] on span at bounding box center [761, 140] width 9 height 9
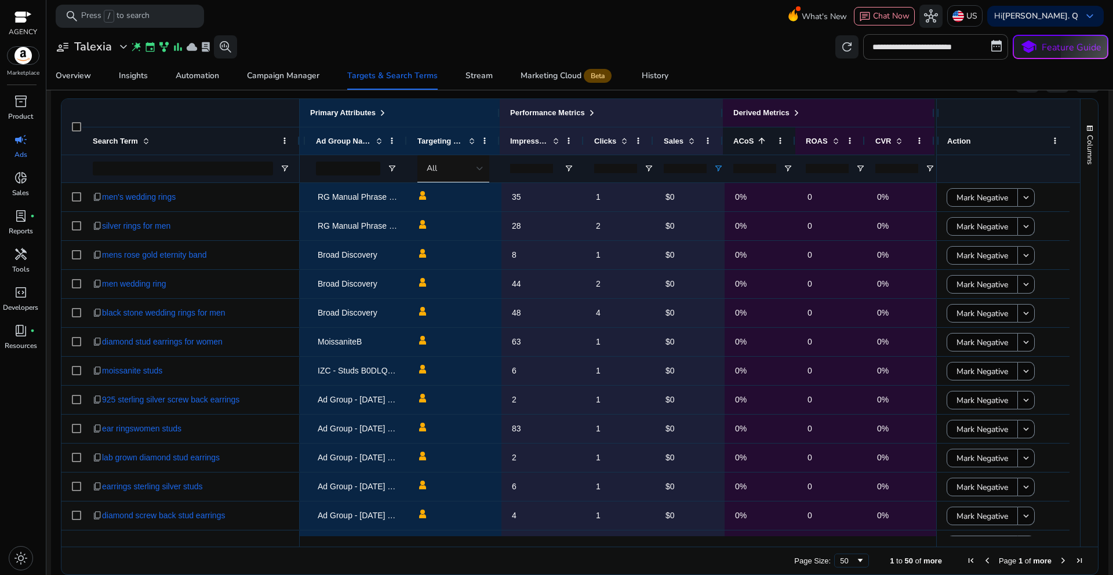
click at [757, 141] on span at bounding box center [761, 140] width 9 height 9
click at [619, 139] on span at bounding box center [623, 140] width 9 height 9
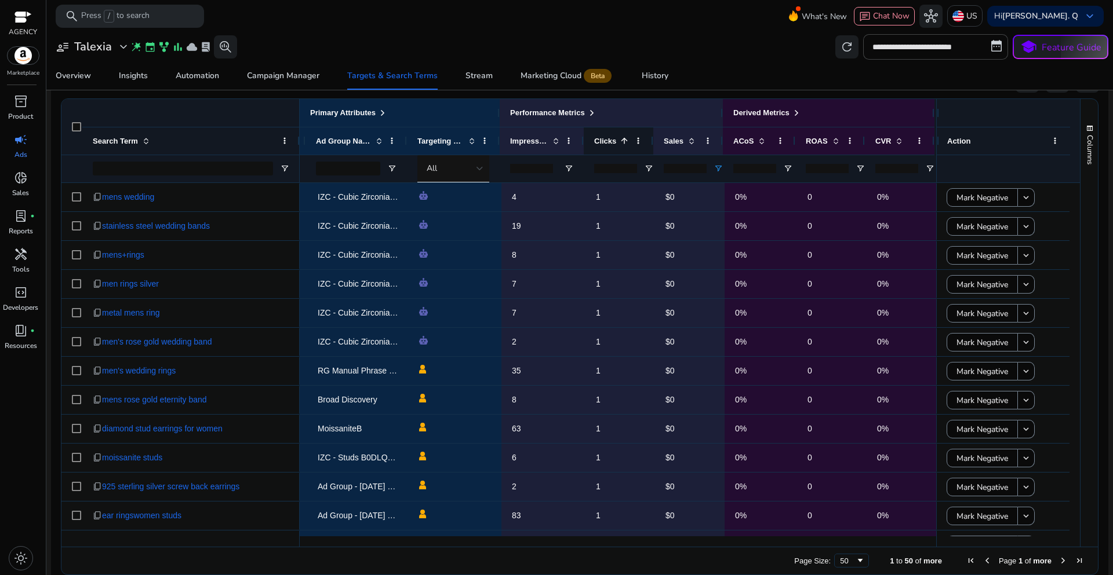
click at [619, 139] on span at bounding box center [623, 140] width 9 height 9
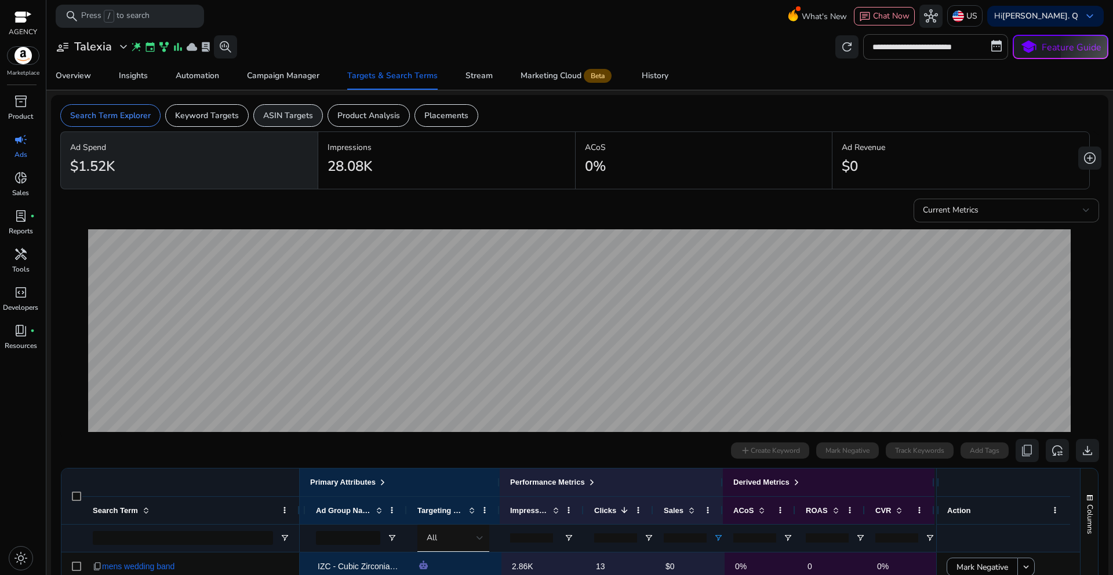
click at [279, 119] on p "ASIN Targets" at bounding box center [288, 116] width 50 height 12
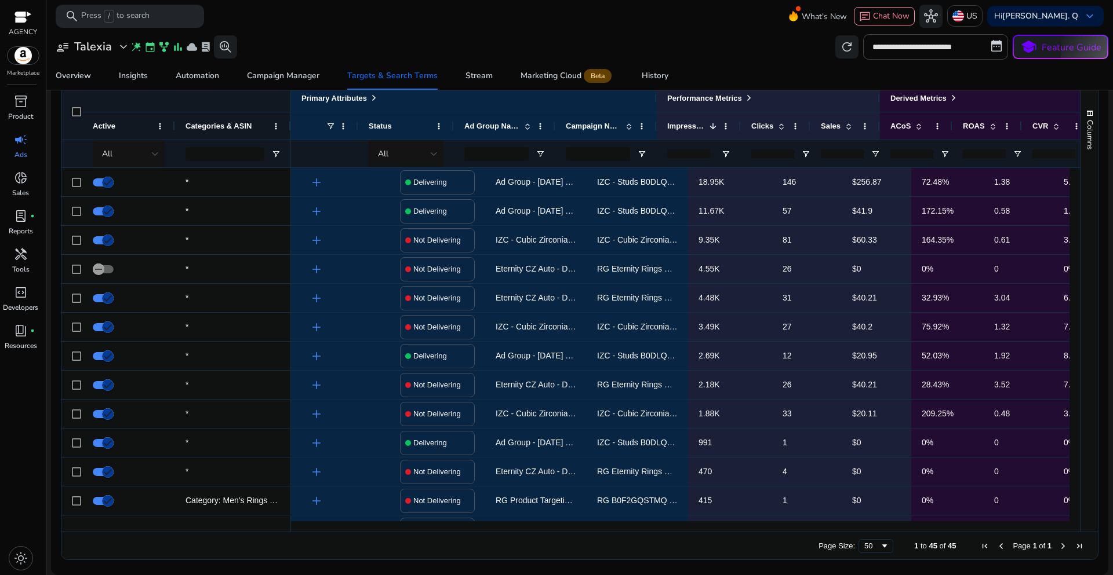
scroll to position [0, 58]
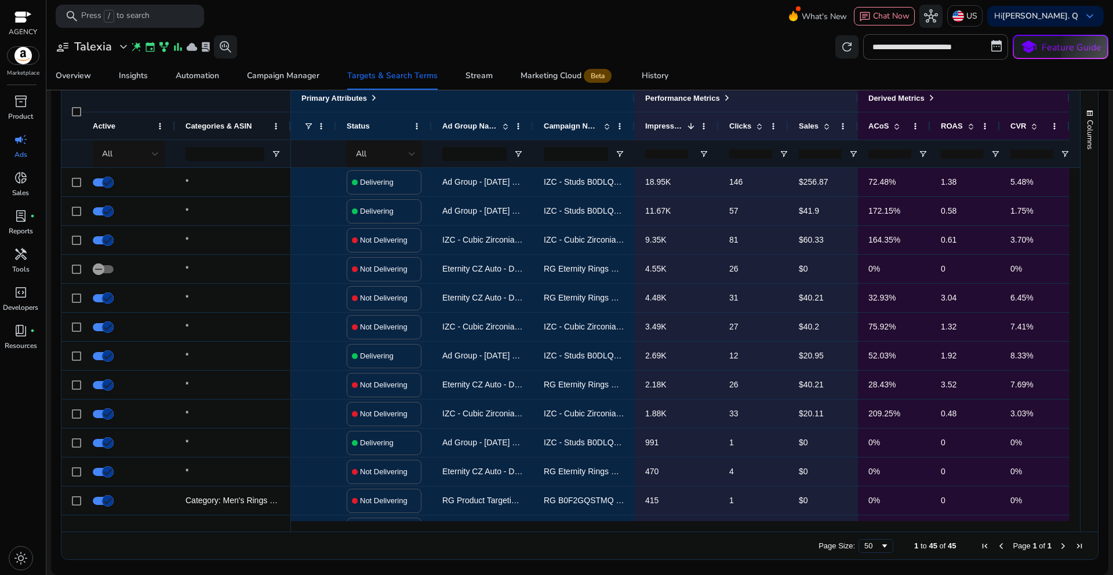
click at [800, 152] on input "number" at bounding box center [820, 154] width 43 height 9
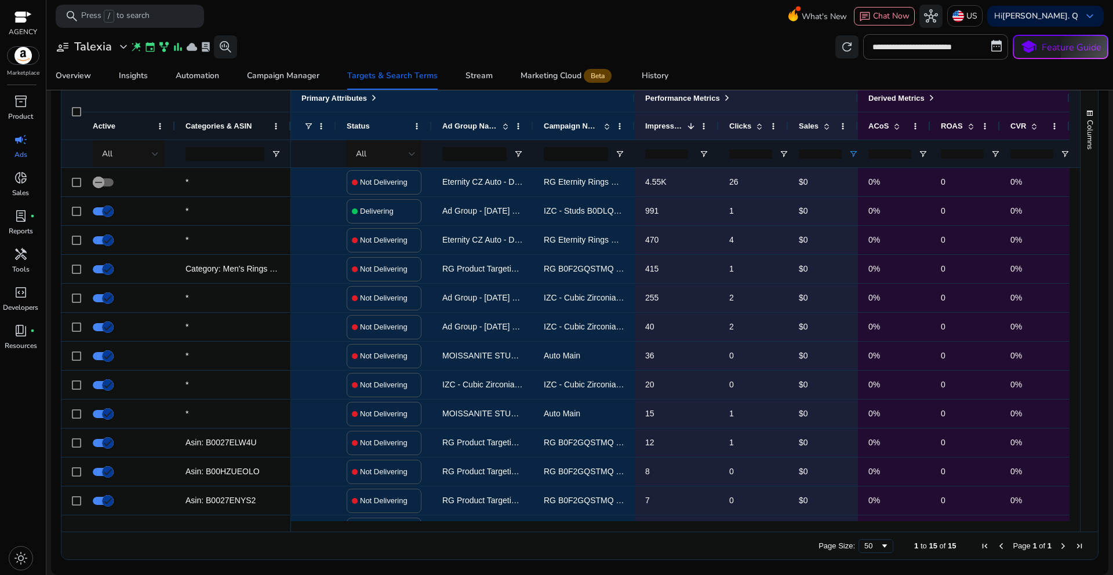
type input "*"
click at [800, 73] on div "Overview Insights Automation Campaign Manager Targets & Search Terms Stream Mar…" at bounding box center [580, 76] width 1076 height 28
click at [755, 130] on span at bounding box center [758, 126] width 9 height 9
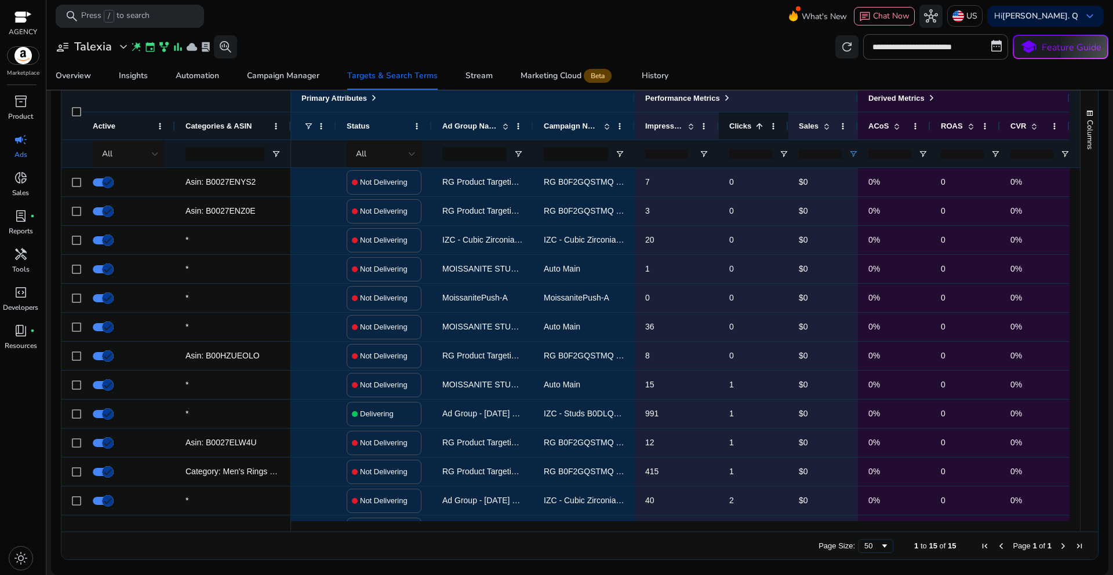
click at [755, 129] on span at bounding box center [758, 126] width 9 height 9
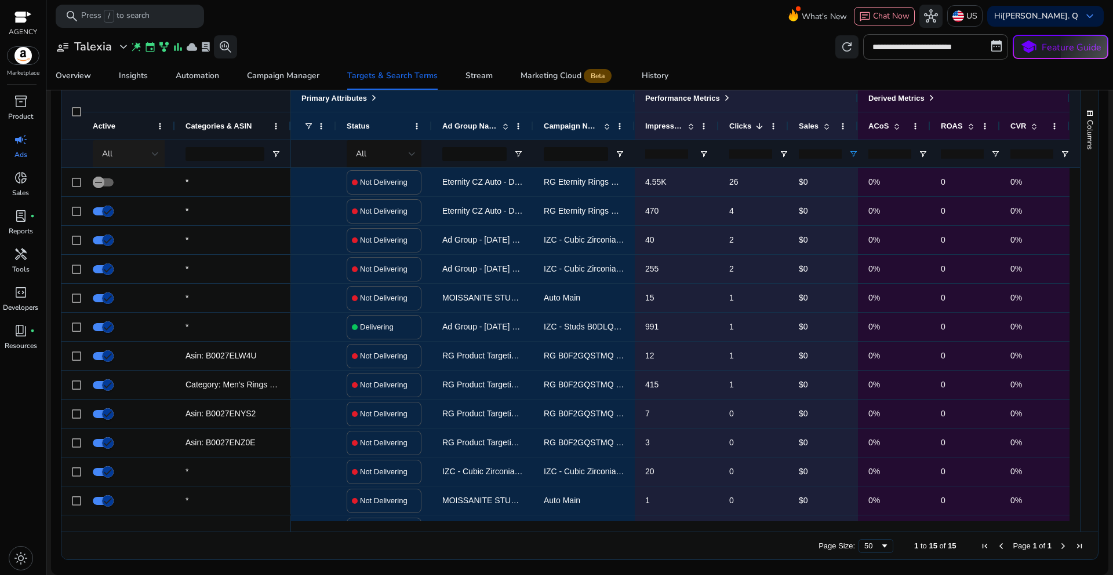
click at [150, 157] on div "All" at bounding box center [127, 154] width 50 height 13
click at [126, 218] on span "Delivering" at bounding box center [126, 215] width 36 height 12
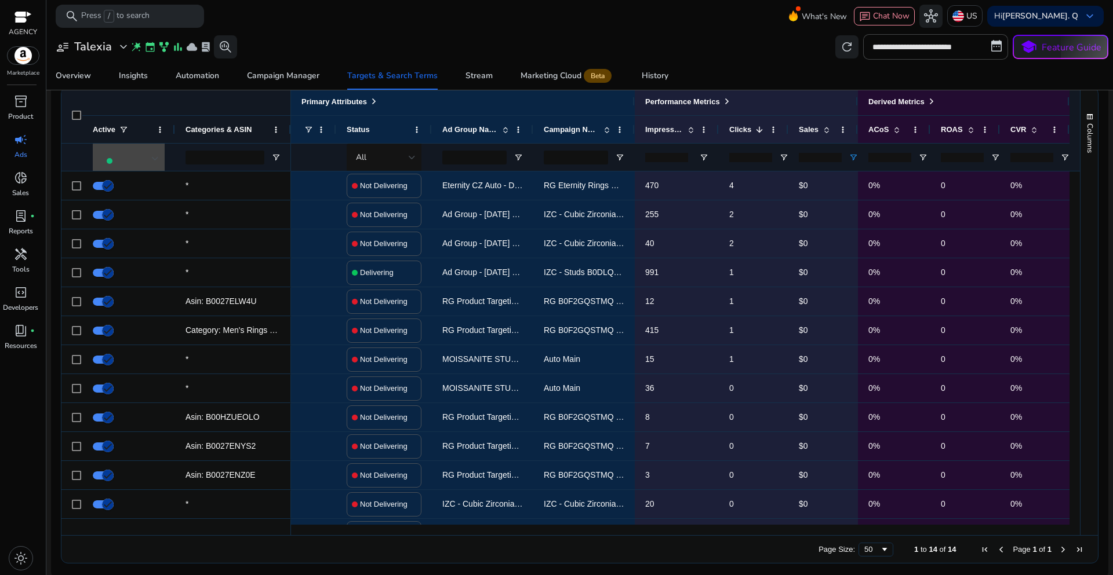
scroll to position [136, 0]
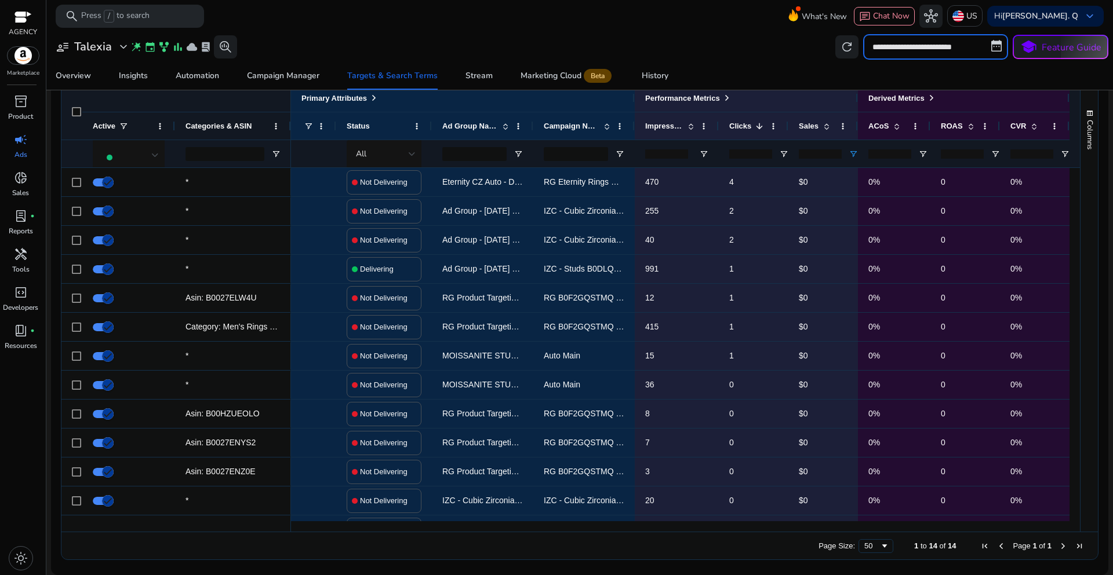
click at [898, 45] on input "**********" at bounding box center [935, 46] width 145 height 25
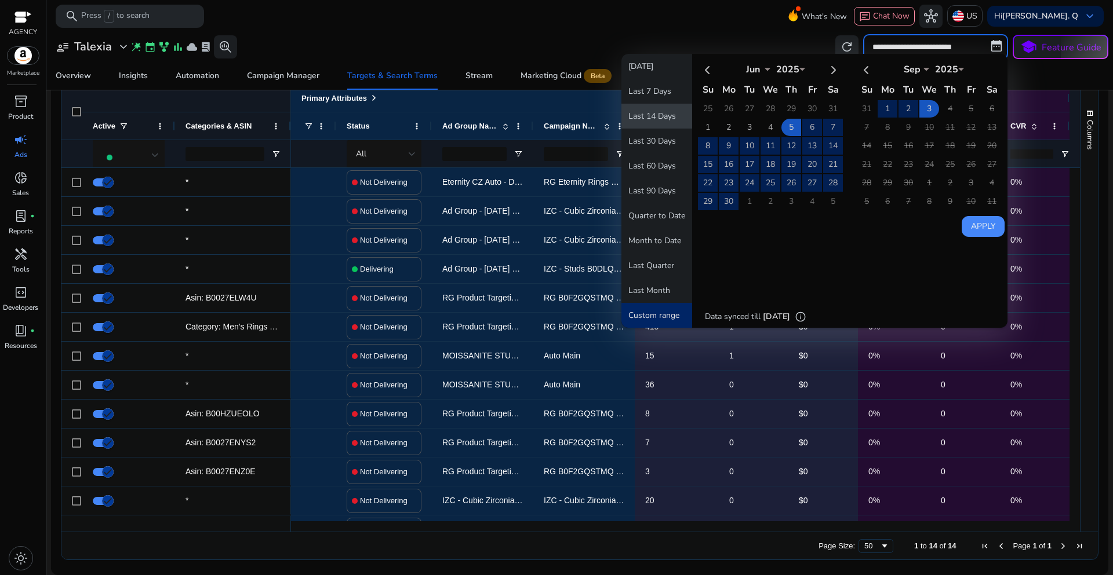
click at [651, 116] on button "Last 14 Days" at bounding box center [656, 116] width 71 height 25
type input "**********"
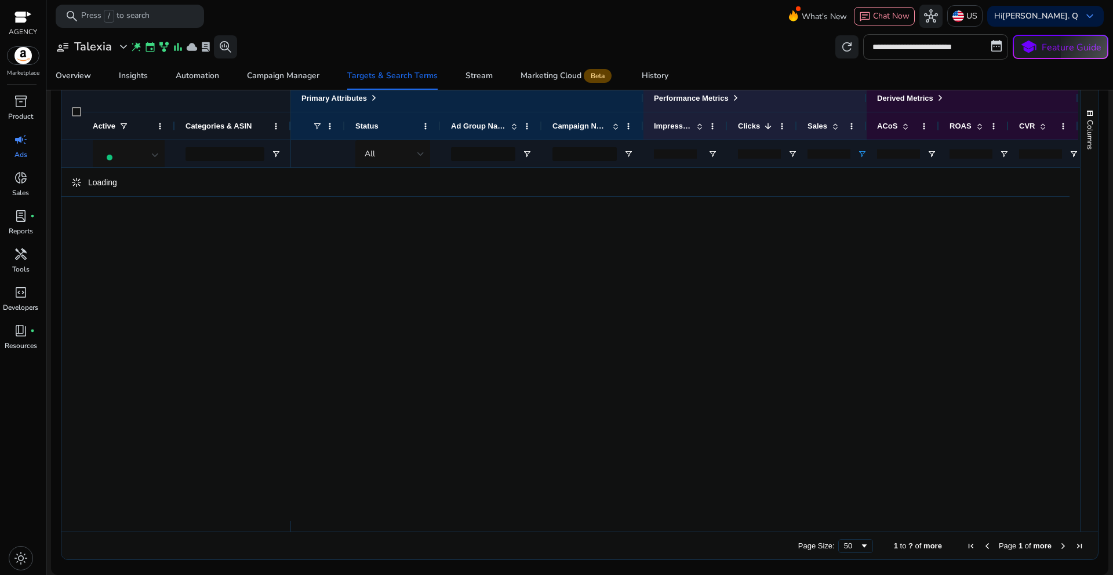
scroll to position [0, 48]
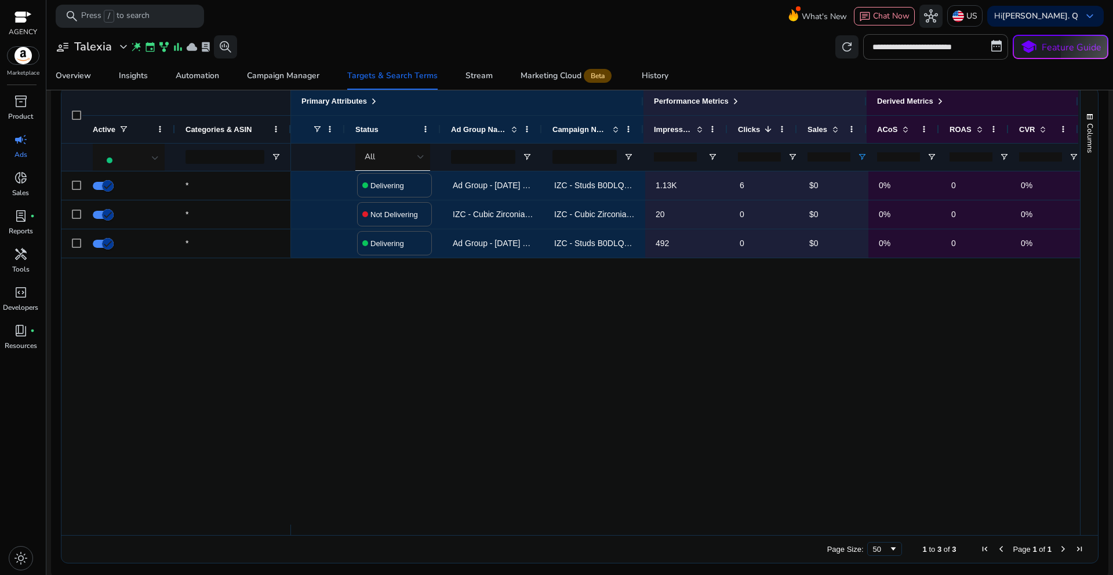
drag, startPoint x: 811, startPoint y: 158, endPoint x: 793, endPoint y: 157, distance: 17.4
click at [797, 157] on div "*" at bounding box center [832, 157] width 70 height 28
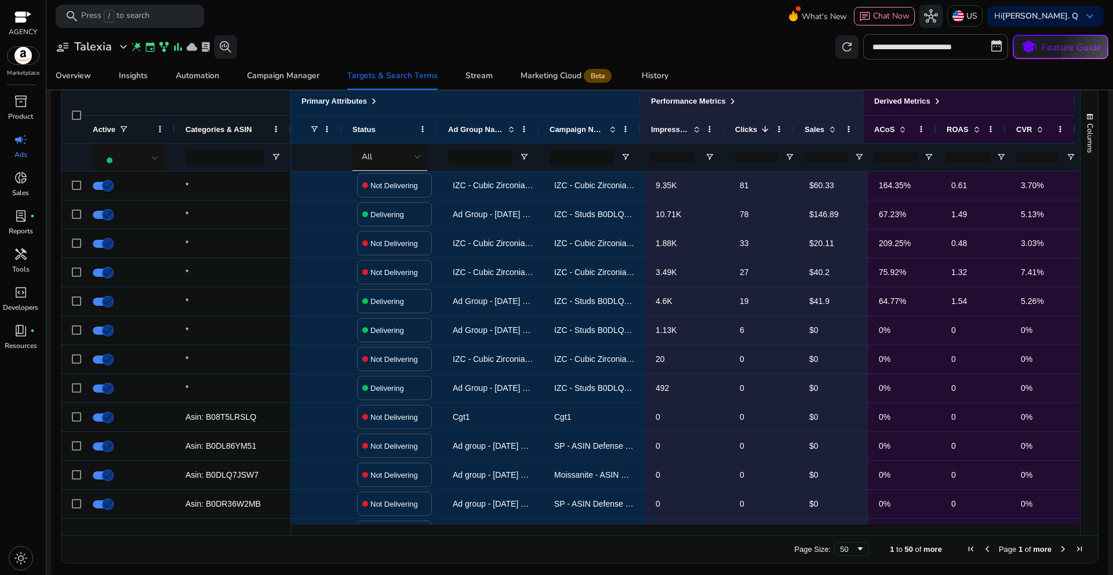
click at [777, 75] on div "Overview Insights Automation Campaign Manager Targets & Search Terms Stream Mar…" at bounding box center [580, 76] width 1076 height 28
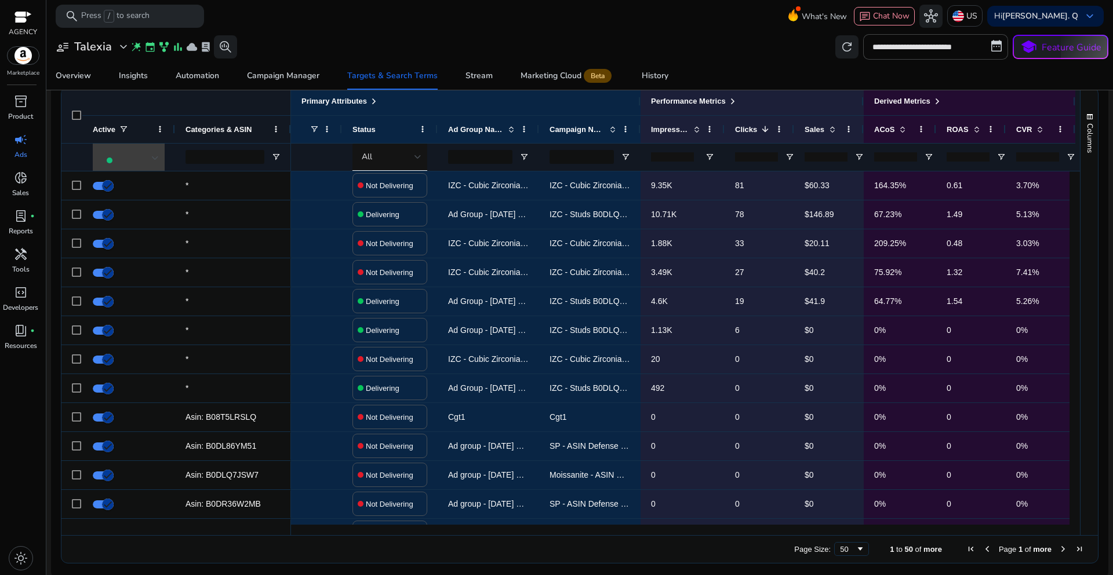
click at [156, 152] on div at bounding box center [155, 158] width 7 height 14
click at [491, 44] on div at bounding box center [556, 287] width 1113 height 575
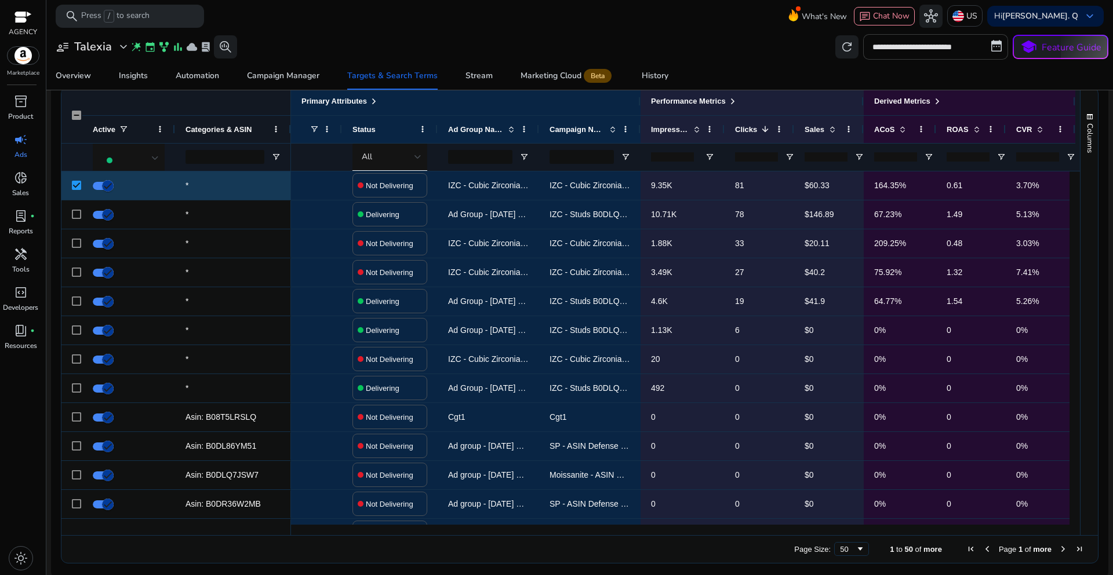
click at [913, 47] on input "**********" at bounding box center [935, 46] width 145 height 25
select select "*"
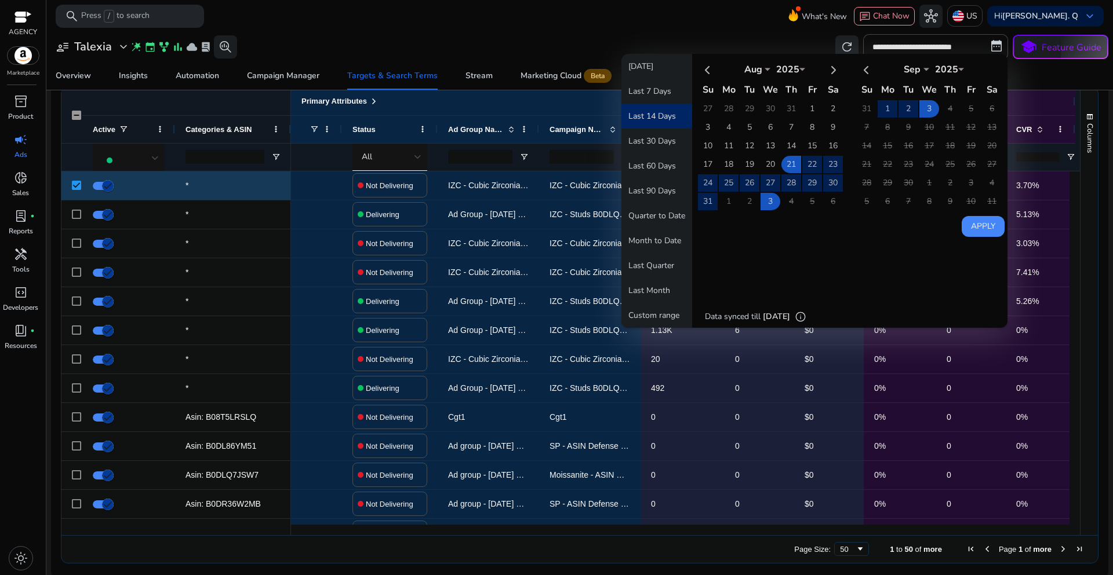
click at [782, 35] on div "**********" at bounding box center [579, 46] width 1057 height 25
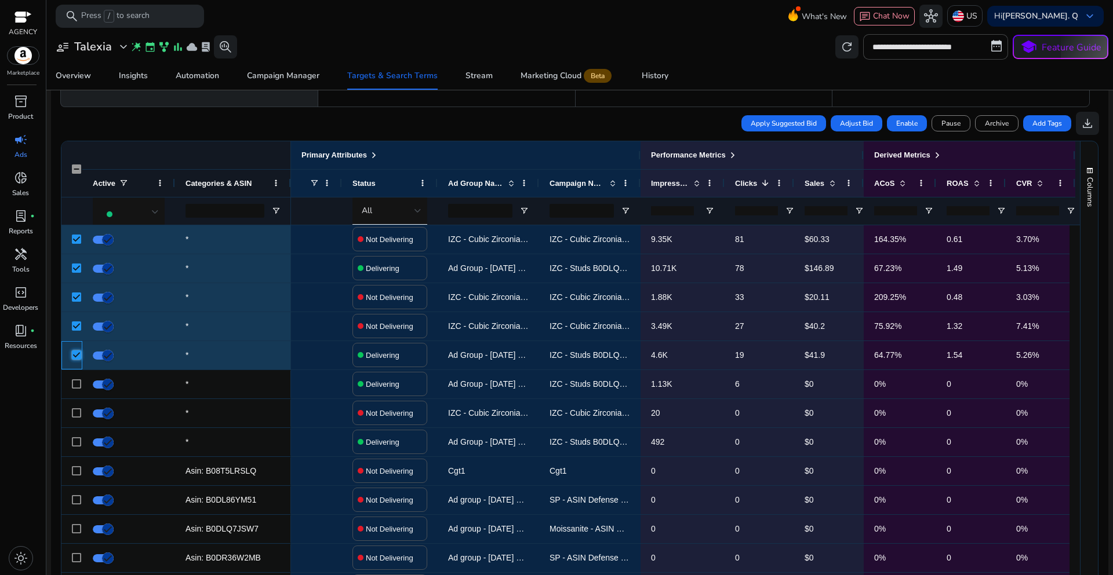
scroll to position [88, 0]
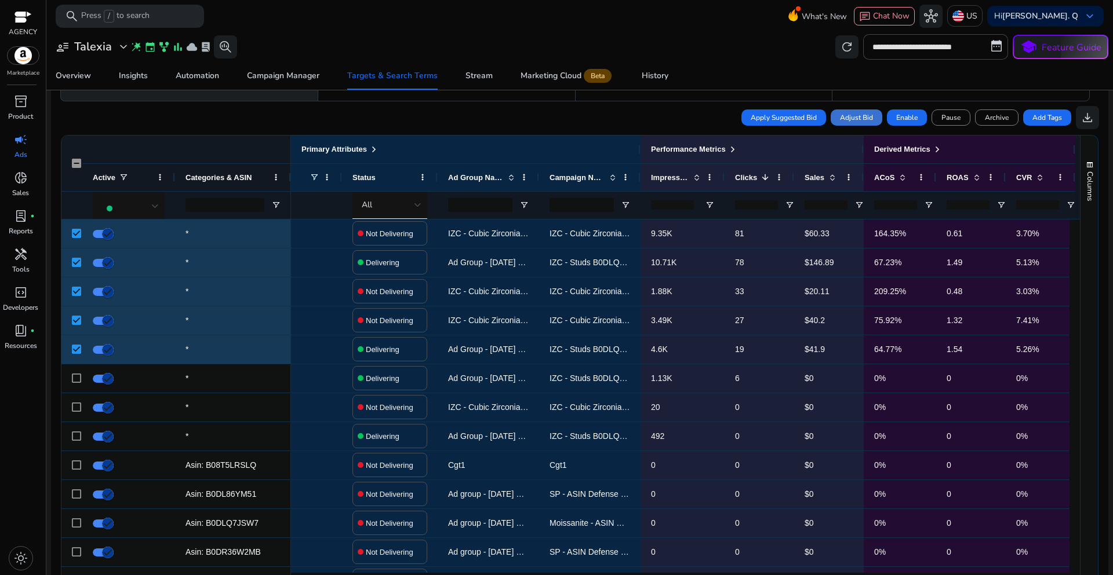
click at [858, 119] on span "Adjust Bid" at bounding box center [856, 117] width 33 height 10
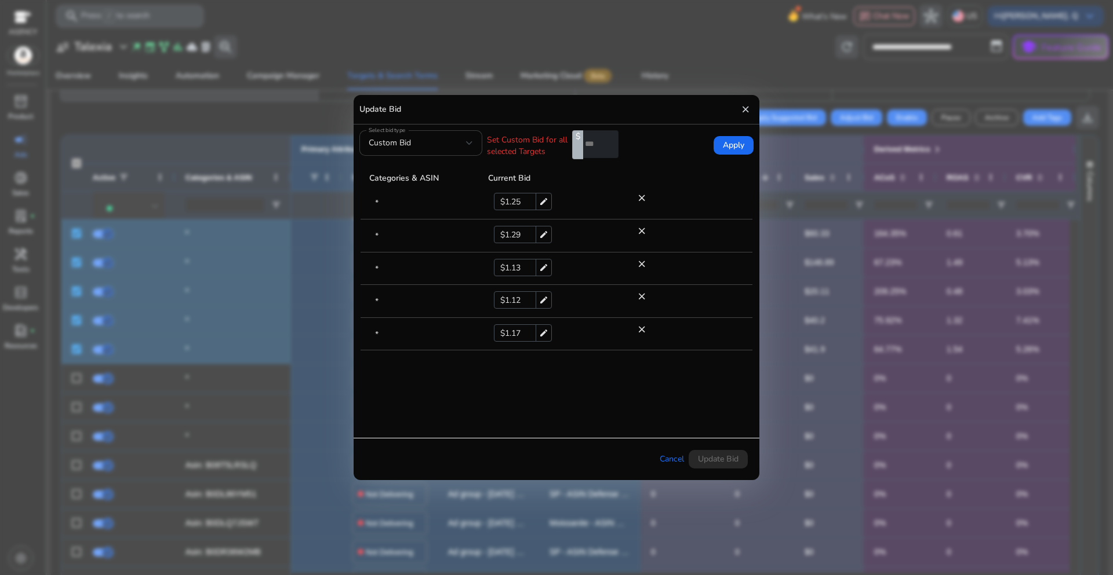
click at [465, 144] on div "Custom Bid" at bounding box center [417, 143] width 97 height 13
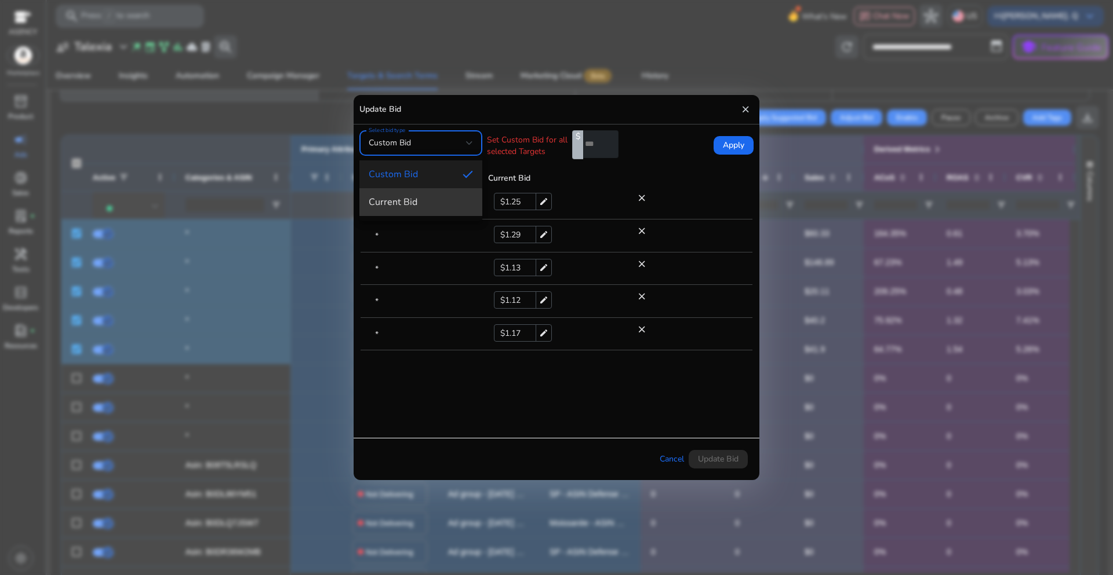
click at [402, 203] on span "Current Bid" at bounding box center [421, 202] width 104 height 13
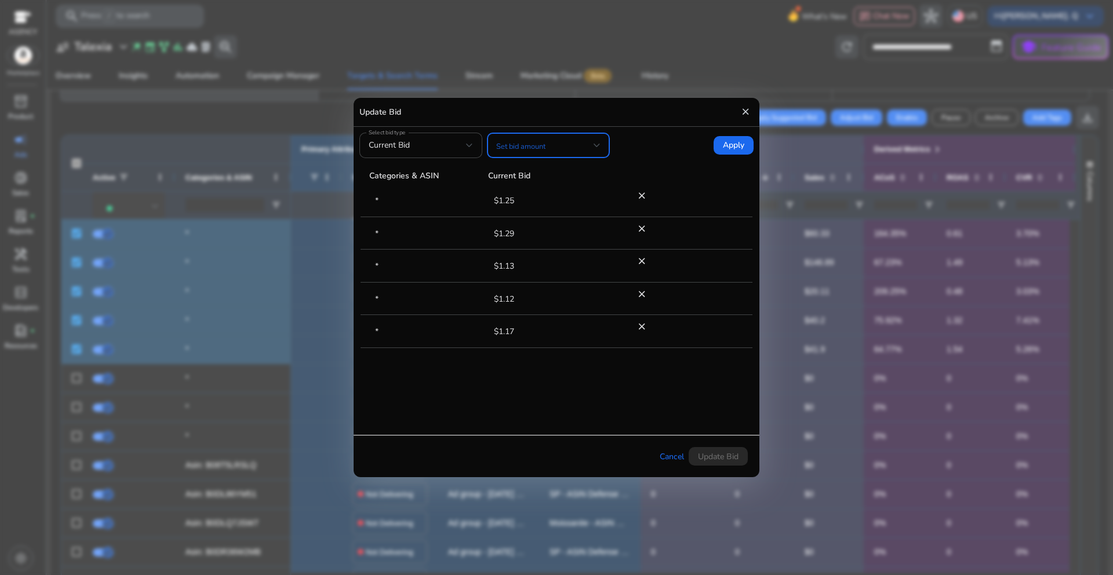
click at [598, 146] on div at bounding box center [596, 145] width 7 height 5
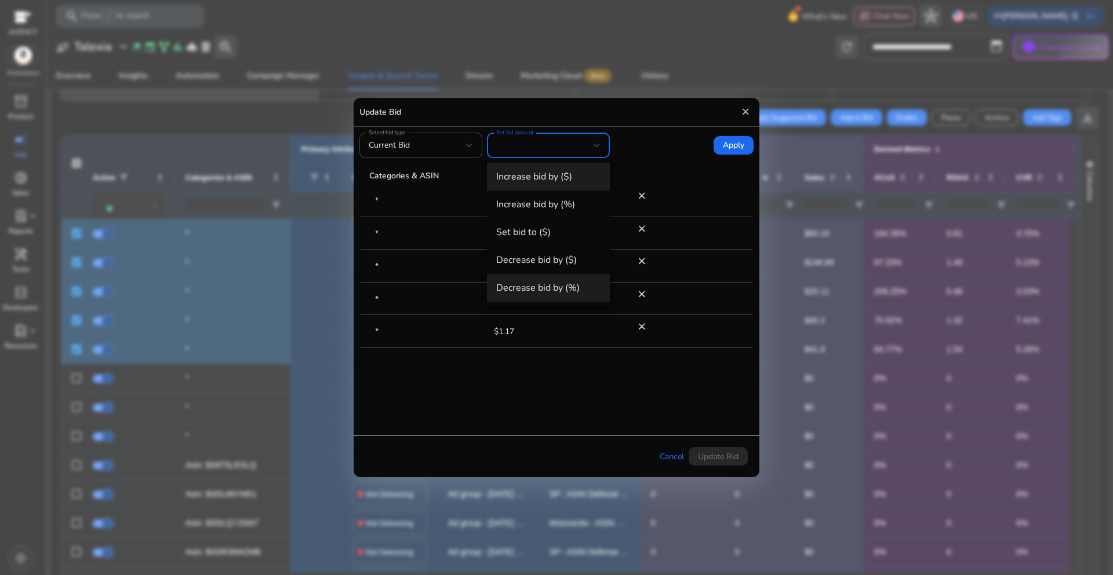
click at [561, 290] on span "Decrease bid by (%)" at bounding box center [548, 288] width 104 height 13
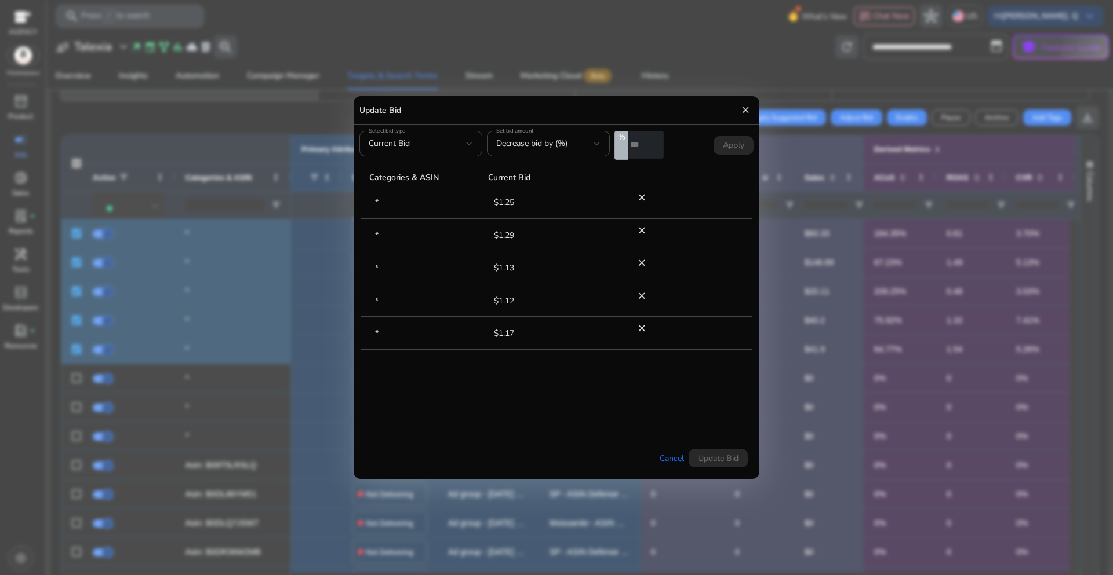
drag, startPoint x: 640, startPoint y: 145, endPoint x: 628, endPoint y: 145, distance: 11.6
click at [628, 145] on input "*" at bounding box center [645, 145] width 35 height 28
type input "*"
click at [702, 187] on tr "* $1.25 close" at bounding box center [561, 202] width 403 height 33
click at [728, 152] on span at bounding box center [733, 146] width 40 height 28
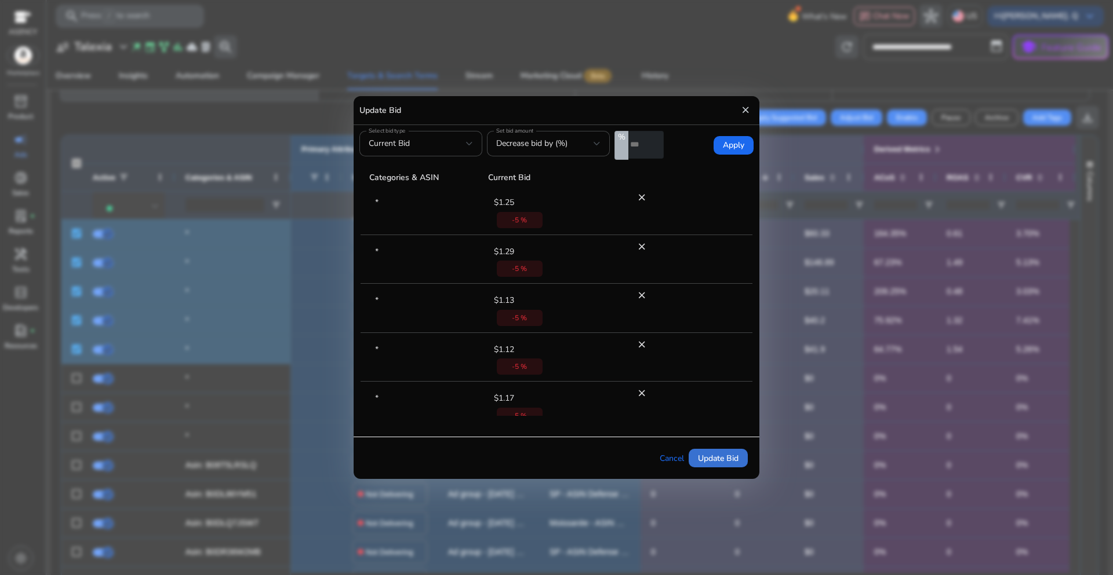
click at [706, 466] on span at bounding box center [717, 458] width 59 height 28
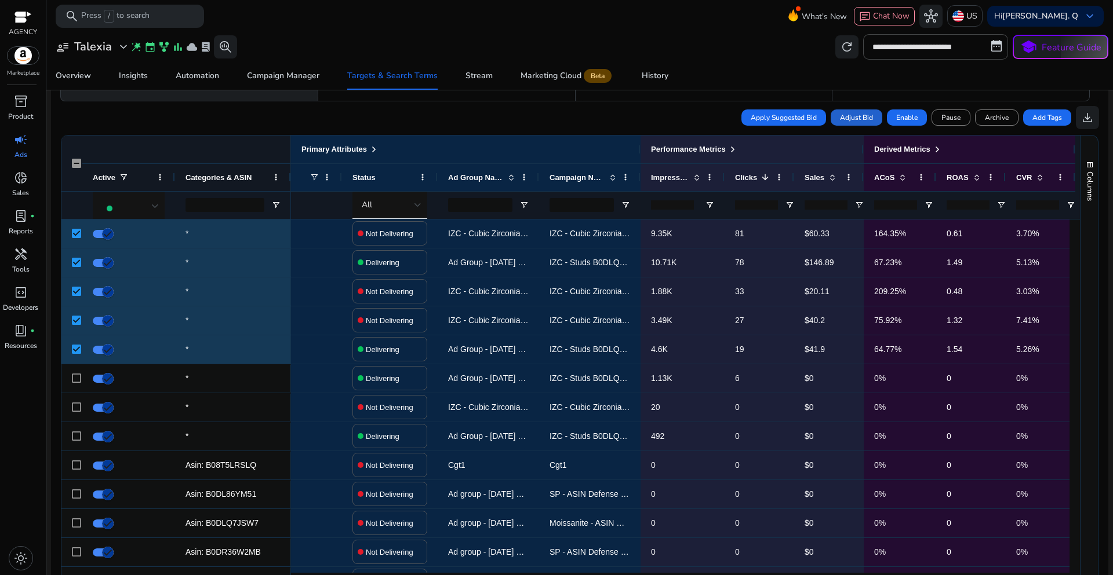
click at [853, 116] on span "Adjust Bid" at bounding box center [856, 117] width 33 height 10
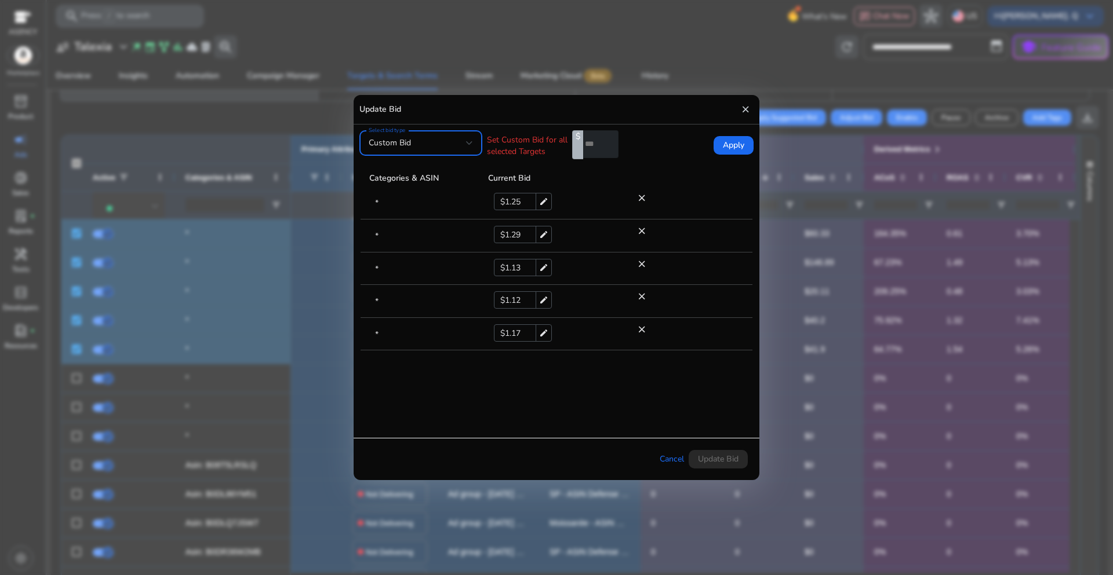
click at [751, 109] on div "close" at bounding box center [654, 109] width 197 height 17
click at [737, 108] on div "close" at bounding box center [654, 109] width 197 height 17
click at [742, 107] on mat-icon "close" at bounding box center [745, 109] width 10 height 17
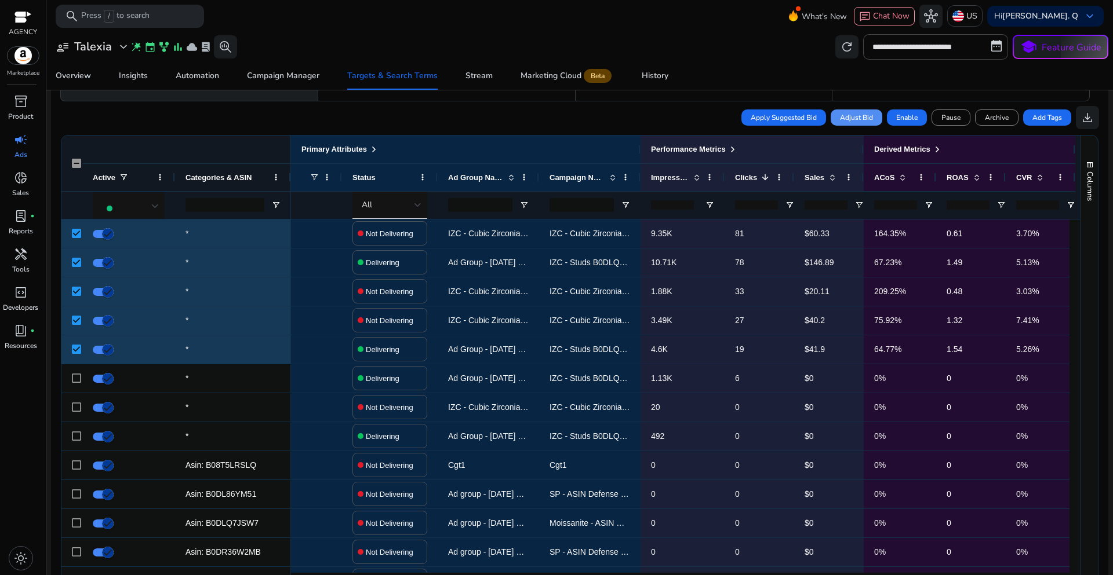
click at [722, 71] on div "Overview Insights Automation Campaign Manager Targets & Search Terms Stream Mar…" at bounding box center [580, 76] width 1076 height 28
click at [688, 67] on div "Overview Insights Automation Campaign Manager Targets & Search Terms Stream Mar…" at bounding box center [580, 76] width 1076 height 28
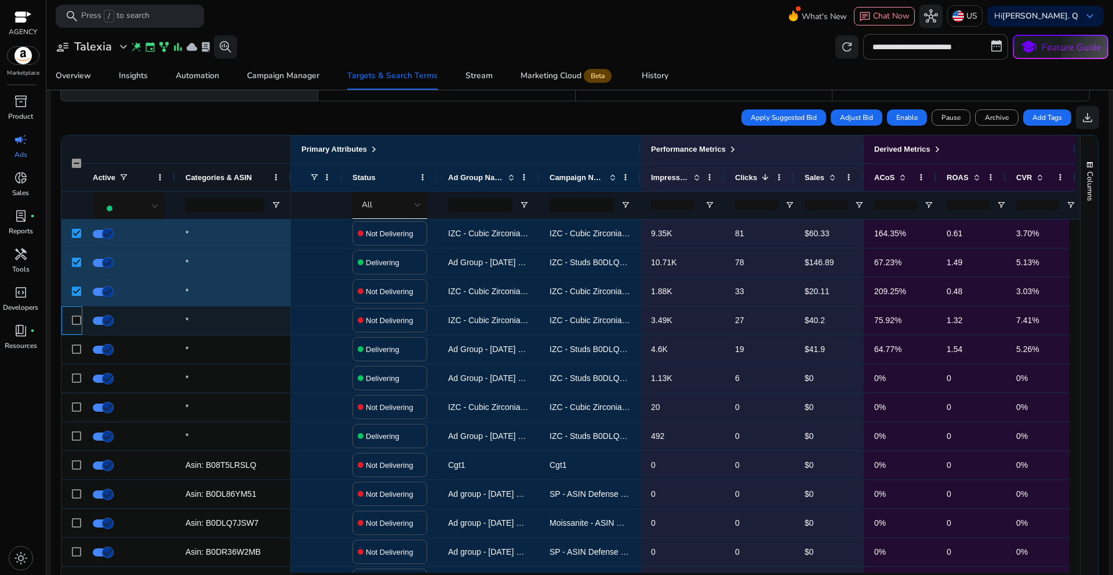
click at [76, 317] on div at bounding box center [76, 321] width 9 height 24
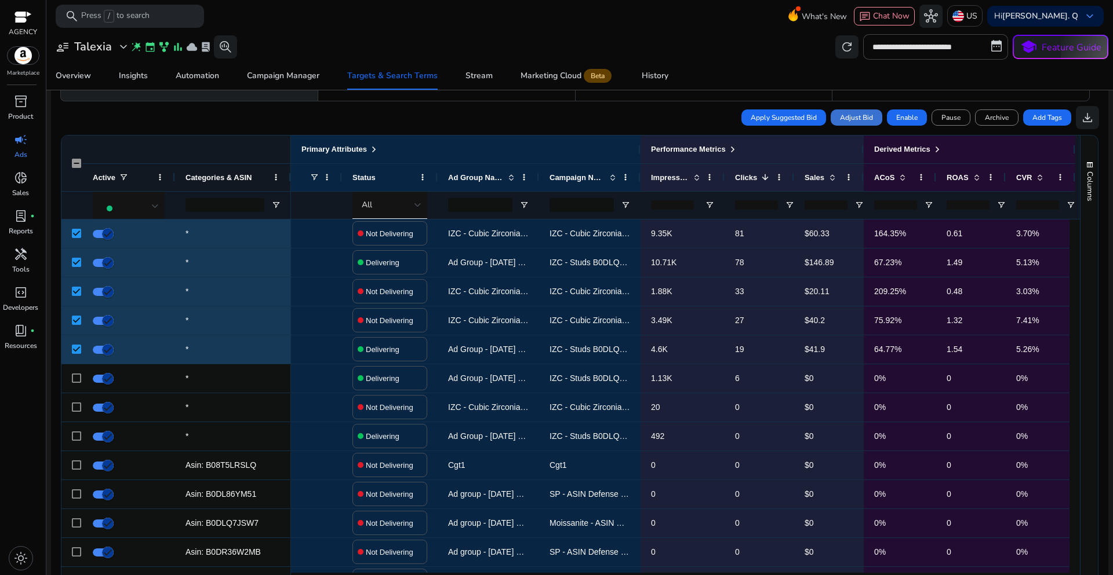
click at [852, 114] on span "Adjust Bid" at bounding box center [856, 117] width 33 height 10
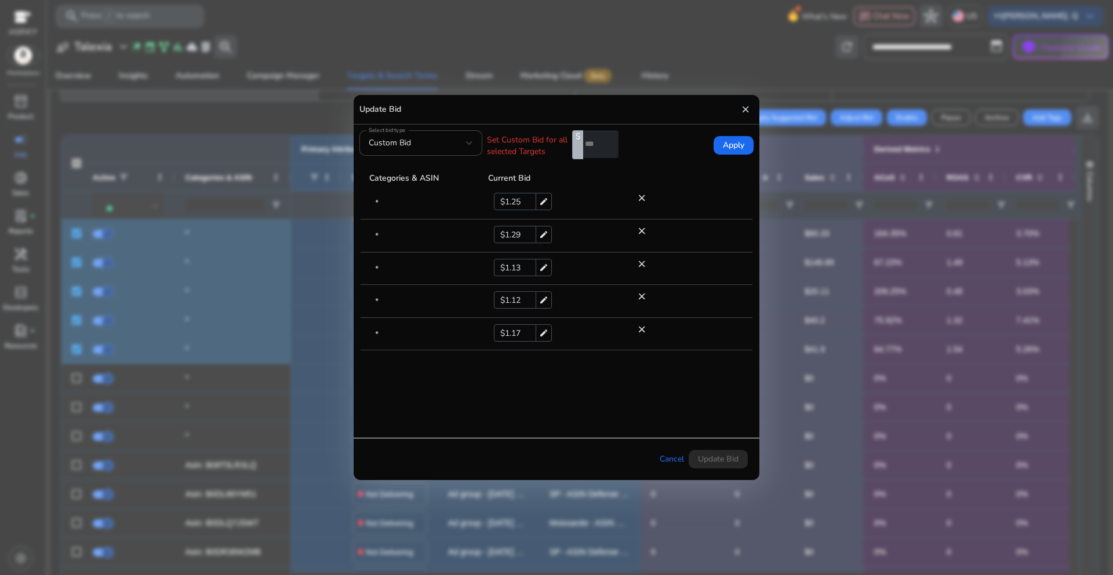
click at [743, 112] on mat-icon "close" at bounding box center [745, 109] width 10 height 17
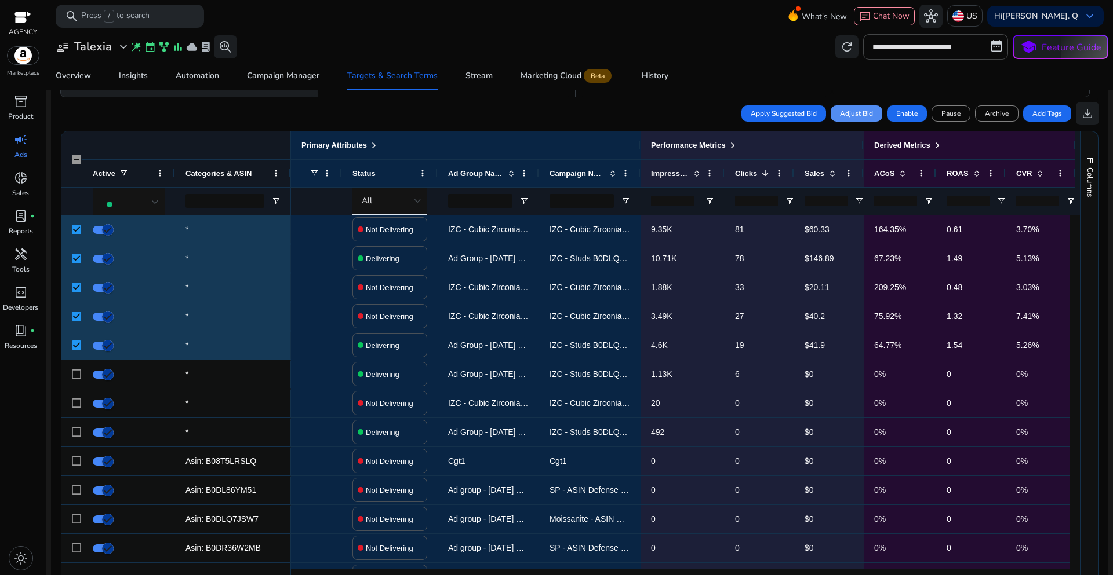
scroll to position [98, 0]
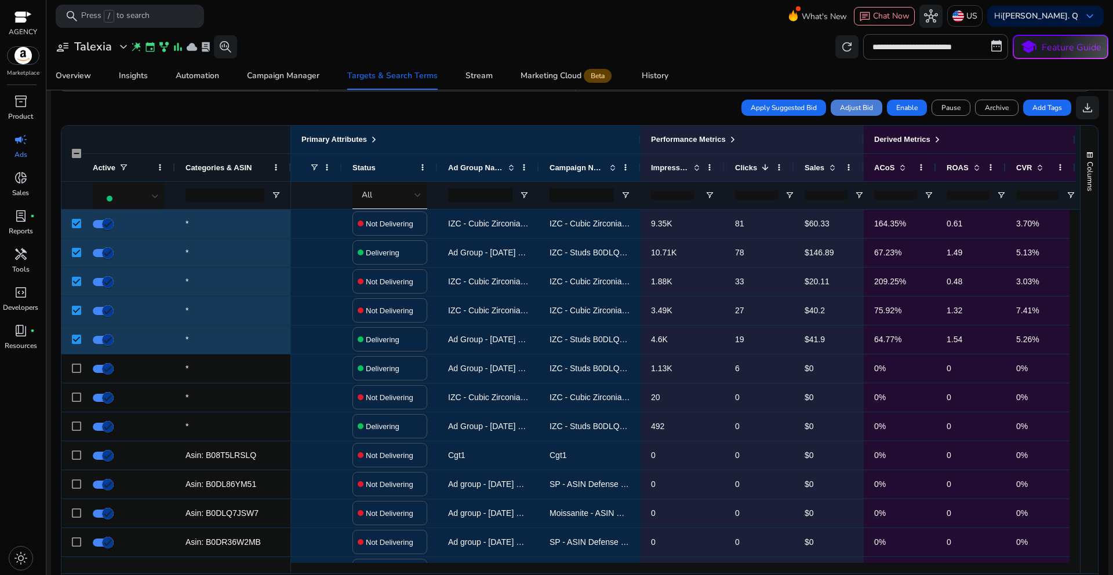
click at [847, 111] on span "Adjust Bid" at bounding box center [856, 108] width 33 height 10
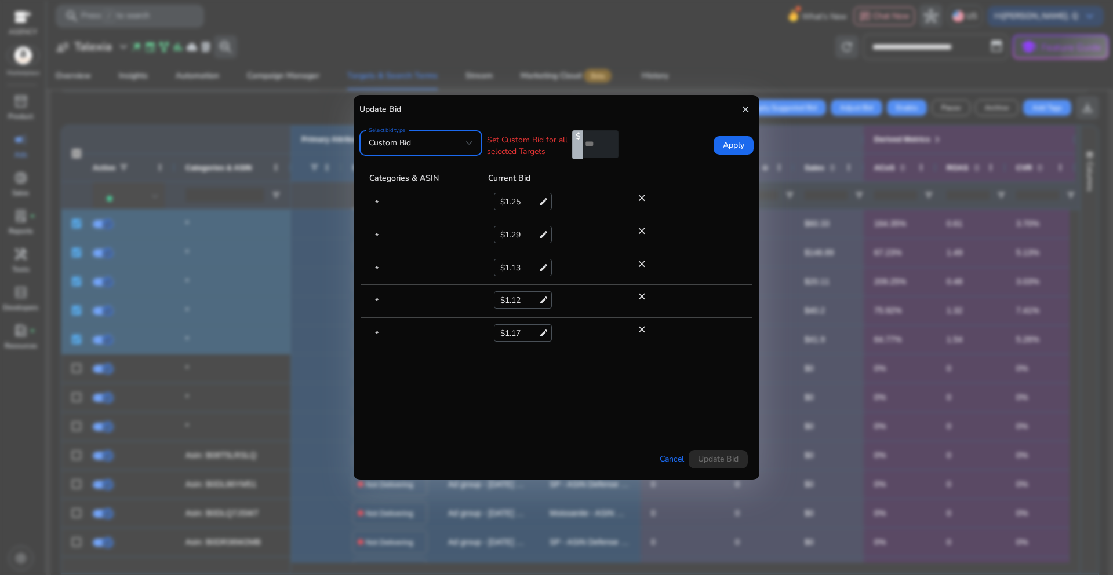
click at [467, 143] on div at bounding box center [469, 143] width 7 height 5
click at [396, 202] on span "Current Bid" at bounding box center [421, 202] width 104 height 13
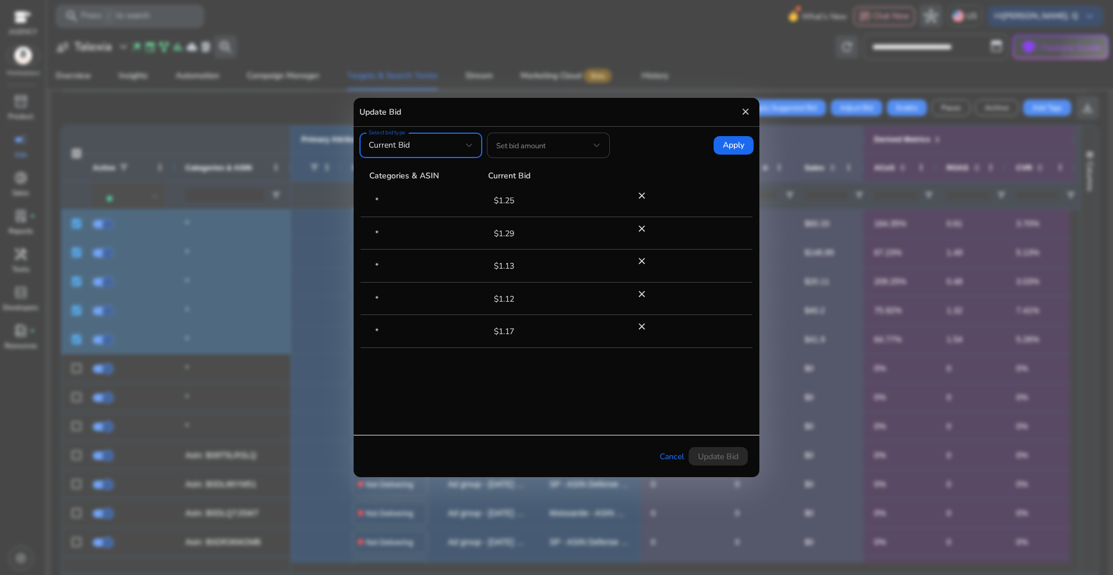
click at [590, 150] on span at bounding box center [544, 145] width 97 height 13
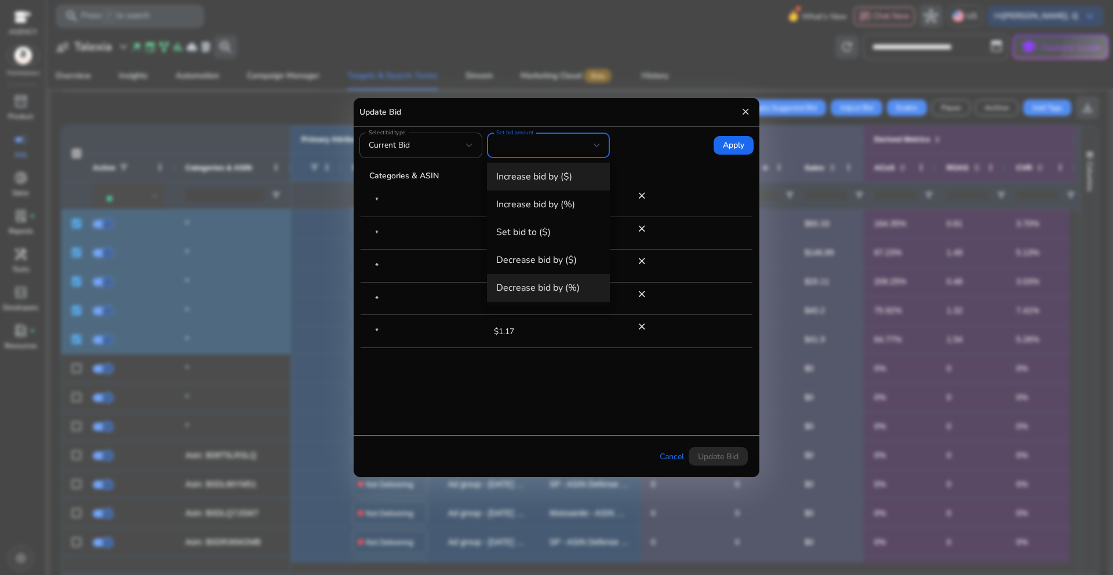
click at [551, 289] on span "Decrease bid by (%)" at bounding box center [548, 288] width 104 height 13
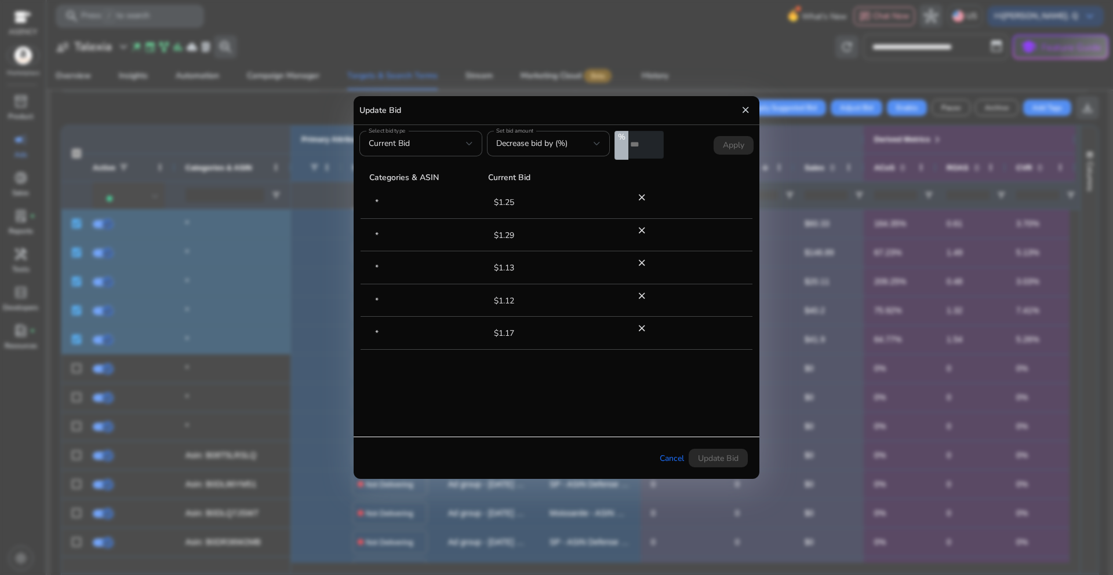
drag, startPoint x: 635, startPoint y: 145, endPoint x: 628, endPoint y: 144, distance: 7.0
click at [628, 144] on input "*" at bounding box center [645, 145] width 35 height 28
type input "*"
click at [716, 195] on tr "* $1.25 close" at bounding box center [561, 202] width 403 height 33
click at [730, 154] on span at bounding box center [733, 146] width 40 height 28
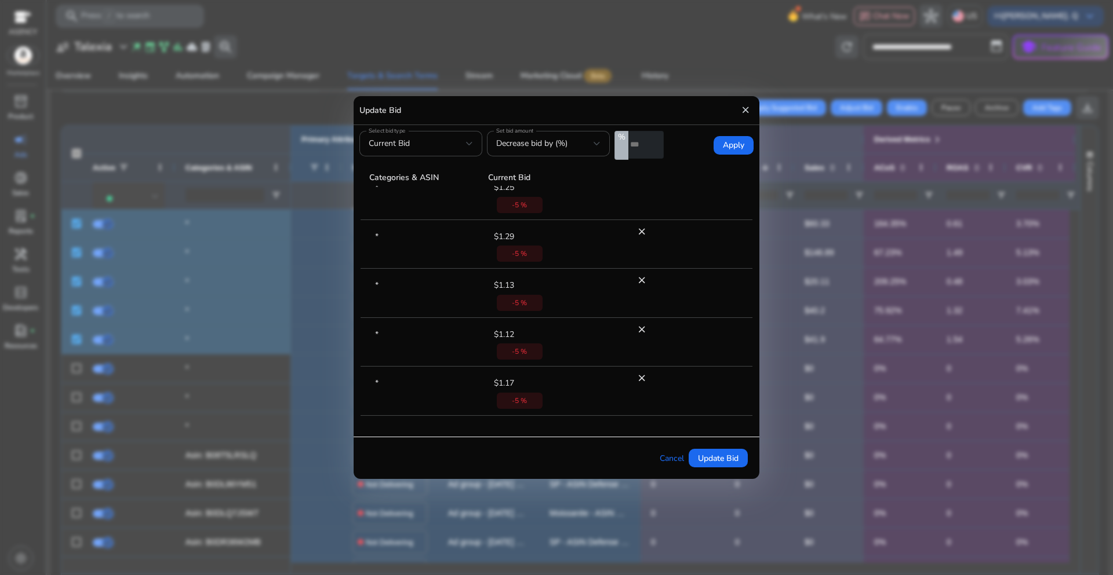
scroll to position [0, 0]
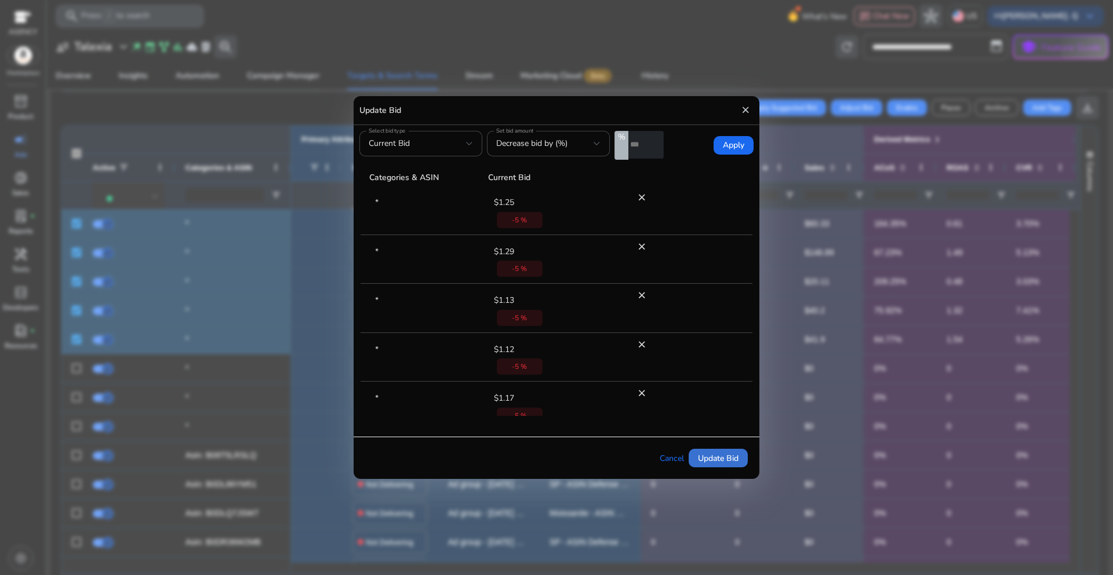
click at [700, 462] on span "Update Bid" at bounding box center [718, 459] width 41 height 12
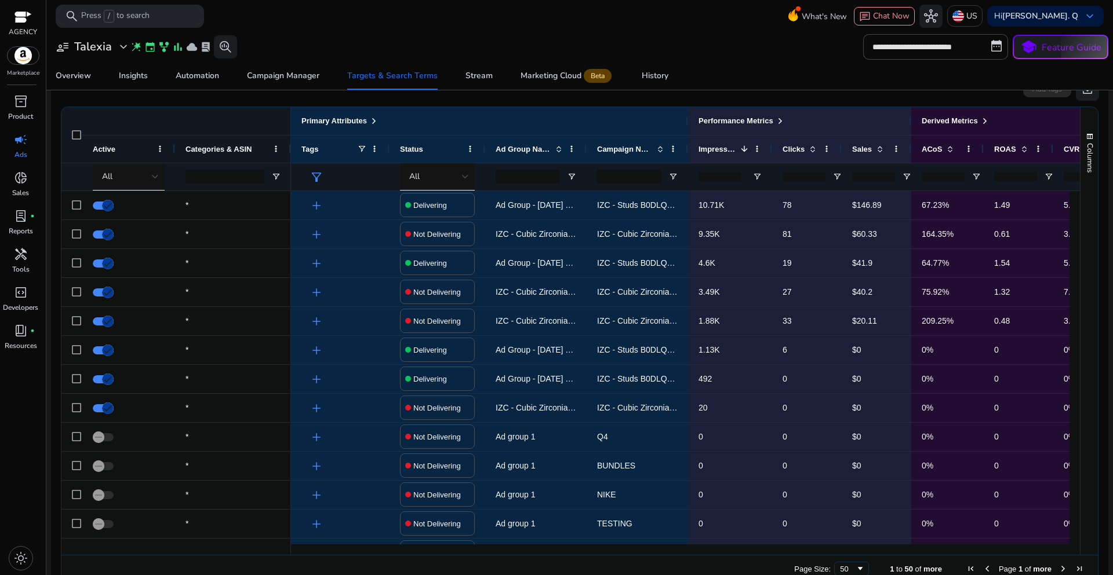
scroll to position [118, 0]
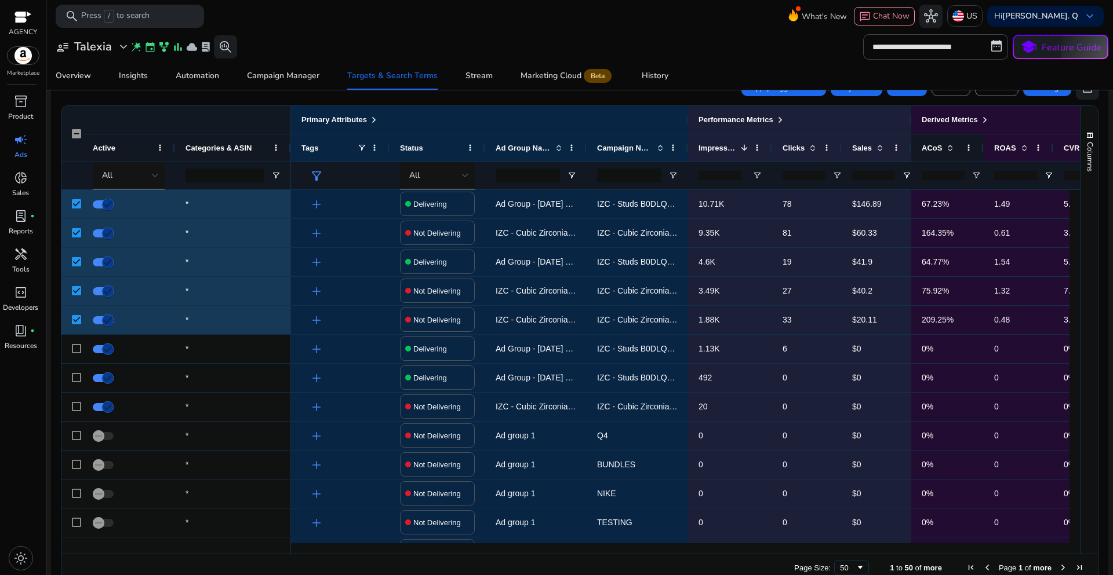
click at [947, 148] on span at bounding box center [949, 147] width 9 height 9
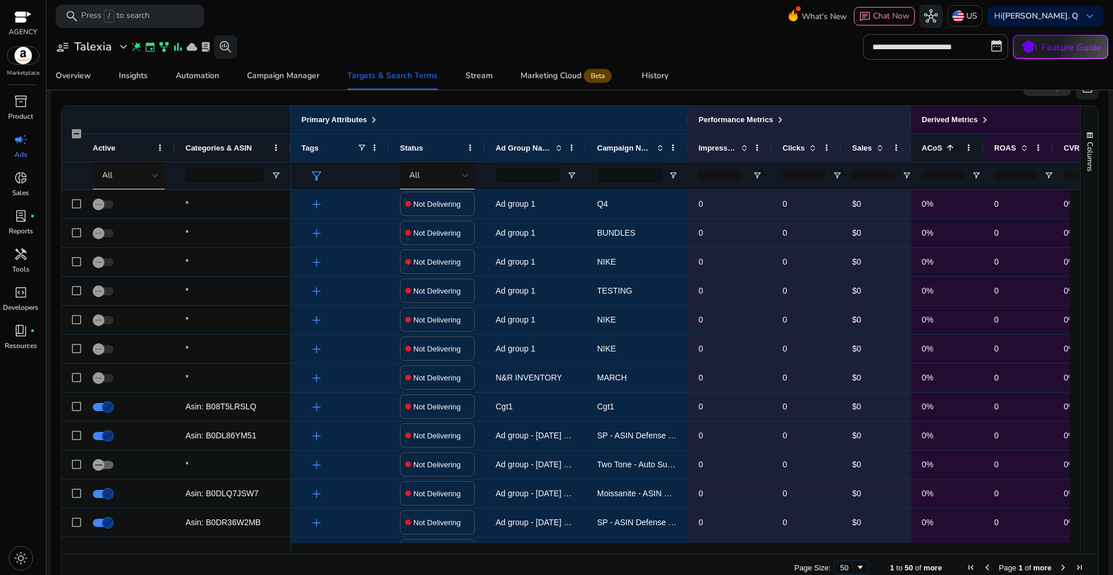
click at [948, 152] on span at bounding box center [949, 147] width 9 height 9
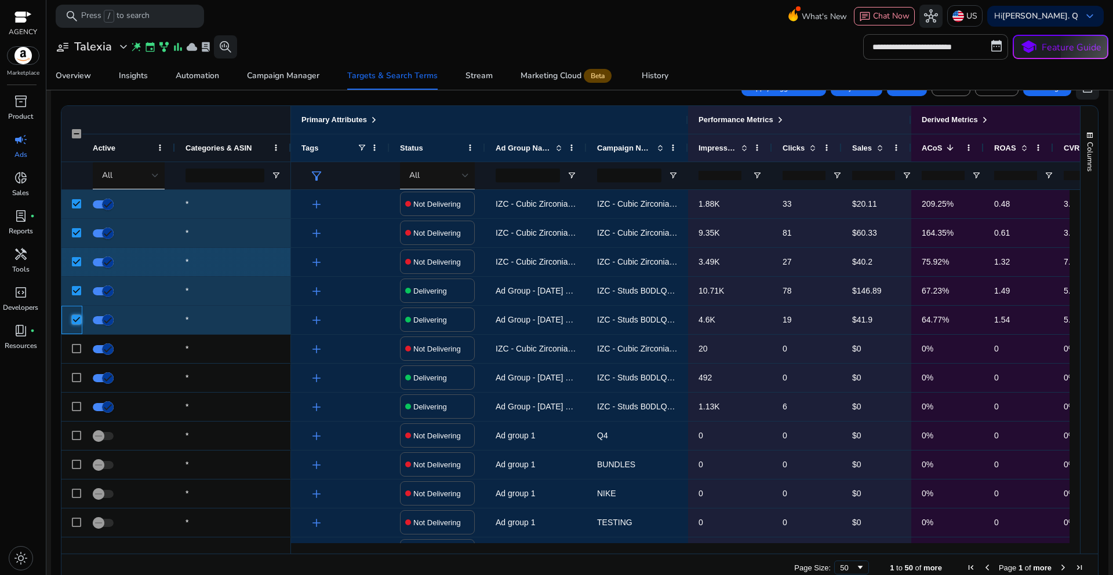
scroll to position [60, 0]
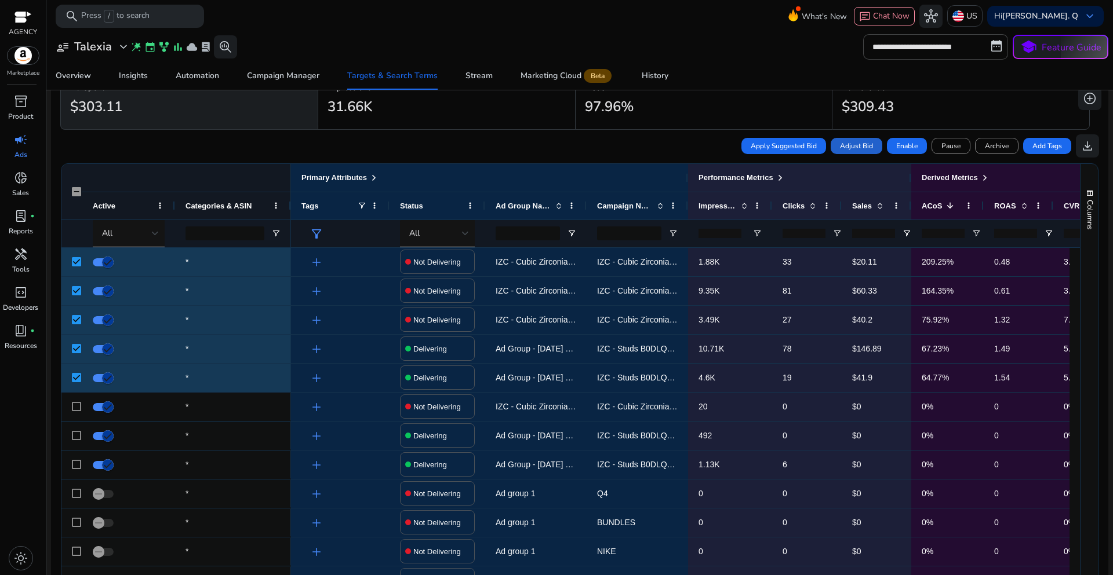
click at [858, 146] on span "Adjust Bid" at bounding box center [856, 146] width 33 height 10
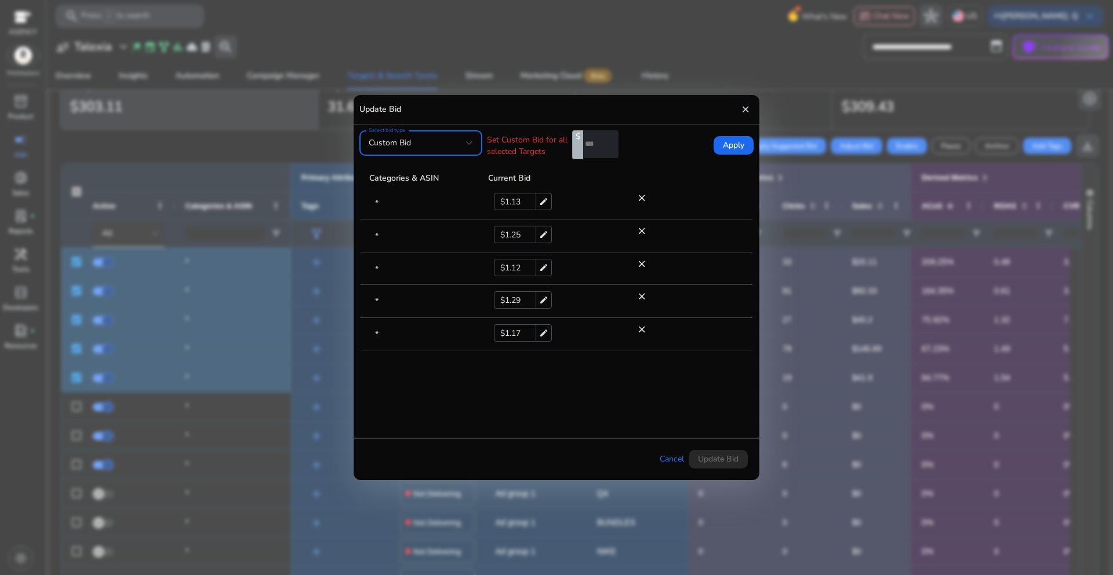
scroll to position [0, 0]
click at [740, 108] on mat-icon "close" at bounding box center [745, 109] width 10 height 17
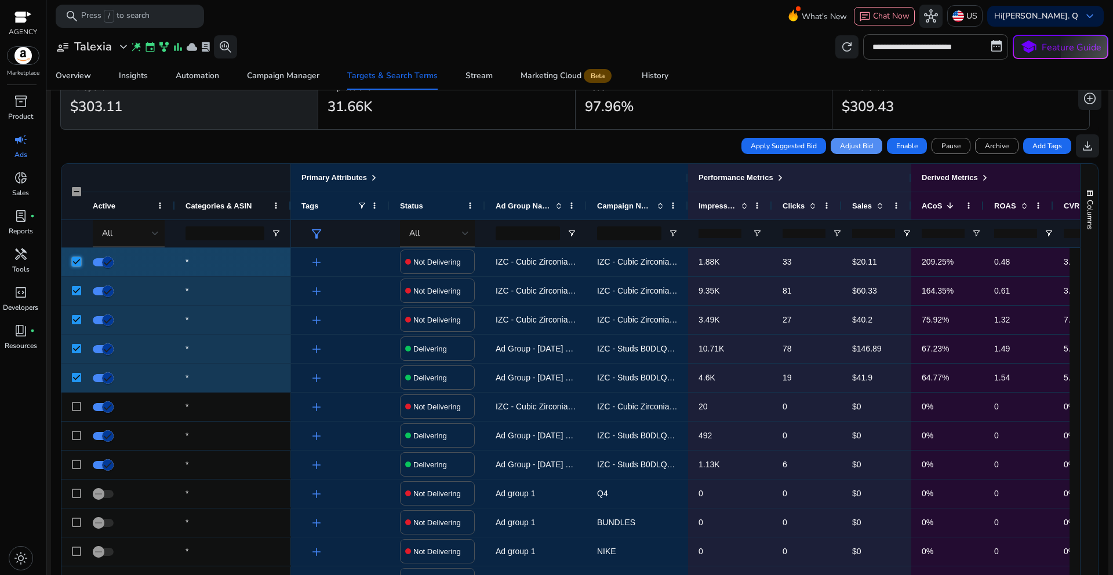
click at [74, 267] on div at bounding box center [76, 262] width 9 height 24
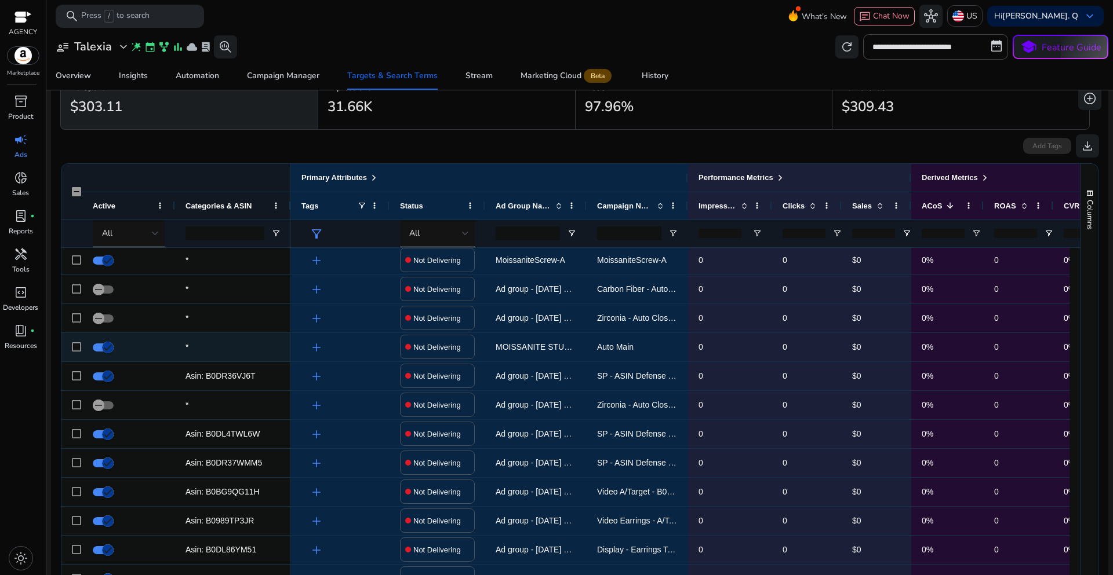
scroll to position [1095, 0]
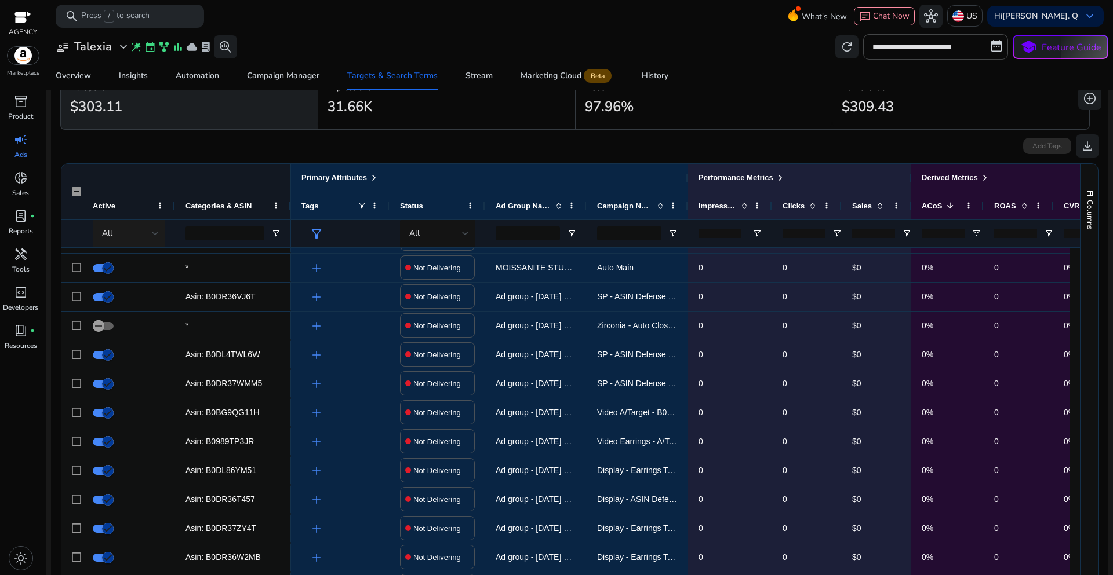
click at [144, 236] on div "All" at bounding box center [127, 233] width 50 height 13
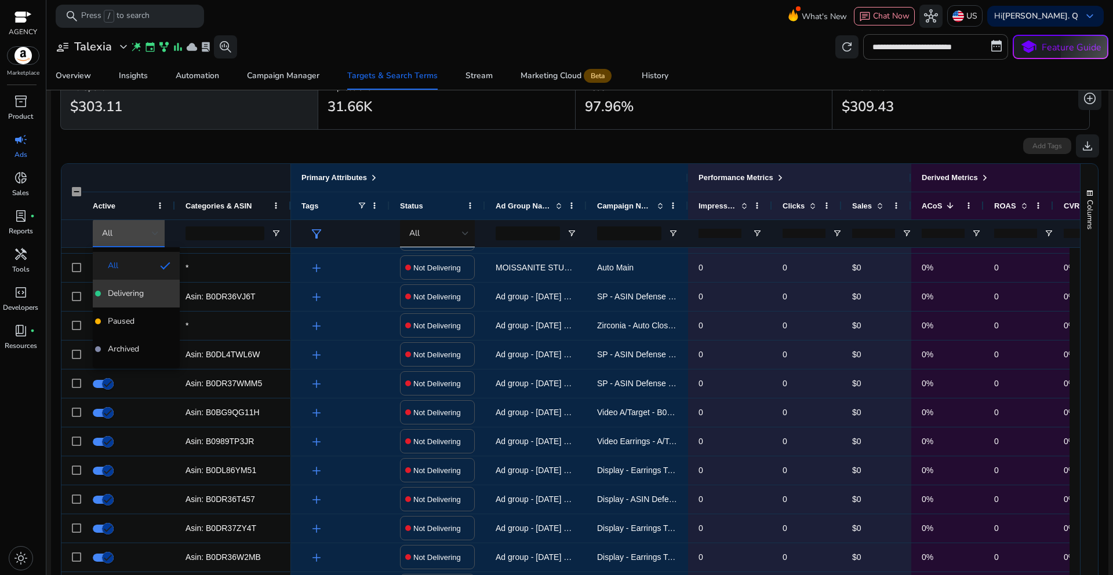
click at [123, 300] on mat-option "Delivering" at bounding box center [136, 294] width 87 height 28
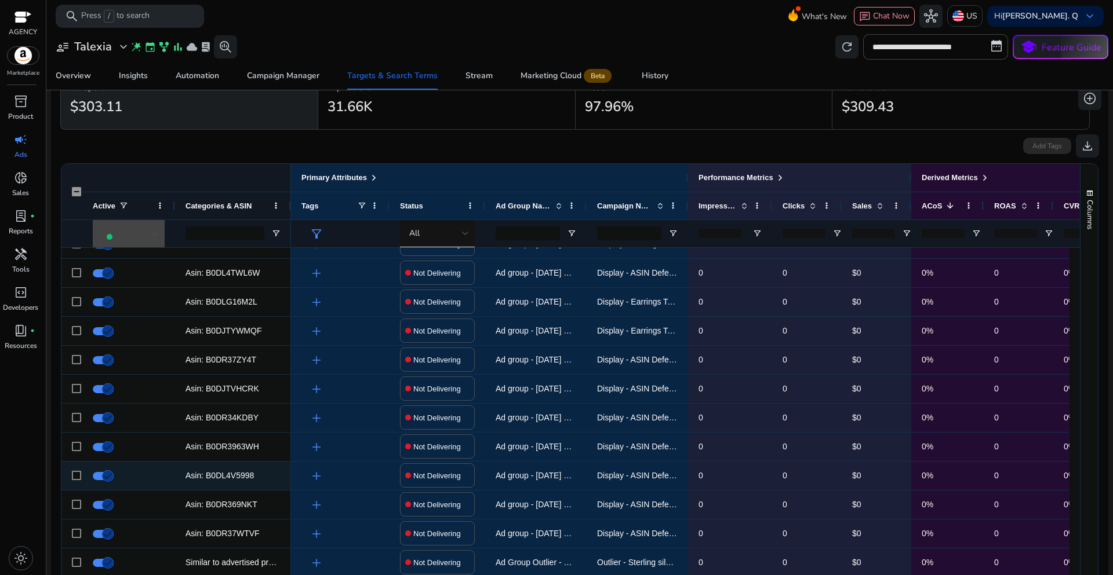
scroll to position [0, 0]
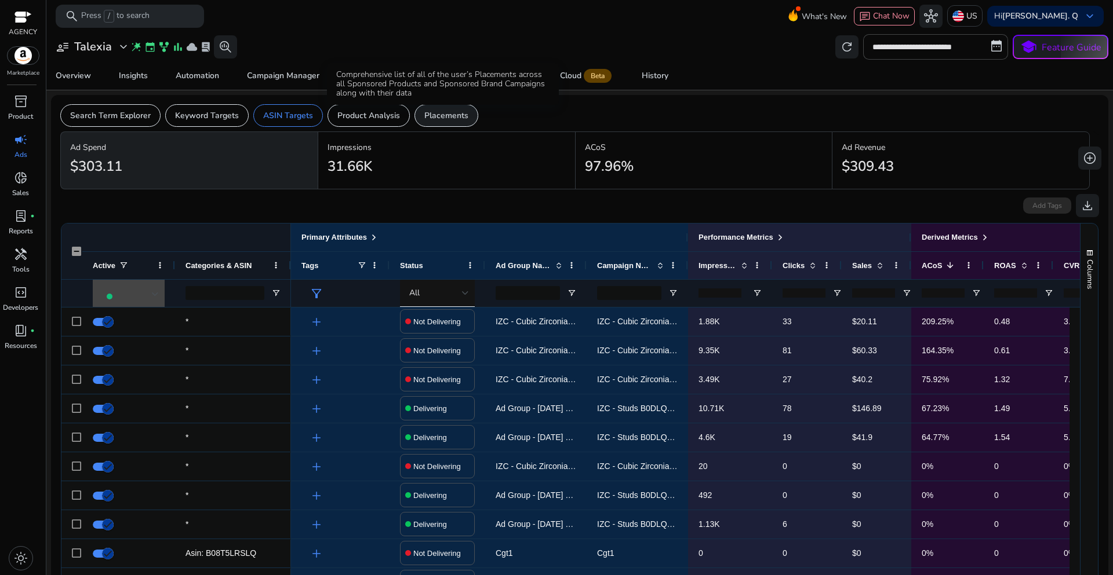
click at [426, 114] on p "Placements" at bounding box center [446, 116] width 44 height 12
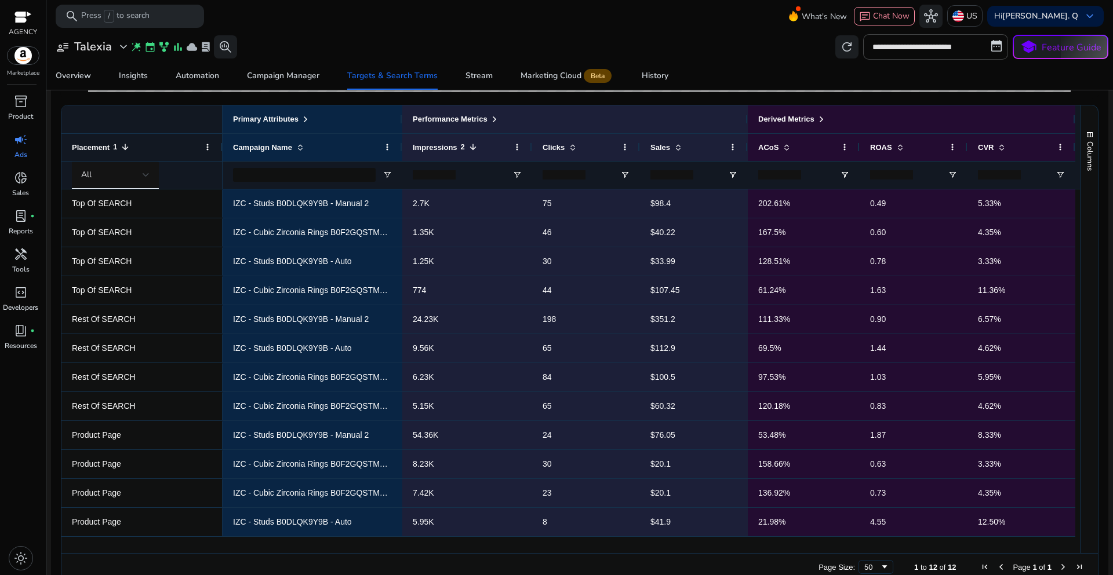
scroll to position [349, 0]
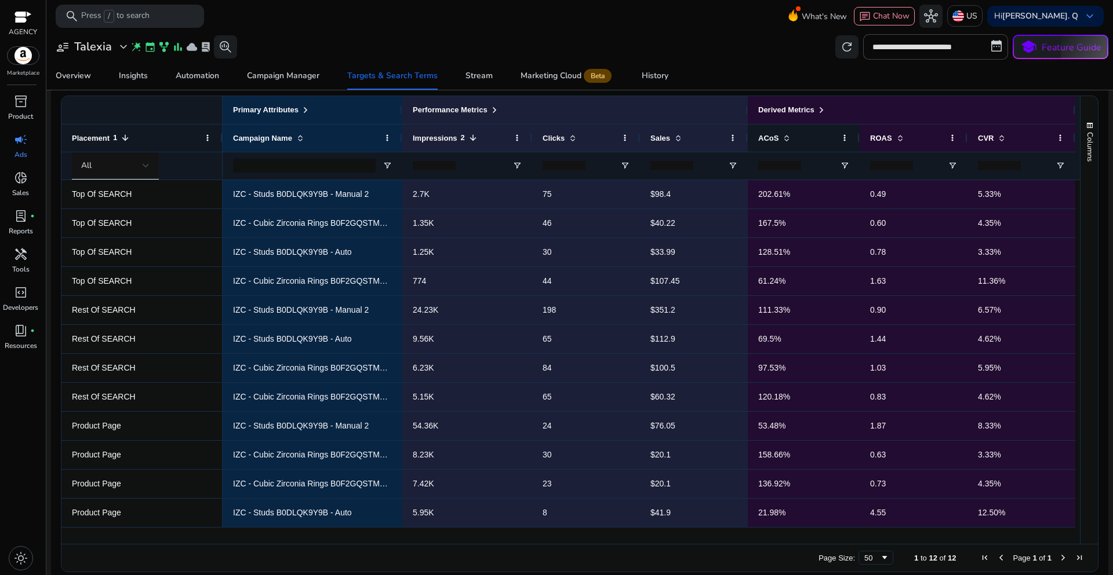
click at [790, 138] on div "ACoS" at bounding box center [797, 137] width 78 height 21
click at [790, 138] on div "ACoS 1" at bounding box center [797, 137] width 78 height 21
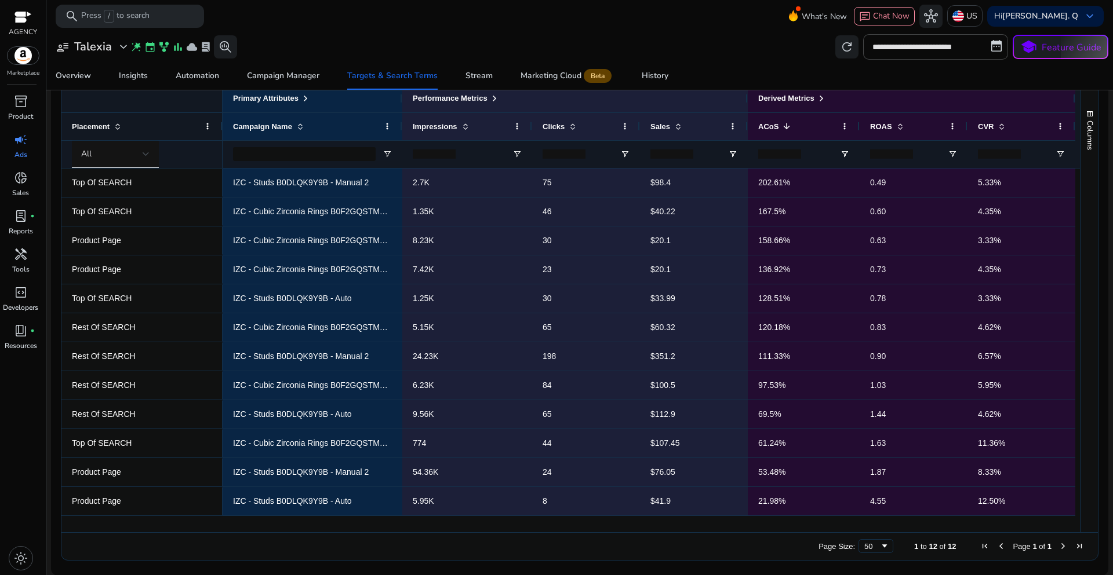
scroll to position [362, 0]
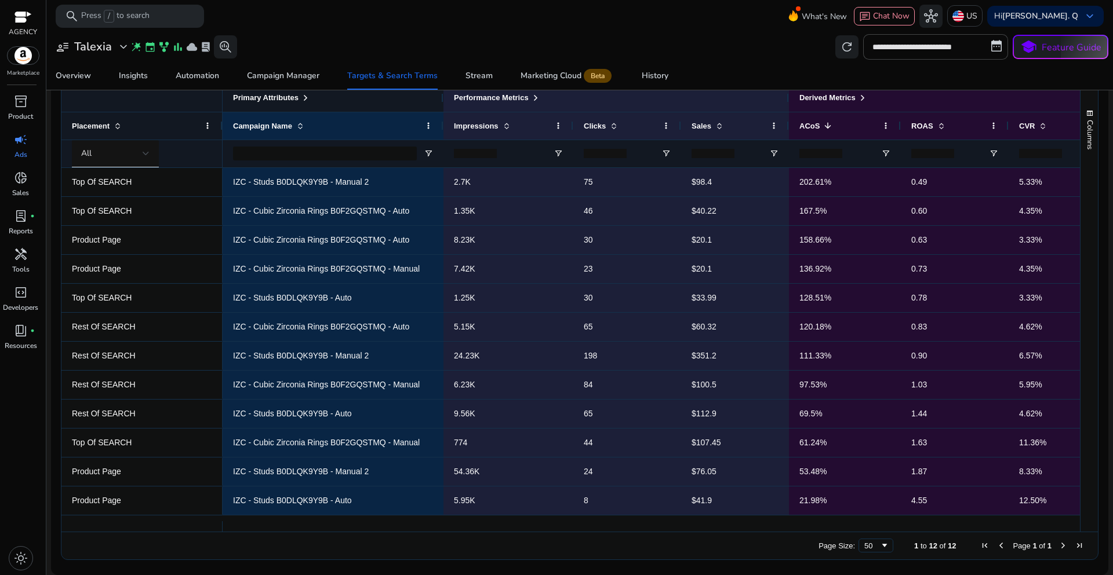
drag, startPoint x: 401, startPoint y: 104, endPoint x: 442, endPoint y: 109, distance: 41.4
click at [442, 109] on div at bounding box center [442, 98] width 5 height 28
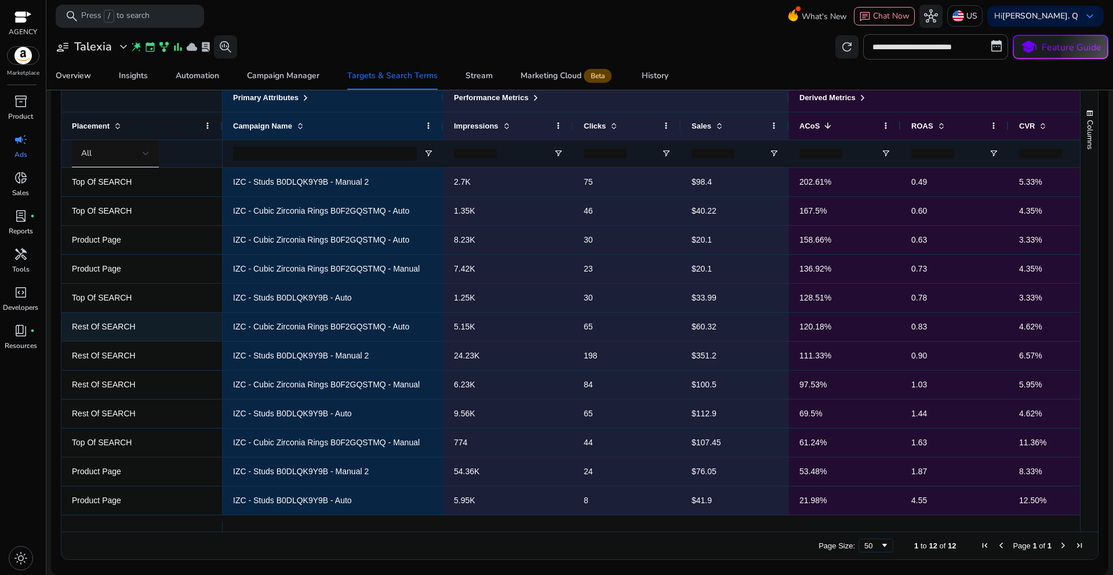
scroll to position [304, 0]
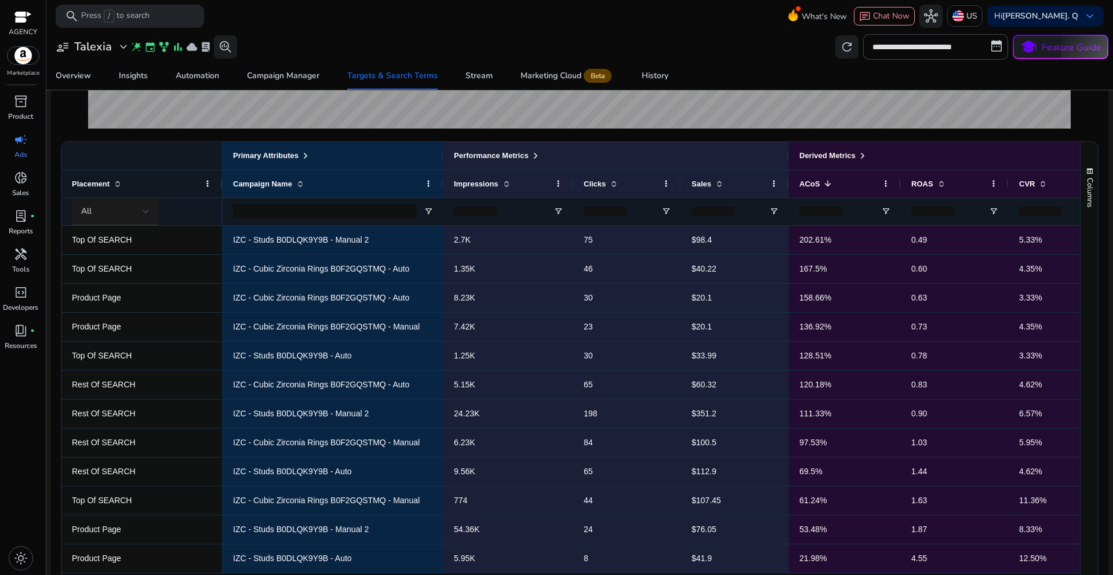
click at [150, 214] on div "All" at bounding box center [115, 212] width 87 height 28
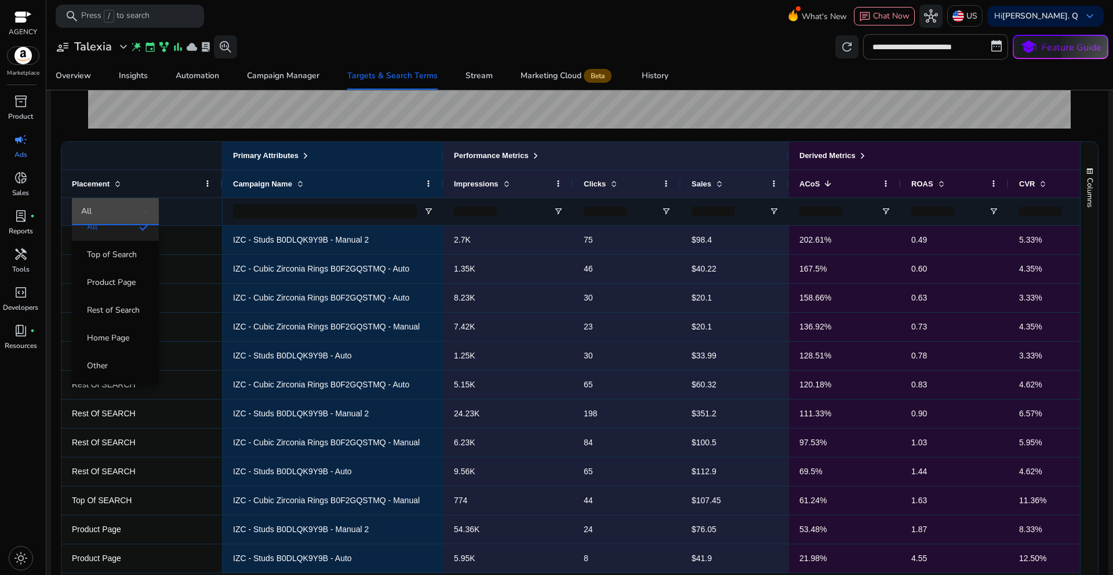
click at [181, 160] on div at bounding box center [556, 287] width 1113 height 575
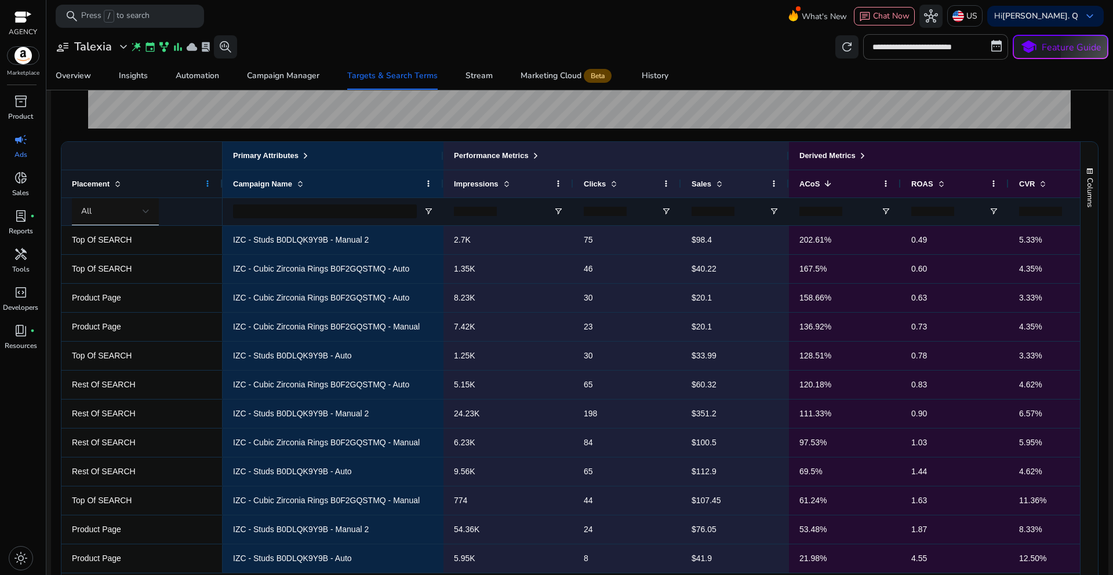
click at [206, 184] on span at bounding box center [207, 183] width 9 height 9
click at [183, 147] on div at bounding box center [141, 156] width 161 height 28
click at [425, 213] on span "Open Filter Menu" at bounding box center [428, 211] width 9 height 9
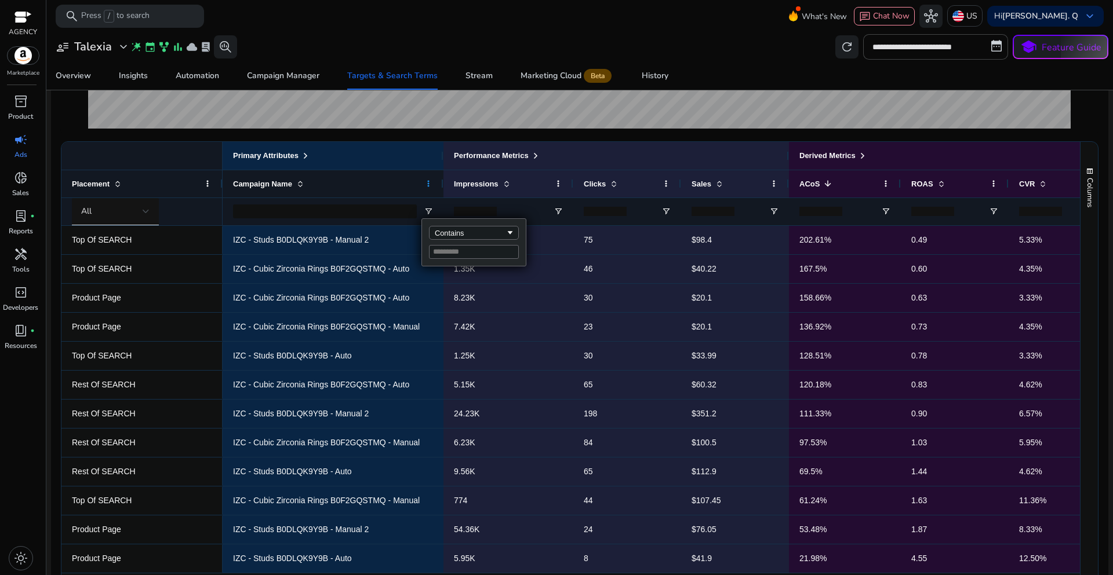
click at [429, 181] on span at bounding box center [428, 183] width 9 height 9
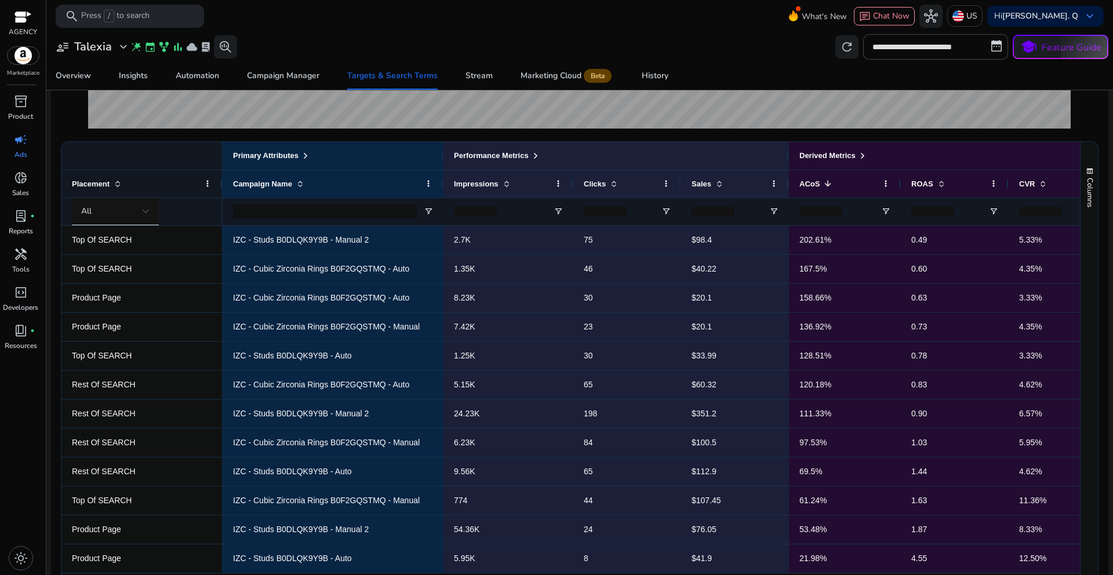
click at [737, 53] on div "**********" at bounding box center [579, 46] width 1057 height 25
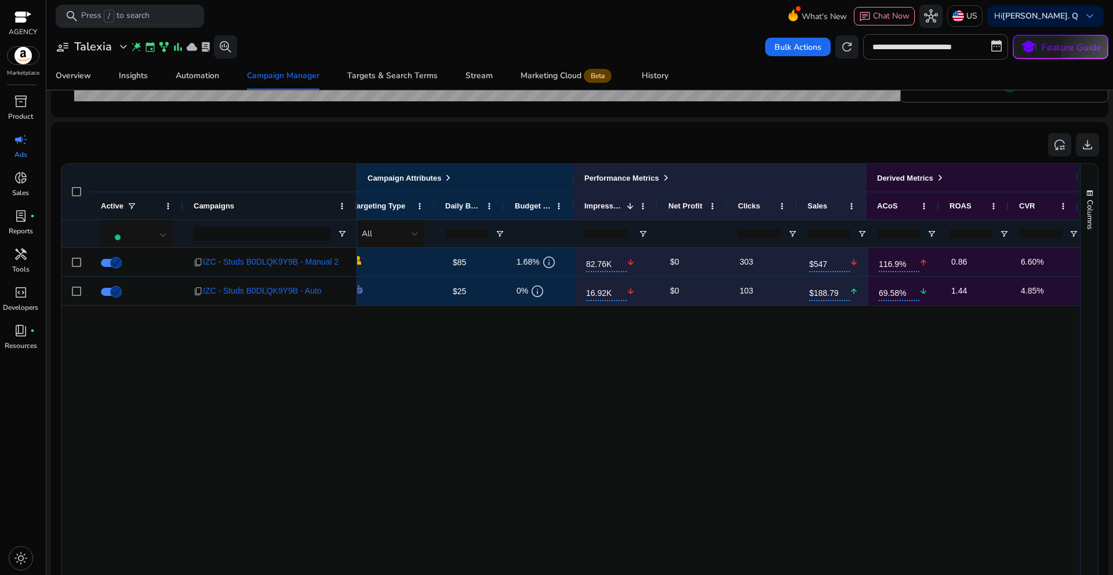
scroll to position [708, 0]
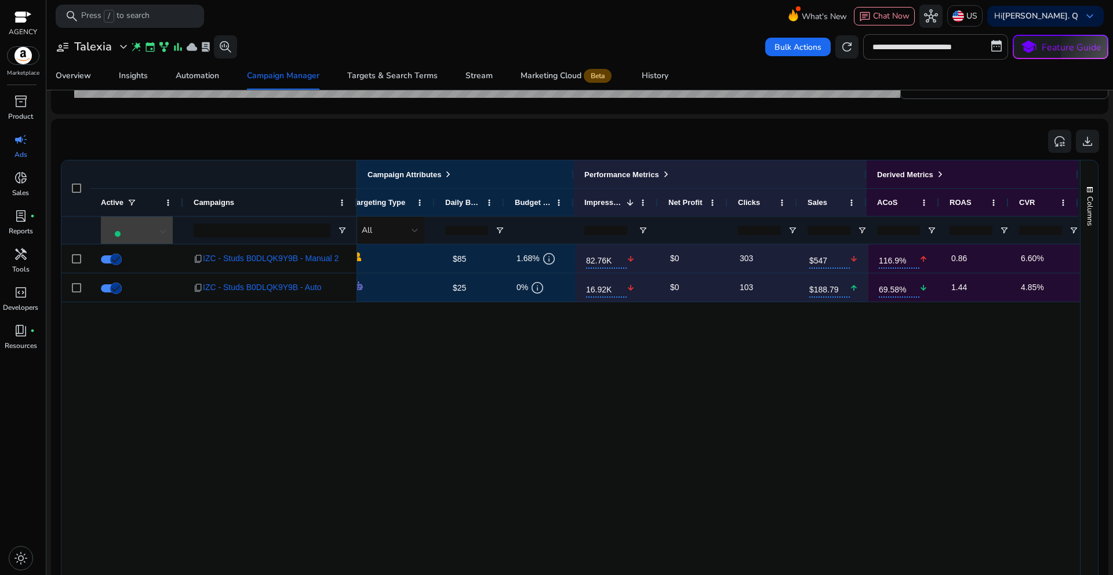
click at [164, 235] on div at bounding box center [163, 232] width 7 height 14
click at [152, 293] on span "Delivering" at bounding box center [134, 292] width 36 height 12
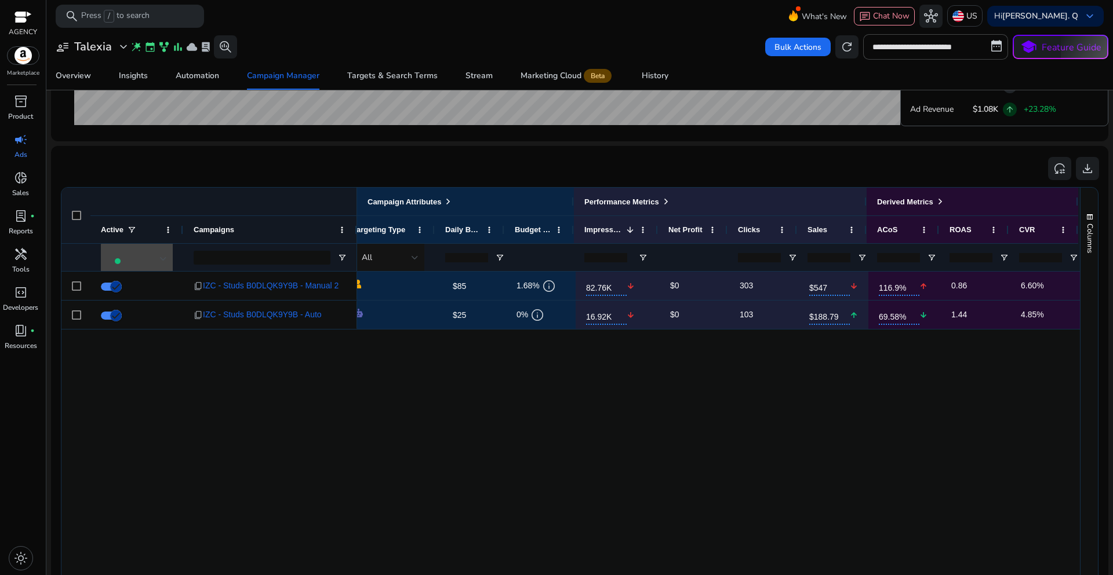
scroll to position [695, 0]
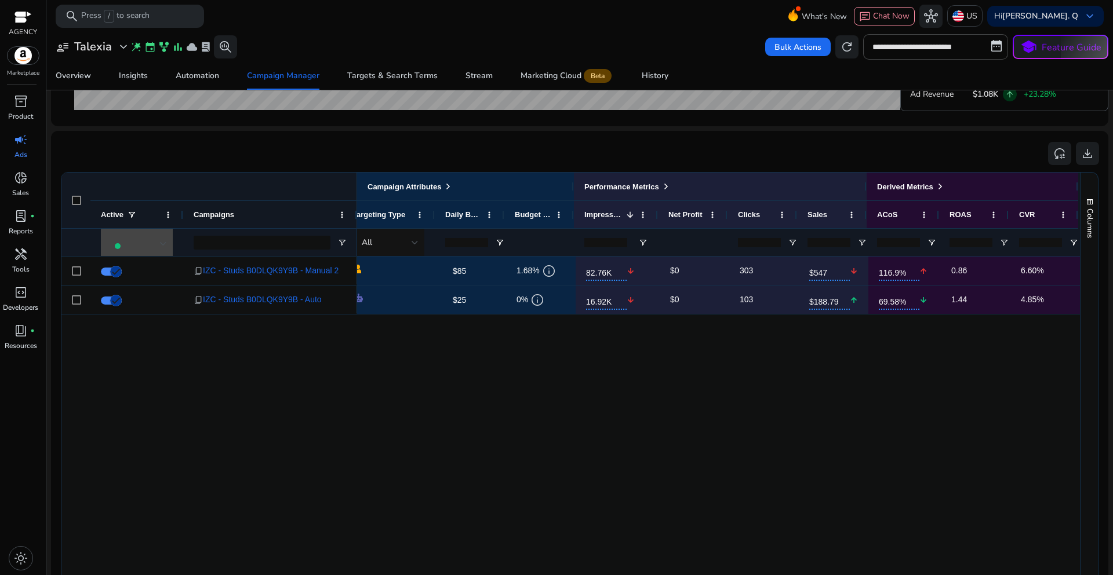
click at [471, 457] on div "Delivering $85 edit 1.68% info 82.76K arrow_downward $0 303 $547 arrow_downward…" at bounding box center [718, 433] width 723 height 353
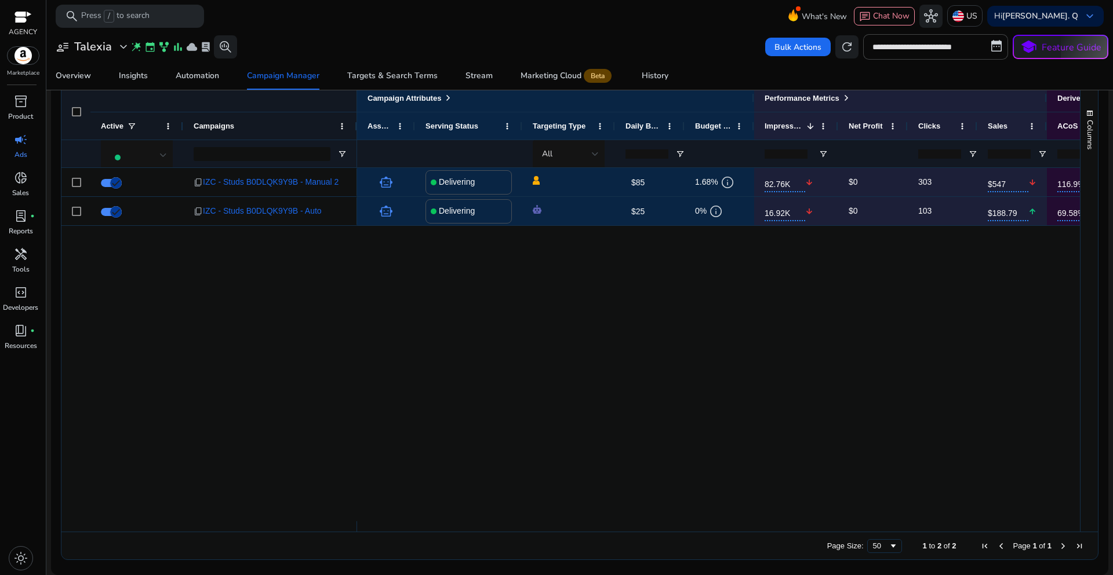
scroll to position [0, 183]
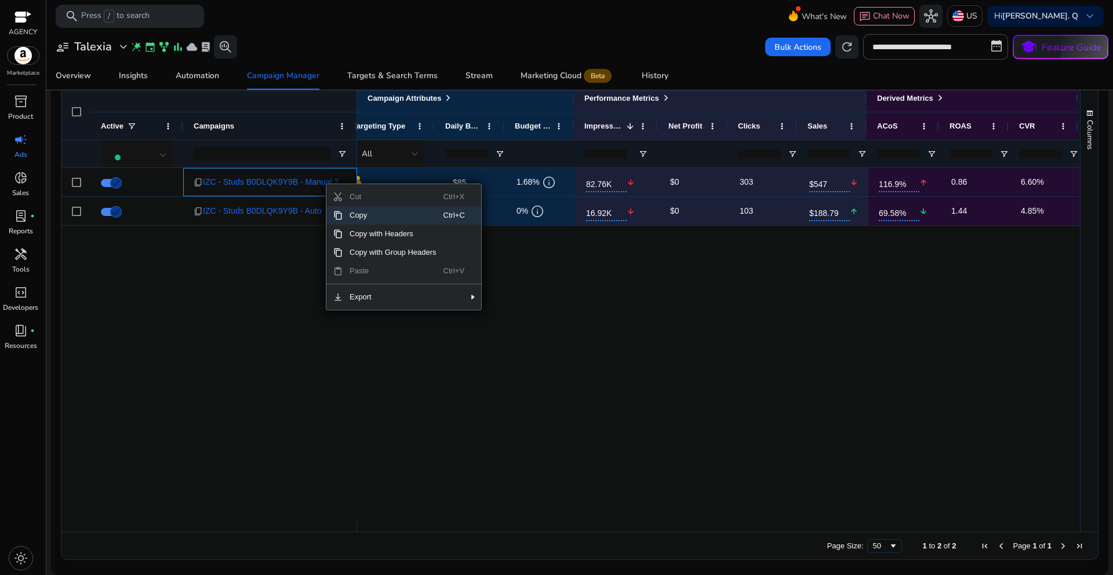
click at [286, 308] on div "content_copy IZC - Studs B0DLQK9Y9B - Manual 2 content_copy IZC - Studs B0DLQK9…" at bounding box center [570, 344] width 1018 height 353
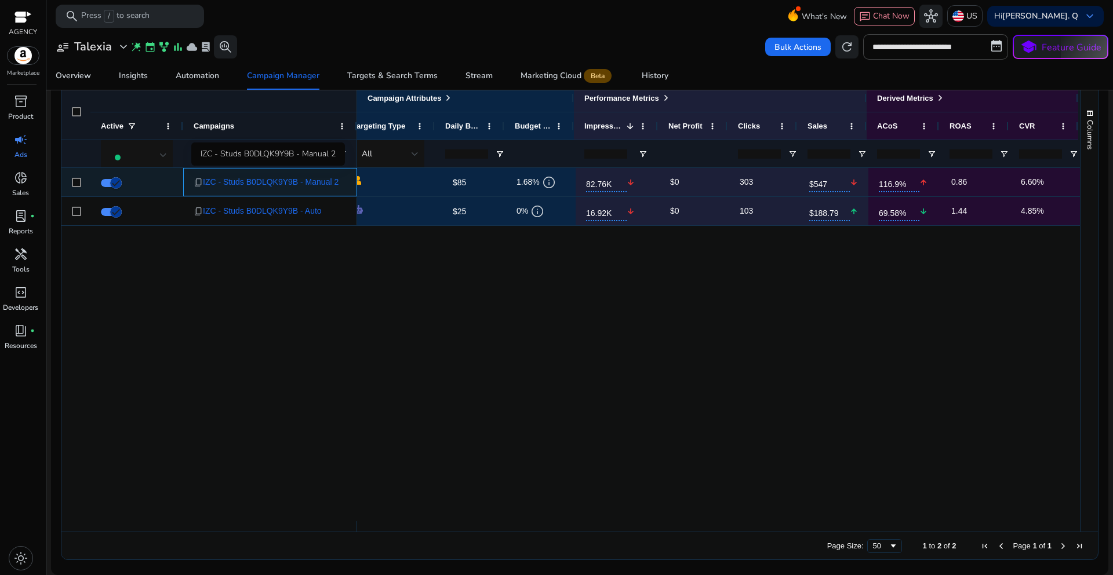
click at [319, 184] on span "IZC - Studs B0DLQK9Y9B - Manual 2" at bounding box center [271, 182] width 136 height 24
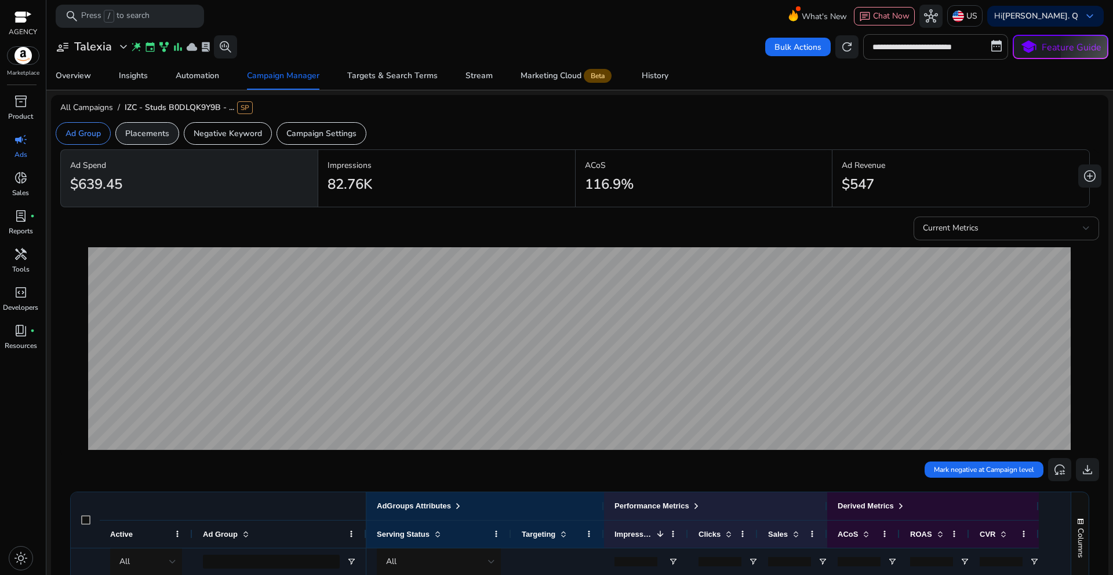
click at [165, 133] on p "Placements" at bounding box center [147, 133] width 44 height 12
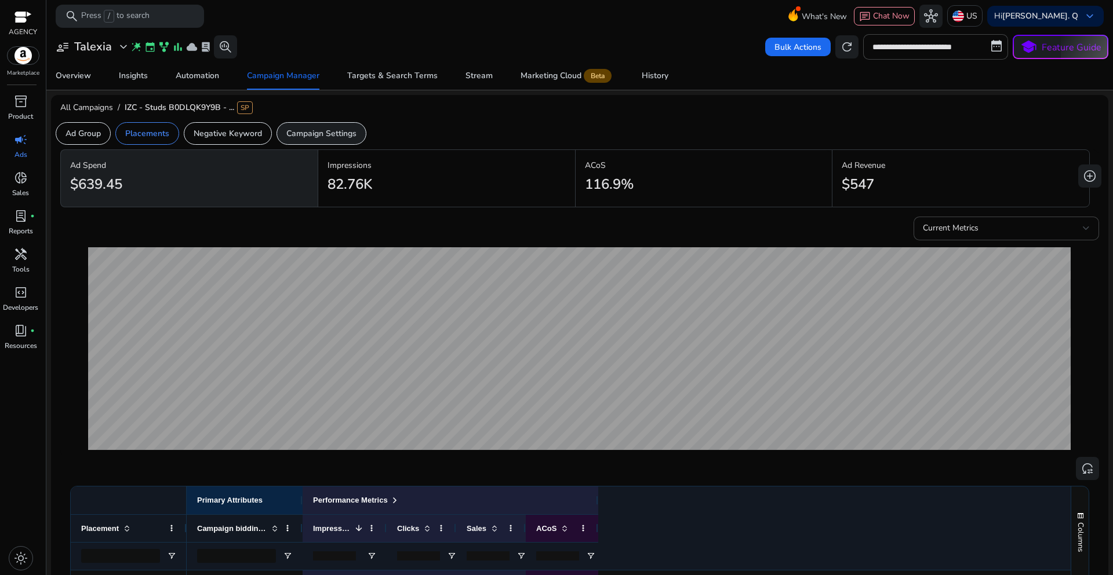
click at [319, 136] on p "Campaign Settings" at bounding box center [321, 133] width 70 height 12
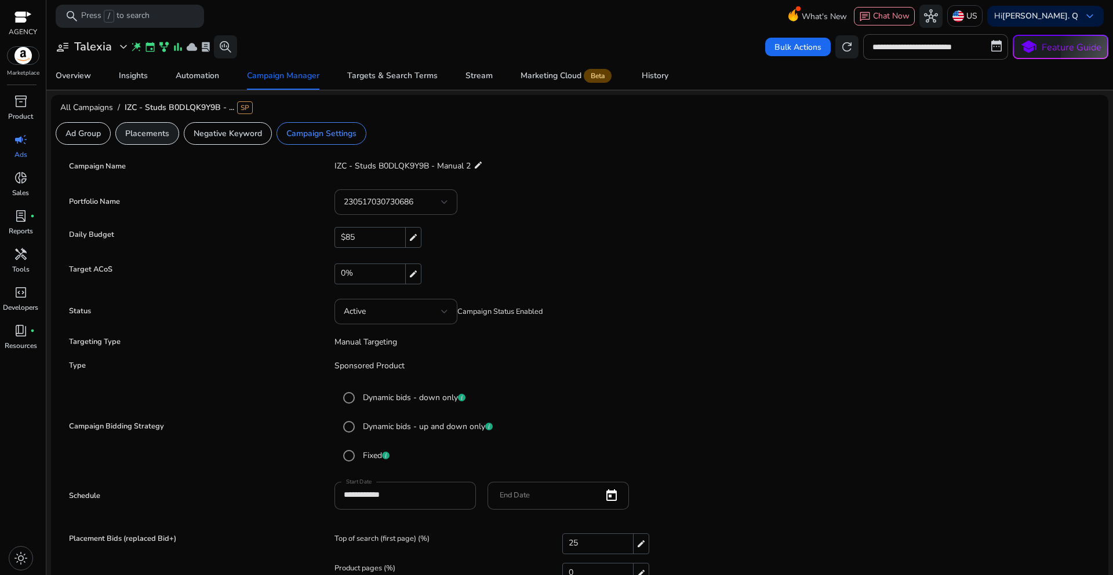
click at [152, 136] on p "Placements" at bounding box center [147, 133] width 44 height 12
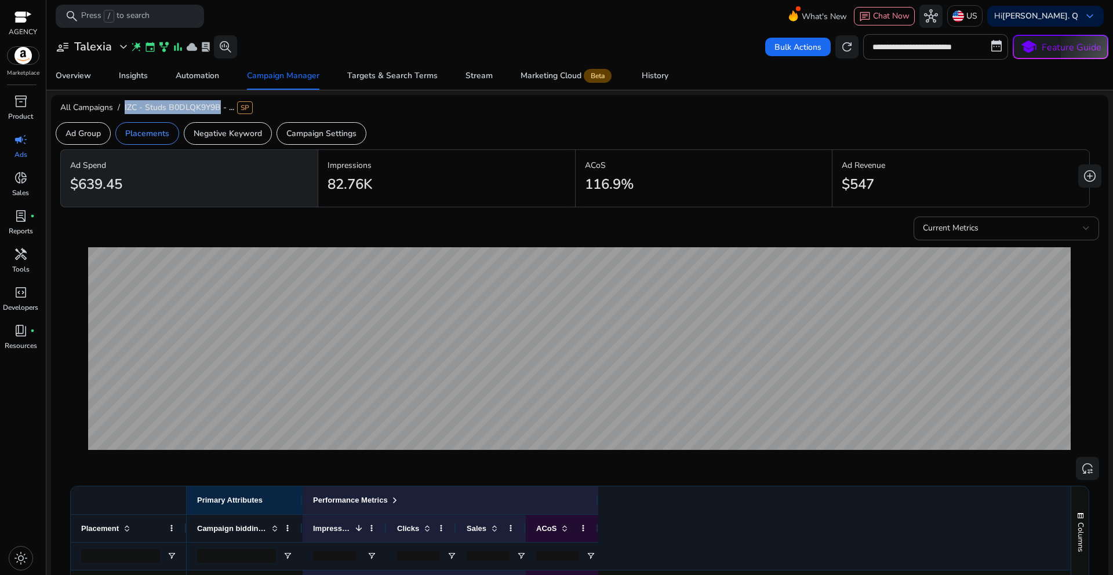
drag, startPoint x: 122, startPoint y: 103, endPoint x: 221, endPoint y: 105, distance: 99.7
click at [221, 105] on div "All Campaigns / IZC - Studs B0DLQK9Y9B - ... SP" at bounding box center [579, 109] width 1057 height 23
copy span "IZC - Studs B0DLQK9Y9B"
click at [327, 132] on p "Campaign Settings" at bounding box center [321, 133] width 70 height 12
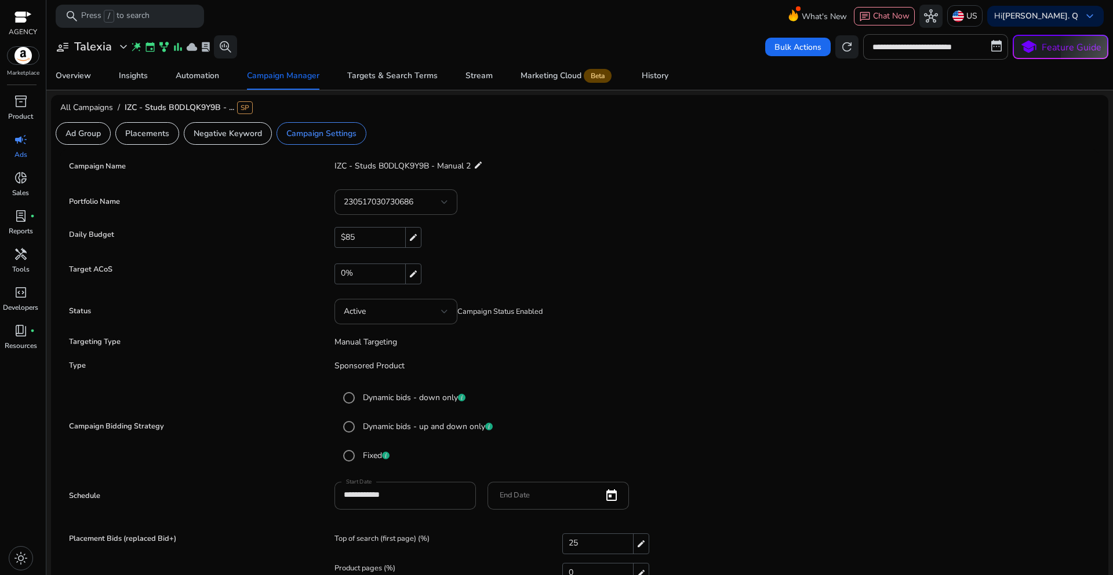
scroll to position [53, 0]
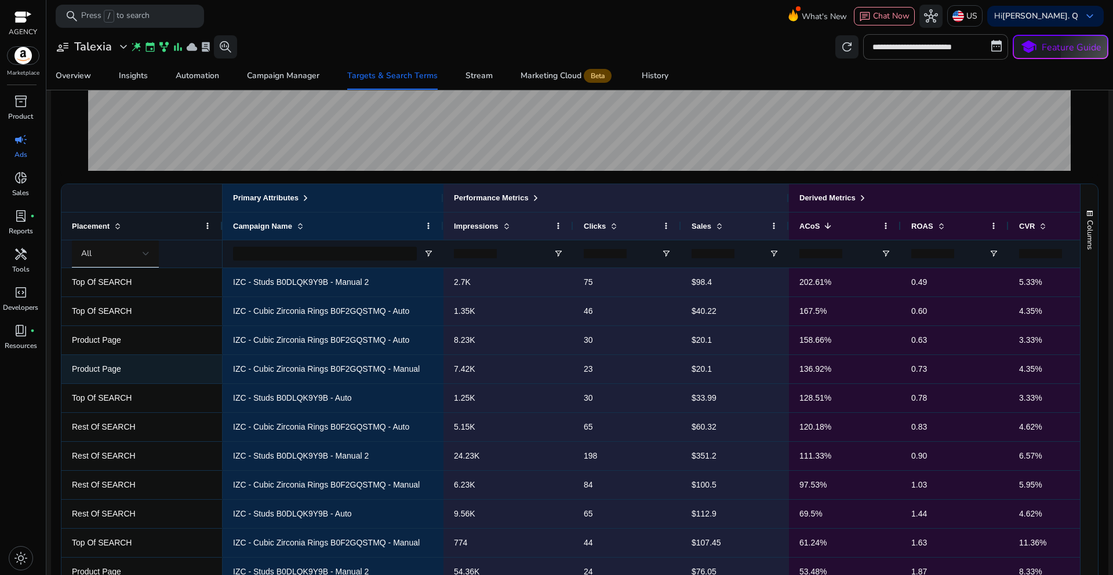
scroll to position [290, 0]
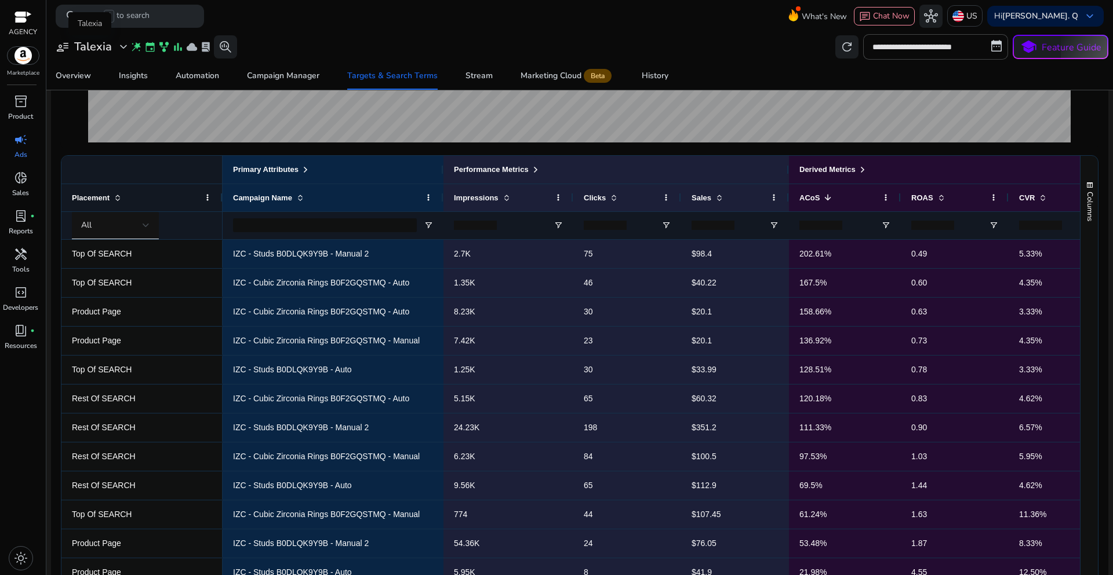
click at [124, 50] on span "expand_more" at bounding box center [123, 47] width 14 height 14
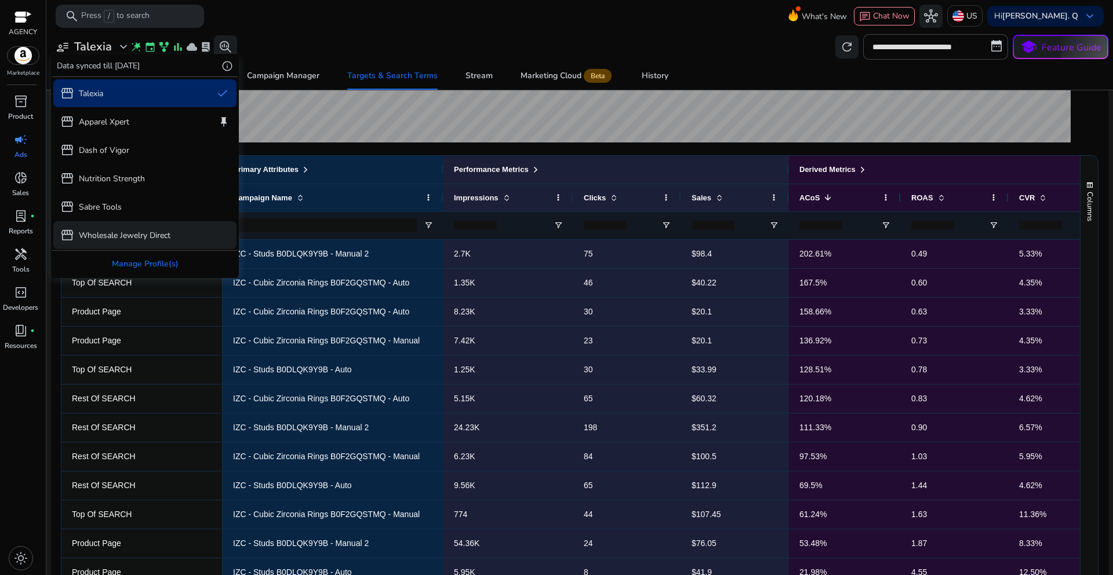
click at [122, 233] on p "Wholesale Jewelry Direct" at bounding box center [125, 235] width 92 height 12
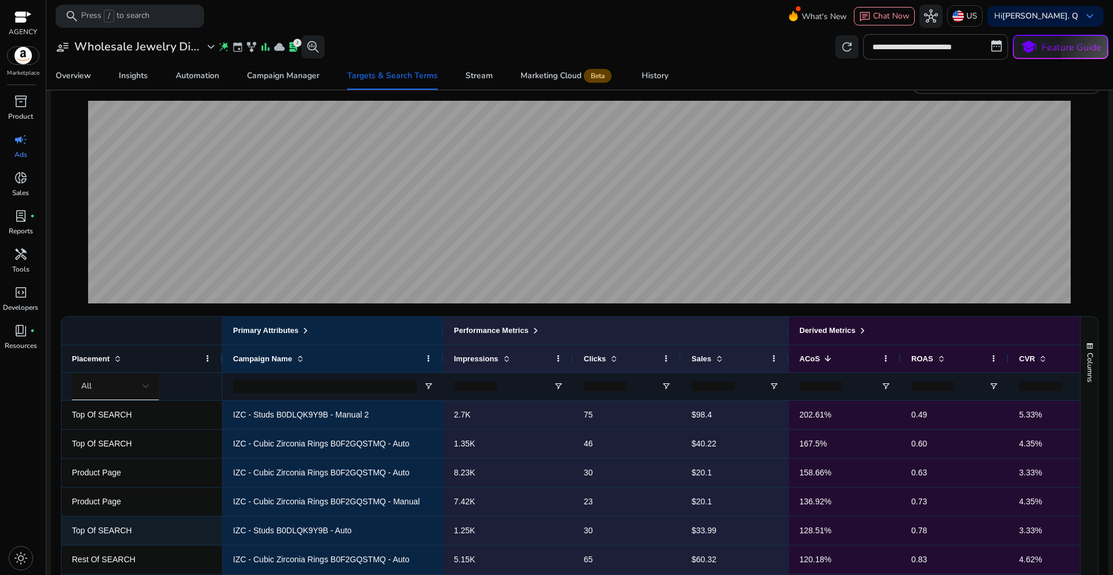
scroll to position [232, 0]
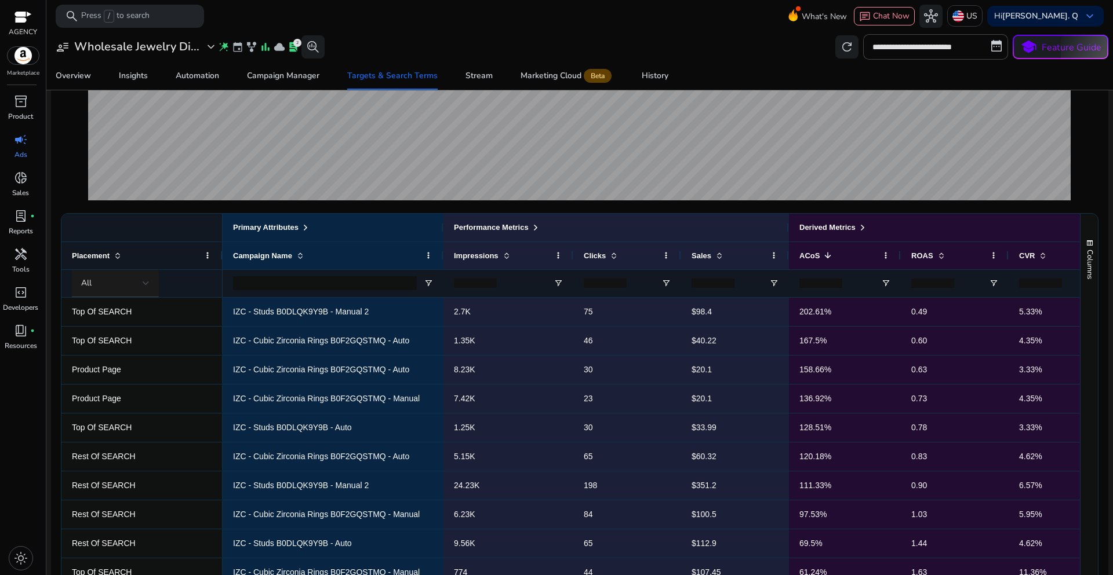
click at [149, 287] on div at bounding box center [146, 283] width 7 height 14
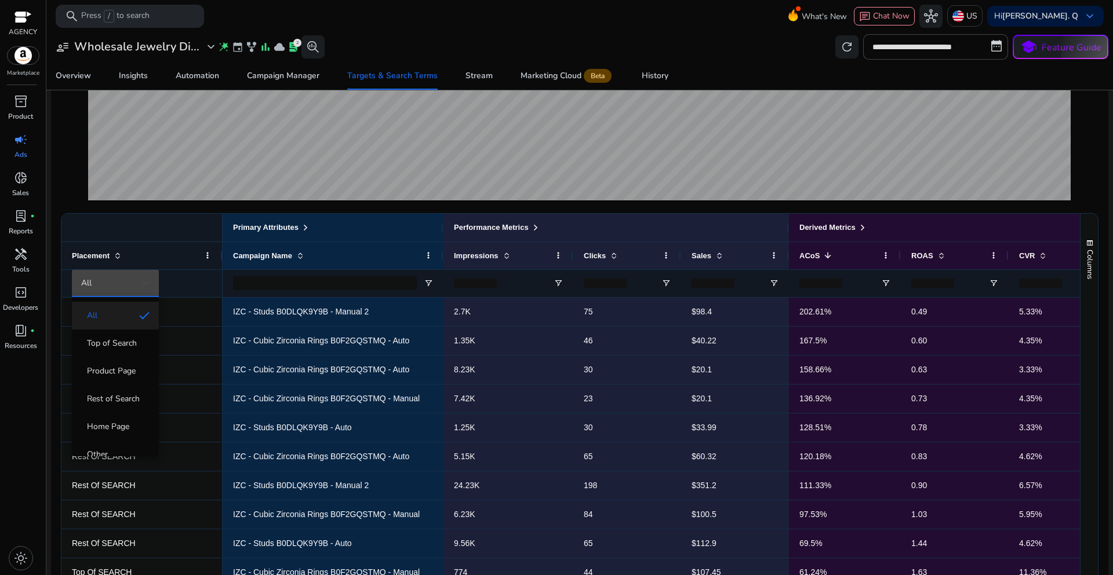
drag, startPoint x: 1111, startPoint y: 148, endPoint x: 1111, endPoint y: 121, distance: 27.8
click at [1111, 121] on div at bounding box center [556, 287] width 1113 height 575
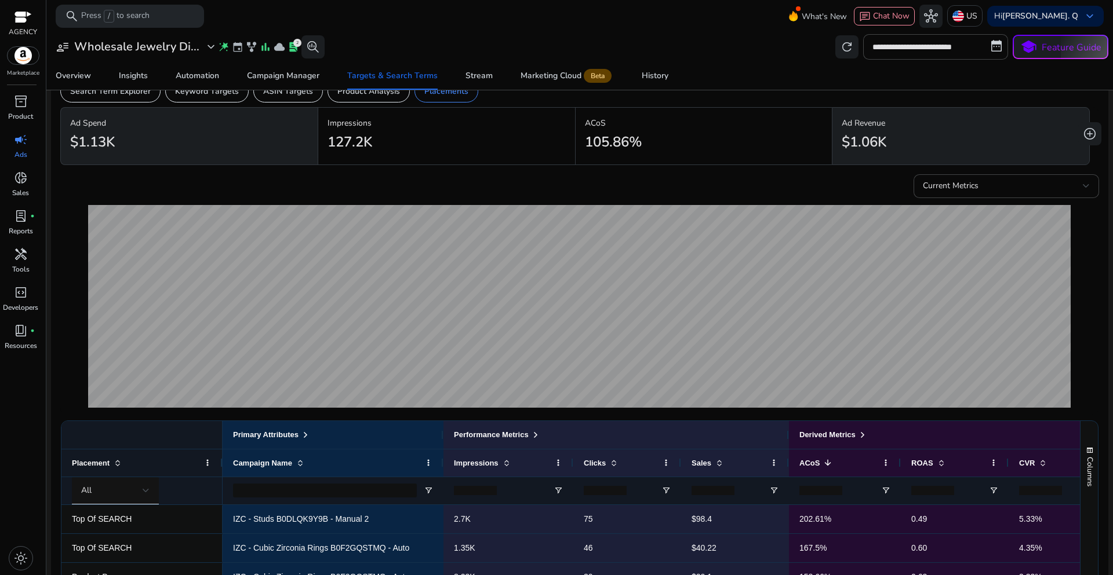
scroll to position [0, 0]
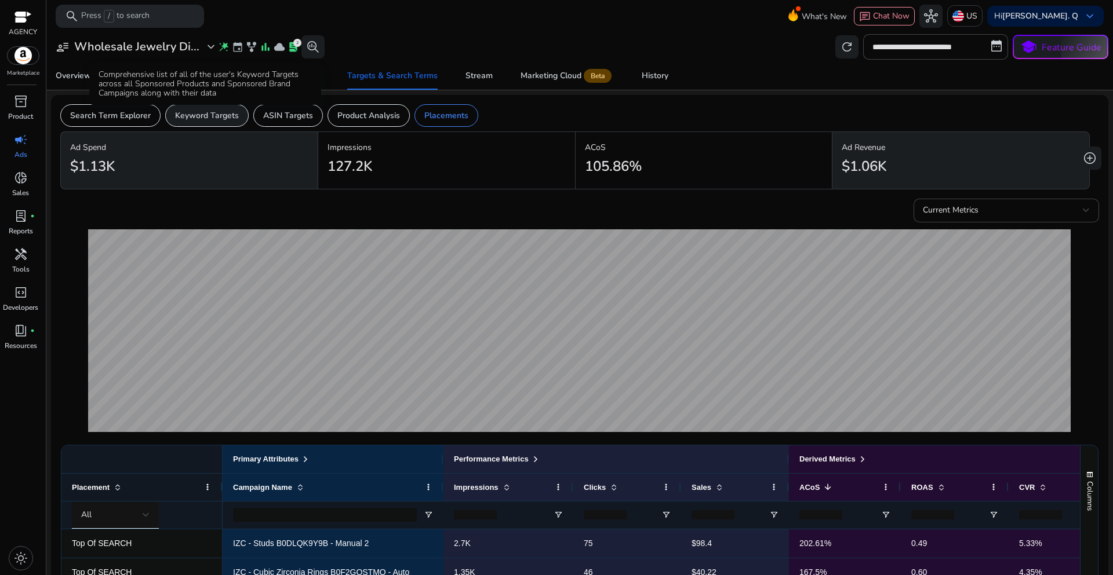
click at [196, 116] on p "Keyword Targets" at bounding box center [207, 116] width 64 height 12
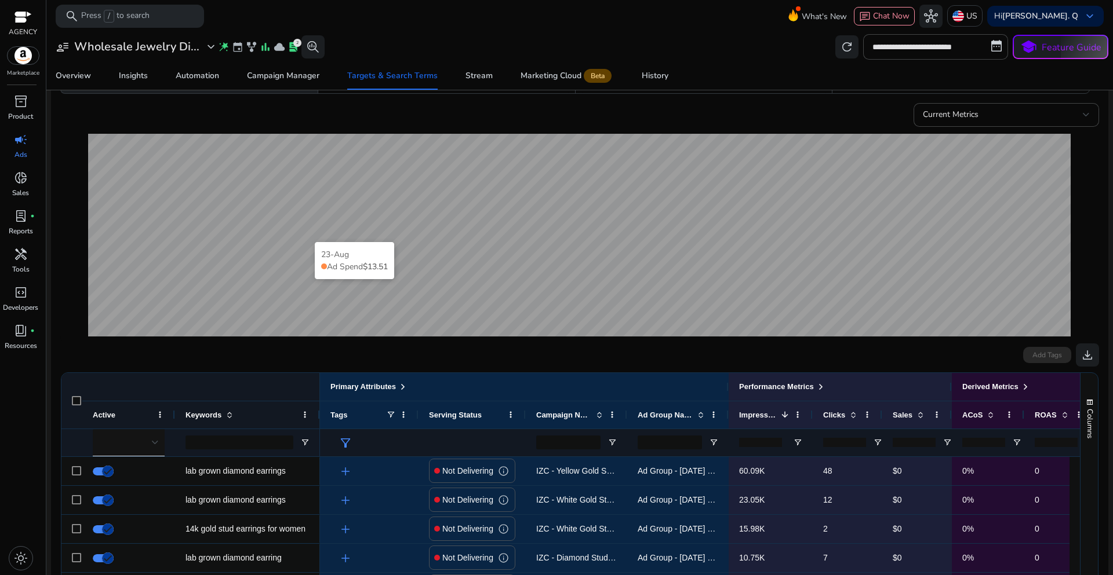
scroll to position [174, 0]
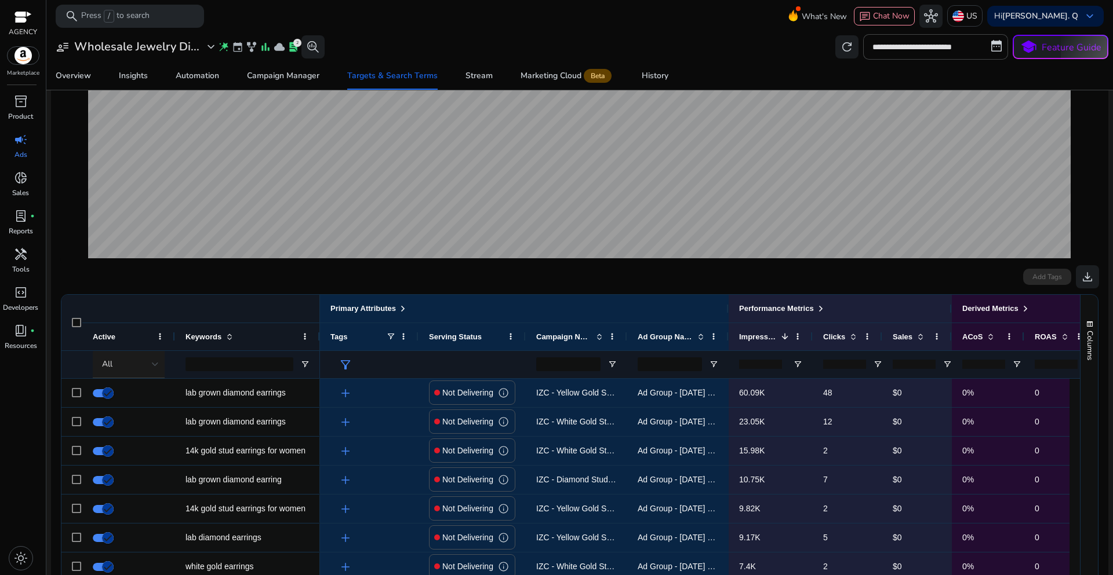
click at [155, 367] on div at bounding box center [155, 364] width 7 height 5
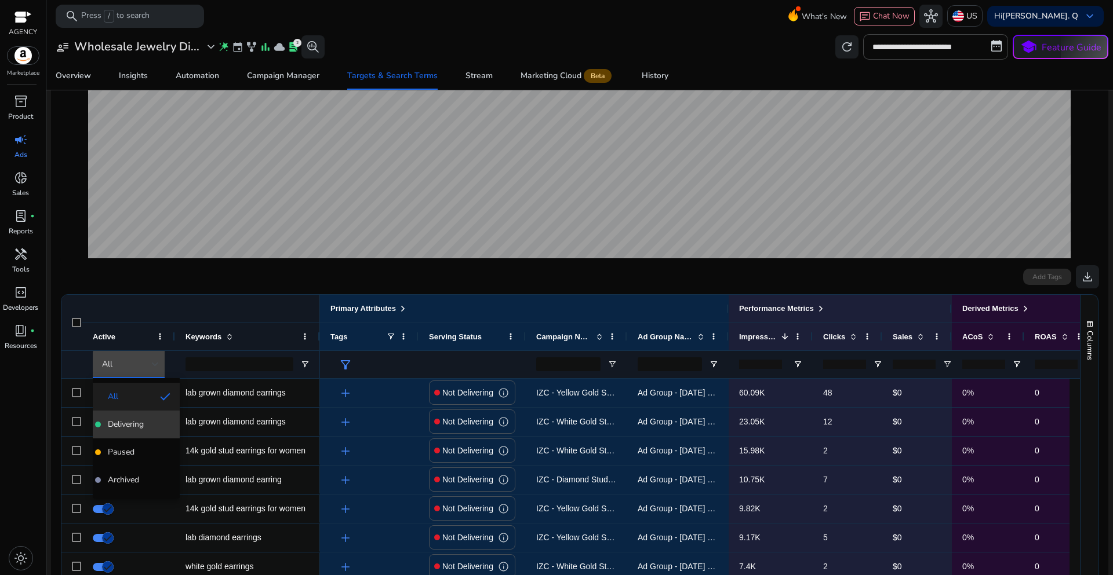
click at [141, 422] on span "Delivering" at bounding box center [126, 425] width 36 height 12
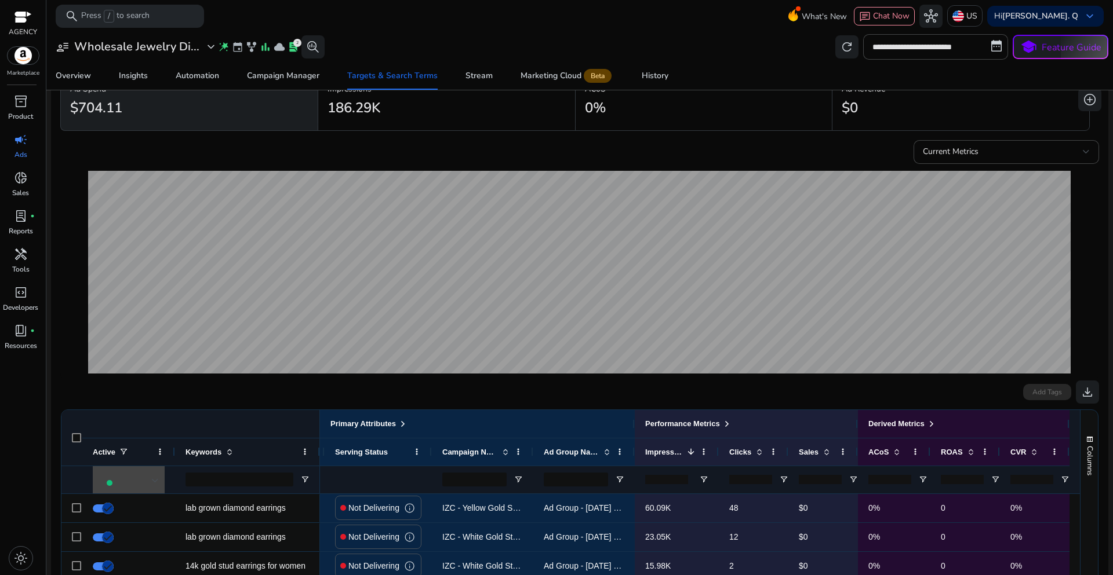
scroll to position [0, 0]
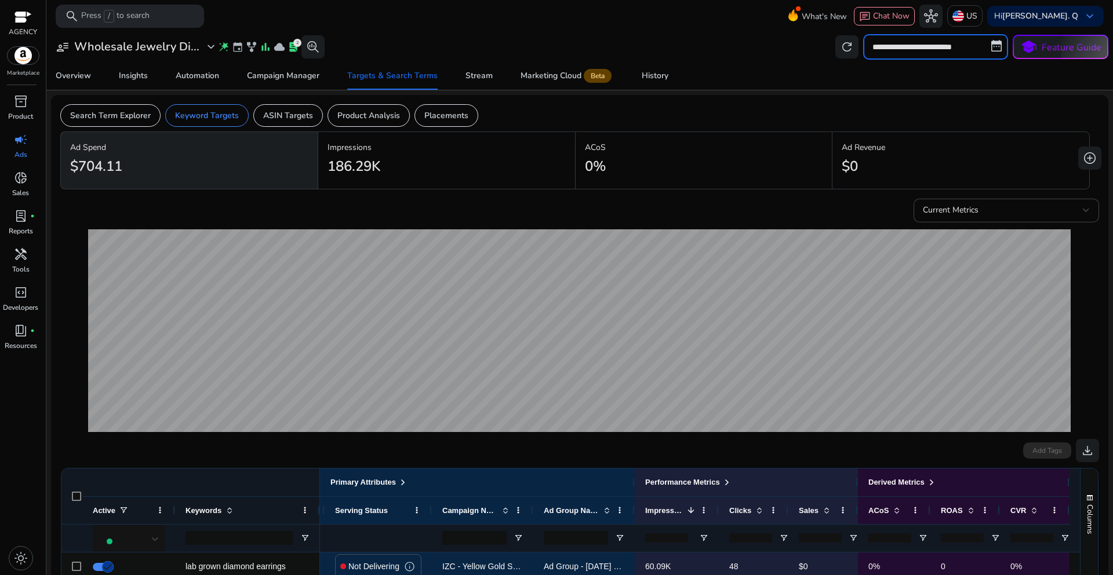
click at [911, 53] on input "**********" at bounding box center [935, 46] width 145 height 25
select select "*"
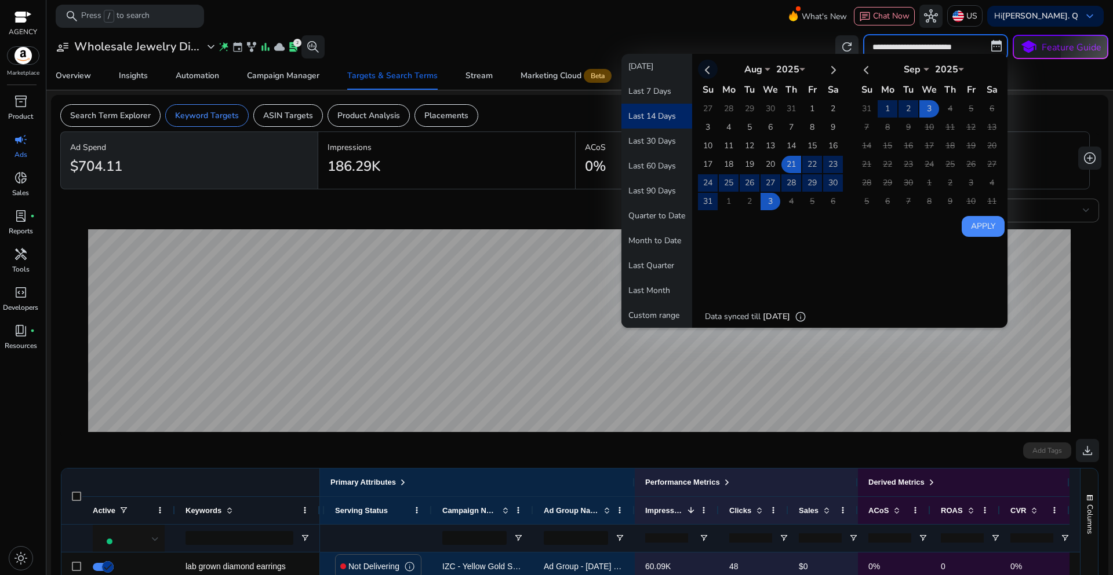
click at [702, 74] on th at bounding box center [708, 69] width 20 height 19
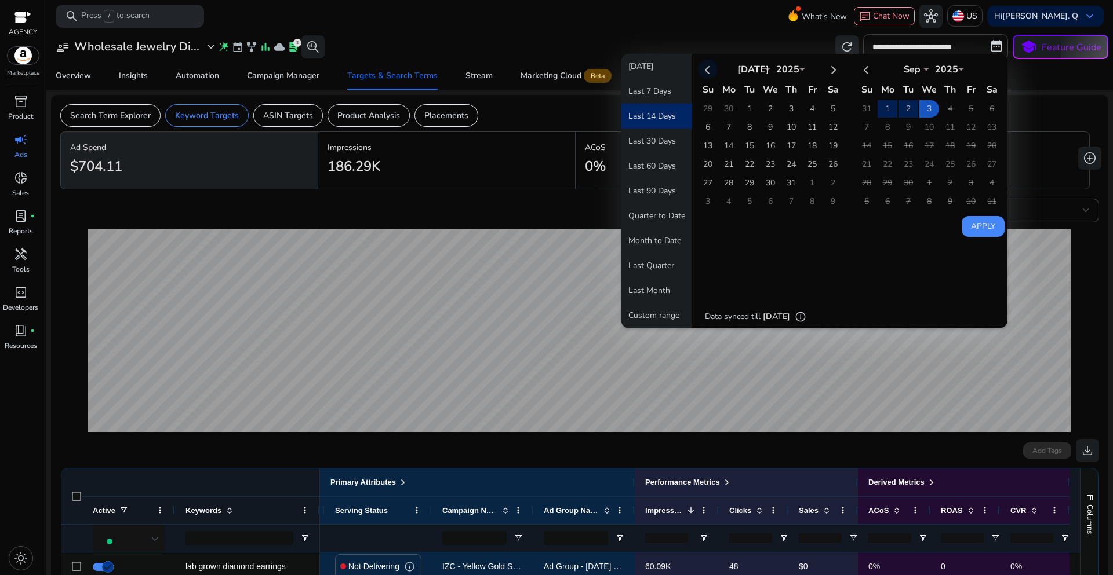
click at [703, 71] on th at bounding box center [708, 69] width 20 height 19
select select "*"
click at [785, 127] on td "5" at bounding box center [791, 127] width 20 height 17
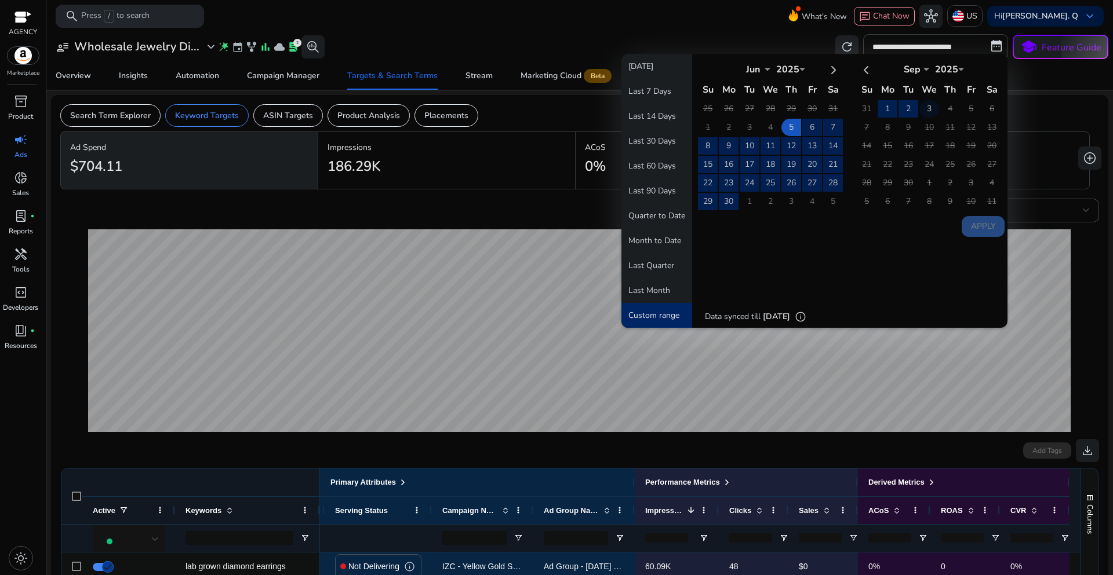
click at [929, 116] on td "3" at bounding box center [929, 108] width 20 height 17
click at [974, 235] on button "Apply" at bounding box center [982, 226] width 43 height 21
type input "**********"
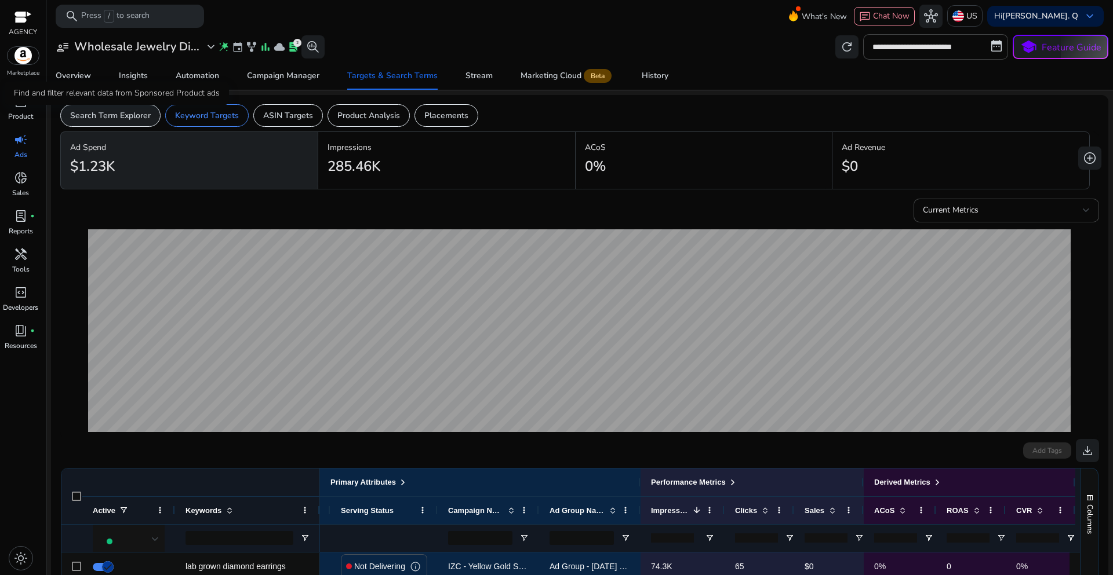
click at [116, 116] on p "Search Term Explorer" at bounding box center [110, 116] width 81 height 12
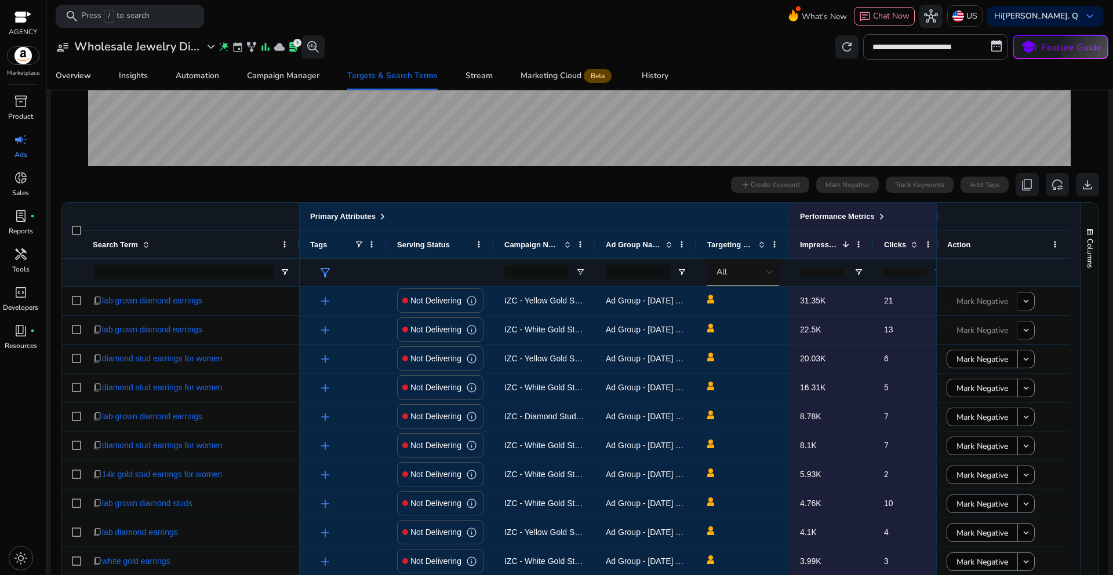
scroll to position [277, 0]
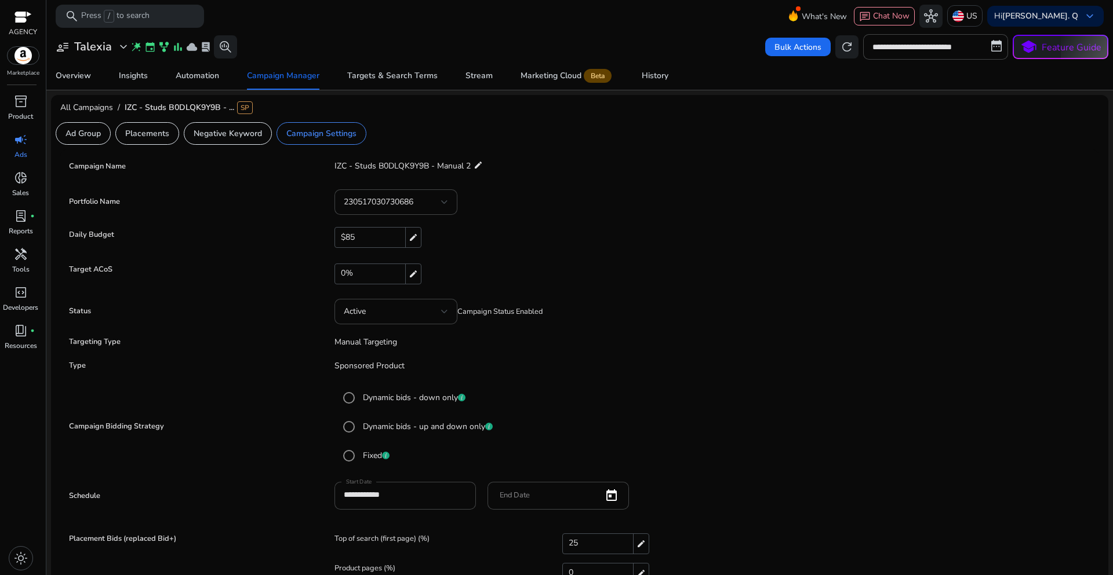
scroll to position [53, 0]
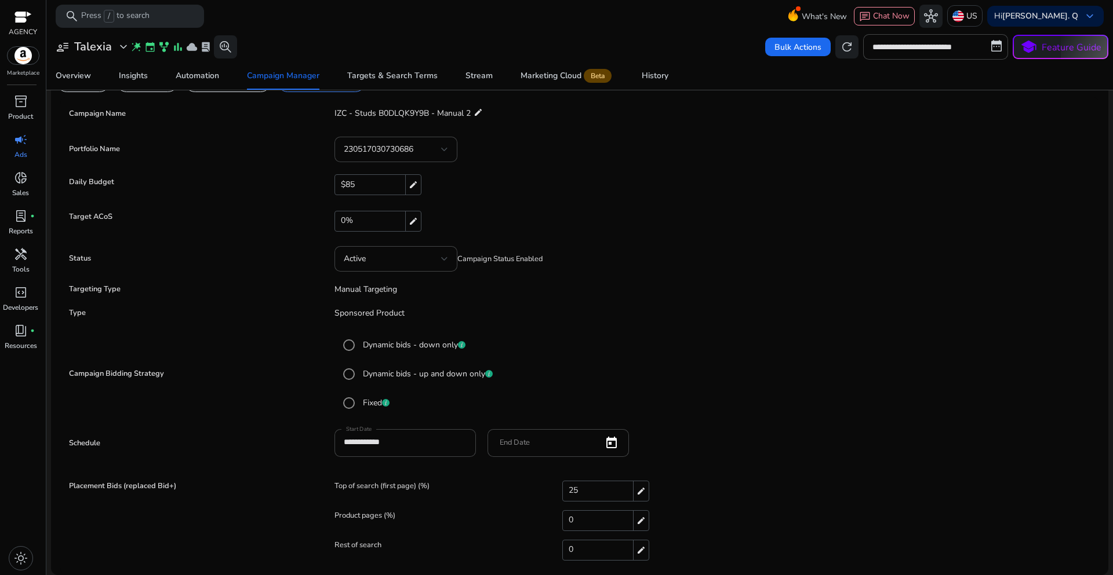
click at [587, 488] on div "25 edit" at bounding box center [605, 491] width 87 height 21
drag, startPoint x: 579, startPoint y: 494, endPoint x: 549, endPoint y: 495, distance: 29.6
click at [549, 495] on div "Top of search (first page) (%) ** check close" at bounding box center [713, 493] width 759 height 23
type input "**"
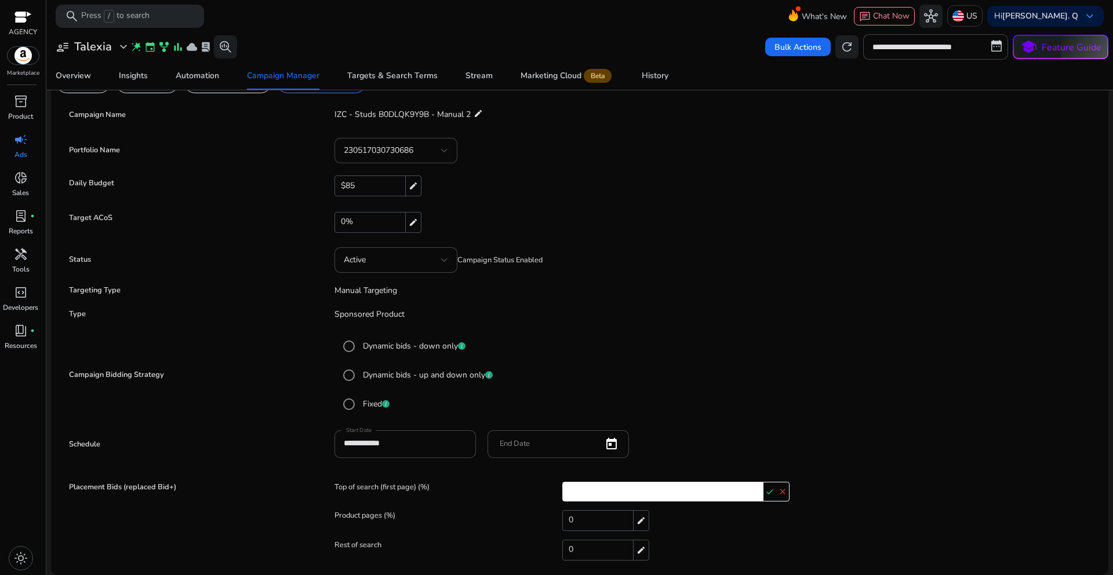
click at [643, 394] on mat-radio-button "Fixed" at bounding box center [713, 404] width 753 height 23
click at [764, 491] on mat-icon "check" at bounding box center [769, 491] width 13 height 17
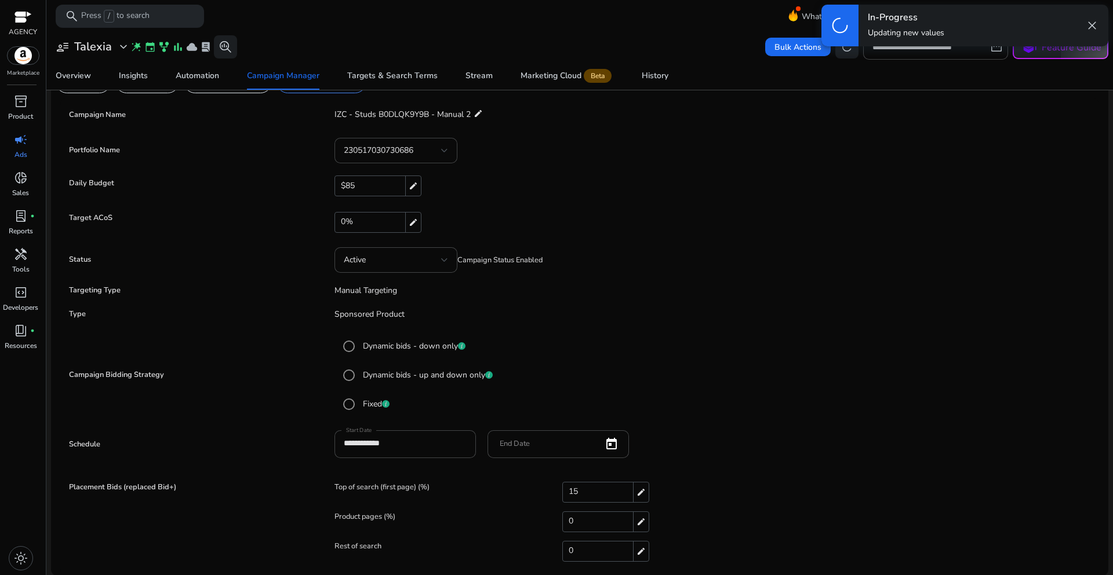
click at [783, 360] on mat-radio-group "Dynamic bids - down only Dynamic bids - up and down only Fixed" at bounding box center [713, 375] width 759 height 87
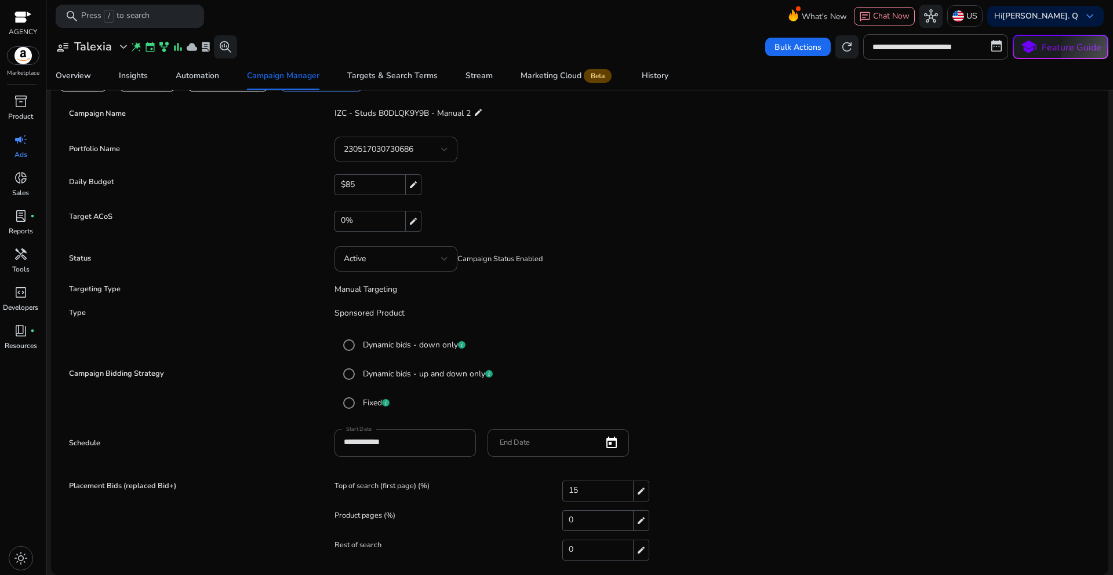
click at [796, 366] on mat-radio-button "Dynamic bids - up and down only" at bounding box center [713, 374] width 753 height 23
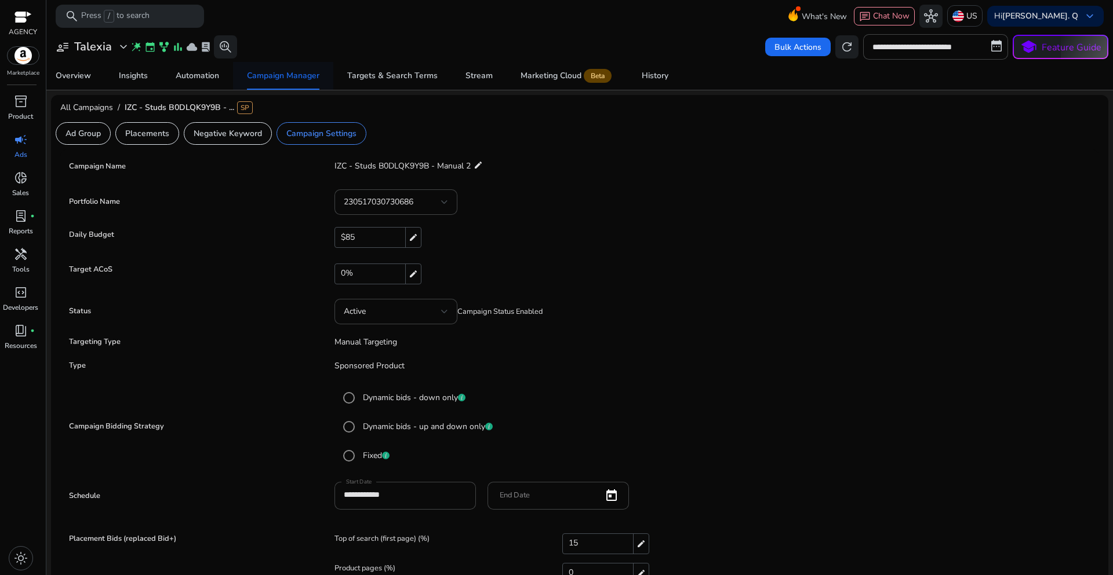
click at [276, 79] on div "Campaign Manager" at bounding box center [283, 76] width 72 height 8
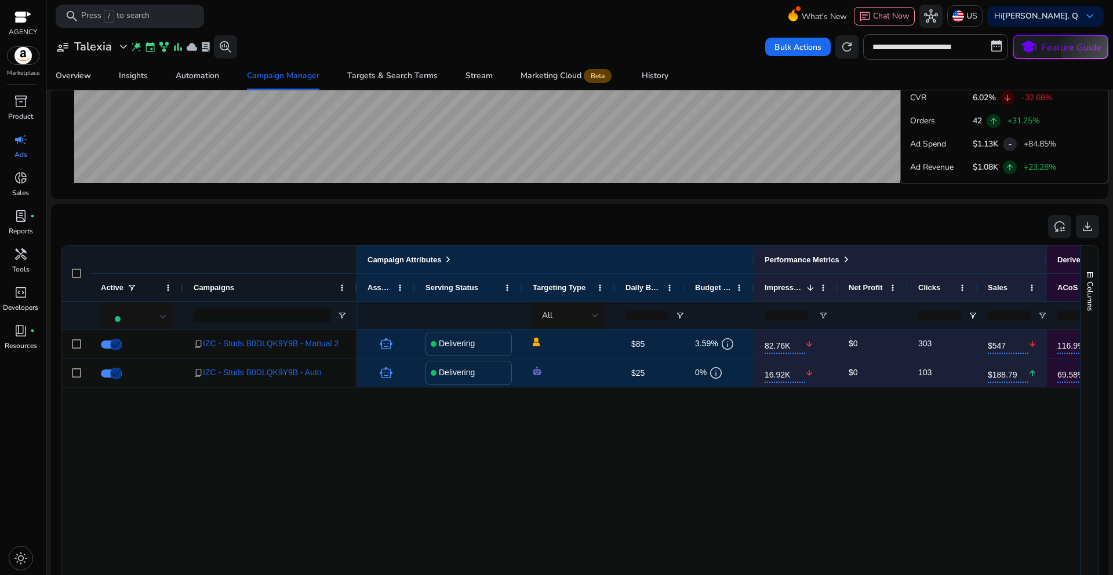
scroll to position [637, 0]
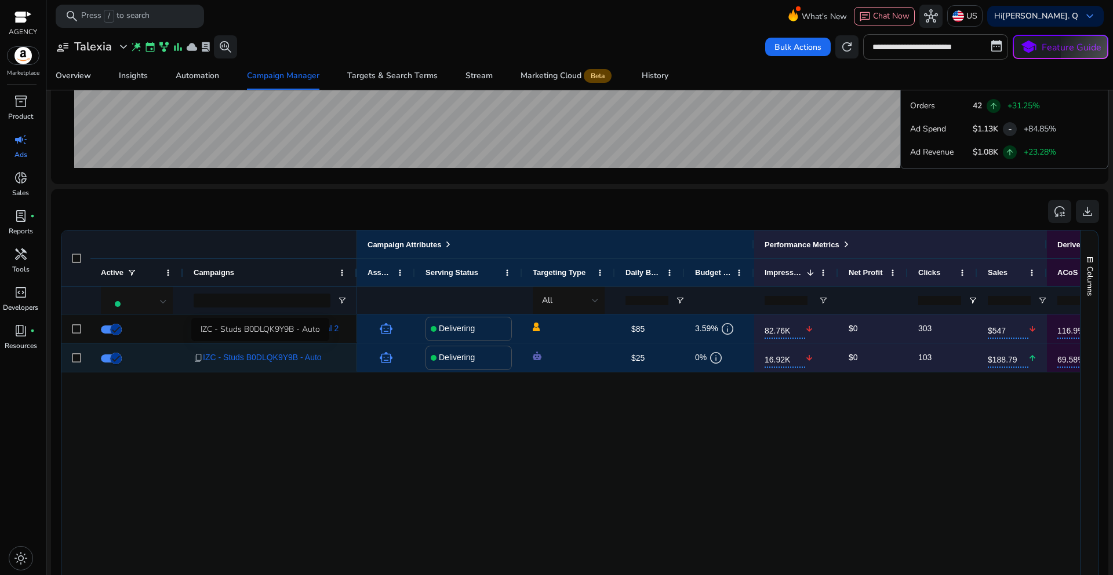
click at [294, 362] on span "IZC - Studs B0DLQK9Y9B - Auto" at bounding box center [262, 358] width 119 height 24
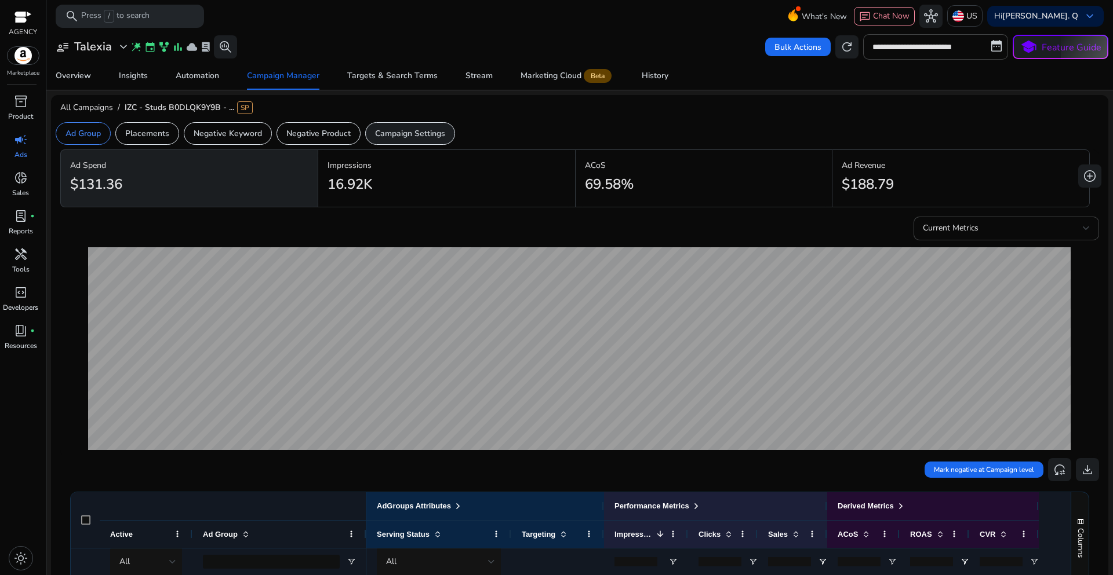
click at [398, 136] on p "Campaign Settings" at bounding box center [410, 133] width 70 height 12
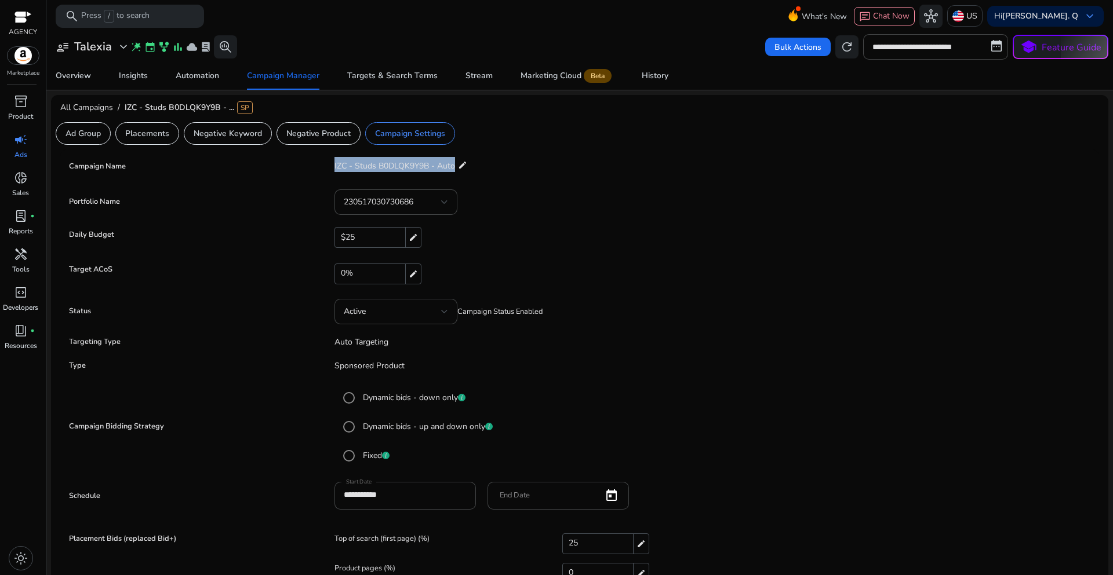
drag, startPoint x: 331, startPoint y: 166, endPoint x: 455, endPoint y: 172, distance: 124.1
click at [455, 172] on app-editable-input-field "IZC - Studs B0DLQK9Y9B - Auto edit" at bounding box center [395, 166] width 144 height 23
copy span "IZC - Studs B0DLQK9Y9B - Auto"
click at [163, 136] on p "Placements" at bounding box center [147, 133] width 44 height 12
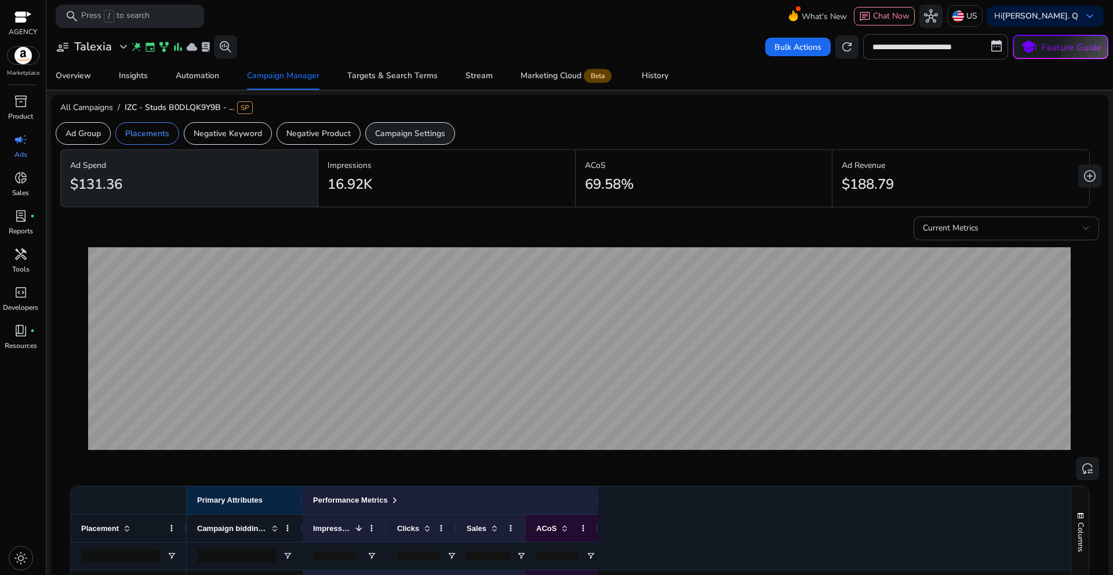
click at [393, 135] on p "Campaign Settings" at bounding box center [410, 133] width 70 height 12
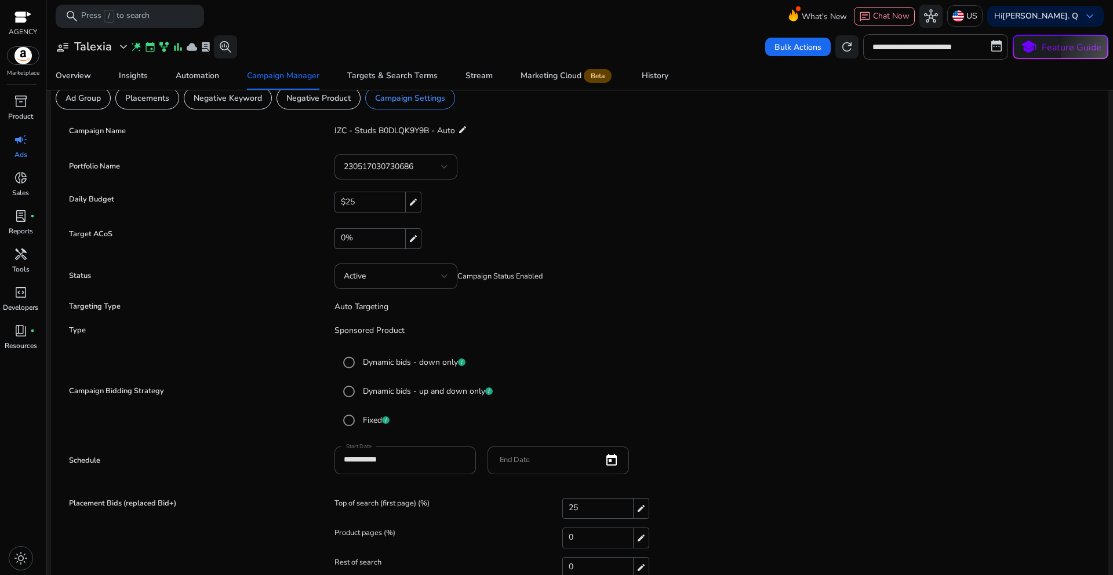
scroll to position [53, 0]
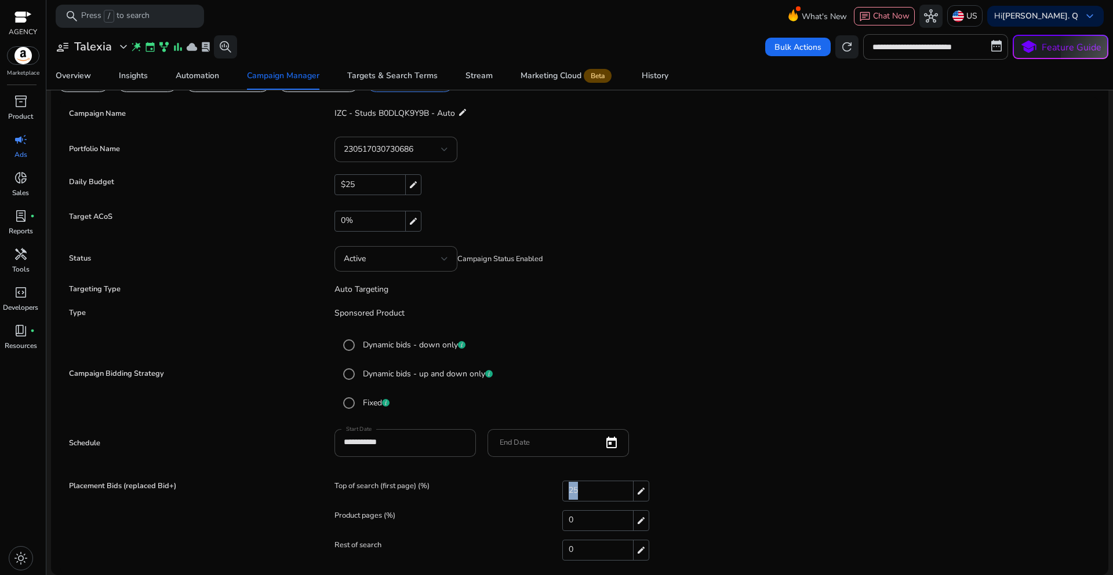
drag, startPoint x: 578, startPoint y: 491, endPoint x: 563, endPoint y: 491, distance: 15.1
click at [563, 491] on div "25 edit" at bounding box center [605, 491] width 87 height 21
drag, startPoint x: 610, startPoint y: 496, endPoint x: 546, endPoint y: 491, distance: 64.0
click at [546, 491] on div "Top of search (first page) (%) ** check close" at bounding box center [713, 493] width 759 height 23
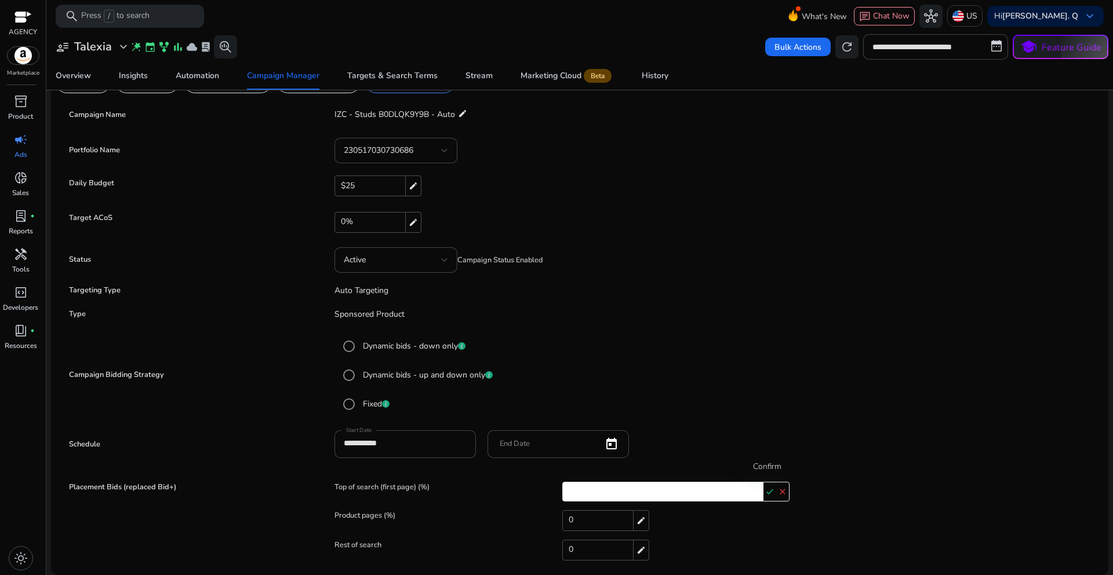
type input "**"
click at [763, 496] on mat-icon "check" at bounding box center [769, 491] width 13 height 17
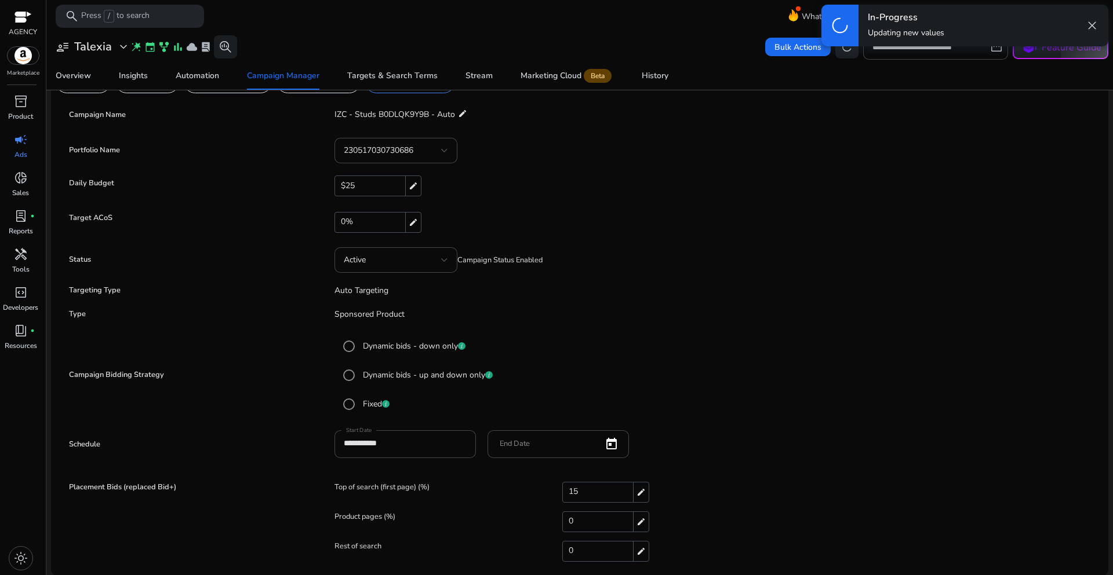
click at [814, 395] on mat-radio-button "Fixed" at bounding box center [713, 404] width 753 height 23
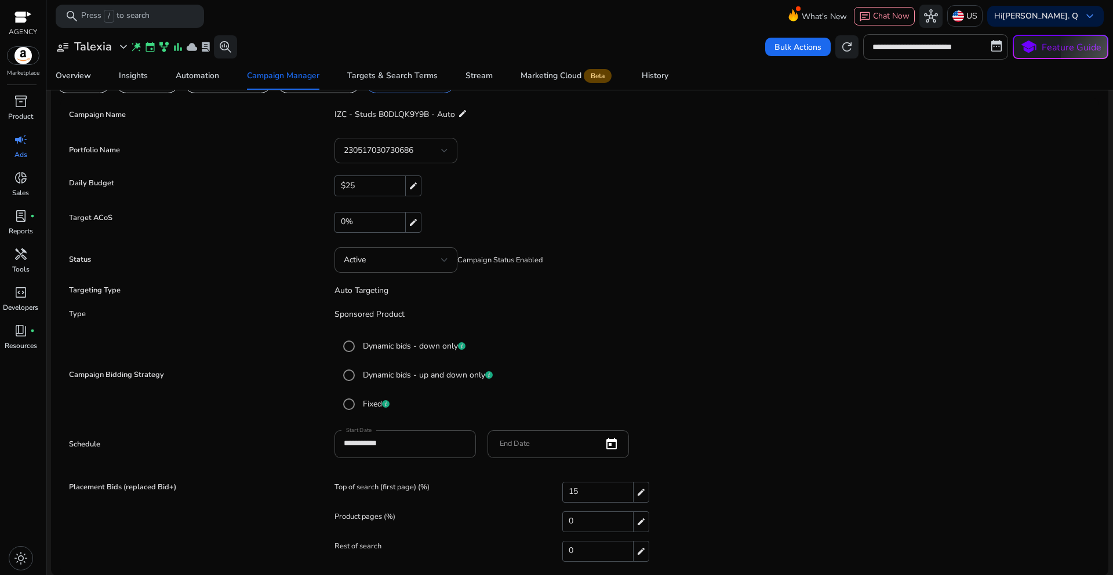
click at [714, 389] on mat-radio-group "Dynamic bids - down only Dynamic bids - up and down only Fixed" at bounding box center [713, 375] width 759 height 87
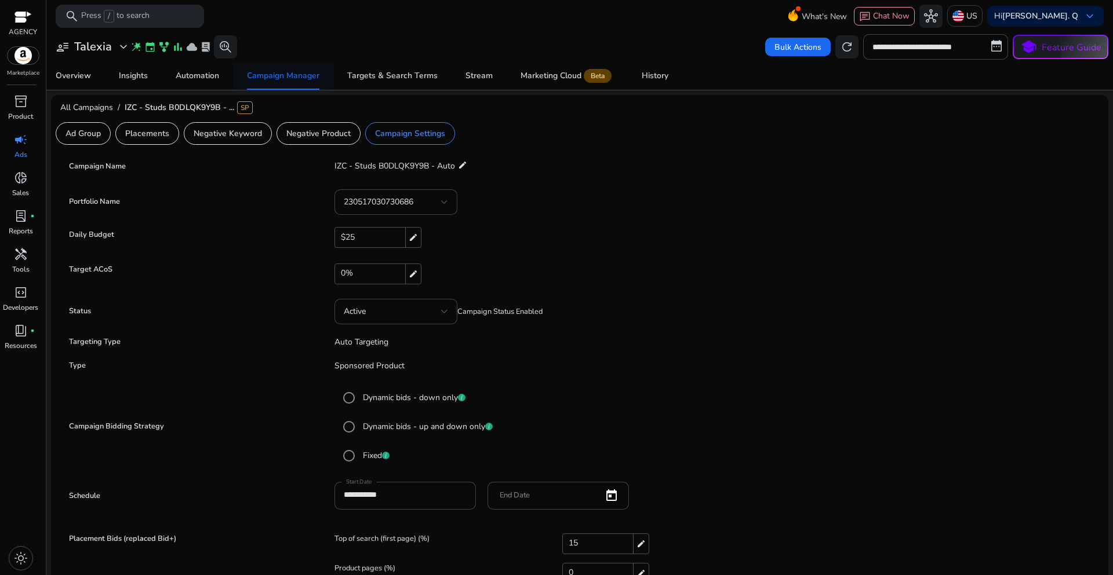
click at [291, 80] on div "Campaign Manager" at bounding box center [283, 76] width 72 height 8
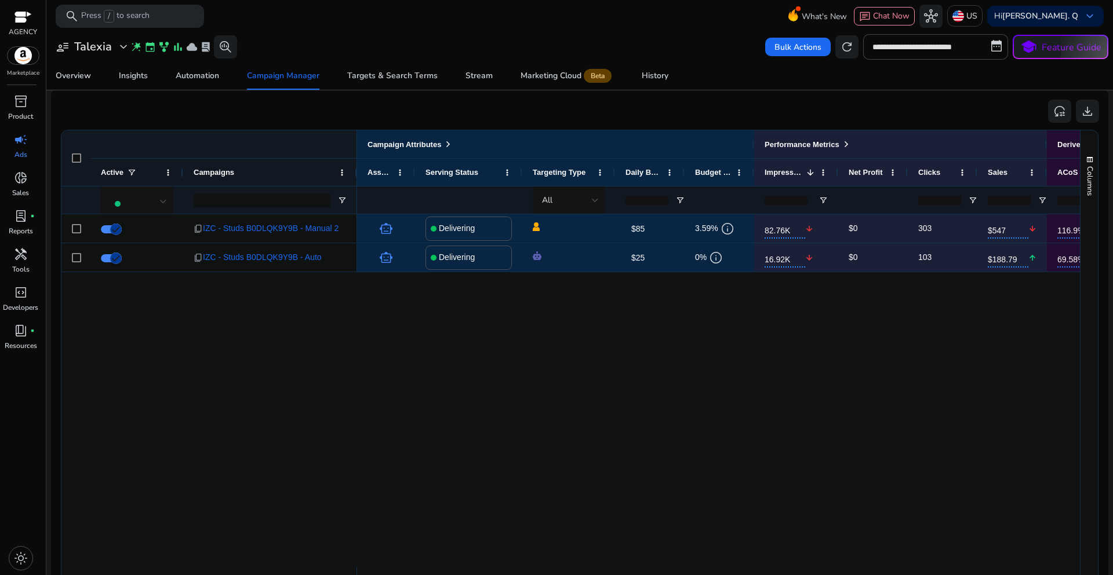
scroll to position [726, 0]
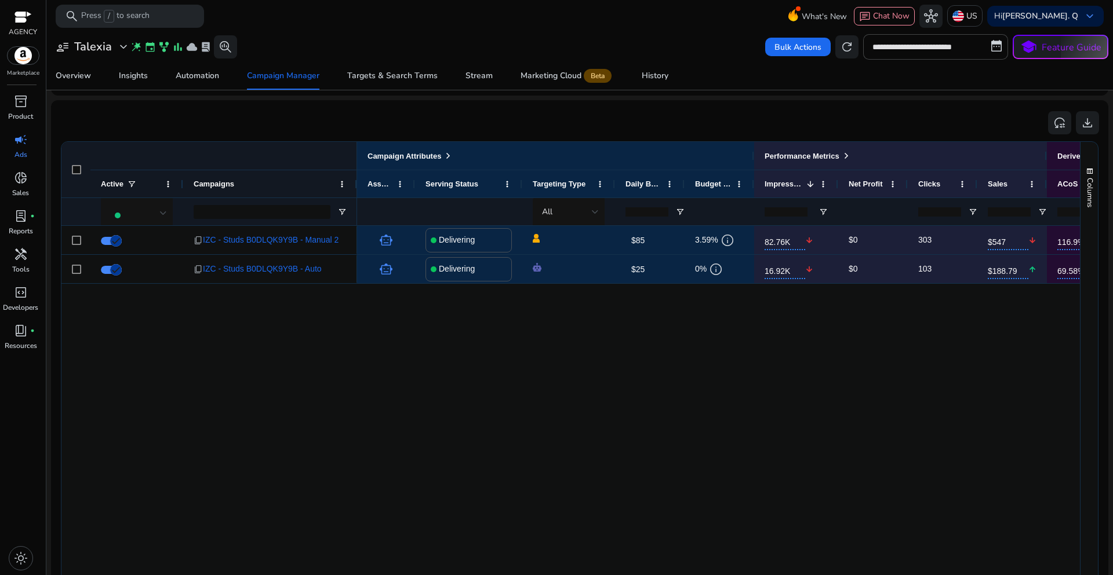
click at [673, 362] on div "smart_toy Delivering $85 edit 3.59% info 82.76K arrow_downward $0 303 $547 arro…" at bounding box center [718, 402] width 723 height 353
click at [405, 81] on span "Targets & Search Terms" at bounding box center [392, 76] width 90 height 28
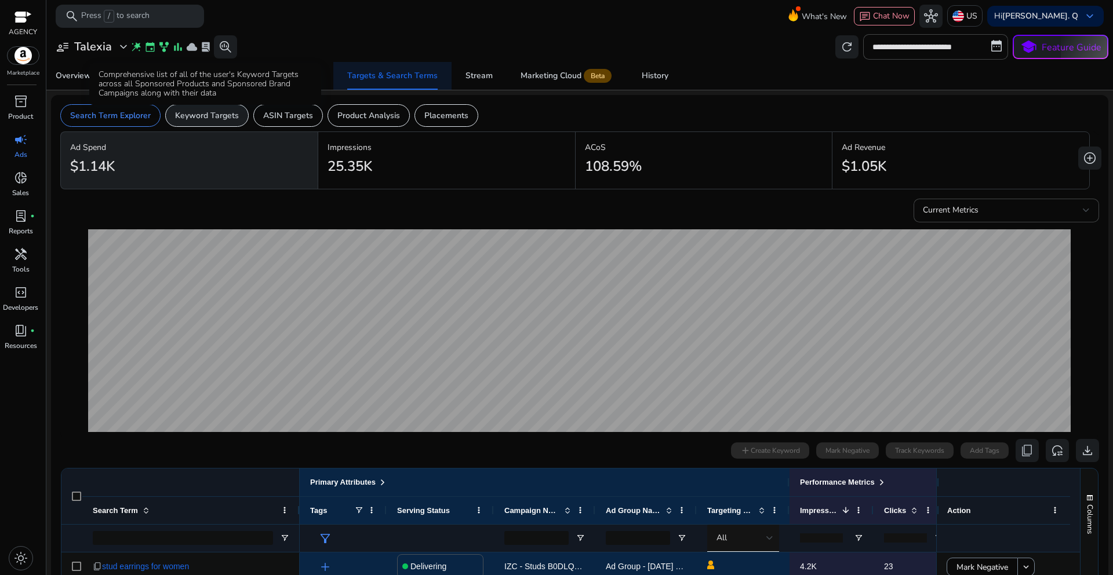
click at [205, 118] on p "Keyword Targets" at bounding box center [207, 116] width 64 height 12
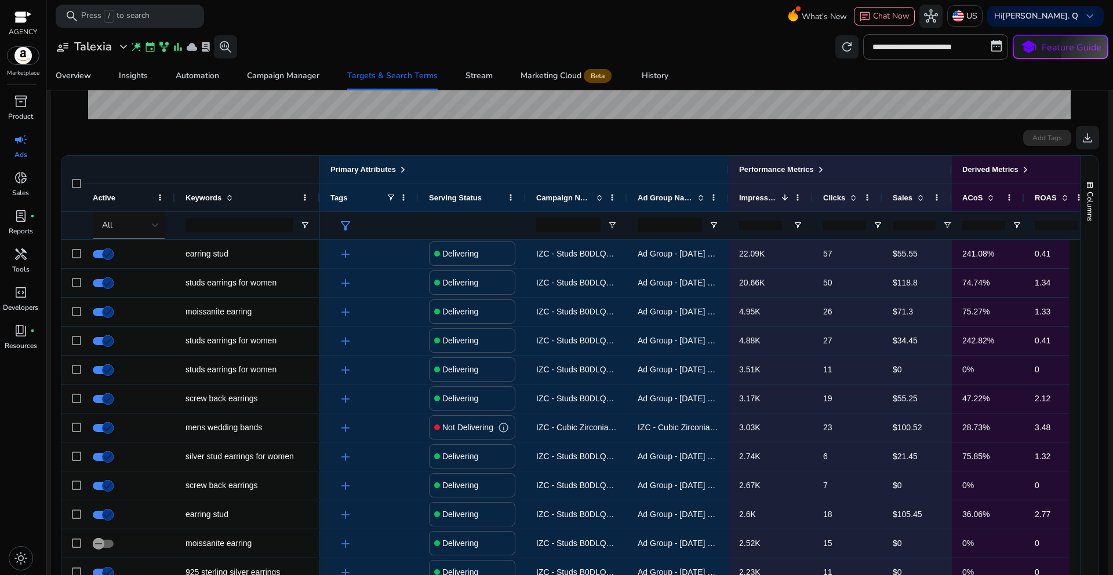
scroll to position [370, 0]
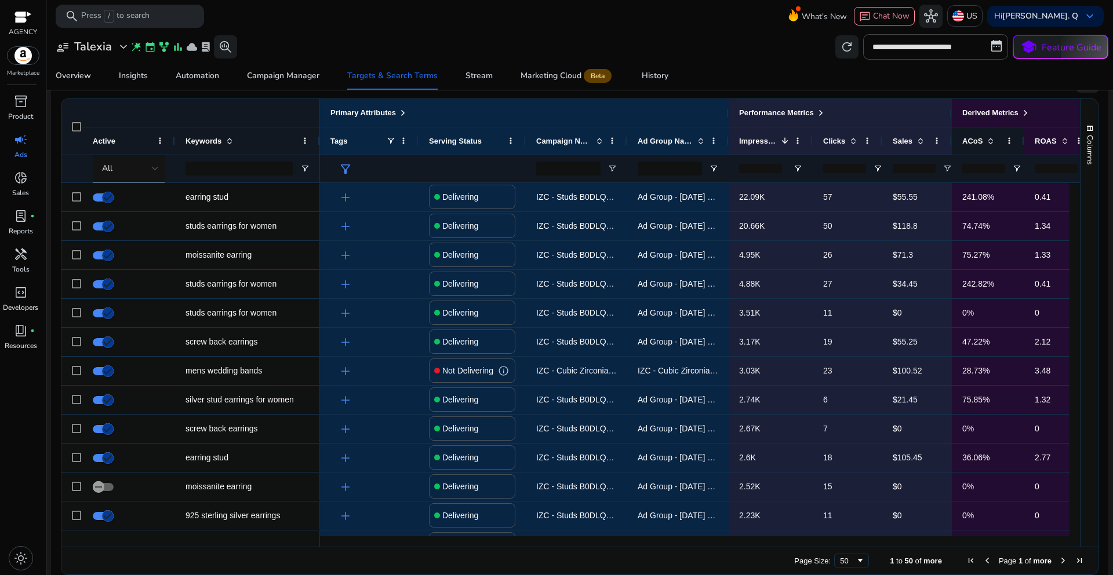
click at [975, 144] on span "ACoS" at bounding box center [972, 141] width 20 height 9
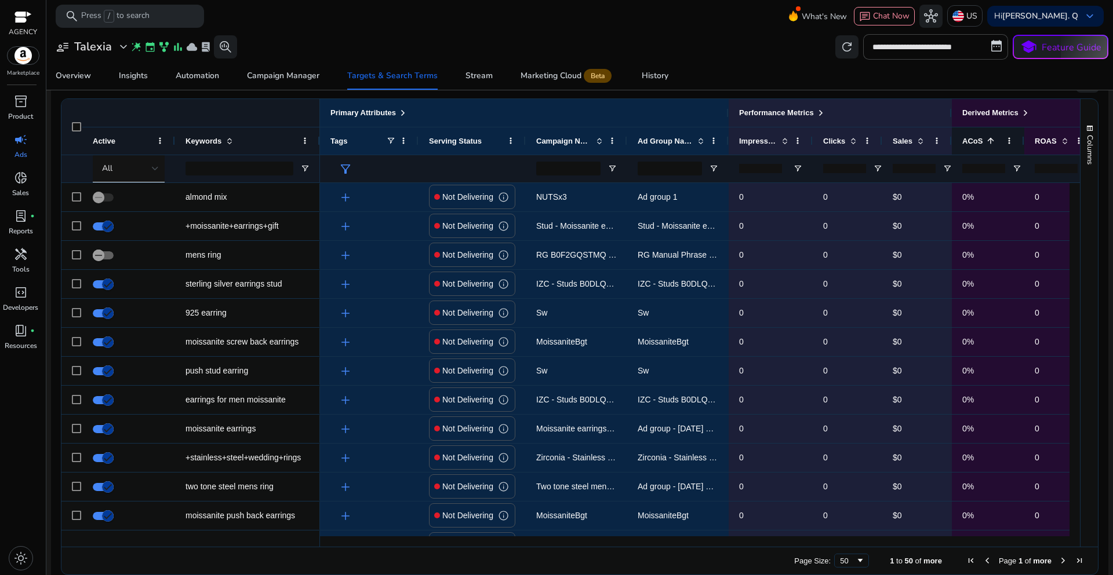
click at [975, 144] on span "ACoS" at bounding box center [972, 141] width 20 height 9
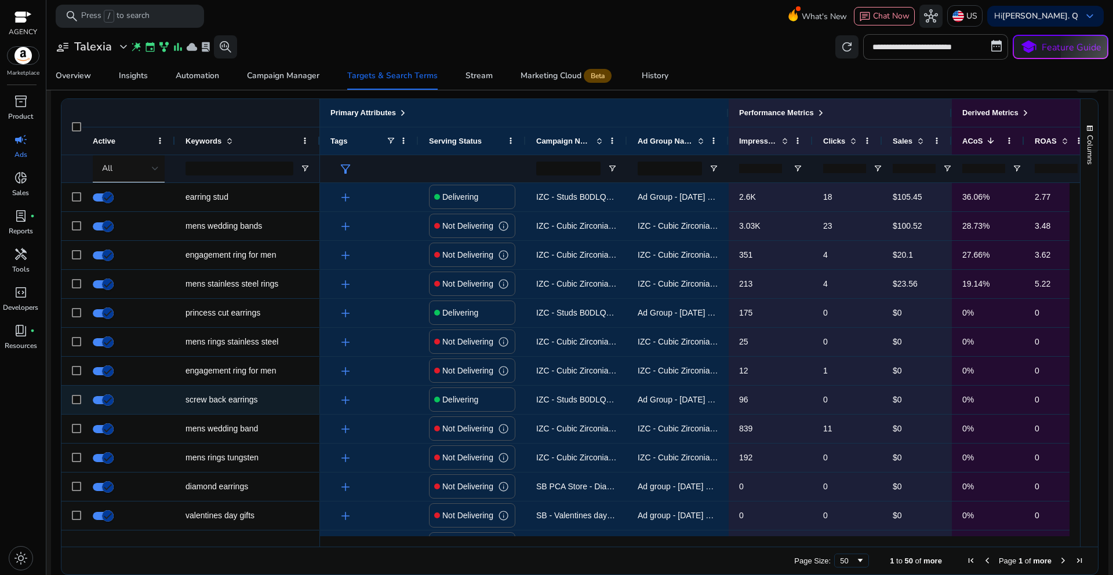
scroll to position [290, 0]
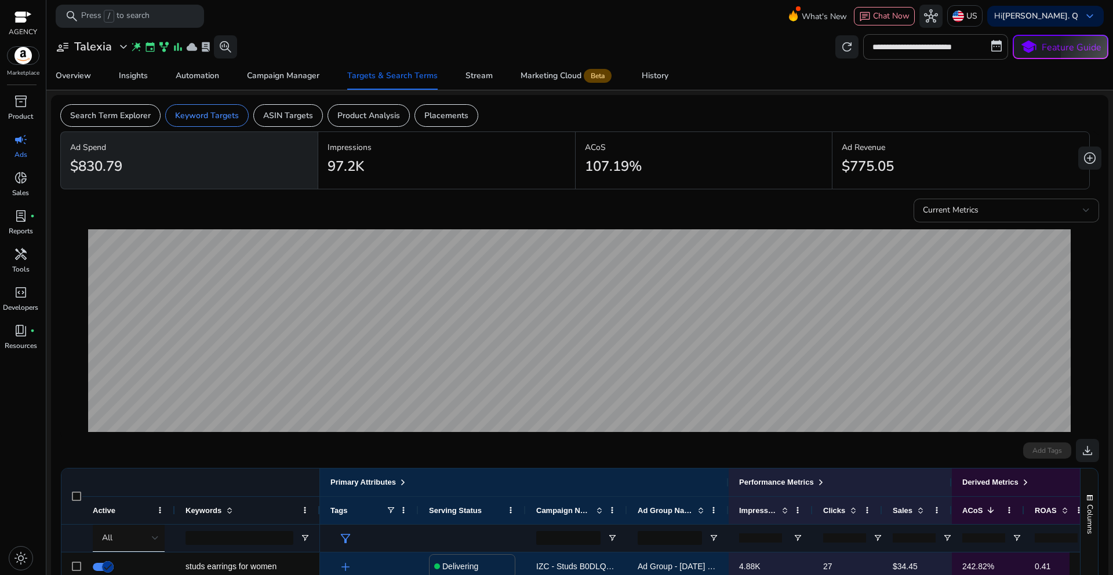
scroll to position [290, 0]
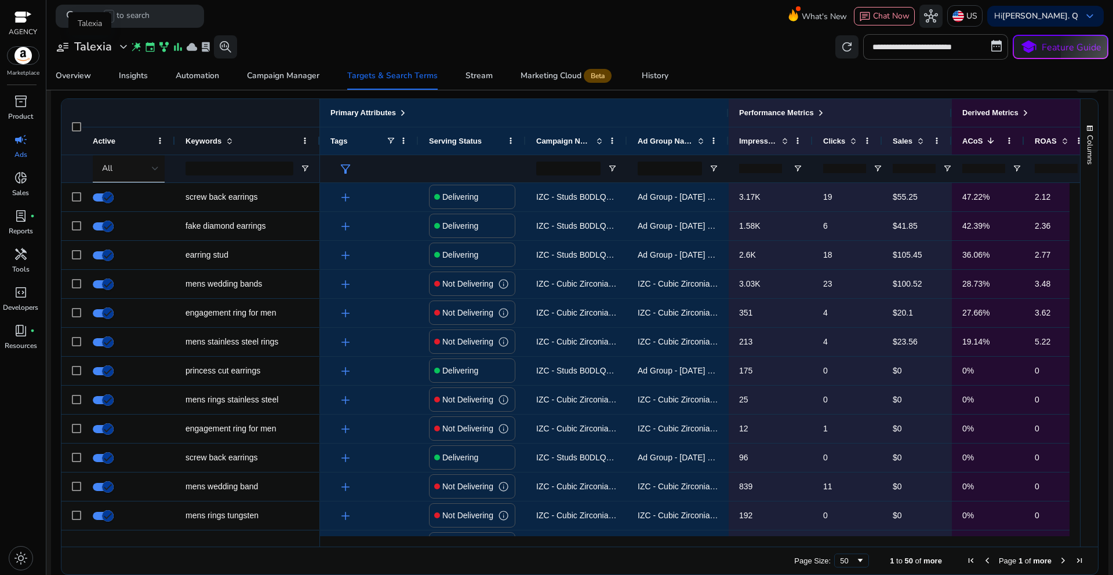
click at [121, 48] on span "expand_more" at bounding box center [123, 47] width 14 height 14
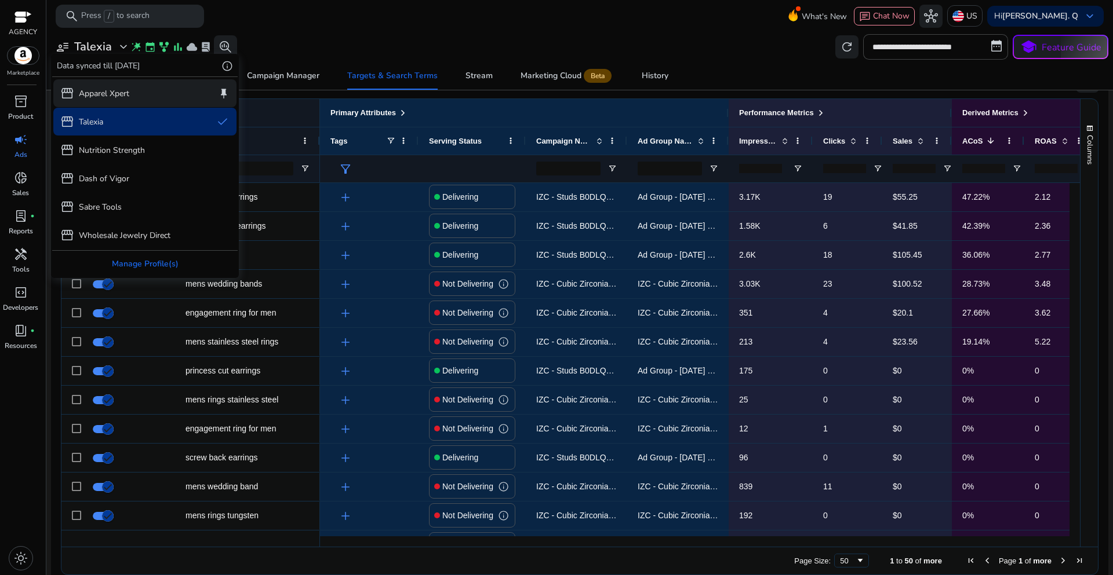
click at [140, 99] on div "storefront Apparel Xpert keep" at bounding box center [144, 93] width 183 height 28
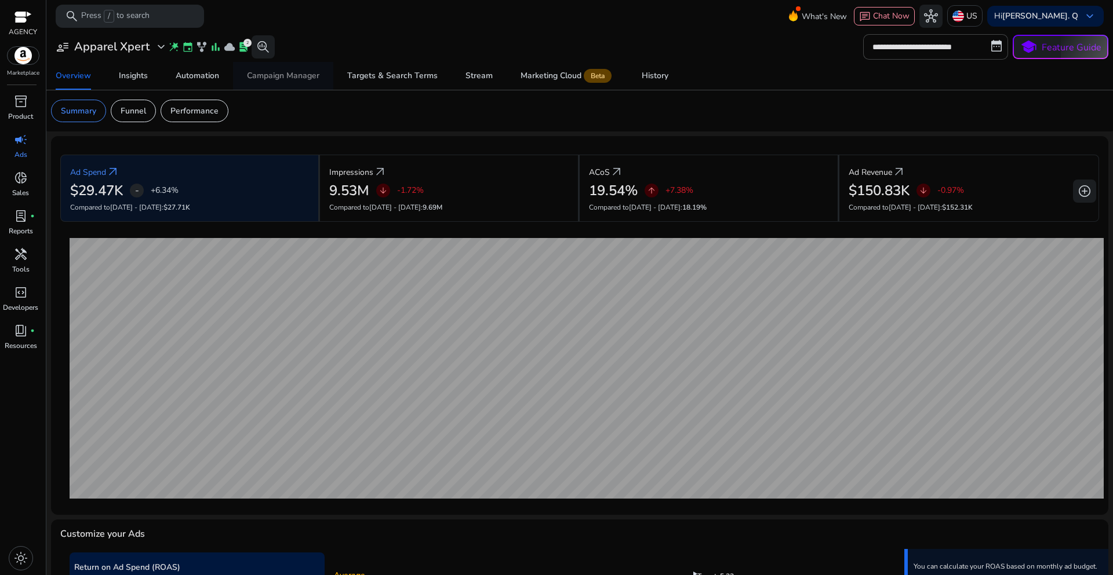
click at [307, 81] on span "Campaign Manager" at bounding box center [283, 76] width 72 height 28
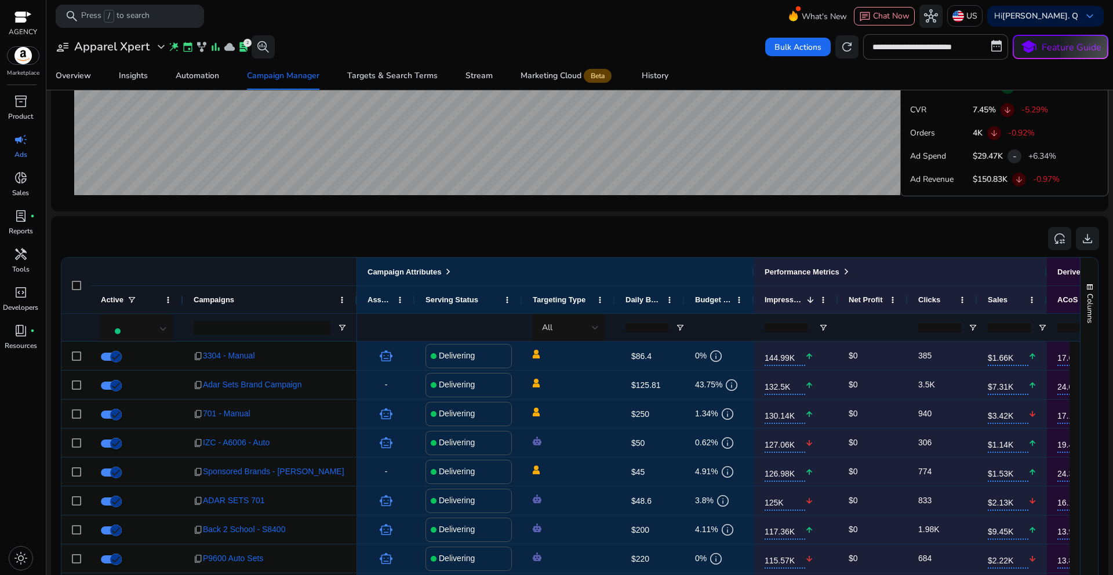
scroll to position [290, 0]
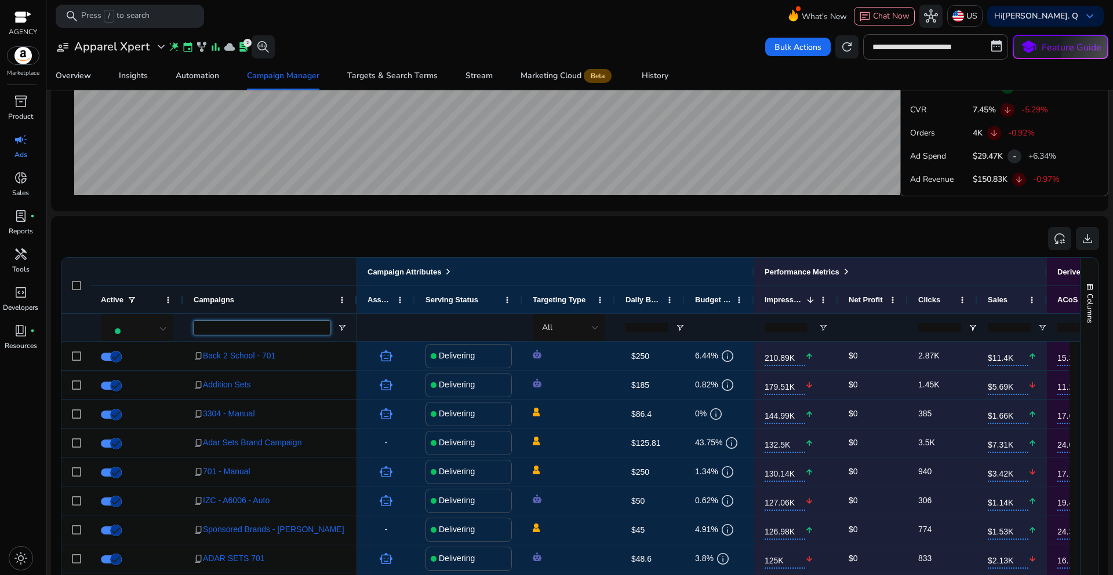
click at [250, 327] on input "Campaigns Filter Input" at bounding box center [262, 328] width 137 height 14
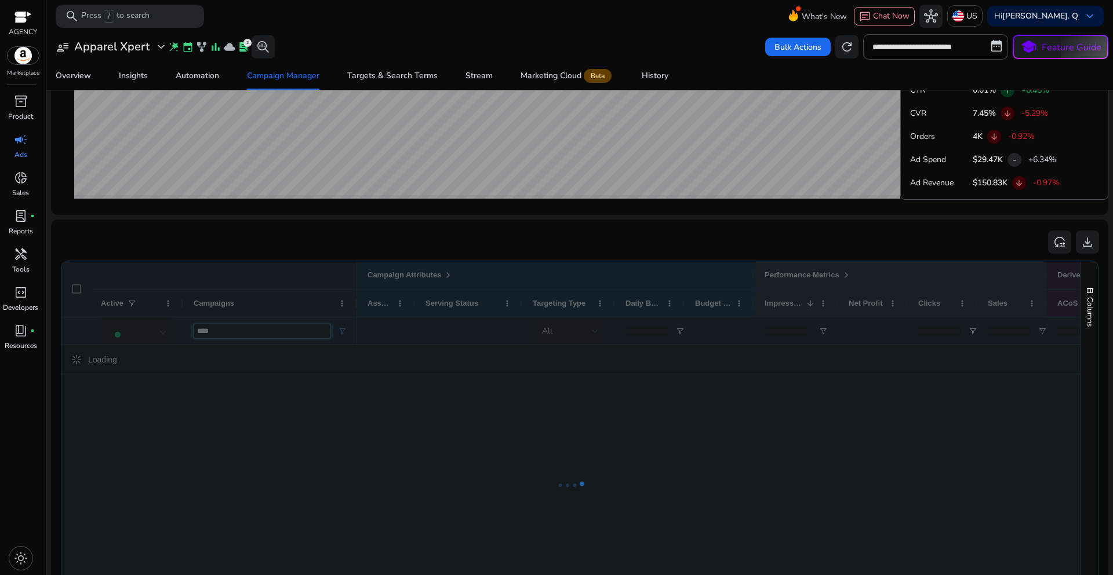
scroll to position [610, 0]
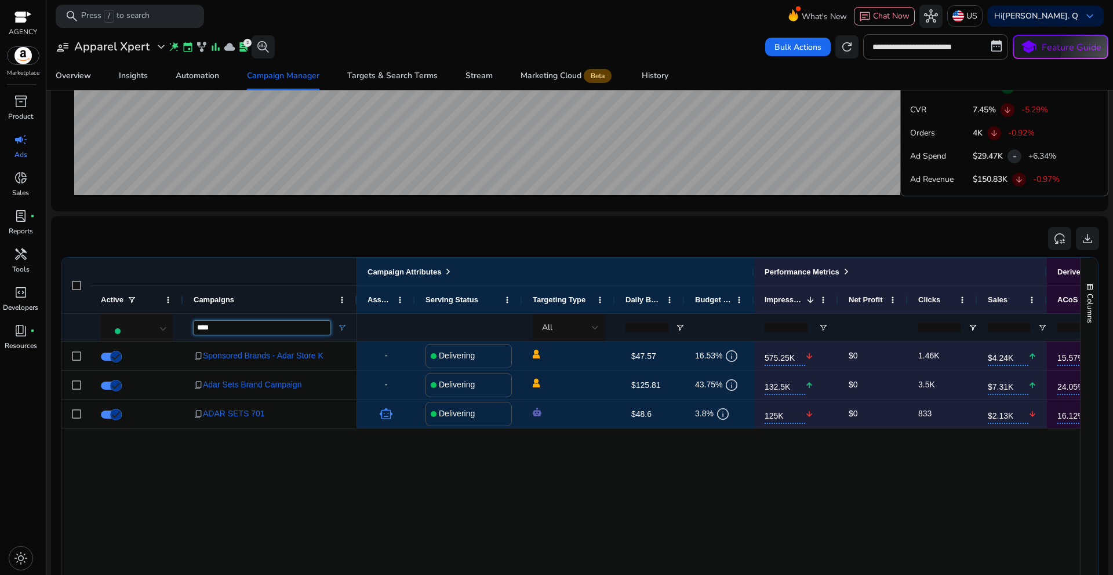
drag, startPoint x: 216, startPoint y: 329, endPoint x: 183, endPoint y: 330, distance: 33.1
click at [183, 330] on div "****" at bounding box center [209, 327] width 296 height 28
type input "****"
click at [183, 330] on div at bounding box center [136, 327] width 93 height 28
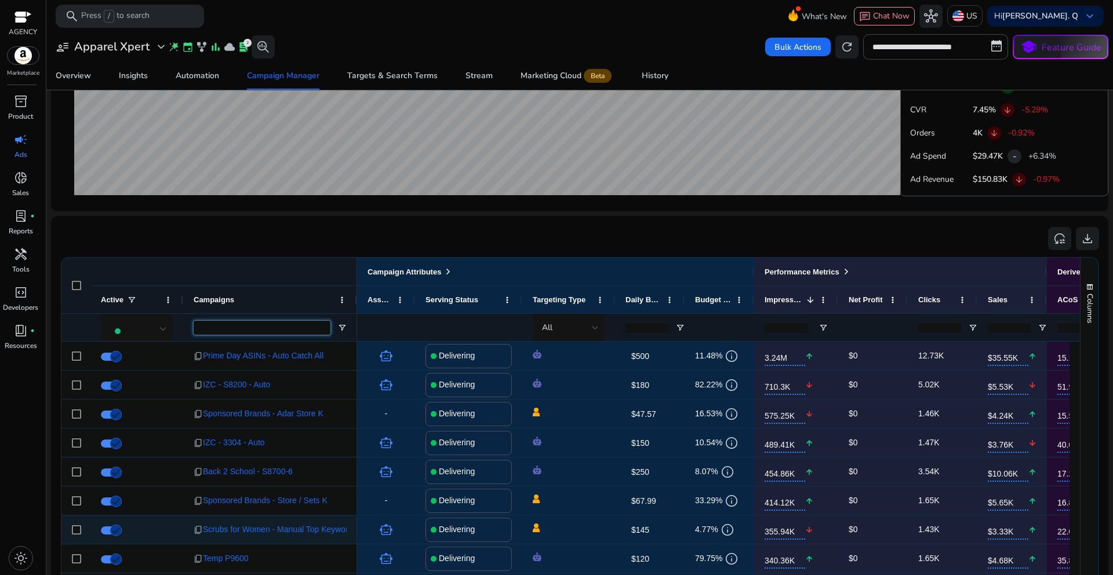
scroll to position [116, 0]
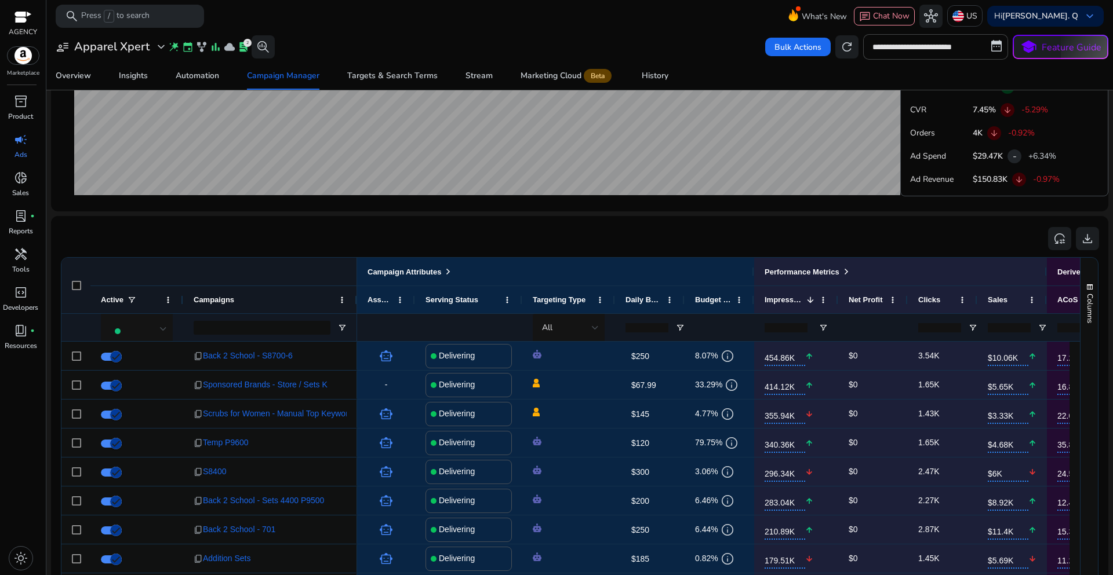
click at [424, 239] on div "reset_settings download" at bounding box center [579, 238] width 1038 height 26
click at [161, 48] on span "expand_more" at bounding box center [161, 47] width 14 height 14
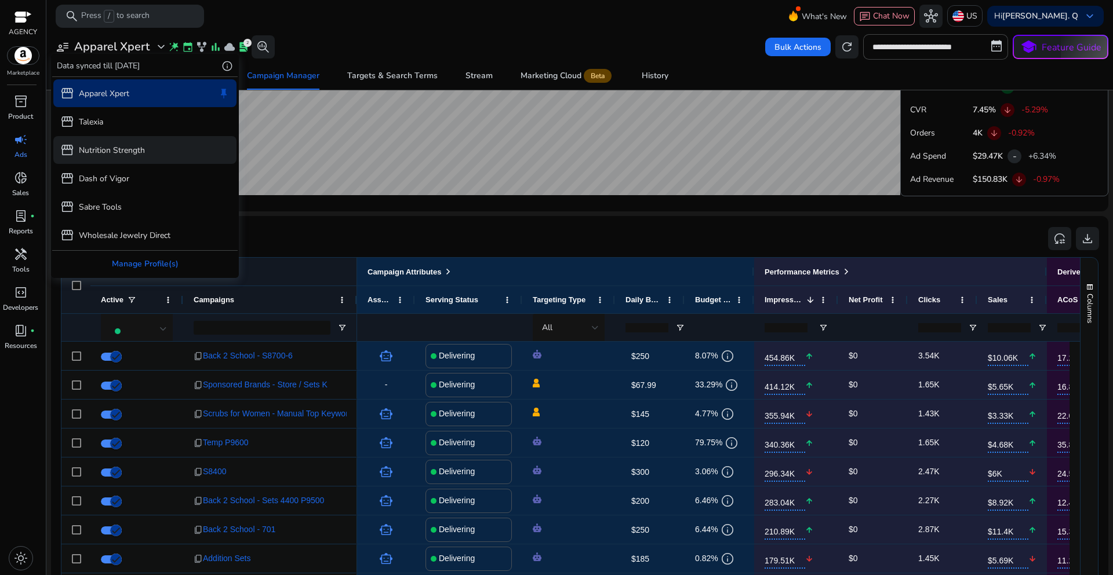
click at [136, 150] on p "Nutrition Strength" at bounding box center [112, 150] width 66 height 12
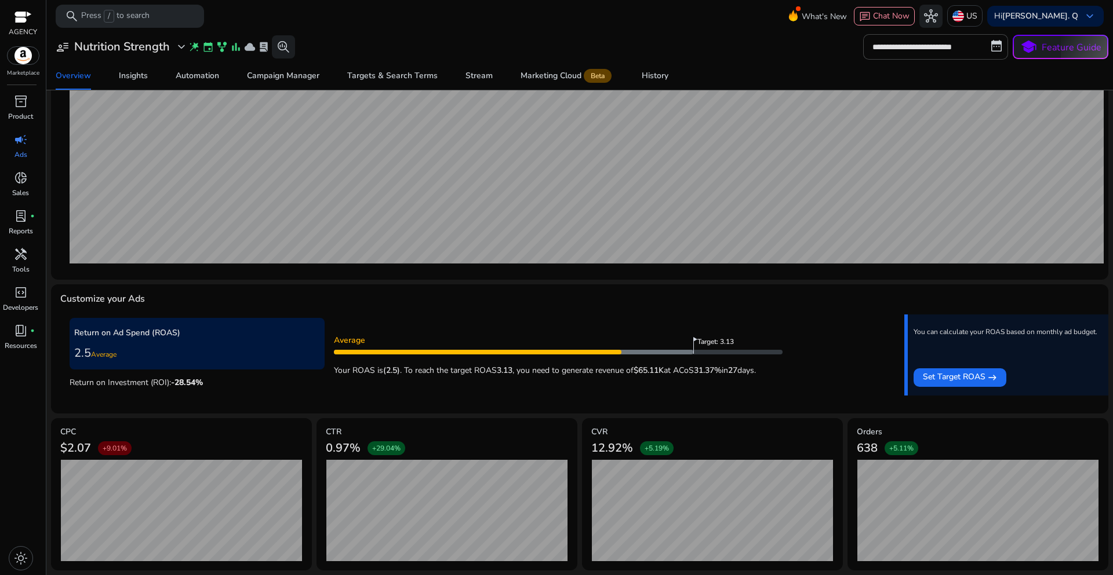
scroll to position [235, 0]
drag, startPoint x: 1107, startPoint y: 289, endPoint x: 1112, endPoint y: 375, distance: 86.5
click at [1112, 375] on mat-sidenav-content "**********" at bounding box center [579, 287] width 1066 height 575
click at [742, 60] on mat-card "**********" at bounding box center [580, 47] width 1076 height 30
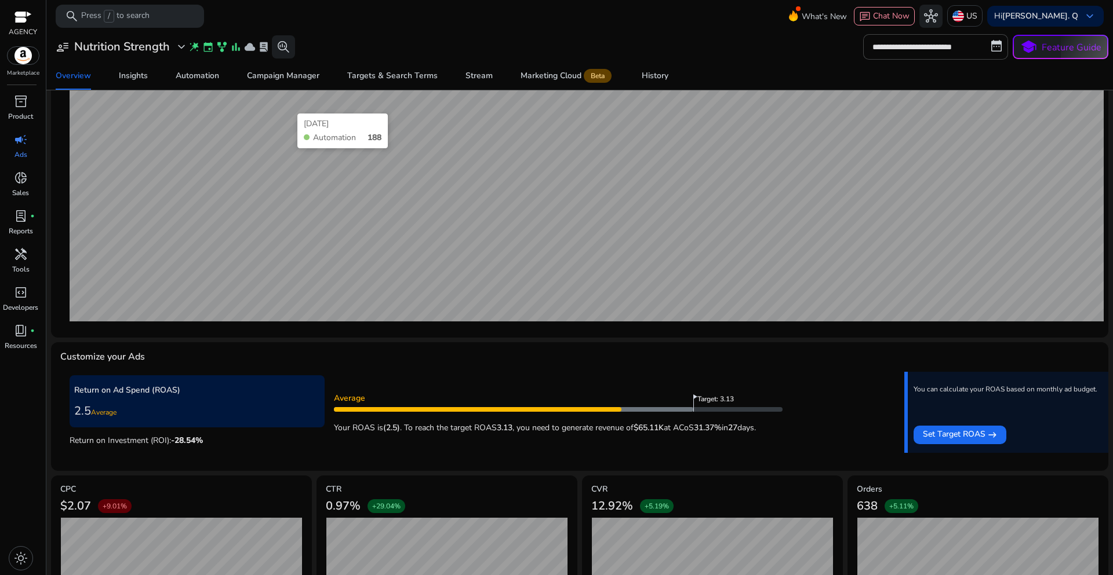
scroll to position [119, 0]
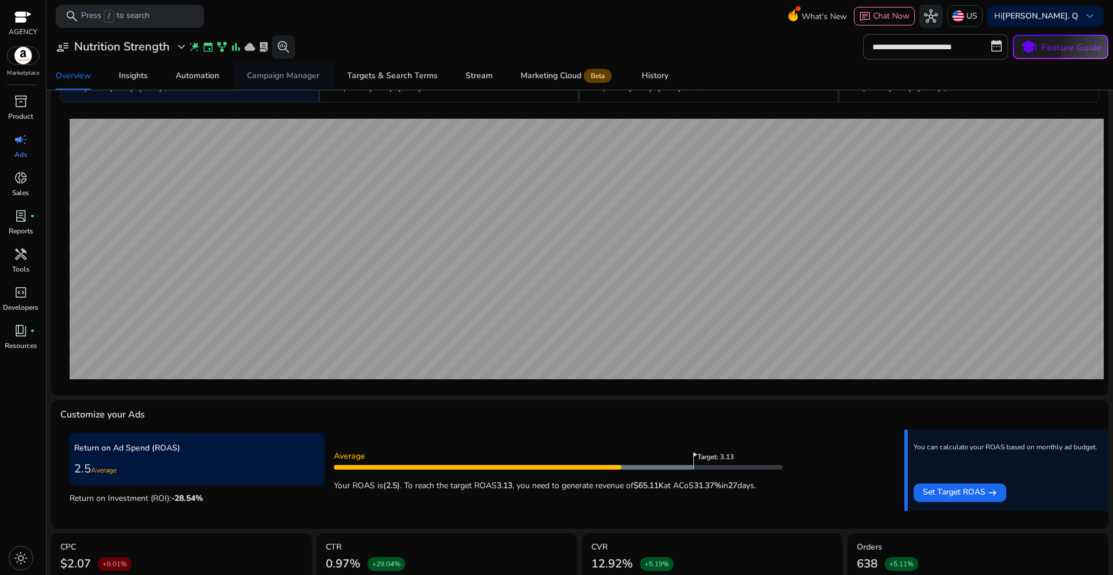
click at [279, 80] on div "Campaign Manager" at bounding box center [283, 76] width 72 height 8
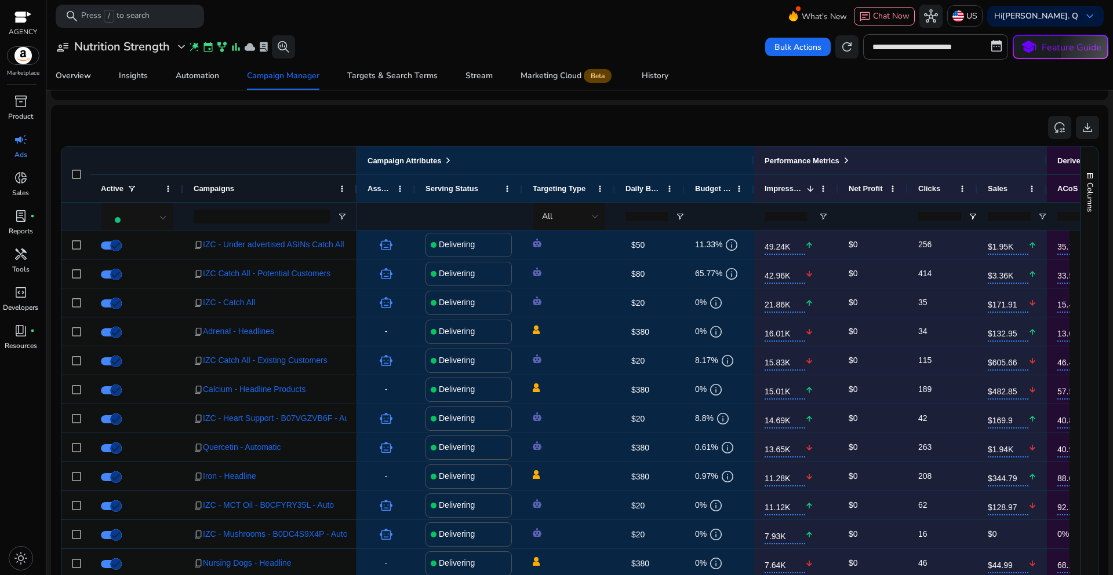
scroll to position [784, 0]
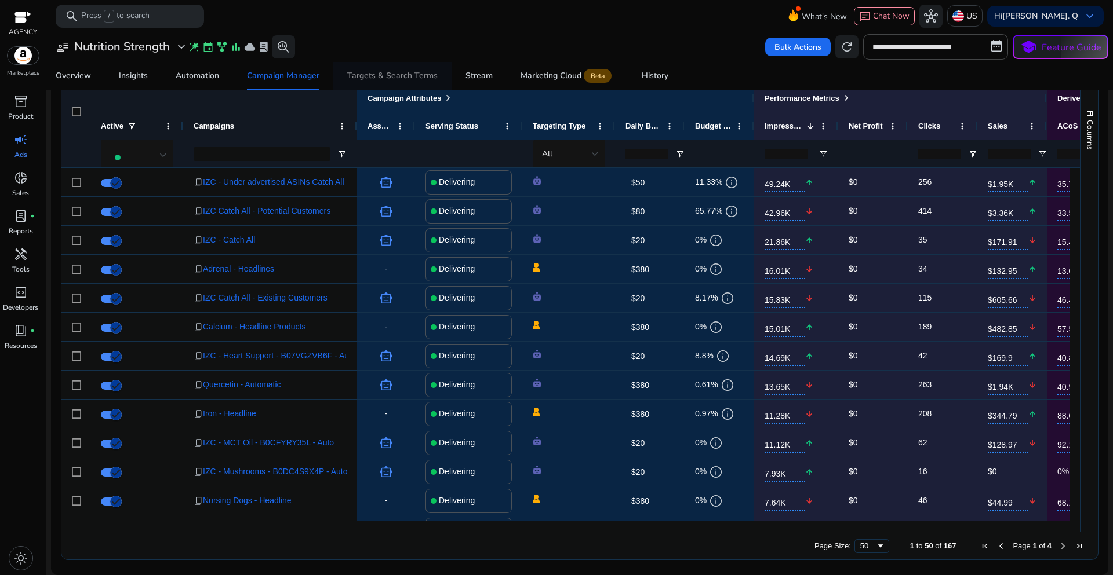
click at [388, 76] on div "Targets & Search Terms" at bounding box center [392, 76] width 90 height 8
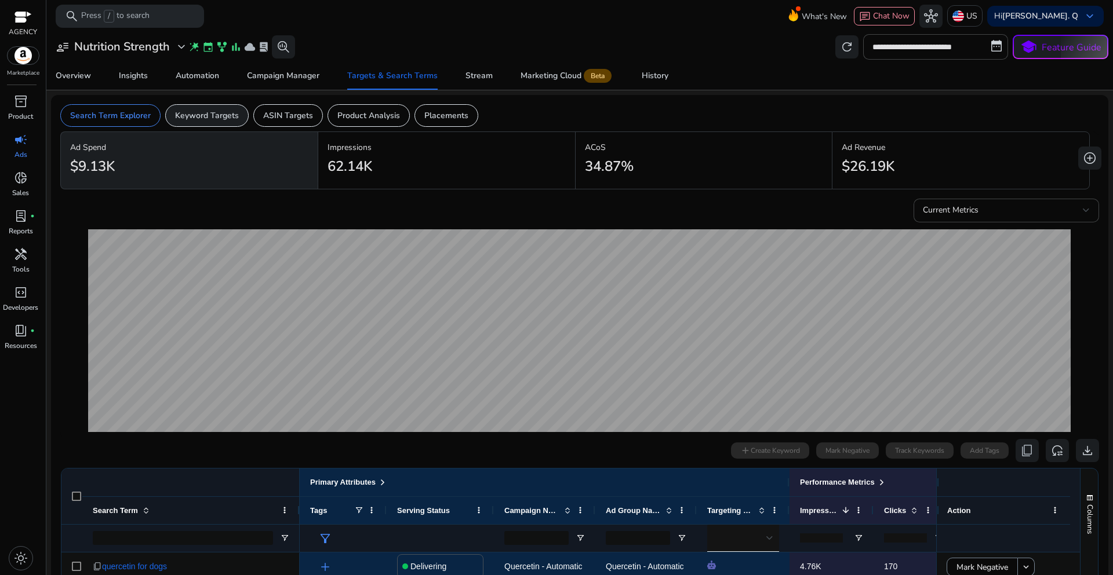
click at [217, 122] on div "Keyword Targets" at bounding box center [206, 115] width 83 height 23
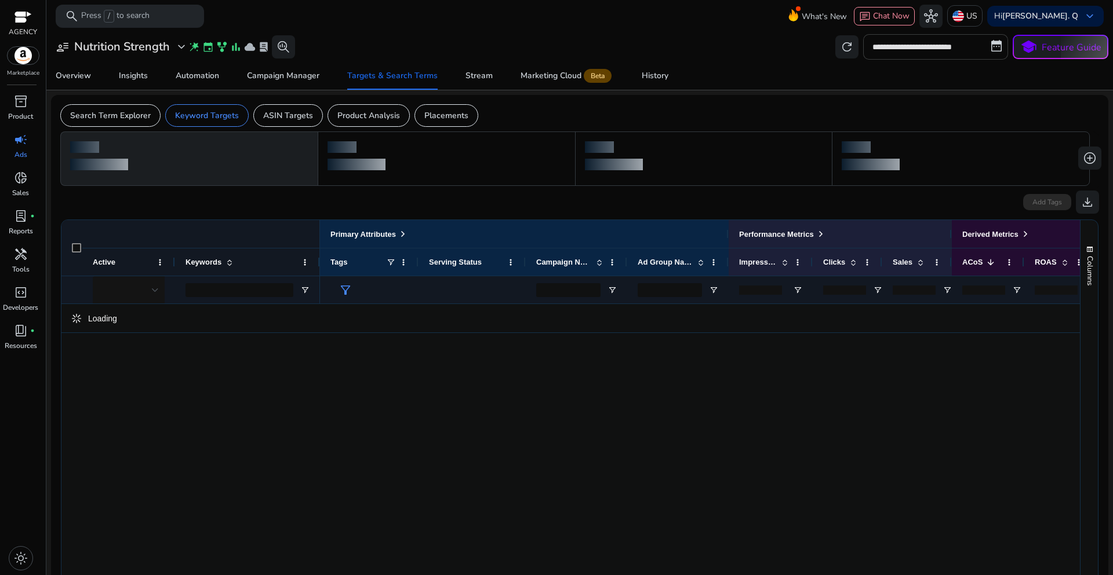
click at [929, 43] on input "**********" at bounding box center [935, 46] width 145 height 25
select select "*"
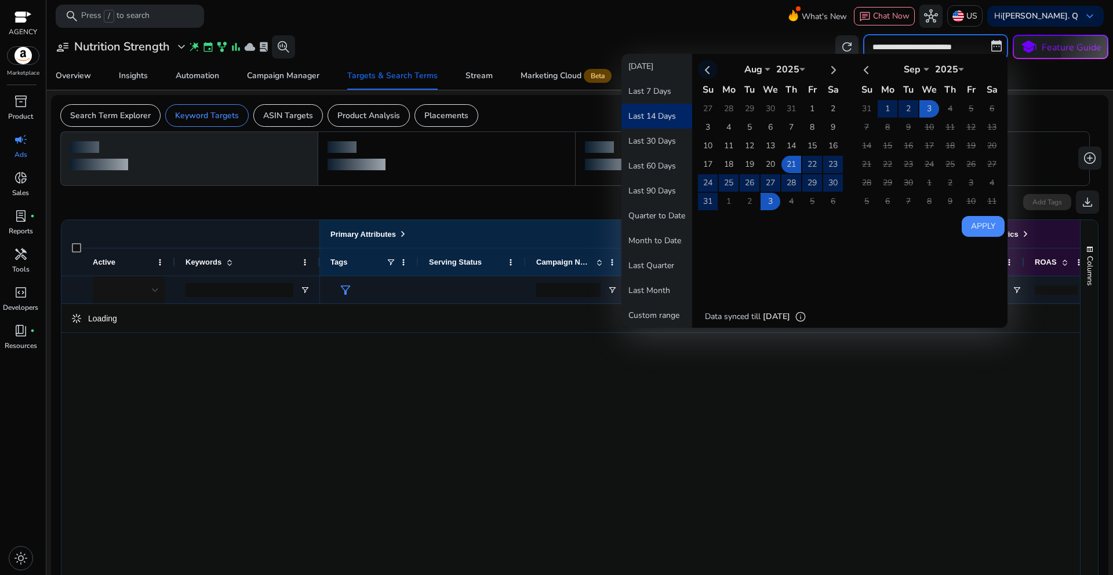
click at [705, 71] on th at bounding box center [708, 69] width 20 height 19
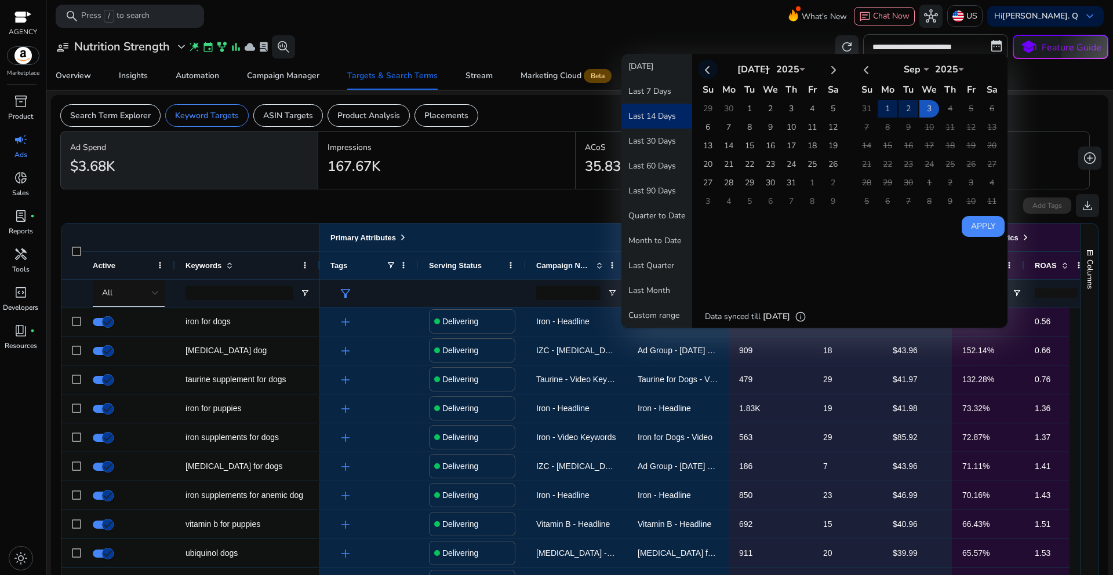
click at [705, 71] on th at bounding box center [708, 69] width 20 height 19
click at [703, 72] on th at bounding box center [708, 69] width 20 height 19
select select "*"
select select "****"
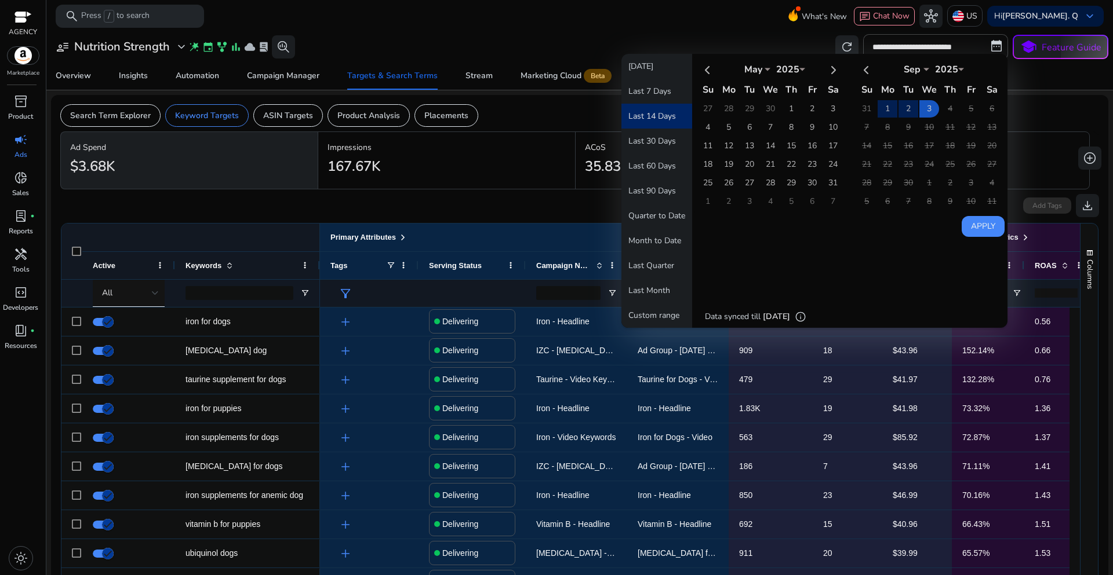
select select "*"
click at [646, 320] on button "Custom range" at bounding box center [656, 315] width 71 height 25
click at [650, 238] on button "Month to Date" at bounding box center [656, 240] width 71 height 25
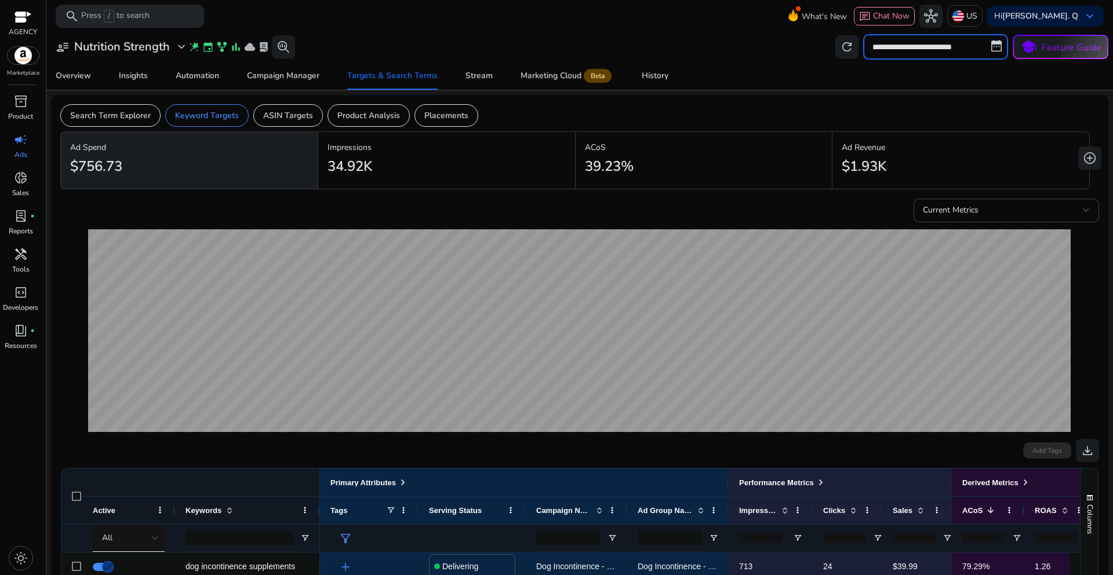
click at [894, 50] on input "**********" at bounding box center [935, 46] width 145 height 25
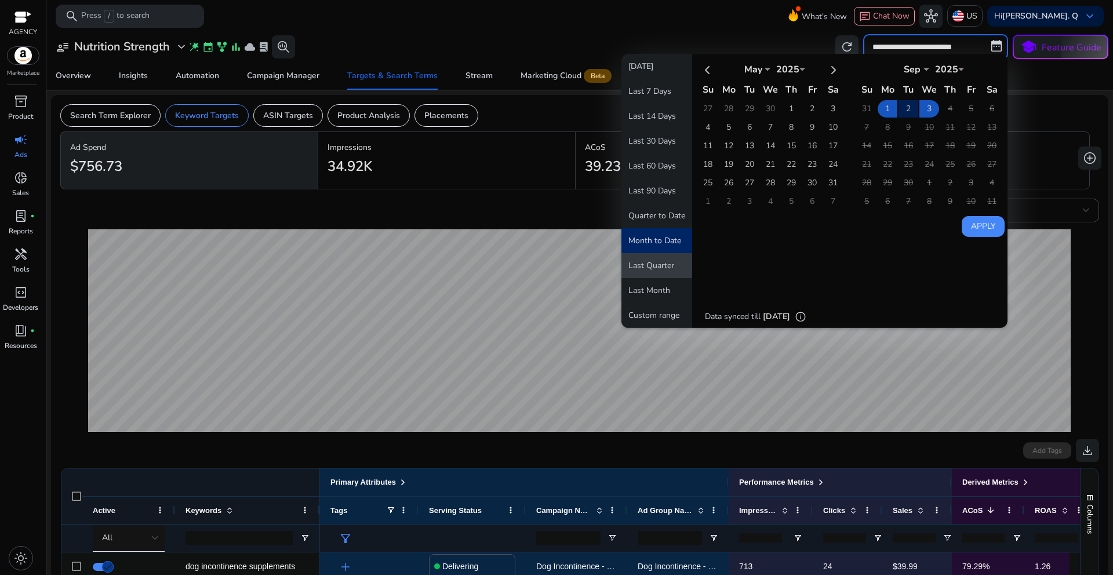
click at [655, 267] on button "Last Quarter" at bounding box center [656, 265] width 71 height 25
type input "**********"
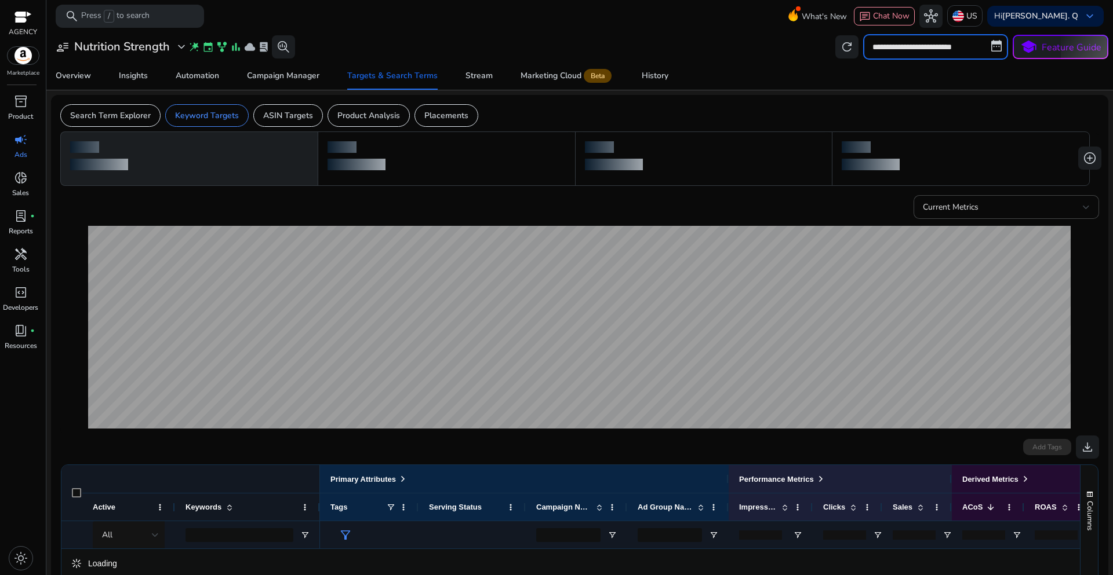
click at [868, 48] on input "**********" at bounding box center [935, 46] width 145 height 25
select select "*"
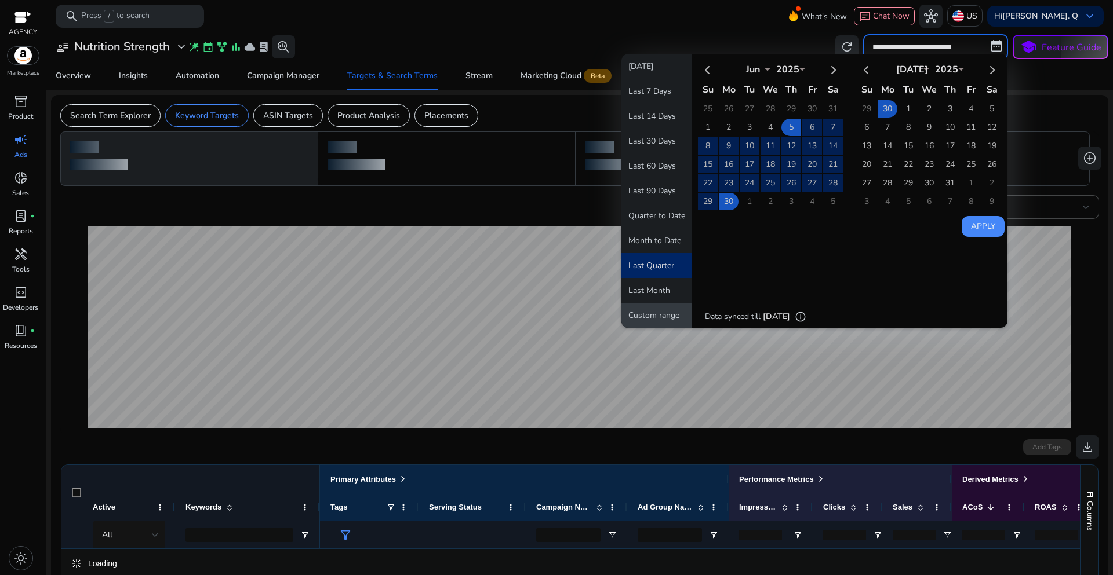
click at [654, 309] on button "Custom range" at bounding box center [656, 315] width 71 height 25
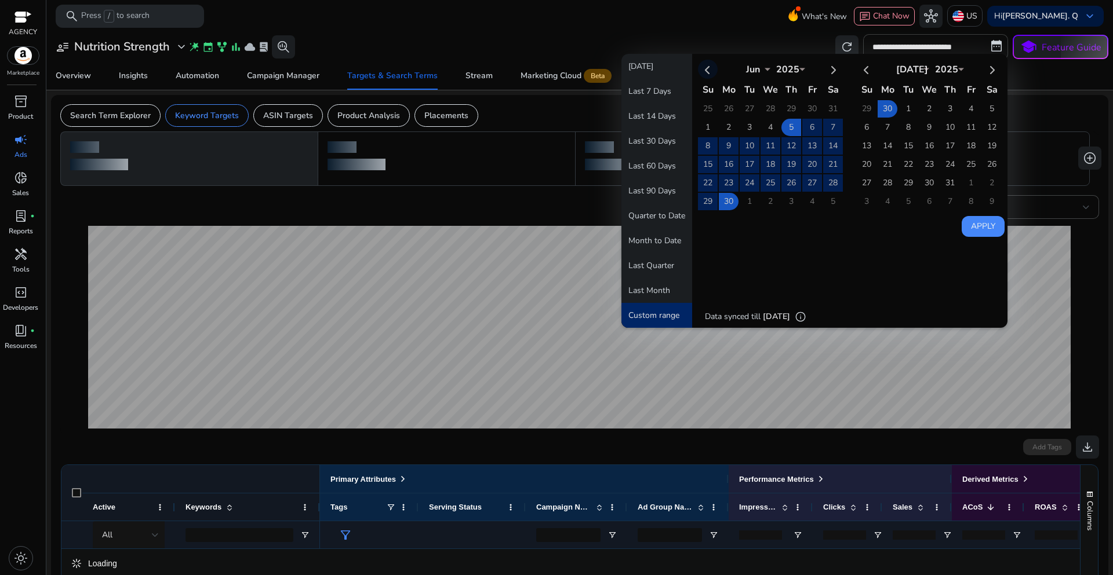
click at [704, 71] on th at bounding box center [708, 69] width 20 height 19
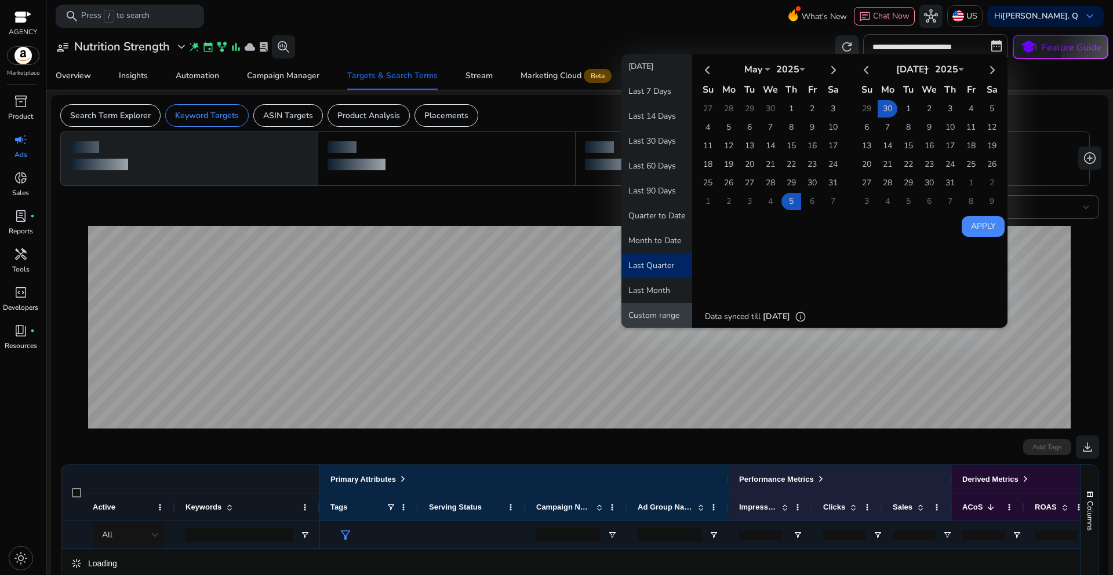
click at [653, 318] on button "Custom range" at bounding box center [656, 315] width 71 height 25
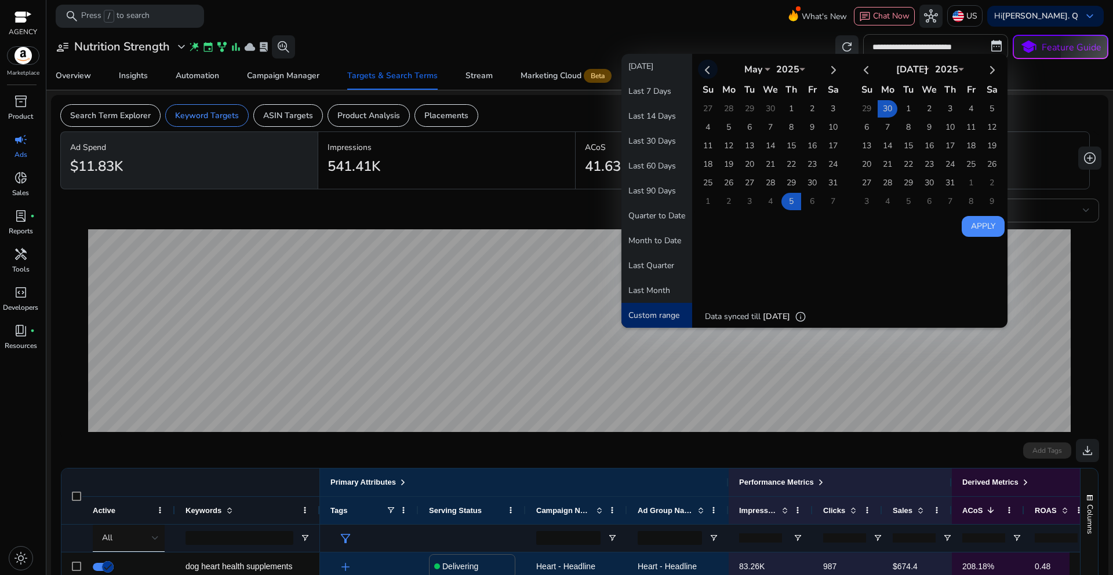
click at [702, 72] on th at bounding box center [708, 69] width 20 height 19
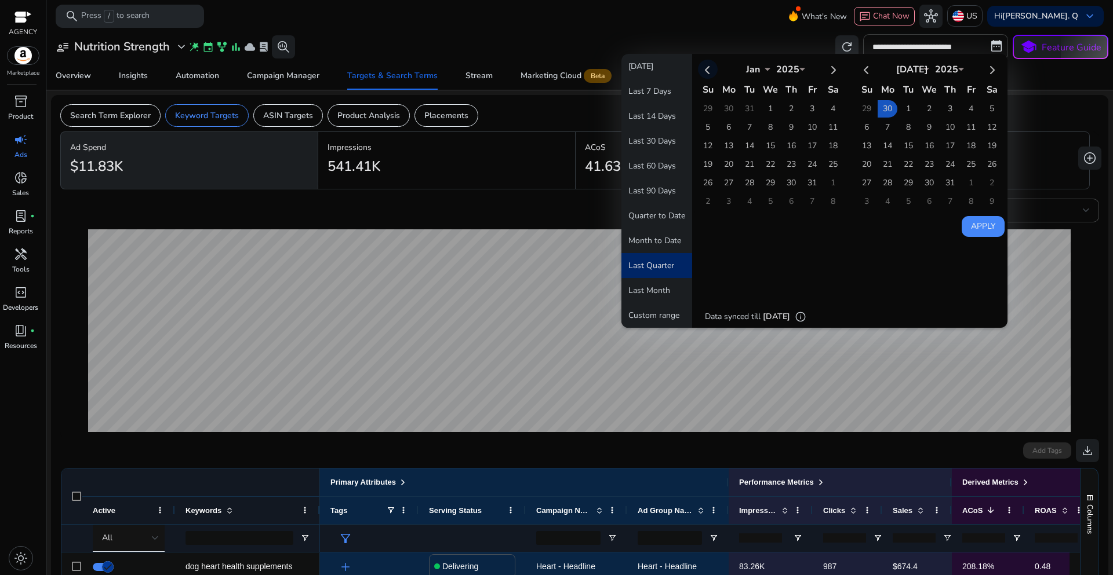
select select "**"
select select "****"
click at [827, 70] on th at bounding box center [833, 69] width 20 height 19
select select "*"
select select "****"
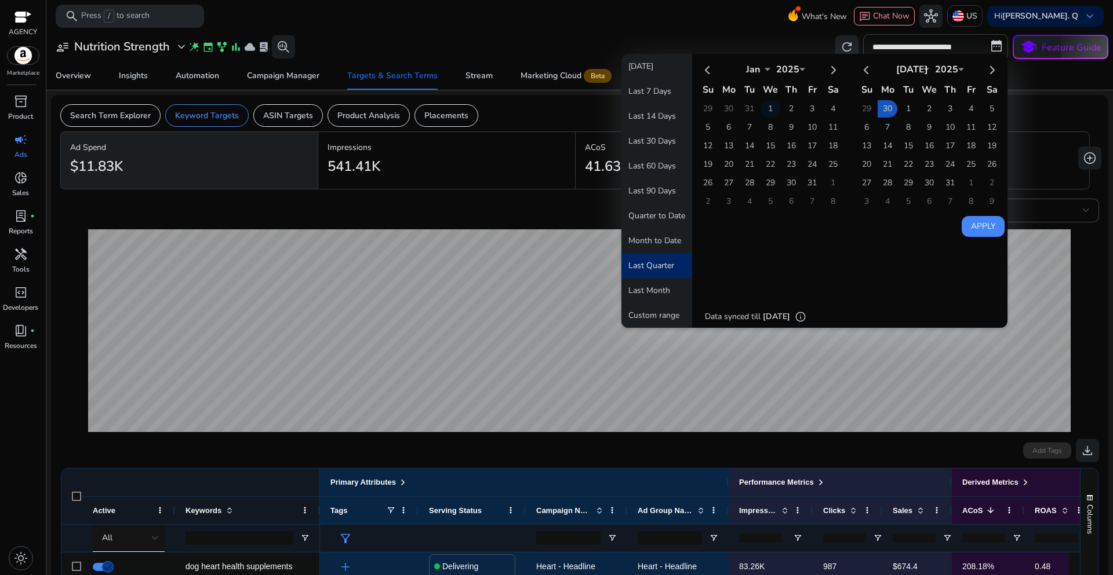
click at [765, 108] on td "1" at bounding box center [770, 108] width 20 height 17
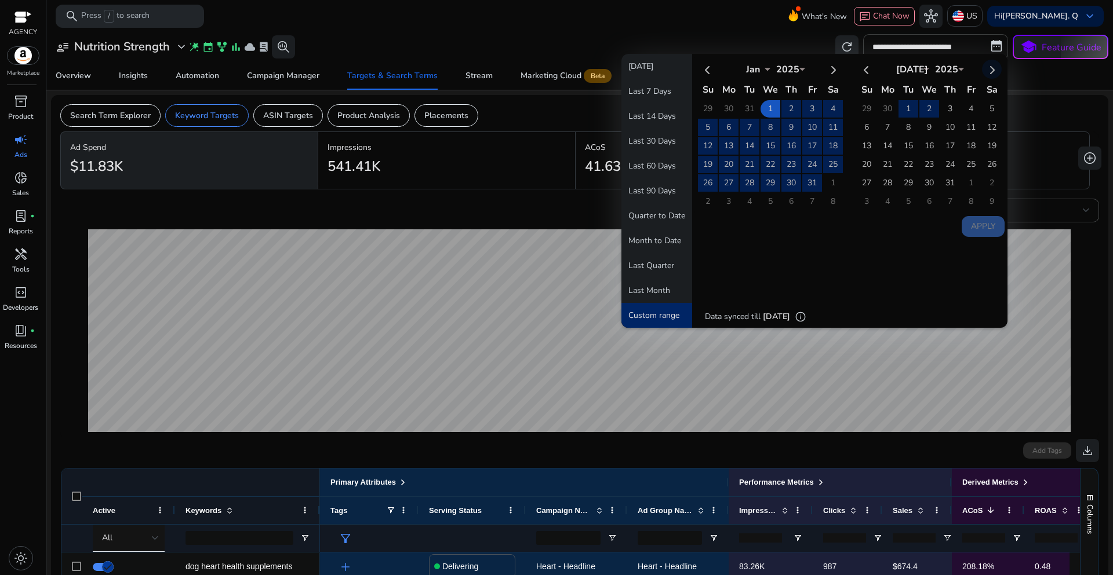
click at [986, 71] on th at bounding box center [992, 69] width 20 height 19
select select "*"
click at [924, 112] on td "3" at bounding box center [929, 108] width 20 height 17
click at [970, 228] on button "Apply" at bounding box center [982, 226] width 43 height 21
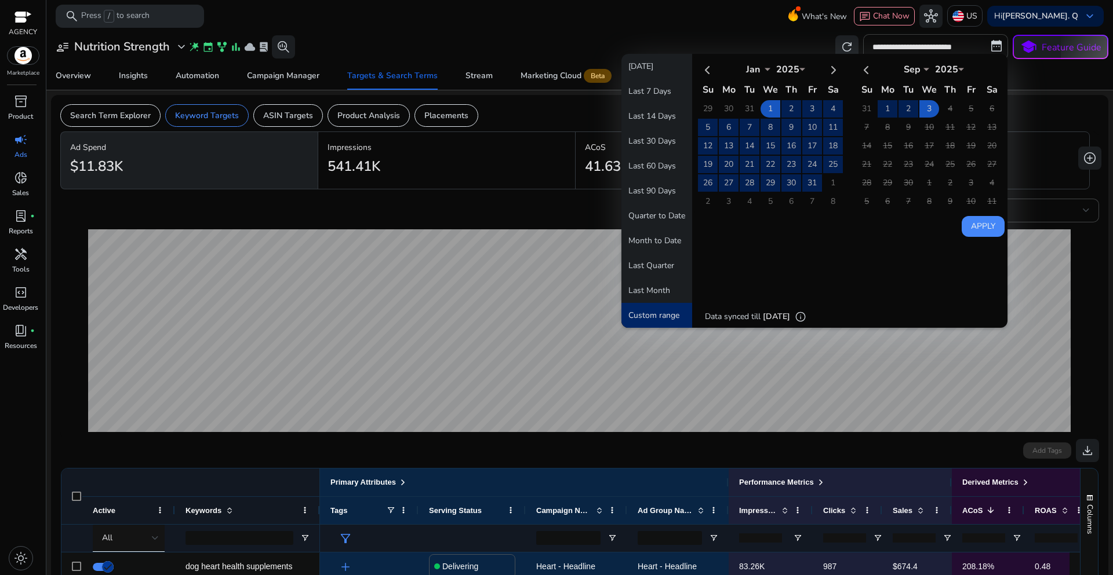
type input "**********"
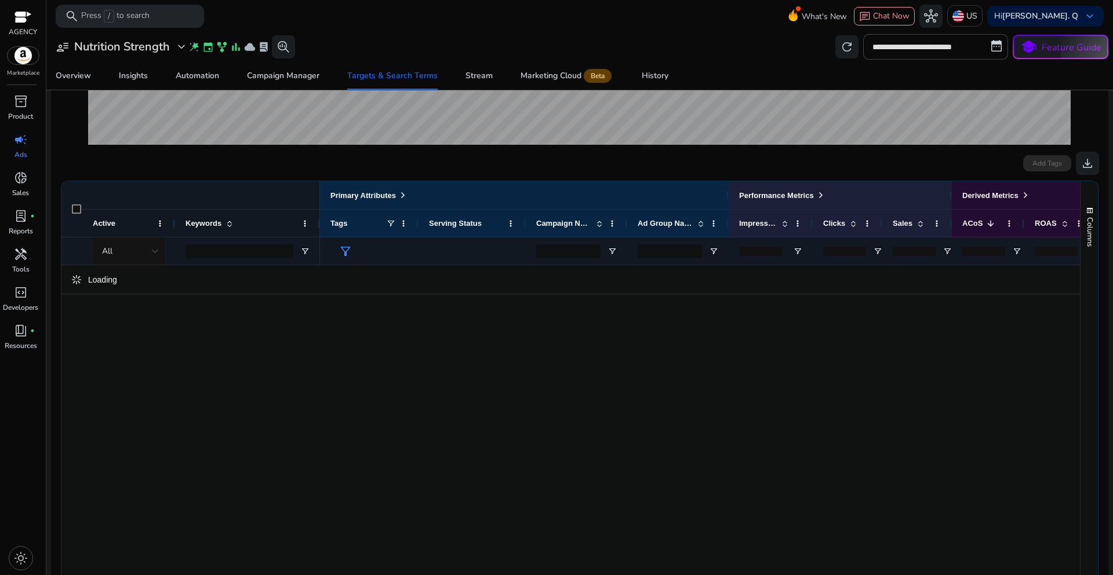
scroll to position [315, 0]
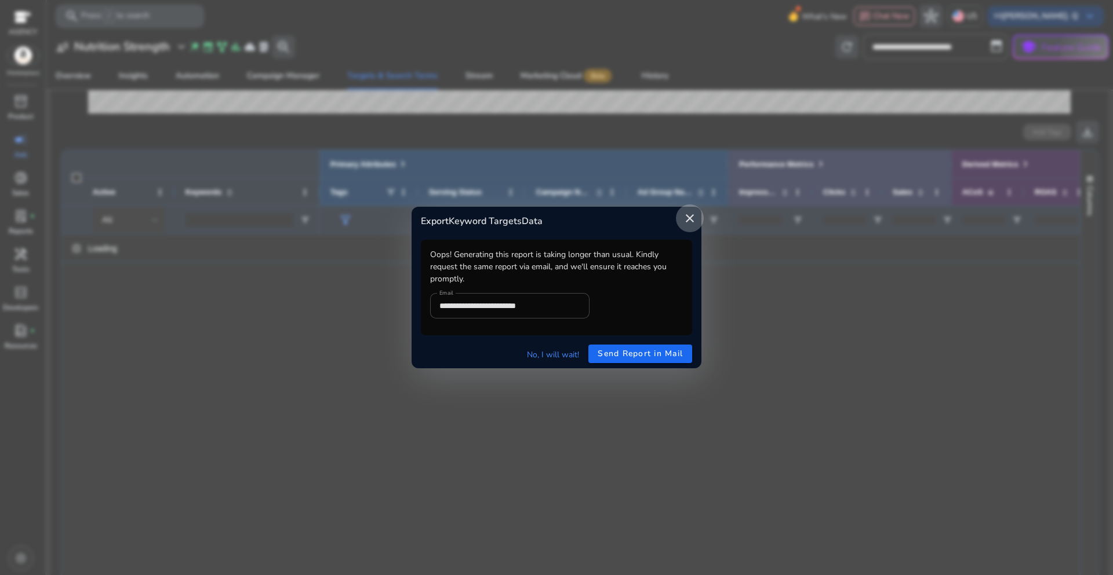
click at [691, 222] on mat-icon "close" at bounding box center [690, 219] width 14 height 14
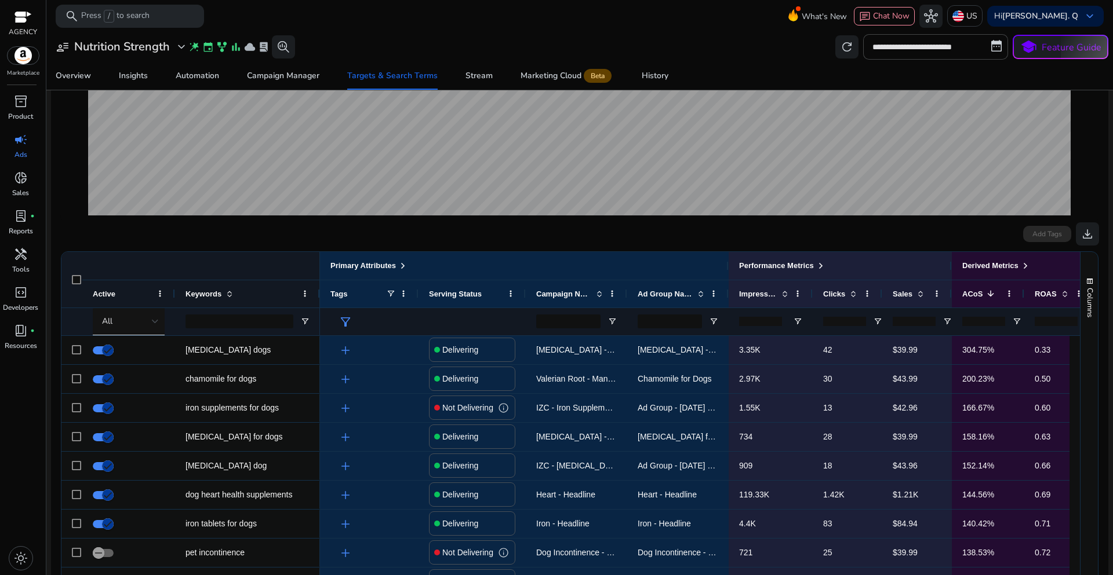
scroll to position [385, 0]
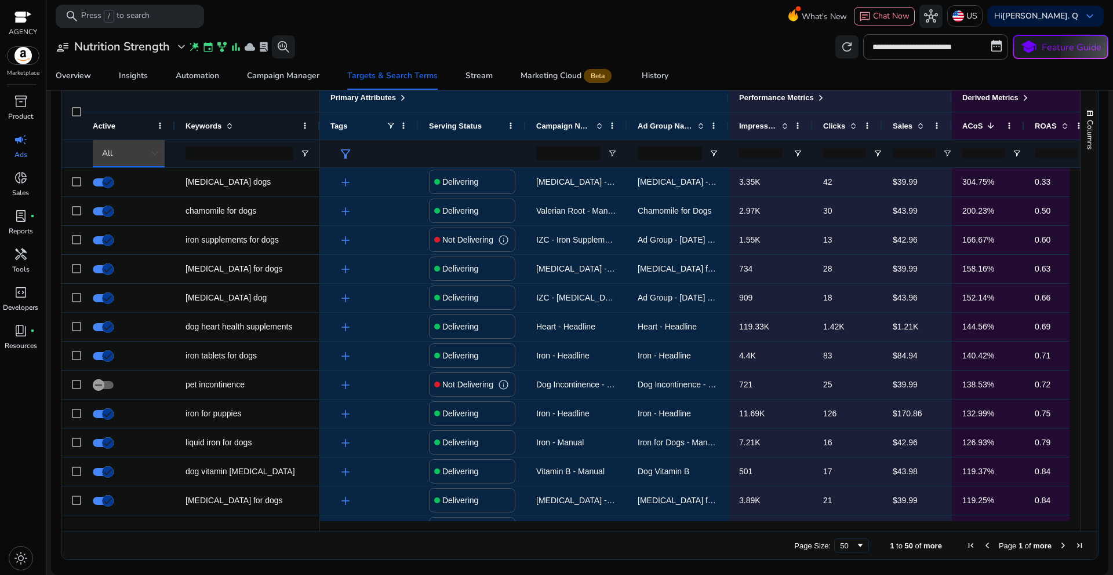
click at [145, 152] on div "All" at bounding box center [127, 153] width 50 height 13
click at [121, 220] on span "Delivering" at bounding box center [126, 214] width 36 height 12
click at [905, 152] on input "number" at bounding box center [913, 153] width 43 height 9
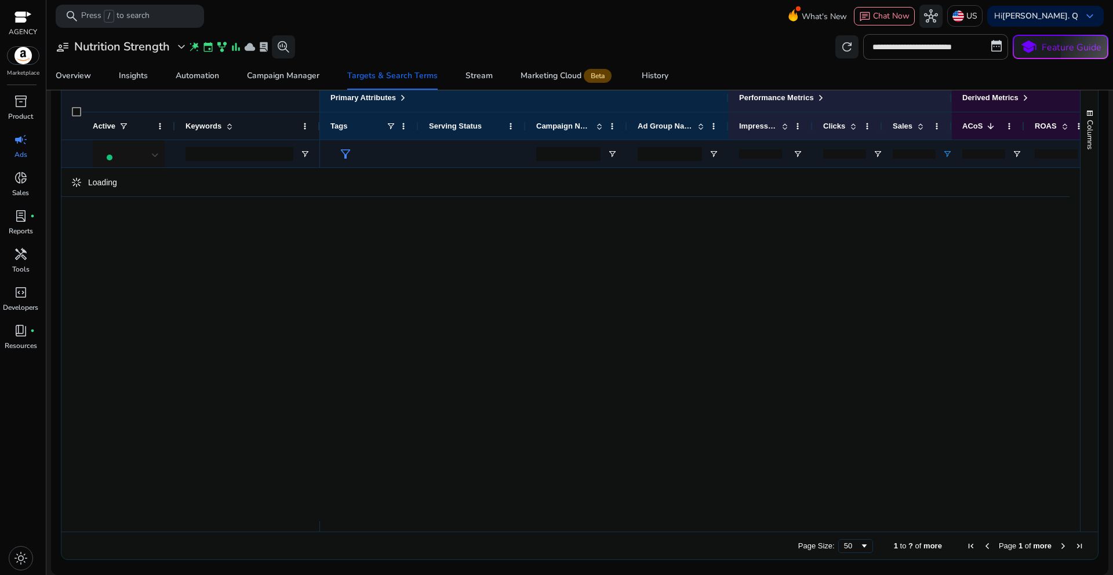
scroll to position [381, 0]
type input "*"
click at [881, 78] on div "Overview Insights Automation Campaign Manager Targets & Search Terms Stream Mar…" at bounding box center [580, 76] width 1076 height 28
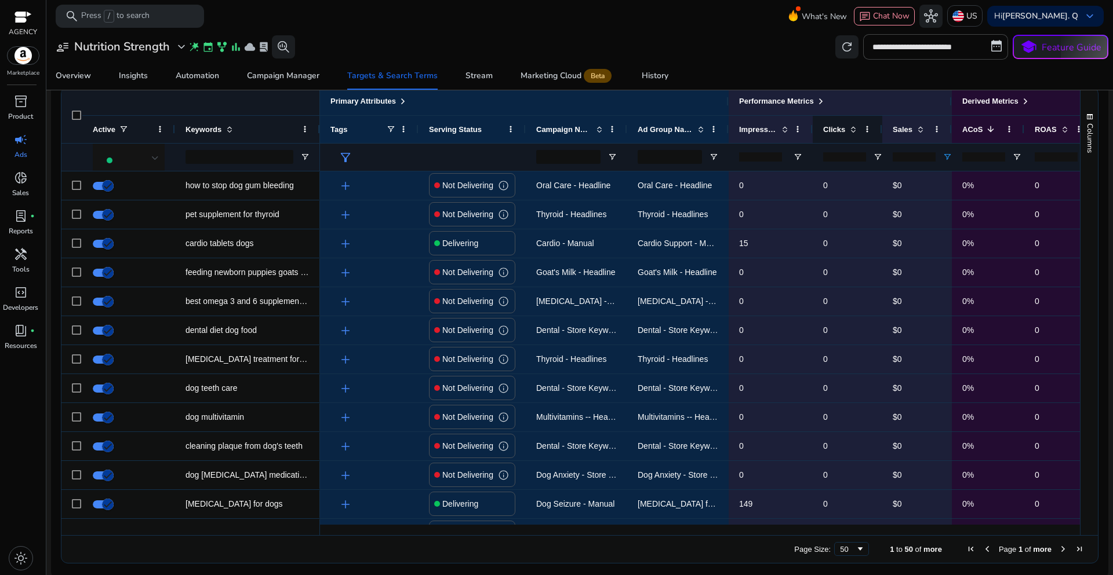
scroll to position [385, 0]
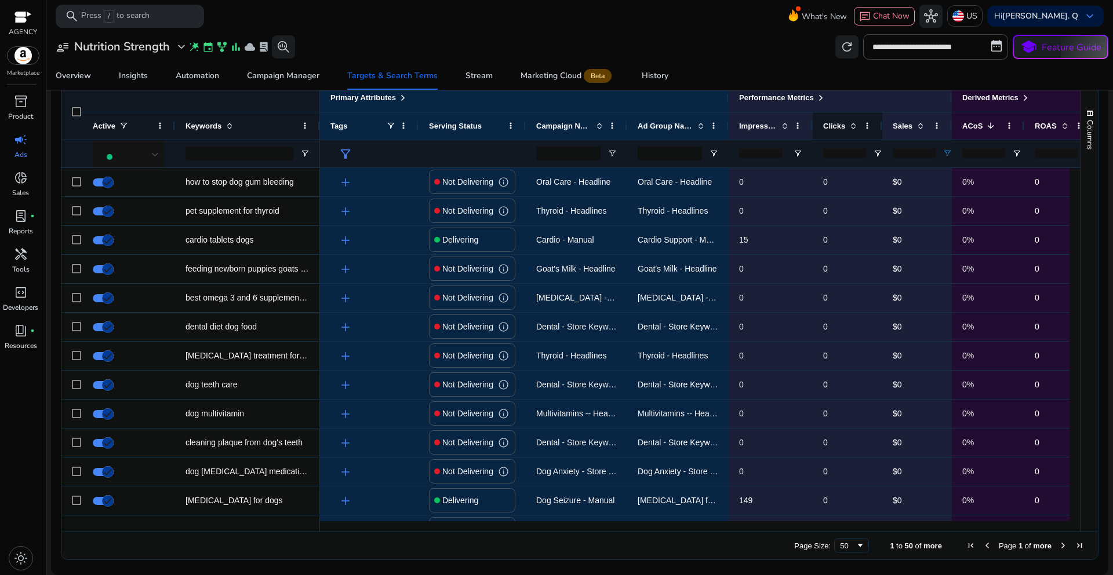
click at [852, 129] on span at bounding box center [852, 125] width 9 height 9
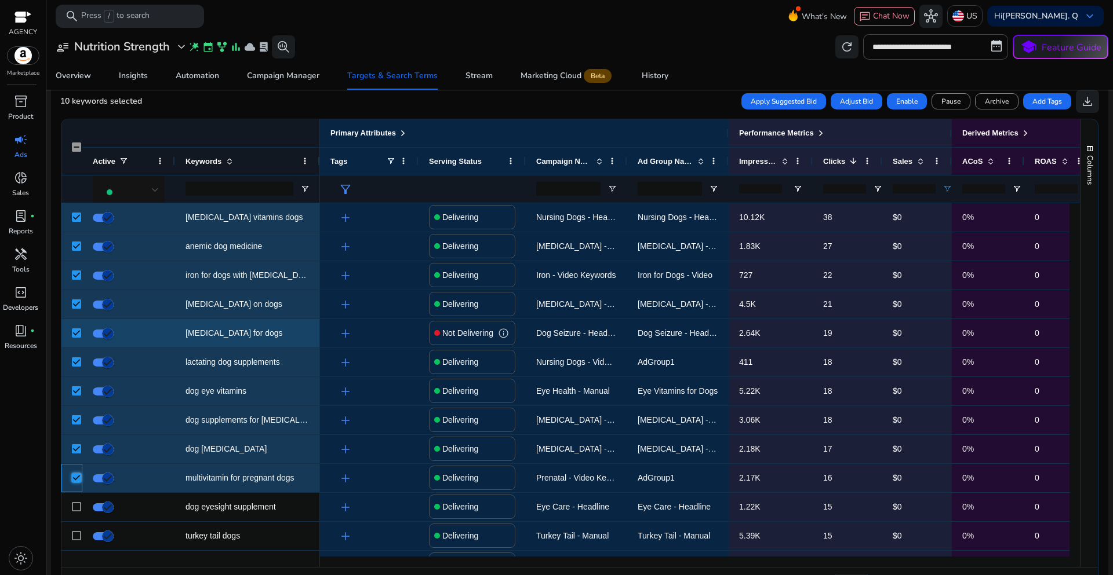
scroll to position [327, 0]
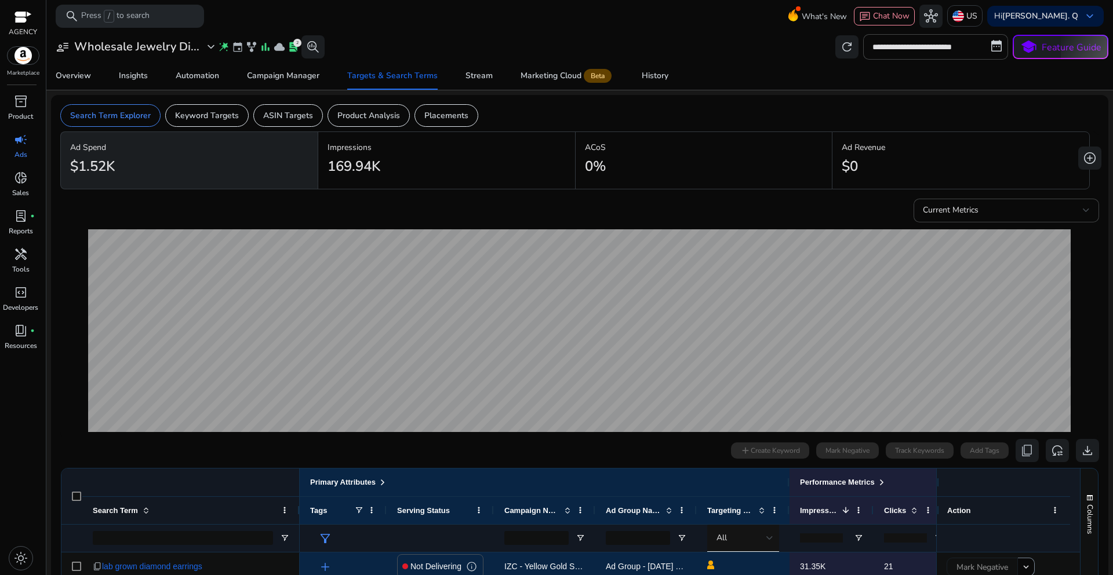
scroll to position [277, 0]
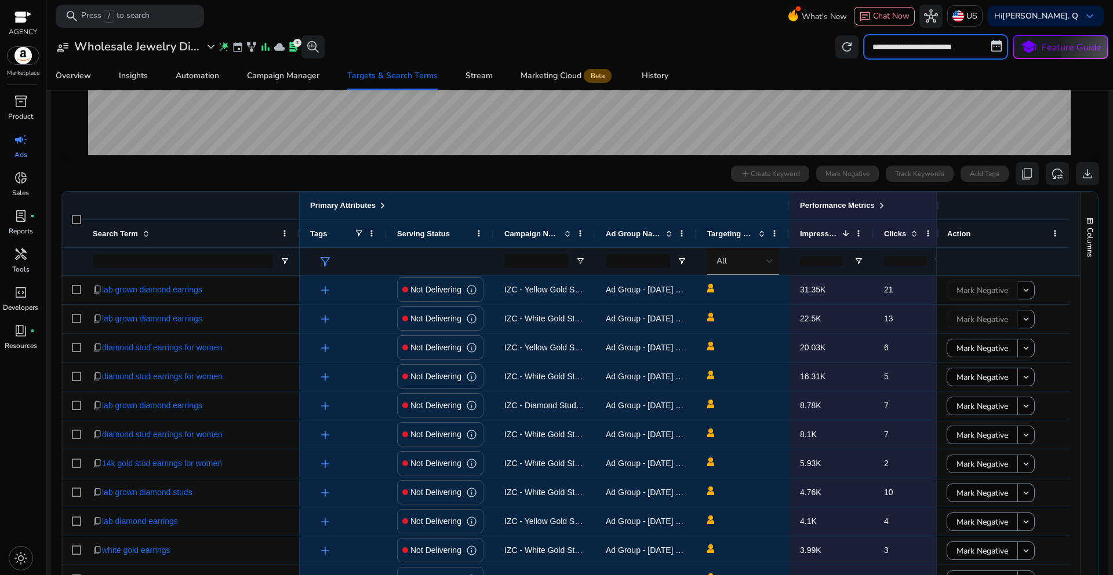
click at [874, 50] on input "**********" at bounding box center [935, 46] width 145 height 25
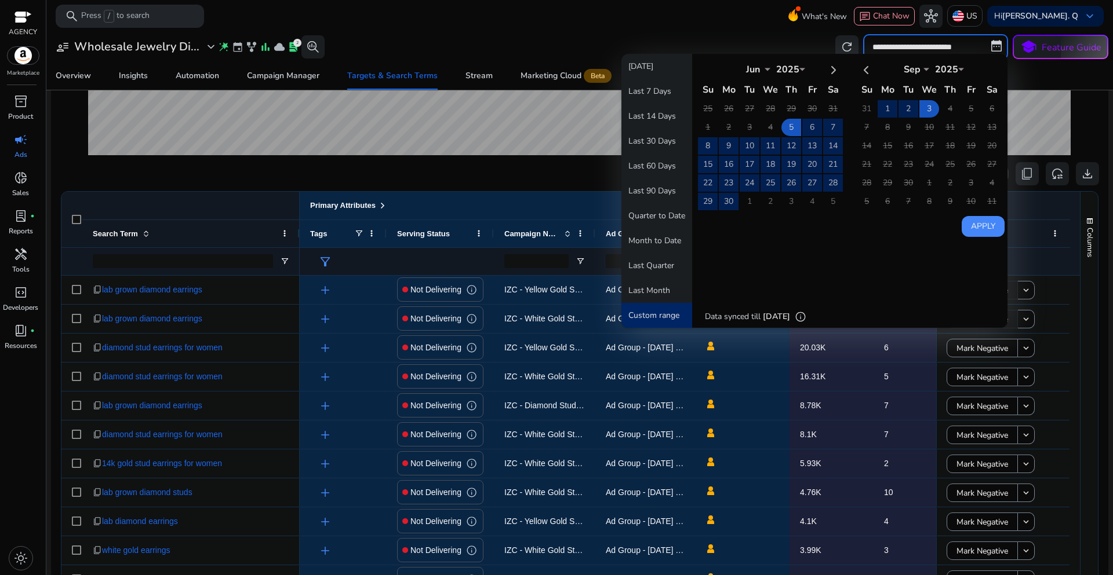
click at [189, 49] on h3 "Wholesale Jewelry Di..." at bounding box center [136, 47] width 125 height 14
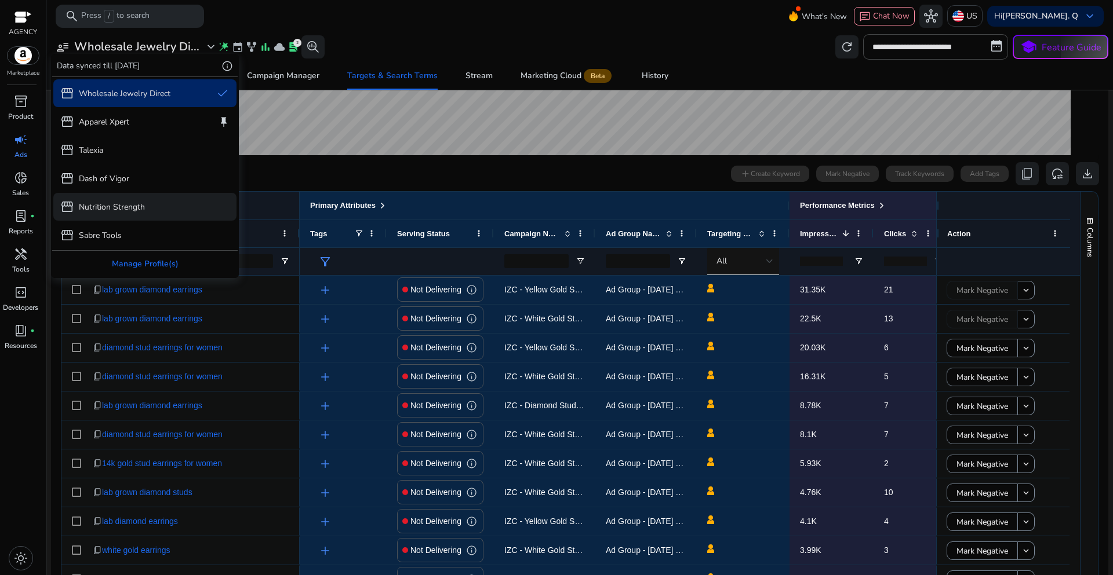
click at [130, 216] on div "storefront Nutrition Strength" at bounding box center [144, 207] width 183 height 28
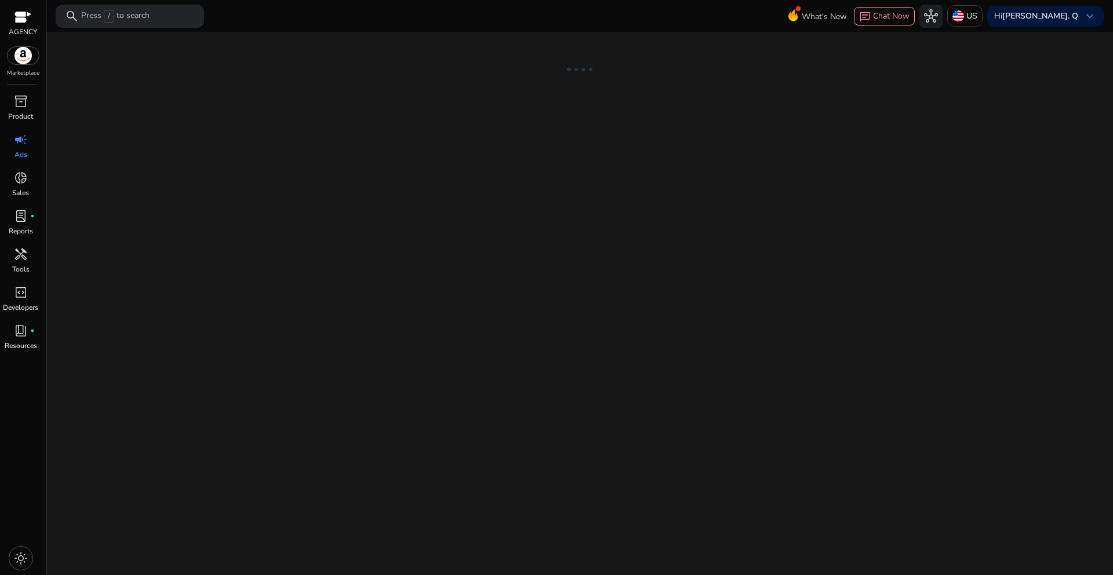
select select "*"
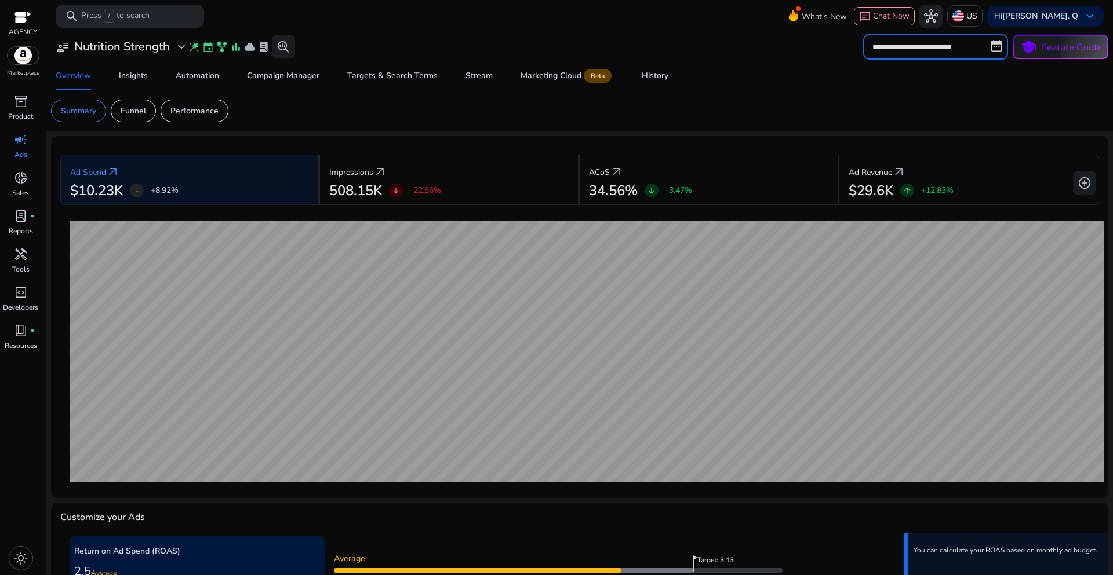
click at [888, 50] on input "**********" at bounding box center [935, 46] width 145 height 25
select select "*"
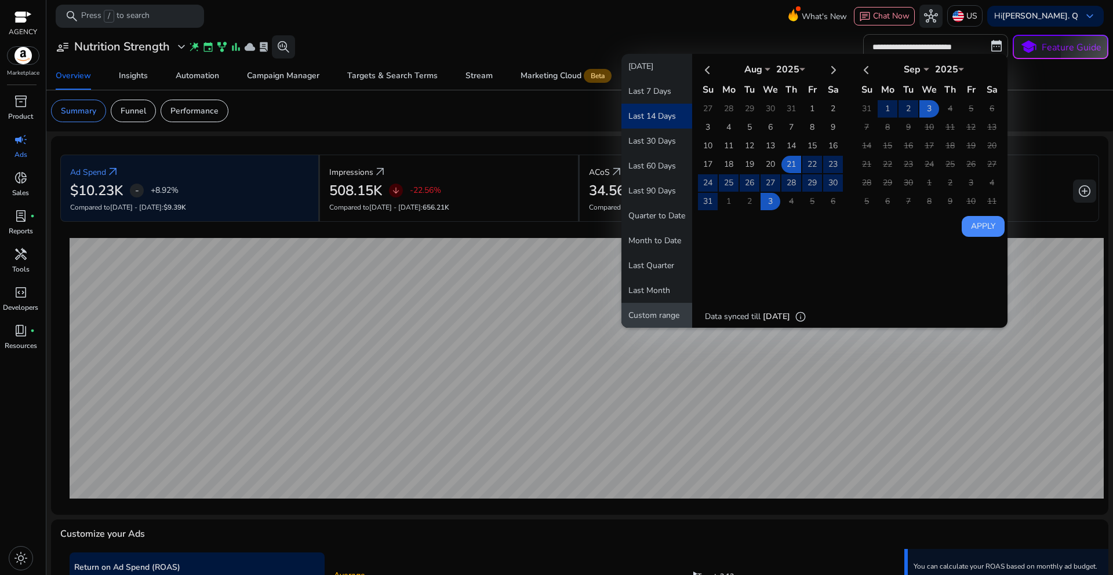
click at [655, 313] on button "Custom range" at bounding box center [656, 315] width 71 height 25
click at [757, 70] on select "*** *** *** *** *** *** *** *** *** *** *** ***" at bounding box center [752, 67] width 35 height 9
click at [703, 70] on th at bounding box center [708, 69] width 20 height 19
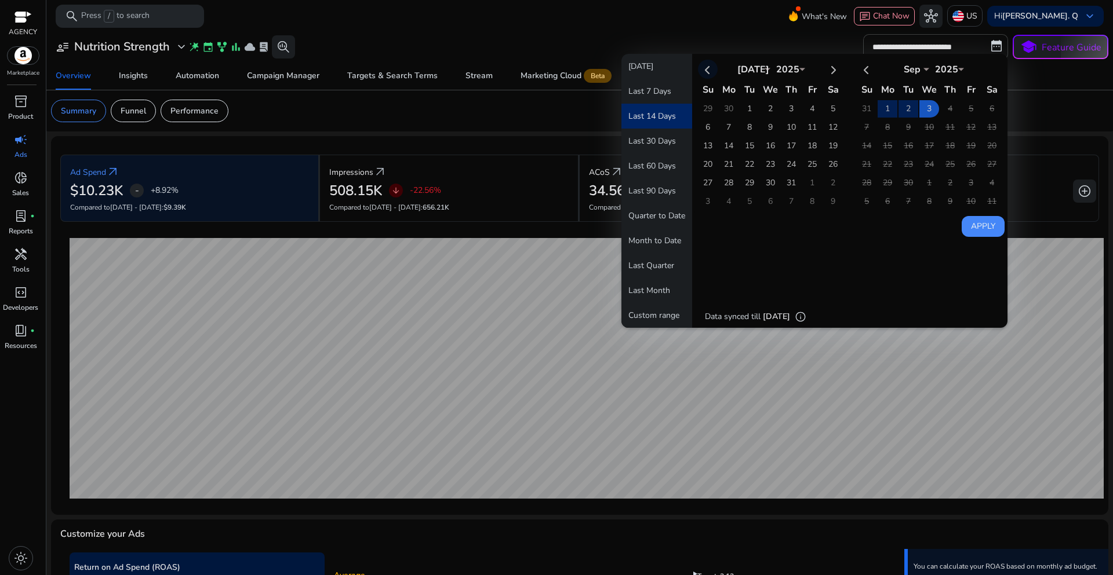
click at [703, 70] on th at bounding box center [708, 69] width 20 height 19
select select "*"
click at [703, 70] on th at bounding box center [708, 69] width 20 height 19
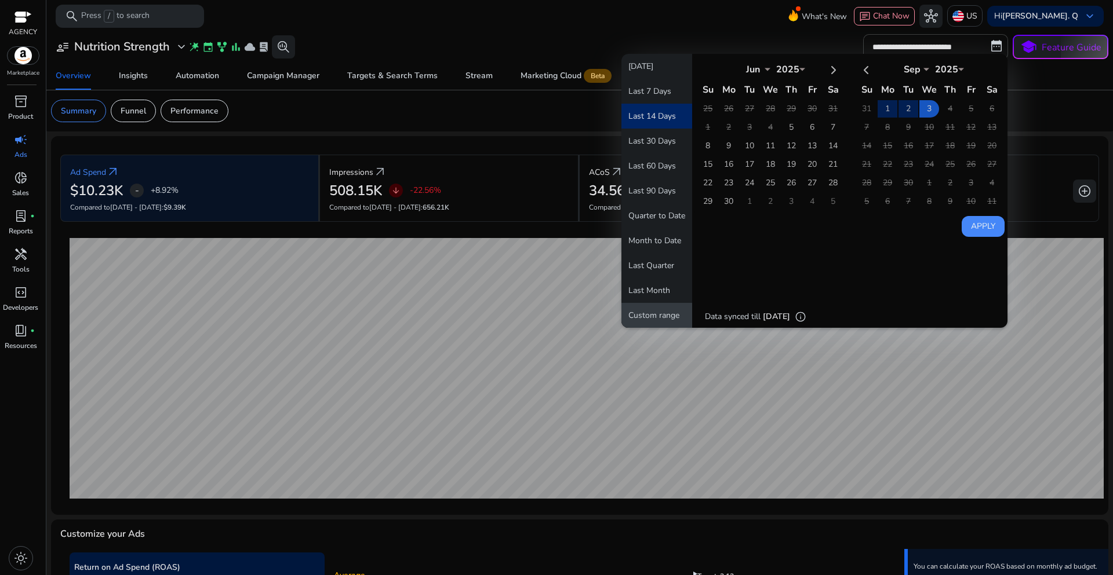
click at [650, 311] on button "Custom range" at bounding box center [656, 315] width 71 height 25
click at [758, 68] on select "*** *** *** *** *** *** *** *** *** *** *** ***" at bounding box center [752, 67] width 35 height 9
click at [877, 253] on div "Today Last 7 Days Last 14 Days Last 30 Days Last 60 Days Last 90 Days Quarter t…" at bounding box center [814, 191] width 386 height 274
click at [655, 312] on button "Custom range" at bounding box center [656, 315] width 71 height 25
click at [761, 70] on select "*** *** *** *** *** *** *** *** *** *** *** ***" at bounding box center [752, 67] width 35 height 9
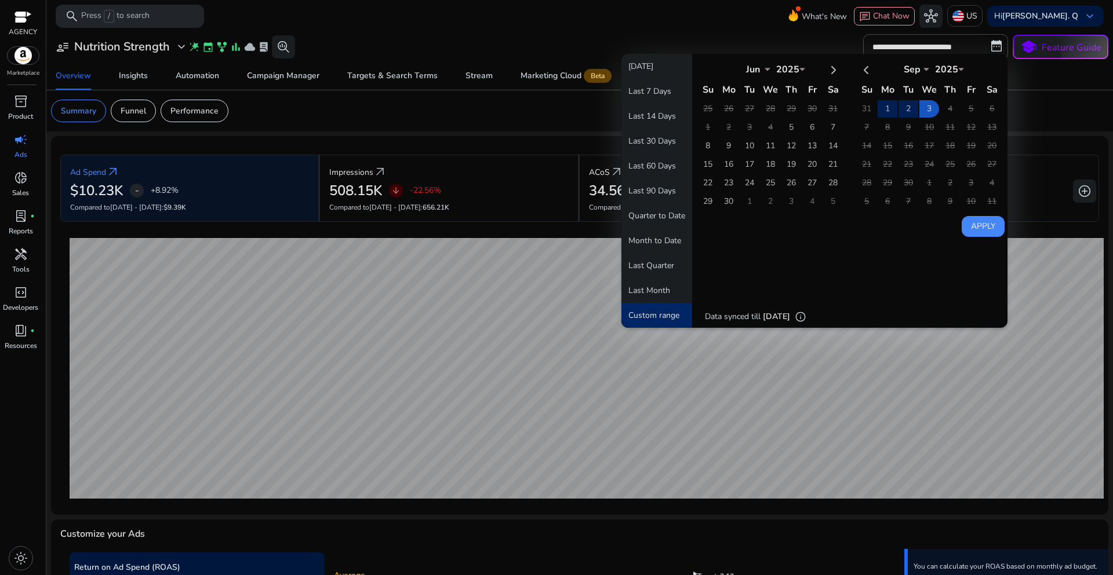
click at [963, 311] on div "Today Last 7 Days Last 14 Days Last 30 Days Last 60 Days Last 90 Days Quarter t…" at bounding box center [814, 191] width 386 height 274
click at [661, 318] on button "Custom range" at bounding box center [656, 315] width 71 height 25
click at [757, 70] on select "*** *** *** *** *** *** *** *** *** *** *** ***" at bounding box center [752, 67] width 35 height 9
click at [910, 257] on div "Today Last 7 Days Last 14 Days Last 30 Days Last 60 Days Last 90 Days Quarter t…" at bounding box center [814, 191] width 386 height 274
click at [657, 315] on button "Custom range" at bounding box center [656, 315] width 71 height 25
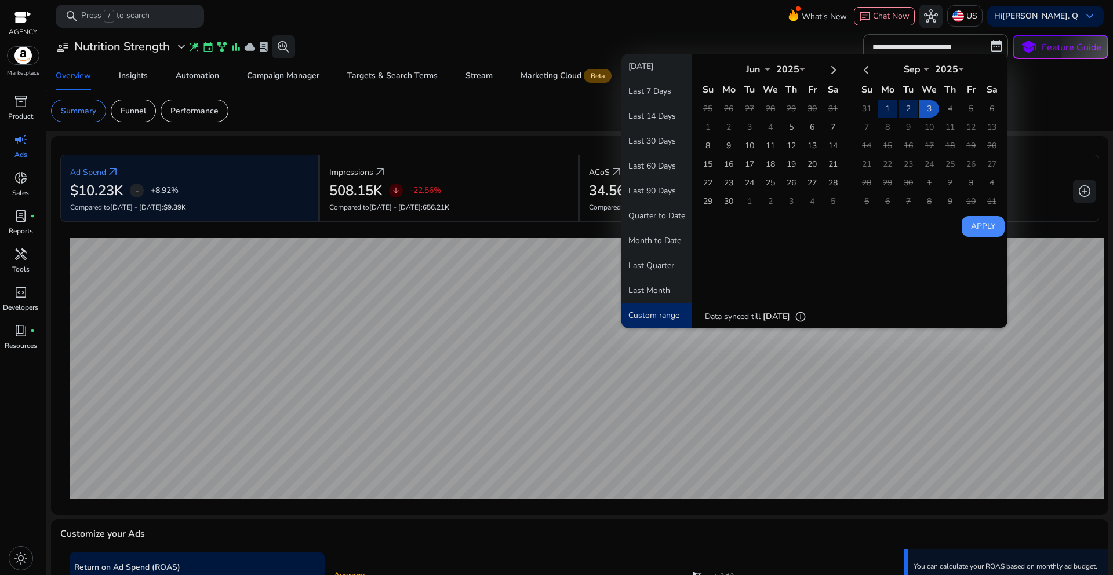
click at [754, 71] on select "*** *** *** *** *** *** *** *** *** *** *** ***" at bounding box center [752, 67] width 35 height 9
click at [785, 126] on td "5" at bounding box center [791, 127] width 20 height 17
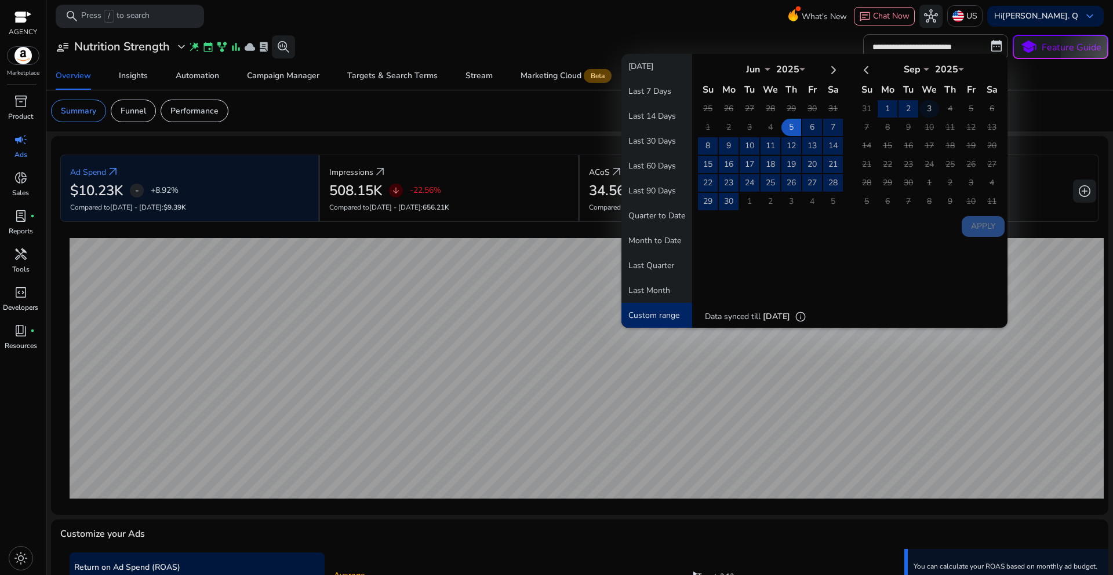
click at [925, 110] on td "3" at bounding box center [929, 108] width 20 height 17
click at [981, 228] on button "Apply" at bounding box center [982, 226] width 43 height 21
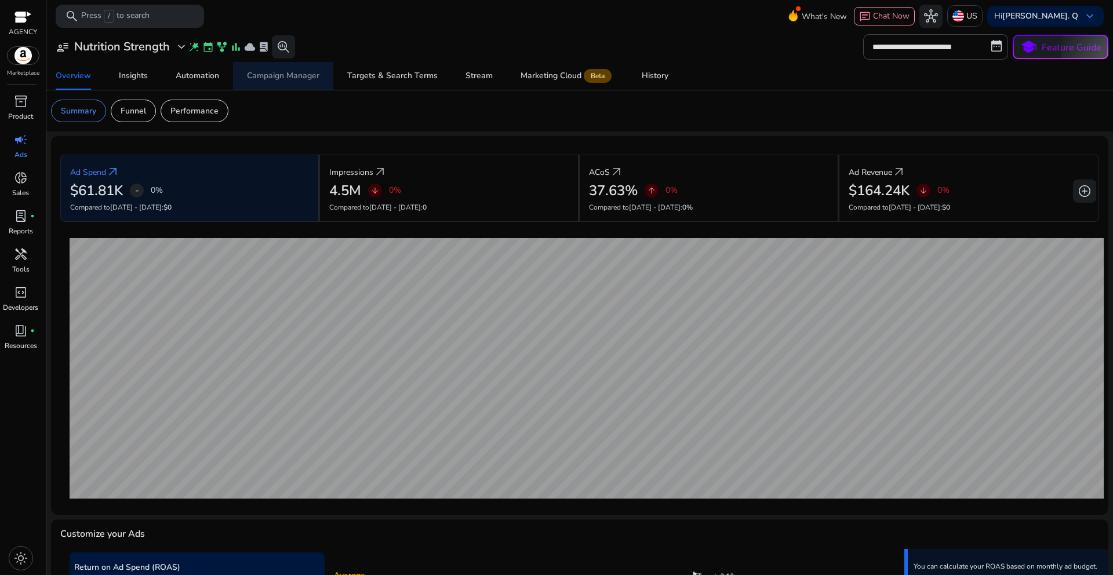
click at [298, 75] on div "Campaign Manager" at bounding box center [283, 76] width 72 height 8
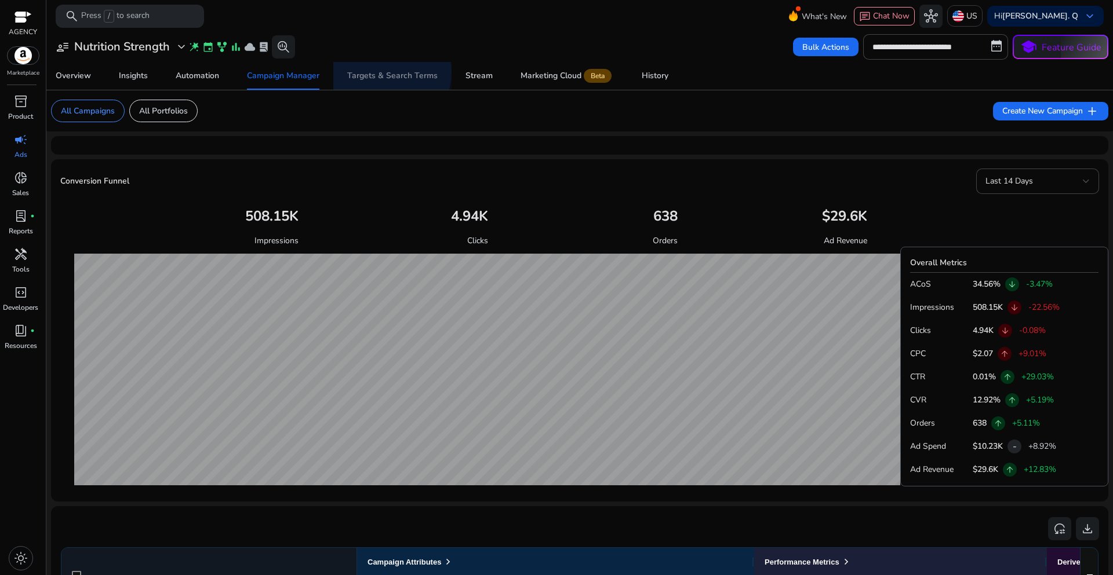
click at [385, 72] on div "Targets & Search Terms" at bounding box center [392, 76] width 90 height 8
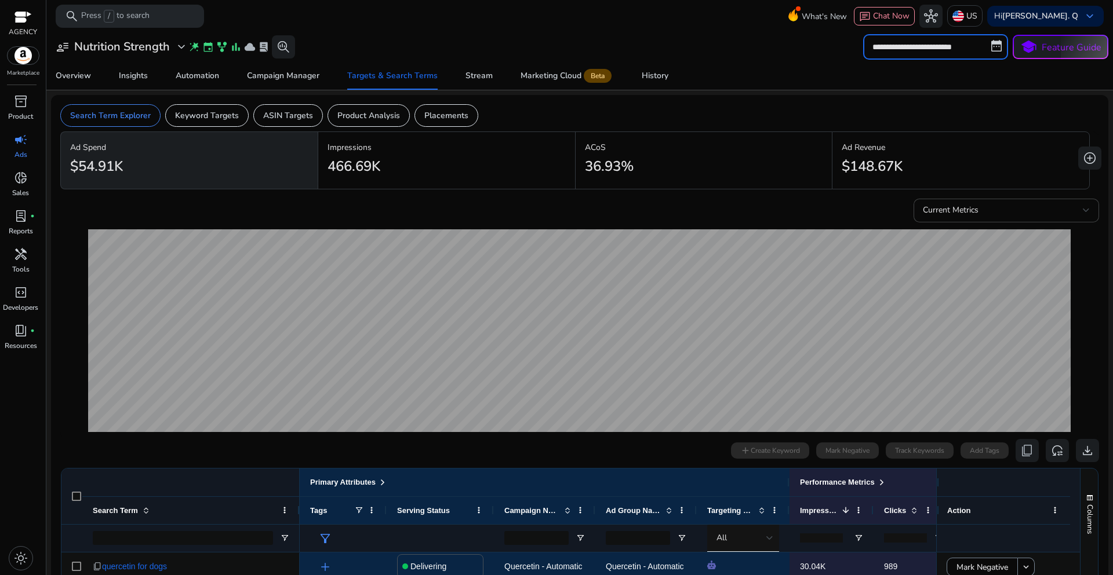
click at [896, 51] on input "**********" at bounding box center [935, 46] width 145 height 25
select select "*"
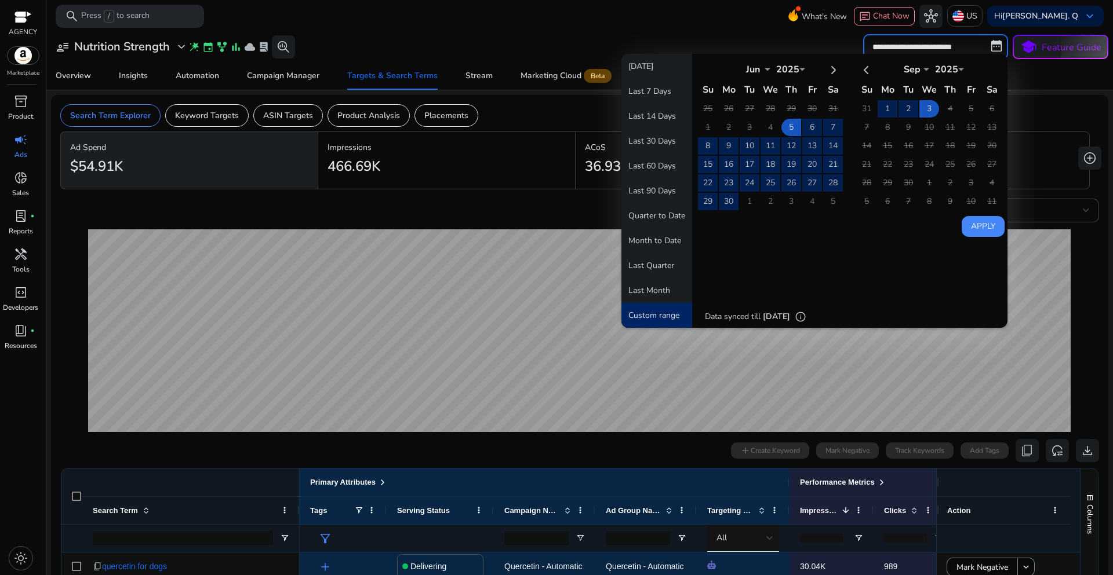
click at [756, 71] on select "*** *** *** *** *** *** *** *** *** *** *** ***" at bounding box center [752, 67] width 35 height 9
click at [867, 231] on div "Apply" at bounding box center [812, 145] width 383 height 183
click at [664, 318] on button "Custom range" at bounding box center [656, 315] width 71 height 25
click at [764, 70] on select "*** *** *** *** *** *** *** *** *** *** *** ***" at bounding box center [752, 67] width 35 height 9
click at [886, 251] on div "Today Last 7 Days Last 14 Days Last 30 Days Last 60 Days Last 90 Days Quarter t…" at bounding box center [814, 191] width 386 height 274
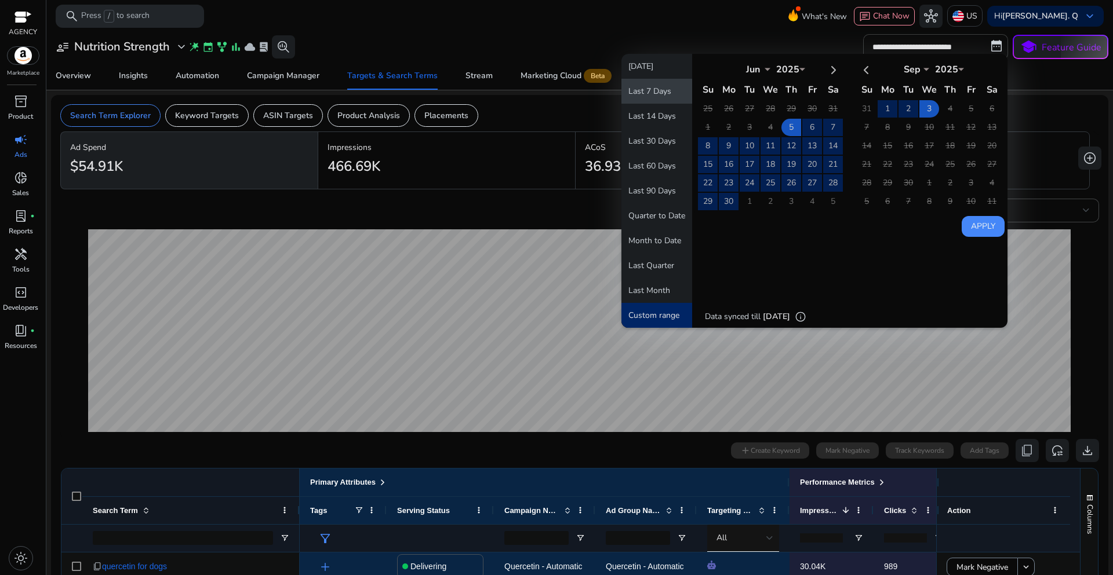
click at [661, 92] on button "Last 7 Days" at bounding box center [656, 91] width 71 height 25
type input "**********"
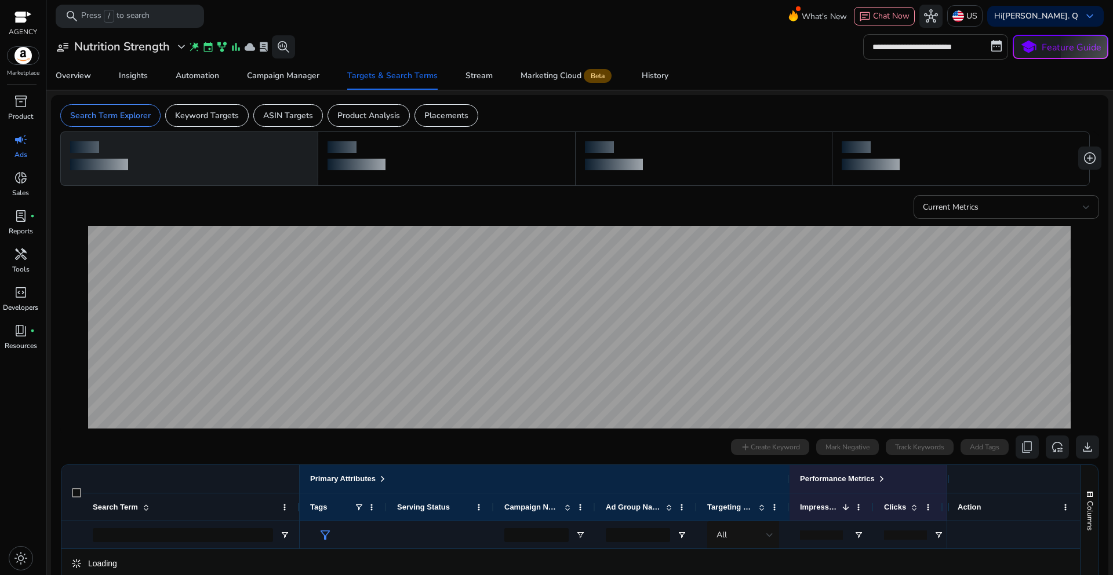
click at [884, 49] on input "**********" at bounding box center [935, 46] width 145 height 25
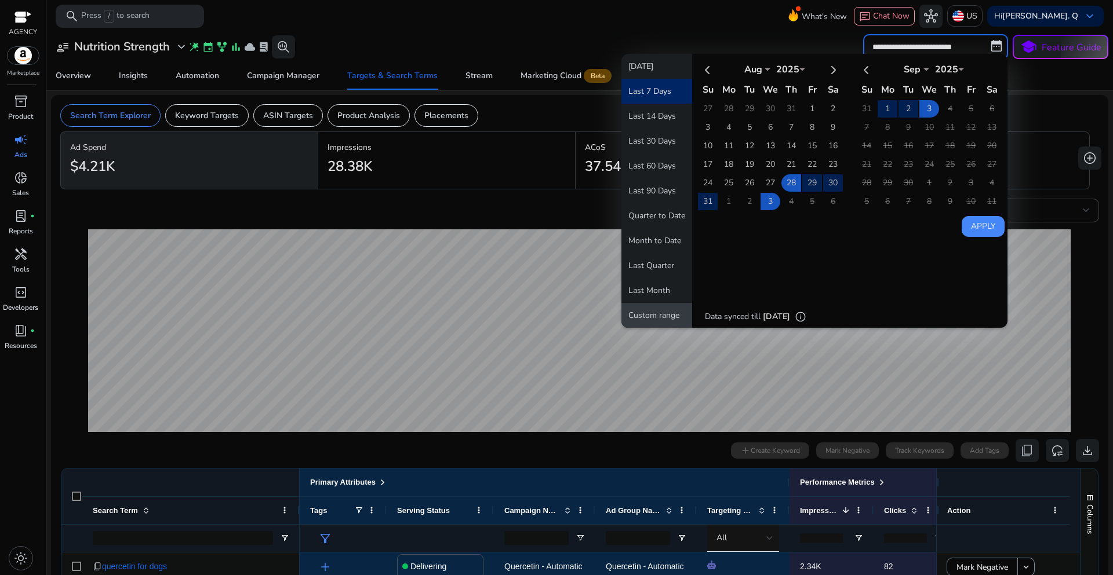
click at [654, 313] on button "Custom range" at bounding box center [656, 315] width 71 height 25
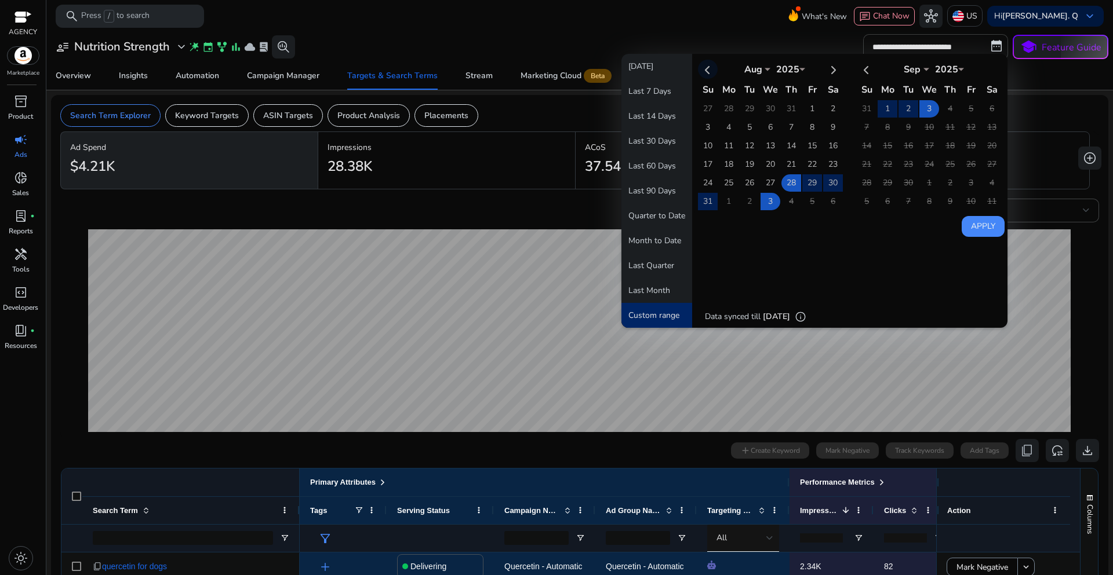
click at [702, 69] on th at bounding box center [708, 69] width 20 height 19
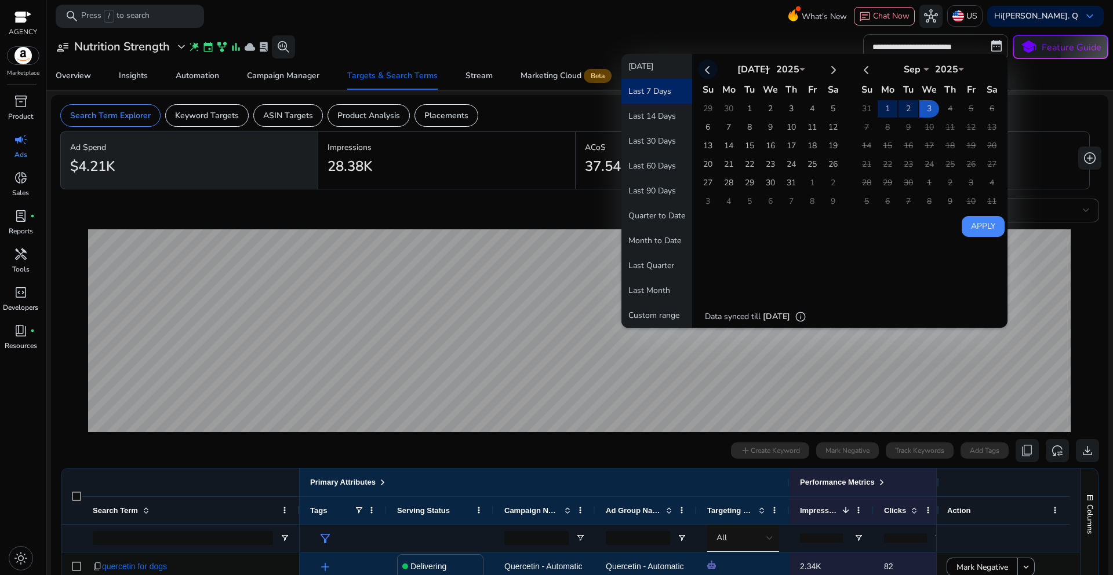
click at [702, 69] on th at bounding box center [708, 69] width 20 height 19
select select "*"
click at [702, 69] on th at bounding box center [708, 69] width 20 height 19
click at [788, 130] on td "5" at bounding box center [791, 127] width 20 height 17
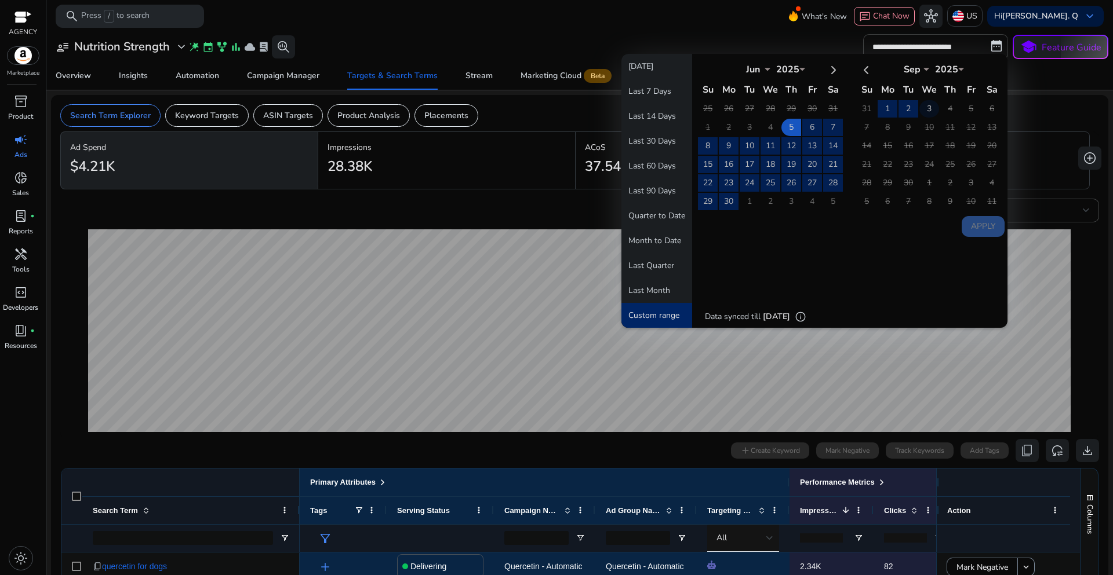
click at [925, 115] on td "3" at bounding box center [929, 108] width 20 height 17
click at [965, 224] on button "Apply" at bounding box center [982, 226] width 43 height 21
type input "**********"
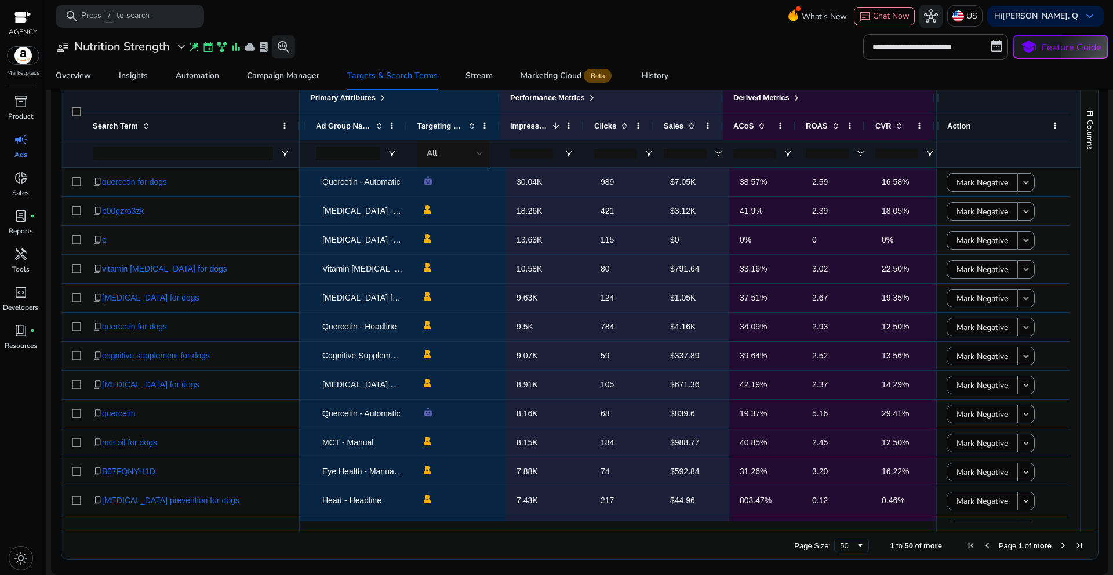
scroll to position [0, 293]
click at [683, 155] on input "number" at bounding box center [684, 153] width 43 height 9
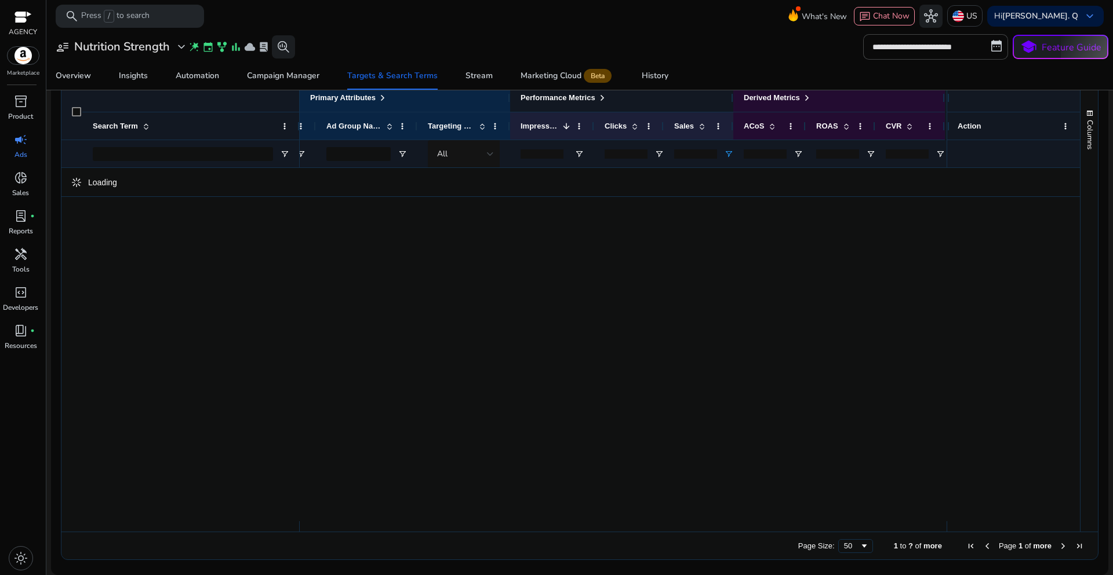
scroll to position [0, 282]
type input "*"
click at [720, 53] on div "**********" at bounding box center [579, 46] width 1057 height 25
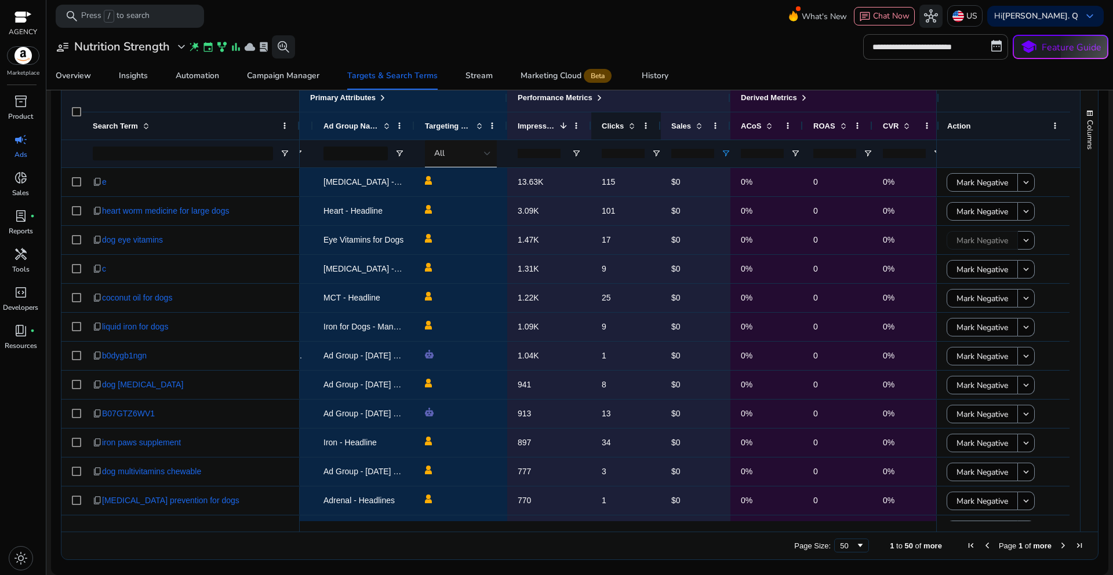
click at [631, 129] on span at bounding box center [631, 125] width 9 height 9
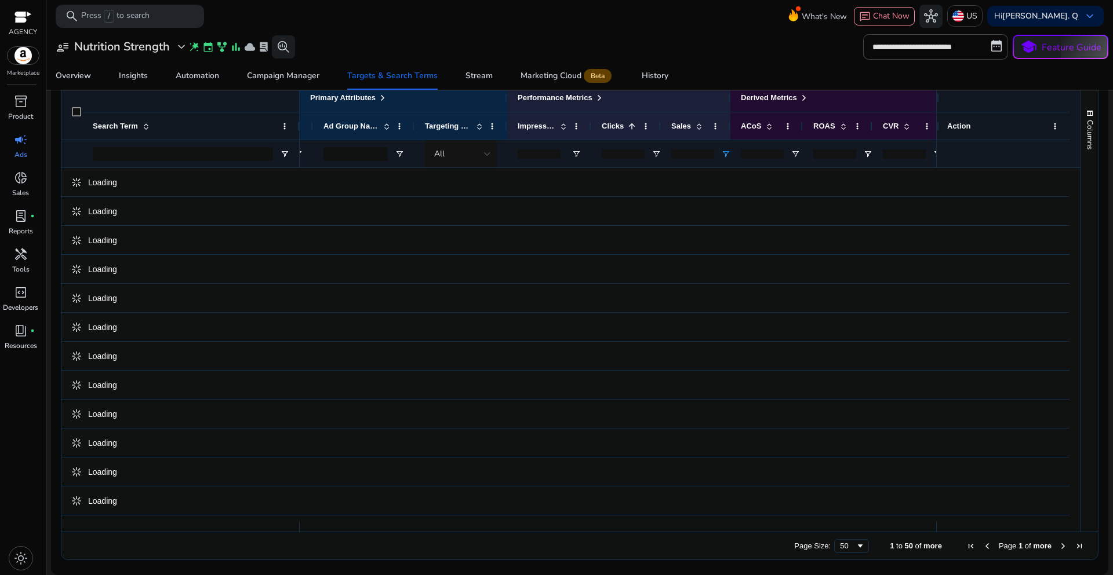
scroll to position [381, 0]
click at [632, 131] on div "Clicks 1" at bounding box center [619, 125] width 36 height 21
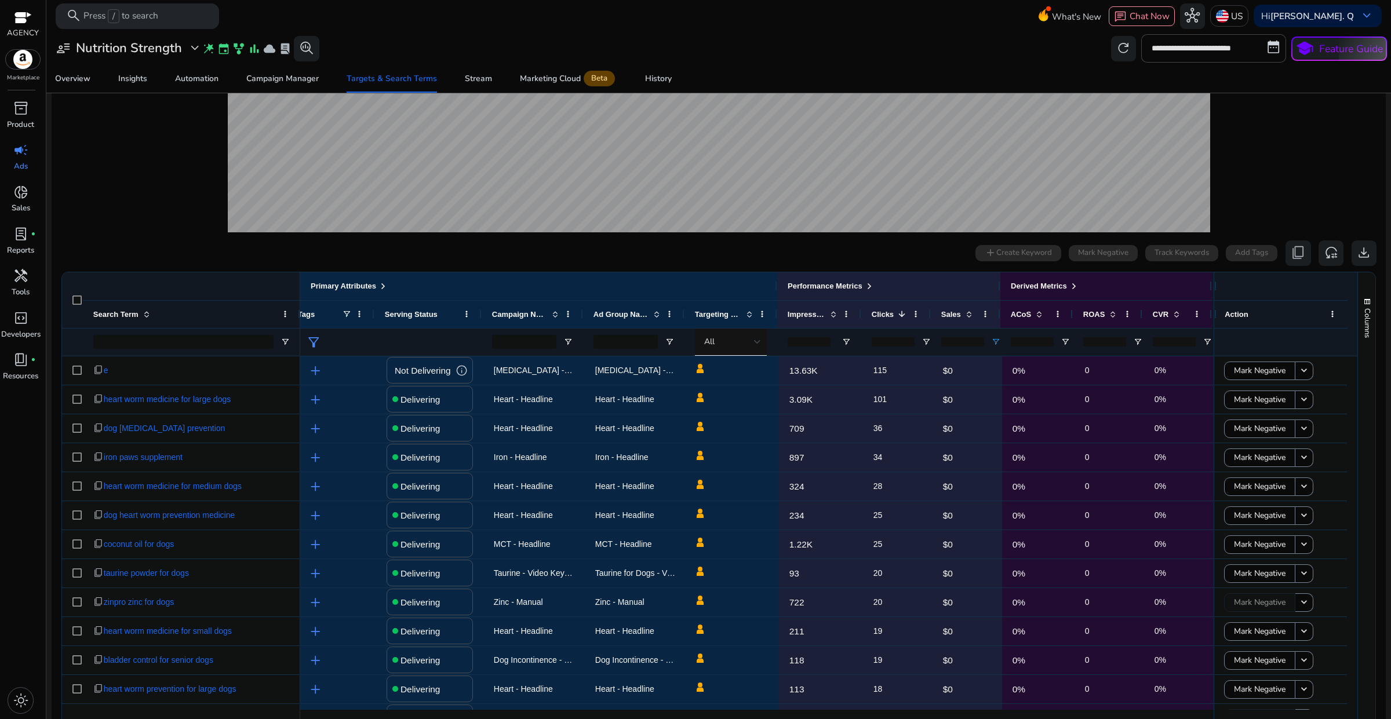
scroll to position [0, 15]
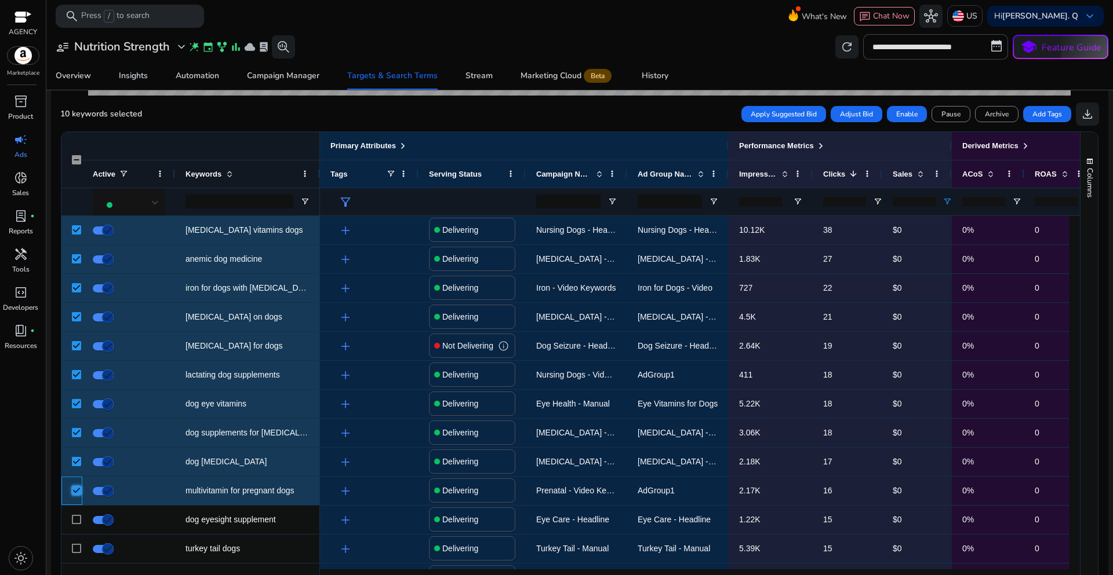
scroll to position [336, 0]
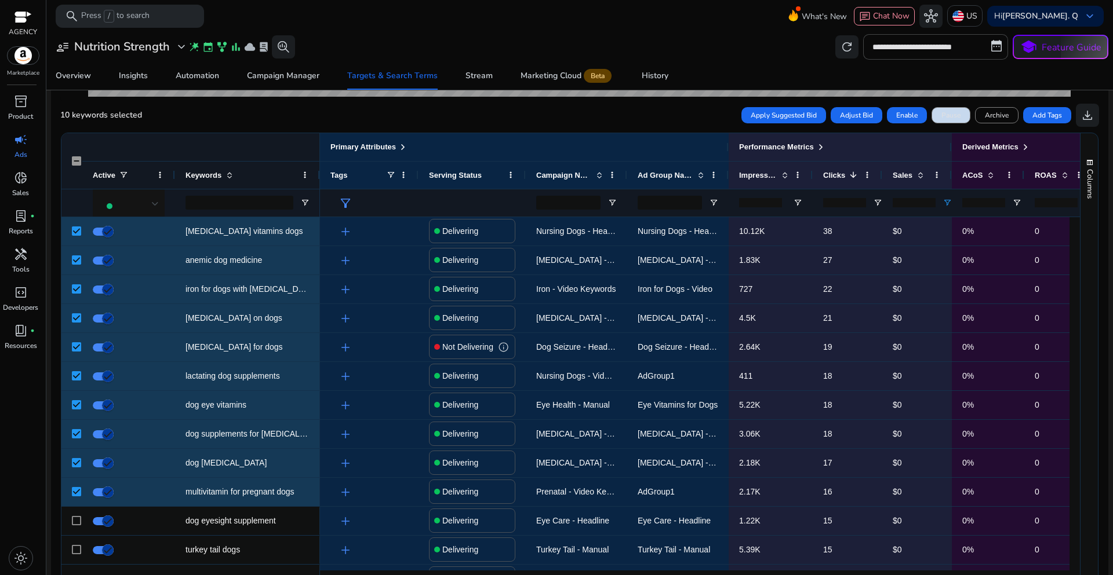
click at [949, 117] on span "Pause" at bounding box center [950, 115] width 19 height 10
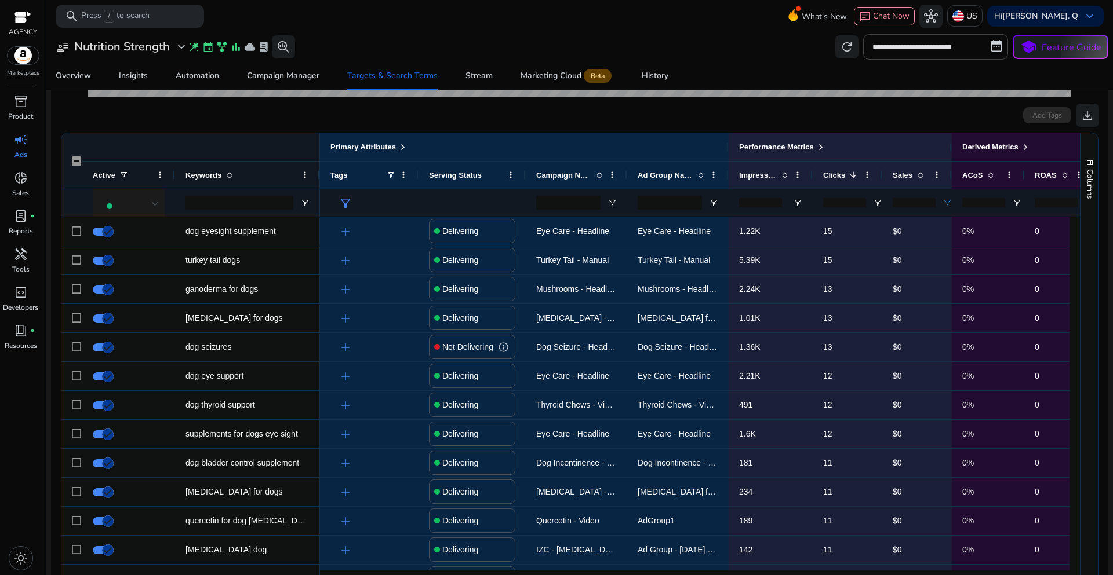
click at [156, 207] on div at bounding box center [155, 204] width 7 height 14
click at [129, 294] on span "Paused" at bounding box center [121, 292] width 27 height 12
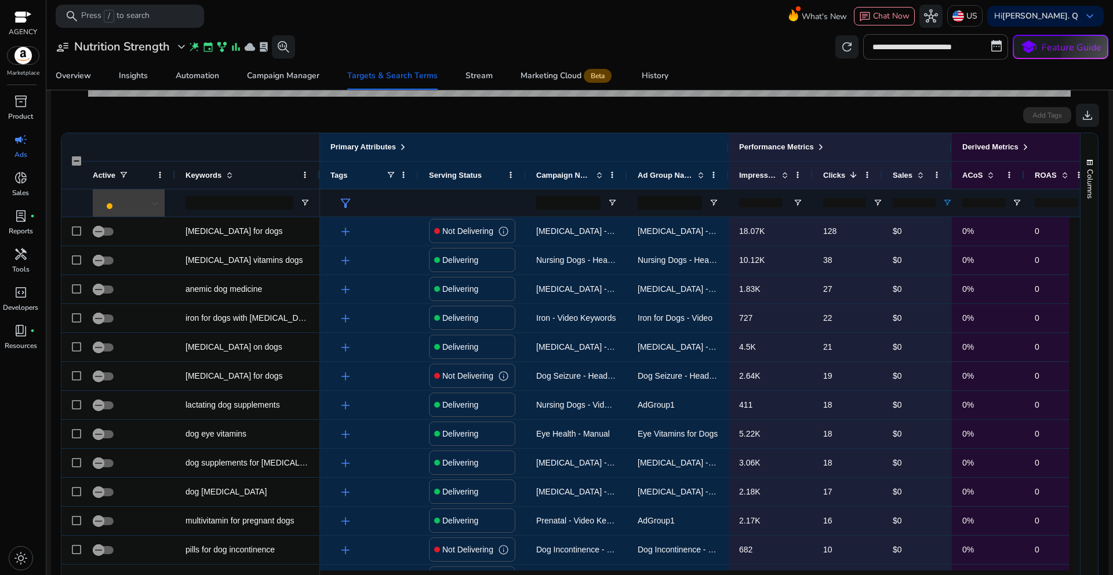
click at [144, 205] on div at bounding box center [130, 204] width 57 height 14
click at [123, 264] on span "Delivering" at bounding box center [126, 264] width 36 height 12
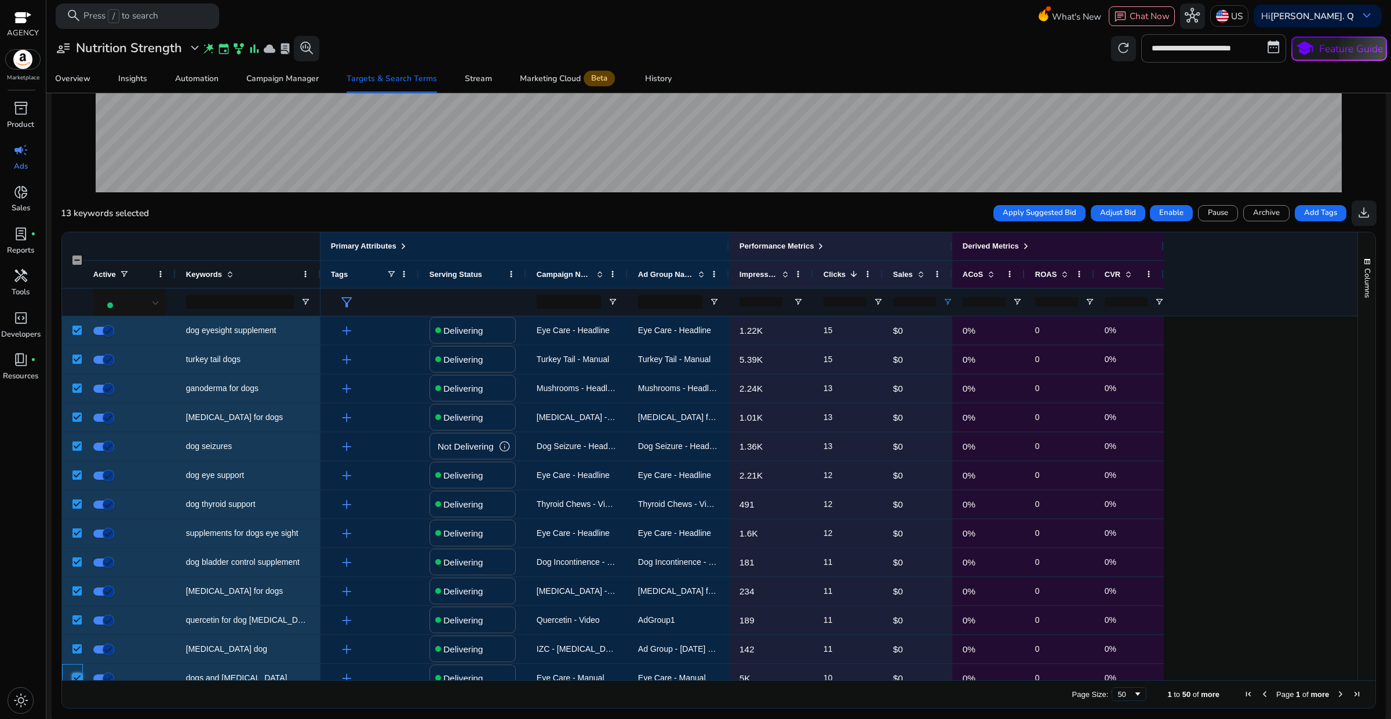
scroll to position [256, 0]
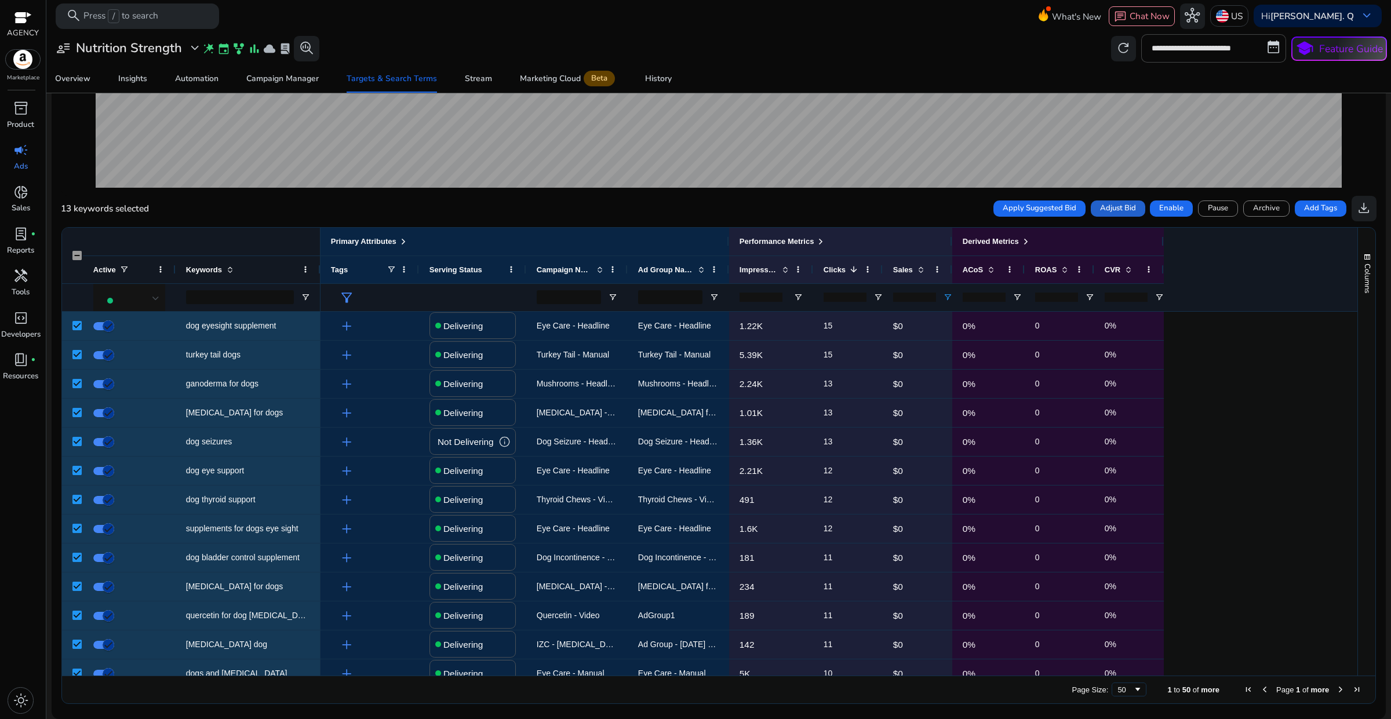
click at [1112, 207] on span "Adjust Bid" at bounding box center [1118, 209] width 36 height 12
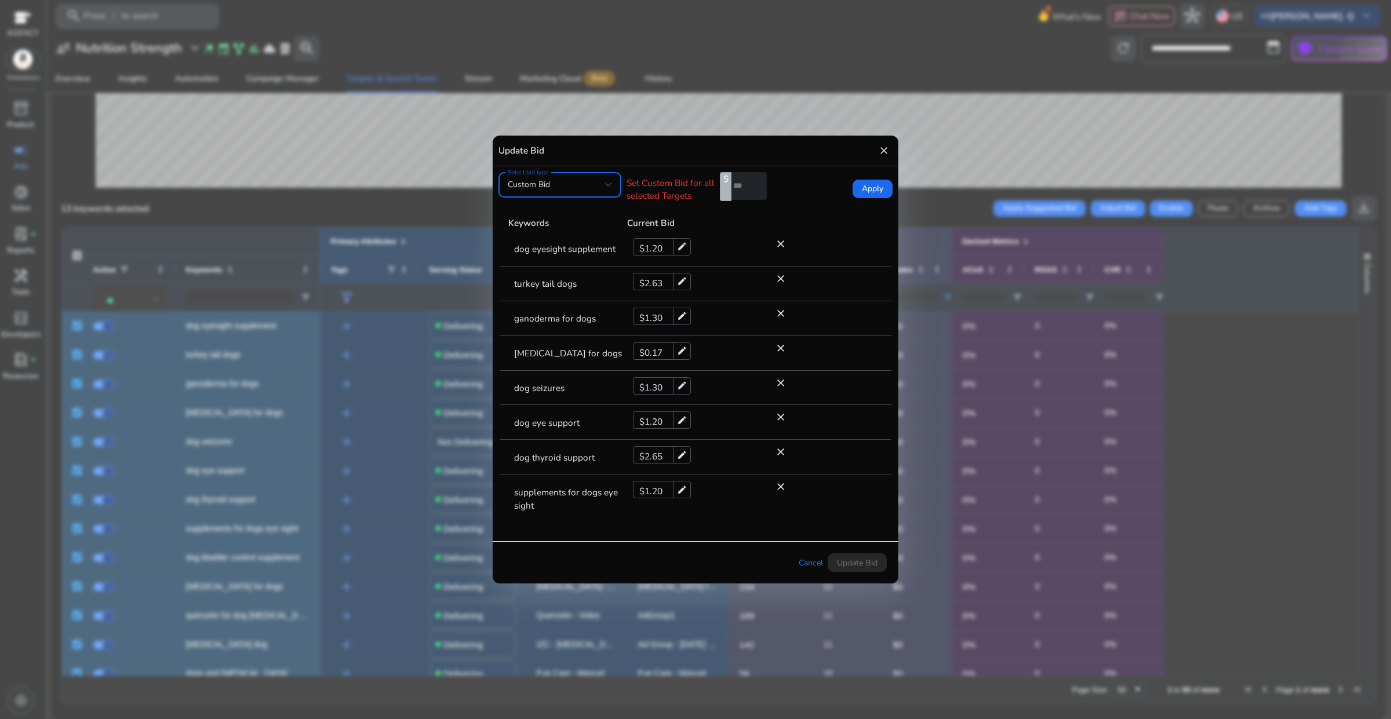
click at [611, 187] on div at bounding box center [608, 185] width 7 height 5
click at [552, 245] on span "Current Bid" at bounding box center [560, 244] width 104 height 13
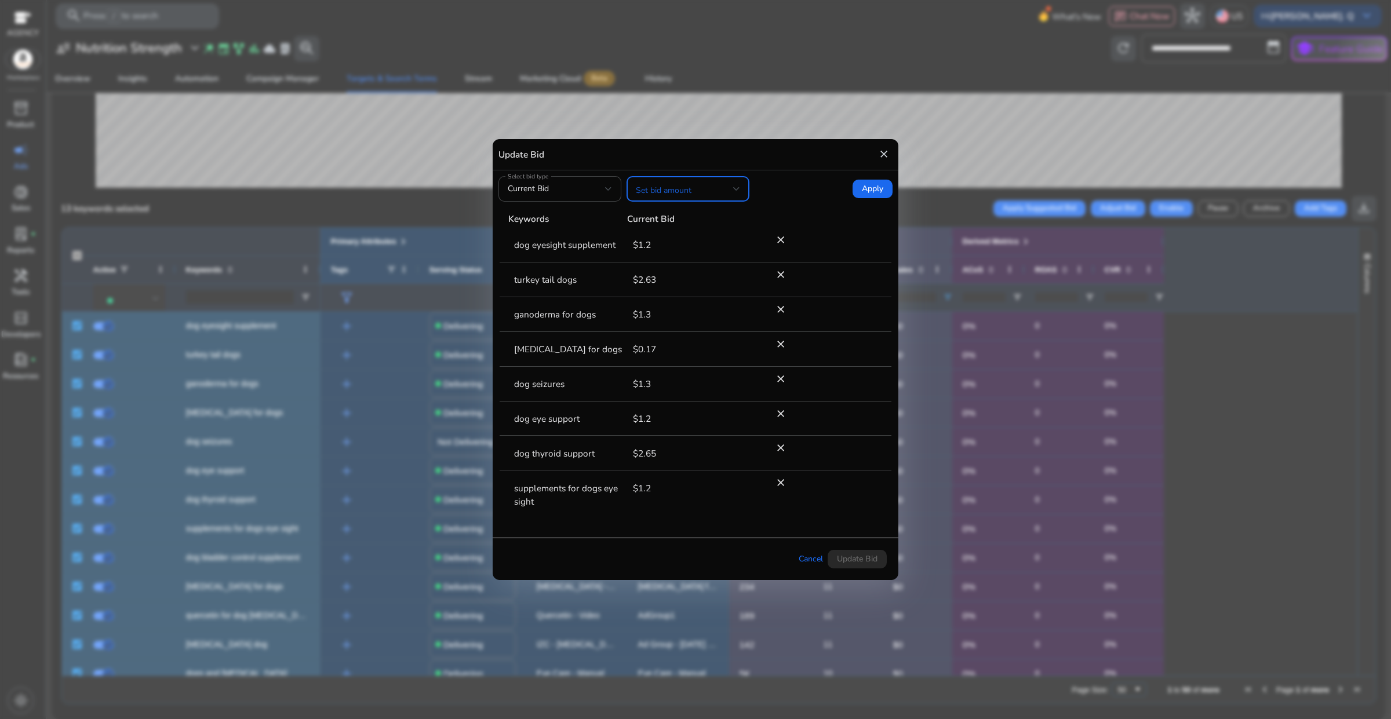
click at [720, 192] on span at bounding box center [684, 189] width 97 height 13
click at [670, 326] on span "Decrease bid by (%)" at bounding box center [688, 332] width 104 height 13
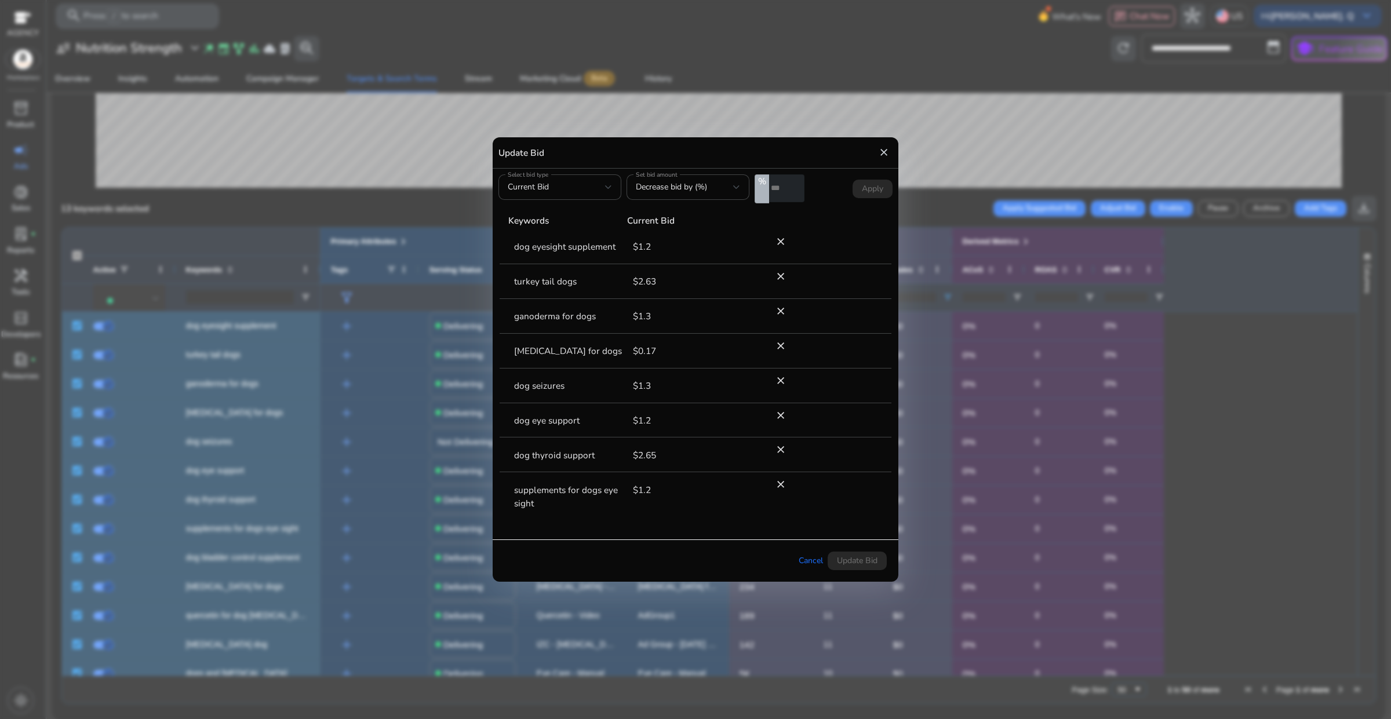
drag, startPoint x: 788, startPoint y: 189, endPoint x: 765, endPoint y: 189, distance: 23.2
click at [765, 189] on div "% *" at bounding box center [779, 188] width 50 height 29
type input "*"
click at [827, 192] on form "Select bid type Current Bid Set bid amount Decrease bid by (%) % * Apply" at bounding box center [695, 188] width 394 height 29
click at [867, 190] on span "Apply" at bounding box center [872, 189] width 21 height 13
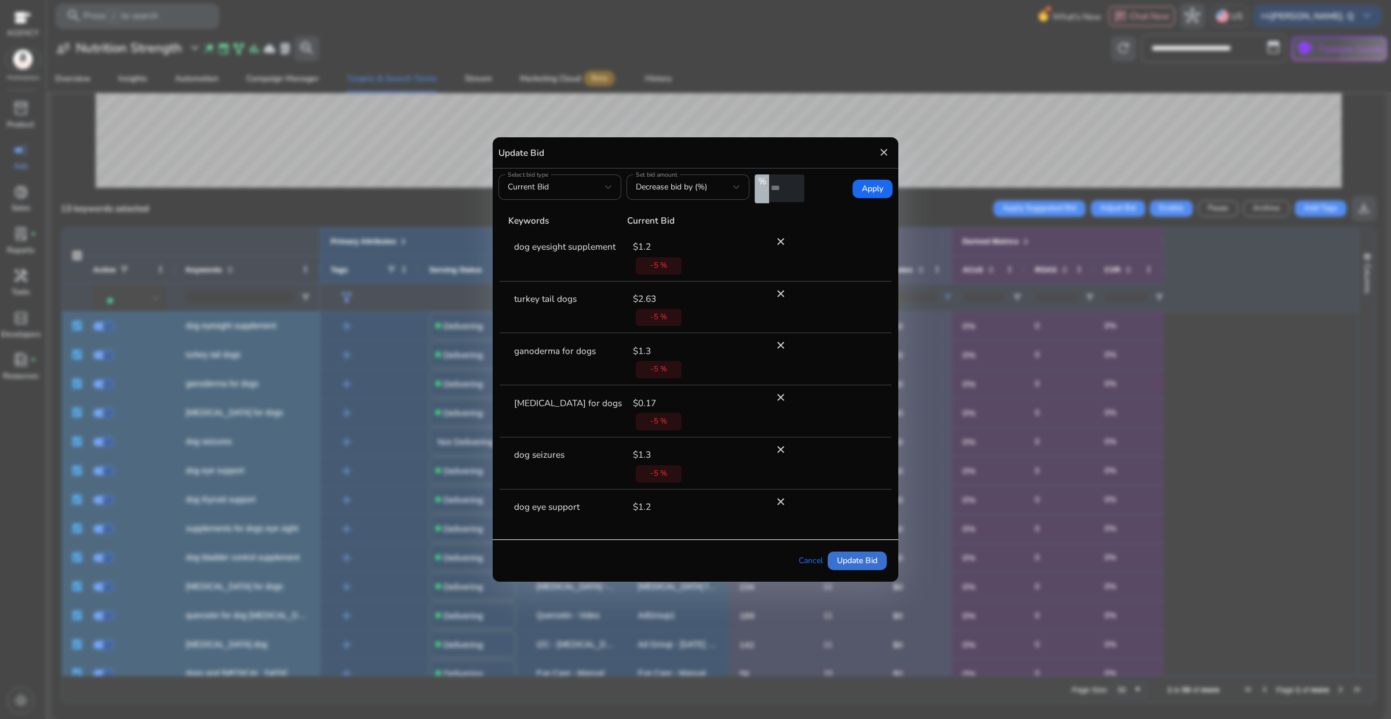
click at [843, 564] on span "Update Bid" at bounding box center [857, 561] width 41 height 12
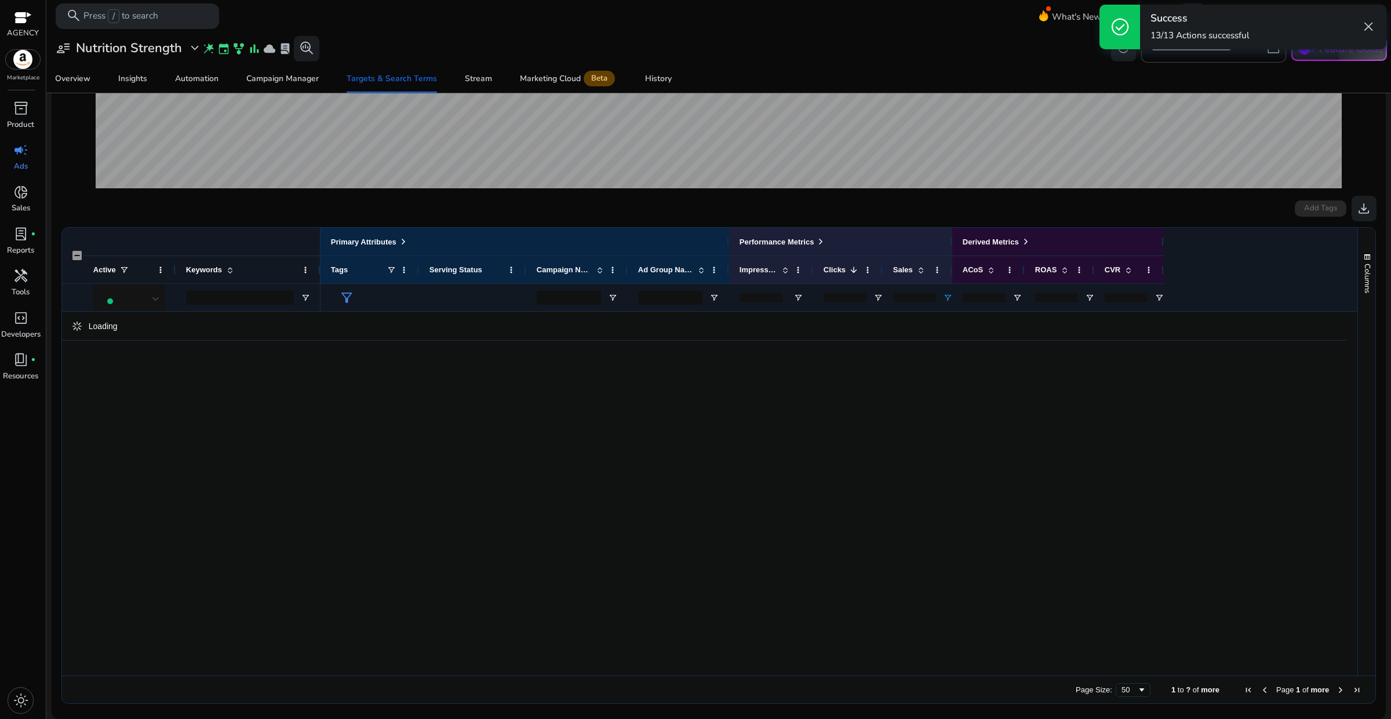
scroll to position [248, 0]
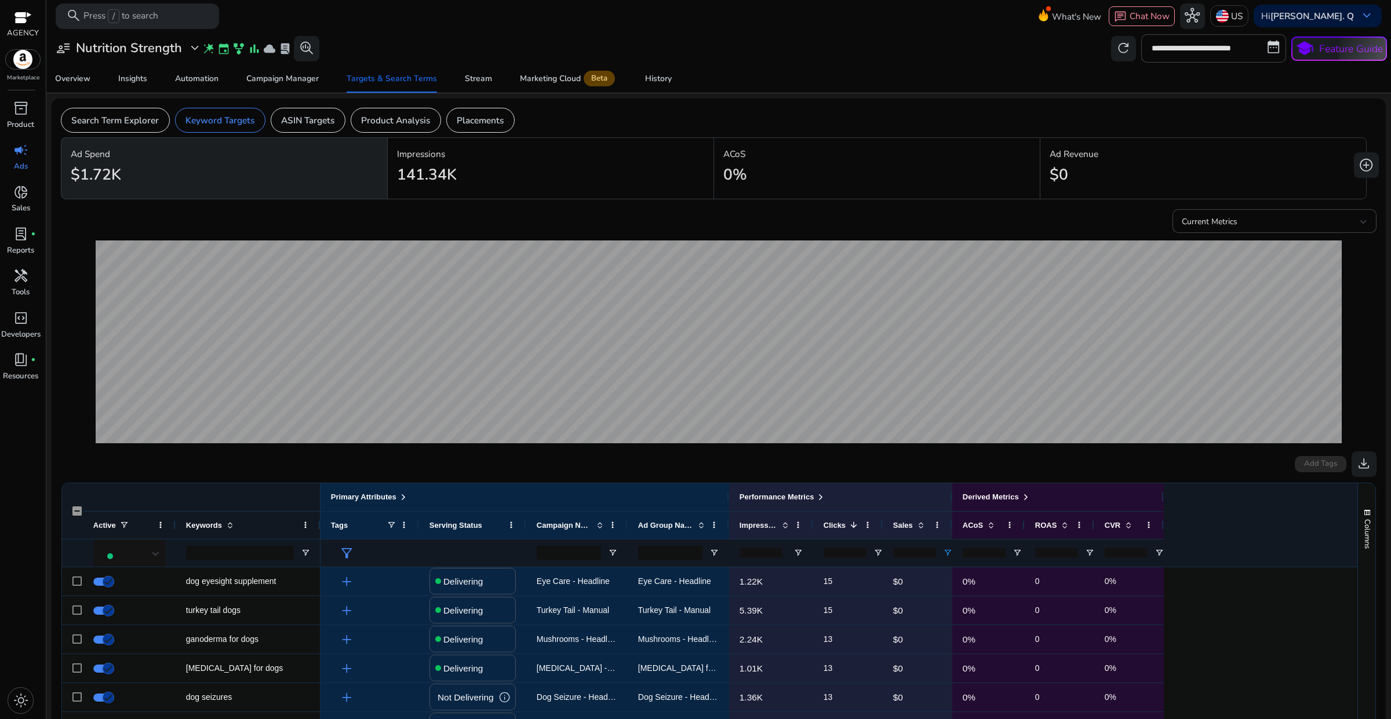
scroll to position [256, 0]
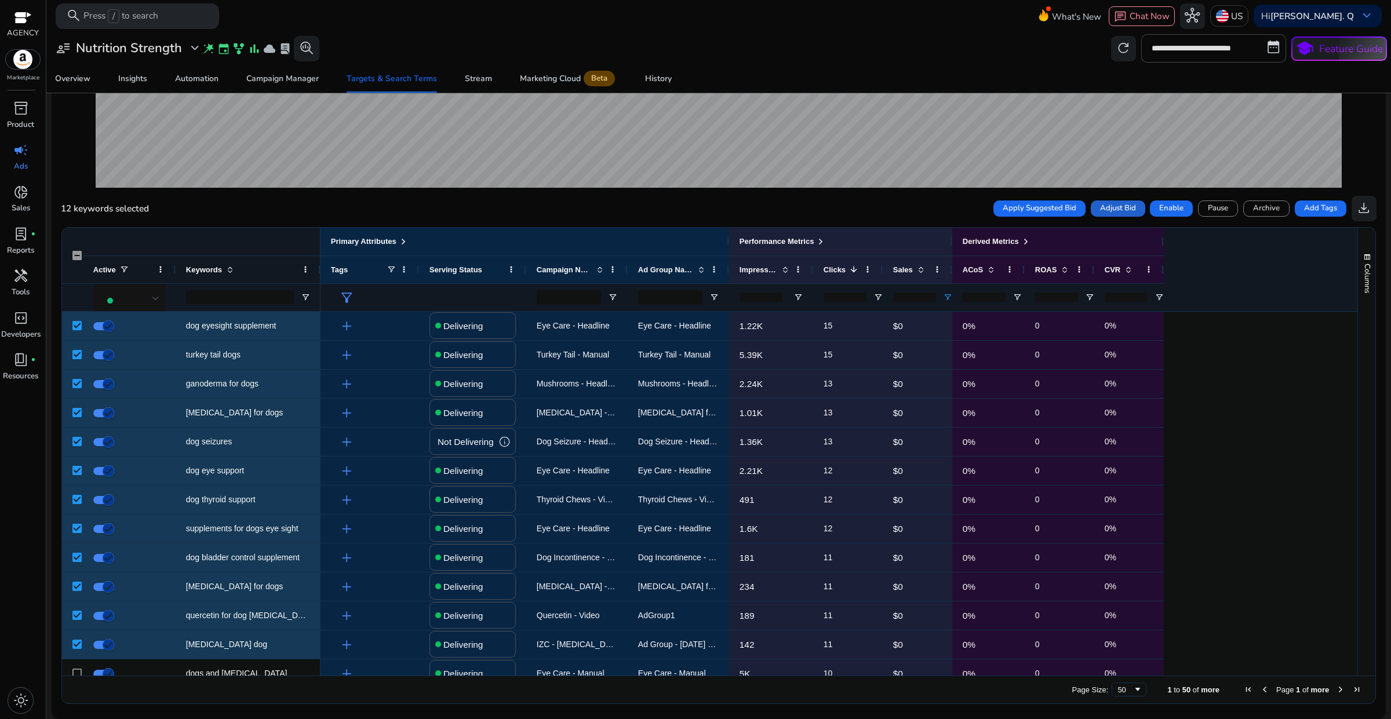
click at [1111, 213] on span "Adjust Bid" at bounding box center [1118, 209] width 36 height 12
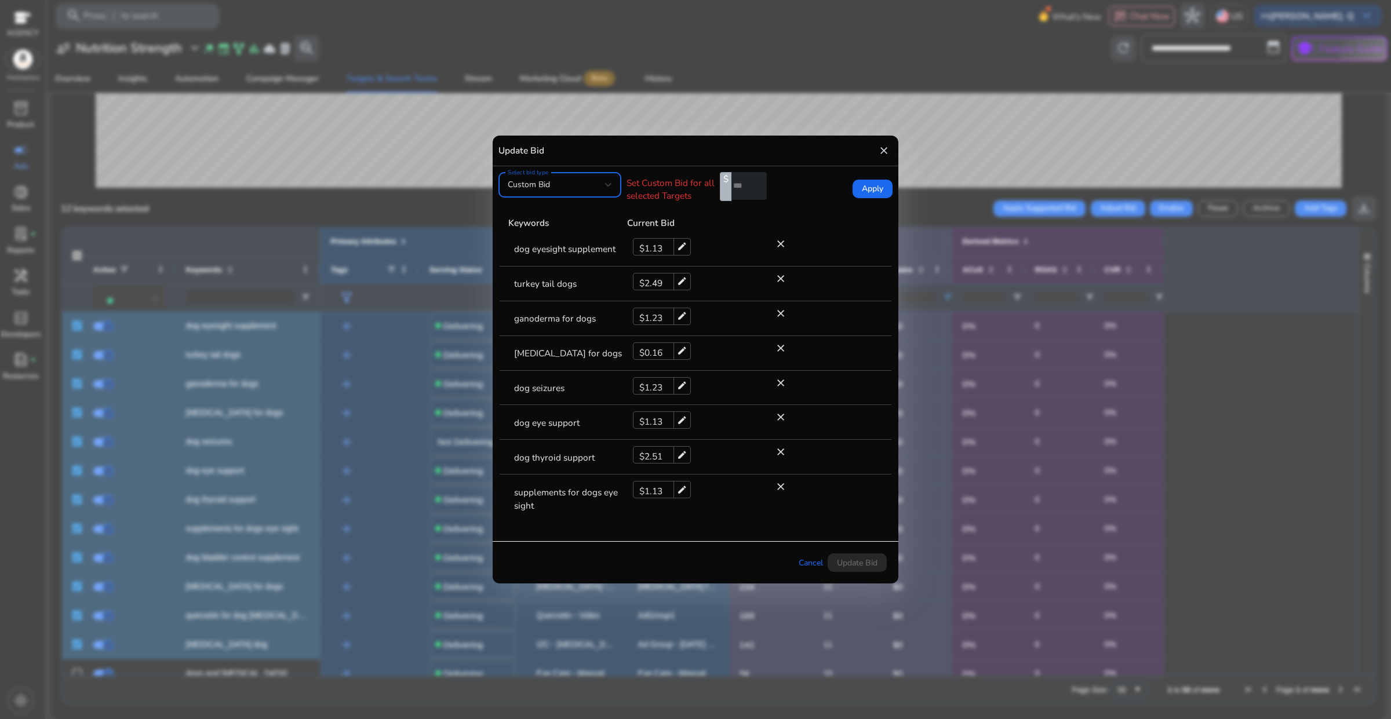
click at [815, 189] on form "Select bid type Custom Bid Set Custom Bid for all selected Targets $ * Apply" at bounding box center [695, 189] width 394 height 34
click at [882, 152] on mat-icon "close" at bounding box center [884, 150] width 12 height 19
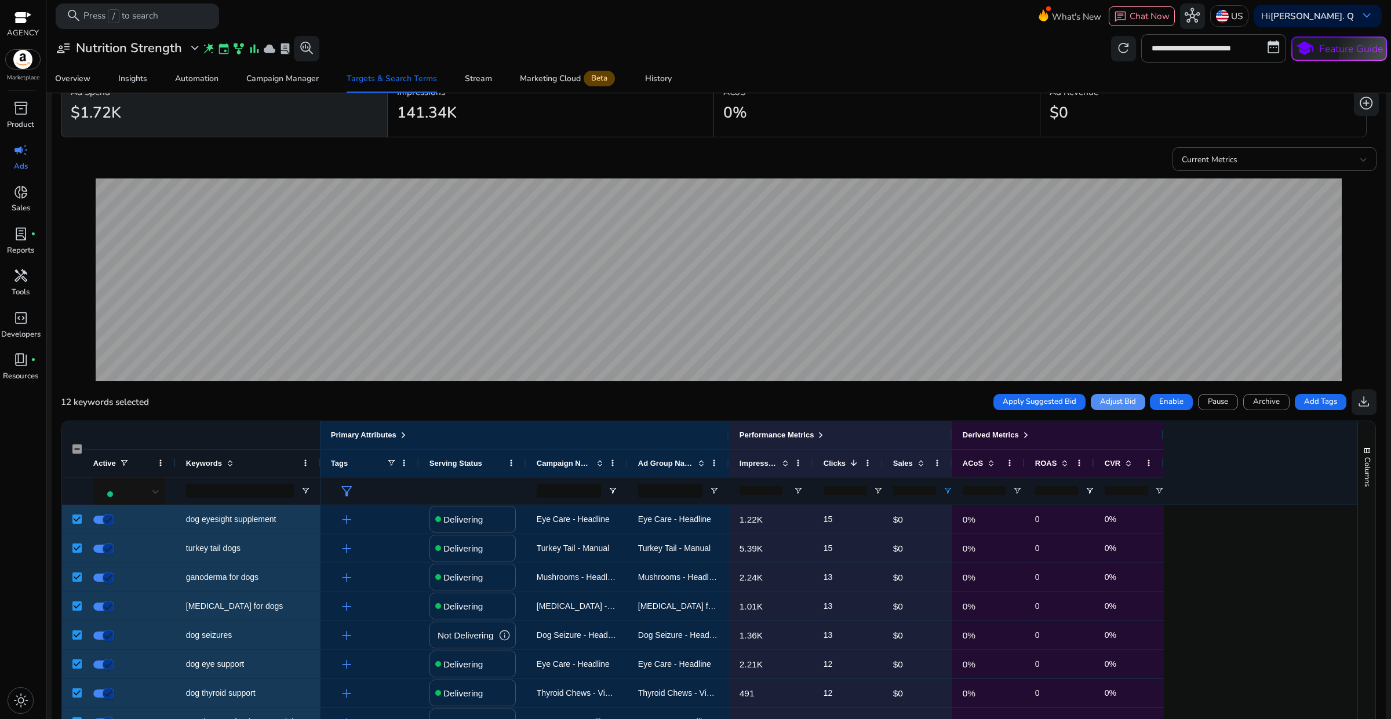
scroll to position [0, 0]
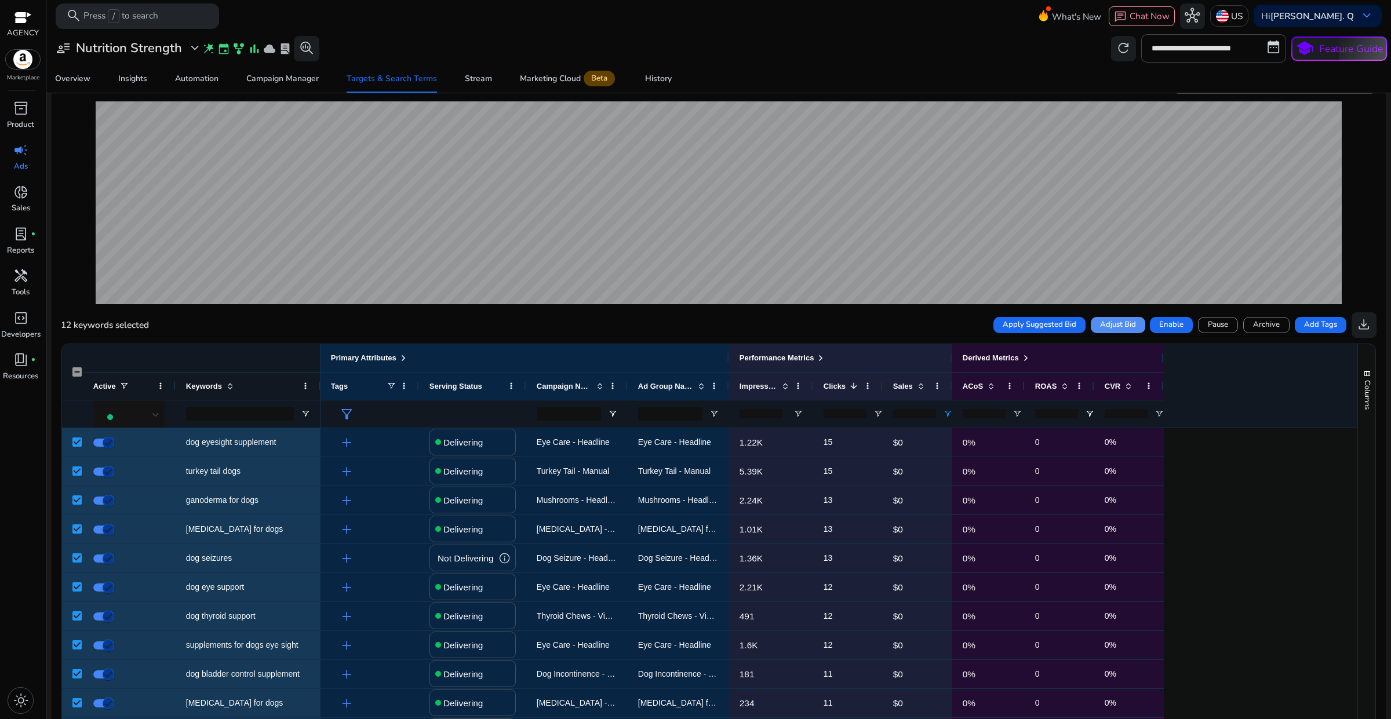
scroll to position [145, 0]
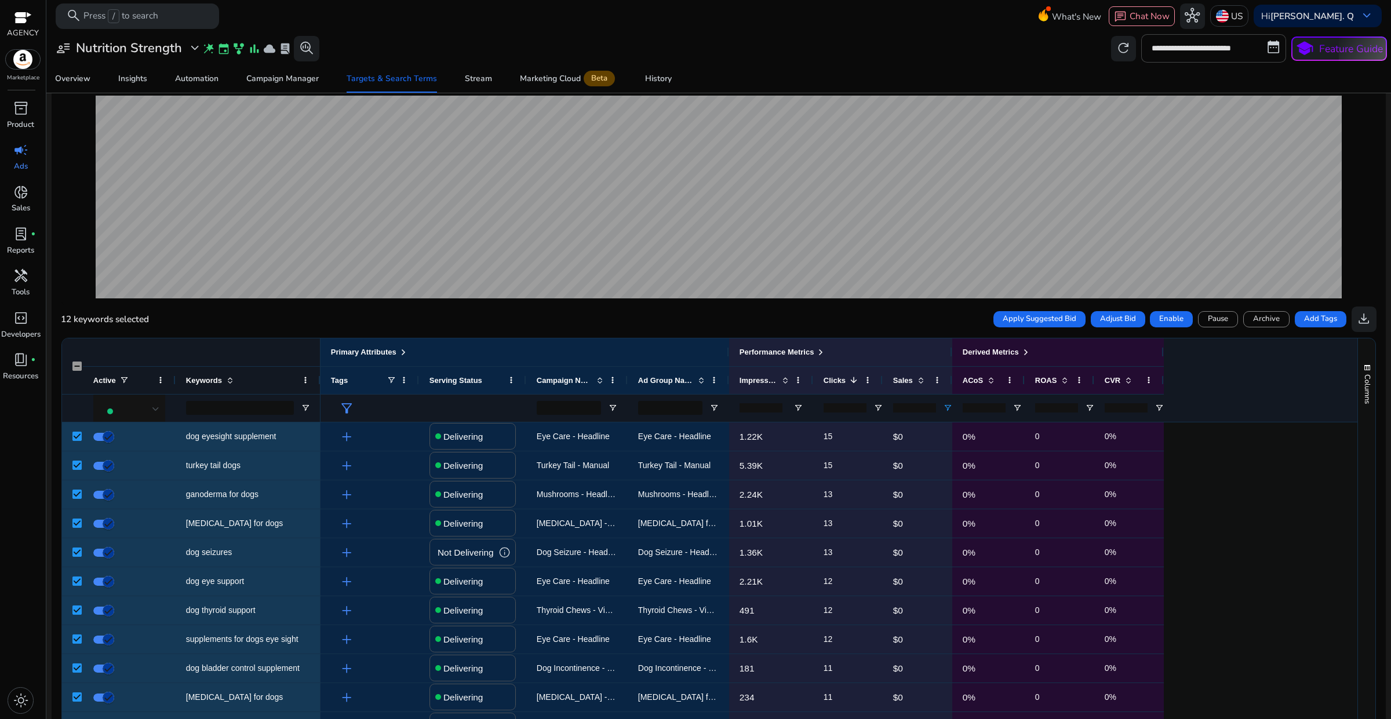
drag, startPoint x: 914, startPoint y: 410, endPoint x: 888, endPoint y: 410, distance: 25.5
click at [888, 410] on div "*" at bounding box center [918, 408] width 70 height 28
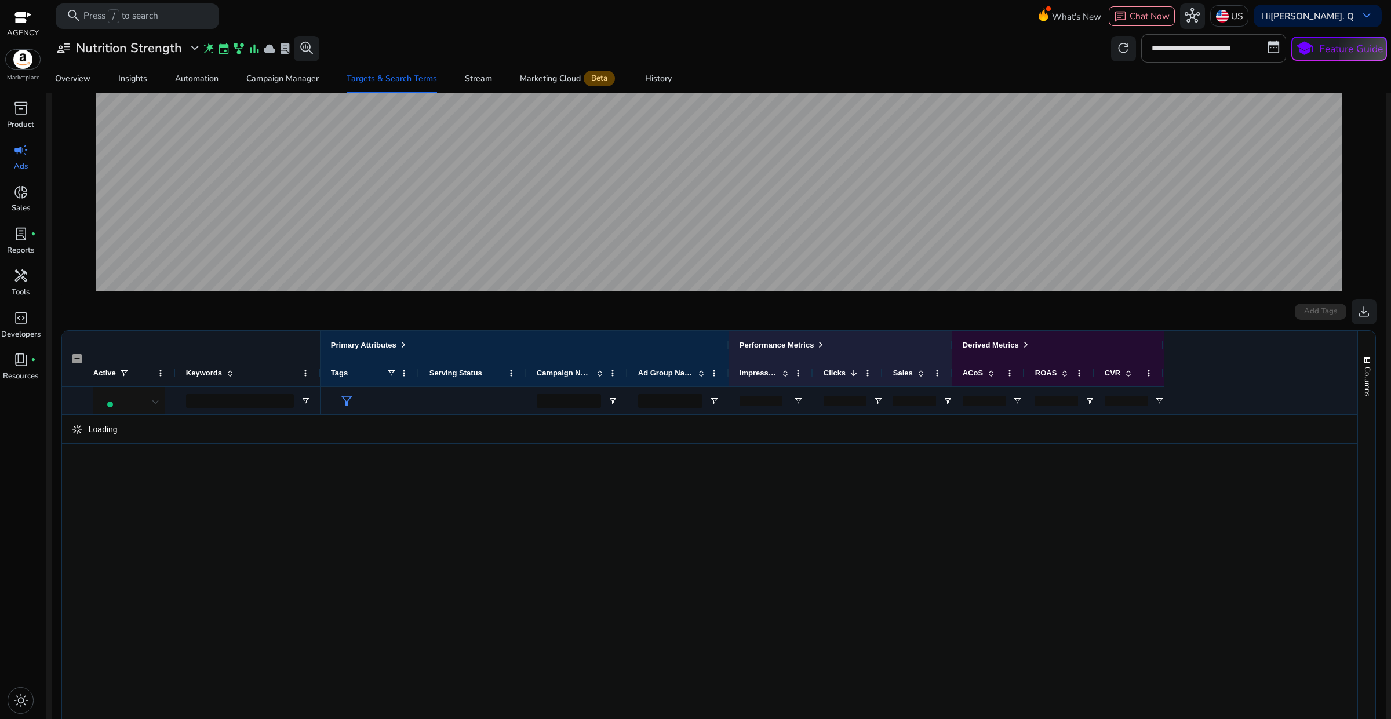
click at [946, 59] on div "**********" at bounding box center [718, 48] width 1336 height 28
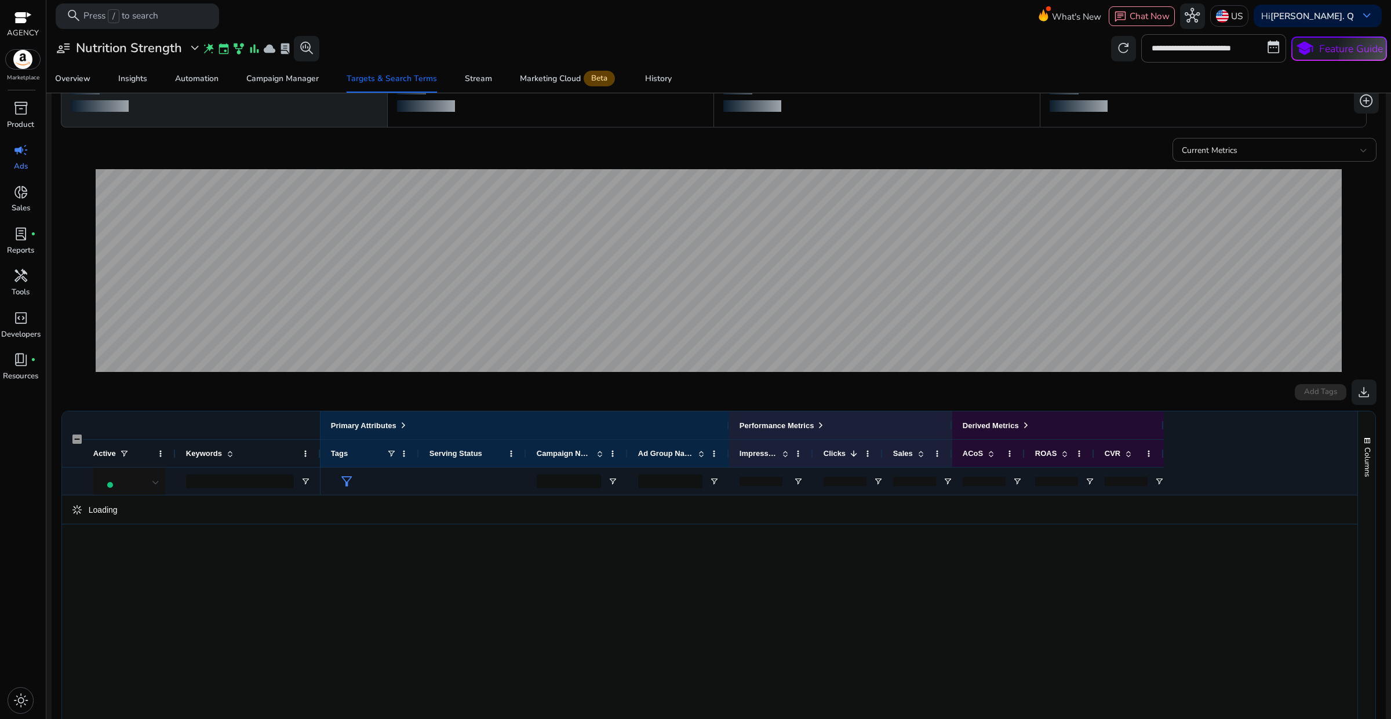
scroll to position [0, 0]
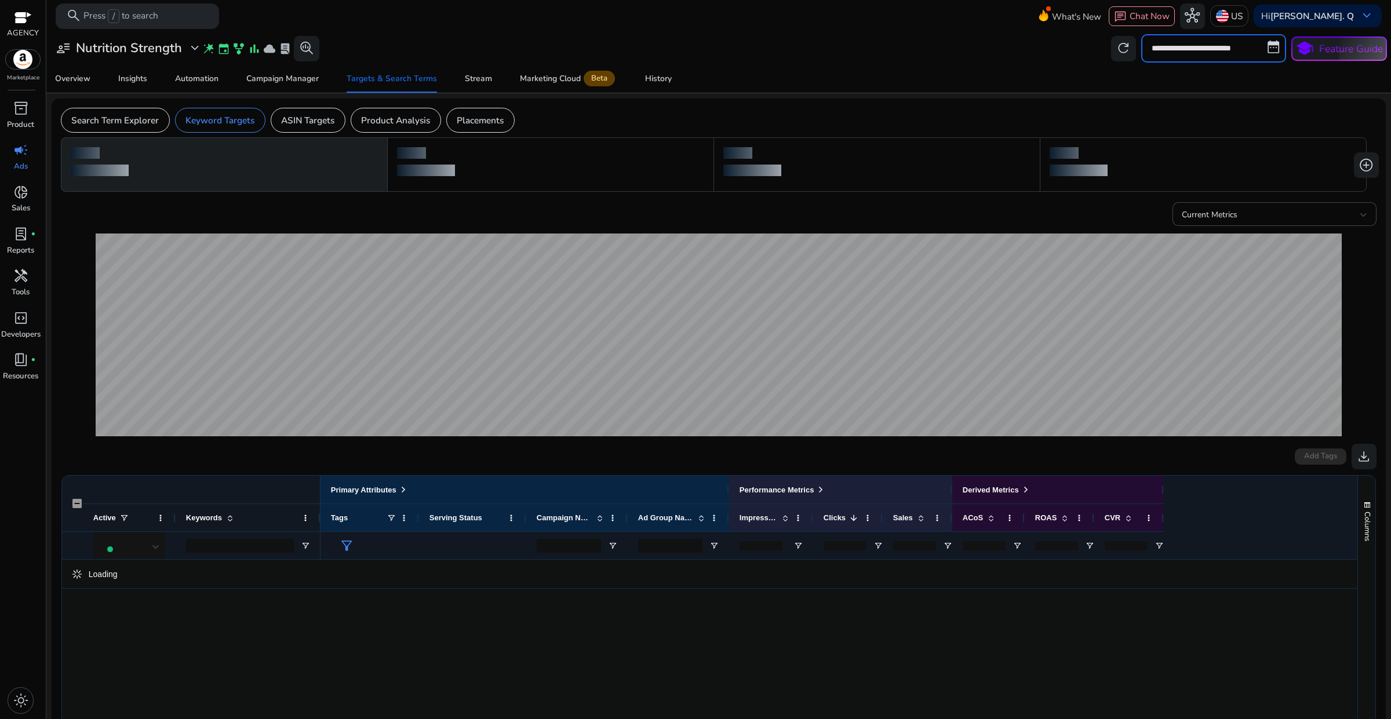
click at [1206, 54] on input "**********" at bounding box center [1213, 48] width 145 height 28
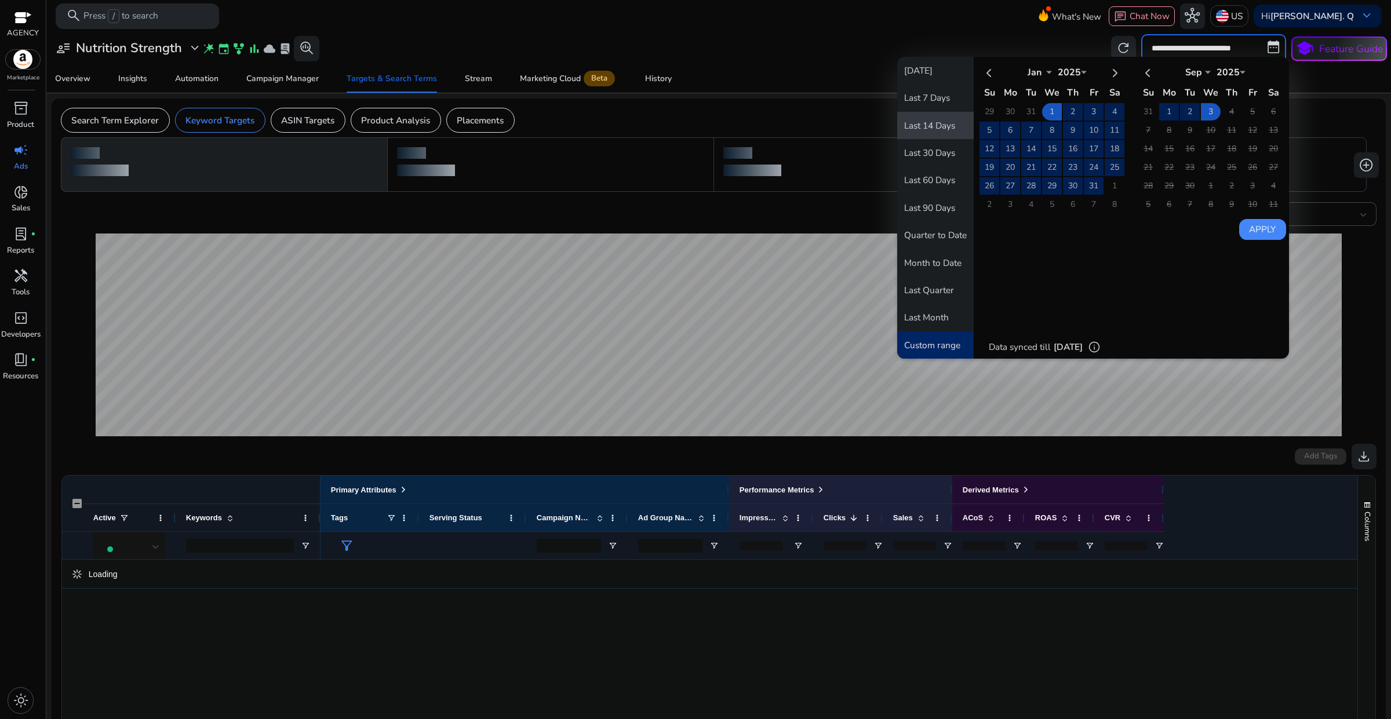
click at [942, 123] on button "Last 14 Days" at bounding box center [935, 125] width 76 height 27
type input "**********"
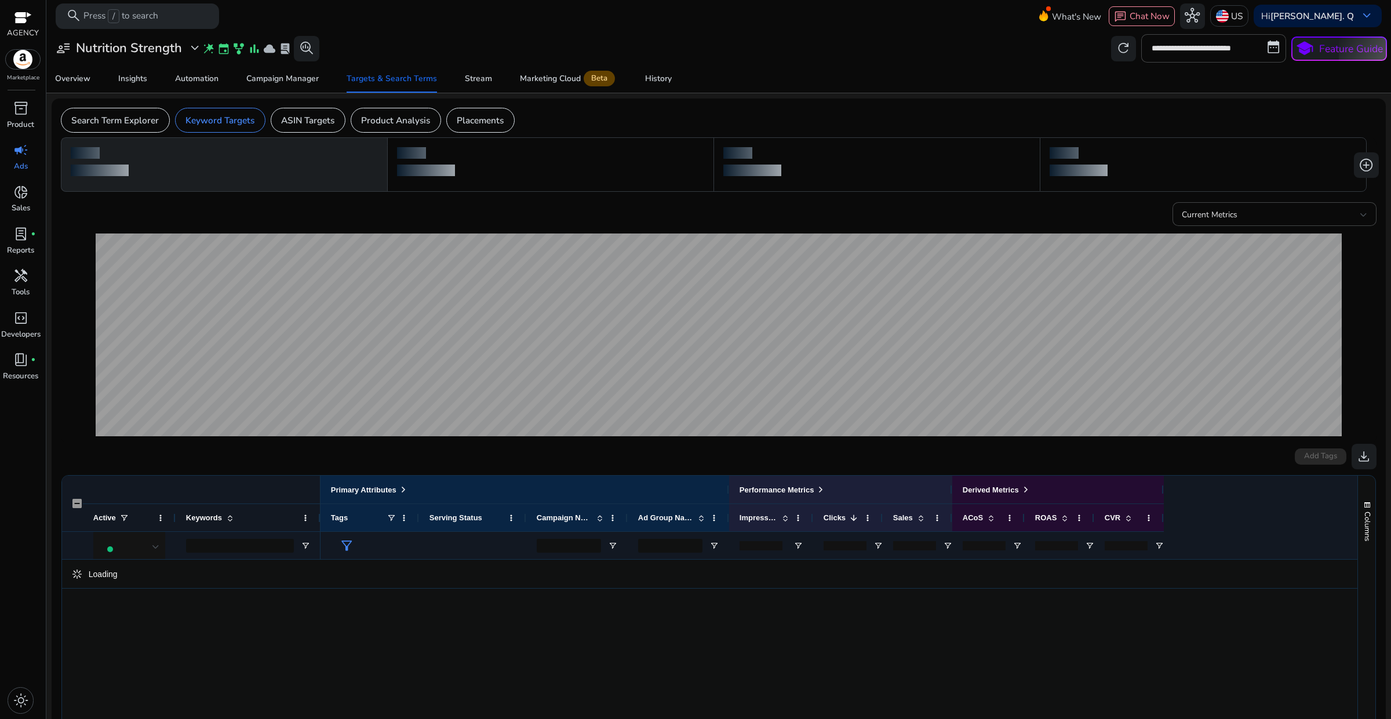
click at [888, 84] on div "Overview Insights Automation Campaign Manager Targets & Search Terms Stream Mar…" at bounding box center [718, 79] width 1355 height 28
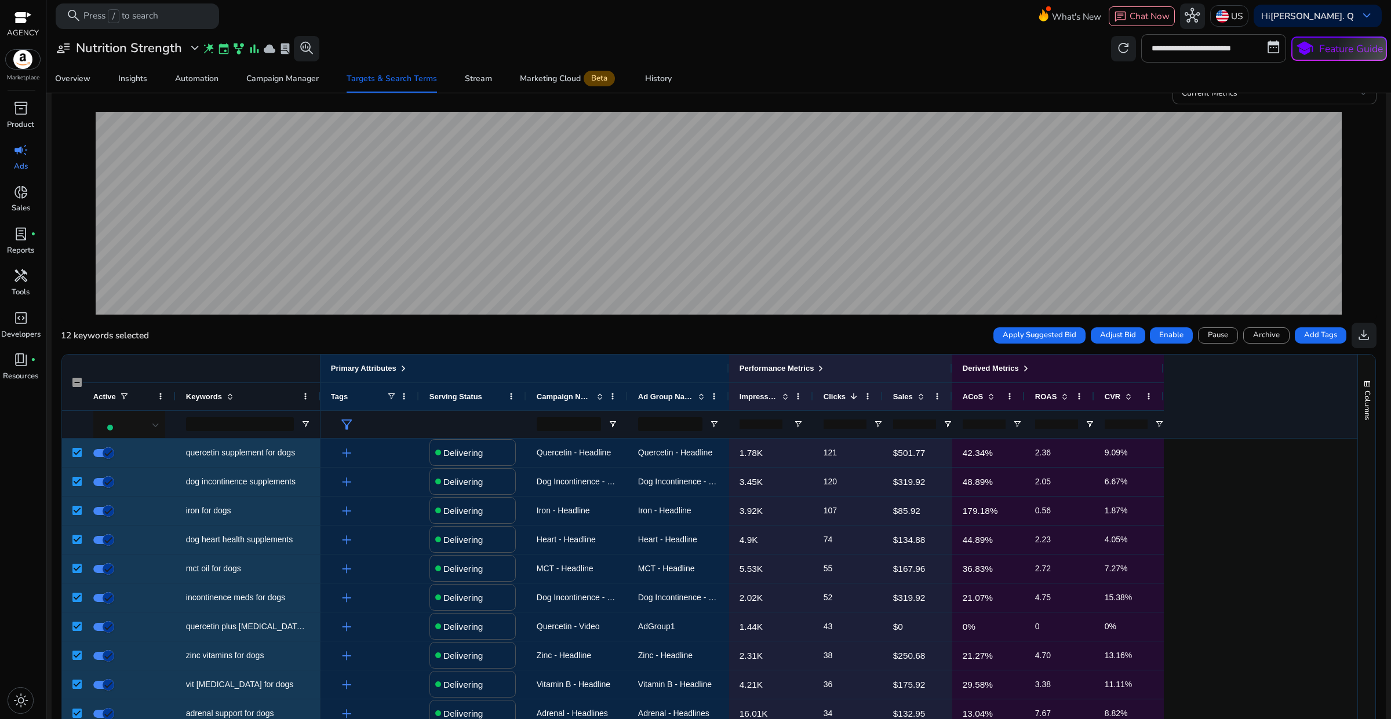
scroll to position [256, 0]
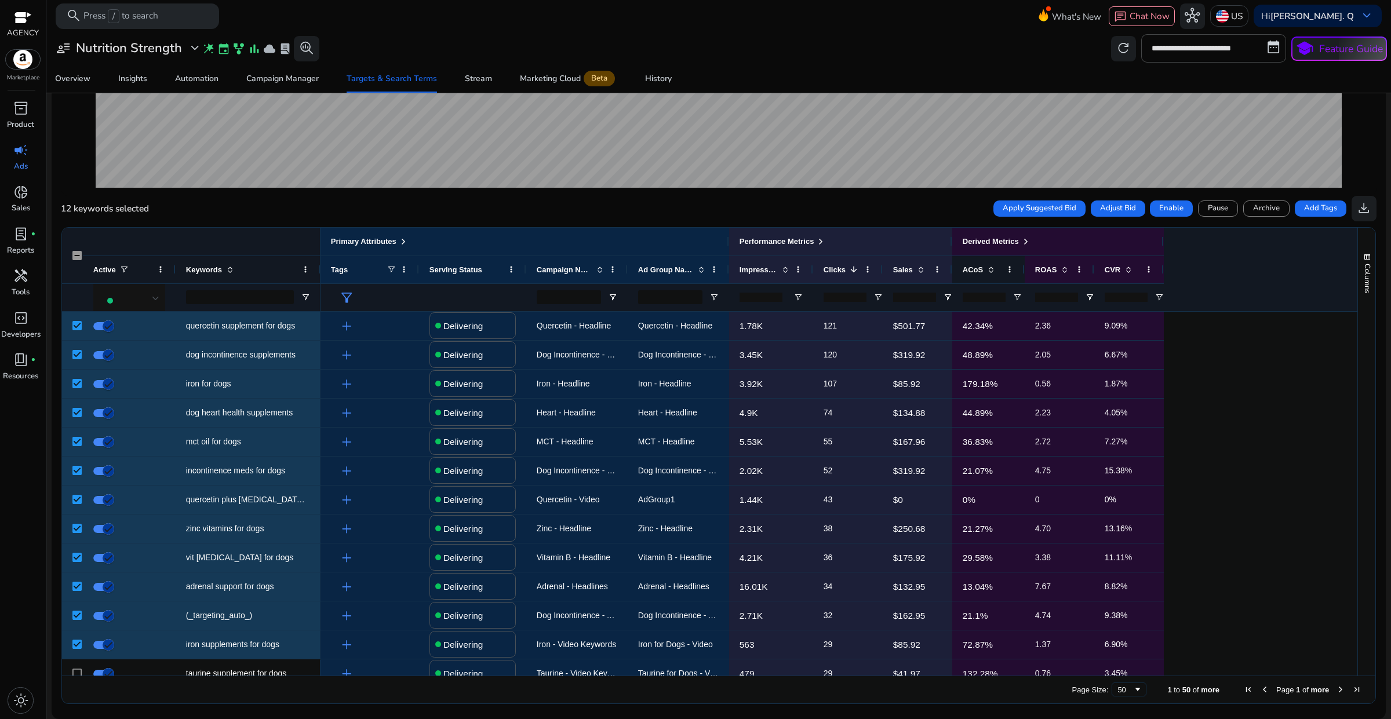
click at [994, 269] on span at bounding box center [990, 269] width 9 height 9
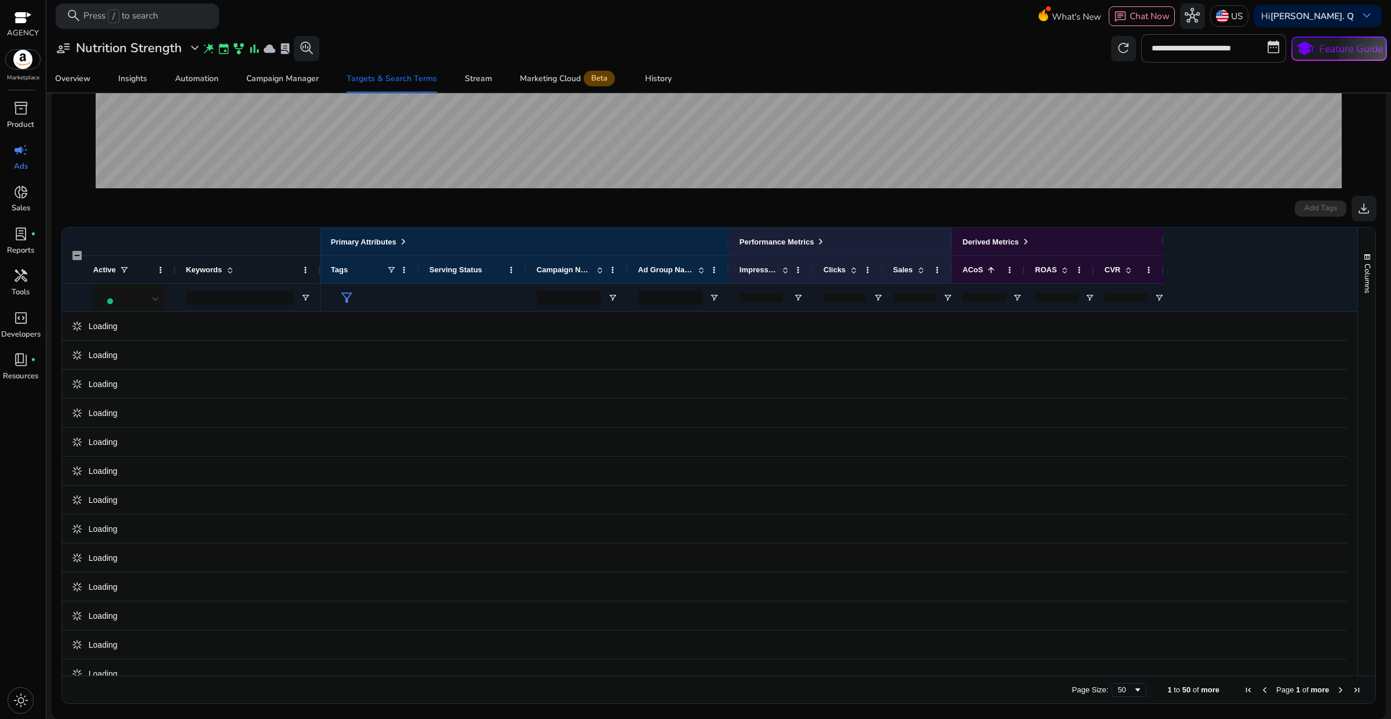
scroll to position [248, 0]
click at [983, 273] on span at bounding box center [989, 269] width 13 height 9
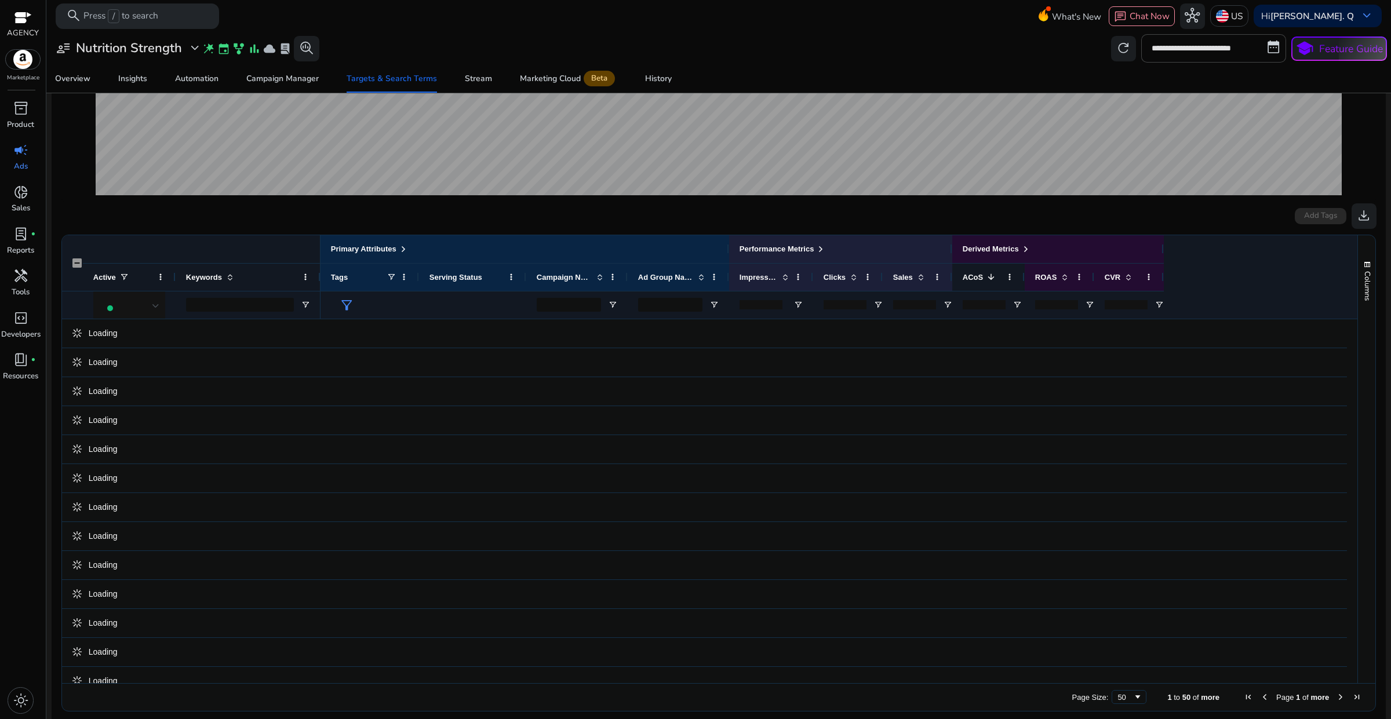
scroll to position [256, 0]
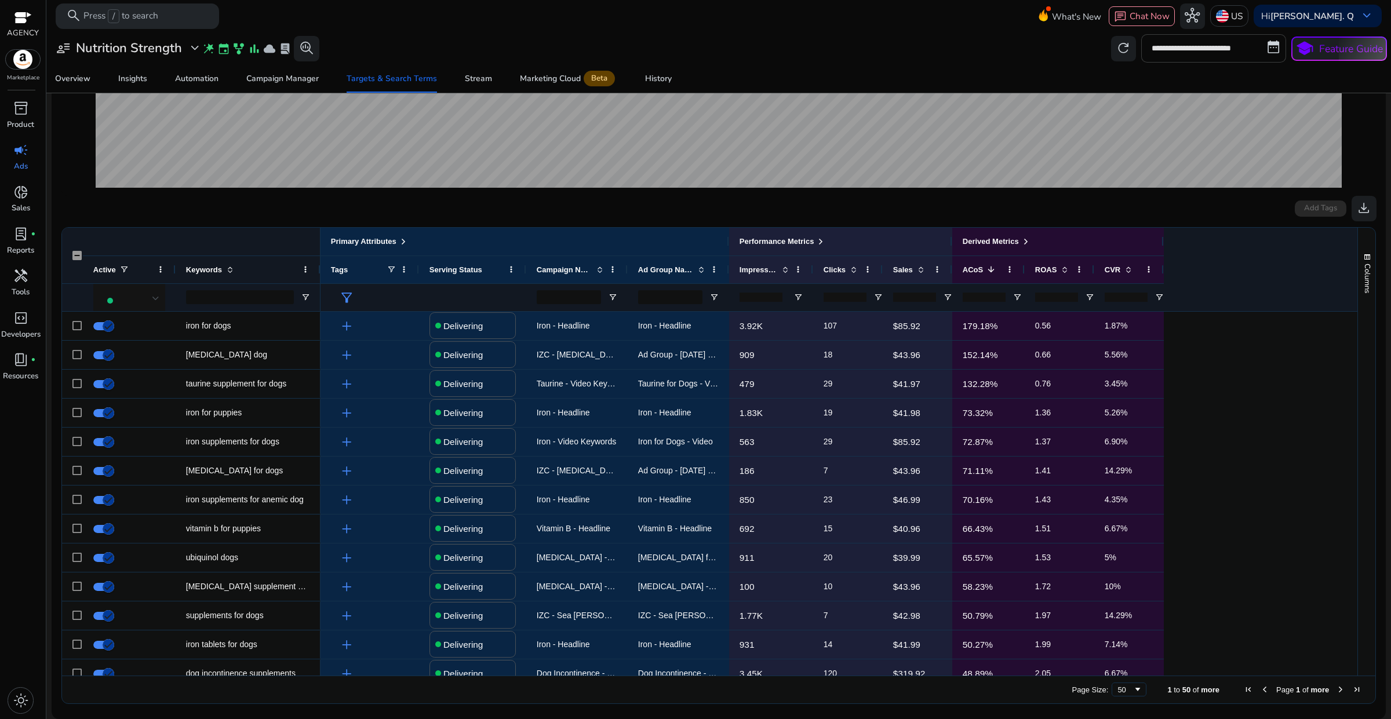
click at [1185, 52] on input "**********" at bounding box center [1213, 48] width 145 height 28
select select "*"
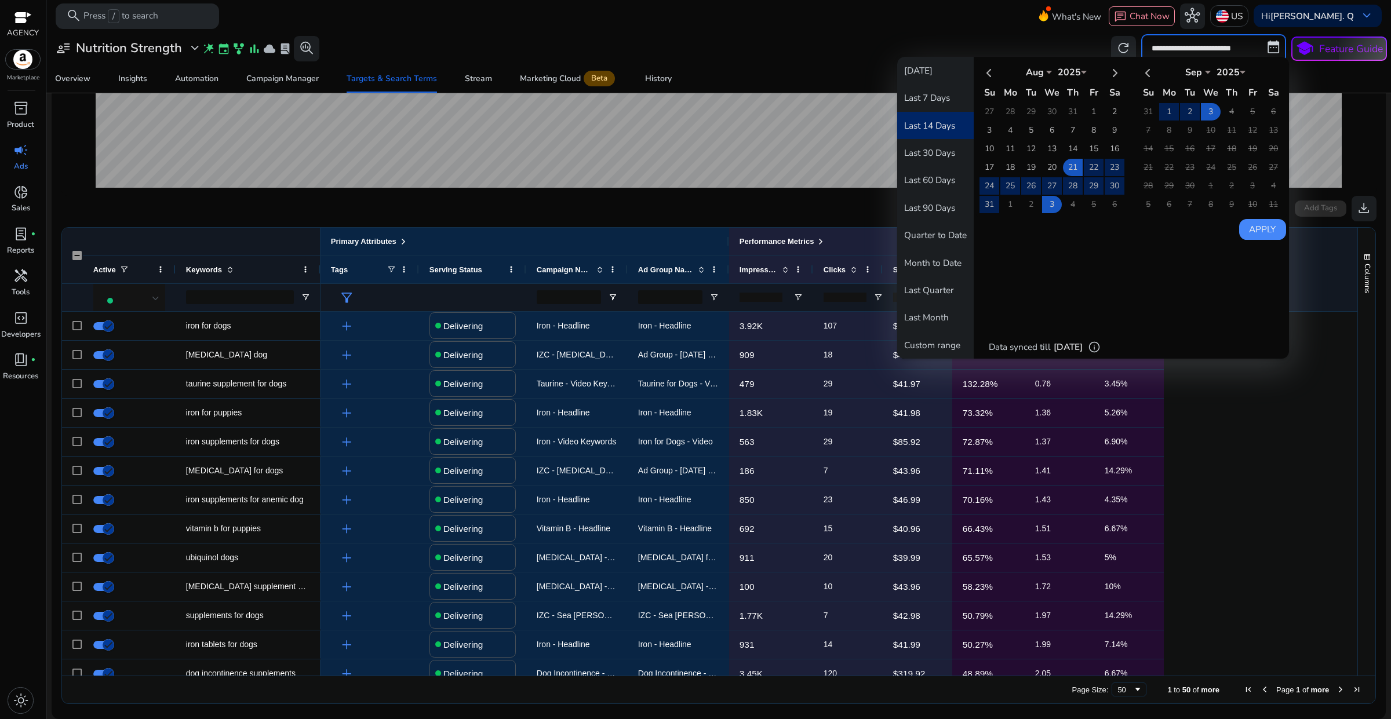
click at [858, 53] on div "**********" at bounding box center [718, 48] width 1336 height 28
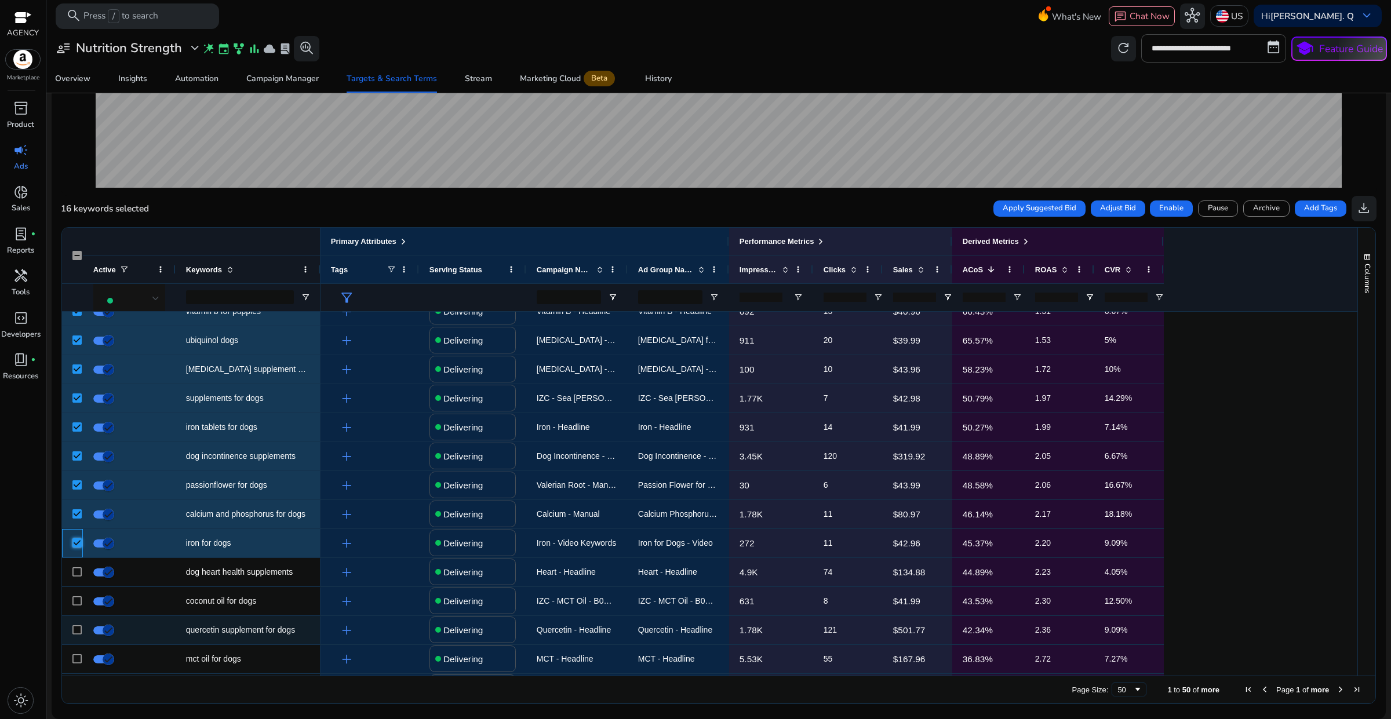
scroll to position [290, 0]
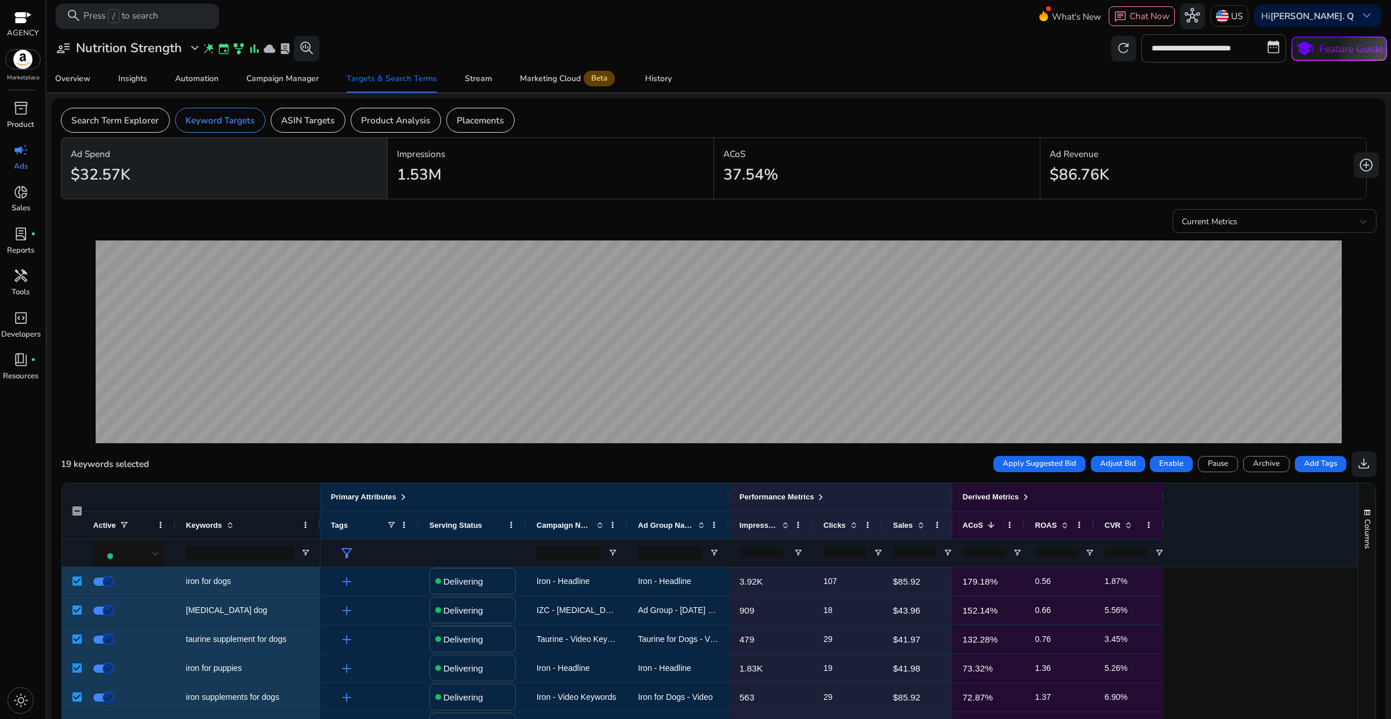
click at [1360, 221] on div at bounding box center [1363, 222] width 7 height 5
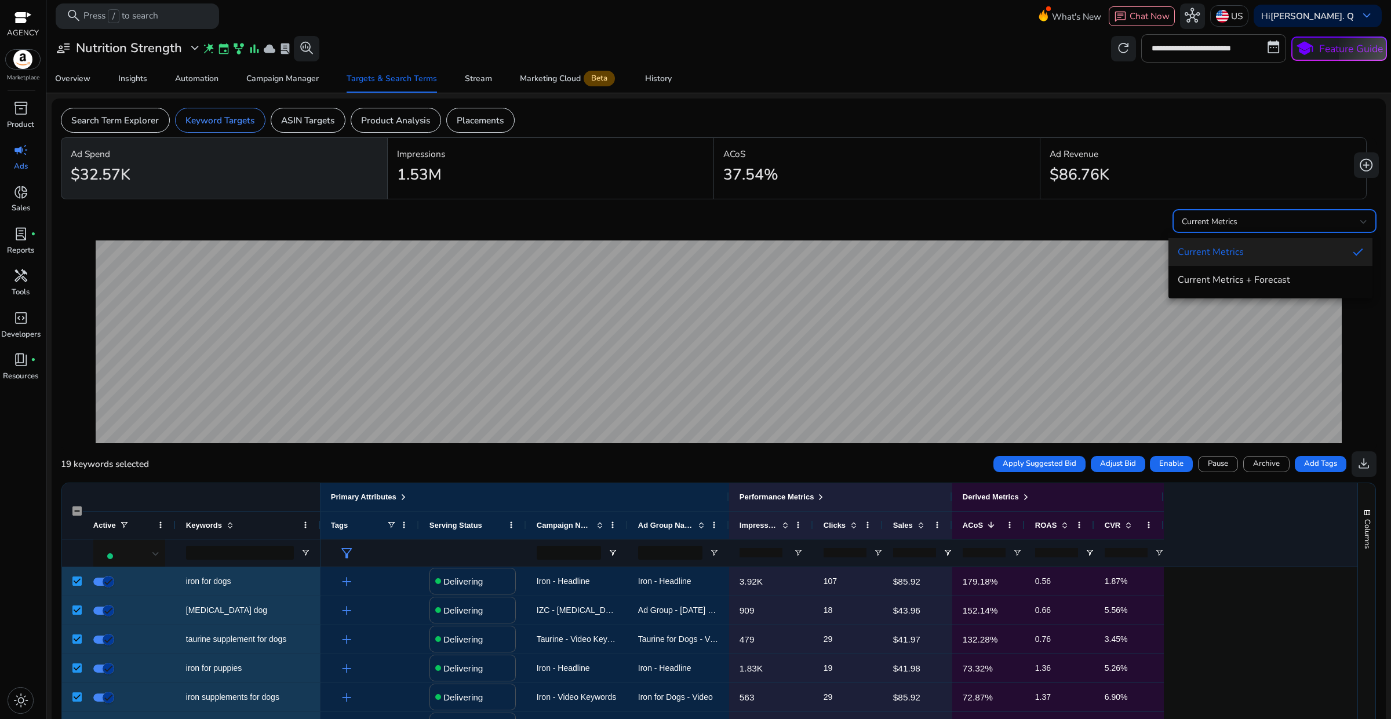
click at [1026, 231] on div at bounding box center [695, 359] width 1391 height 719
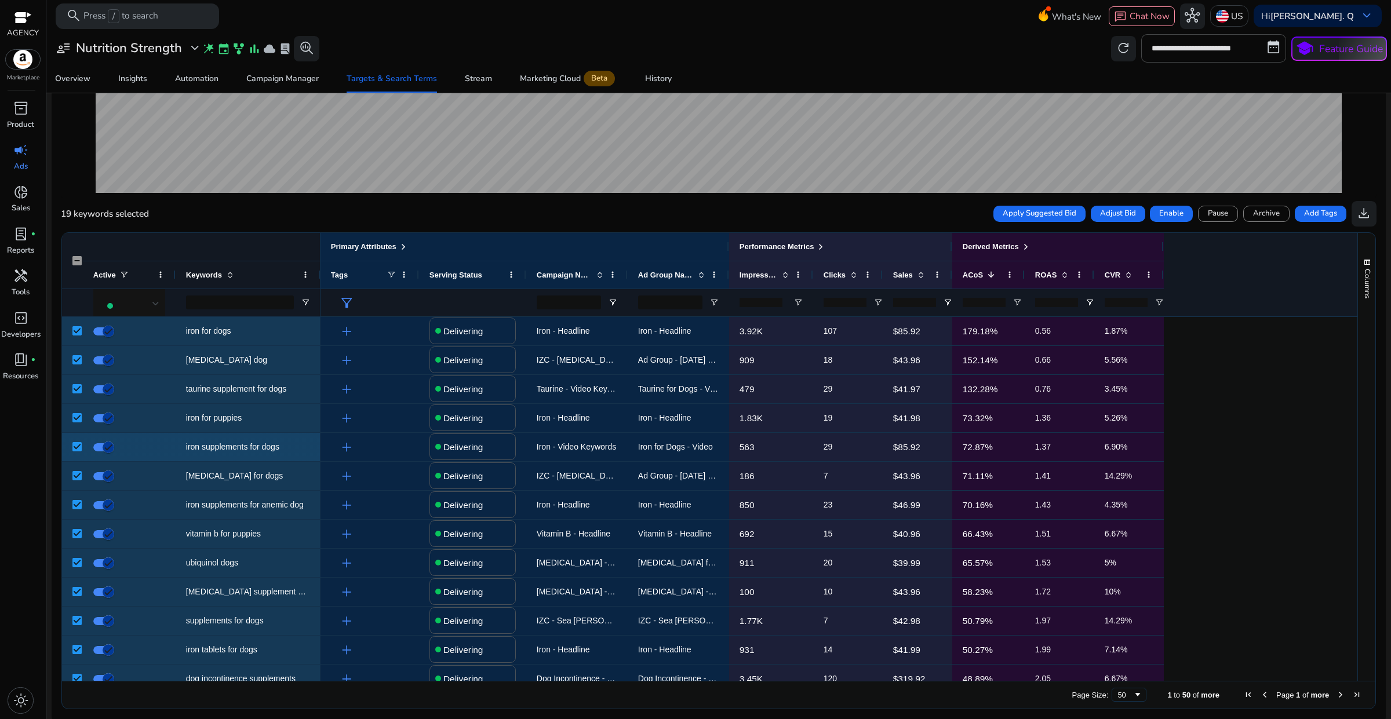
scroll to position [256, 0]
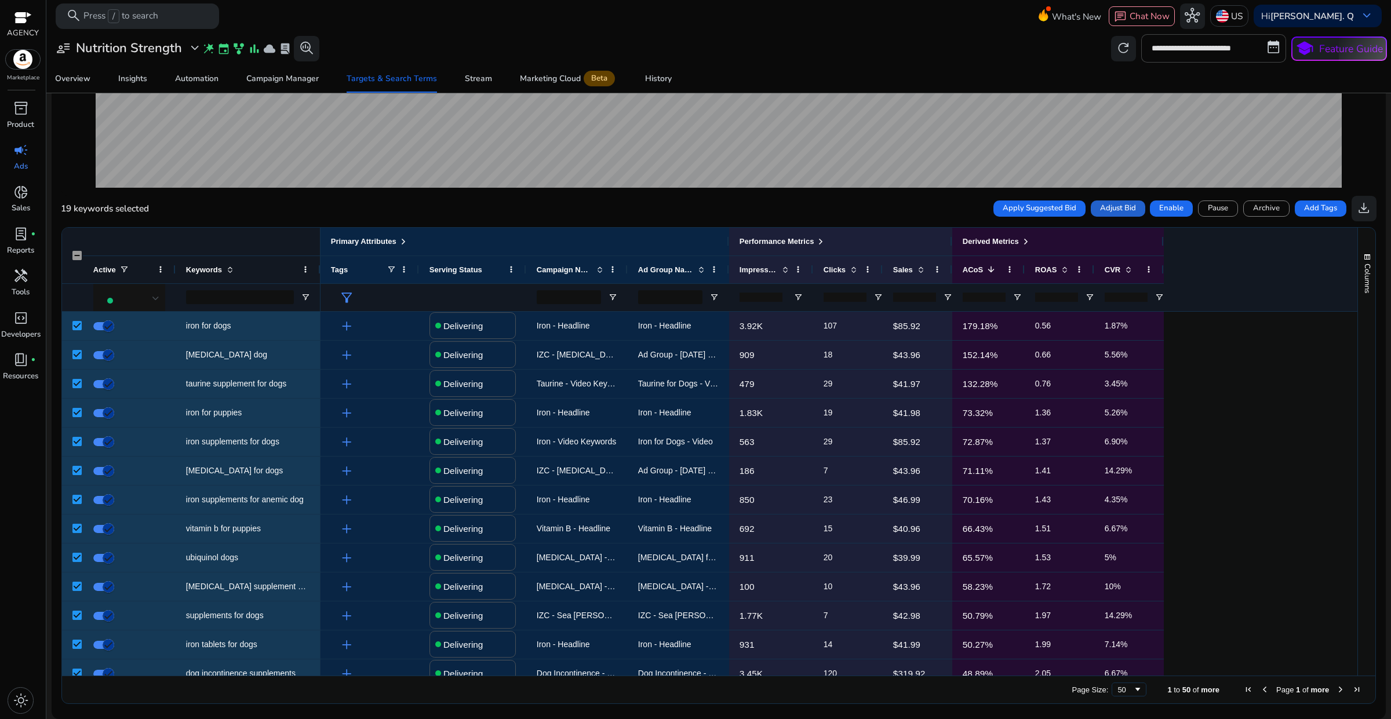
click at [1116, 205] on span "Adjust Bid" at bounding box center [1118, 209] width 36 height 12
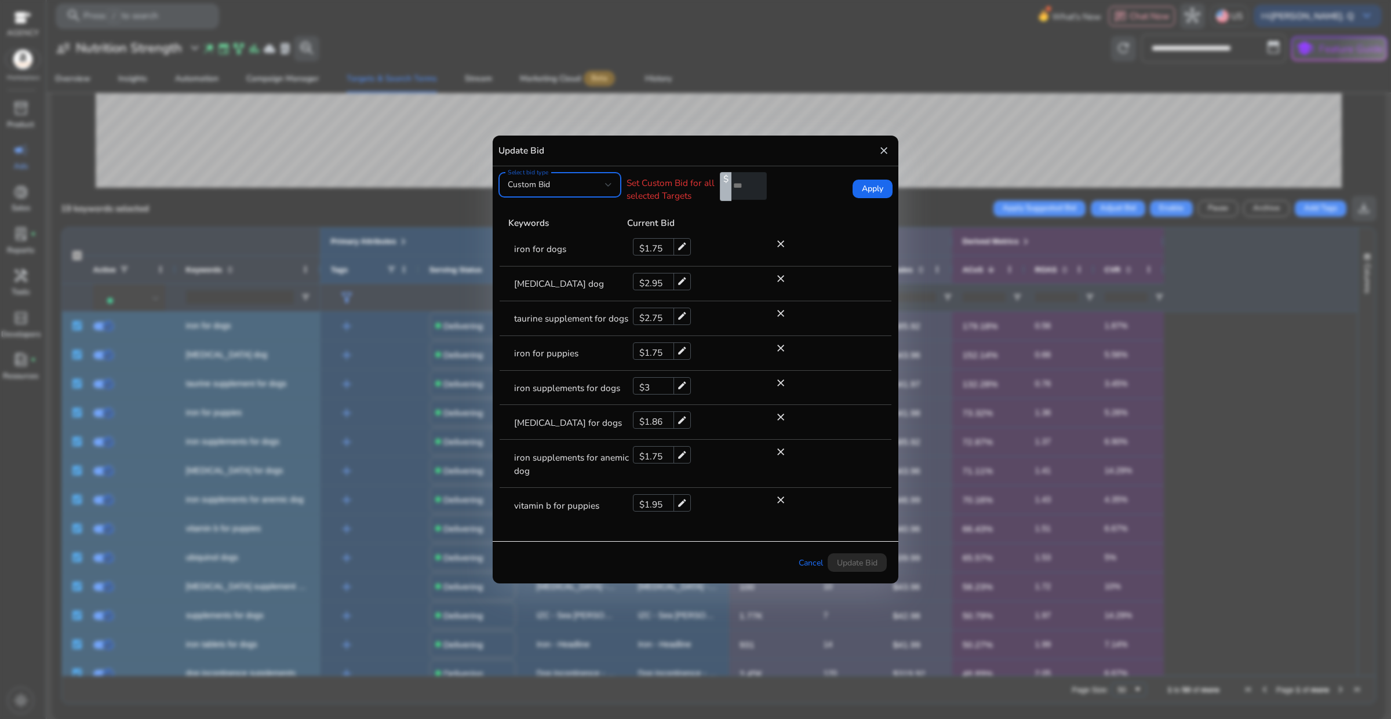
click at [612, 187] on div "Select bid type Custom Bid" at bounding box center [559, 184] width 123 height 25
click at [562, 241] on span "Current Bid" at bounding box center [560, 244] width 104 height 13
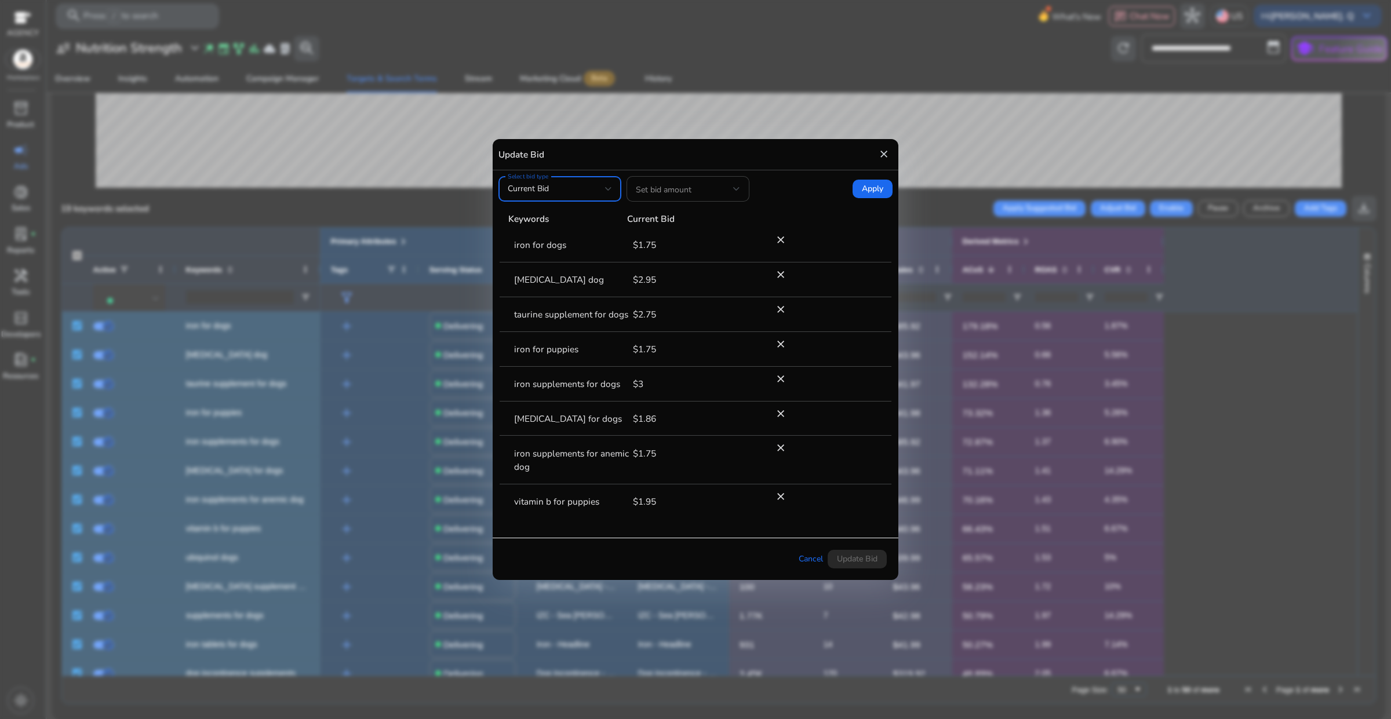
click at [694, 197] on div at bounding box center [688, 188] width 104 height 25
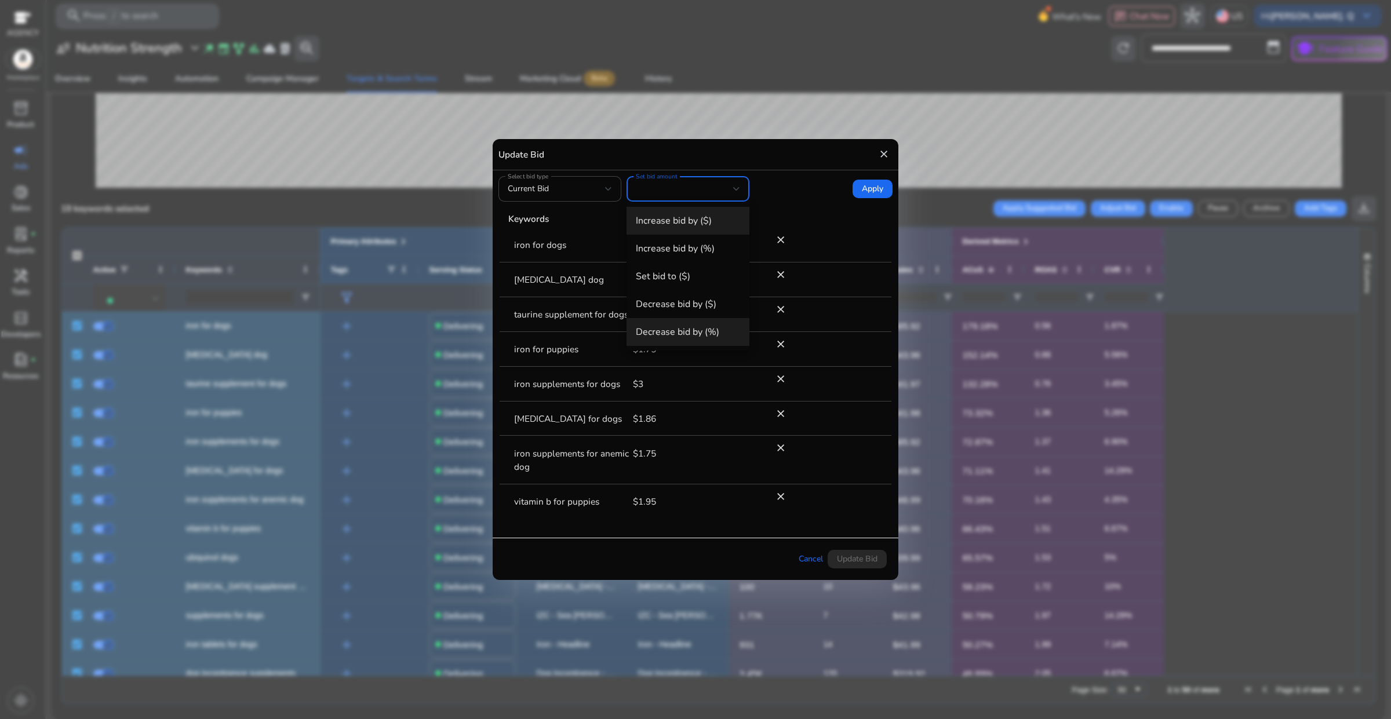
click at [701, 332] on span "Decrease bid by (%)" at bounding box center [688, 332] width 104 height 13
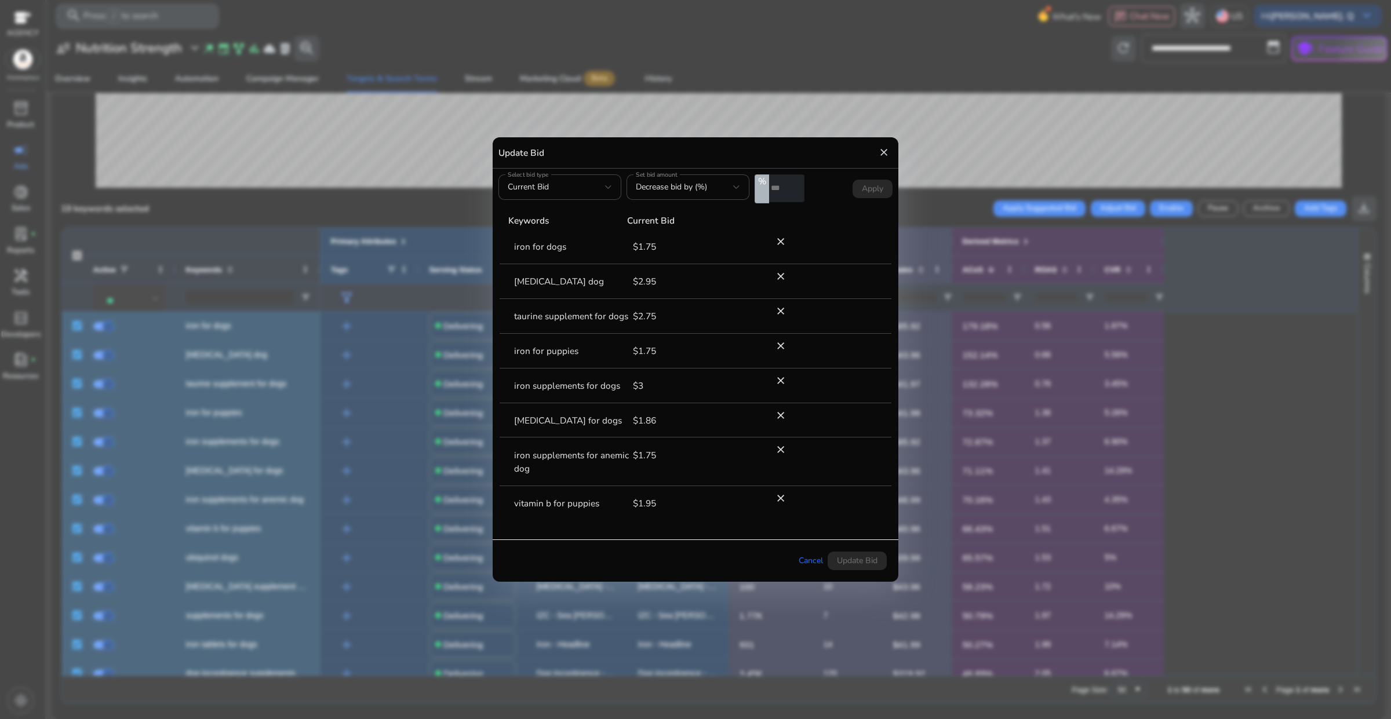
drag, startPoint x: 777, startPoint y: 190, endPoint x: 768, endPoint y: 189, distance: 9.3
click at [768, 189] on div "% *" at bounding box center [779, 188] width 50 height 29
type input "*"
click at [818, 200] on form "Select bid type Current Bid Set bid amount Decrease bid by (%) % * Apply" at bounding box center [695, 188] width 394 height 29
click at [858, 194] on span at bounding box center [872, 189] width 40 height 28
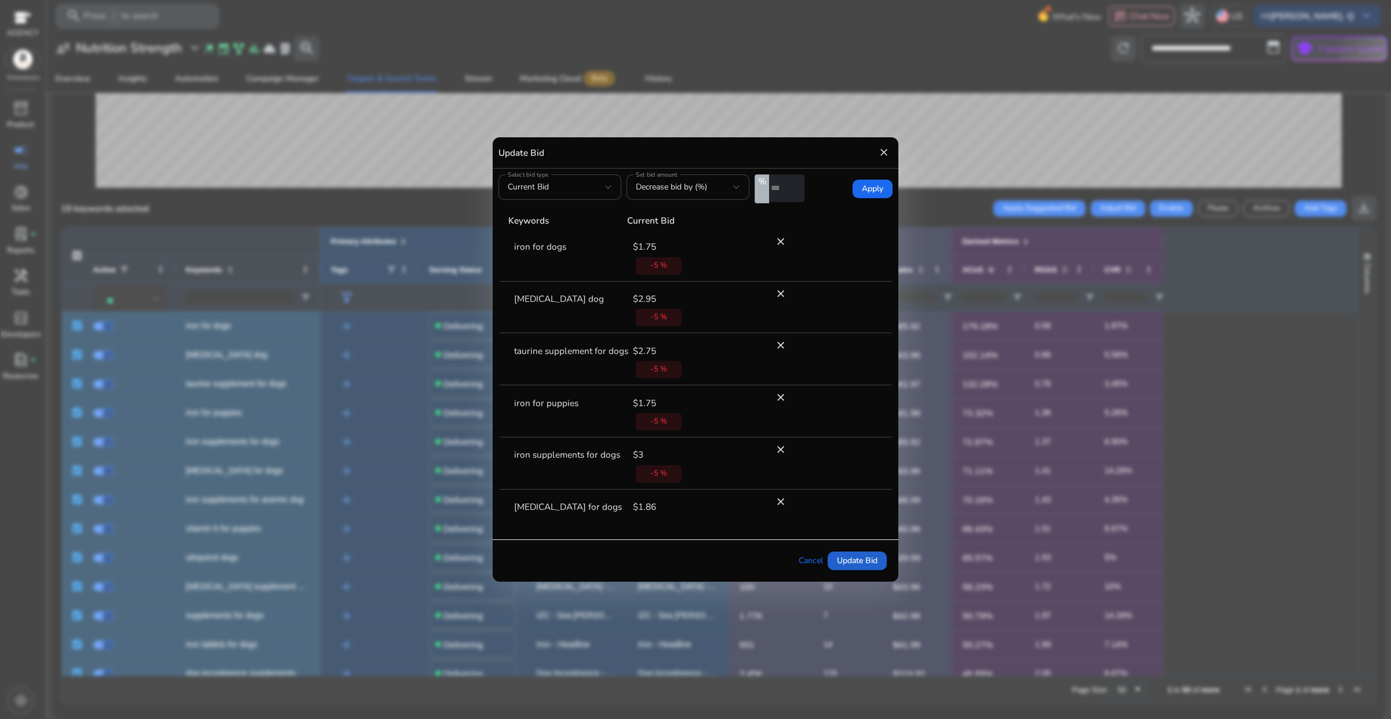
click at [851, 557] on span "Update Bid" at bounding box center [857, 561] width 41 height 12
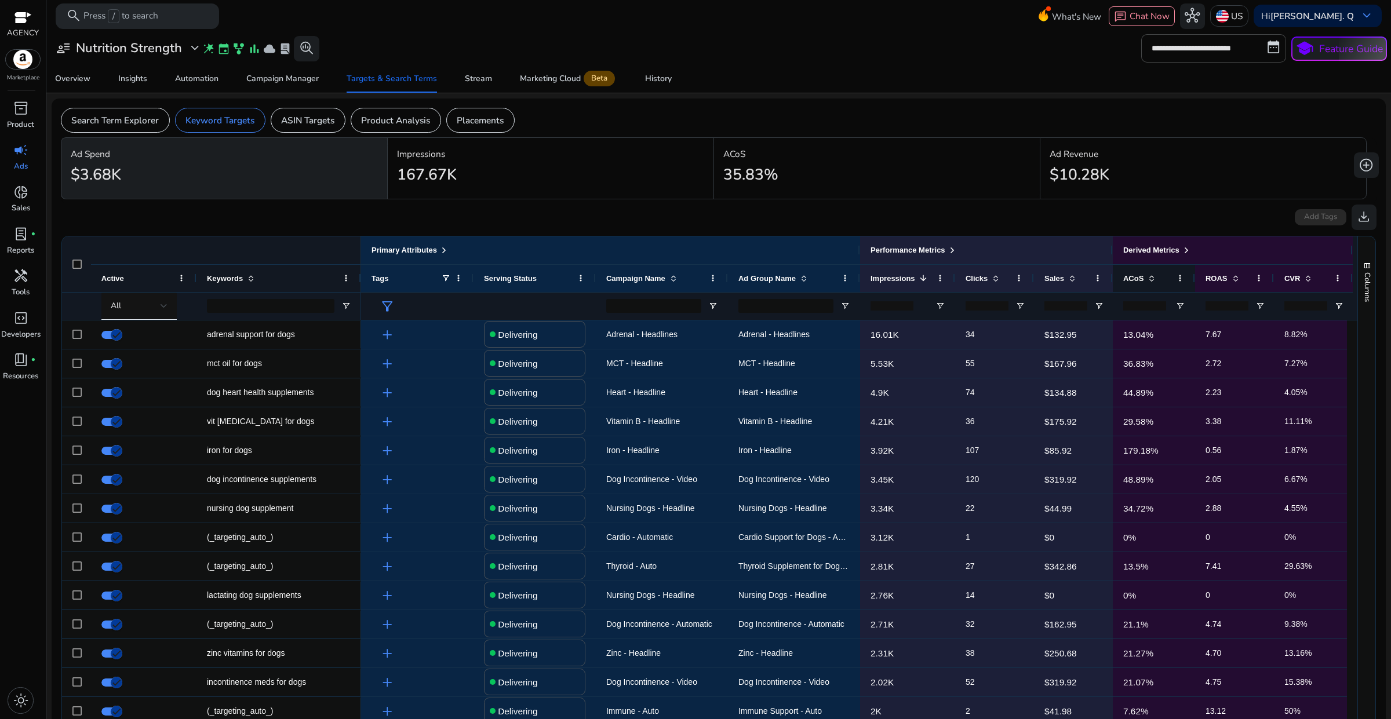
click at [1144, 282] on span at bounding box center [1149, 278] width 13 height 9
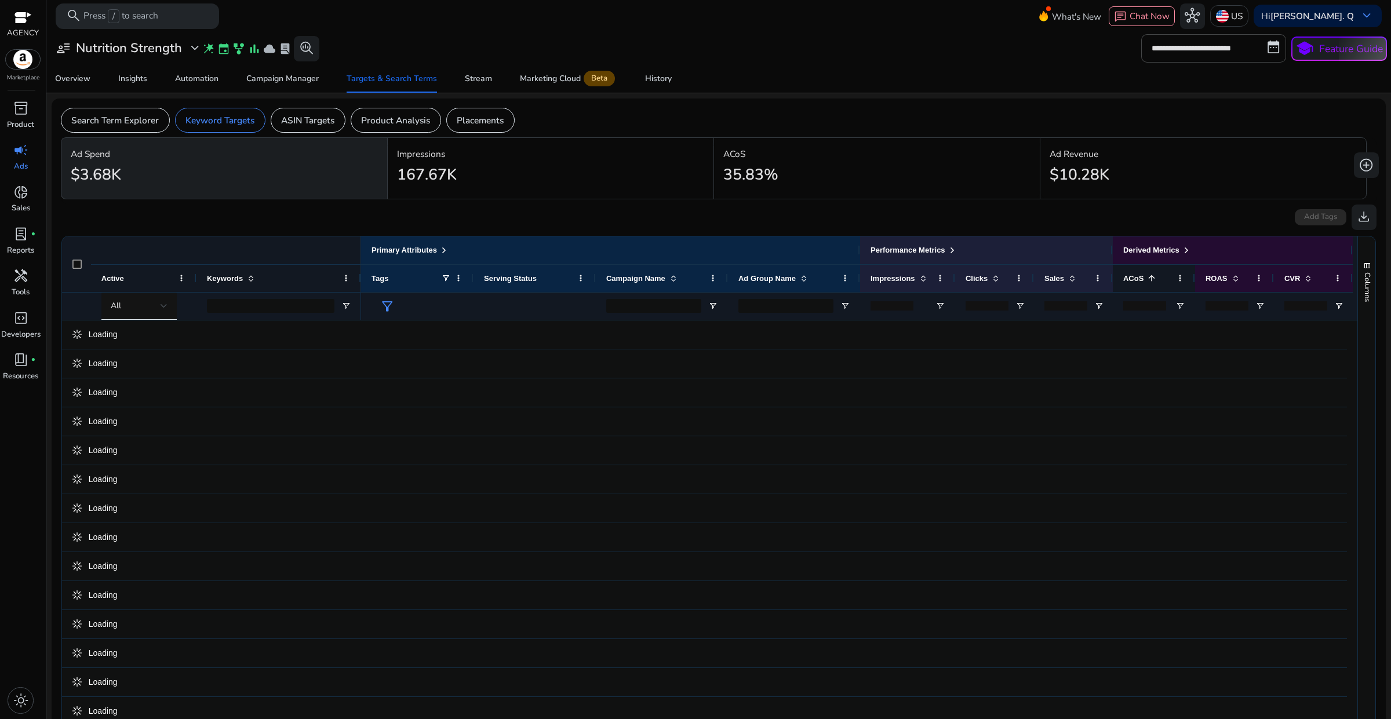
click at [1149, 274] on span at bounding box center [1151, 278] width 9 height 9
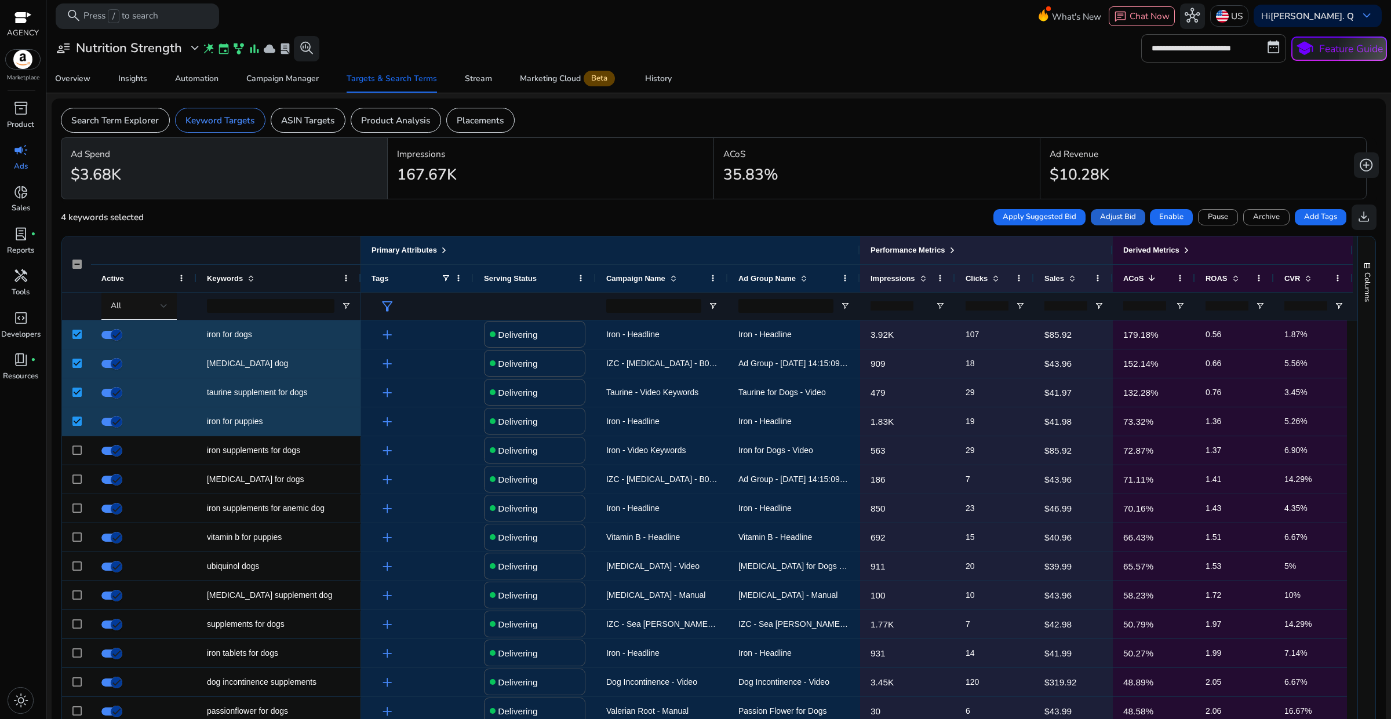
click at [1106, 218] on span "Adjust Bid" at bounding box center [1118, 218] width 36 height 12
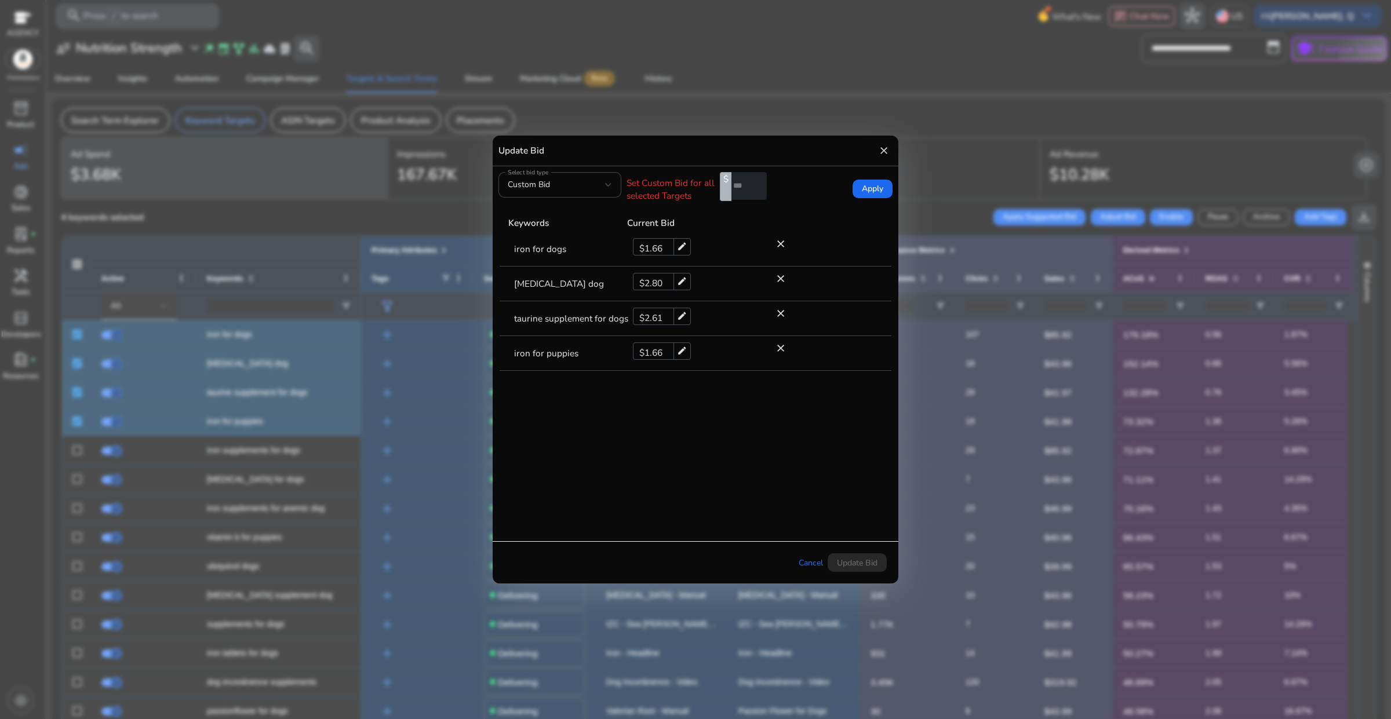
click at [881, 154] on mat-icon "close" at bounding box center [884, 150] width 12 height 19
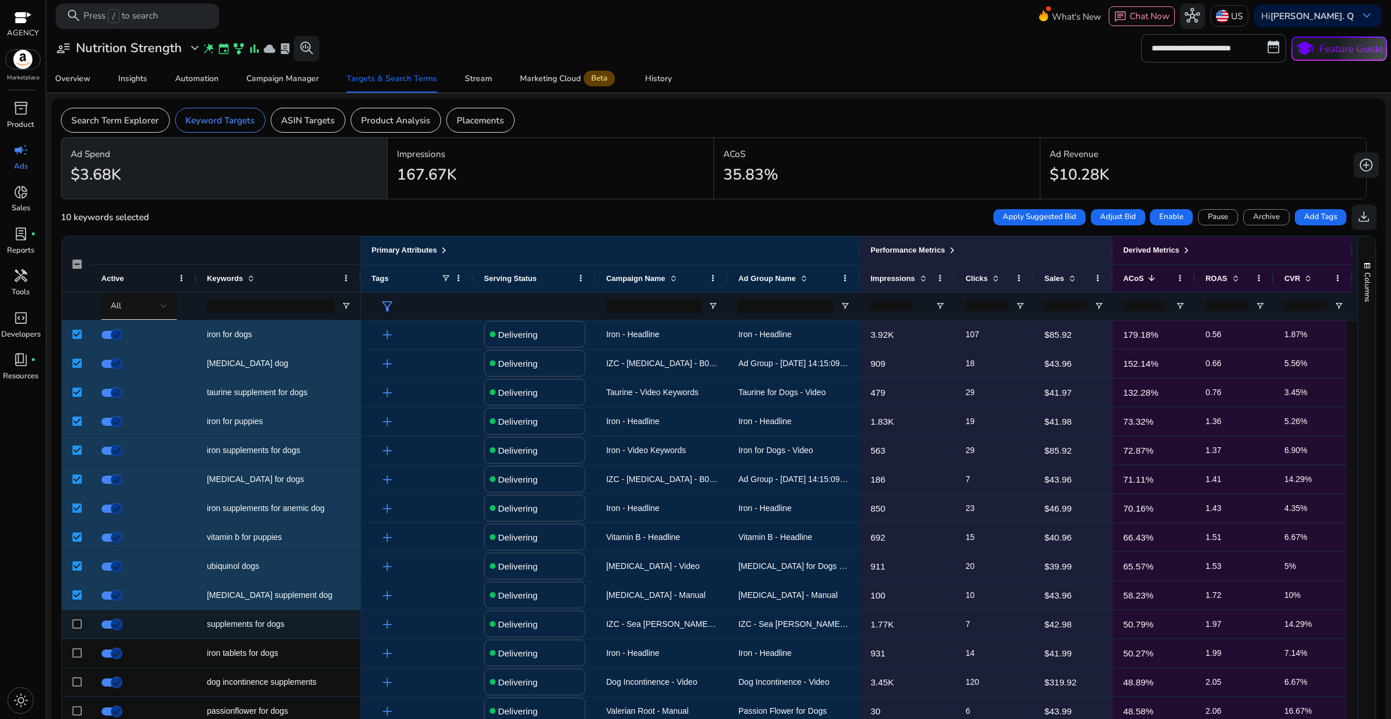
click at [79, 615] on div at bounding box center [76, 625] width 9 height 24
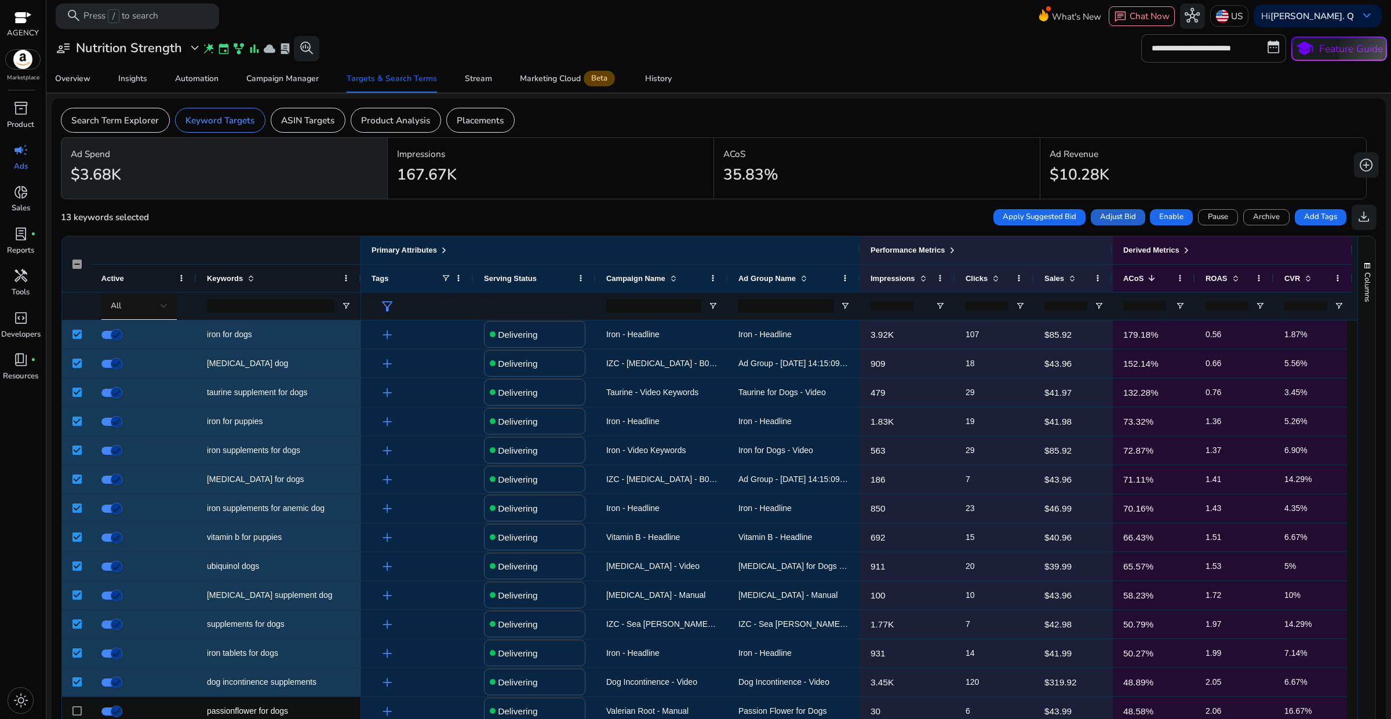
click at [1117, 221] on span "Adjust Bid" at bounding box center [1118, 218] width 36 height 12
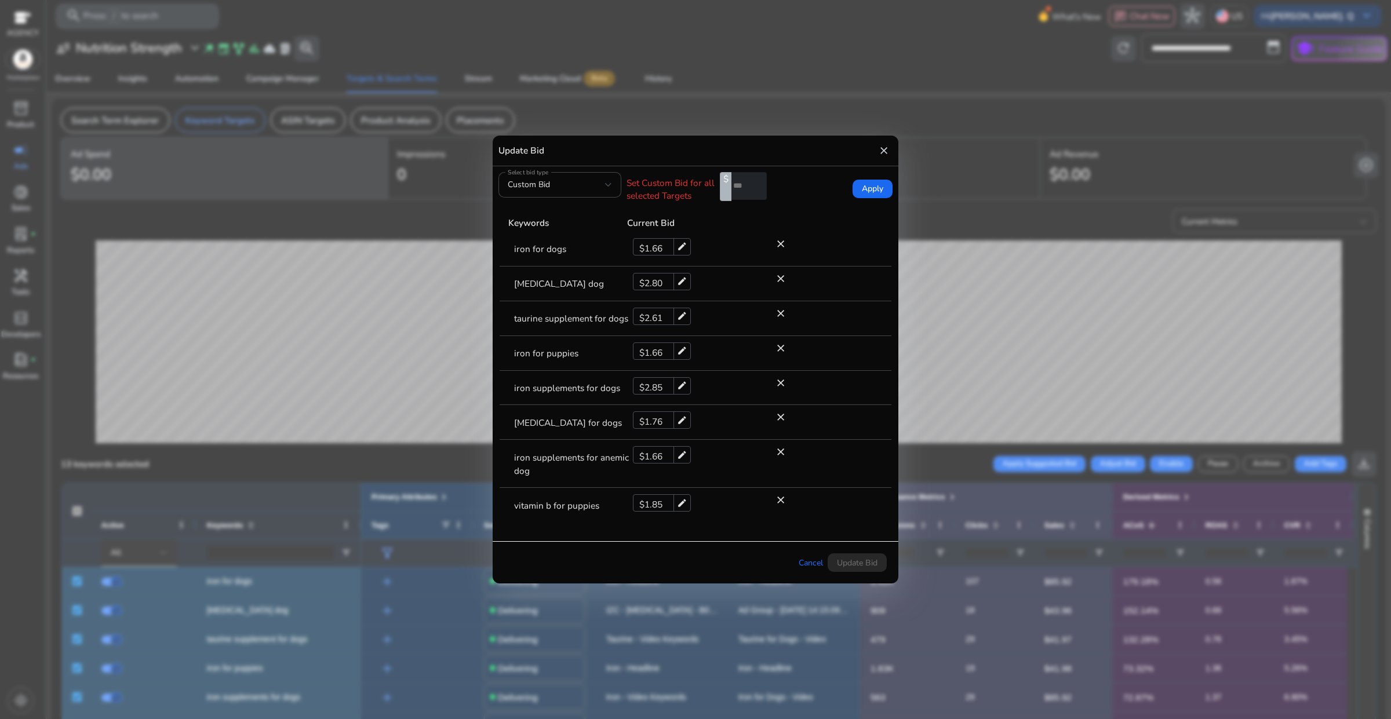
click at [884, 150] on mat-icon "close" at bounding box center [884, 150] width 12 height 19
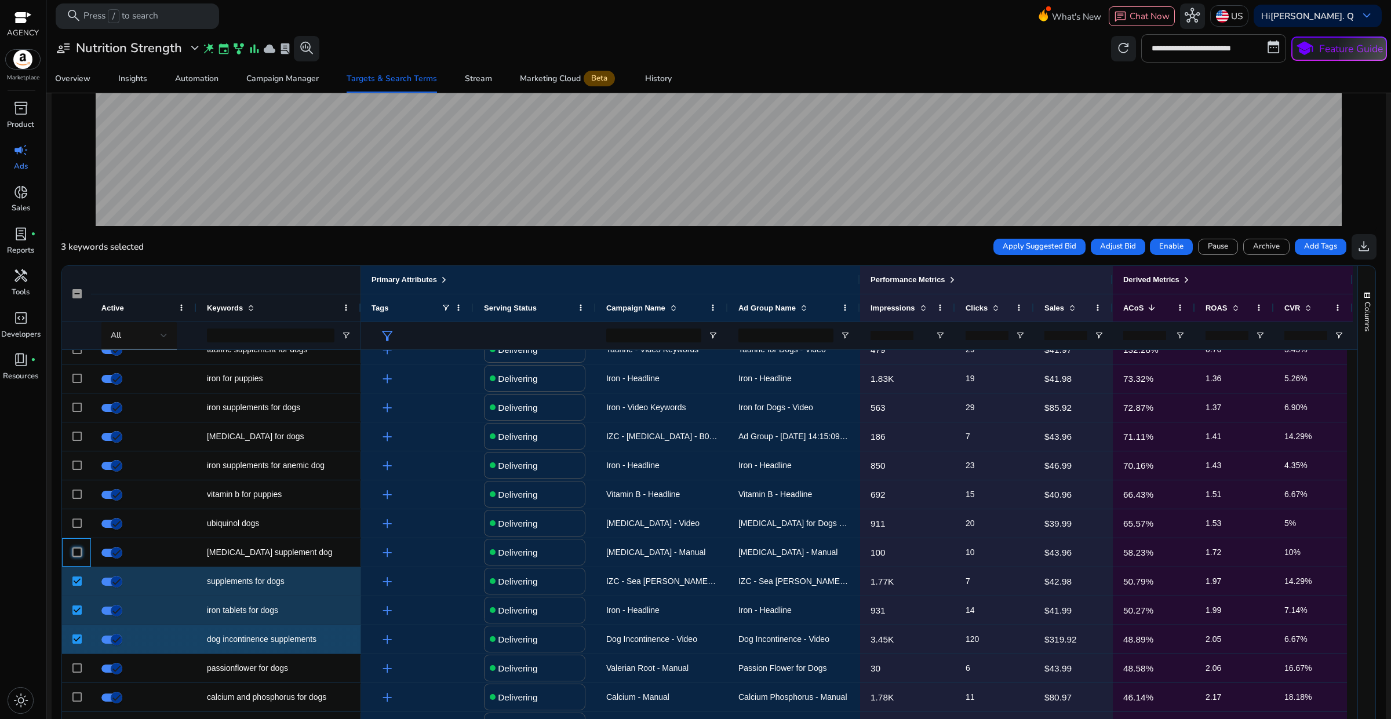
scroll to position [145, 0]
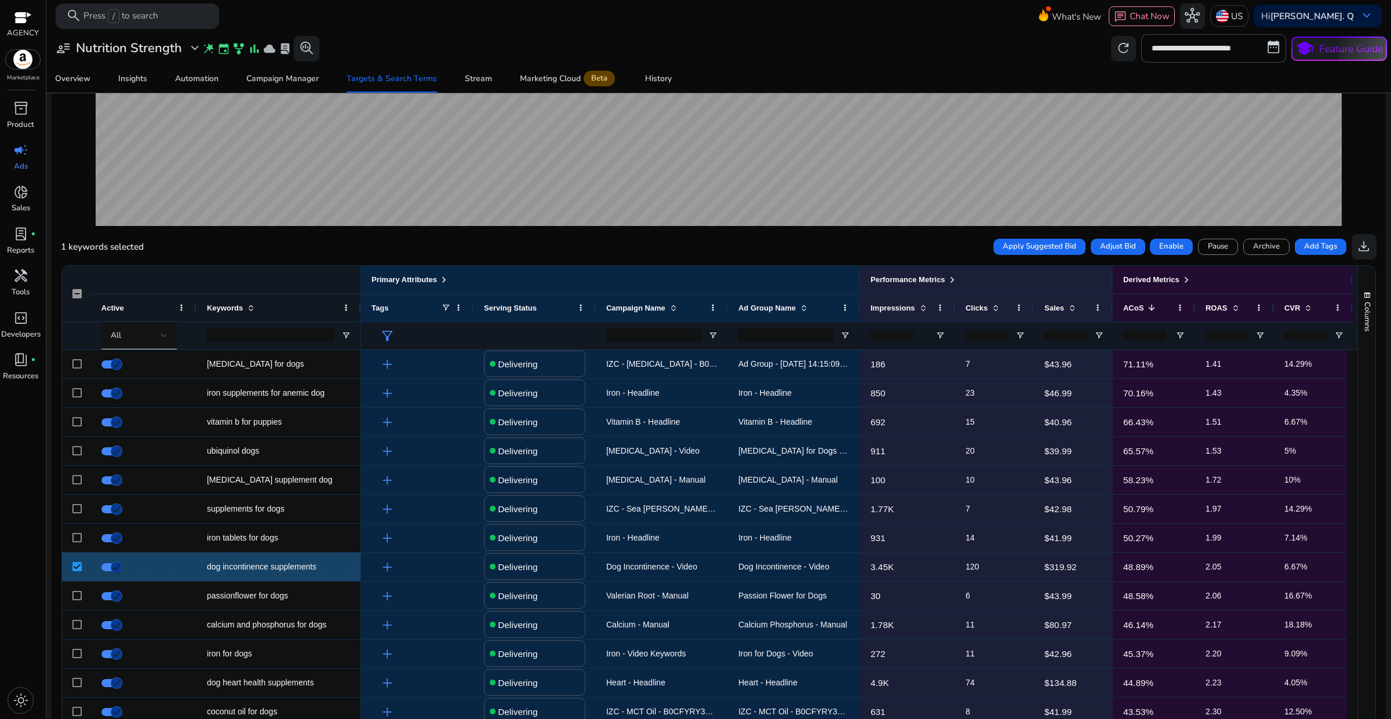
click at [71, 568] on div at bounding box center [76, 567] width 29 height 28
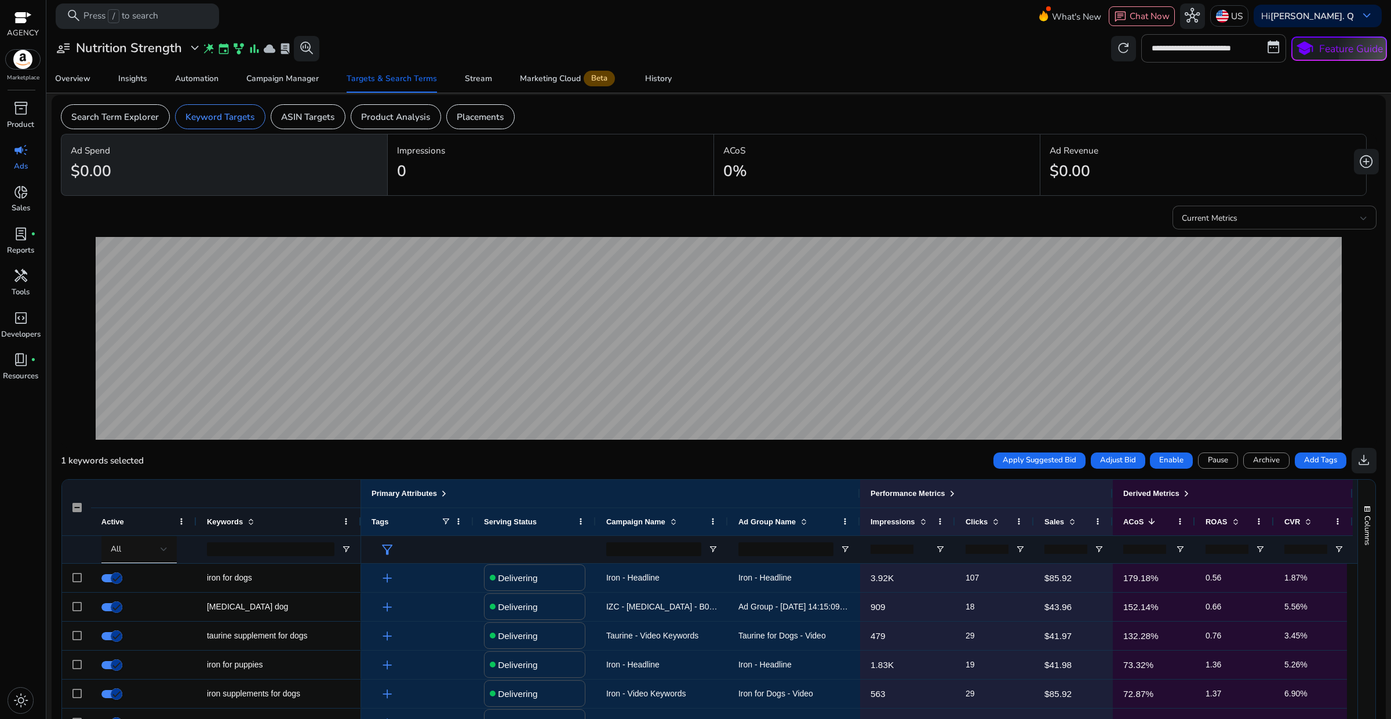
scroll to position [0, 0]
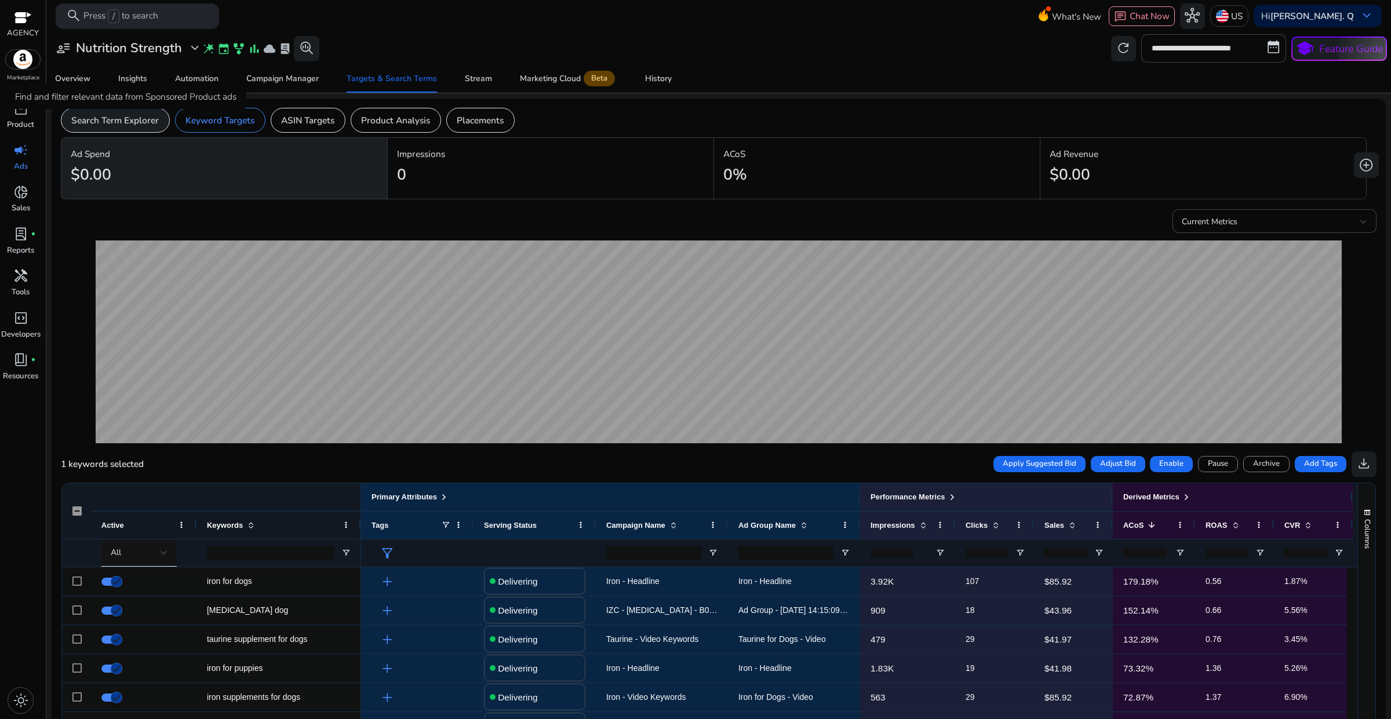
click at [123, 119] on p "Search Term Explorer" at bounding box center [115, 120] width 88 height 13
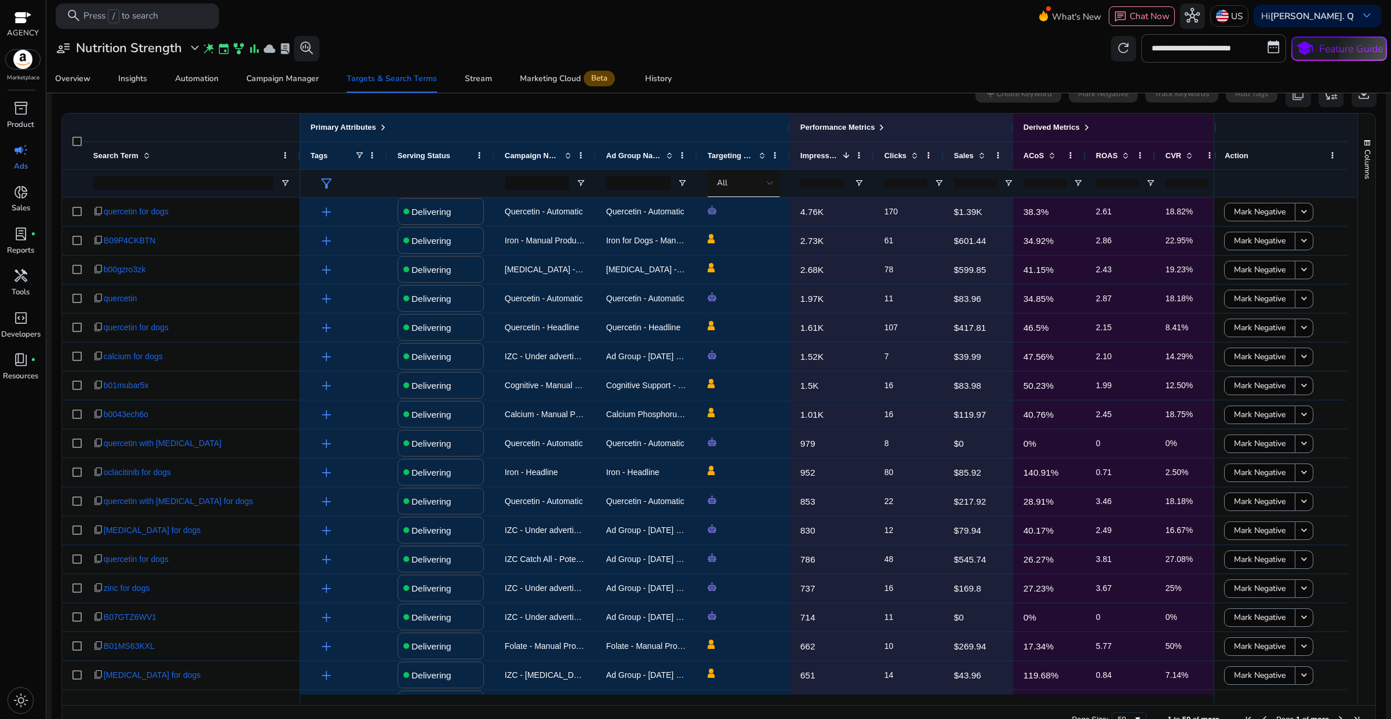
scroll to position [389, 0]
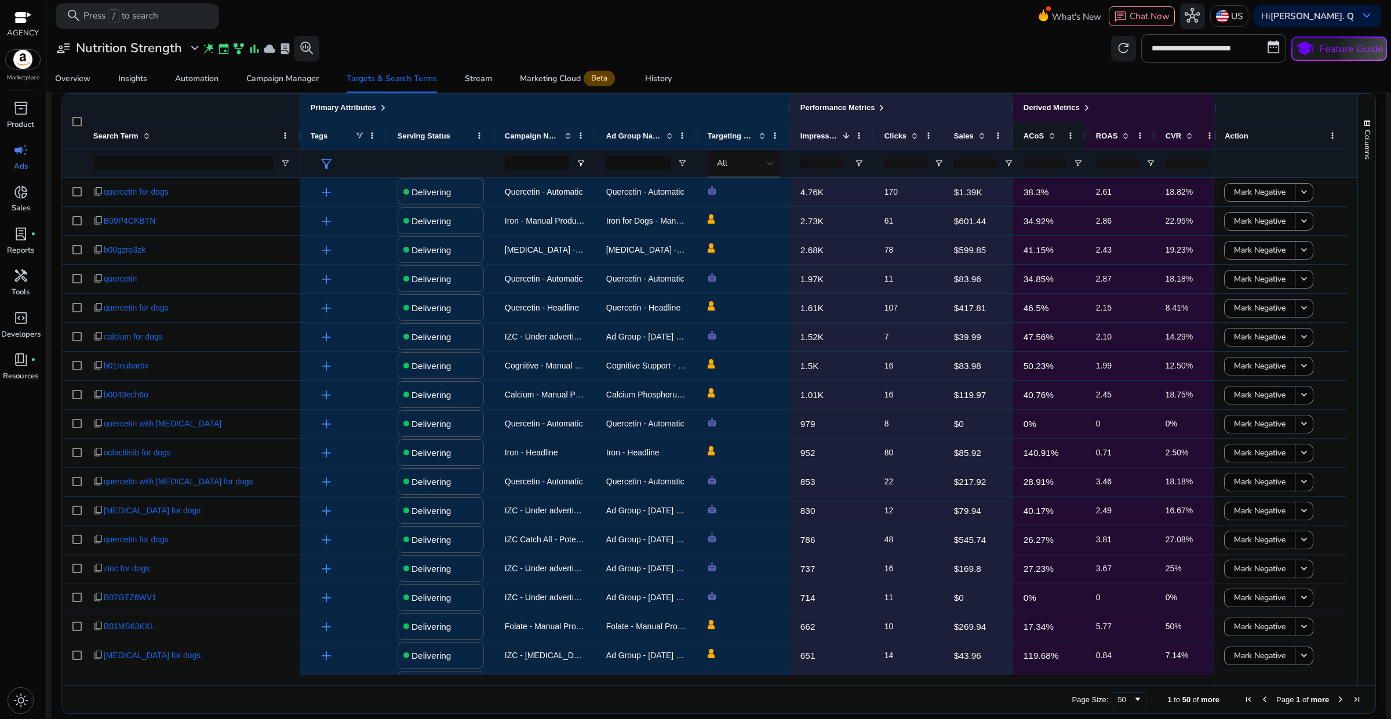
click at [1048, 139] on span at bounding box center [1051, 135] width 9 height 9
click at [0, 0] on span at bounding box center [0, 0] width 0 height 0
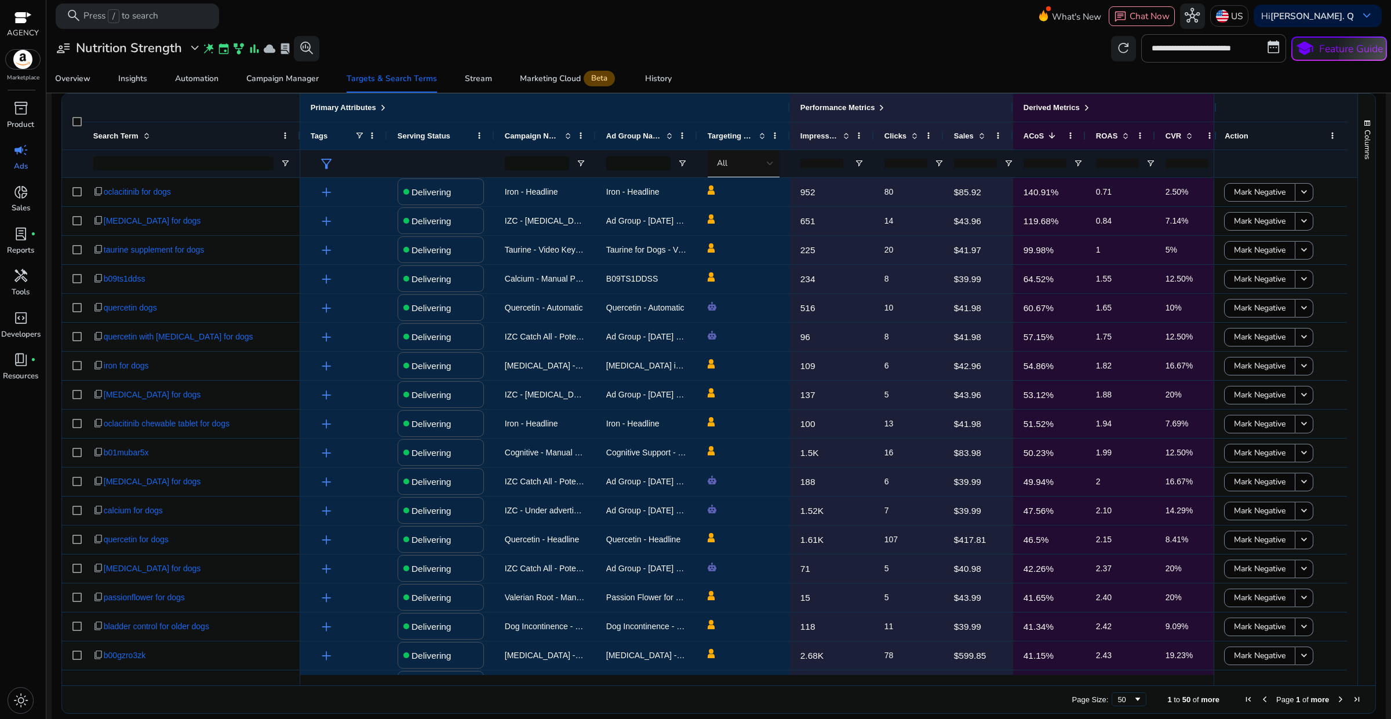
click at [980, 163] on input "number" at bounding box center [975, 163] width 43 height 9
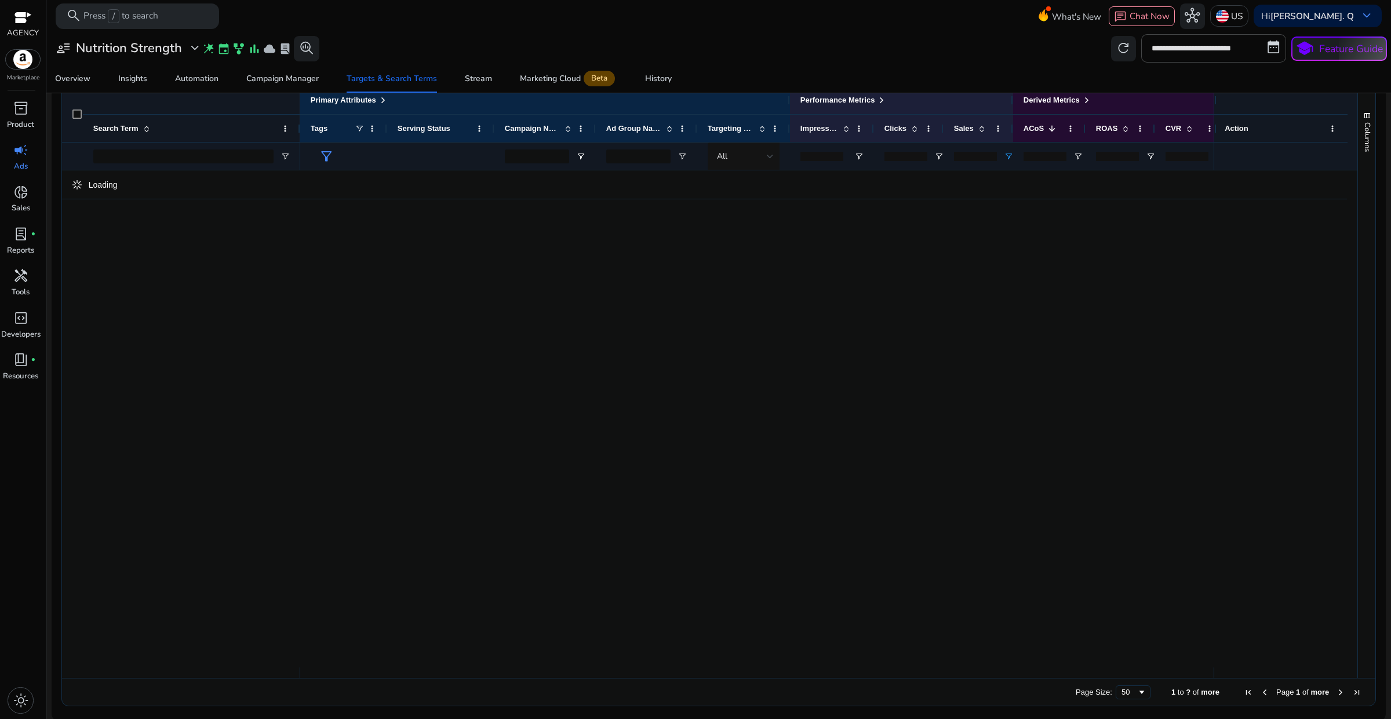
scroll to position [382, 0]
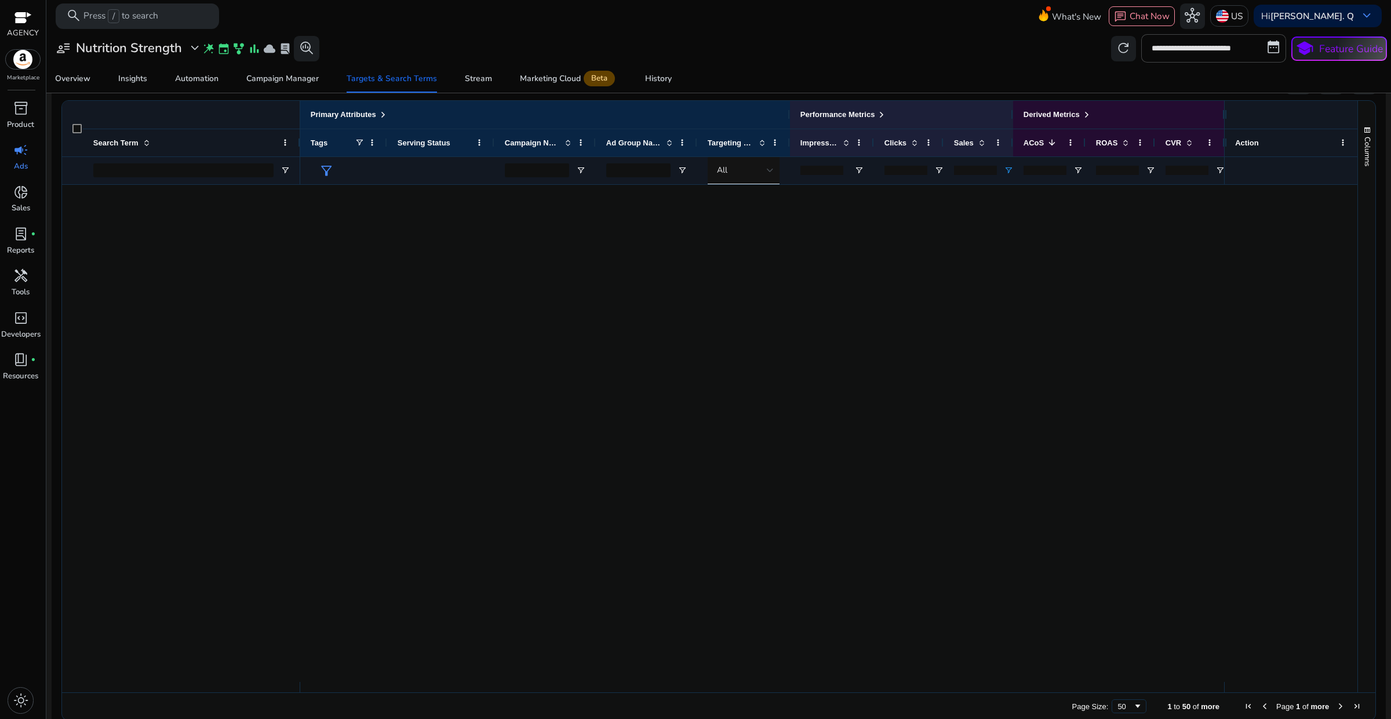
type input "*"
click at [1012, 67] on div "Overview Insights Automation Campaign Manager Targets & Search Terms Stream Mar…" at bounding box center [718, 79] width 1355 height 28
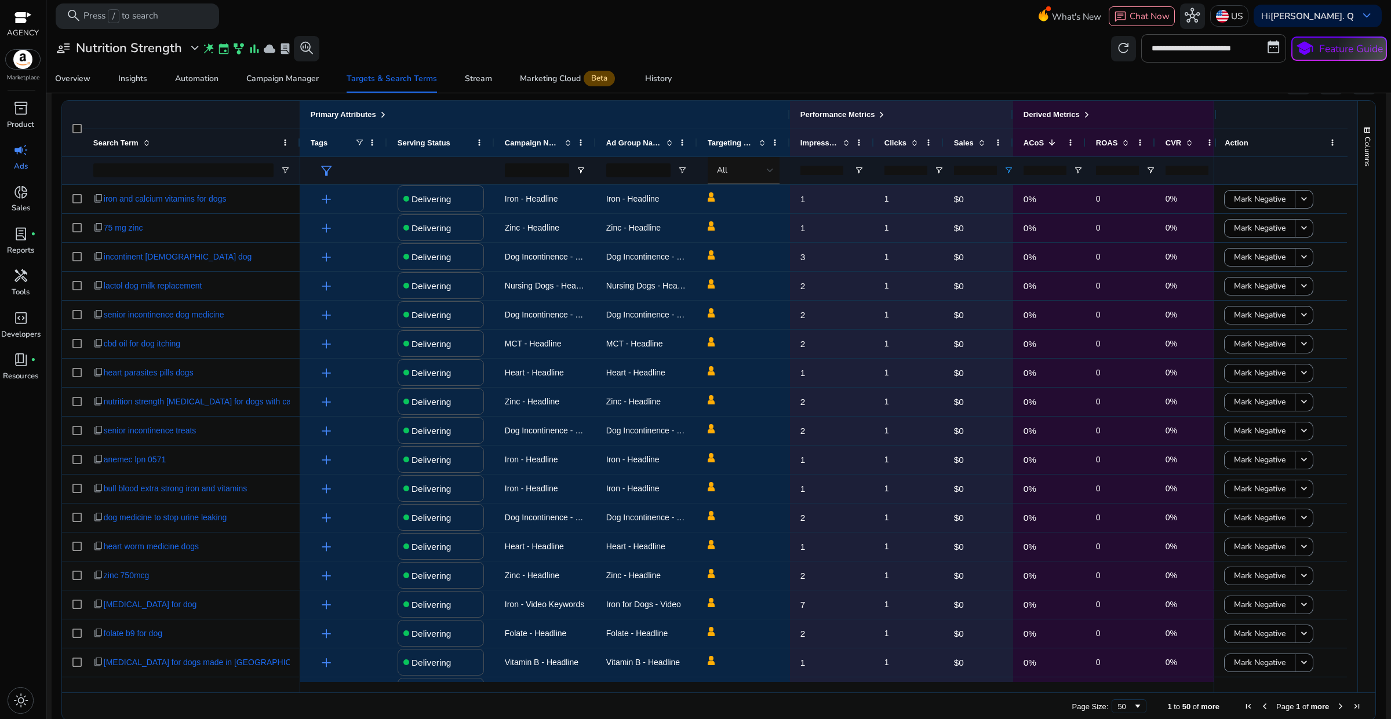
scroll to position [389, 0]
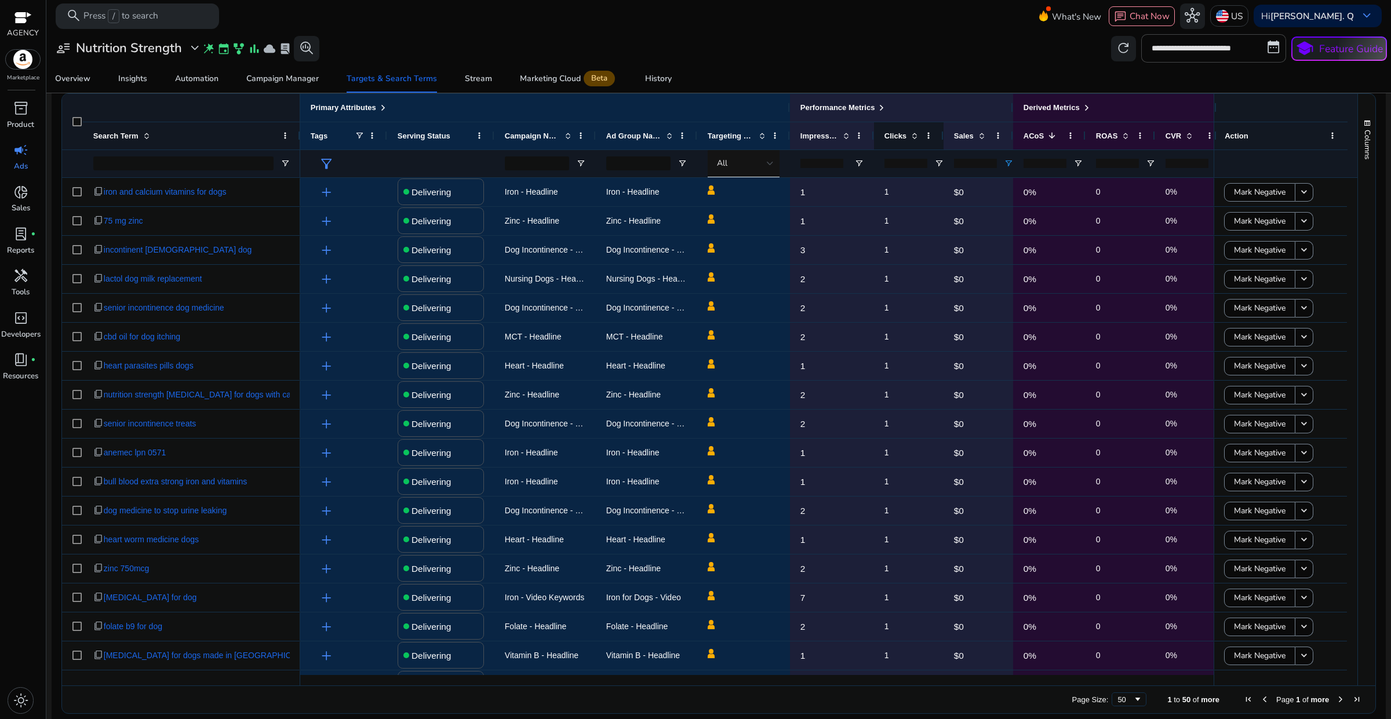
click at [912, 137] on span at bounding box center [914, 135] width 9 height 9
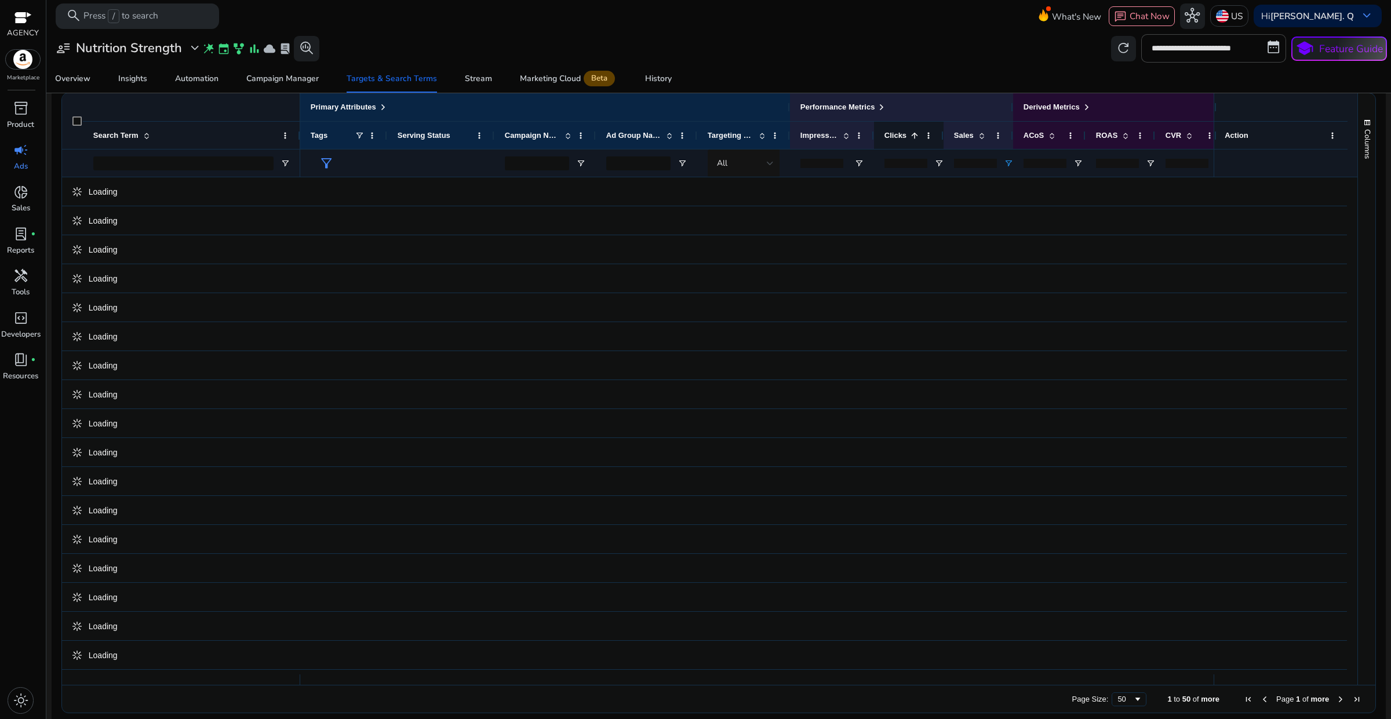
click at [912, 137] on span at bounding box center [914, 135] width 9 height 9
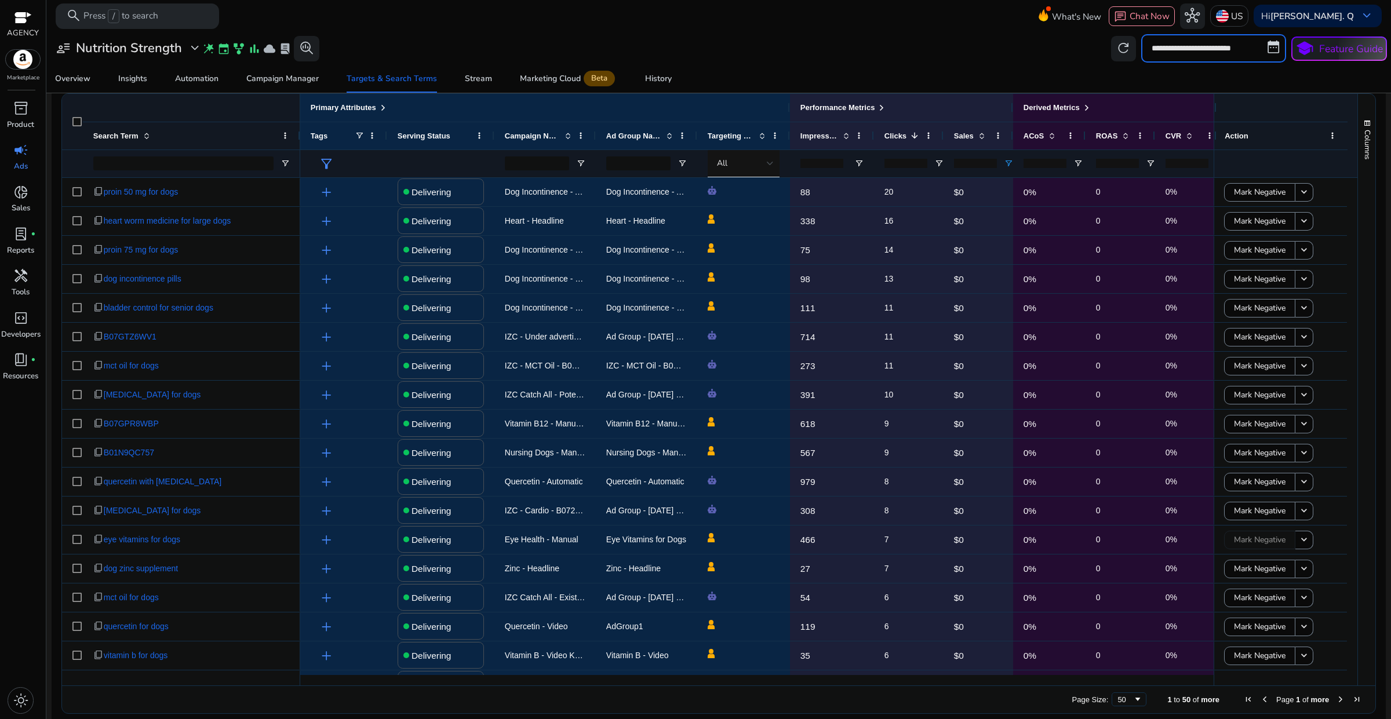
click at [1160, 42] on input "**********" at bounding box center [1213, 48] width 145 height 28
select select "*"
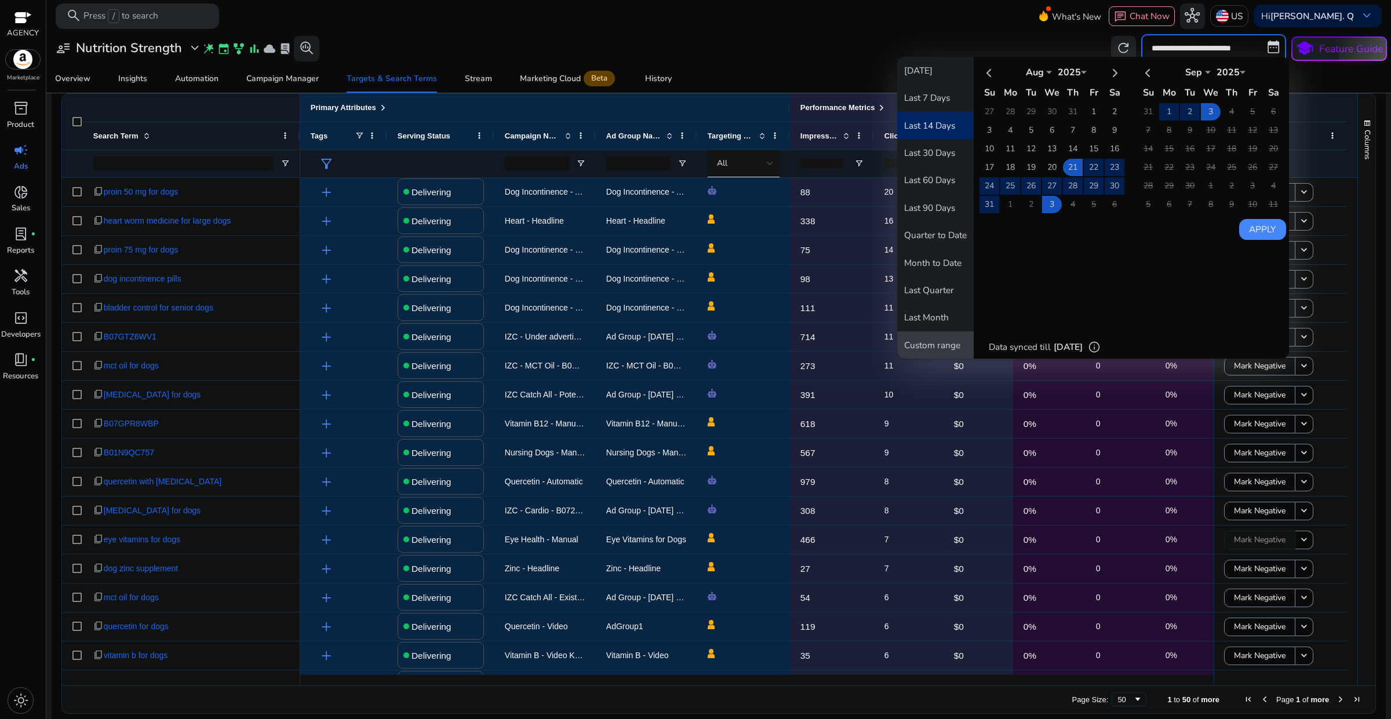
click at [921, 348] on button "Custom range" at bounding box center [935, 344] width 76 height 27
click at [985, 70] on th at bounding box center [989, 72] width 20 height 19
select select "*"
click at [1066, 131] on td "5" at bounding box center [1073, 130] width 20 height 17
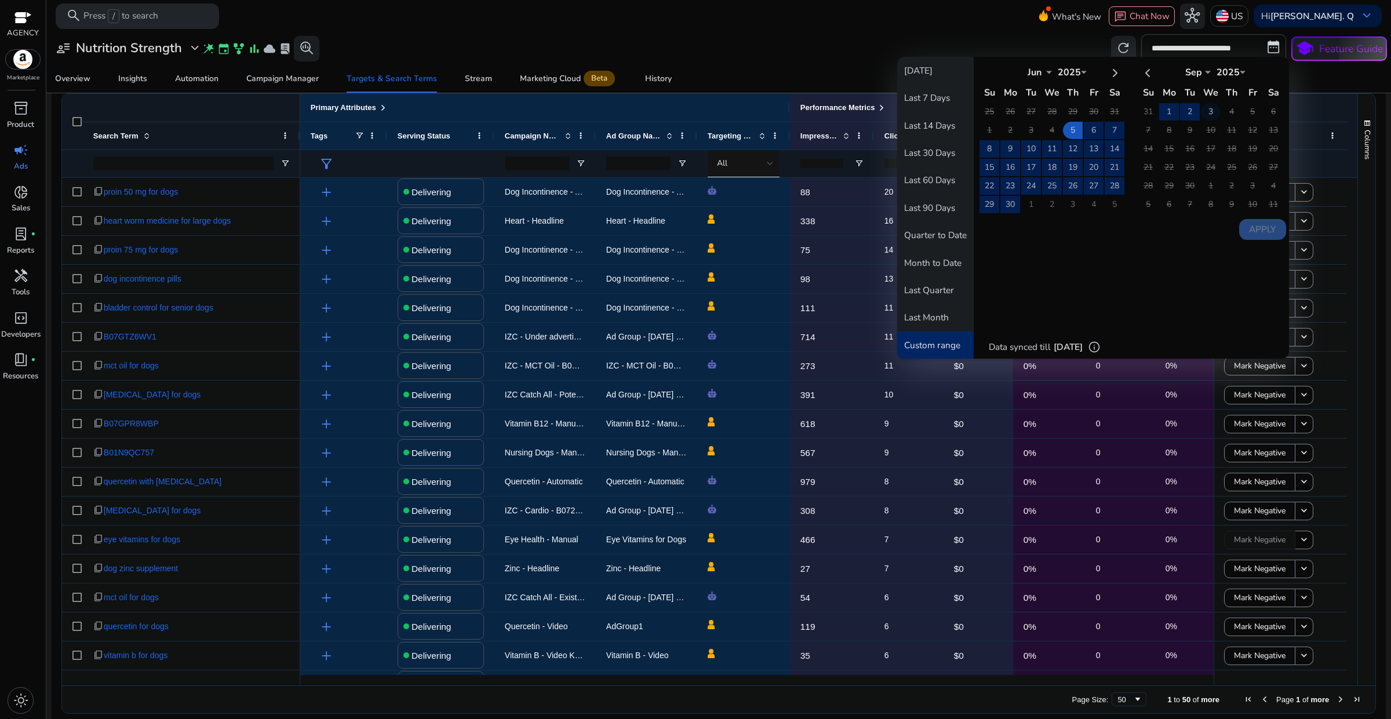
click at [1203, 111] on td "3" at bounding box center [1211, 111] width 20 height 17
click at [1259, 223] on button "Apply" at bounding box center [1262, 229] width 47 height 21
type input "**********"
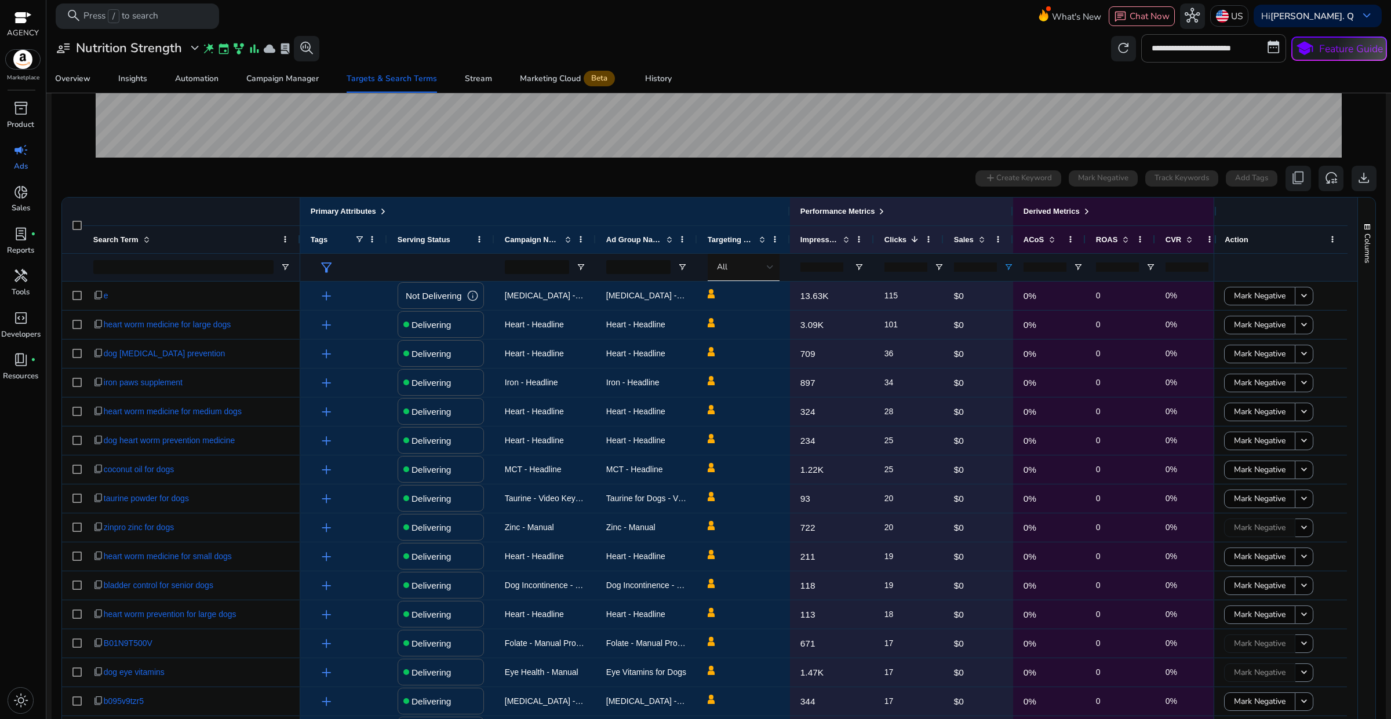
scroll to position [290, 0]
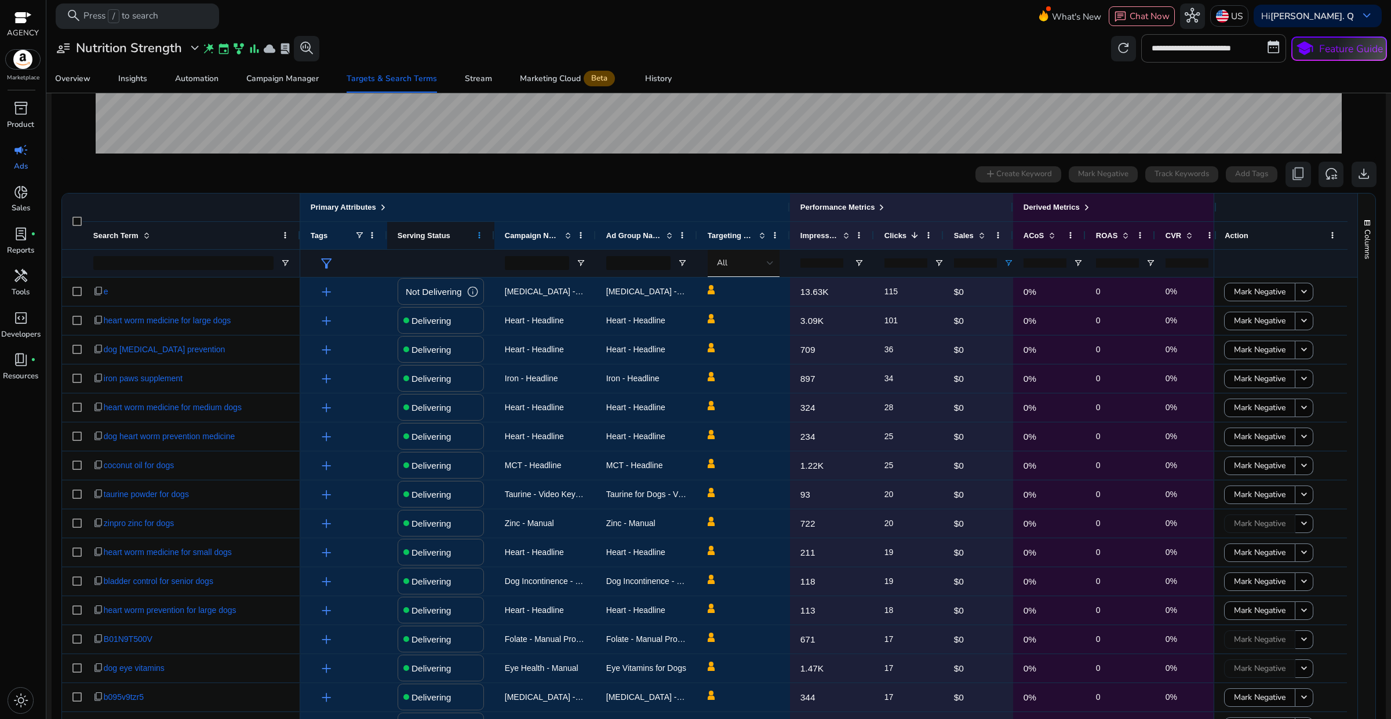
click at [482, 235] on span at bounding box center [479, 235] width 9 height 9
click at [507, 180] on div "0 search terms selected add Create Keyword Mark Negative Track Keywords Add Tag…" at bounding box center [718, 174] width 1315 height 25
click at [279, 268] on div at bounding box center [191, 263] width 217 height 28
click at [285, 267] on span "Open Filter Menu" at bounding box center [284, 262] width 9 height 9
click at [355, 163] on div "0 search terms selected add Create Keyword Mark Negative Track Keywords Add Tag…" at bounding box center [718, 174] width 1315 height 25
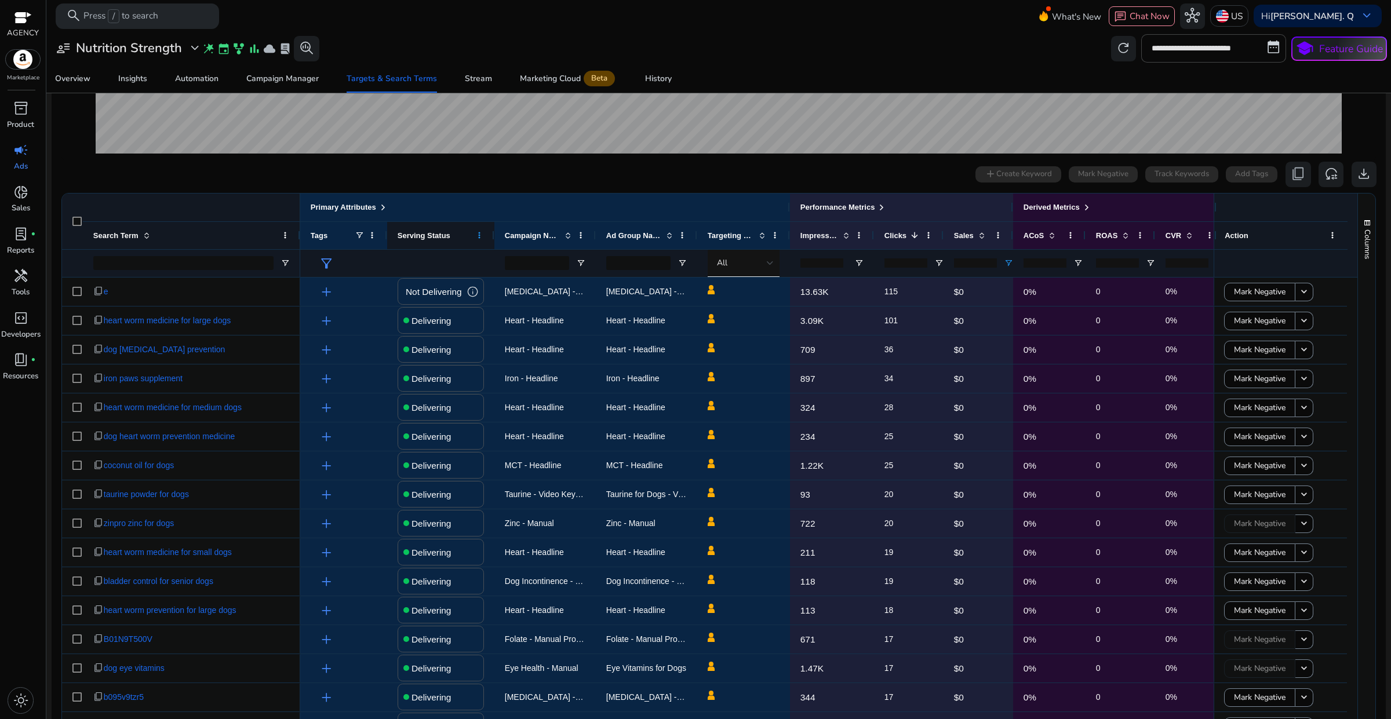
click at [476, 238] on span at bounding box center [479, 235] width 9 height 9
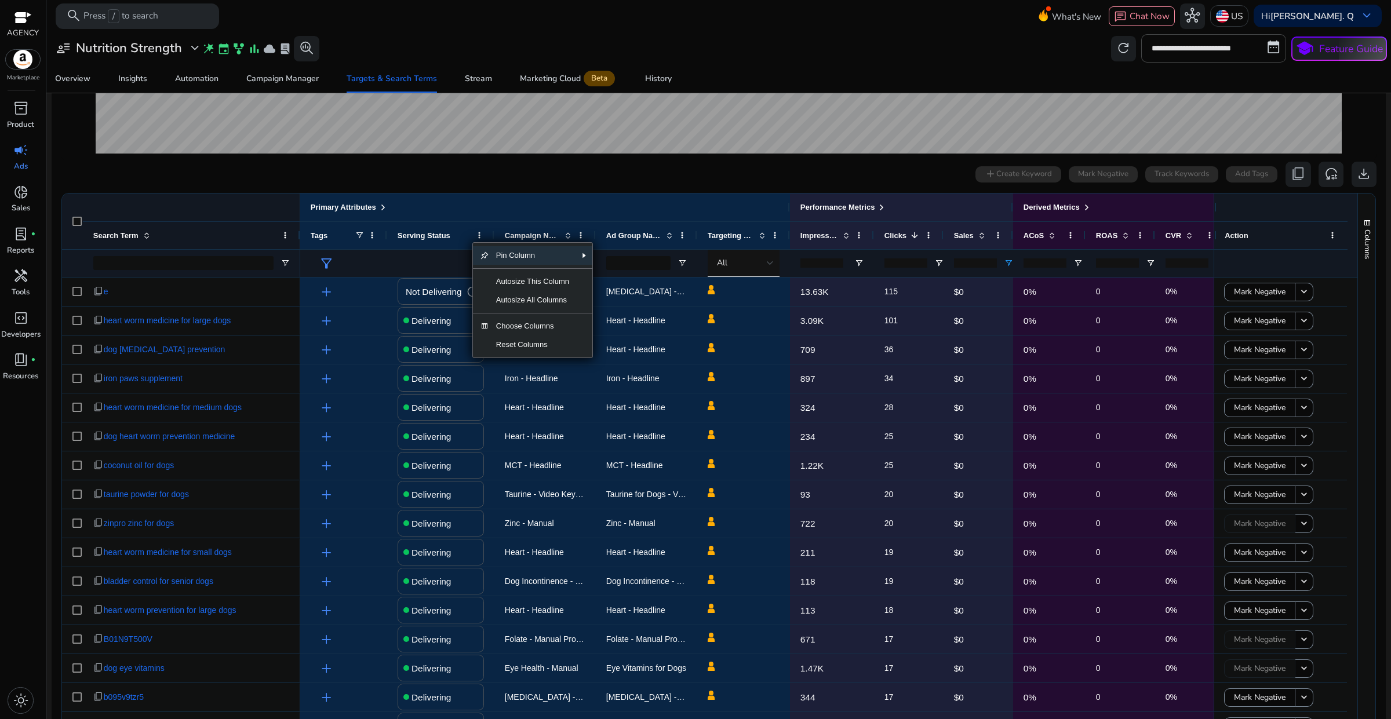
click at [515, 166] on div "0 search terms selected add Create Keyword Mark Negative Track Keywords Add Tag…" at bounding box center [718, 174] width 1315 height 25
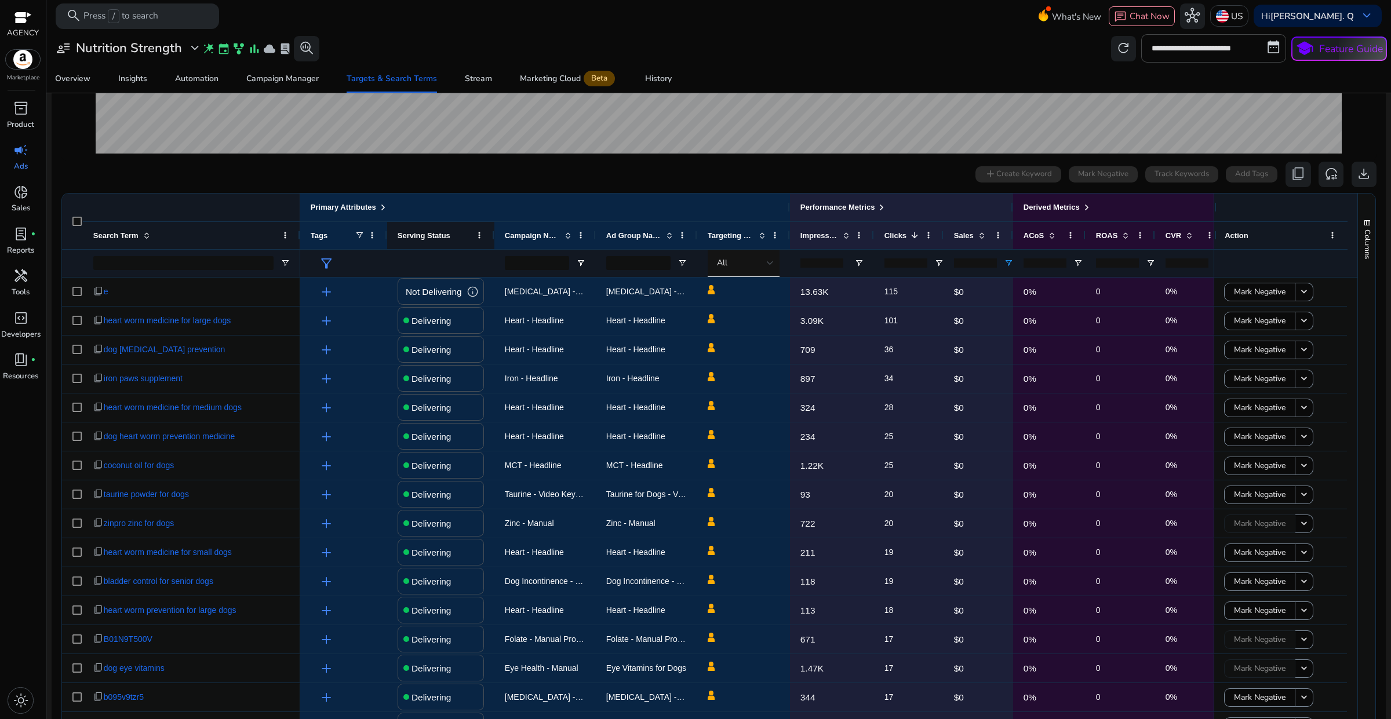
click at [442, 238] on span "Serving Status" at bounding box center [424, 235] width 53 height 9
click at [516, 183] on div "0 search terms selected add Create Keyword Mark Negative Track Keywords Add Tag…" at bounding box center [718, 174] width 1315 height 25
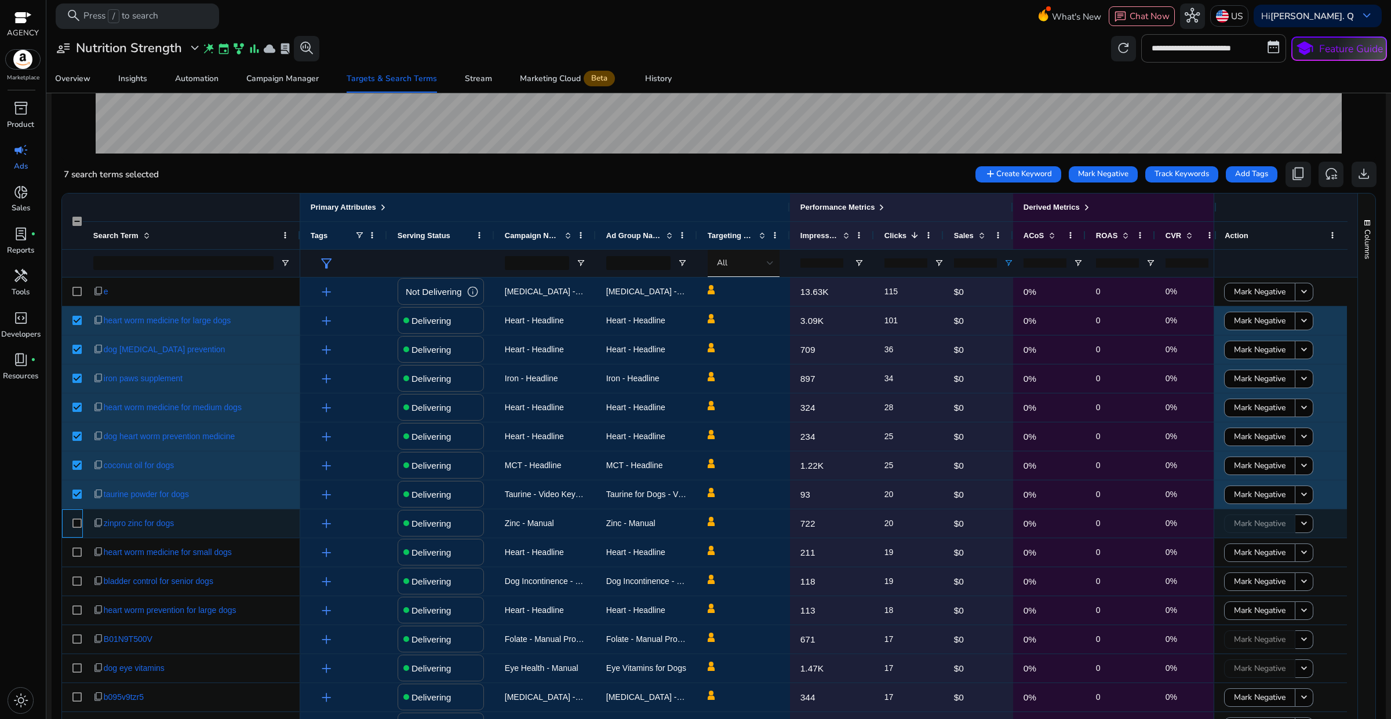
click at [76, 519] on div at bounding box center [76, 524] width 9 height 24
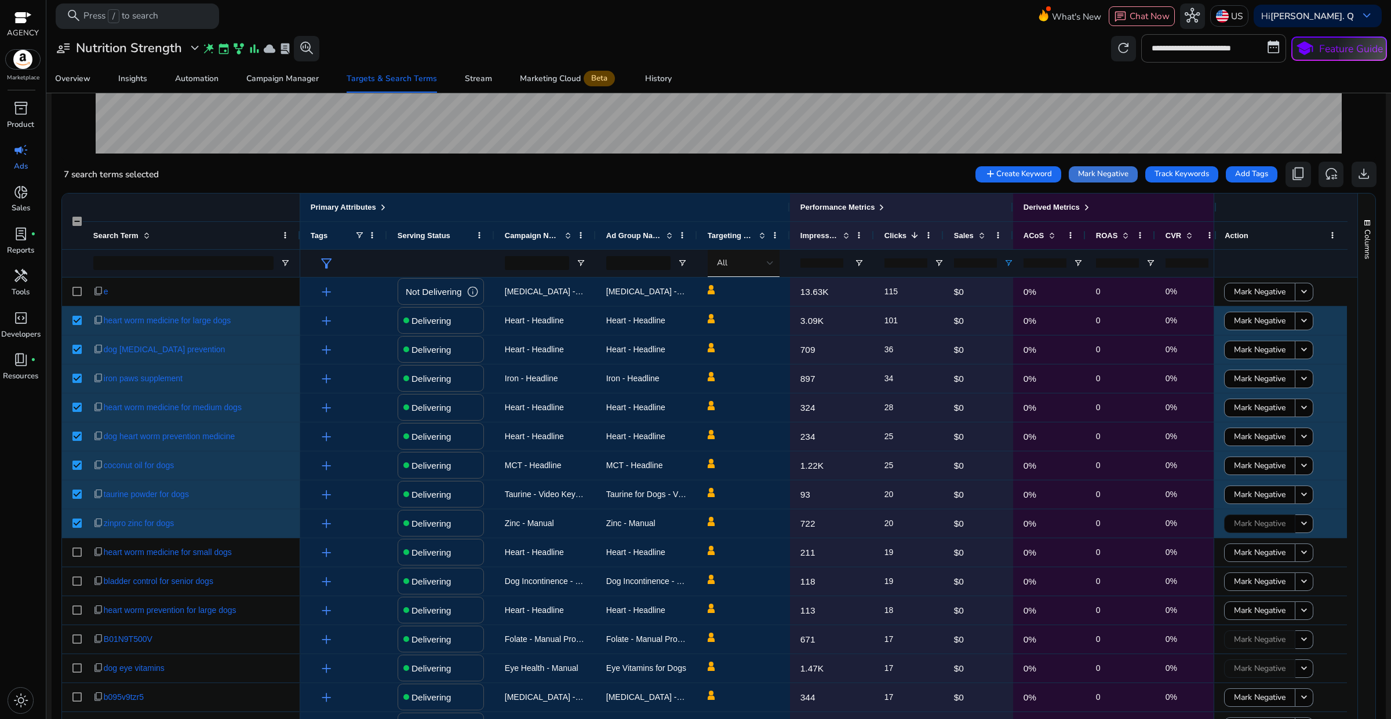
click at [1101, 175] on span "Mark Negative" at bounding box center [1103, 175] width 50 height 12
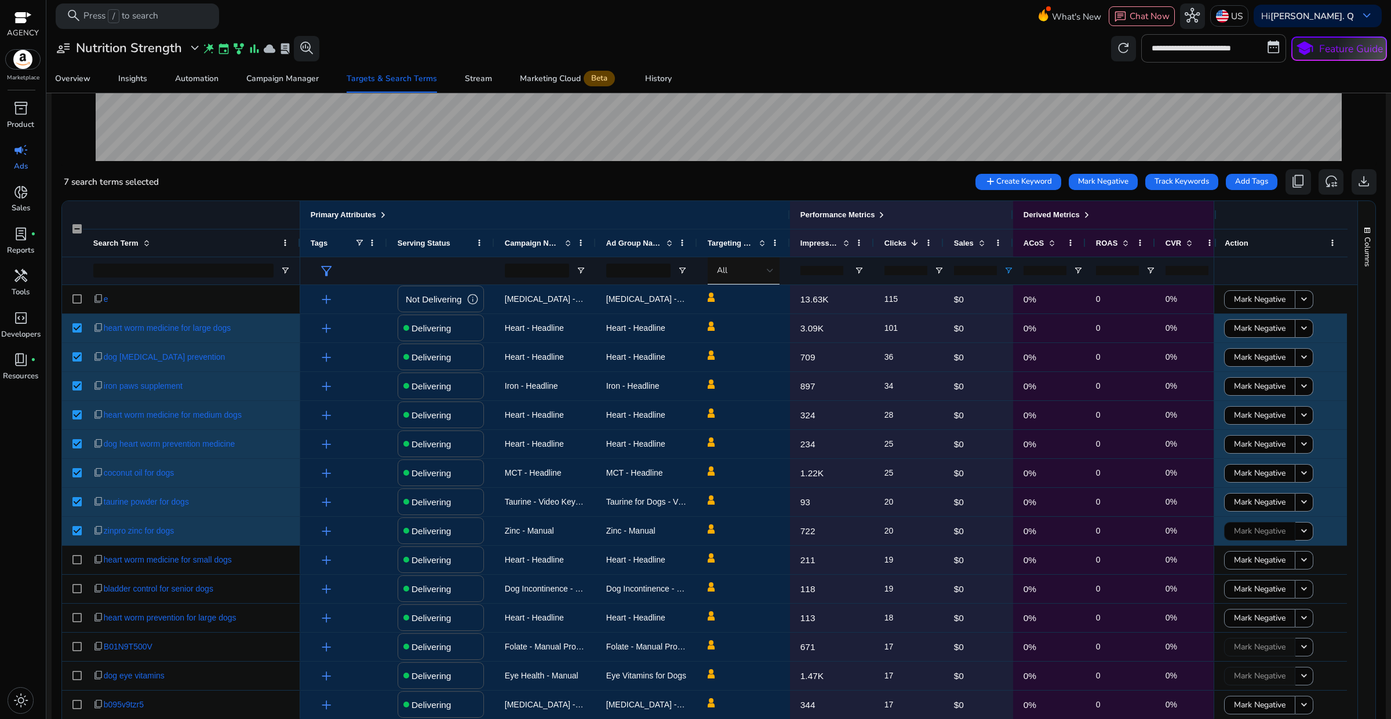
scroll to position [290, 0]
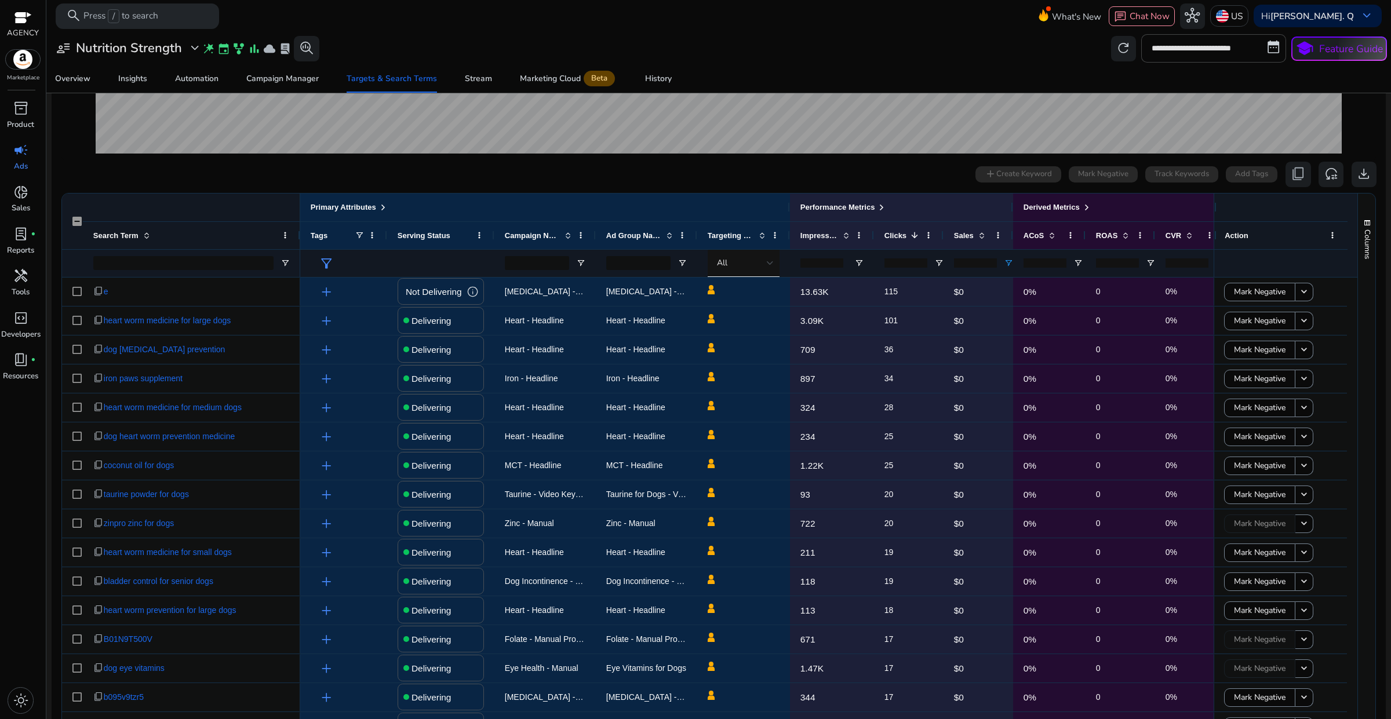
click at [851, 56] on div "**********" at bounding box center [718, 48] width 1336 height 28
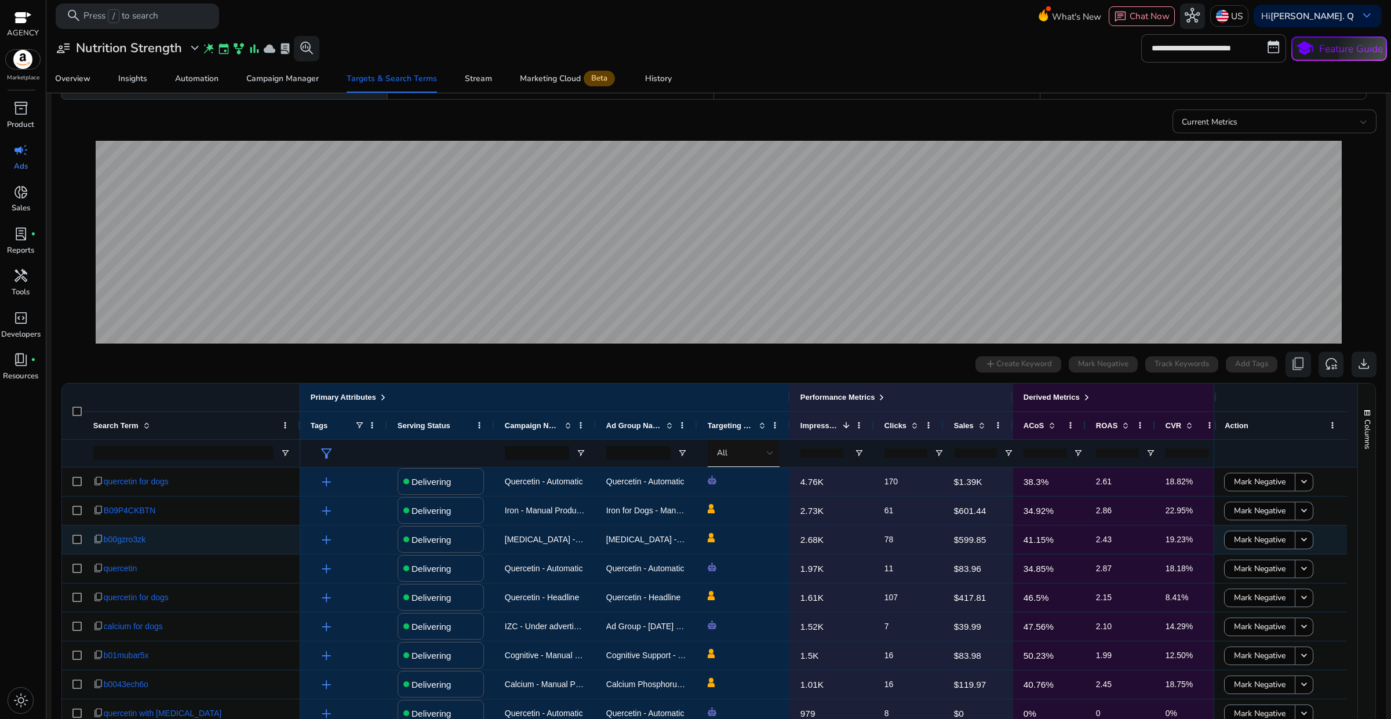
scroll to position [82, 0]
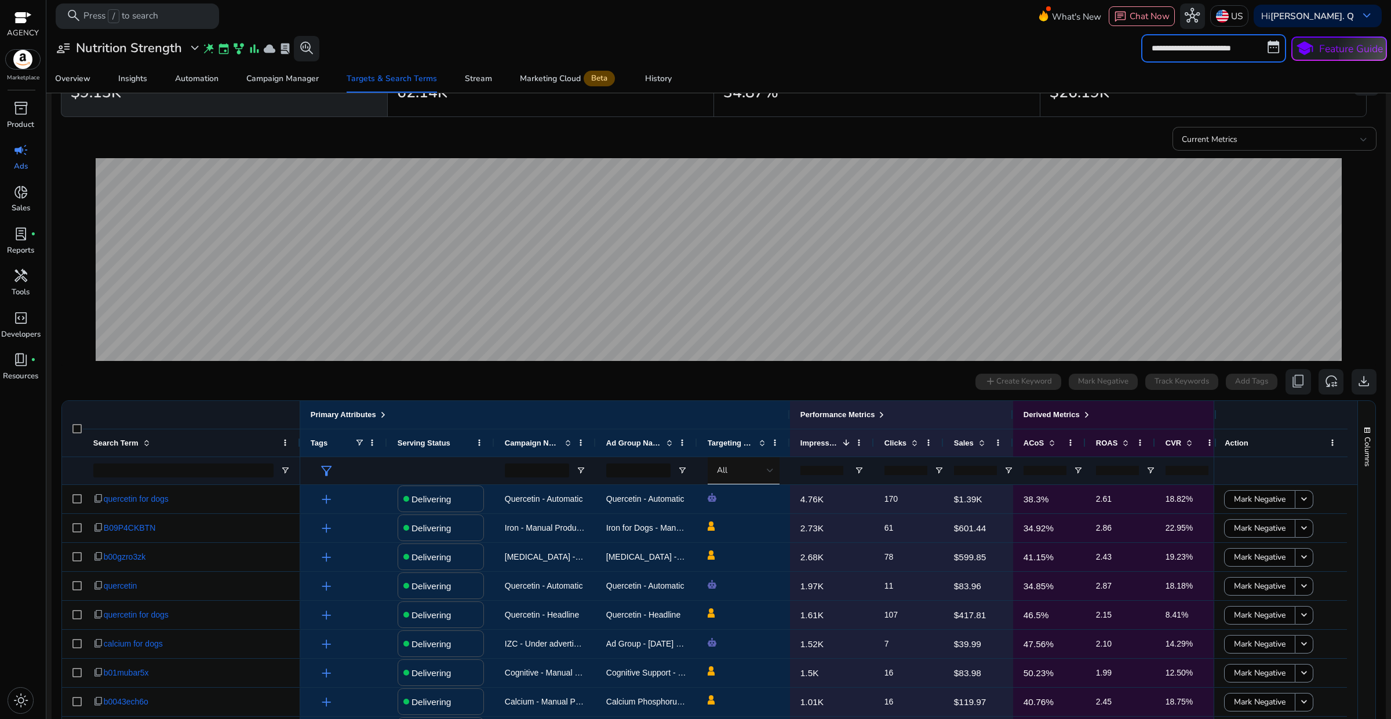
click at [1191, 53] on input "**********" at bounding box center [1213, 48] width 145 height 28
select select "*"
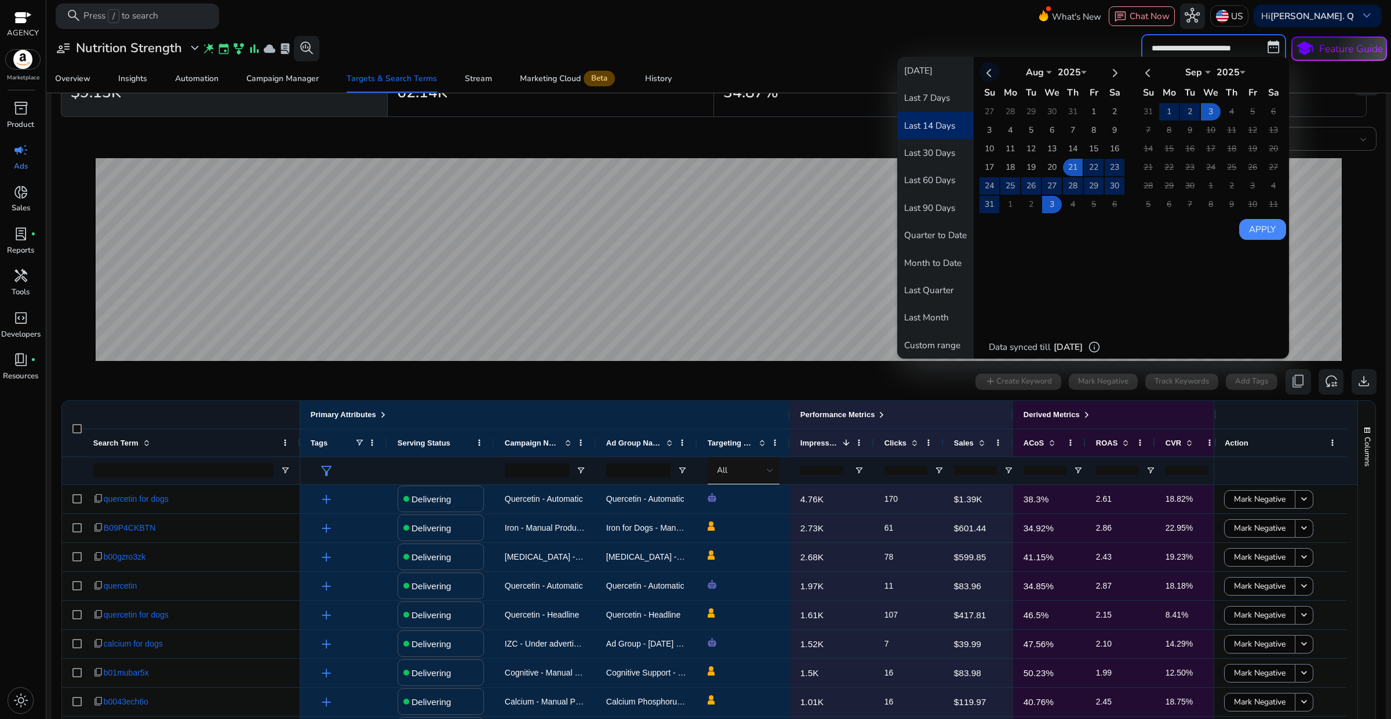
click at [985, 70] on th at bounding box center [989, 72] width 20 height 19
click at [984, 75] on th at bounding box center [989, 72] width 20 height 19
select select "*"
click at [1067, 130] on td "5" at bounding box center [1073, 130] width 20 height 17
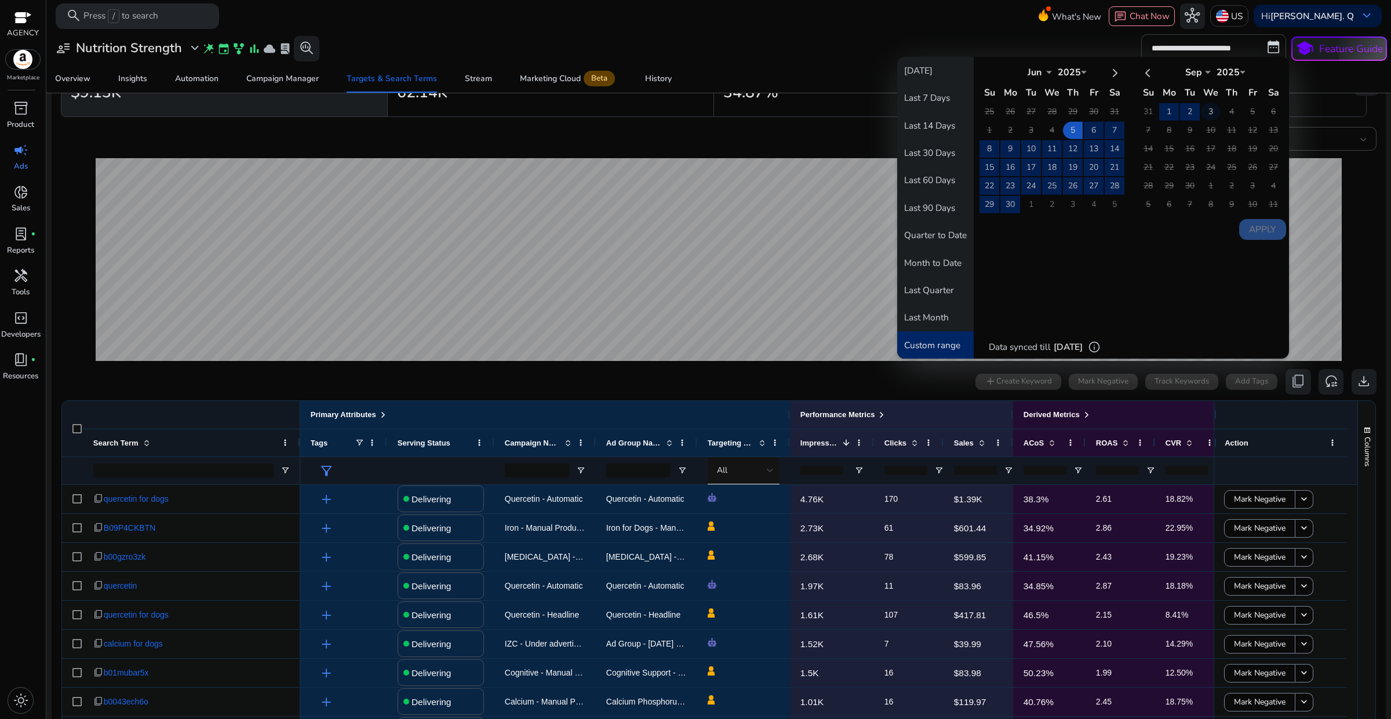
click at [1201, 111] on td "3" at bounding box center [1211, 111] width 20 height 17
click at [1248, 233] on button "Apply" at bounding box center [1262, 229] width 47 height 21
type input "**********"
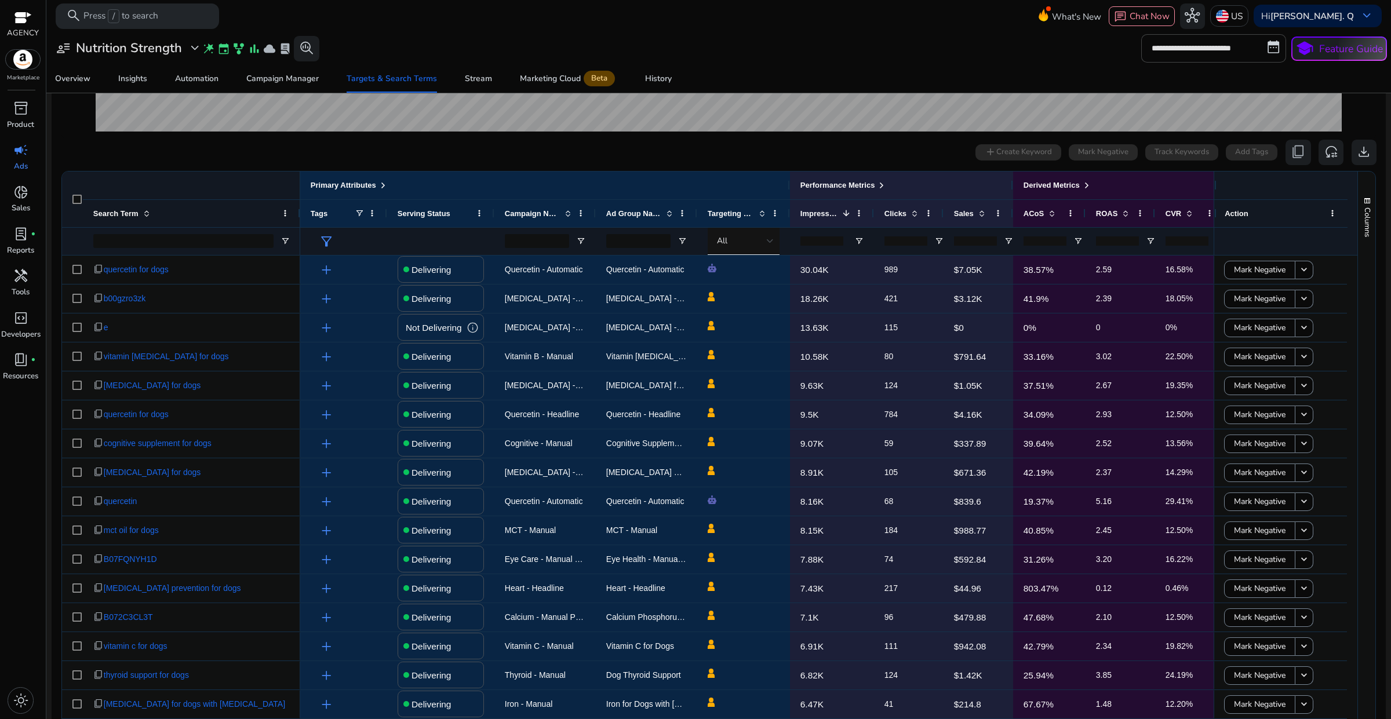
scroll to position [319, 0]
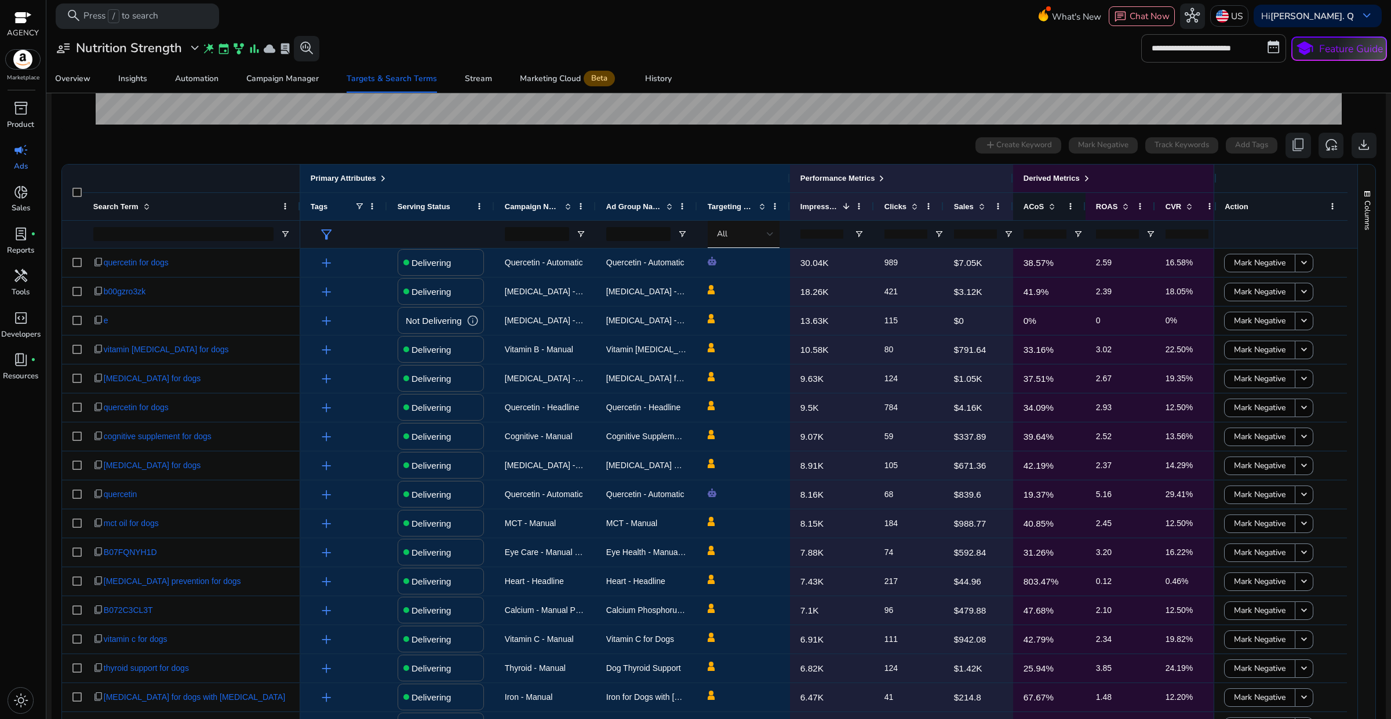
click at [1041, 211] on span "ACoS" at bounding box center [1033, 206] width 20 height 9
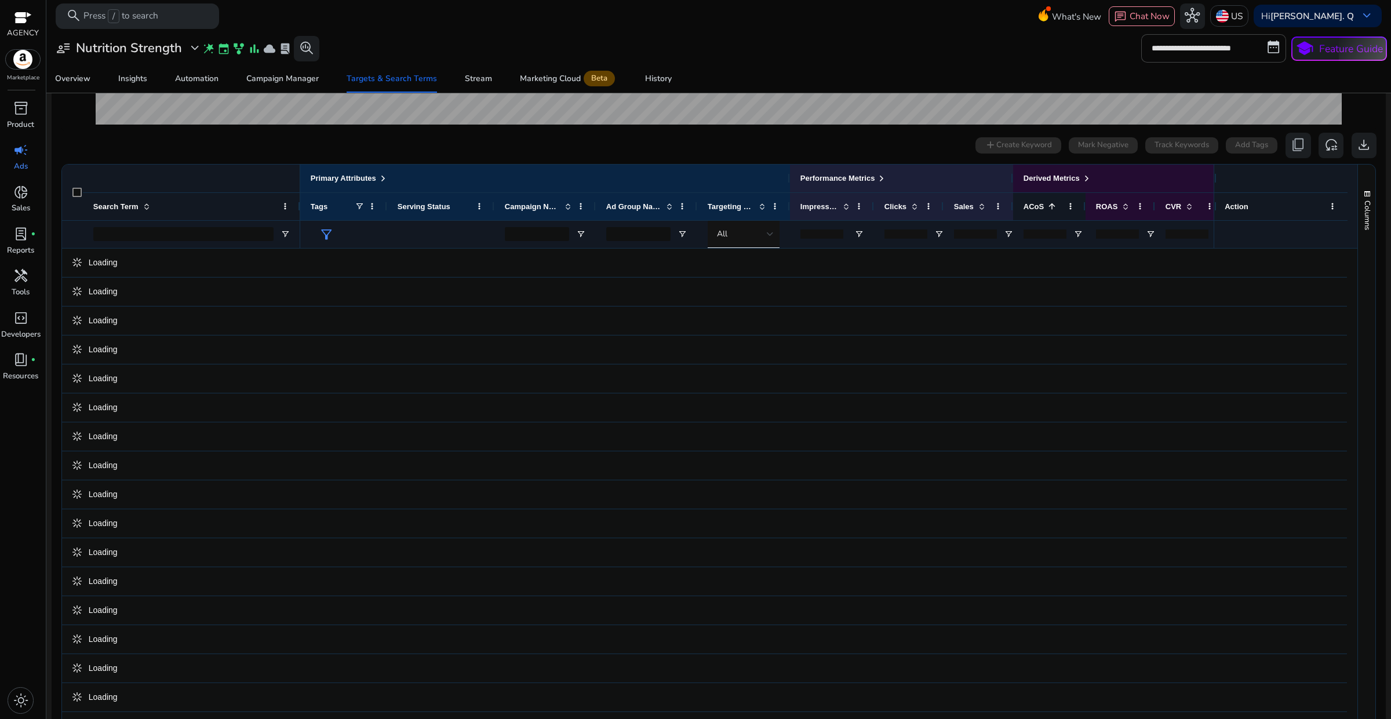
scroll to position [0, 0]
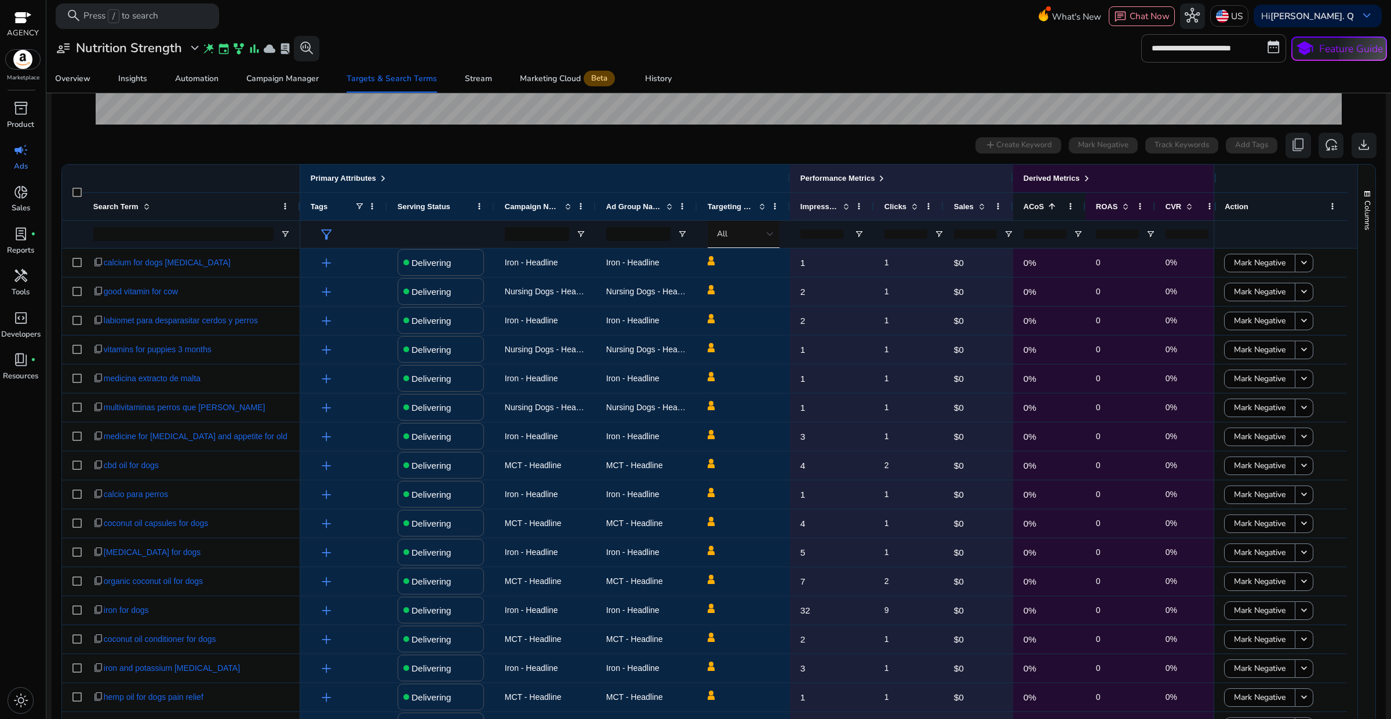
click at [1041, 211] on span "ACoS" at bounding box center [1033, 206] width 20 height 9
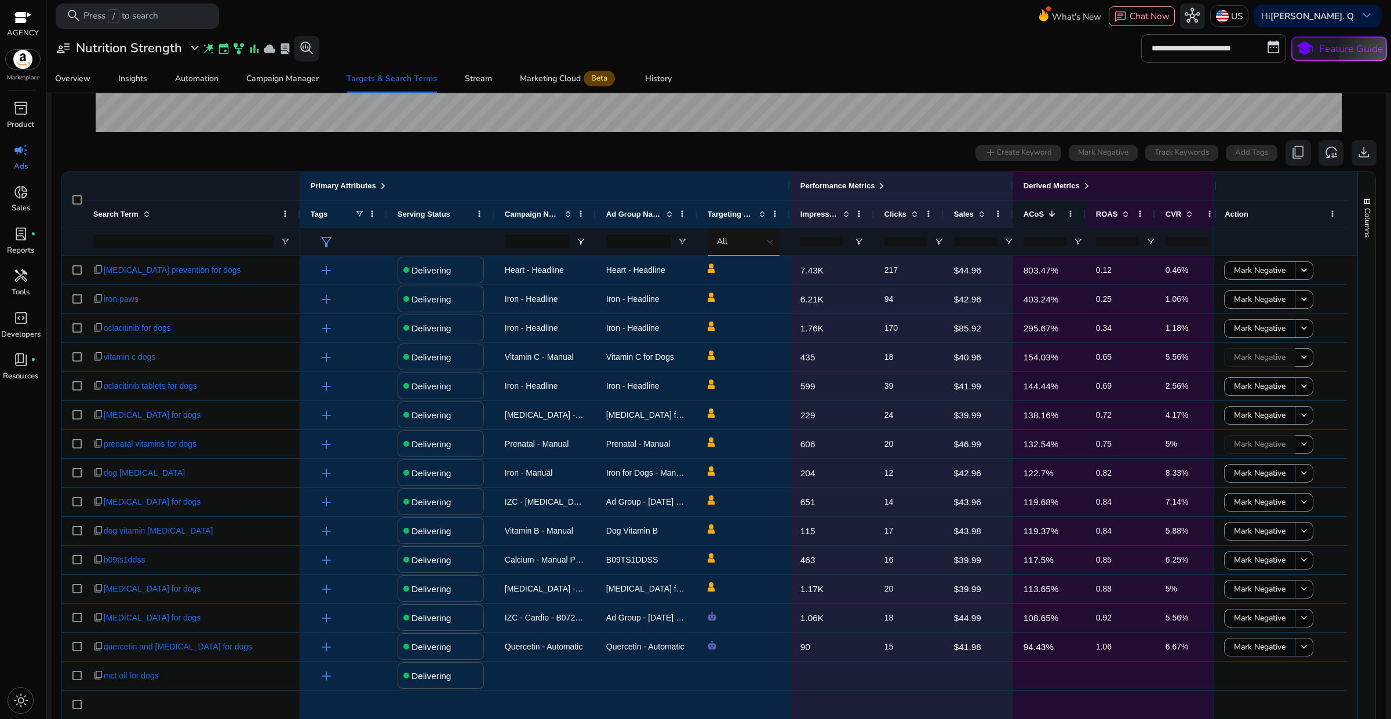
scroll to position [319, 0]
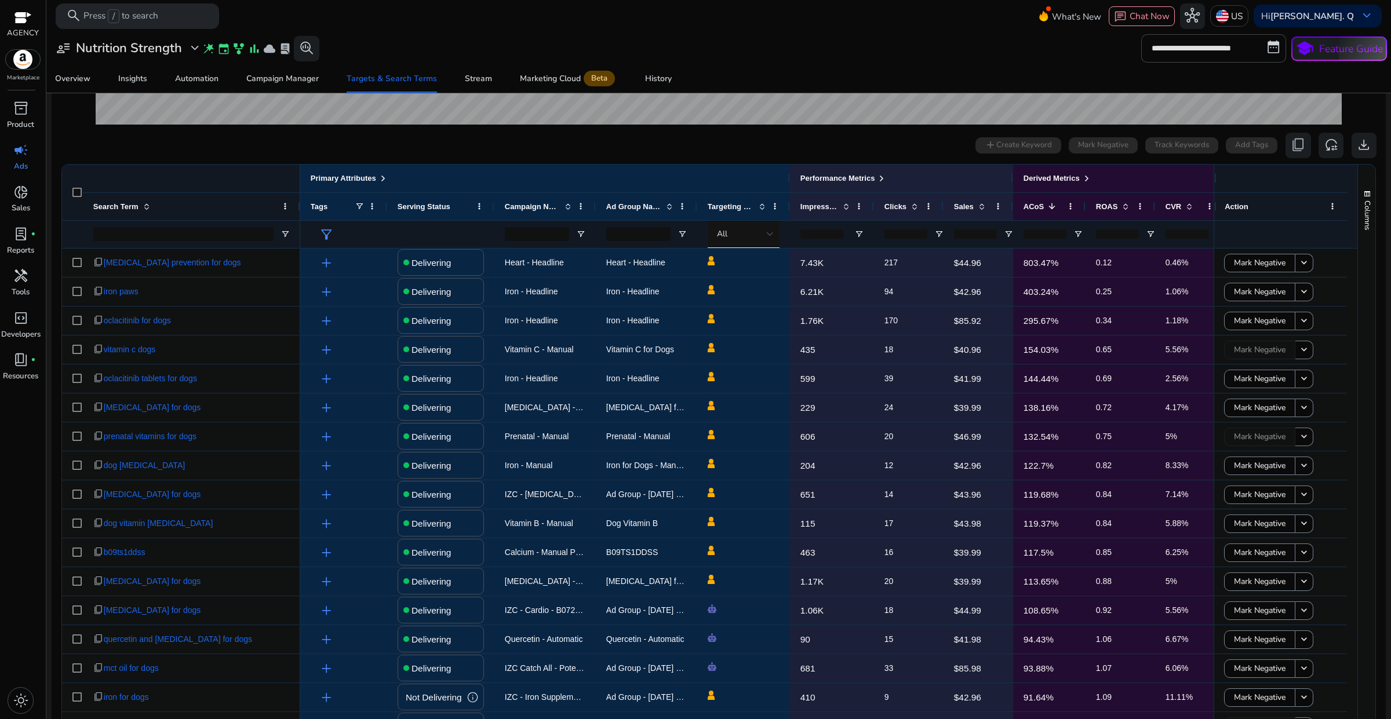
click at [969, 236] on input "number" at bounding box center [975, 233] width 43 height 9
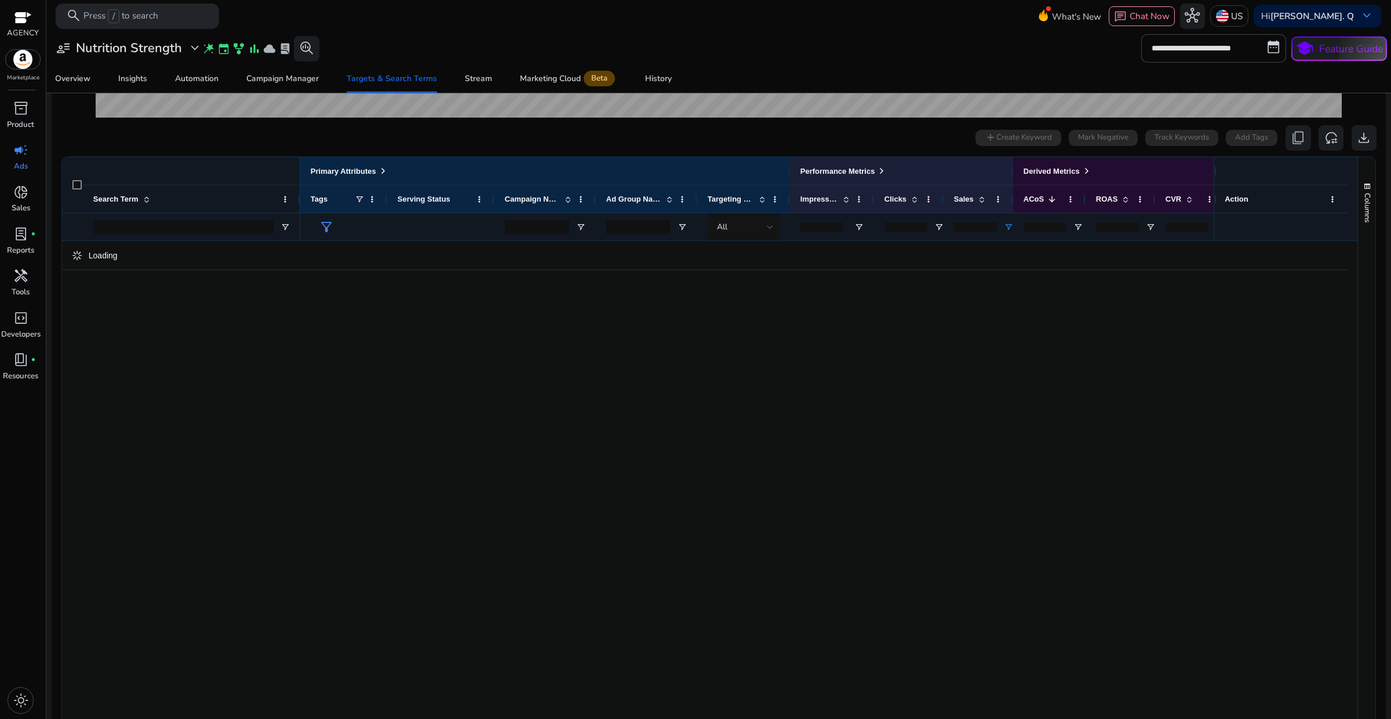
scroll to position [311, 0]
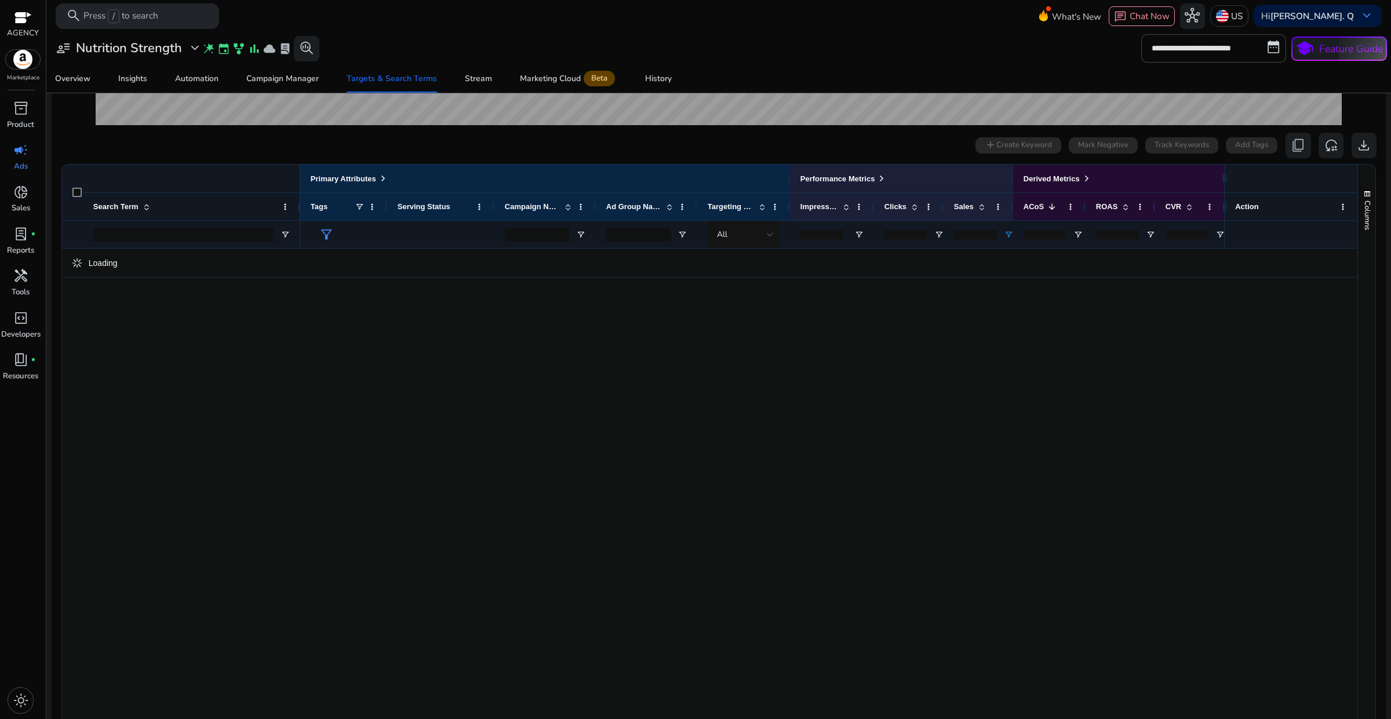
type input "*"
click at [939, 142] on div "0 search terms selected add Create Keyword Mark Negative Track Keywords Add Tag…" at bounding box center [718, 145] width 1315 height 25
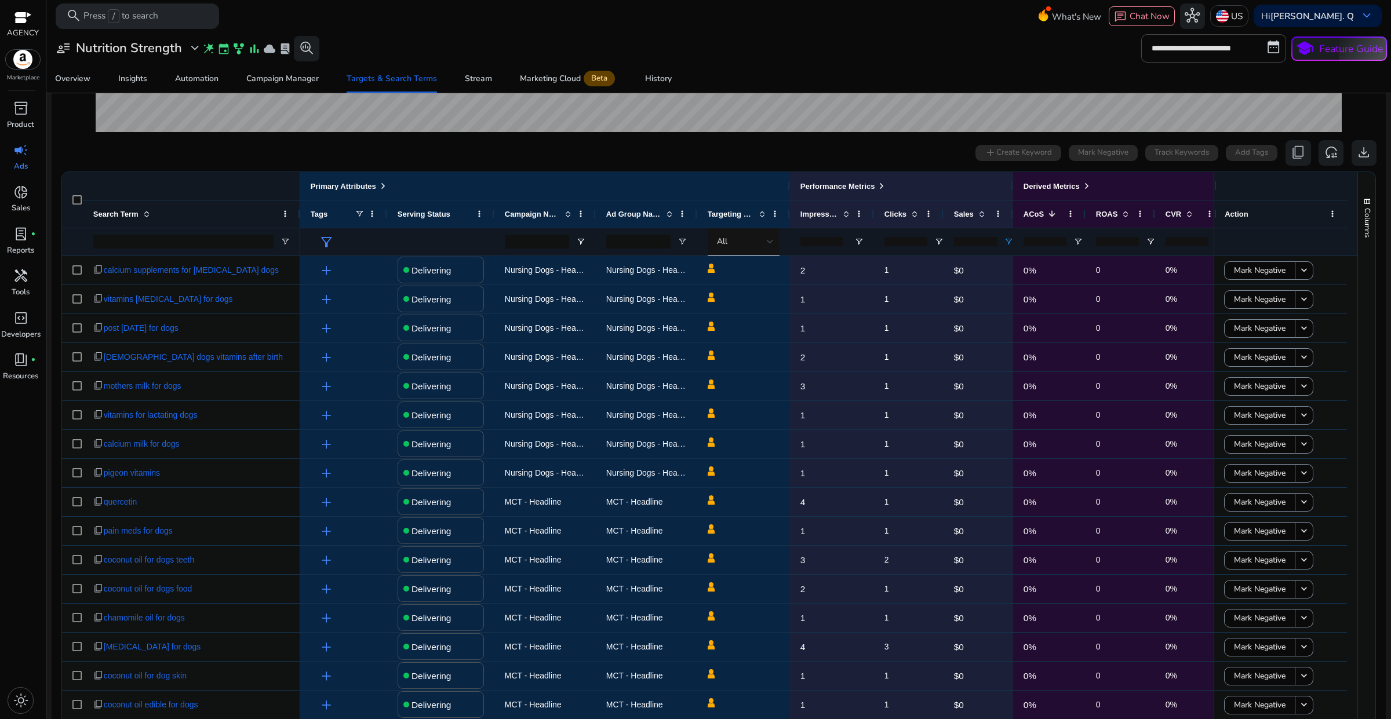
scroll to position [319, 0]
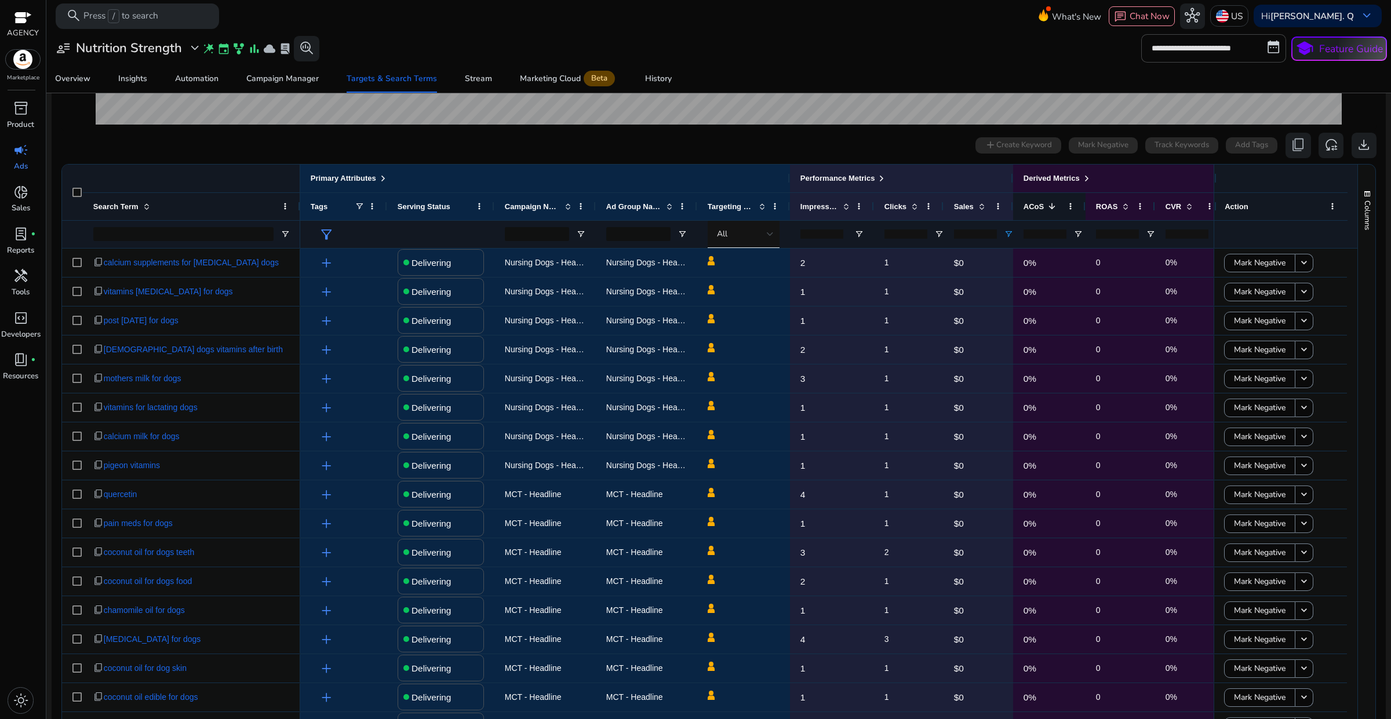
click at [1044, 207] on span at bounding box center [1050, 206] width 13 height 9
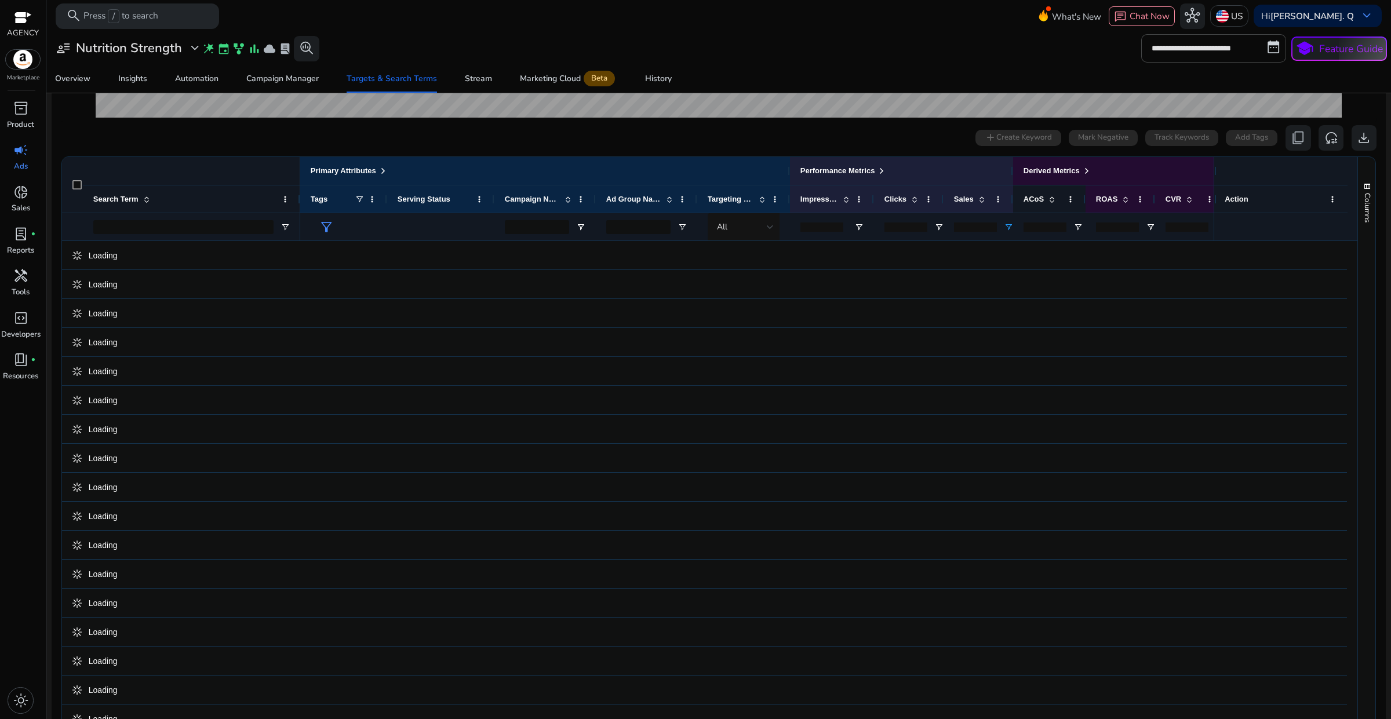
scroll to position [311, 0]
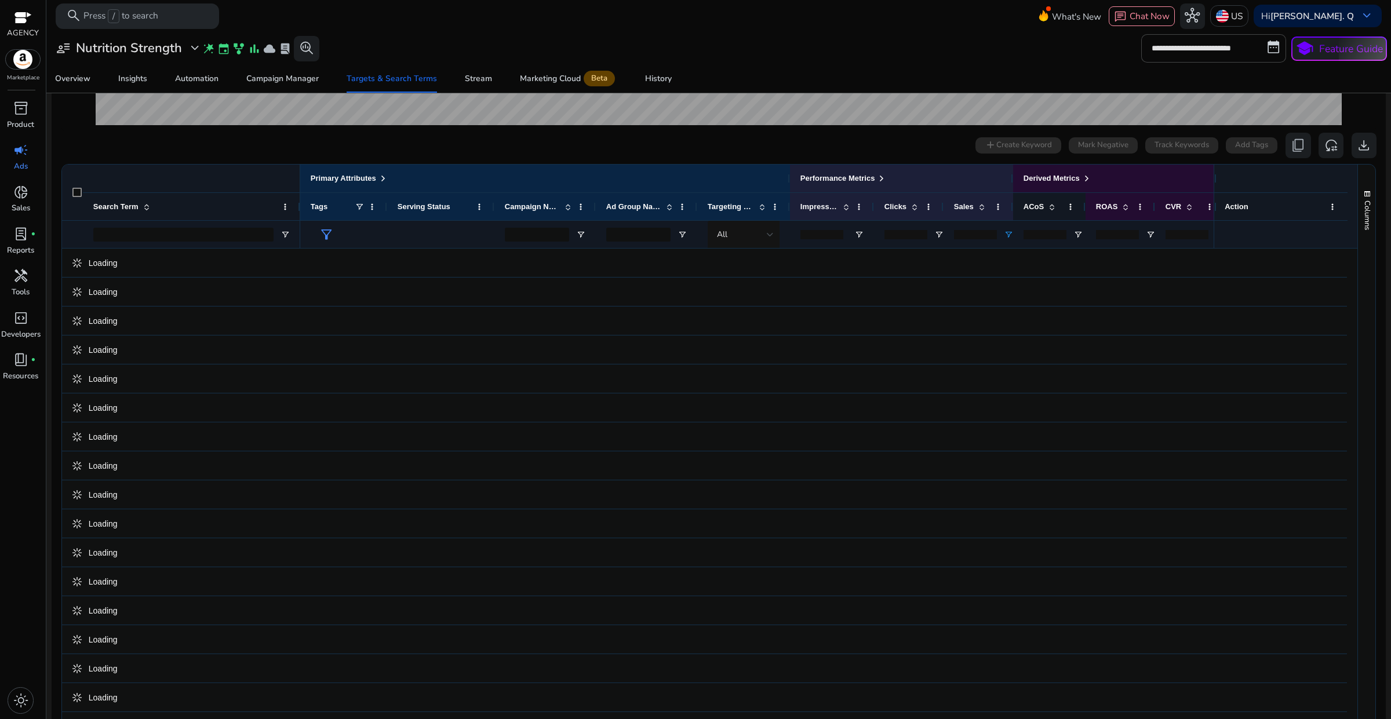
click at [1044, 207] on span at bounding box center [1050, 206] width 13 height 9
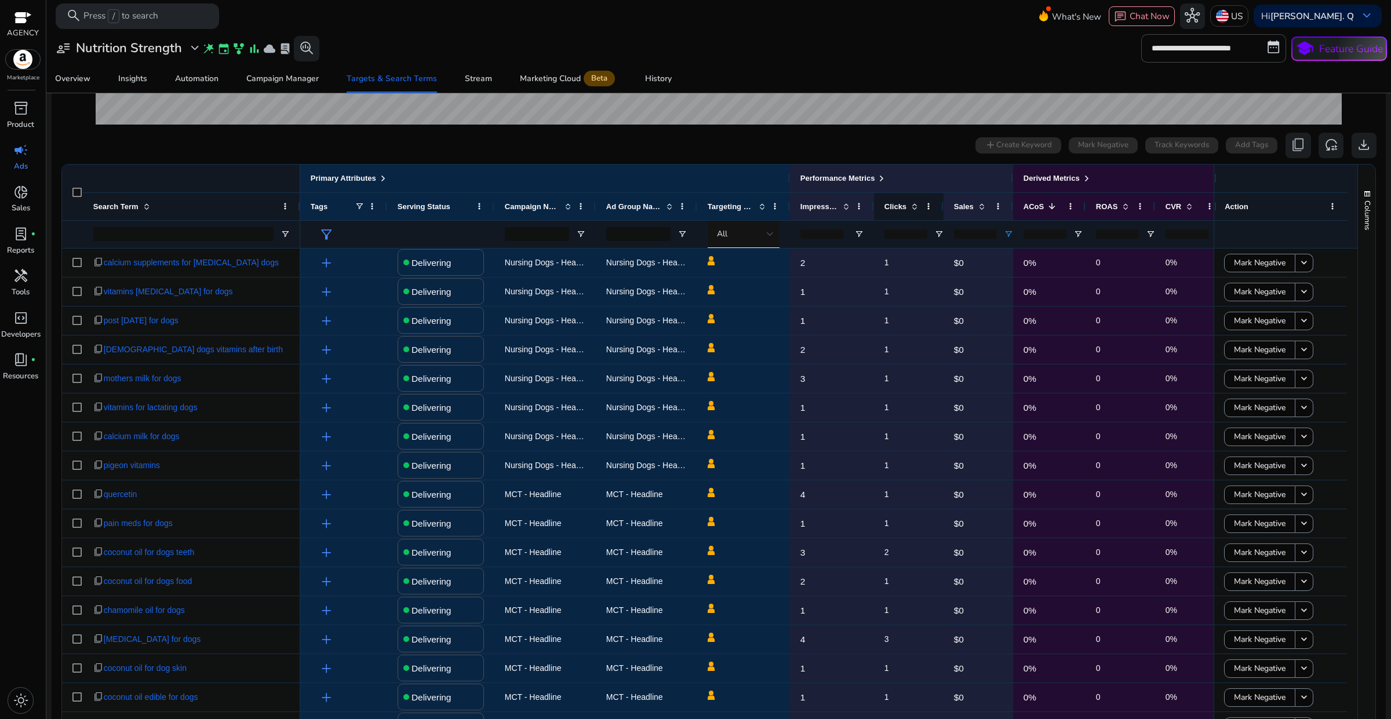
click at [913, 207] on span at bounding box center [914, 206] width 9 height 9
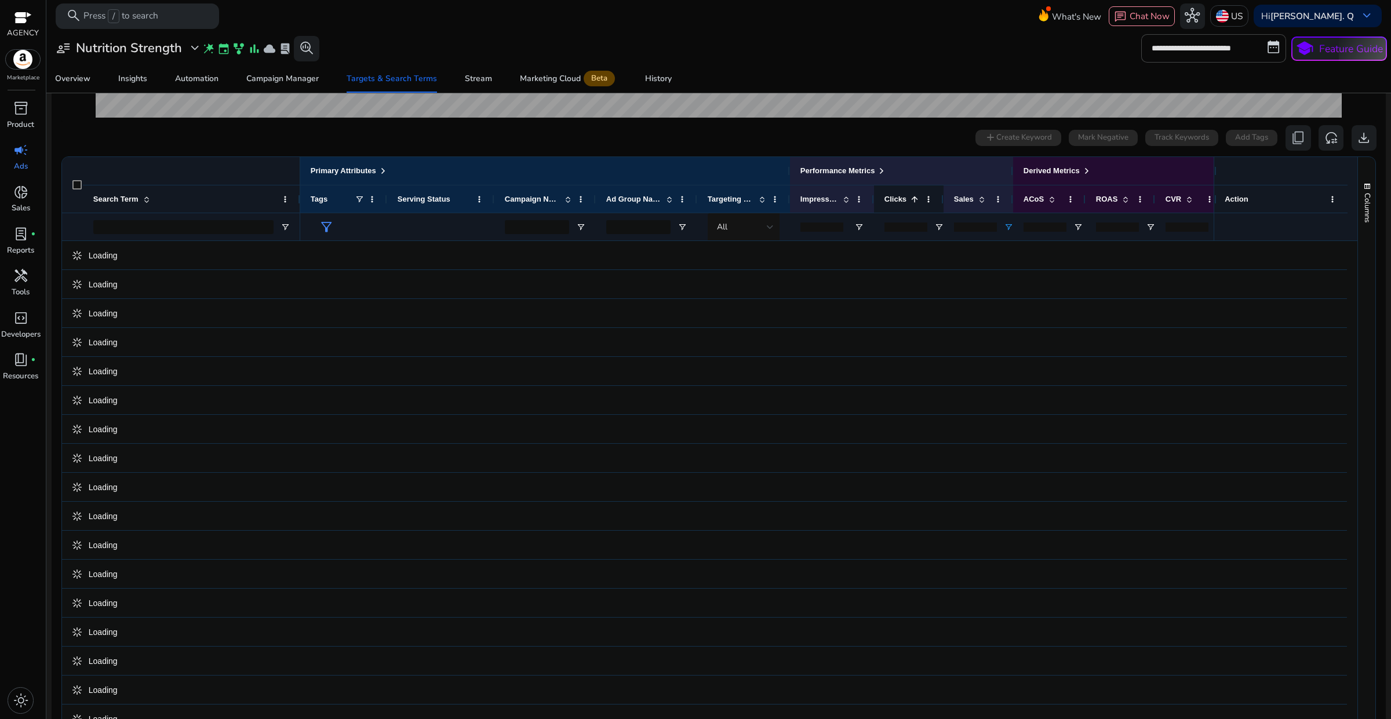
scroll to position [311, 0]
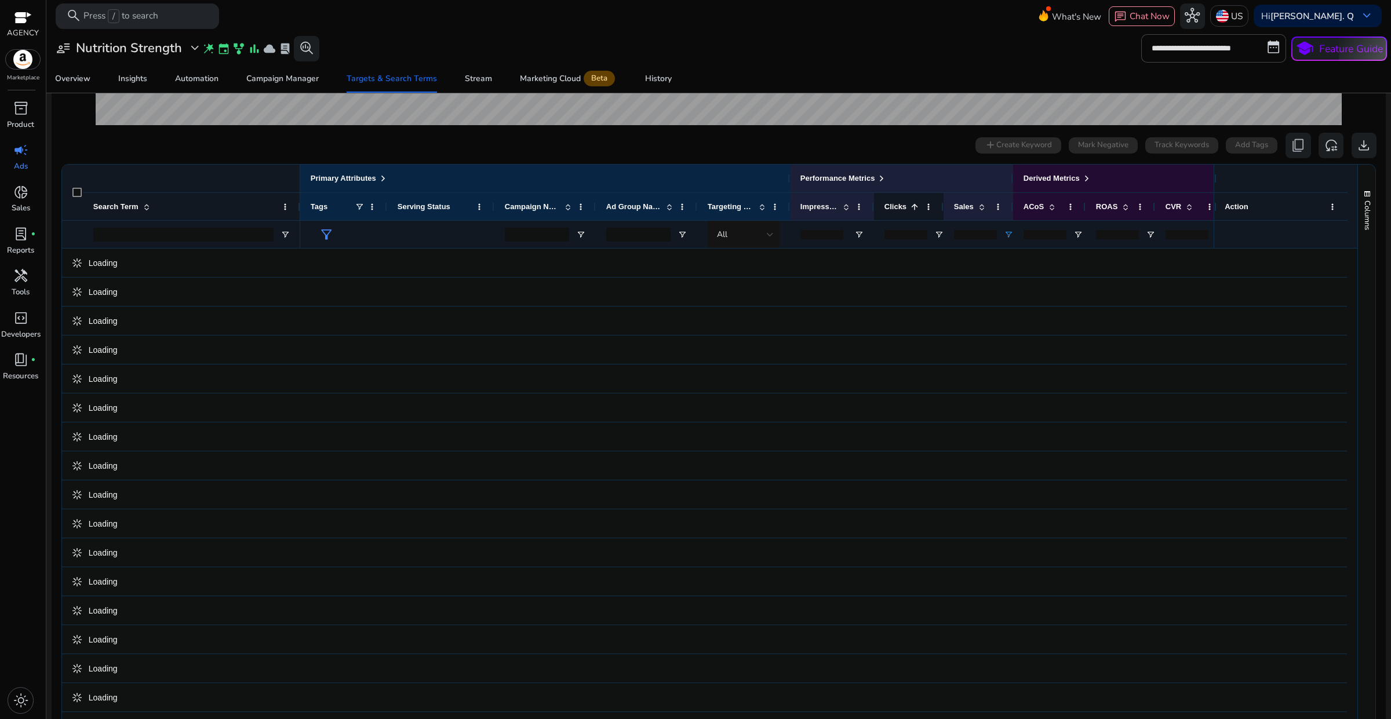
click at [913, 207] on span at bounding box center [914, 206] width 9 height 9
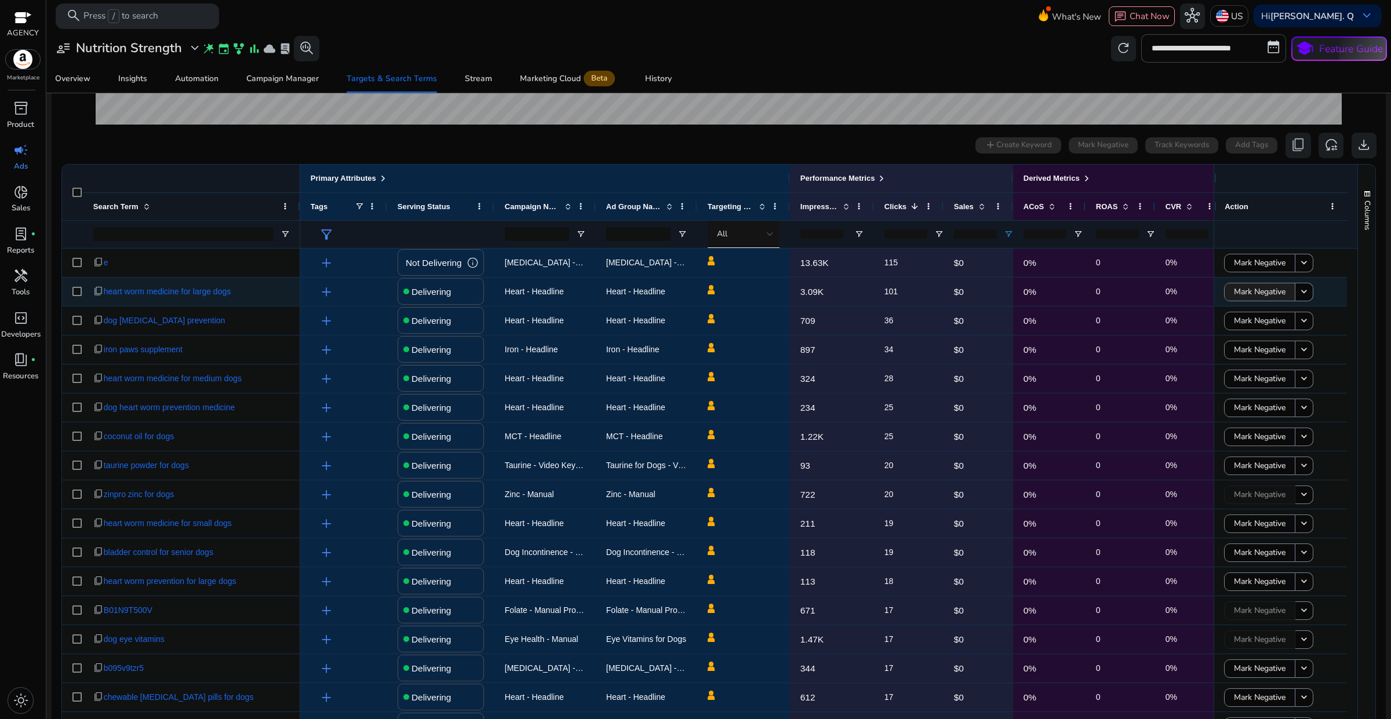
click at [1249, 294] on span "Mark Negative" at bounding box center [1260, 292] width 52 height 24
click at [1298, 291] on mat-icon "keyboard_arrow_down" at bounding box center [1304, 292] width 12 height 12
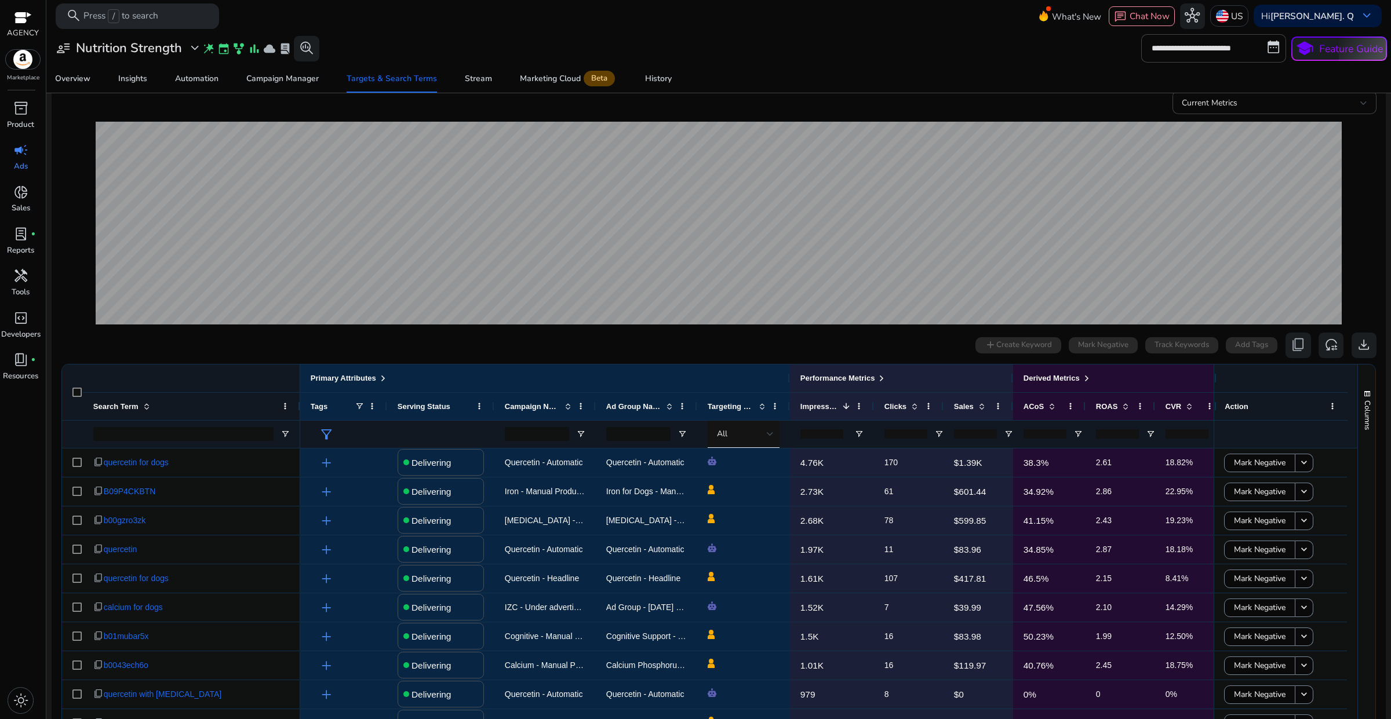
scroll to position [145, 0]
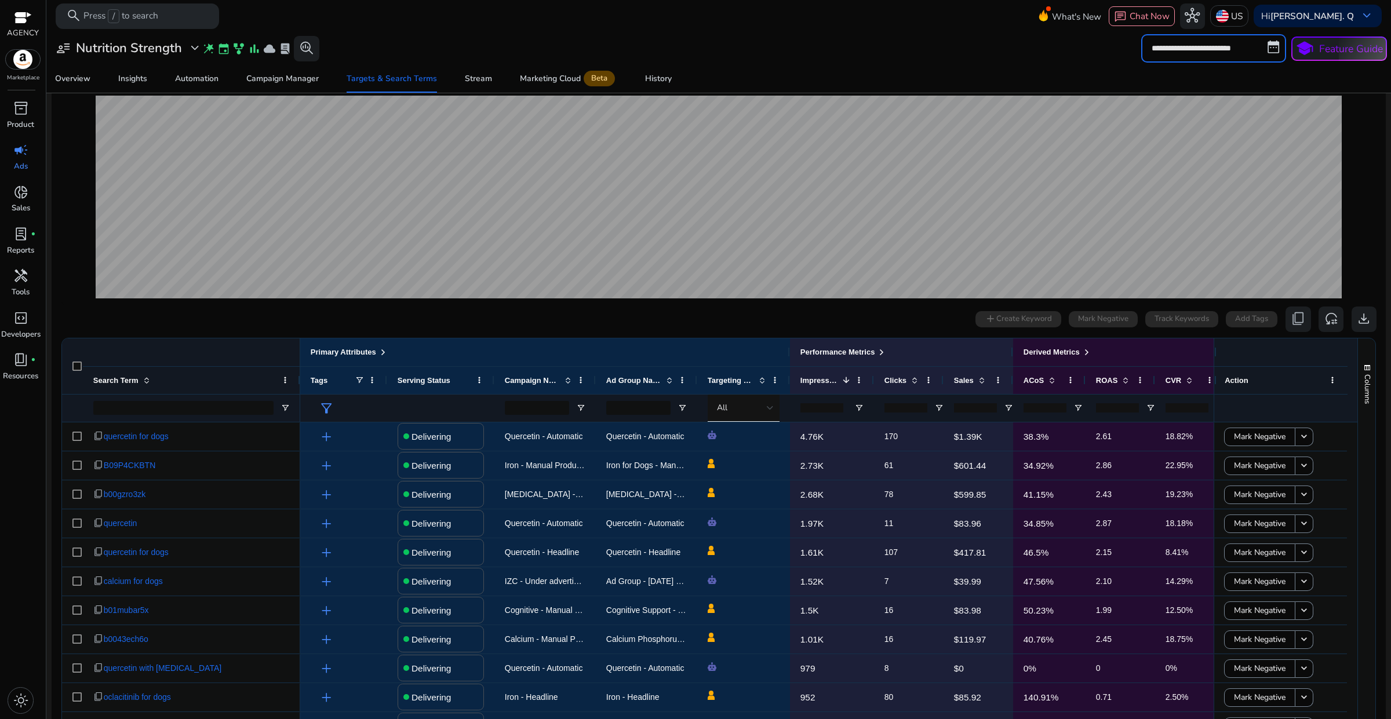
click at [1153, 53] on input "**********" at bounding box center [1213, 48] width 145 height 28
select select "*"
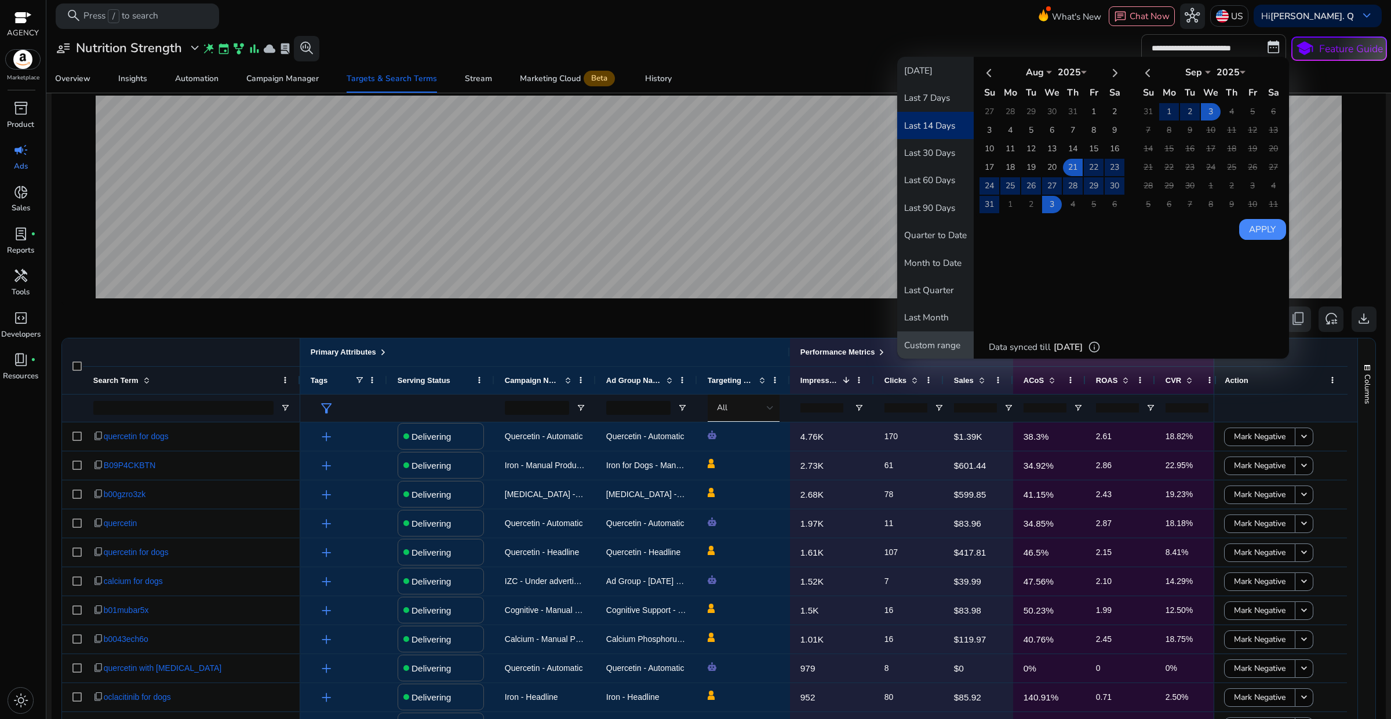
click at [928, 332] on button "Custom range" at bounding box center [935, 344] width 76 height 27
click at [986, 71] on th at bounding box center [989, 72] width 20 height 19
select select "*"
click at [1066, 129] on td "5" at bounding box center [1073, 130] width 20 height 17
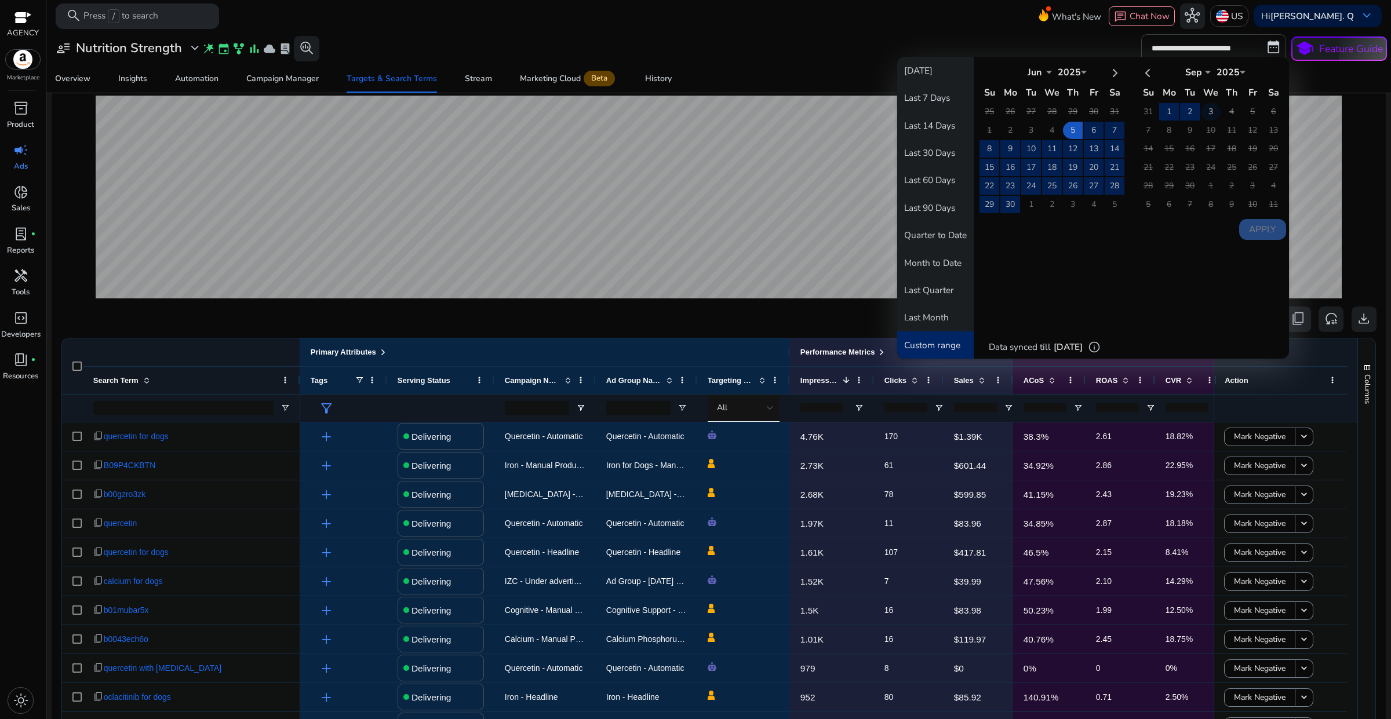
click at [1205, 116] on td "3" at bounding box center [1211, 111] width 20 height 17
click at [1256, 227] on button "Apply" at bounding box center [1262, 229] width 47 height 21
type input "**********"
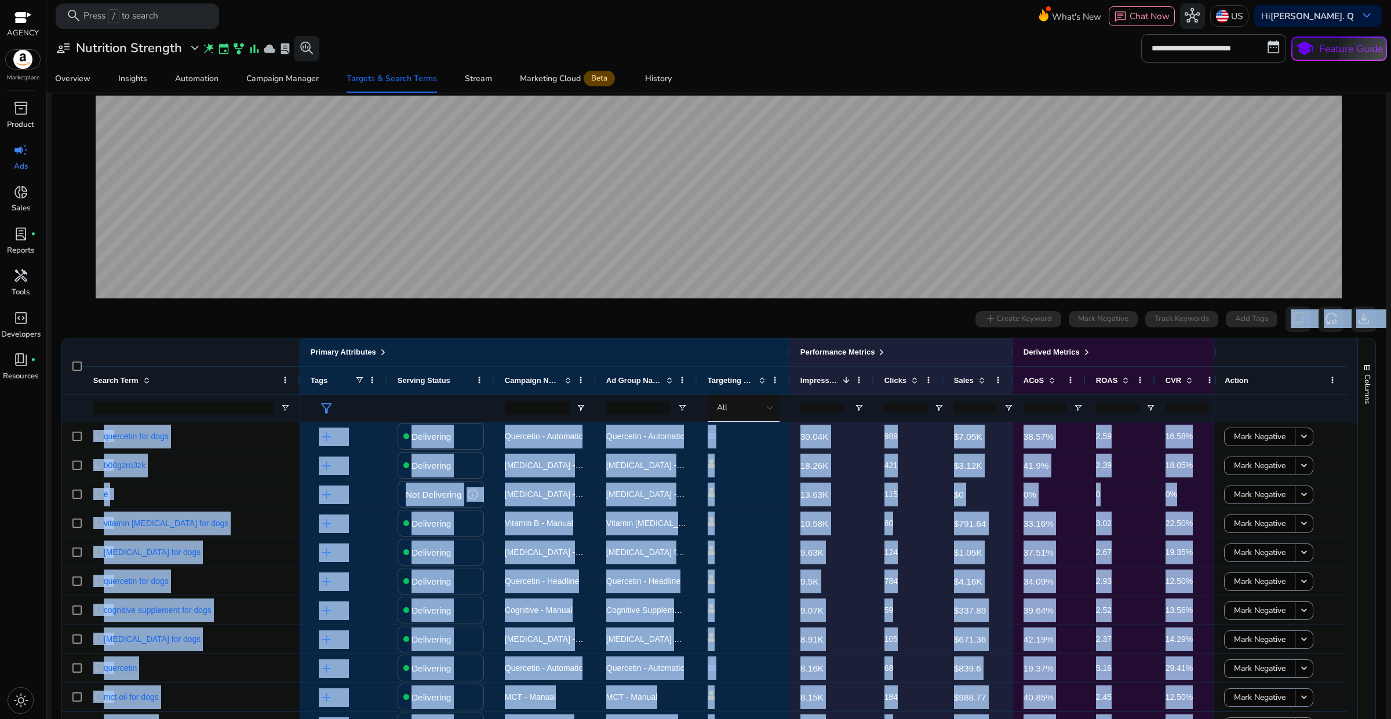
drag, startPoint x: 1386, startPoint y: 297, endPoint x: 1390, endPoint y: 398, distance: 100.9
click at [1390, 398] on mat-sidenav-content "**********" at bounding box center [718, 359] width 1344 height 719
click at [1346, 257] on div at bounding box center [718, 197] width 1265 height 218
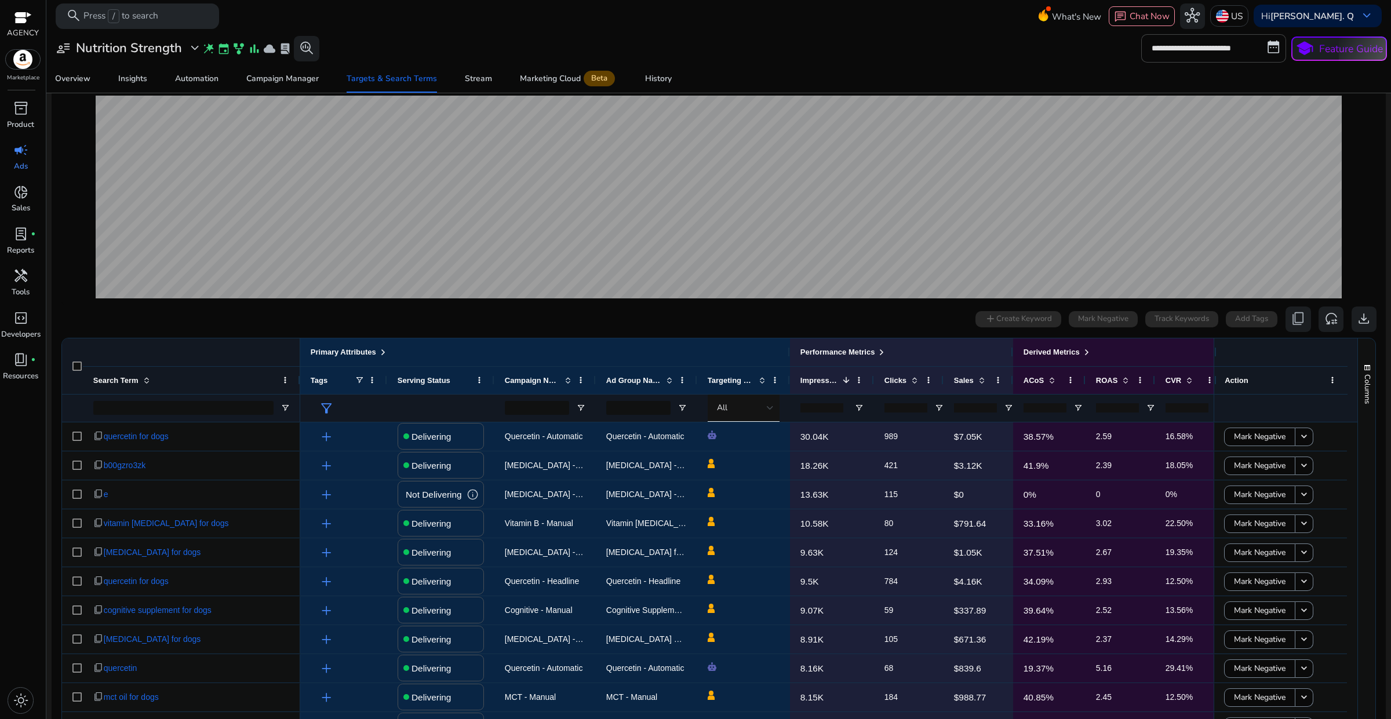
click at [1359, 262] on app-echart at bounding box center [718, 197] width 1315 height 218
click at [974, 406] on input "number" at bounding box center [975, 407] width 43 height 9
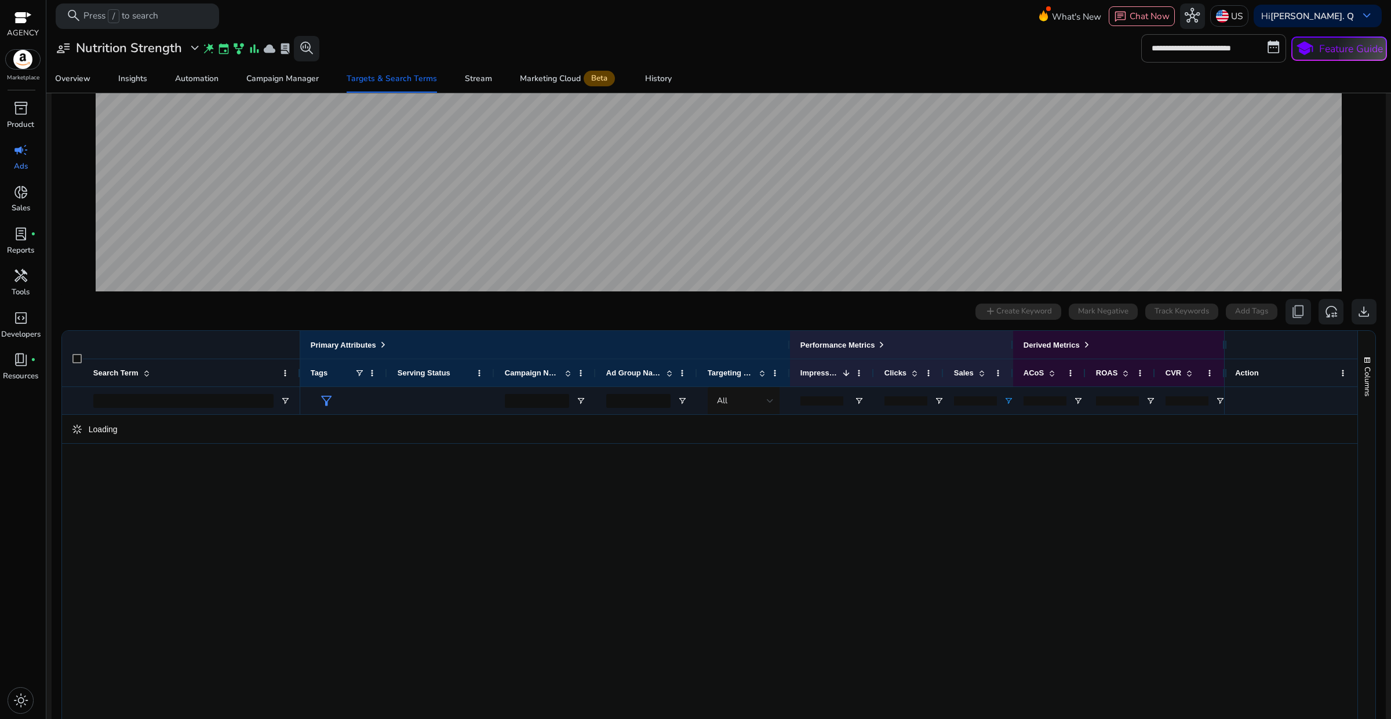
scroll to position [0, 0]
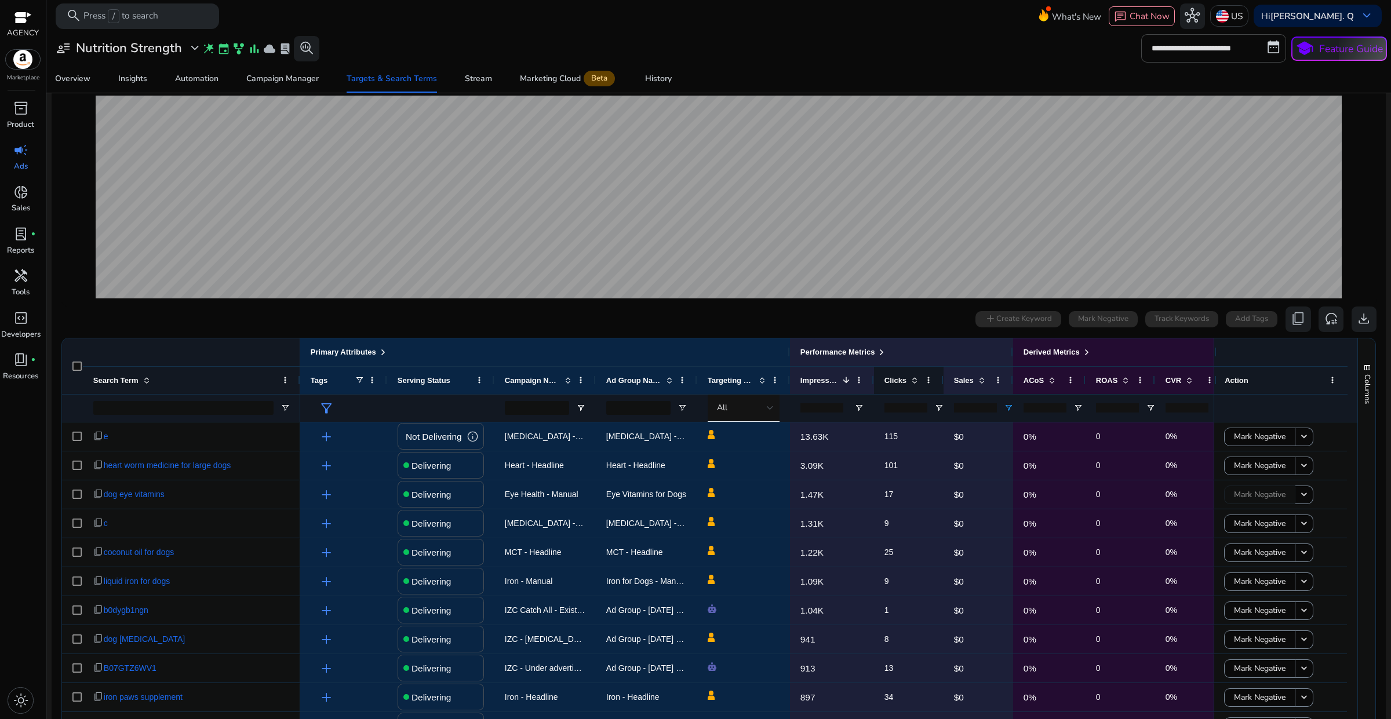
type input "*"
click at [902, 385] on span "Clicks" at bounding box center [895, 380] width 22 height 9
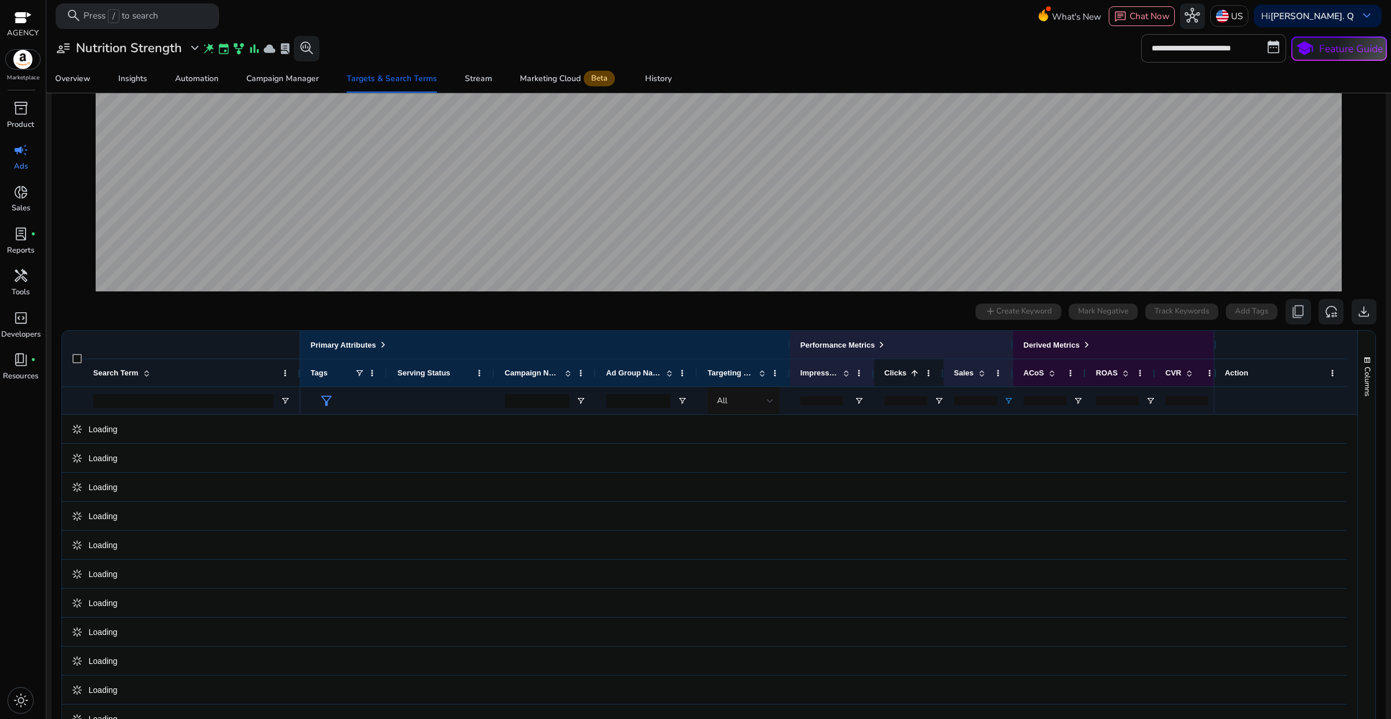
click at [910, 377] on span at bounding box center [914, 373] width 9 height 9
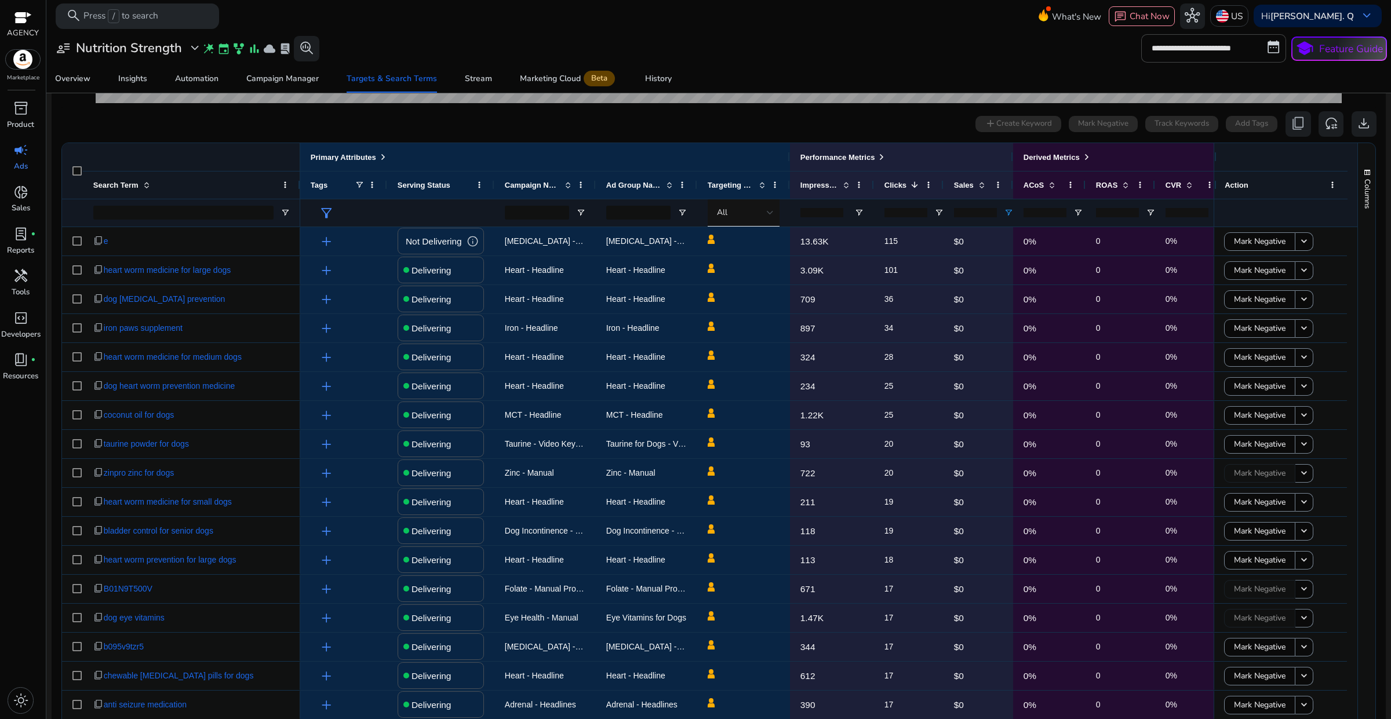
scroll to position [351, 0]
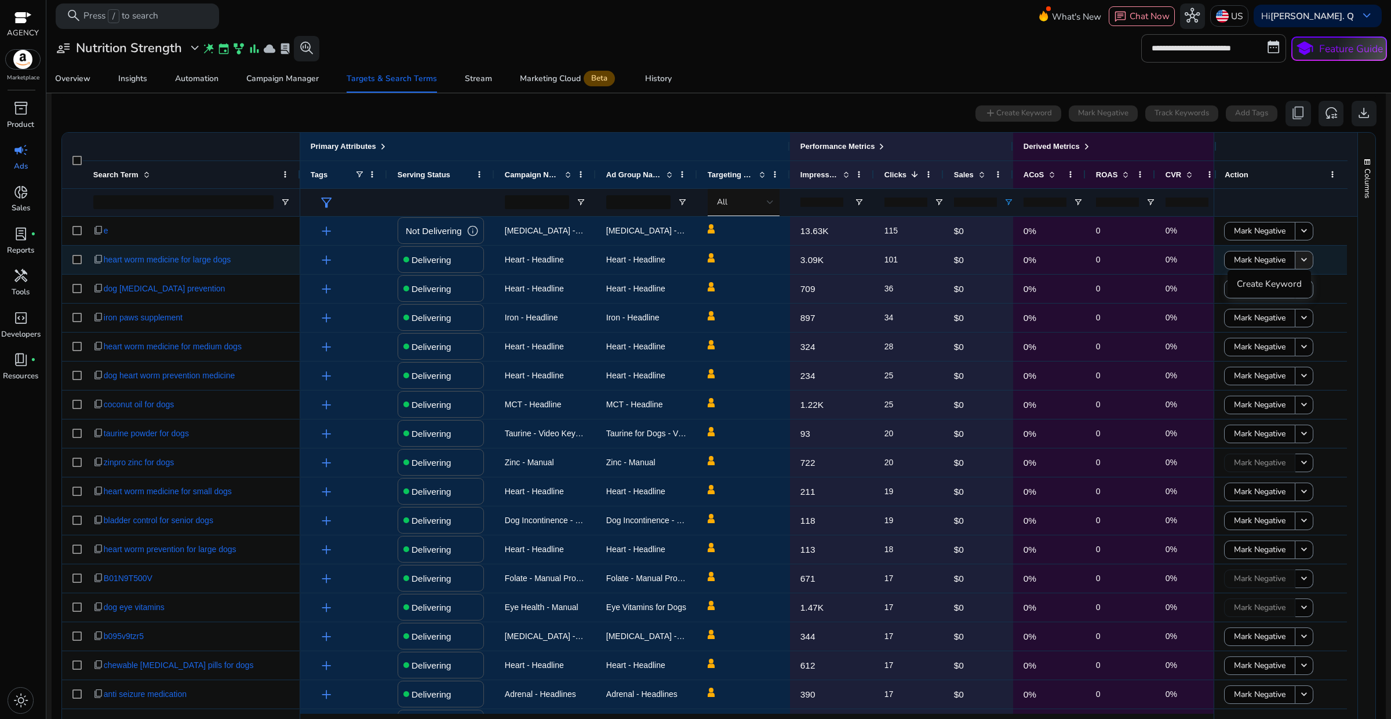
click at [1301, 258] on mat-icon "keyboard_arrow_down" at bounding box center [1304, 260] width 12 height 12
click at [932, 81] on div "Overview Insights Automation Campaign Manager Targets & Search Terms Stream Mar…" at bounding box center [718, 79] width 1355 height 28
click at [876, 106] on div "0 search terms selected add Create Keyword Mark Negative Track Keywords Add Tag…" at bounding box center [718, 113] width 1315 height 25
click at [897, 107] on div "0 search terms selected add Create Keyword Mark Negative Track Keywords Add Tag…" at bounding box center [718, 113] width 1315 height 25
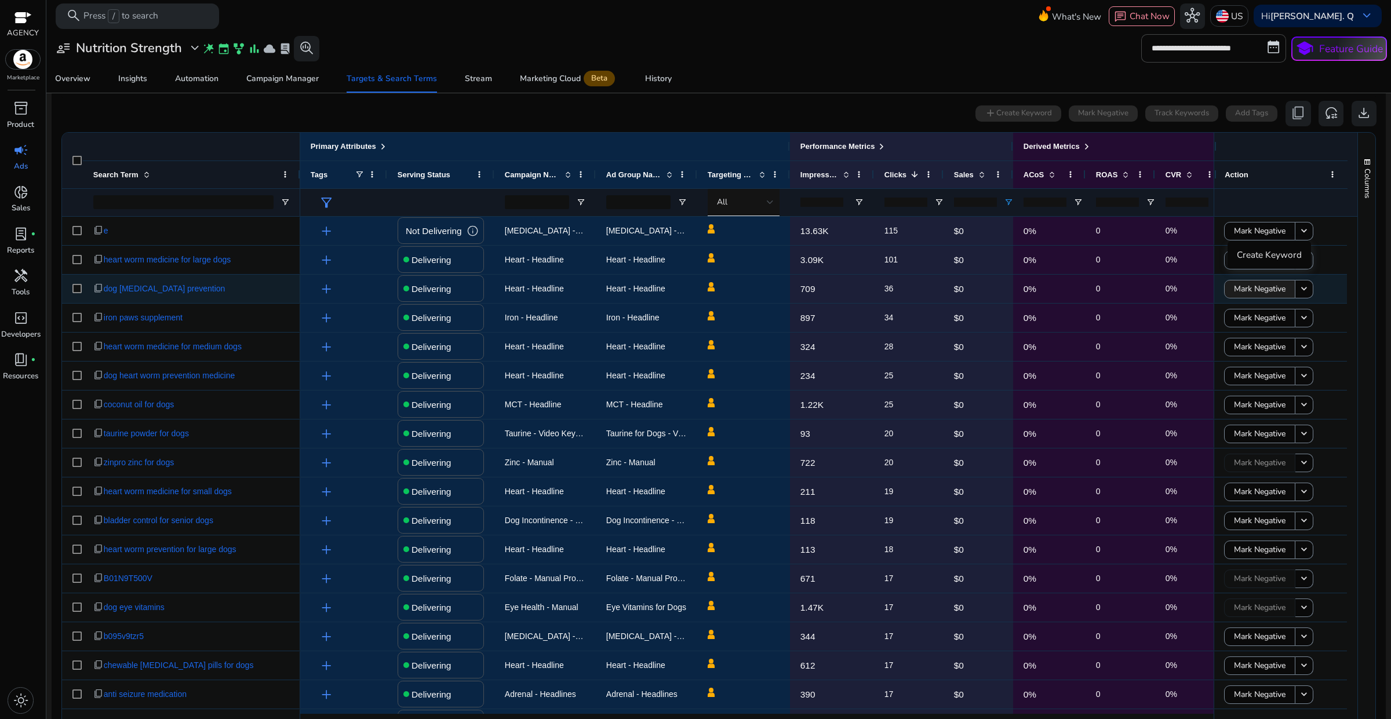
click at [1253, 293] on span "Mark Negative" at bounding box center [1260, 289] width 52 height 24
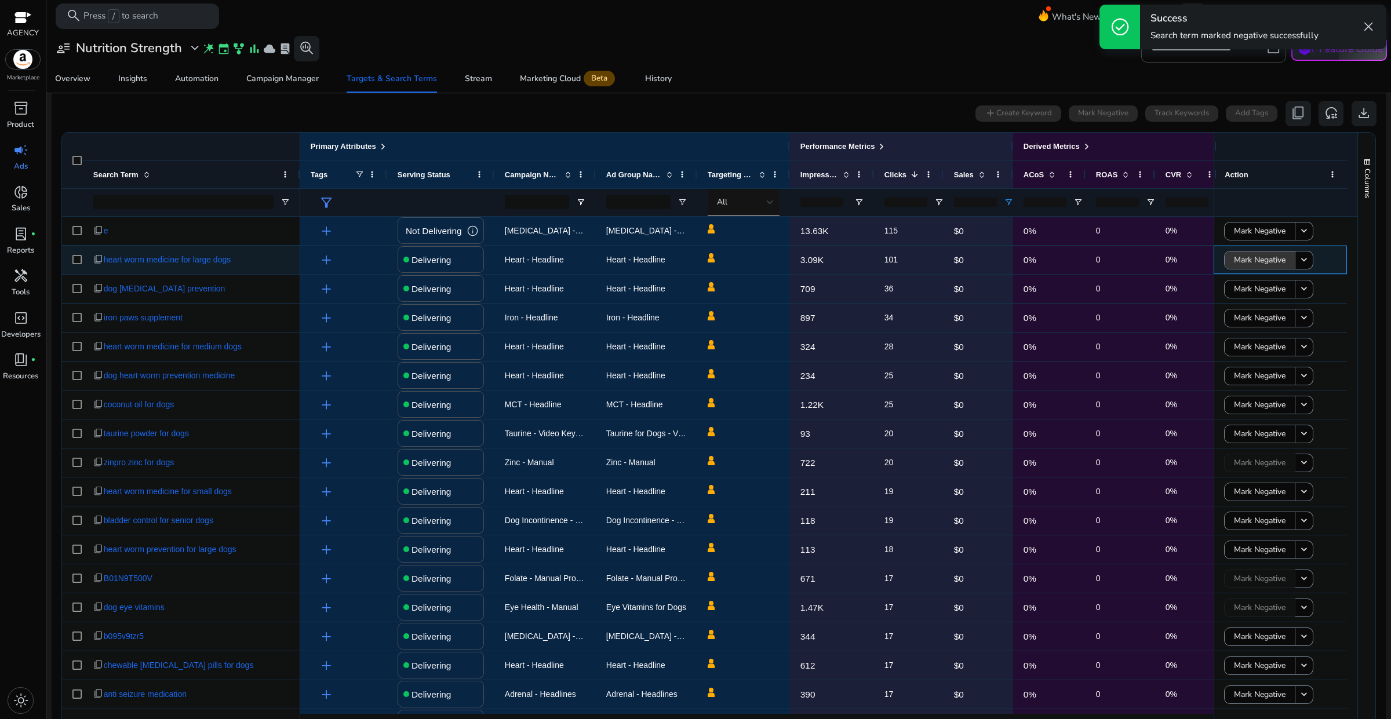
click at [1279, 264] on span "Mark Negative" at bounding box center [1260, 260] width 52 height 24
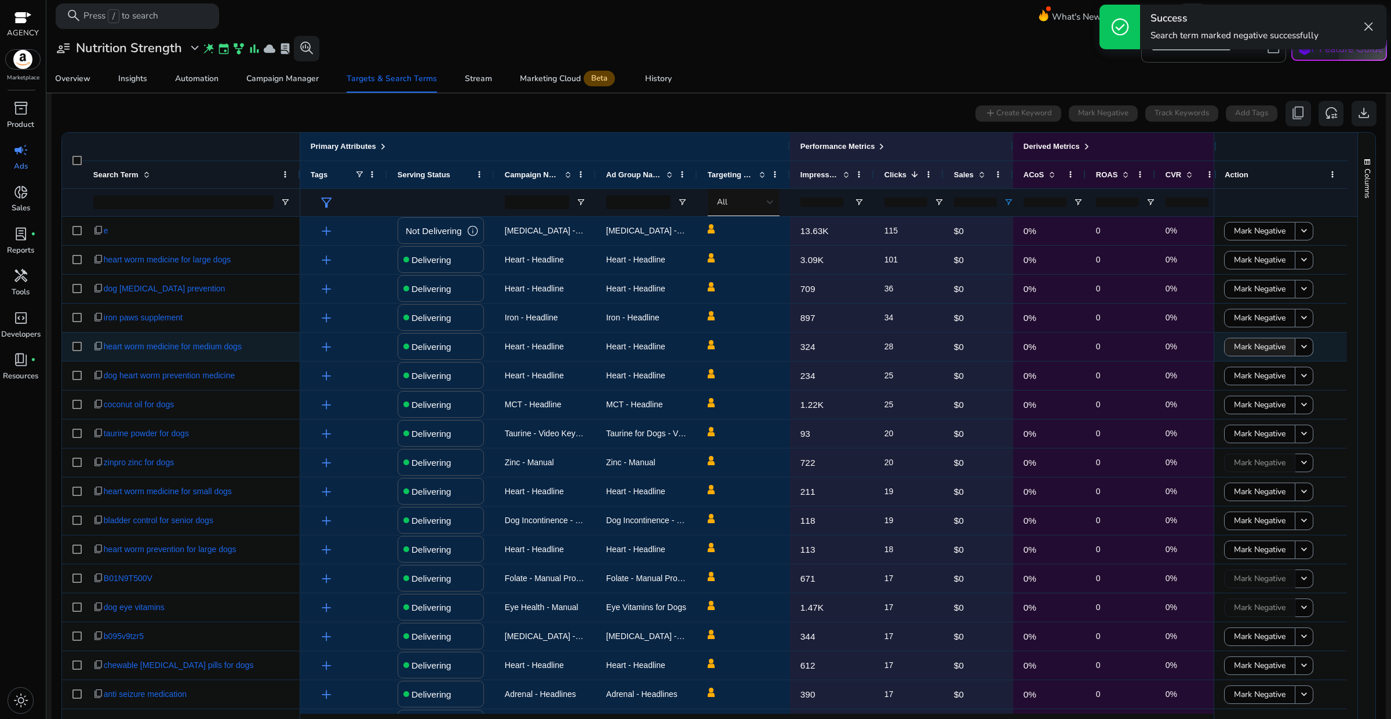
click at [1264, 349] on span "Mark Negative" at bounding box center [1260, 347] width 52 height 24
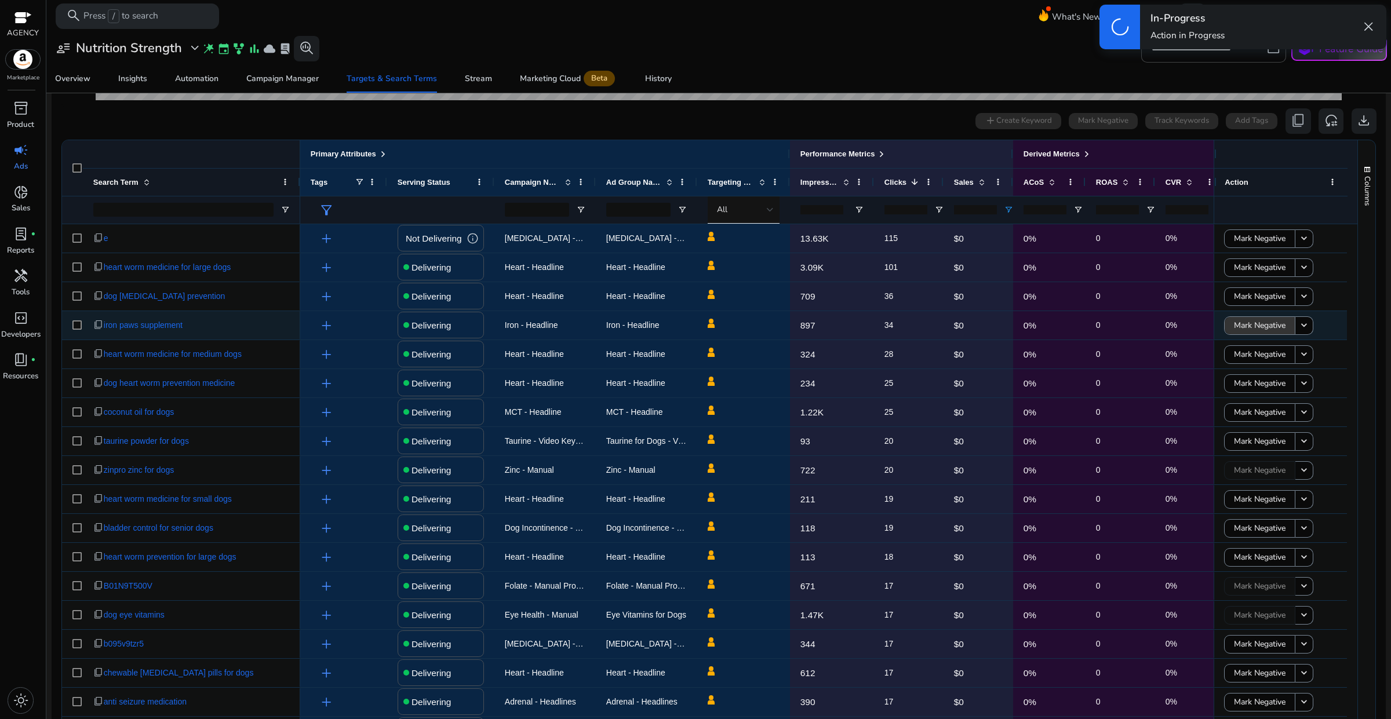
click at [1264, 319] on span "Mark Negative" at bounding box center [1260, 325] width 52 height 24
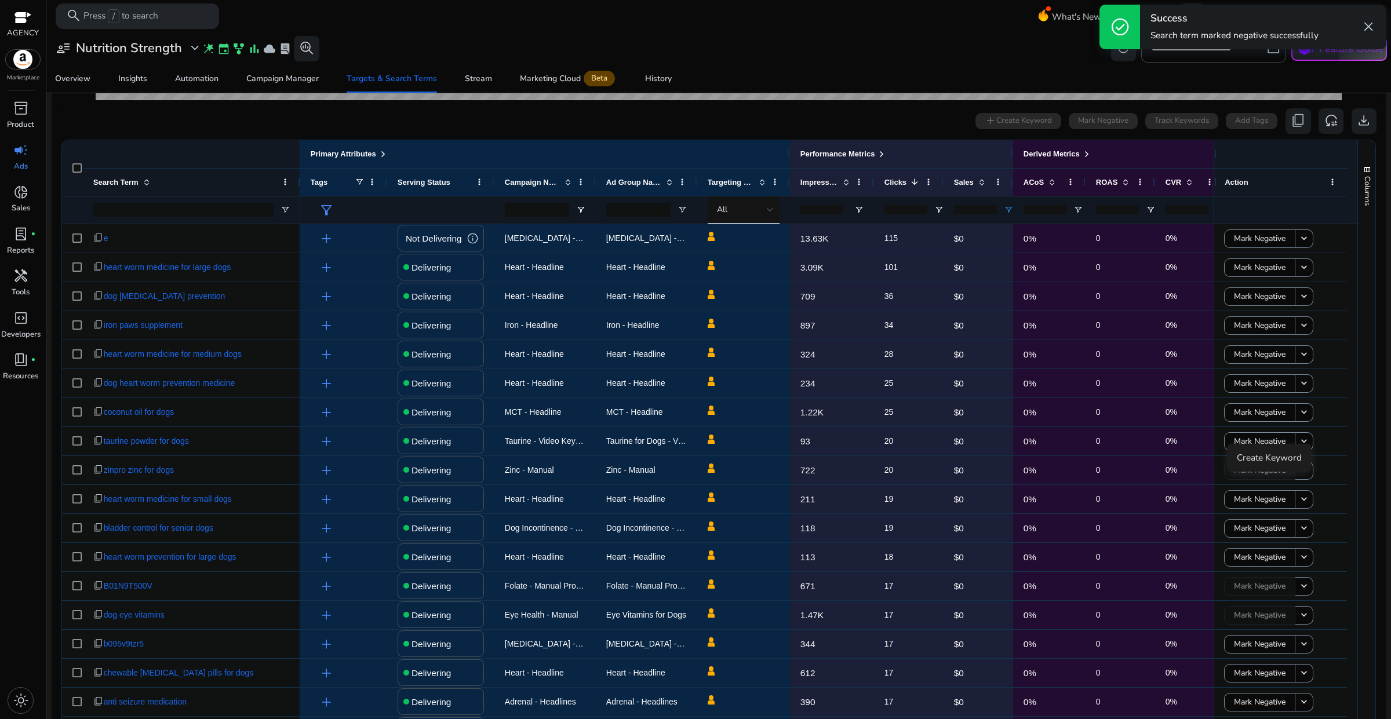
scroll to position [351, 0]
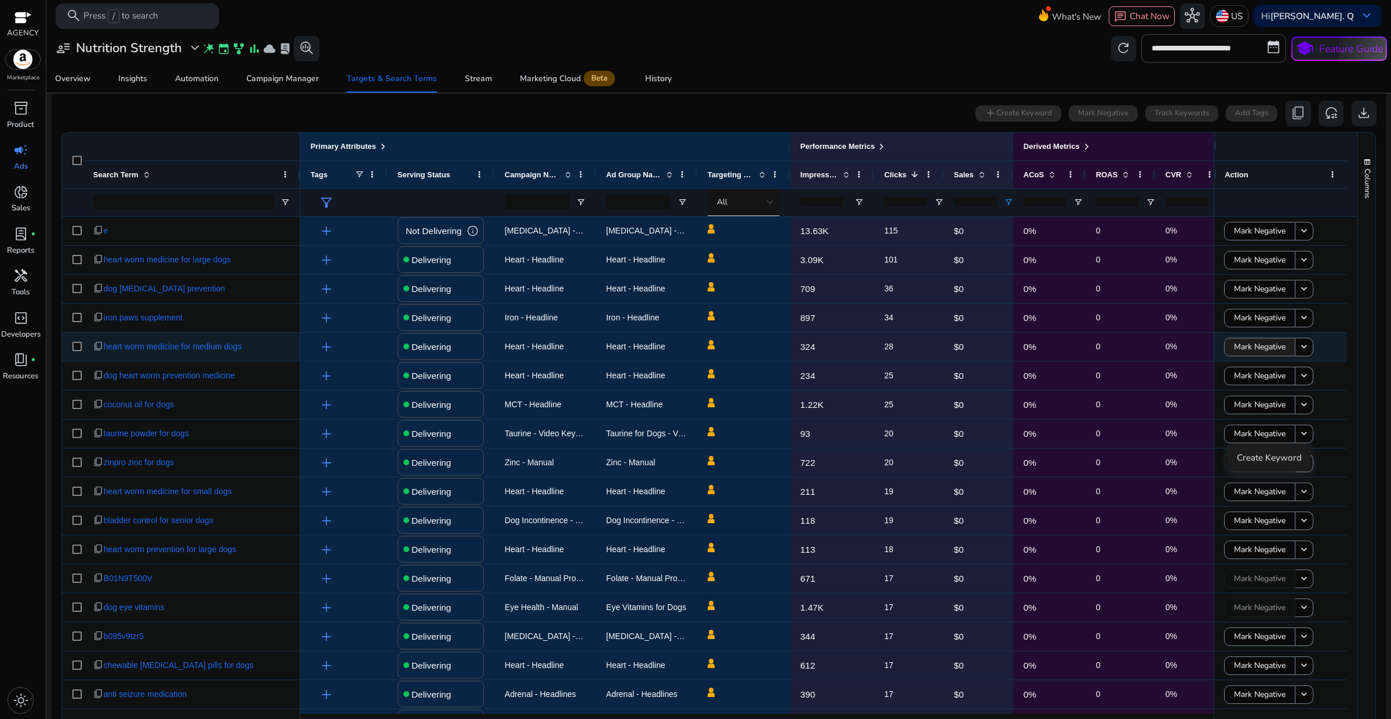
click at [1252, 346] on span "Mark Negative" at bounding box center [1260, 347] width 52 height 24
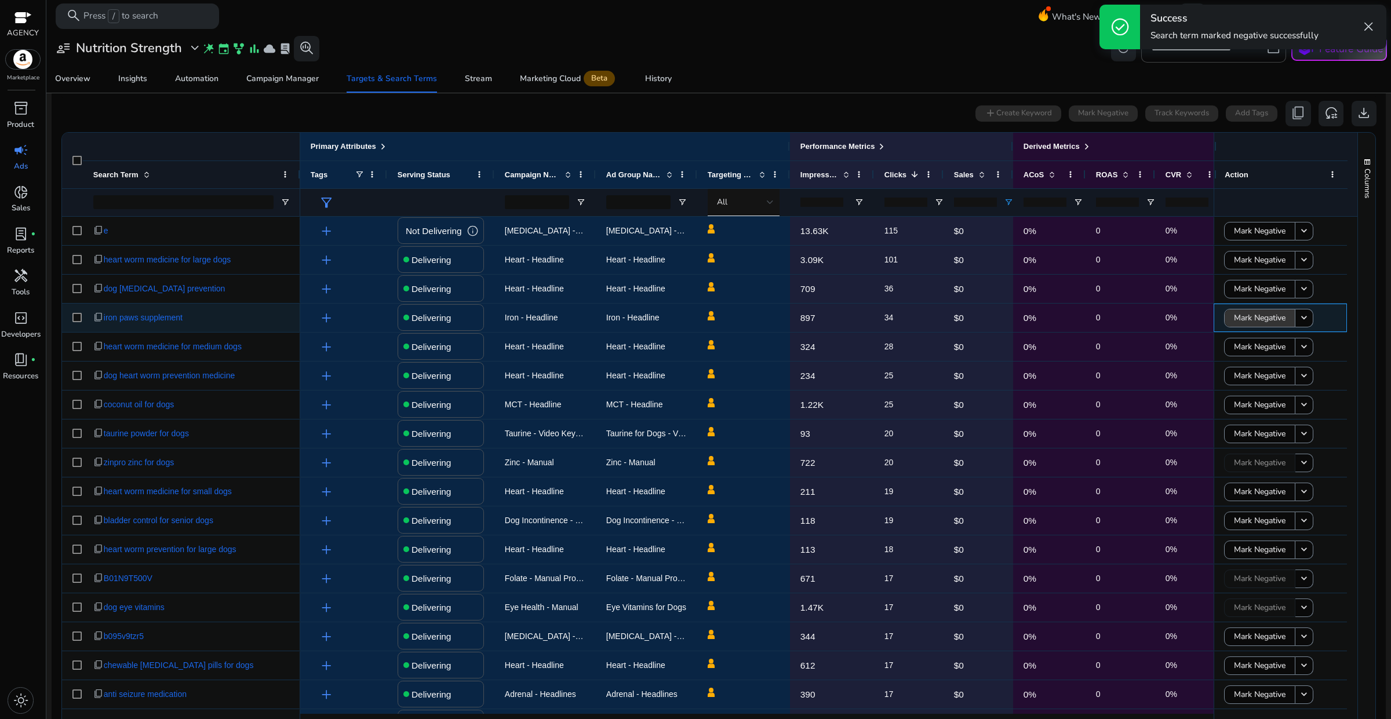
click at [1252, 315] on span "Mark Negative" at bounding box center [1260, 318] width 52 height 24
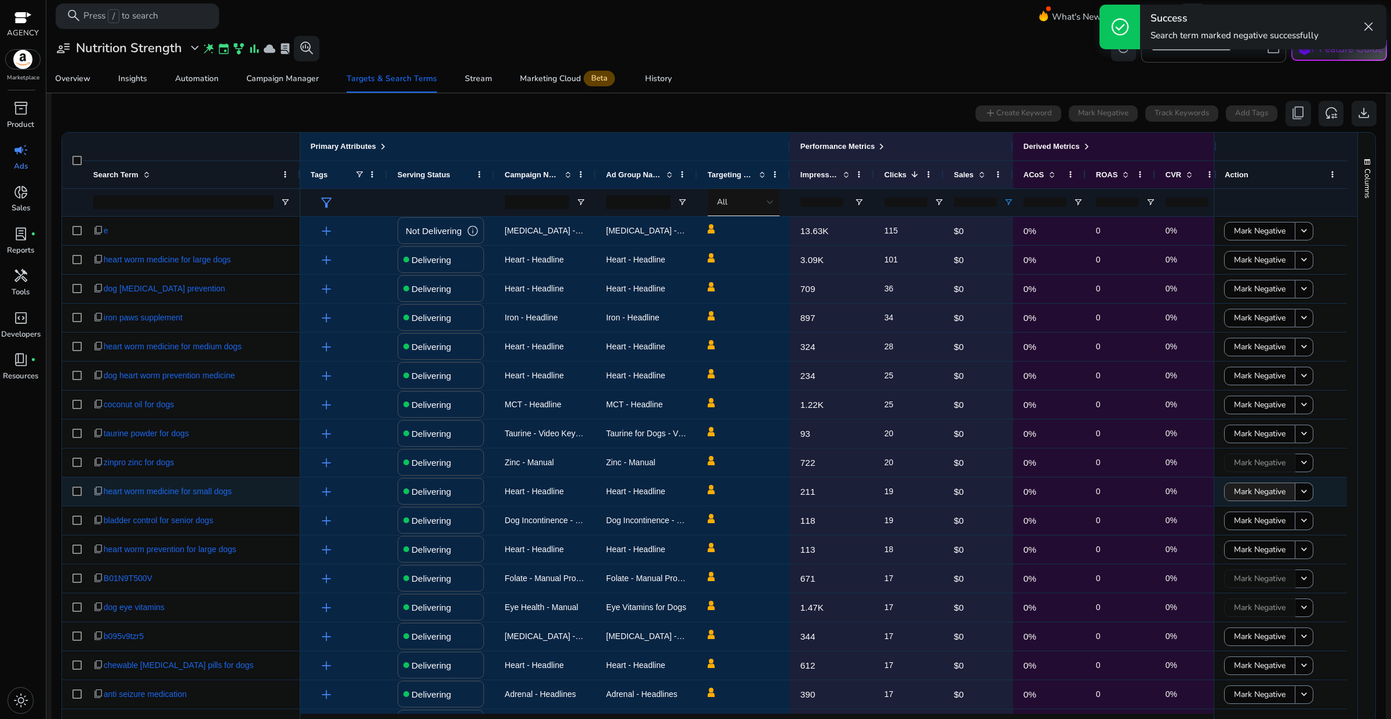
click at [1249, 493] on span "Mark Negative" at bounding box center [1260, 492] width 52 height 24
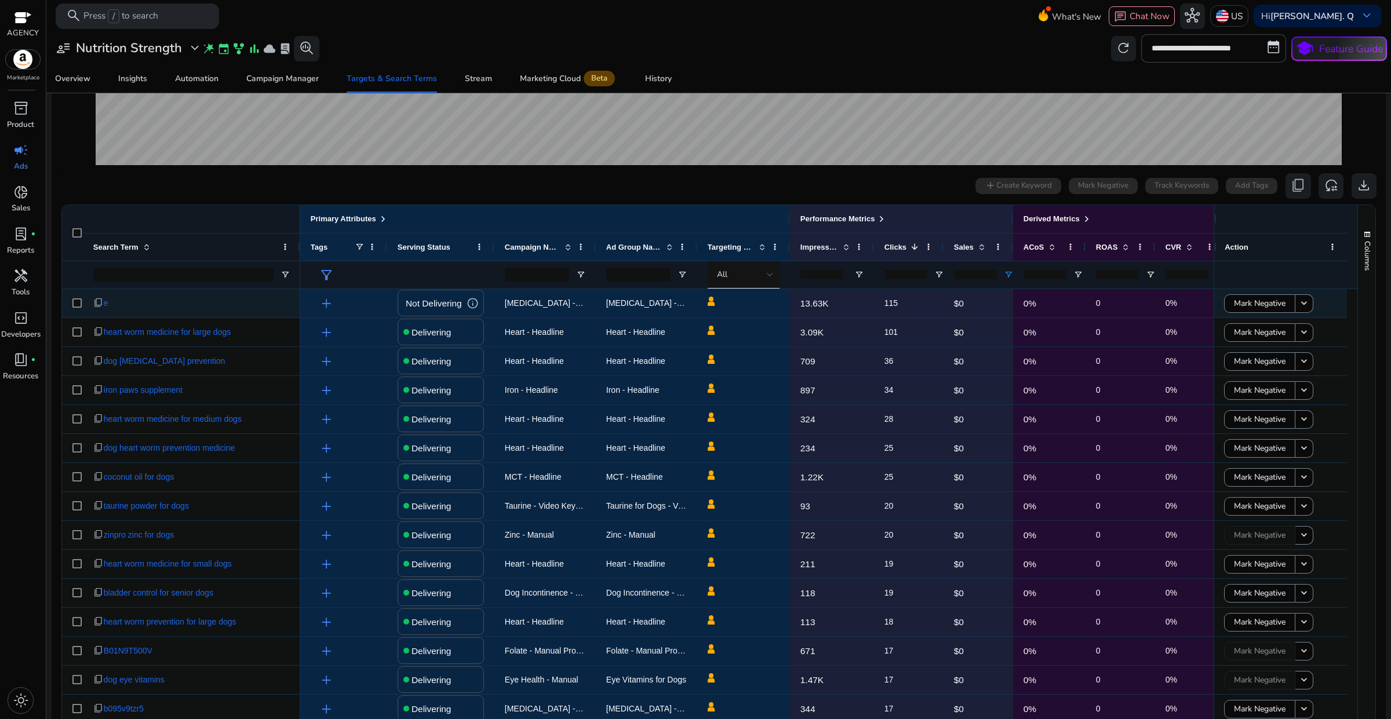
scroll to position [0, 0]
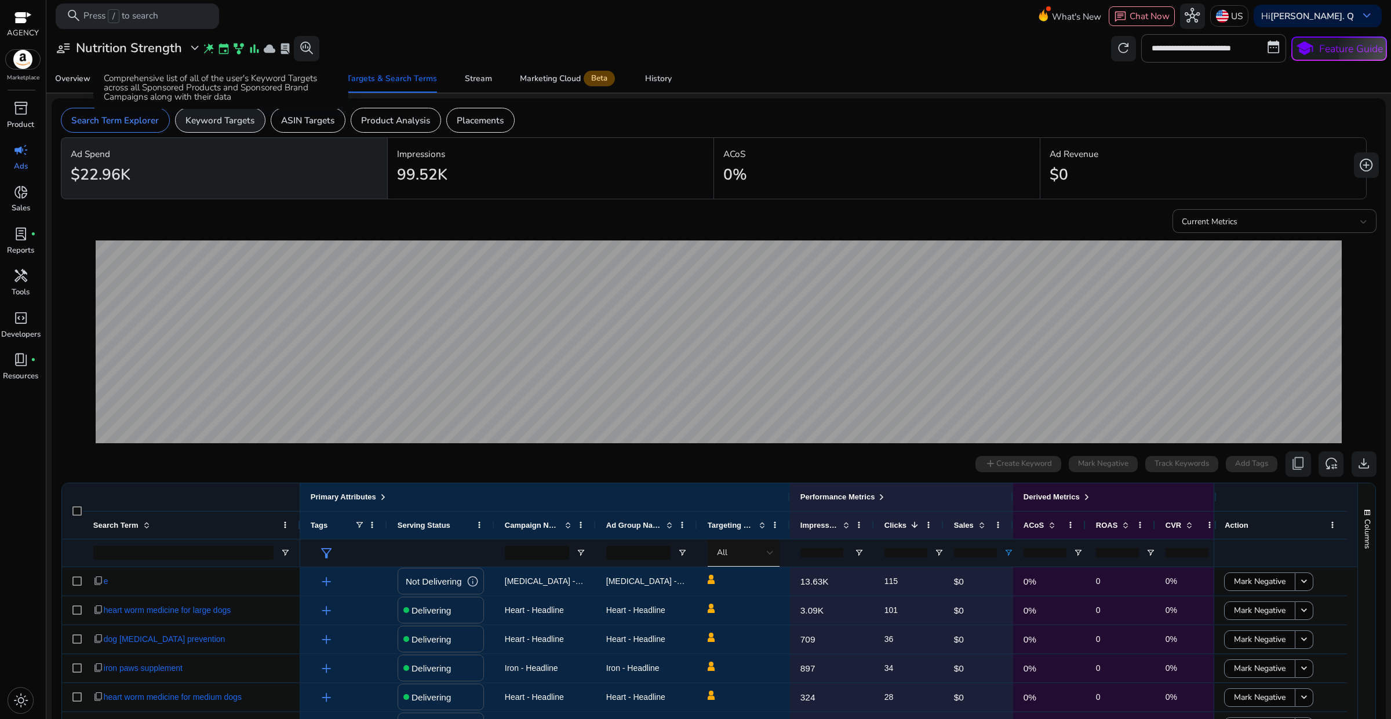
click at [230, 121] on p "Keyword Targets" at bounding box center [219, 120] width 69 height 13
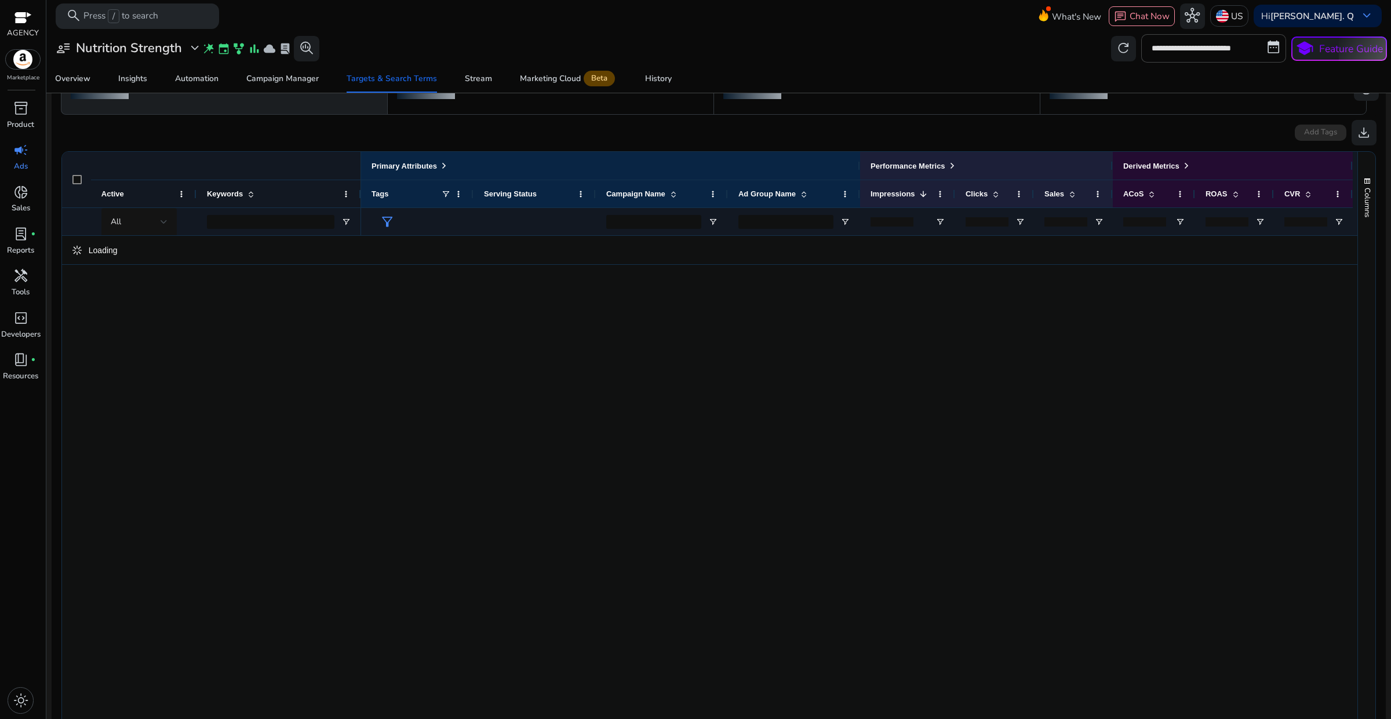
scroll to position [145, 0]
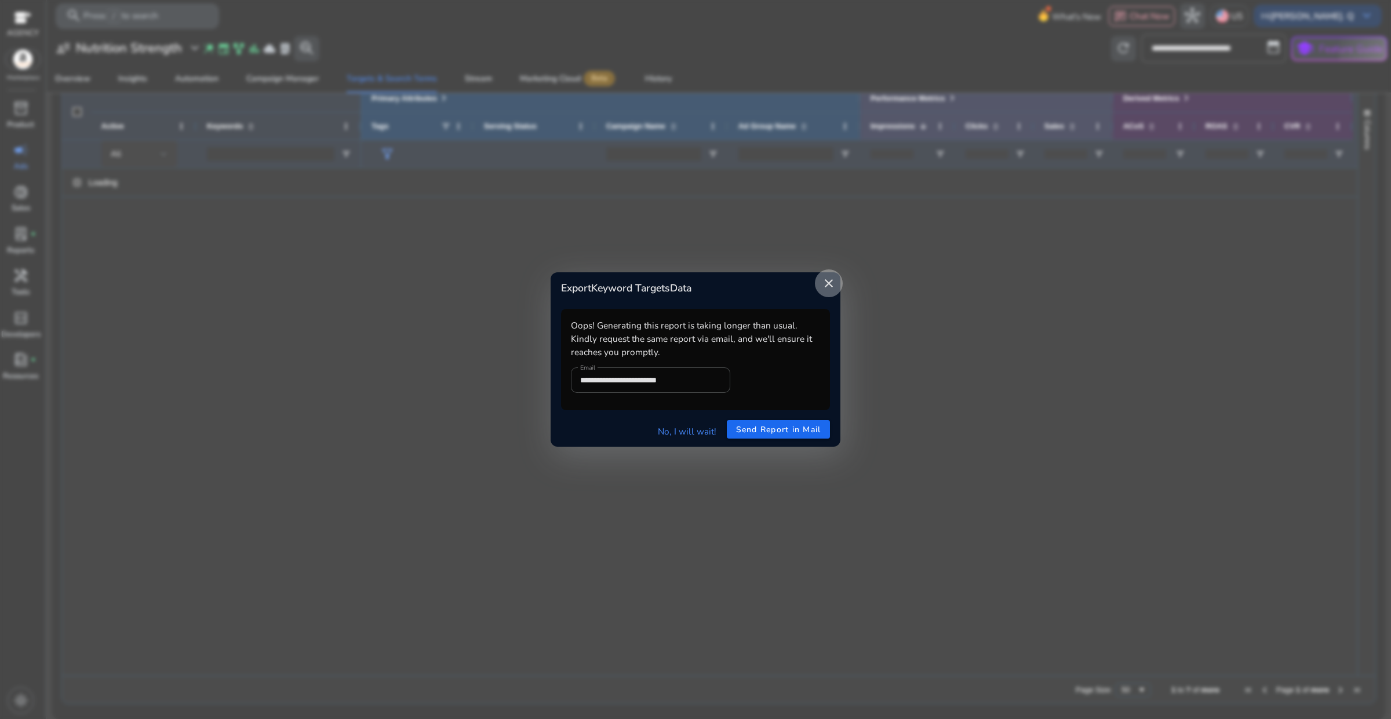
click at [823, 290] on mat-icon "close" at bounding box center [829, 283] width 14 height 14
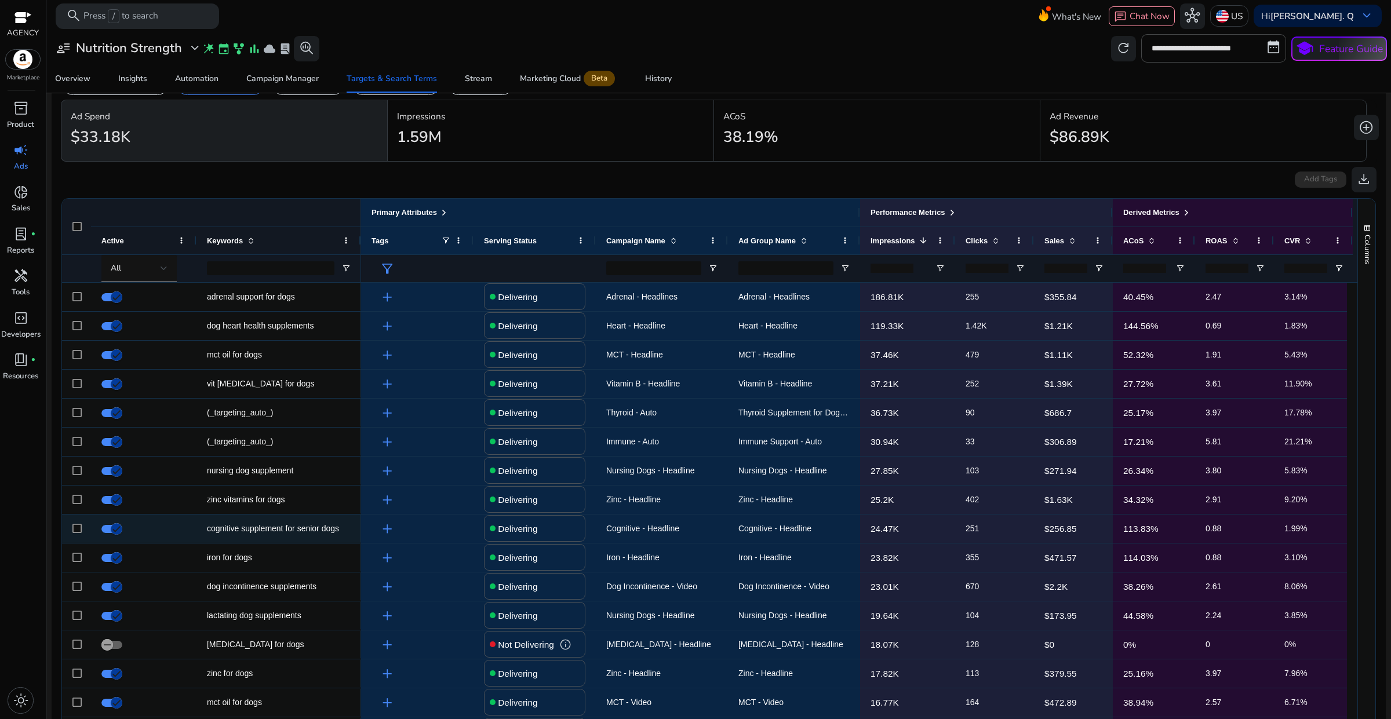
scroll to position [0, 0]
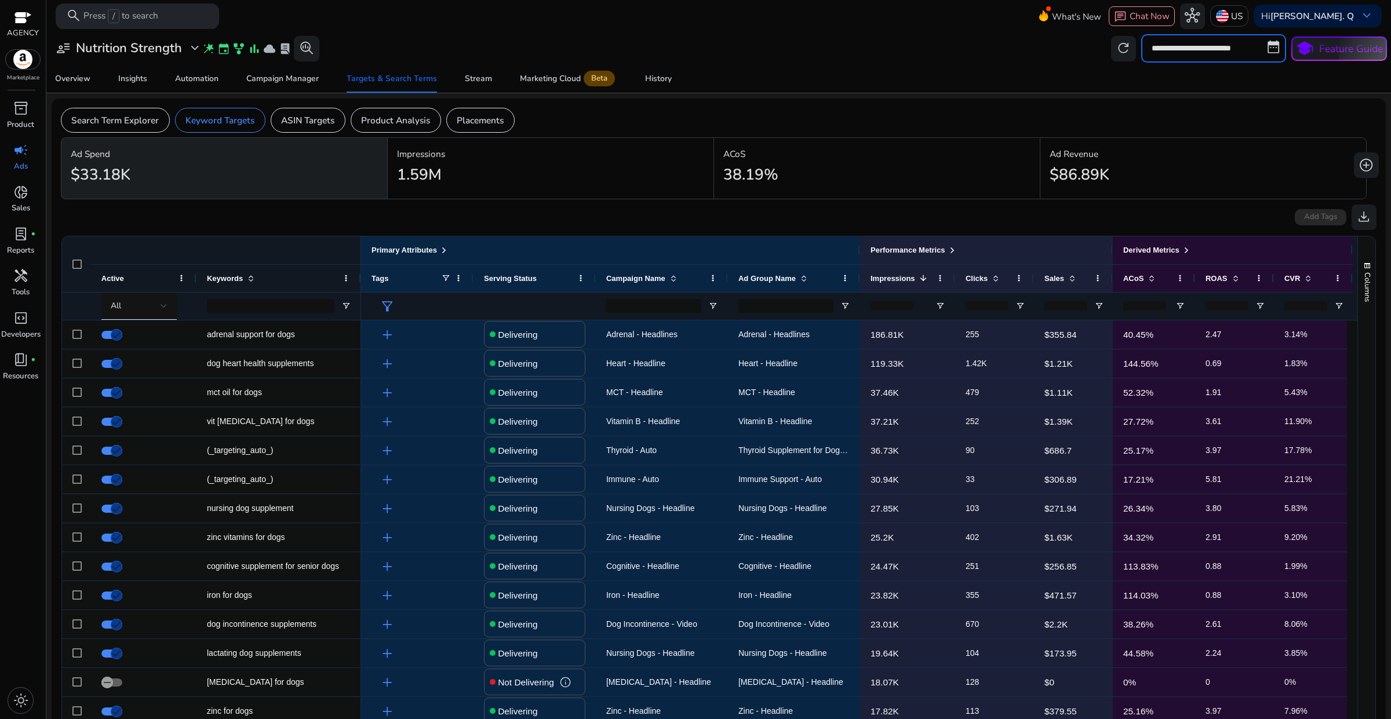
click at [1166, 50] on input "**********" at bounding box center [1213, 48] width 145 height 28
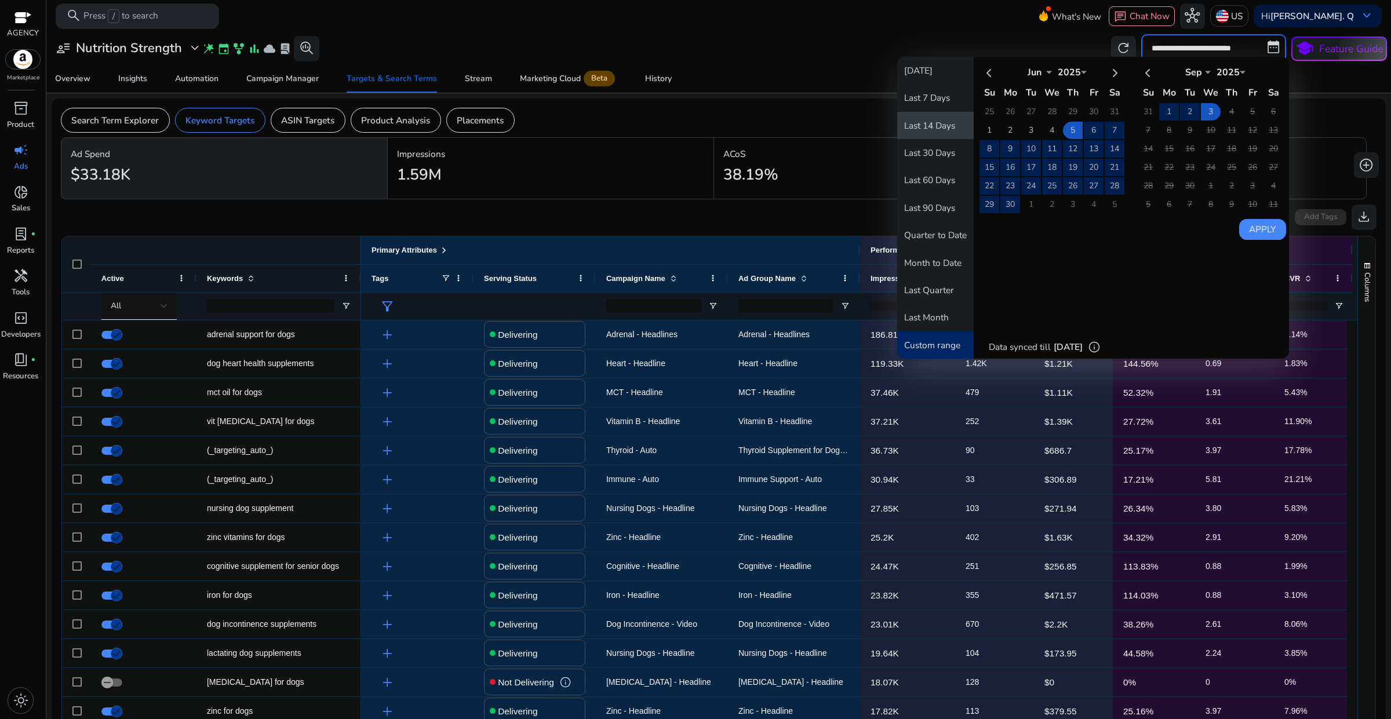
click at [936, 127] on button "Last 14 Days" at bounding box center [935, 125] width 76 height 27
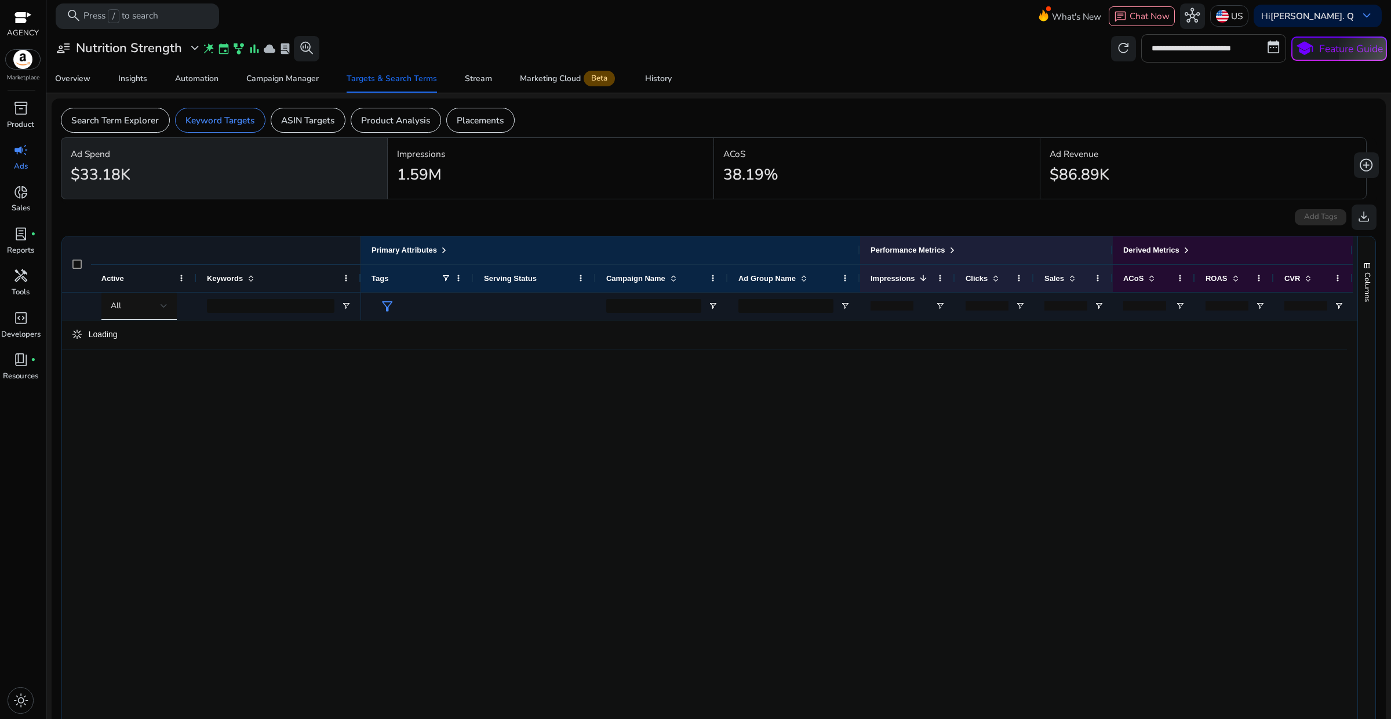
type input "**********"
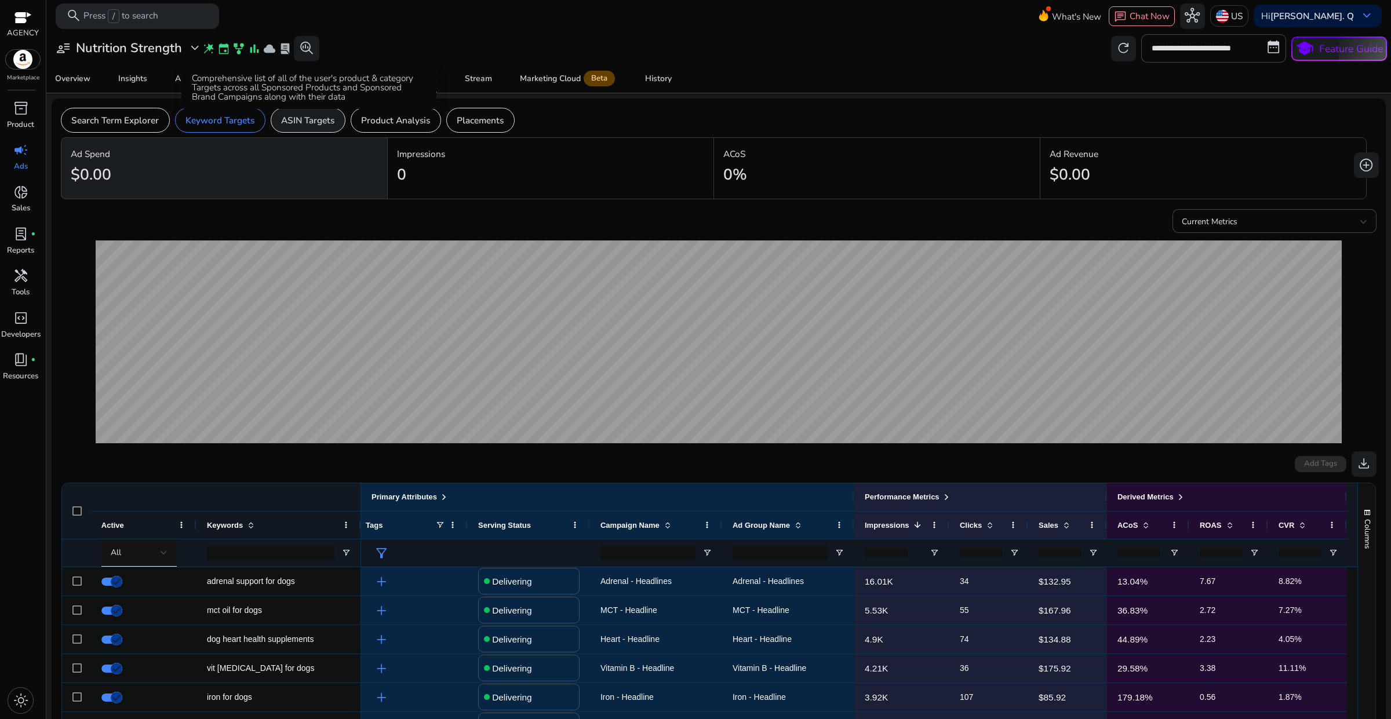
click at [311, 119] on p "ASIN Targets" at bounding box center [307, 120] width 53 height 13
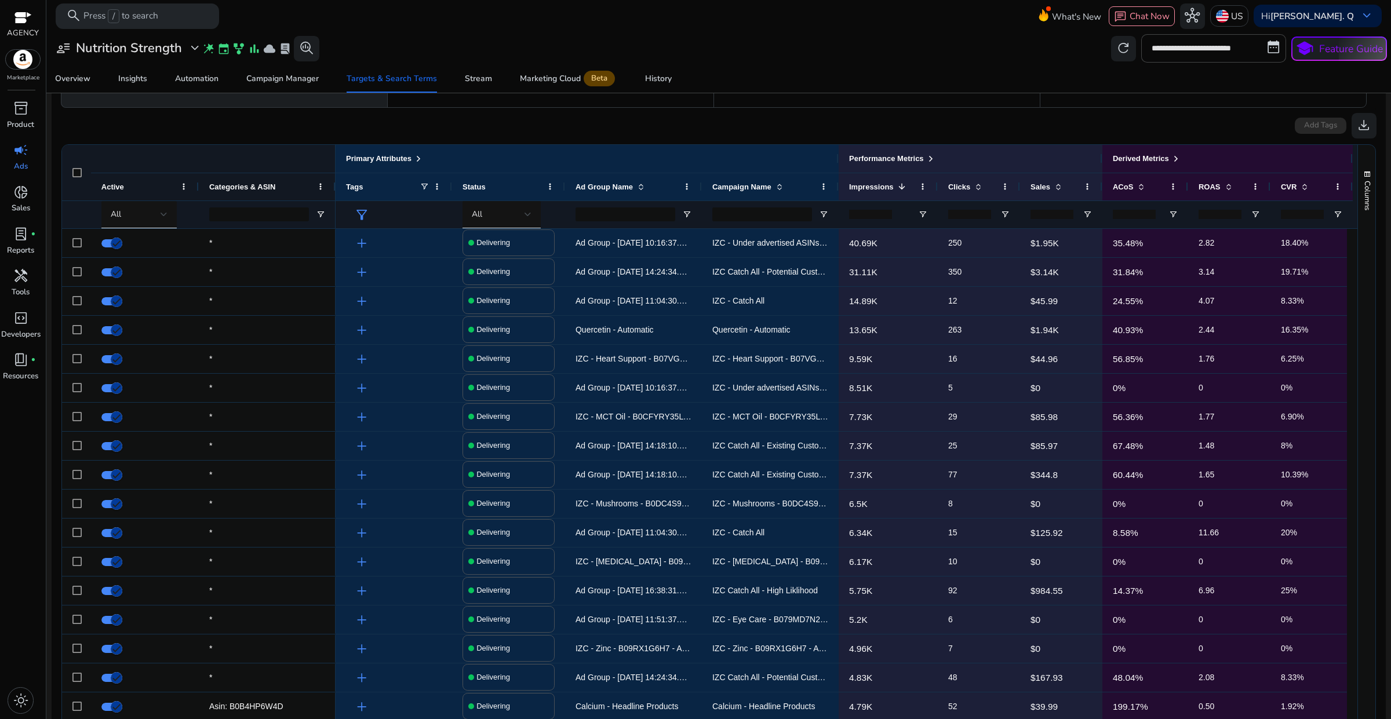
scroll to position [152, 0]
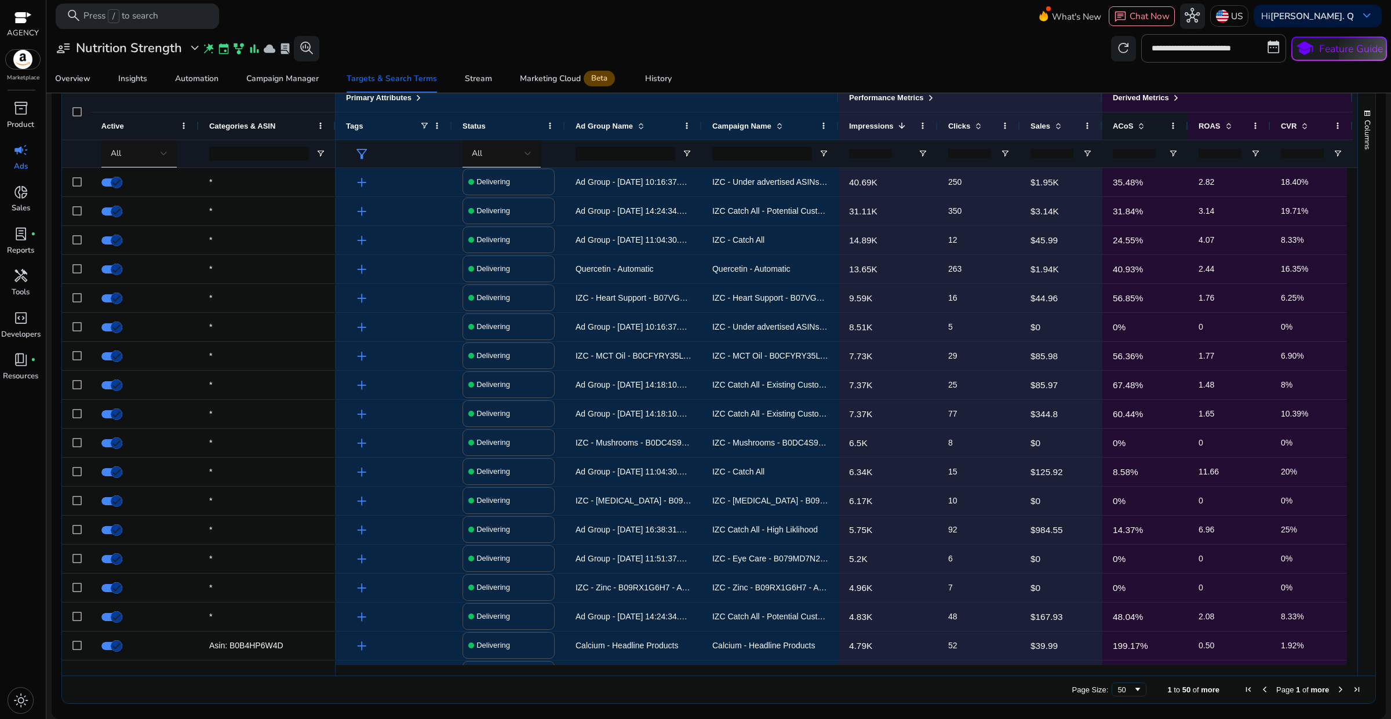
click at [1136, 127] on span at bounding box center [1140, 125] width 9 height 9
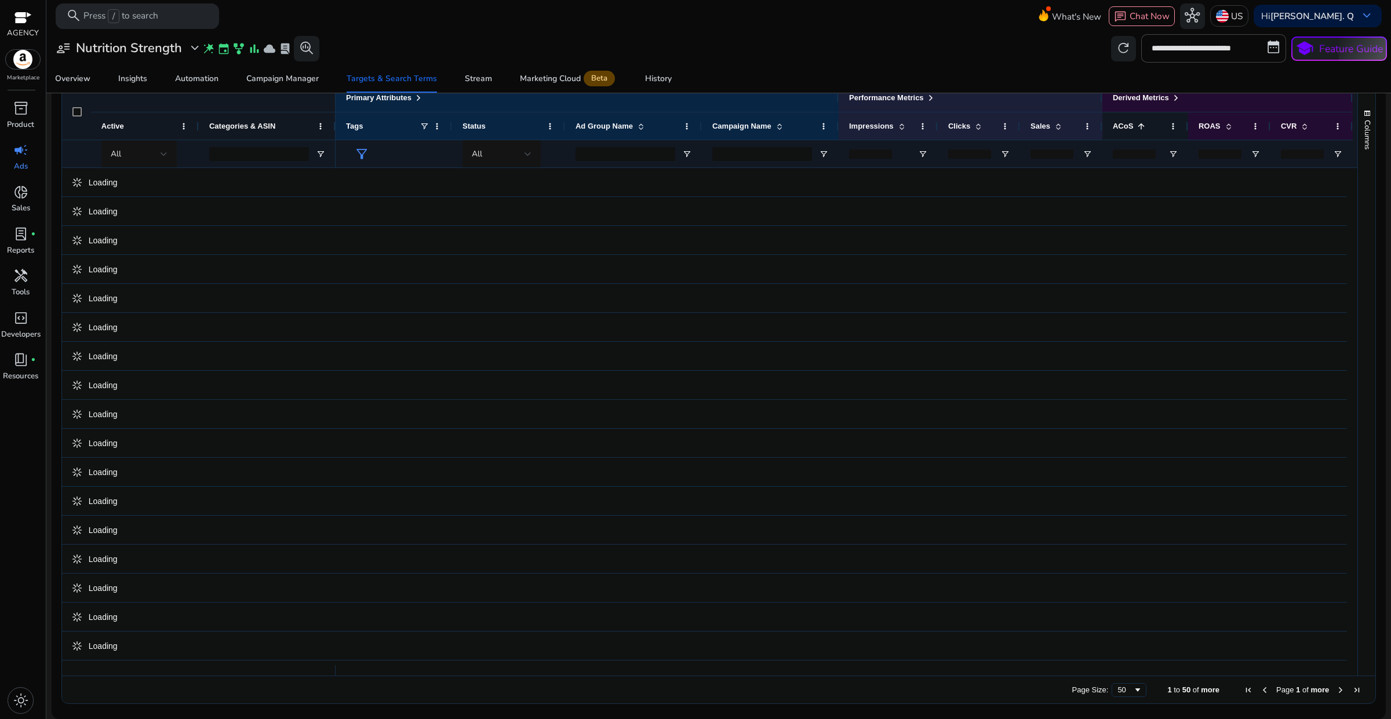
scroll to position [145, 0]
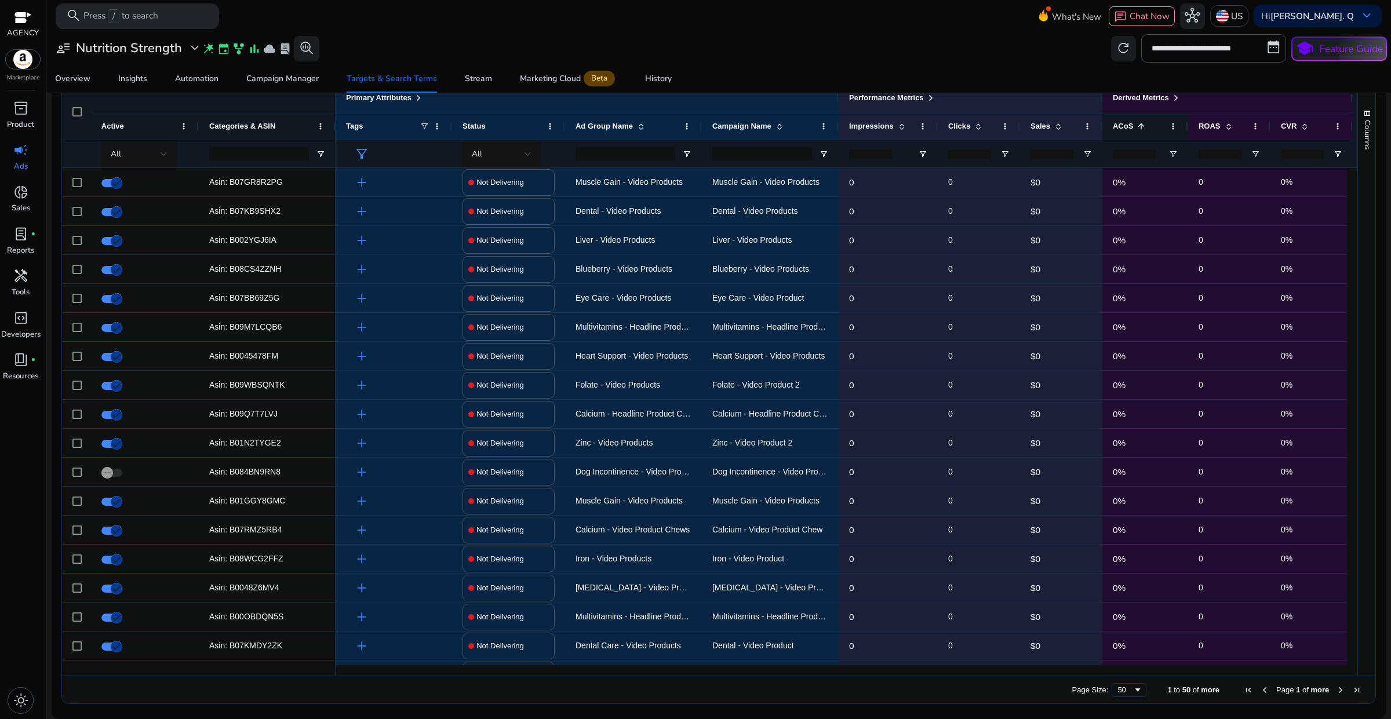
click at [1136, 127] on span at bounding box center [1140, 126] width 9 height 9
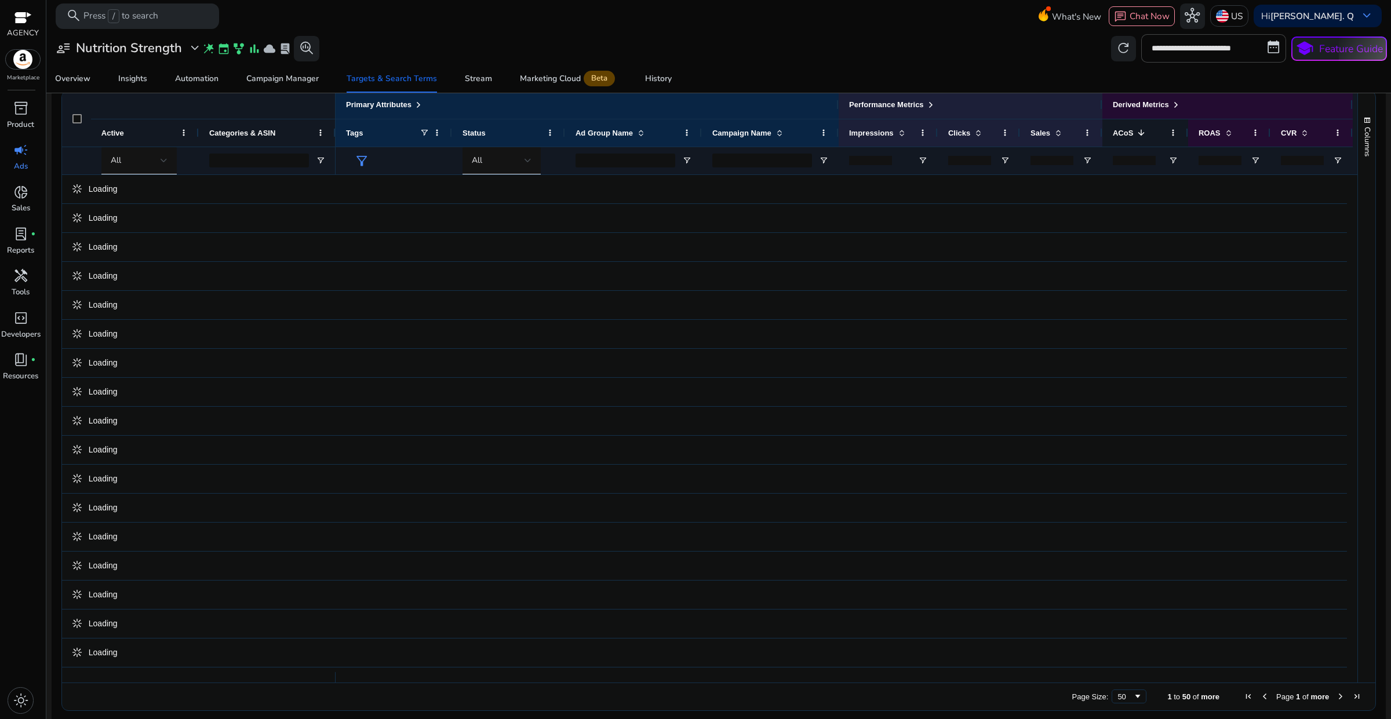
scroll to position [152, 0]
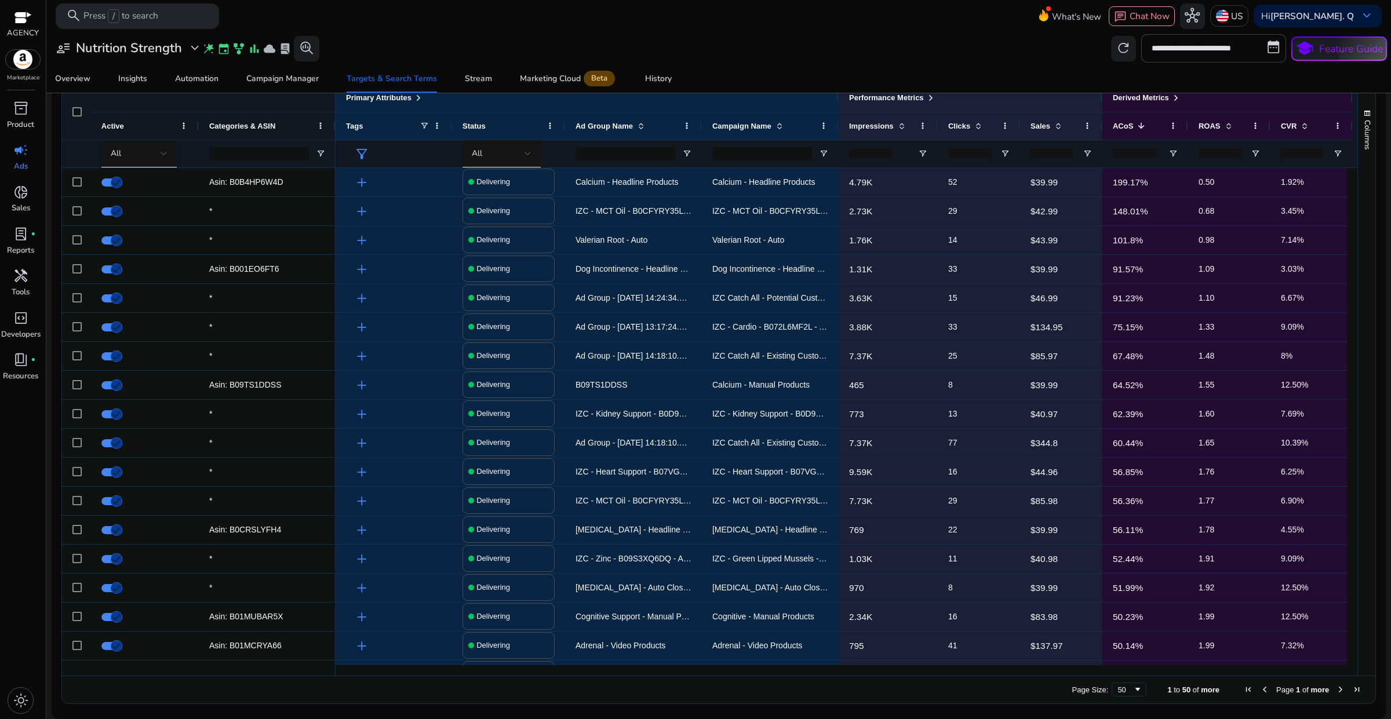
click at [1055, 151] on input "number" at bounding box center [1051, 153] width 43 height 9
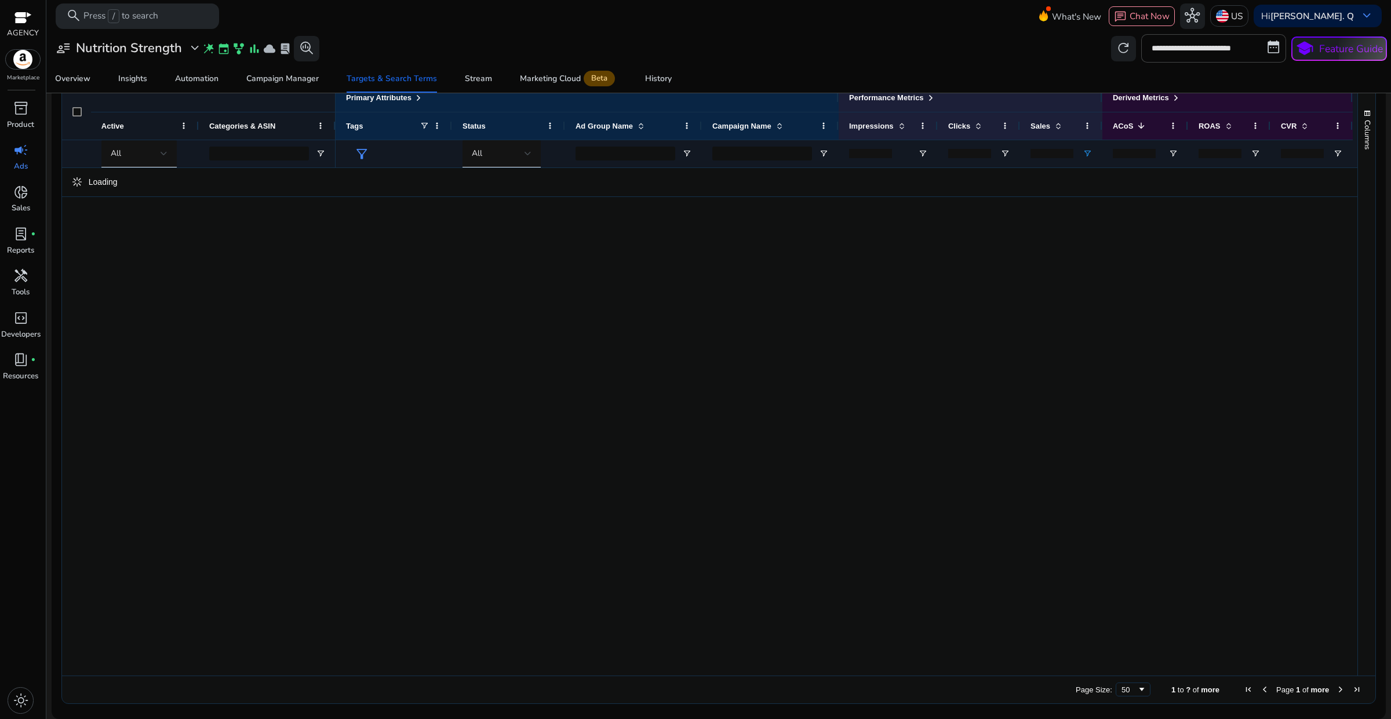
type input "*"
click at [1012, 79] on div "Overview Insights Automation Campaign Manager Targets & Search Terms Stream Mar…" at bounding box center [718, 79] width 1355 height 28
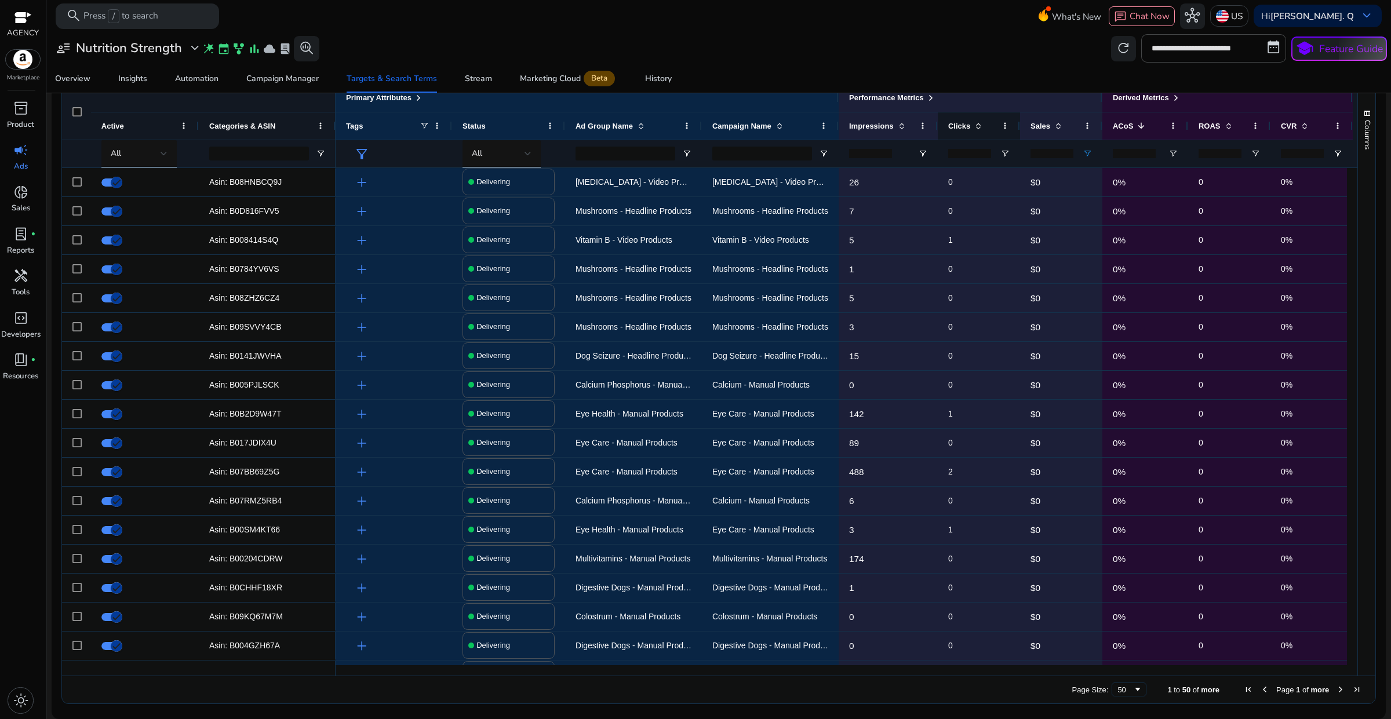
click at [975, 126] on span at bounding box center [978, 125] width 9 height 9
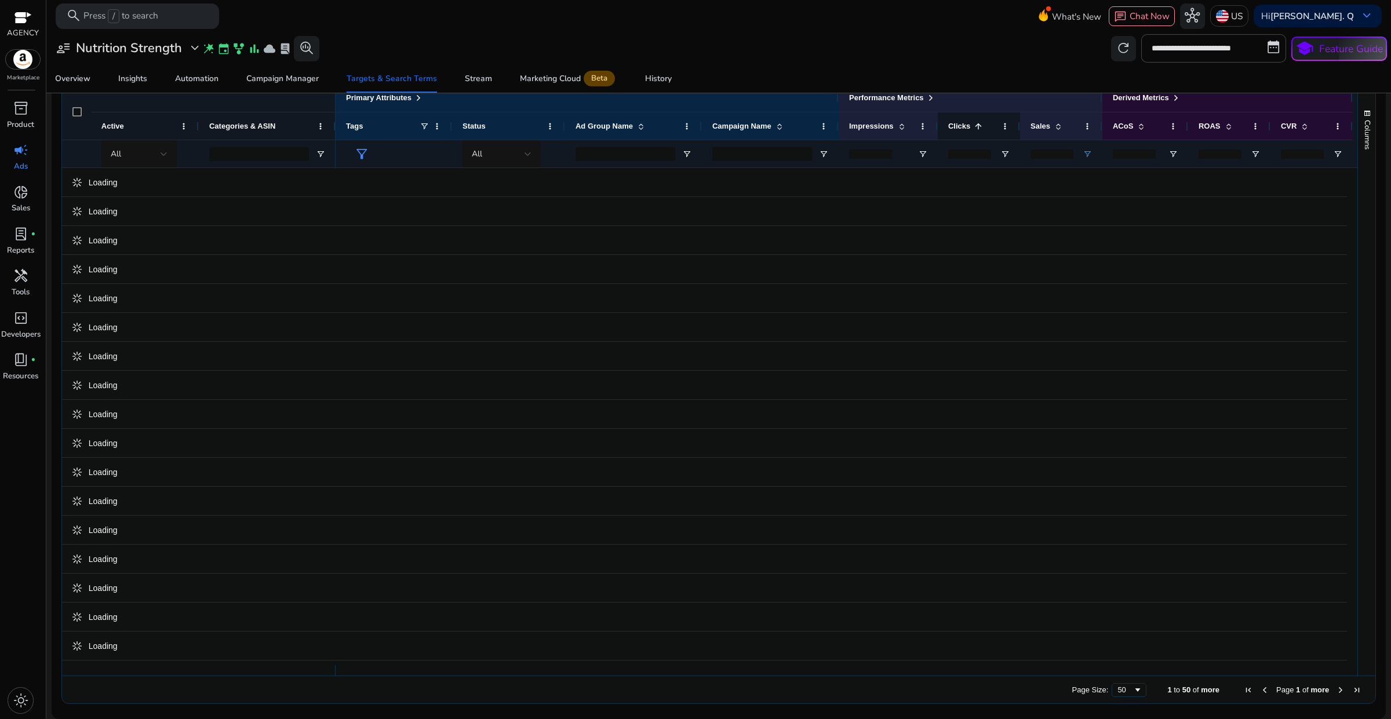
scroll to position [145, 0]
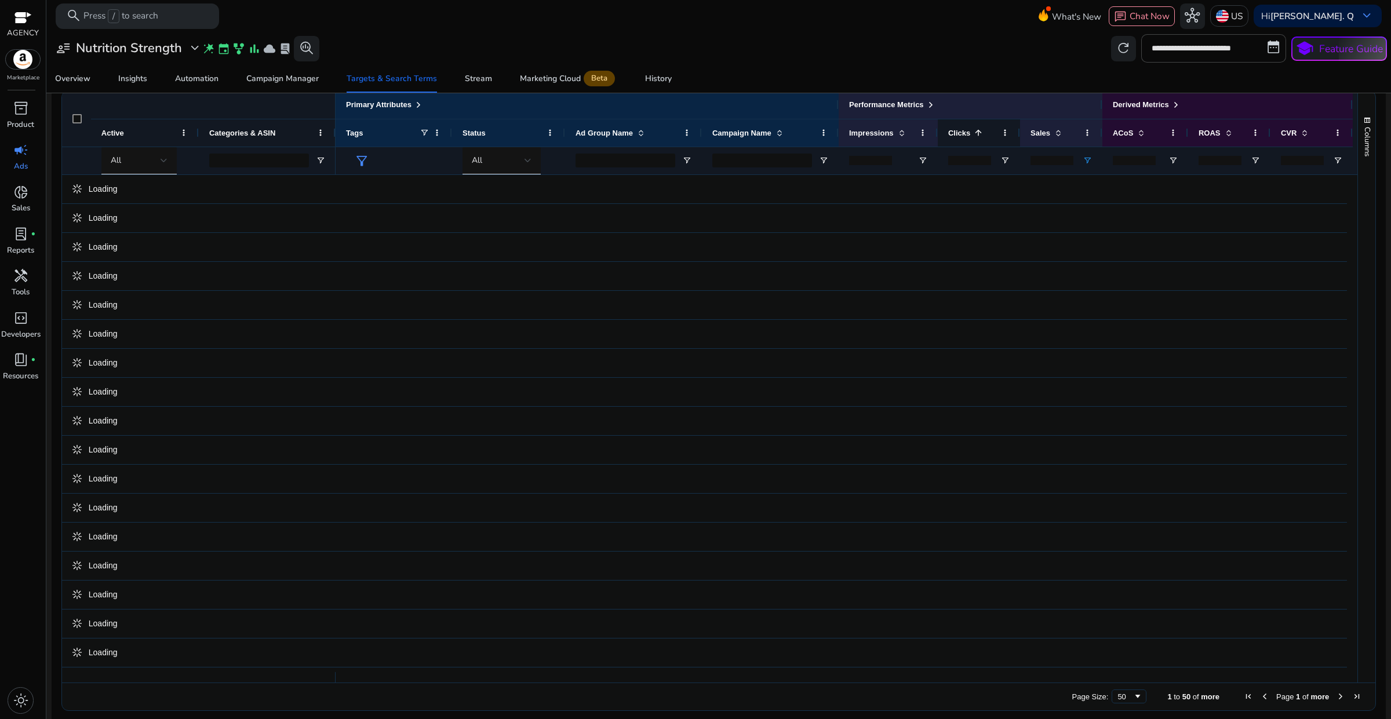
click at [975, 128] on span at bounding box center [978, 132] width 9 height 9
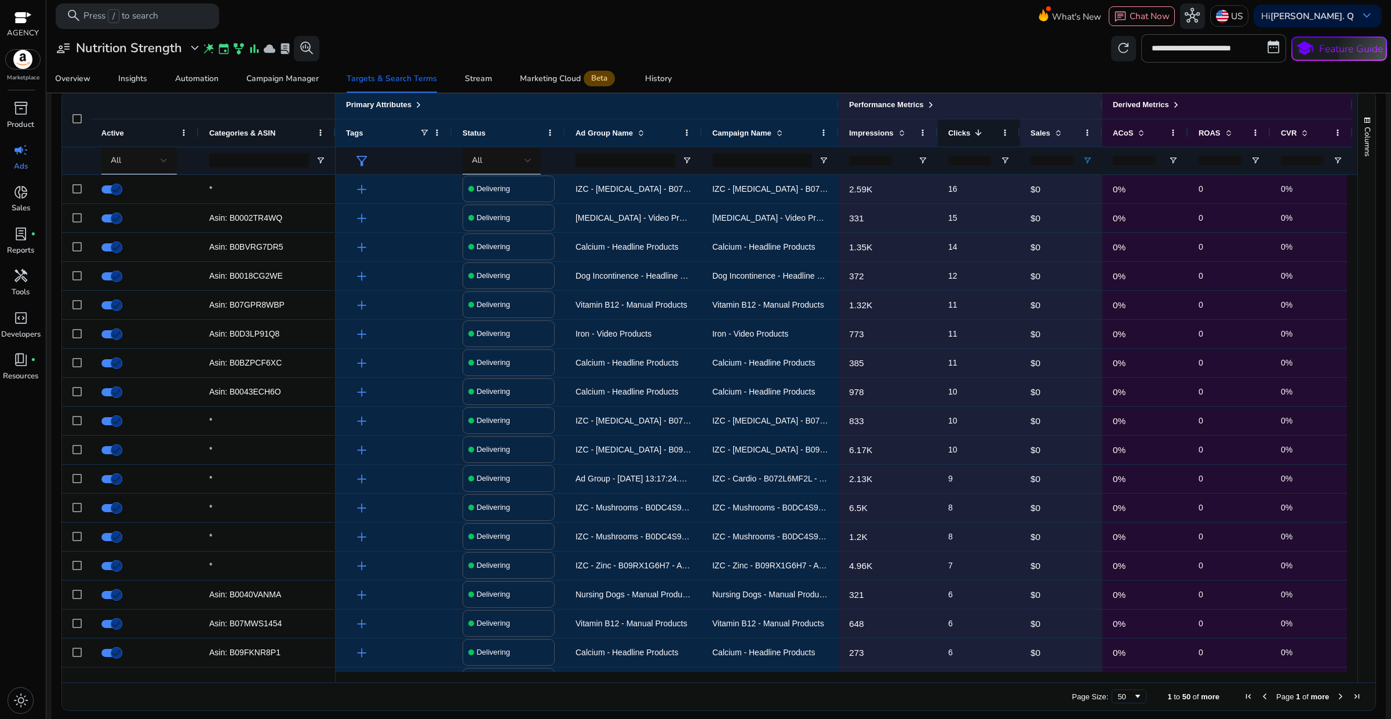
scroll to position [152, 0]
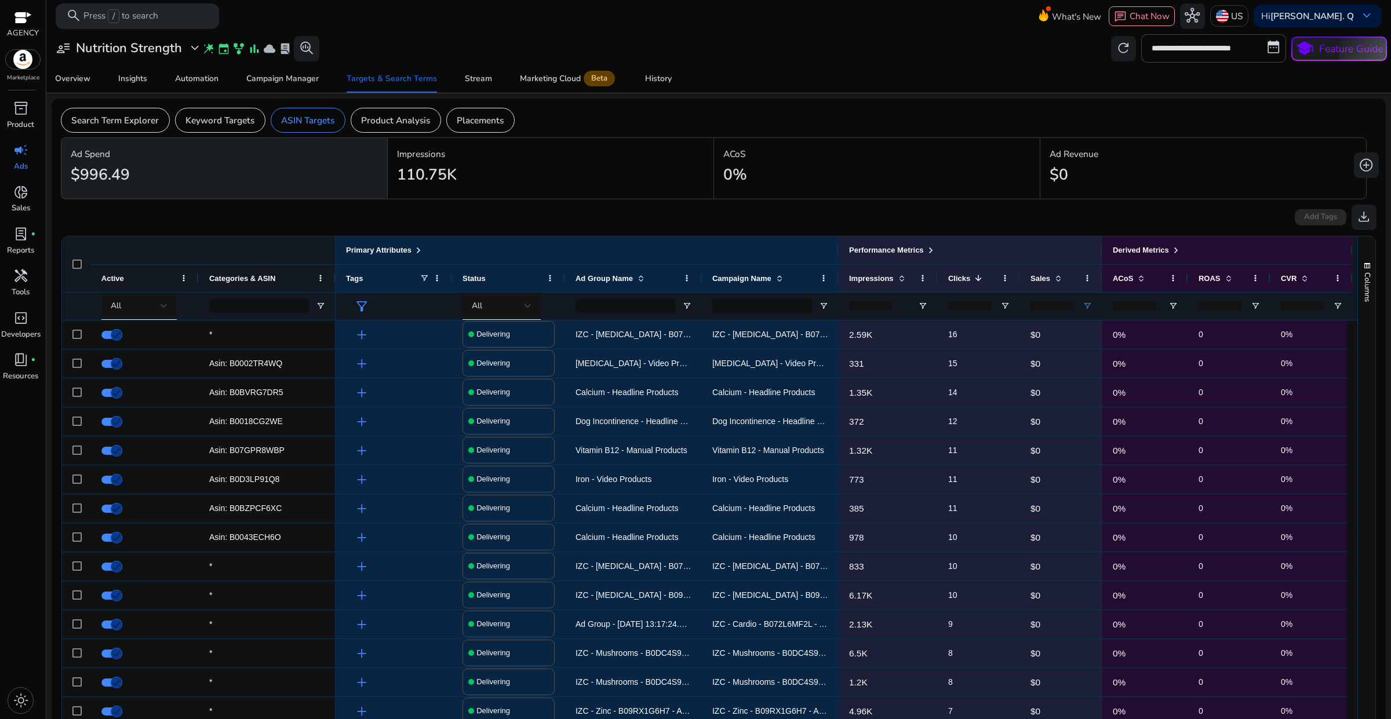
scroll to position [152, 0]
